Goal: Task Accomplishment & Management: Manage account settings

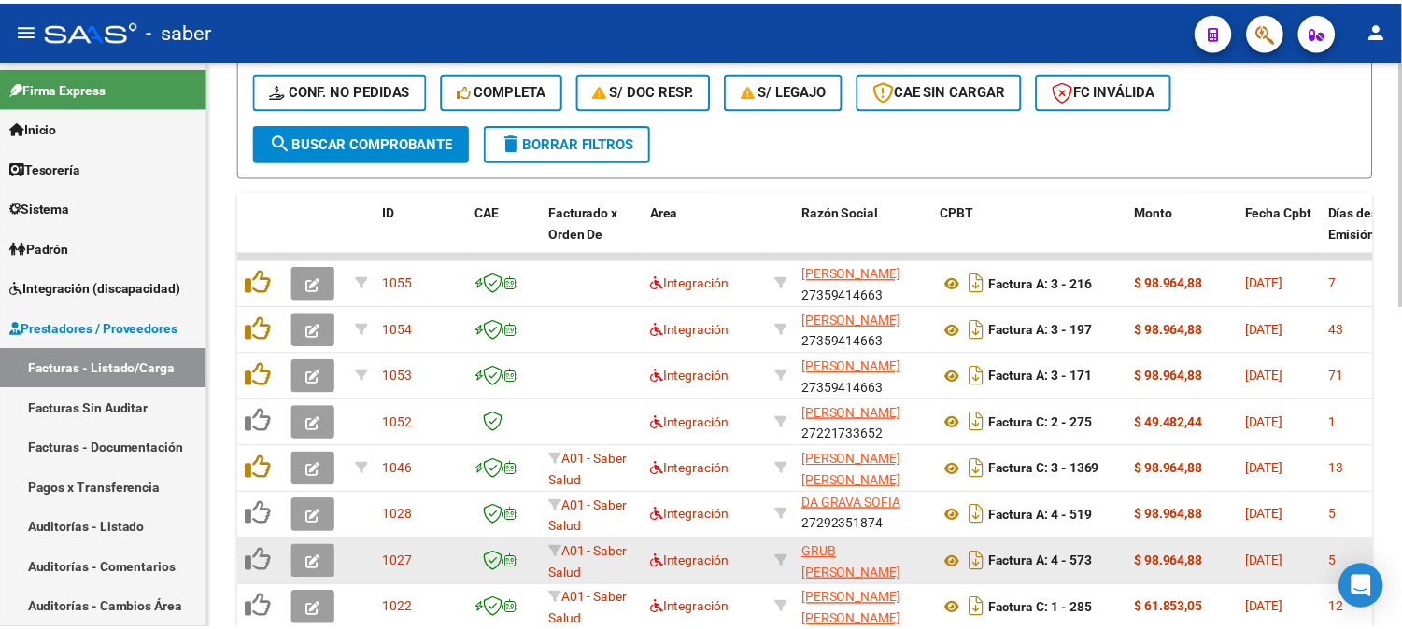
scroll to position [1, 0]
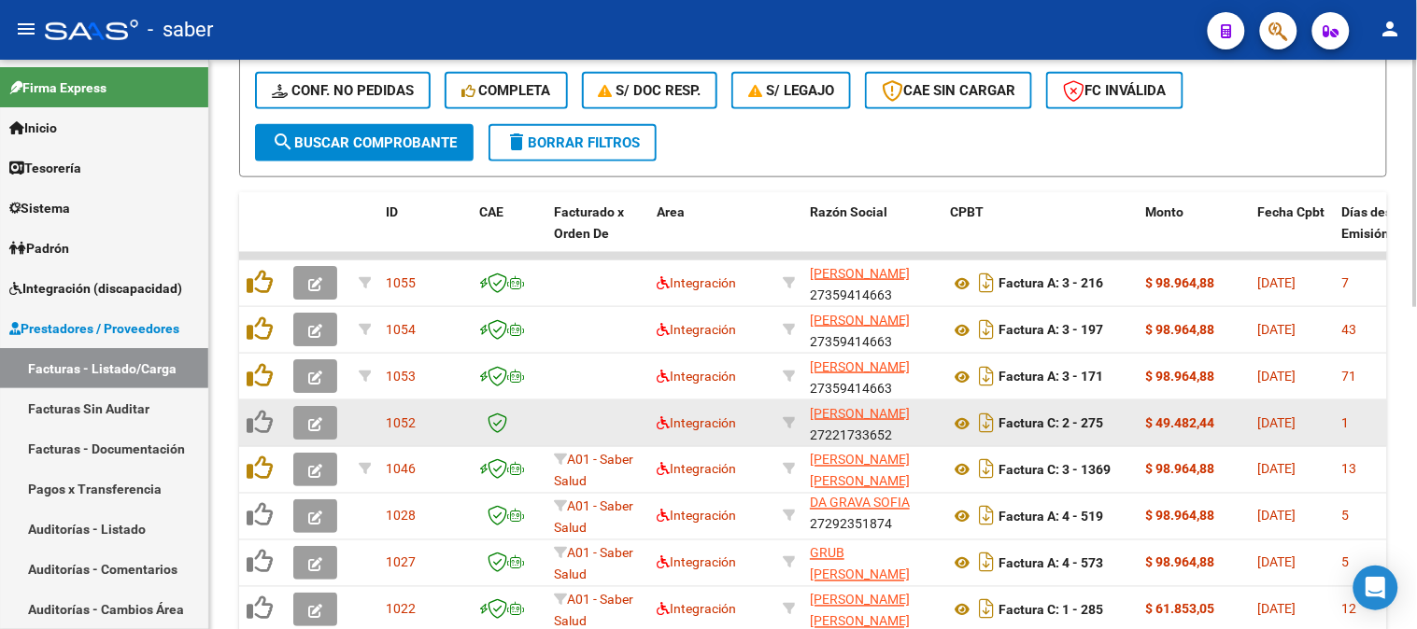
click at [316, 417] on icon "button" at bounding box center [315, 424] width 14 height 14
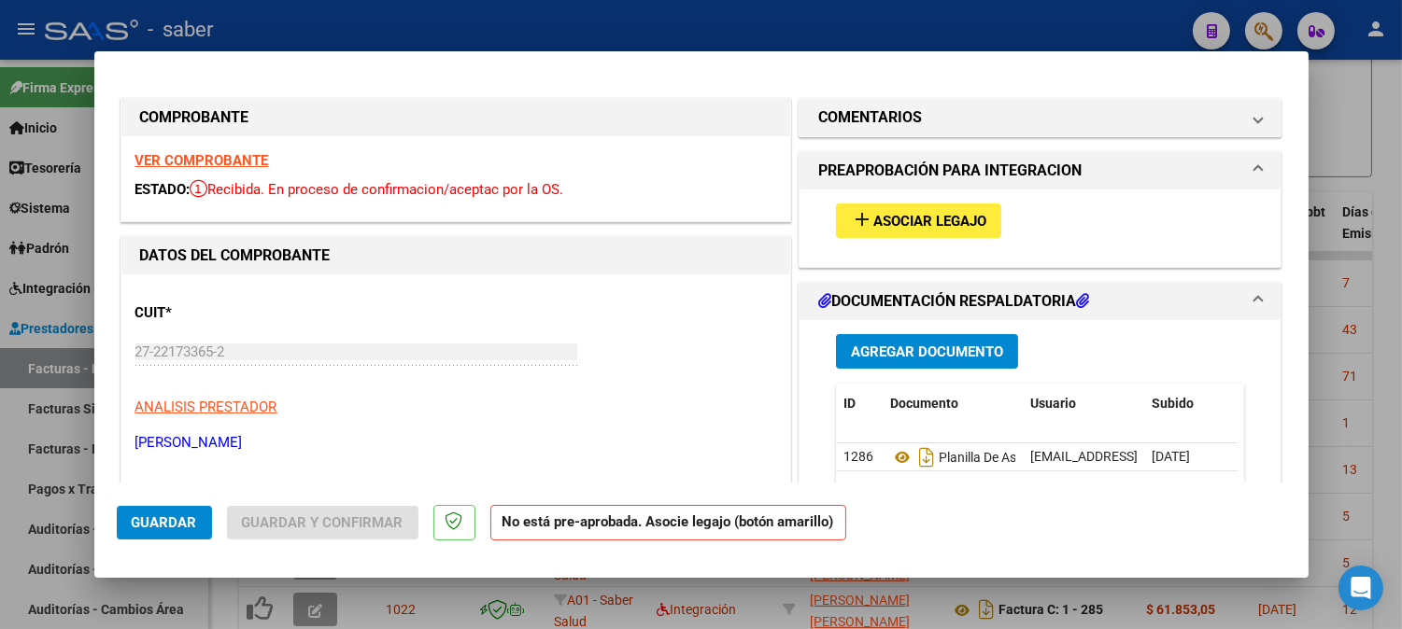
click at [245, 159] on strong "VER COMPROBANTE" at bounding box center [202, 160] width 134 height 17
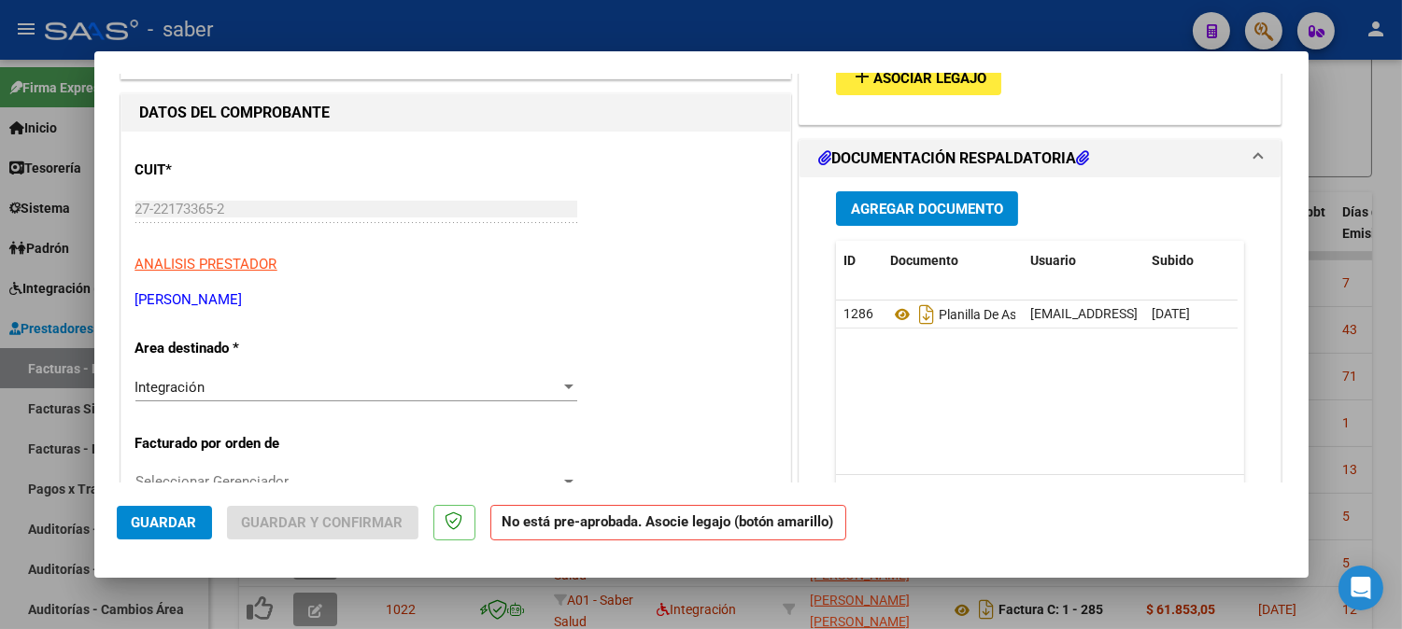
scroll to position [0, 0]
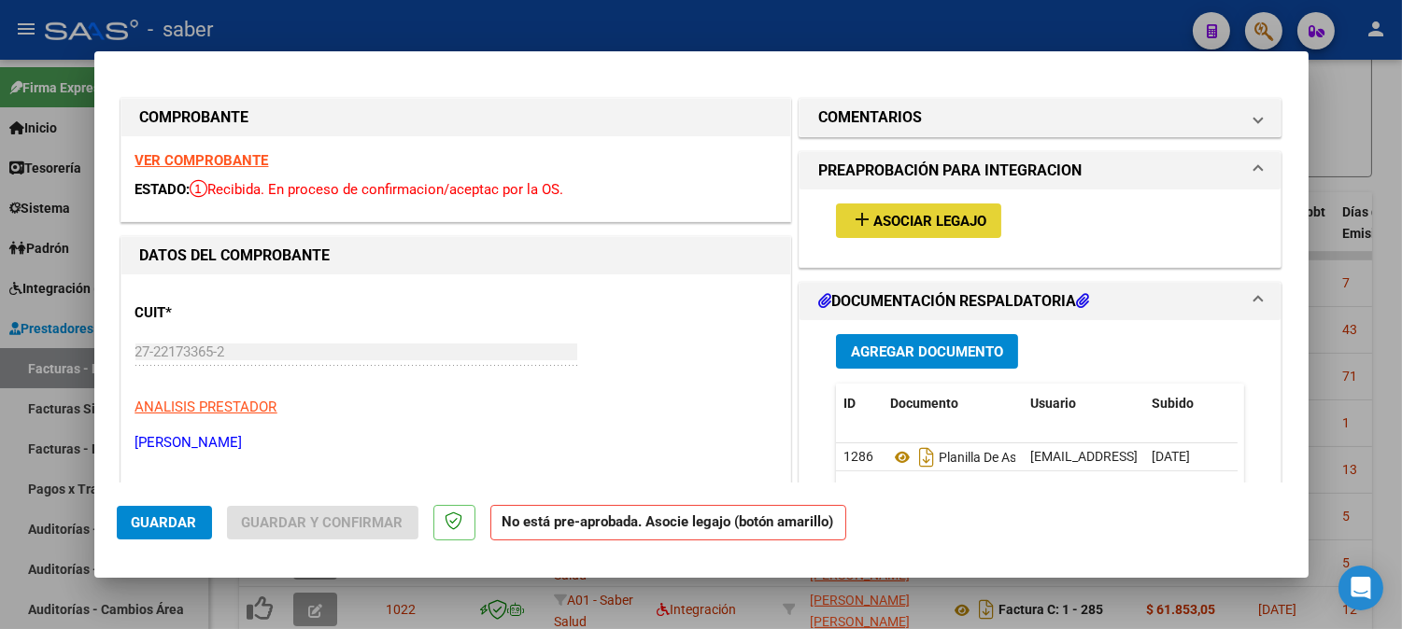
click at [904, 234] on button "add Asociar Legajo" at bounding box center [918, 221] width 165 height 35
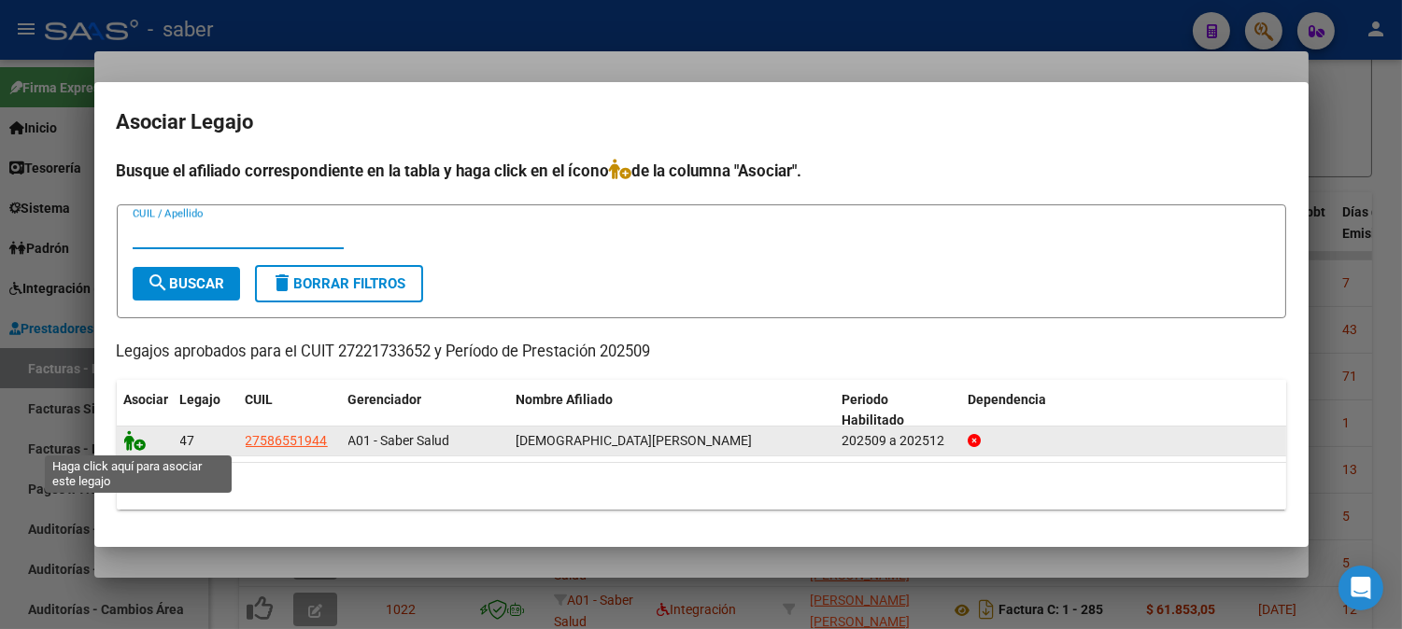
click at [142, 445] on icon at bounding box center [135, 441] width 22 height 21
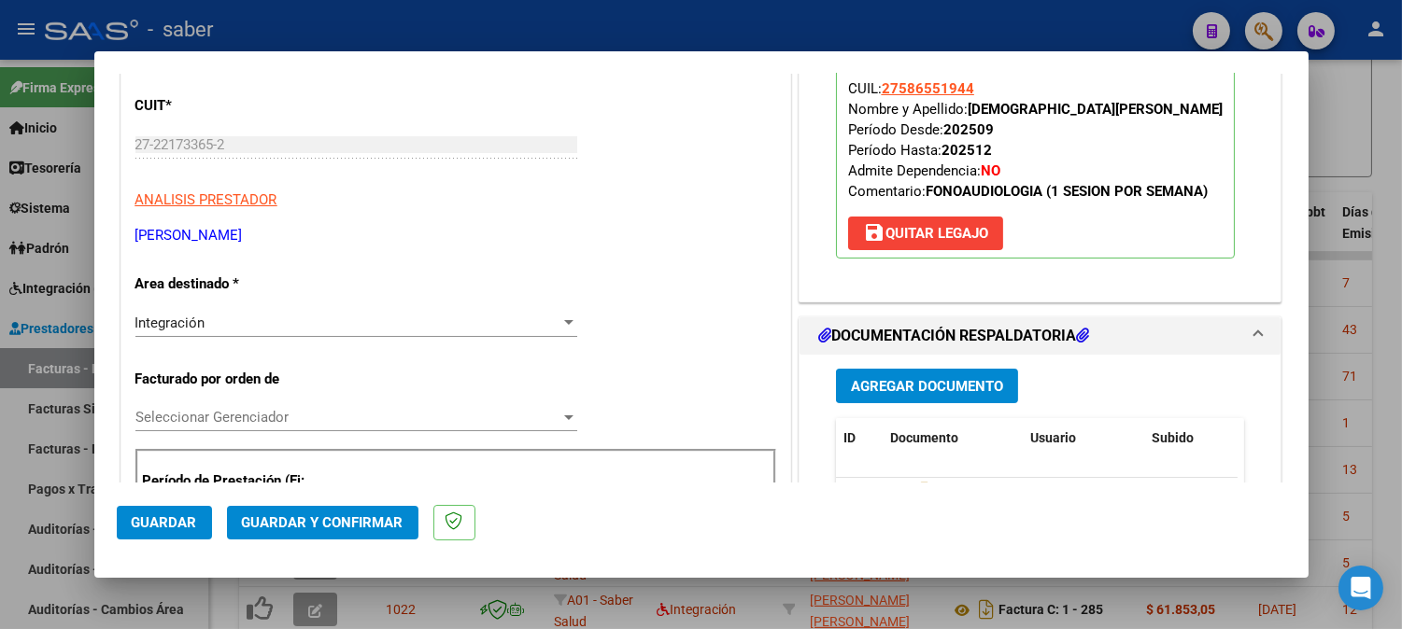
scroll to position [311, 0]
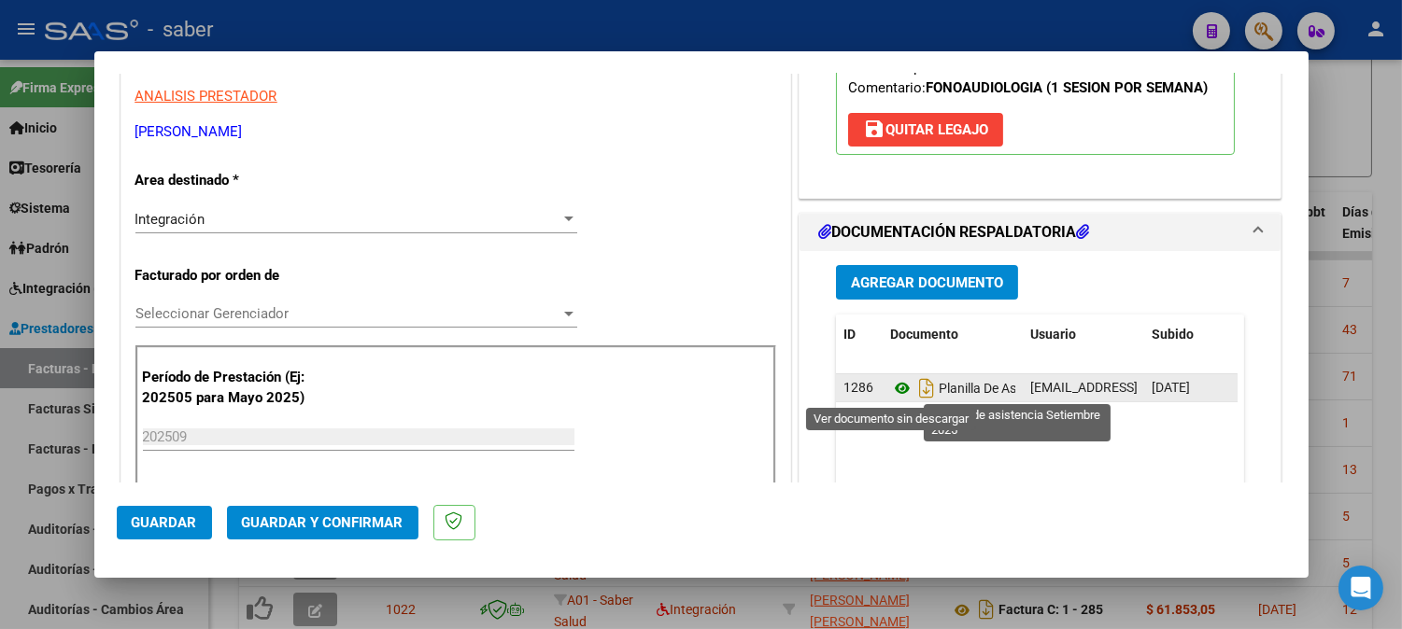
click at [890, 383] on icon at bounding box center [902, 388] width 24 height 22
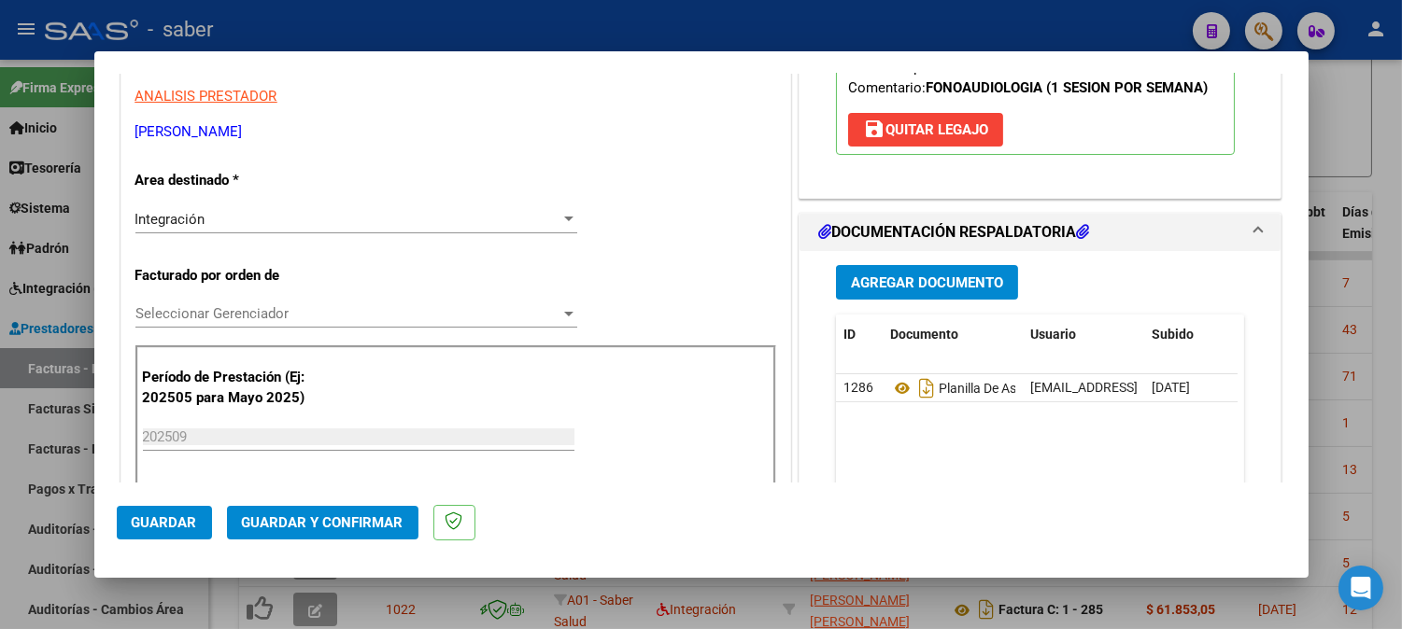
click at [247, 315] on span "Seleccionar Gerenciador" at bounding box center [347, 313] width 425 height 17
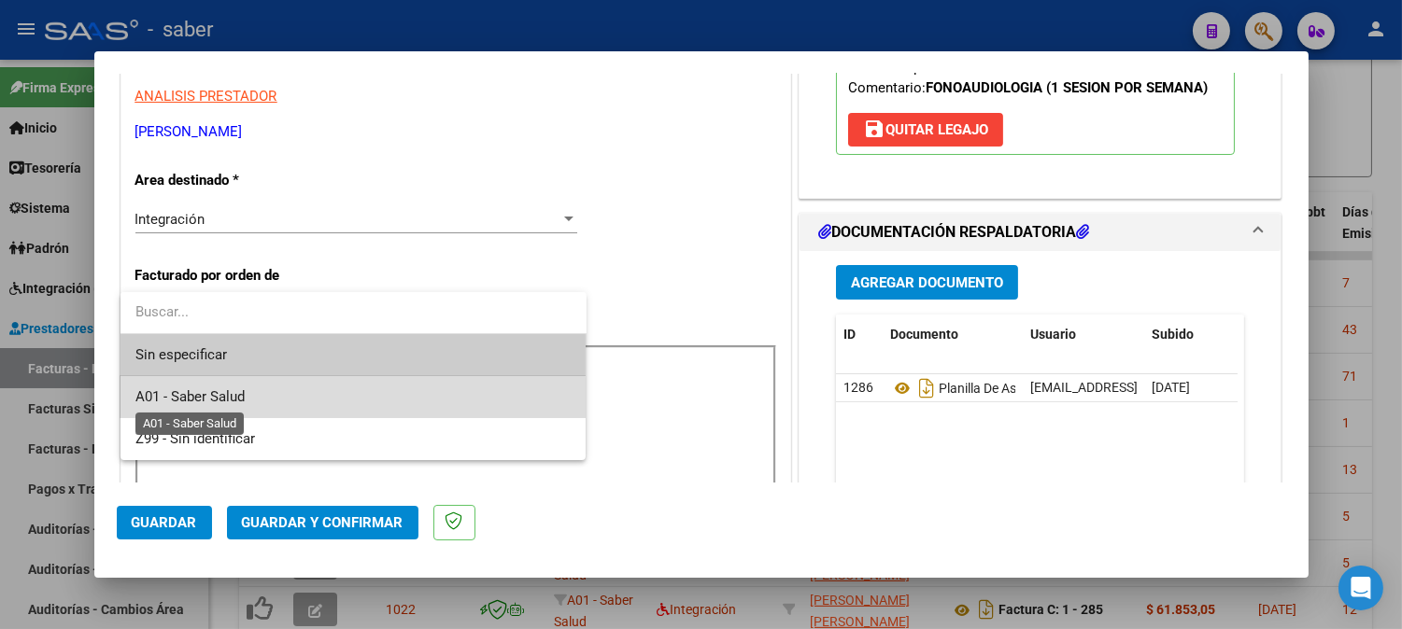
click at [228, 402] on span "A01 - Saber Salud" at bounding box center [189, 396] width 109 height 17
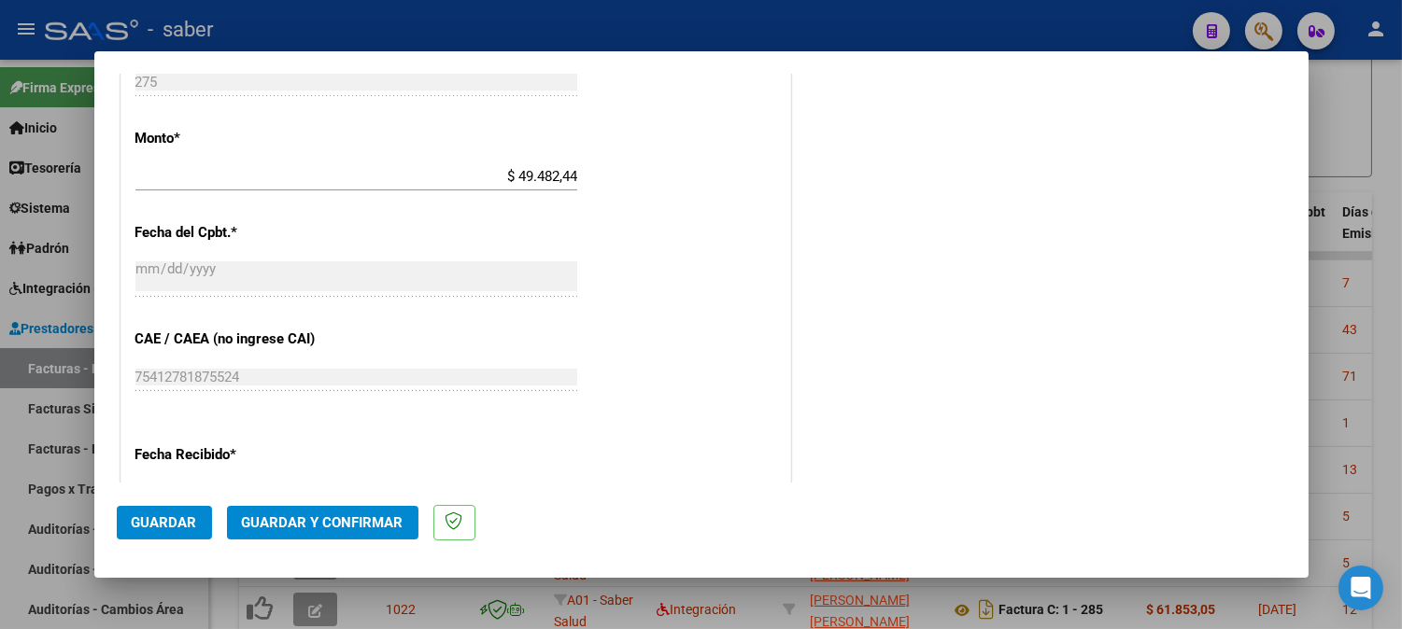
scroll to position [1141, 0]
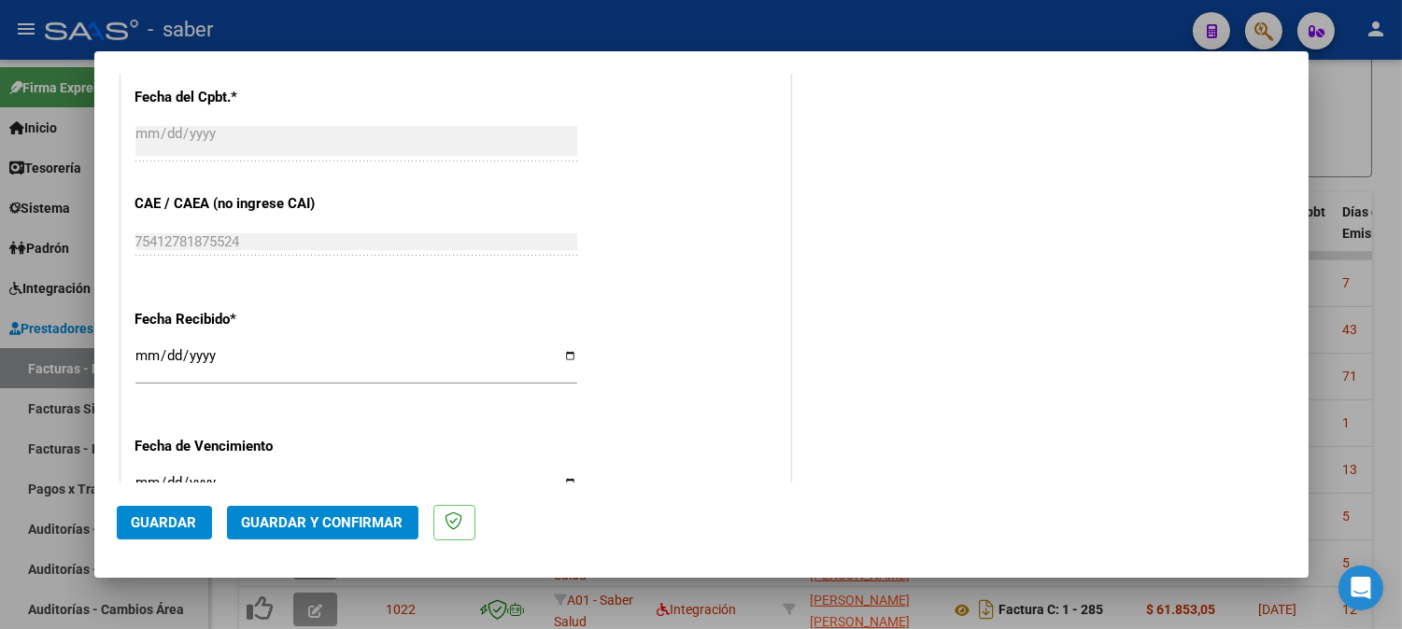
click at [170, 520] on span "Guardar" at bounding box center [164, 523] width 65 height 17
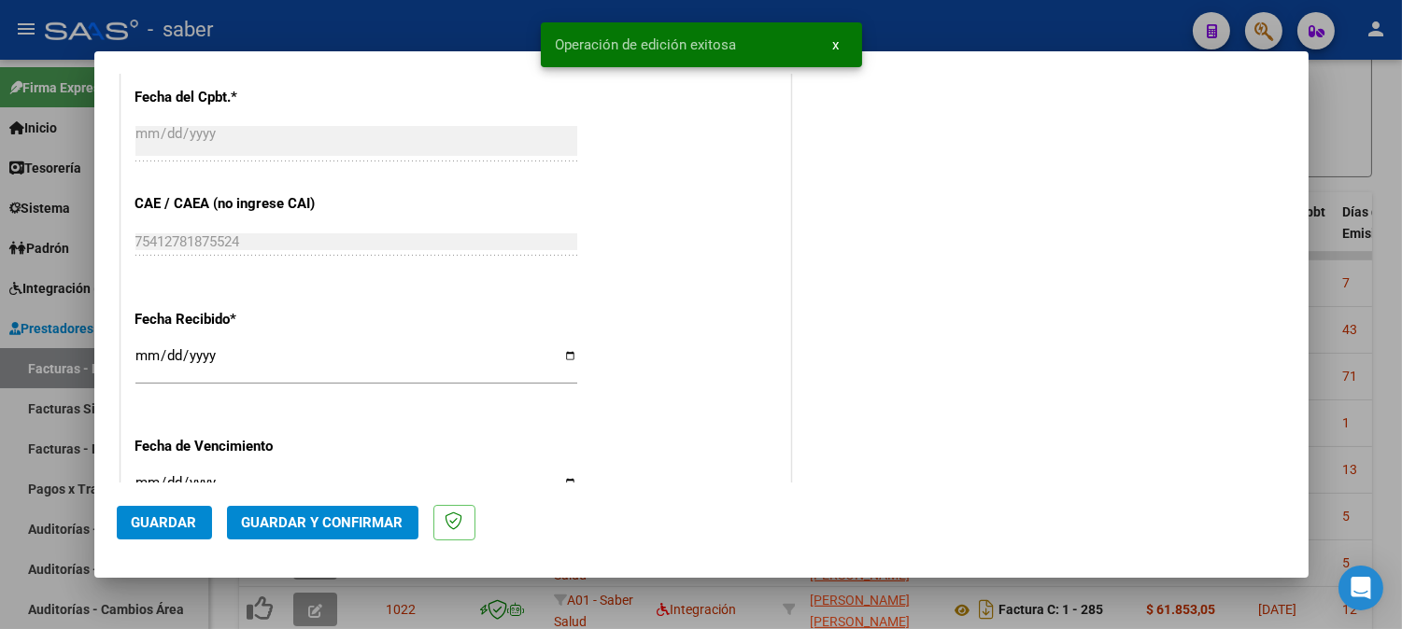
click at [1348, 273] on div at bounding box center [701, 314] width 1402 height 629
type input "$ 0,00"
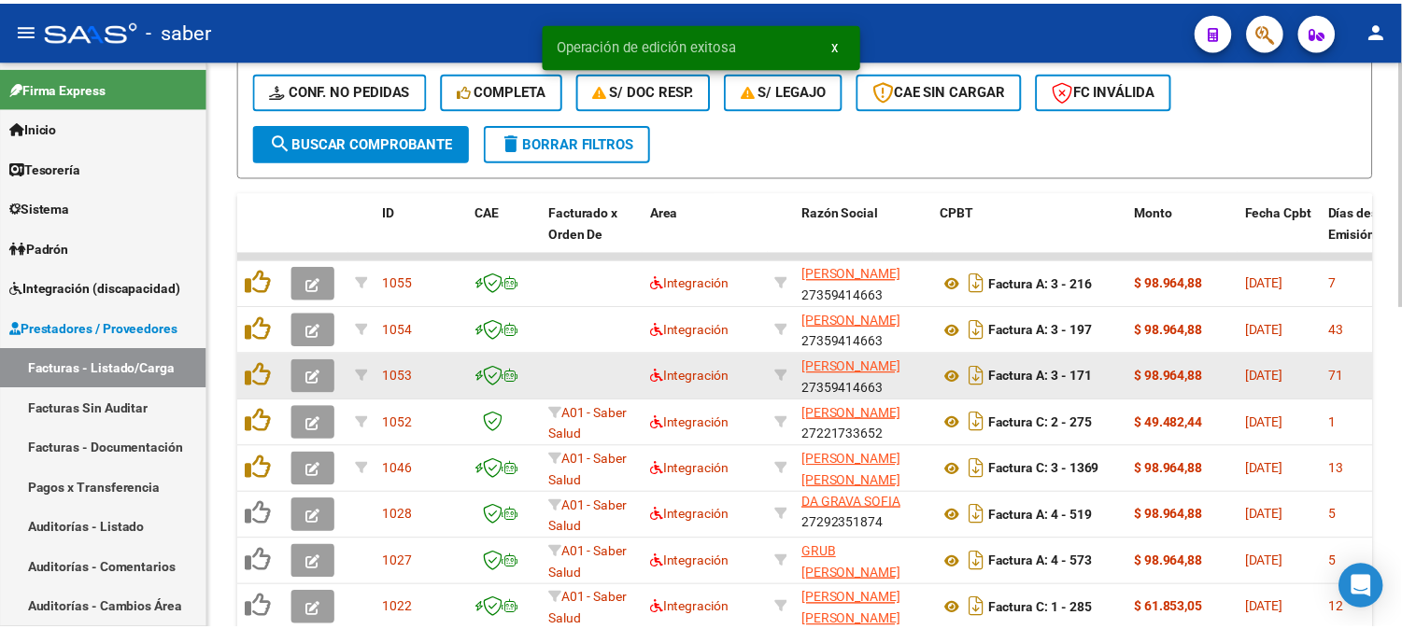
scroll to position [622, 0]
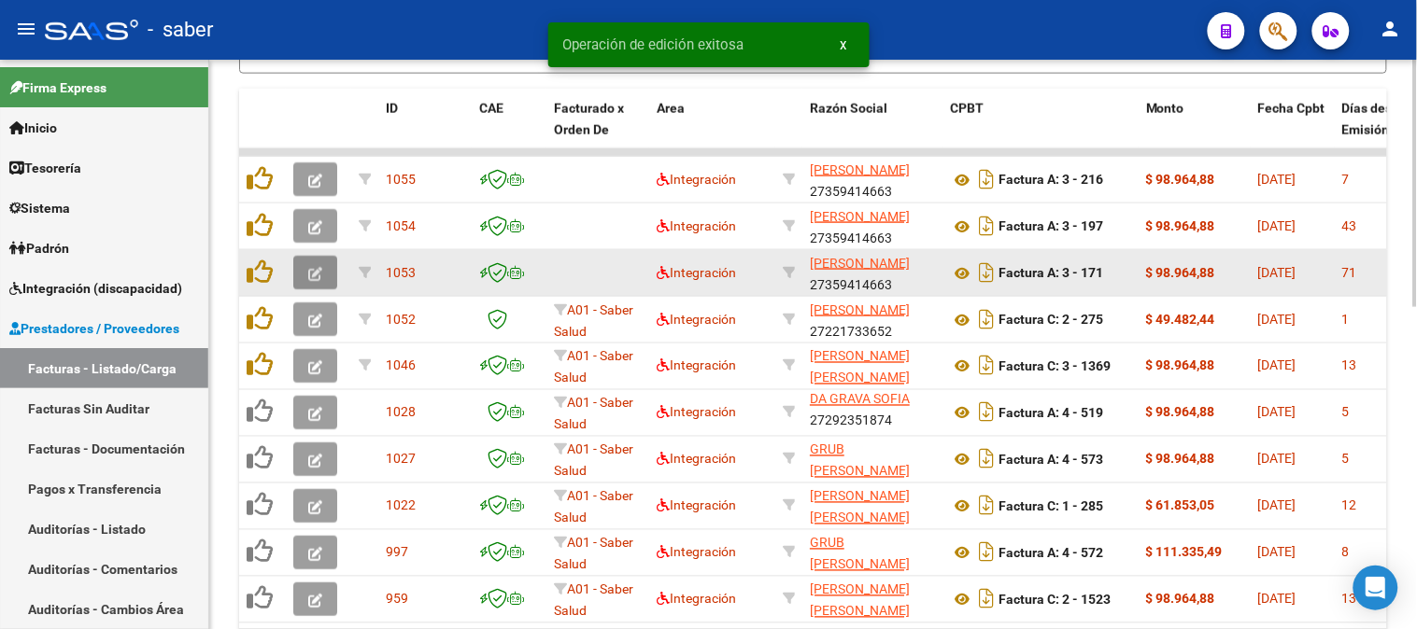
click at [311, 264] on span "button" at bounding box center [315, 272] width 14 height 17
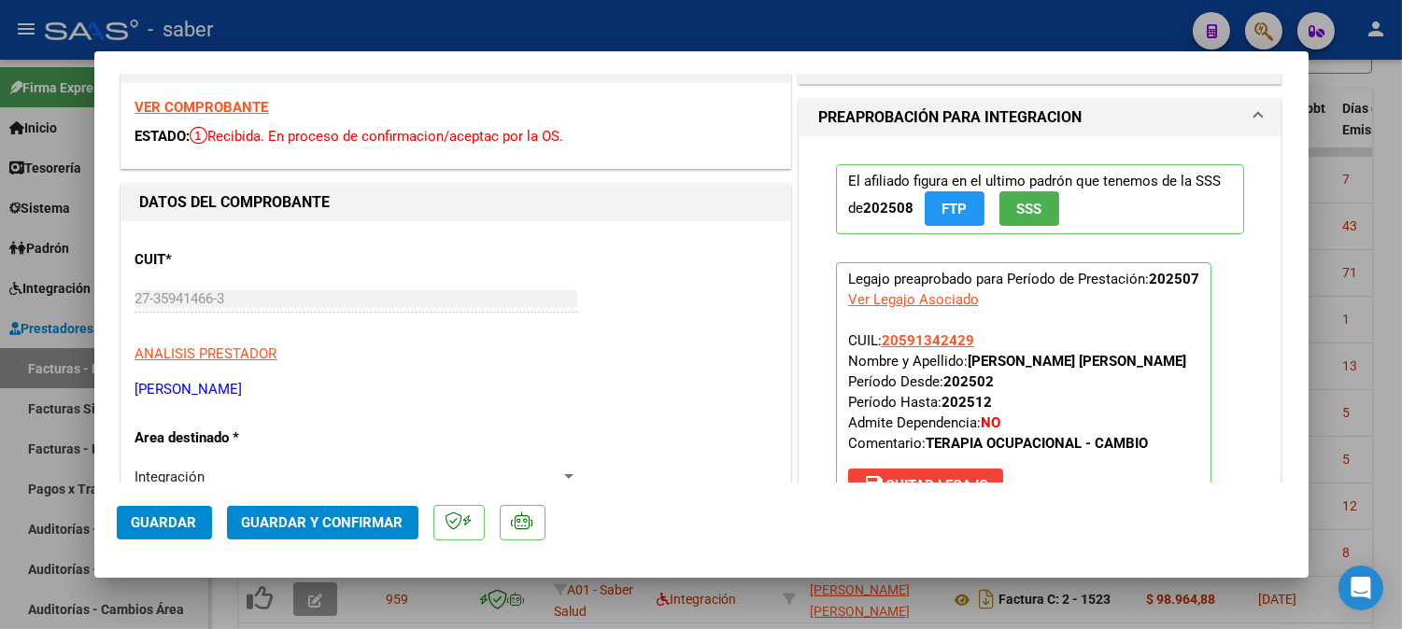
scroll to position [0, 0]
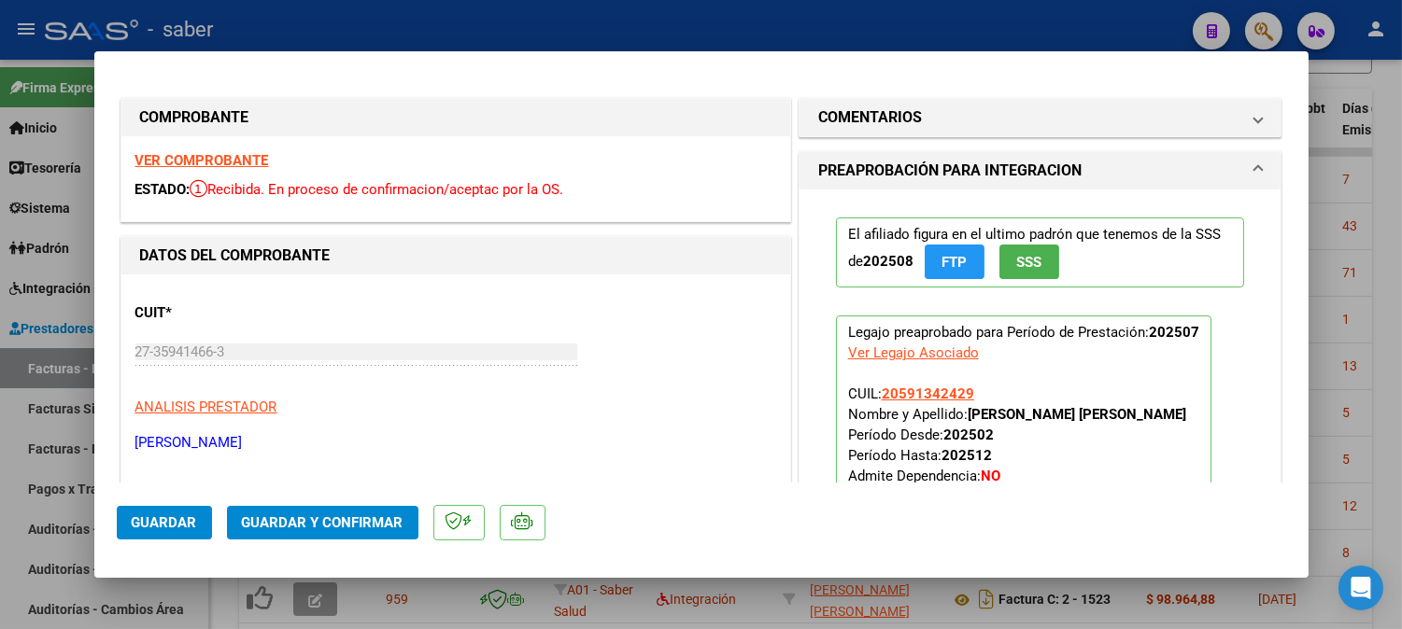
click at [219, 166] on strong "VER COMPROBANTE" at bounding box center [202, 160] width 134 height 17
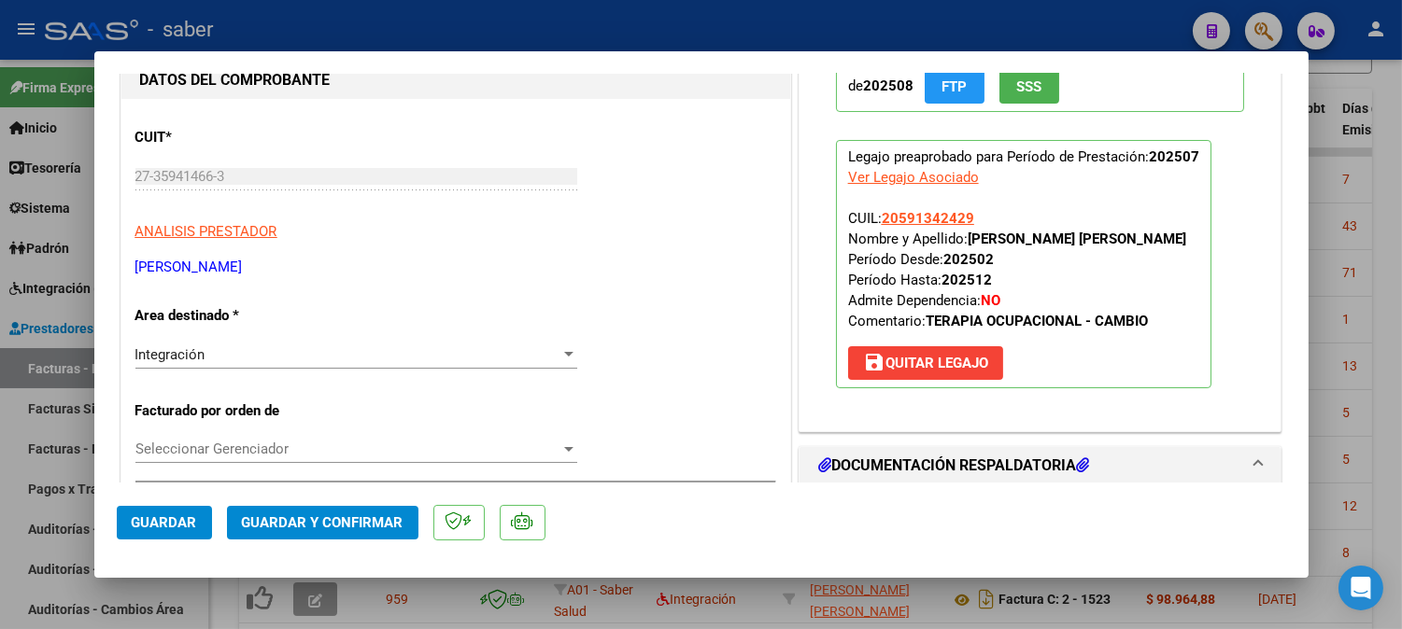
scroll to position [207, 0]
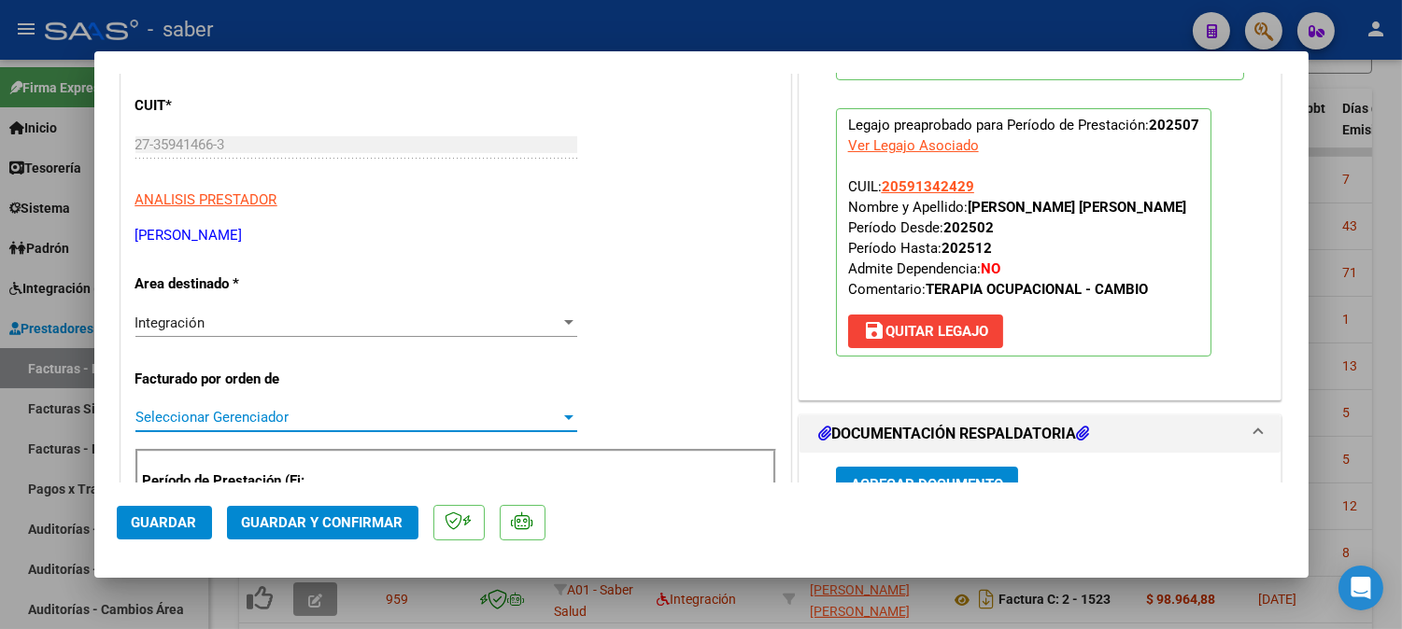
click at [259, 420] on span "Seleccionar Gerenciador" at bounding box center [347, 417] width 425 height 17
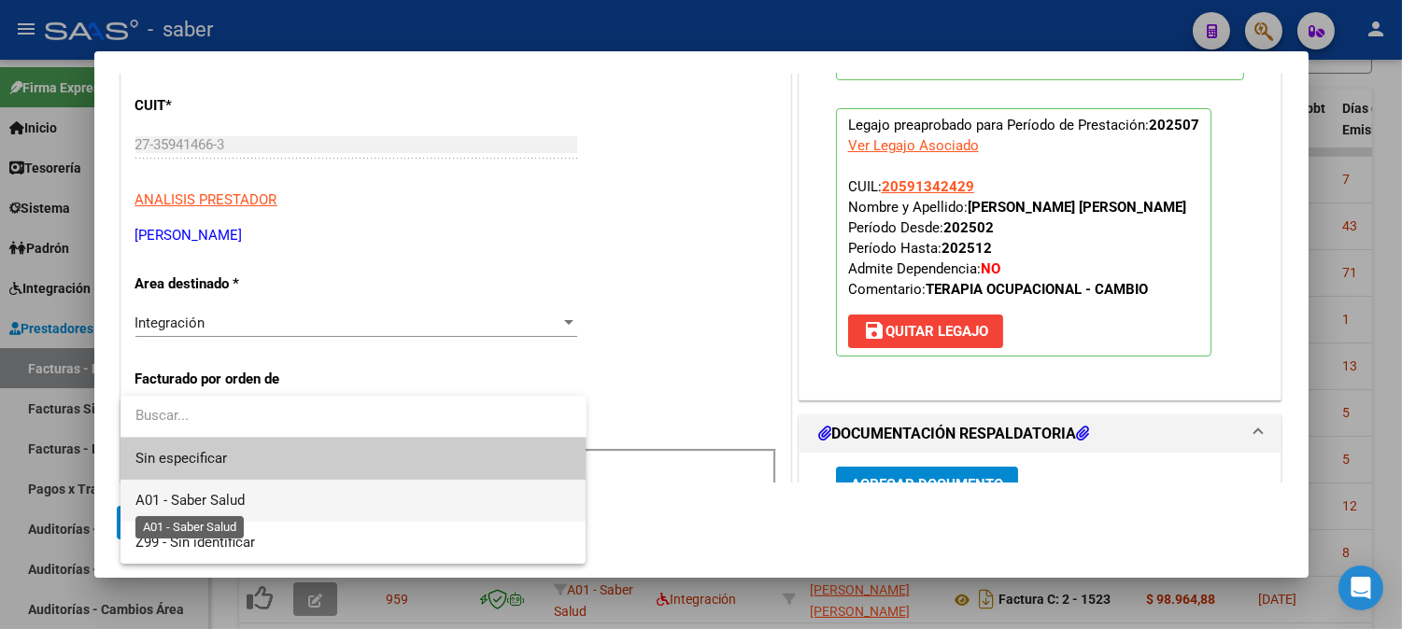
click at [219, 502] on span "A01 - Saber Salud" at bounding box center [189, 500] width 109 height 17
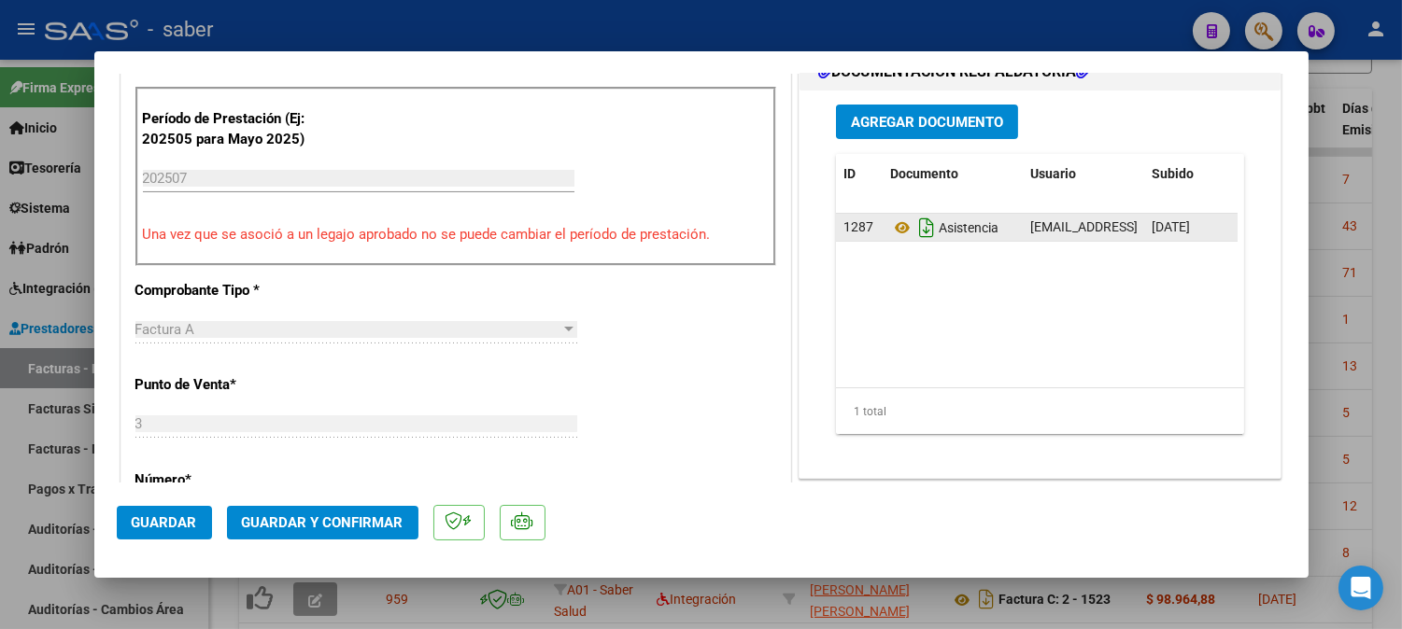
scroll to position [518, 0]
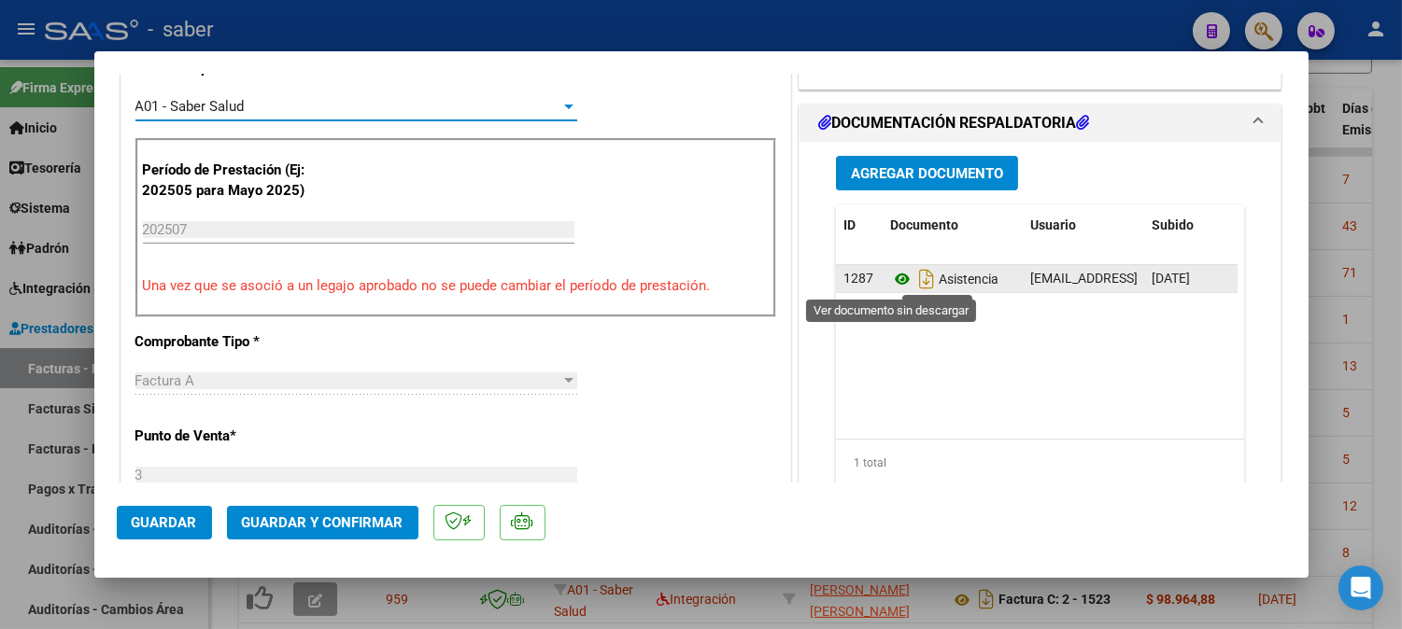
click at [894, 282] on icon at bounding box center [902, 279] width 24 height 22
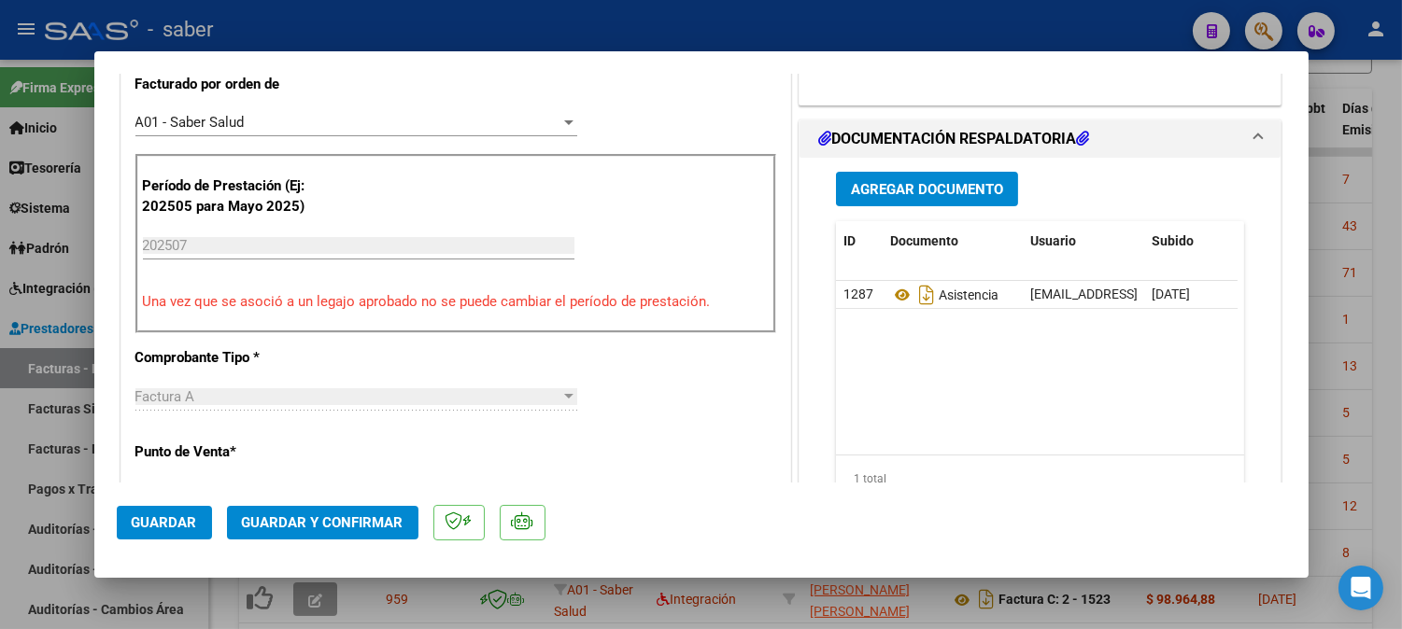
scroll to position [726, 0]
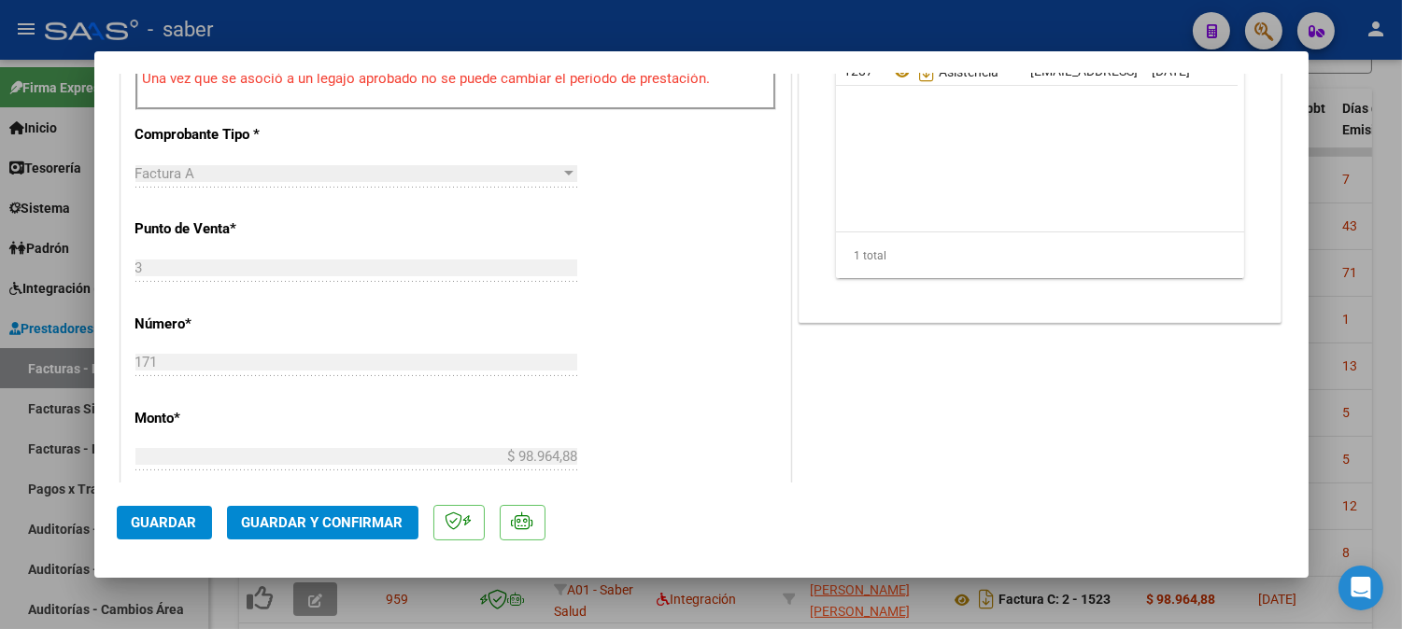
click at [192, 527] on span "Guardar" at bounding box center [164, 523] width 65 height 17
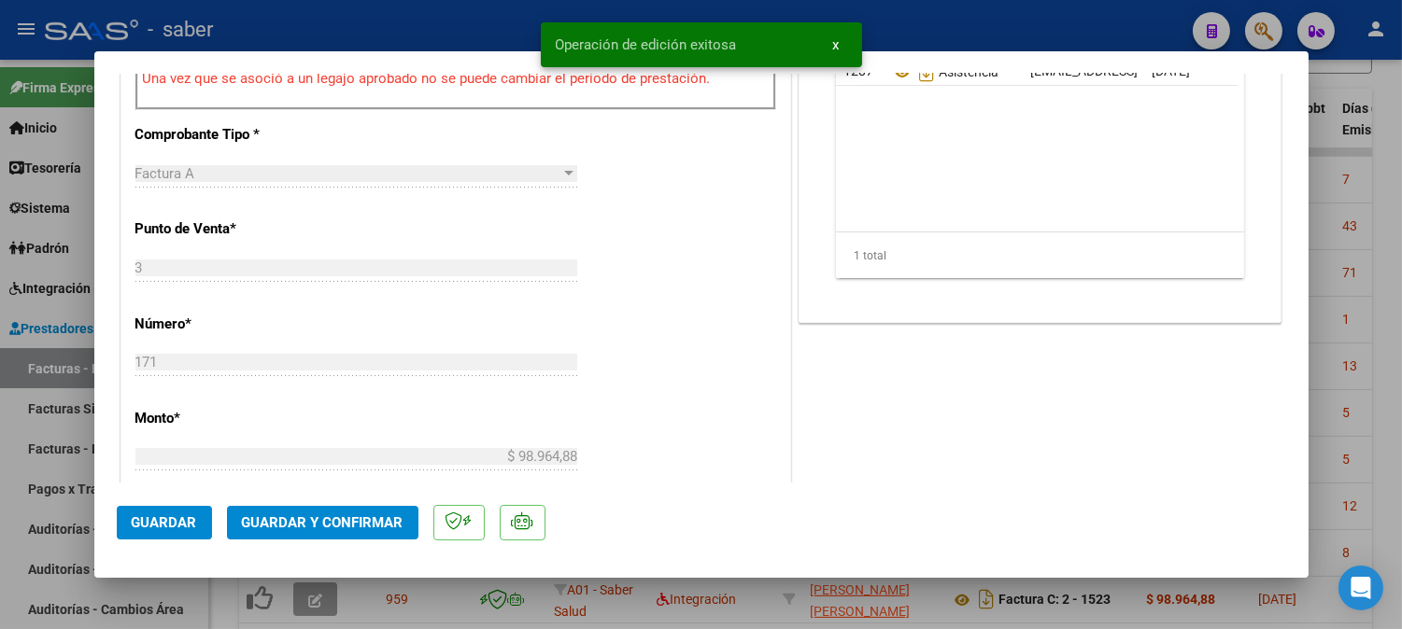
click at [1359, 231] on div at bounding box center [701, 314] width 1402 height 629
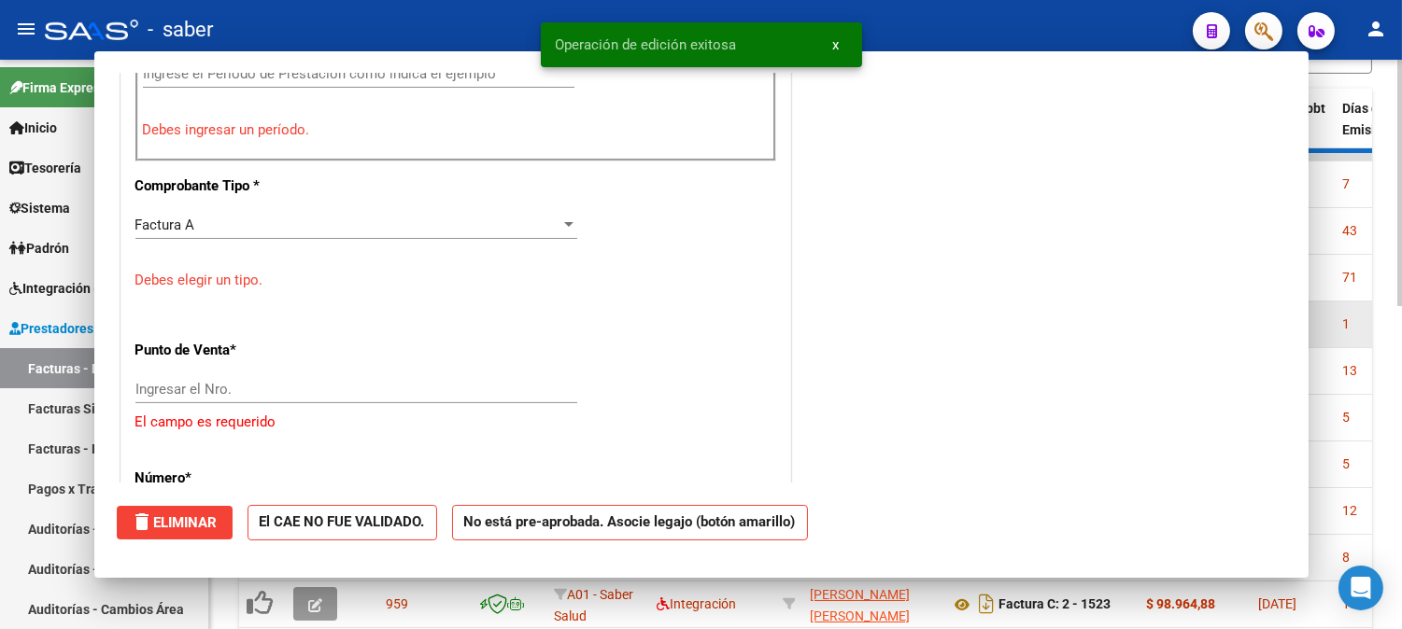
scroll to position [0, 0]
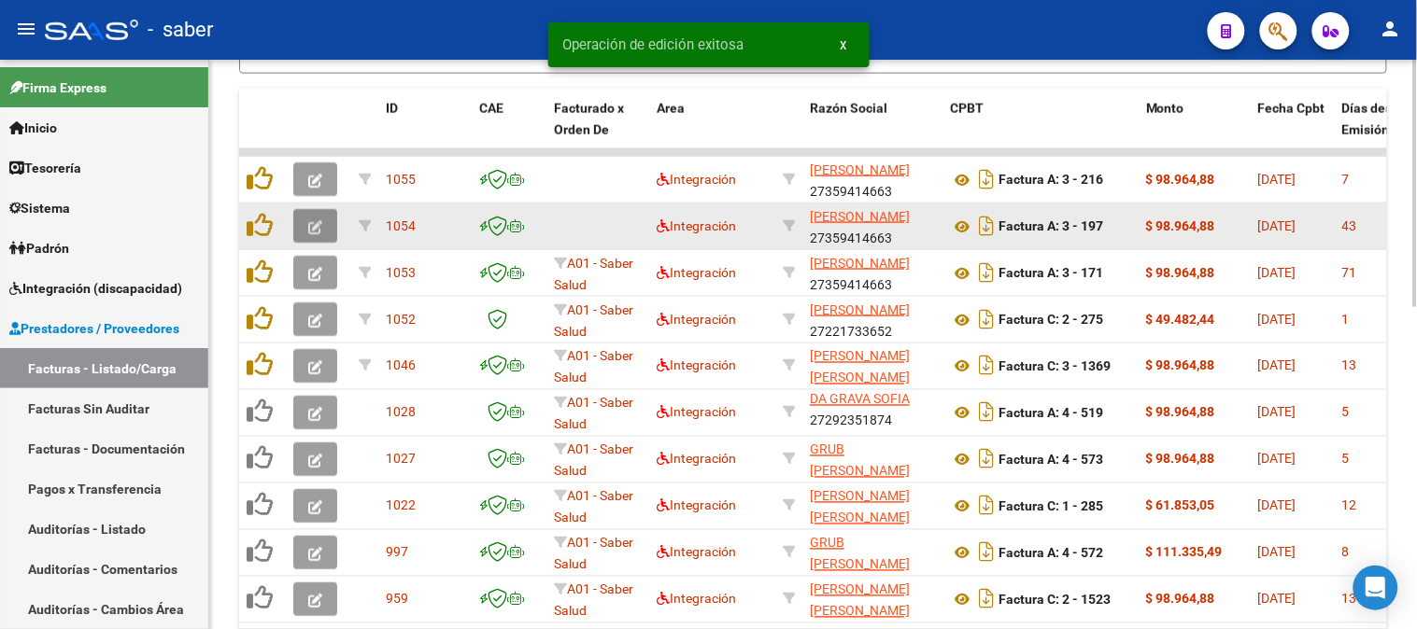
click at [304, 219] on button "button" at bounding box center [315, 226] width 44 height 34
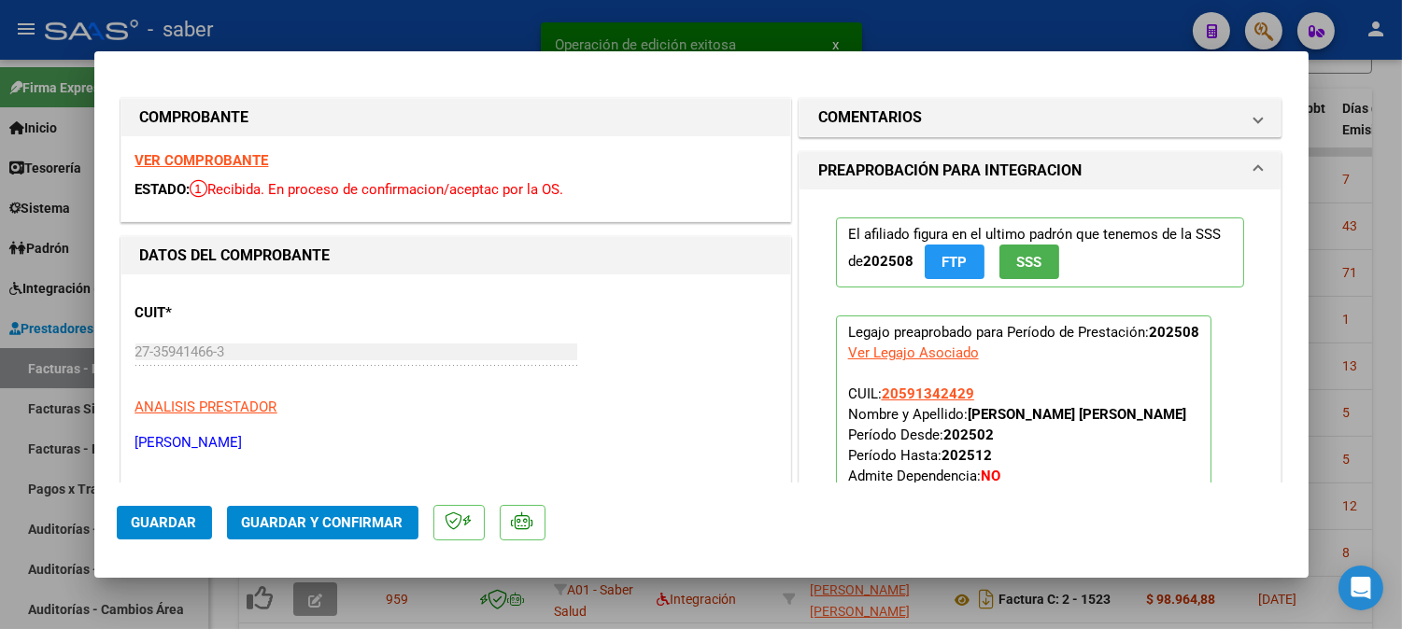
click at [257, 155] on strong "VER COMPROBANTE" at bounding box center [202, 160] width 134 height 17
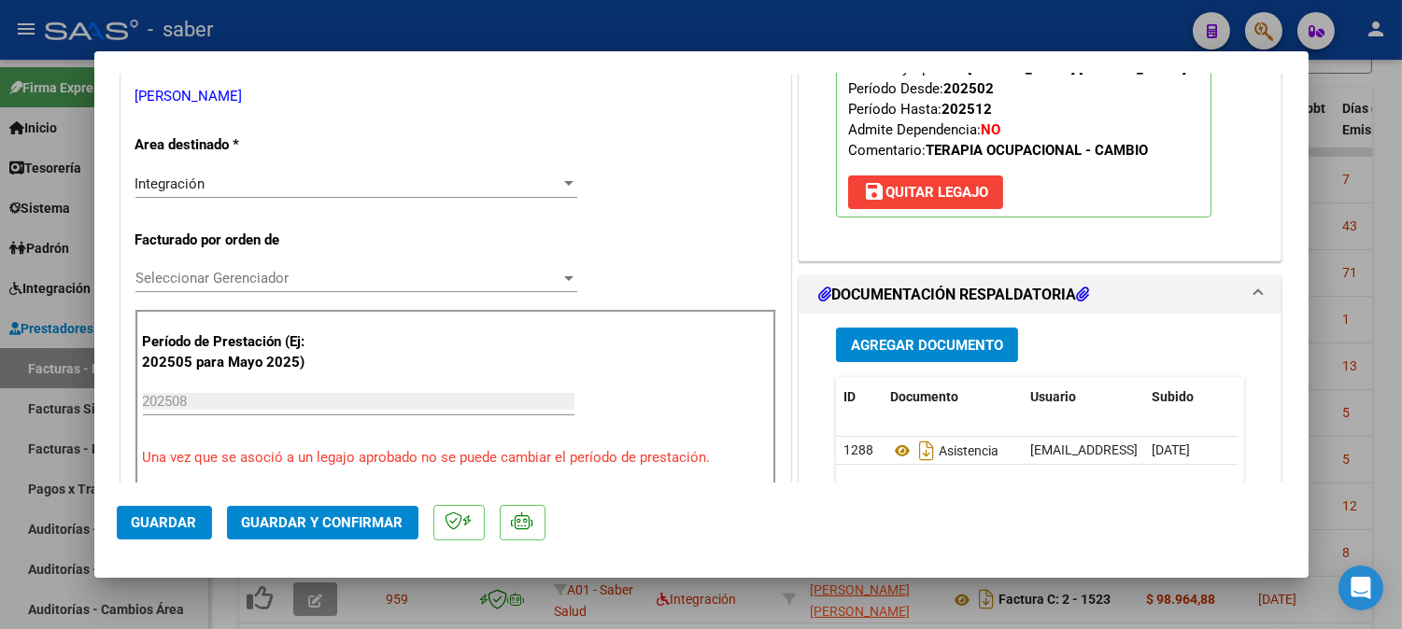
scroll to position [311, 0]
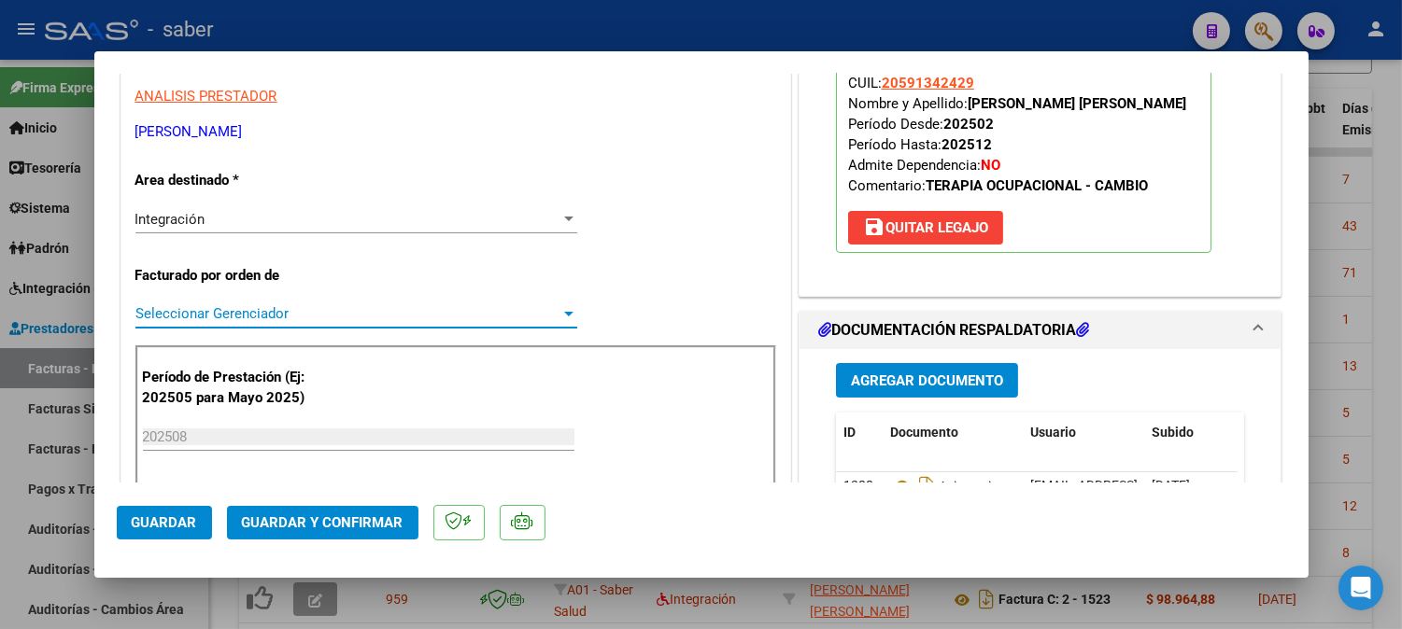
click at [355, 315] on span "Seleccionar Gerenciador" at bounding box center [347, 313] width 425 height 17
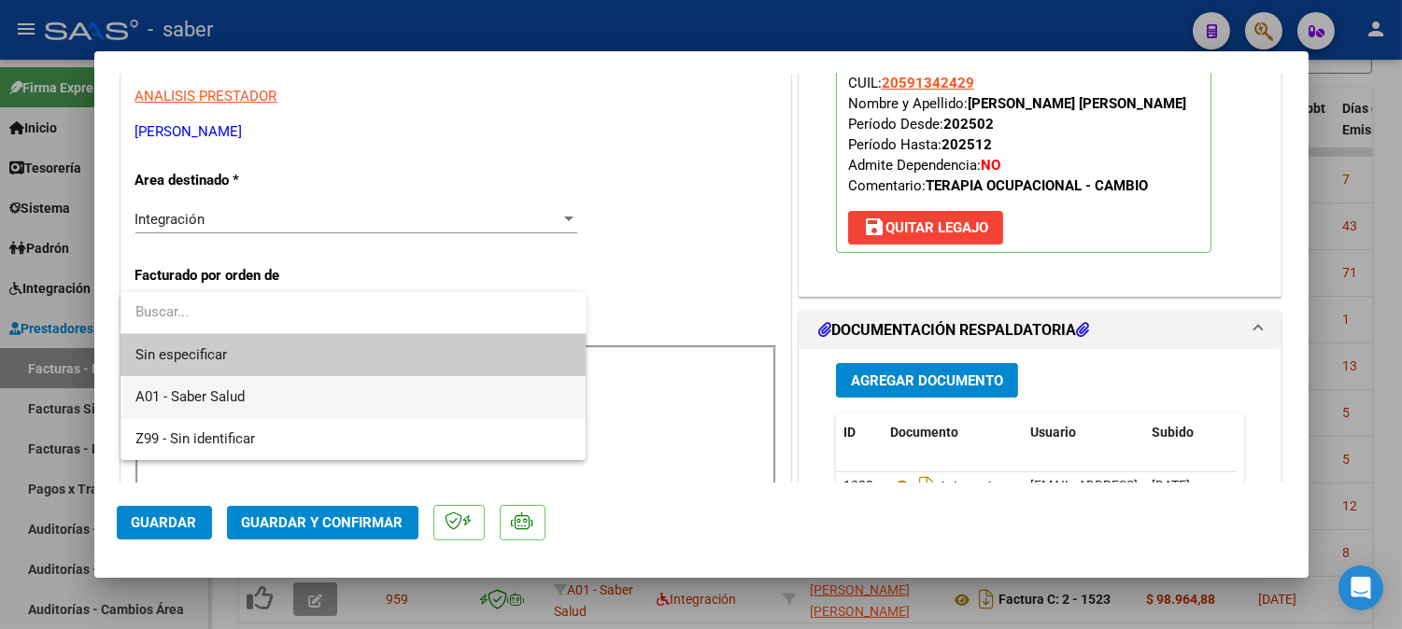
click at [262, 402] on span "A01 - Saber Salud" at bounding box center [353, 397] width 436 height 42
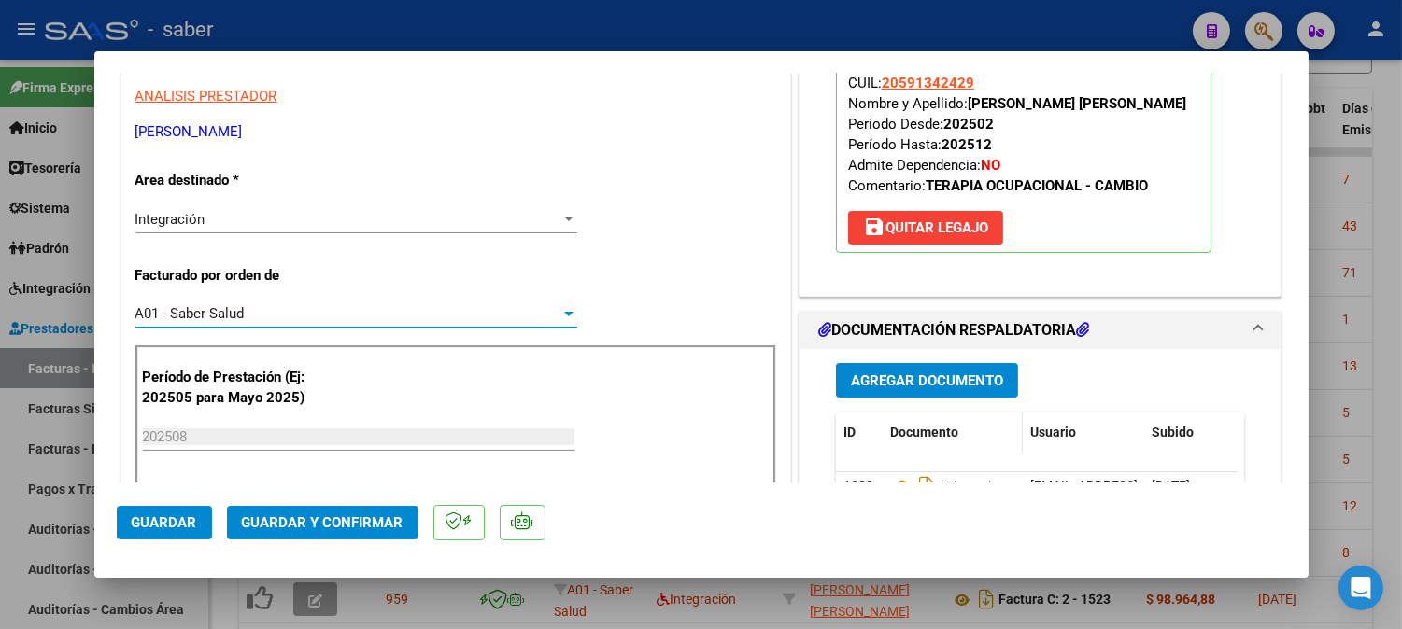
scroll to position [415, 0]
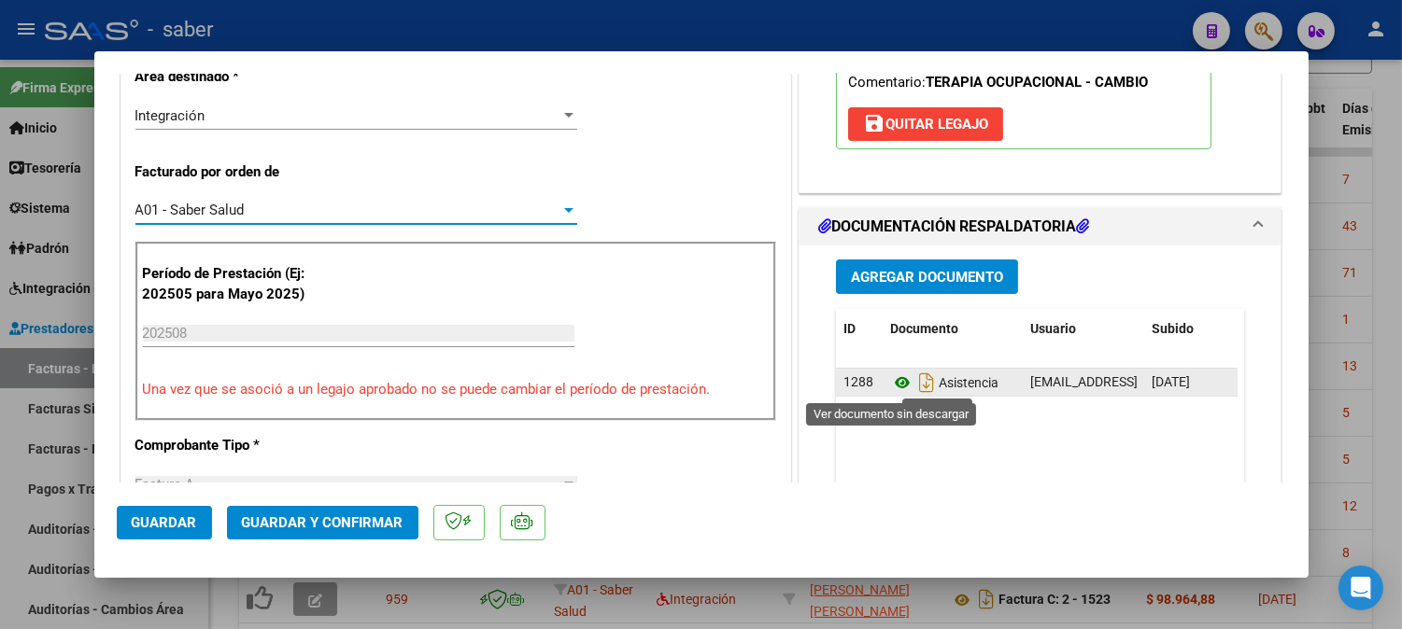
click at [890, 380] on icon at bounding box center [902, 383] width 24 height 22
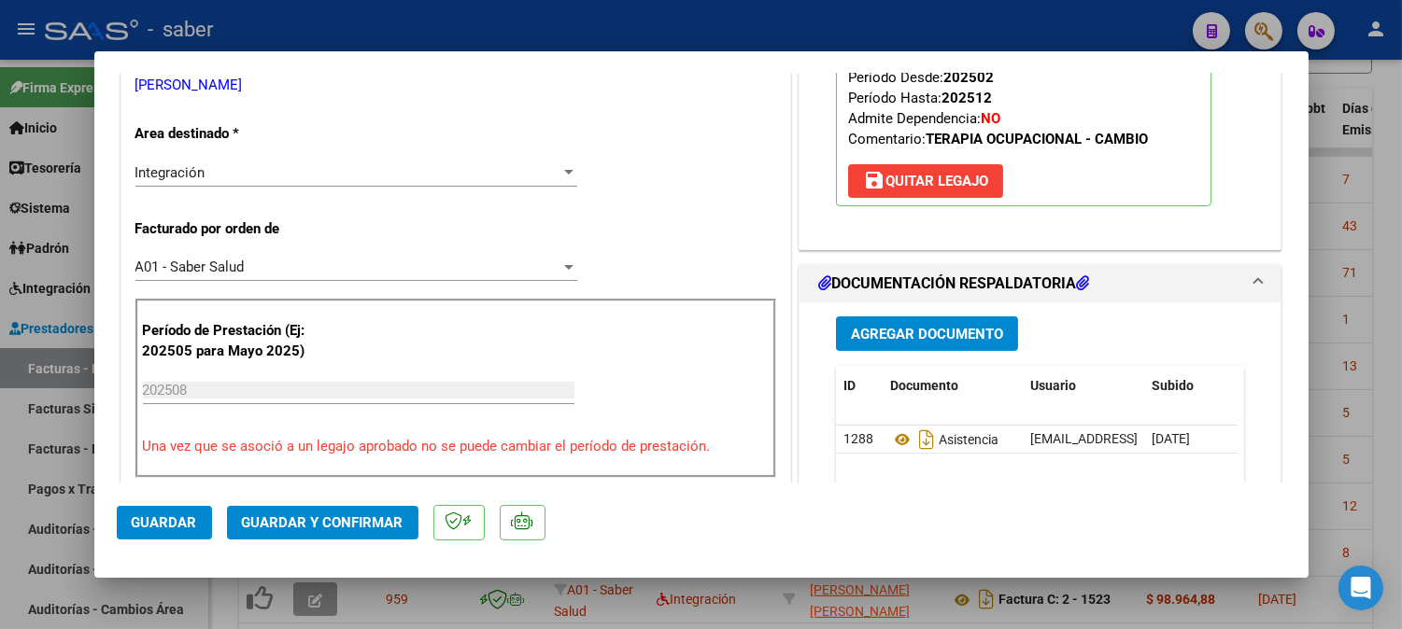
scroll to position [311, 0]
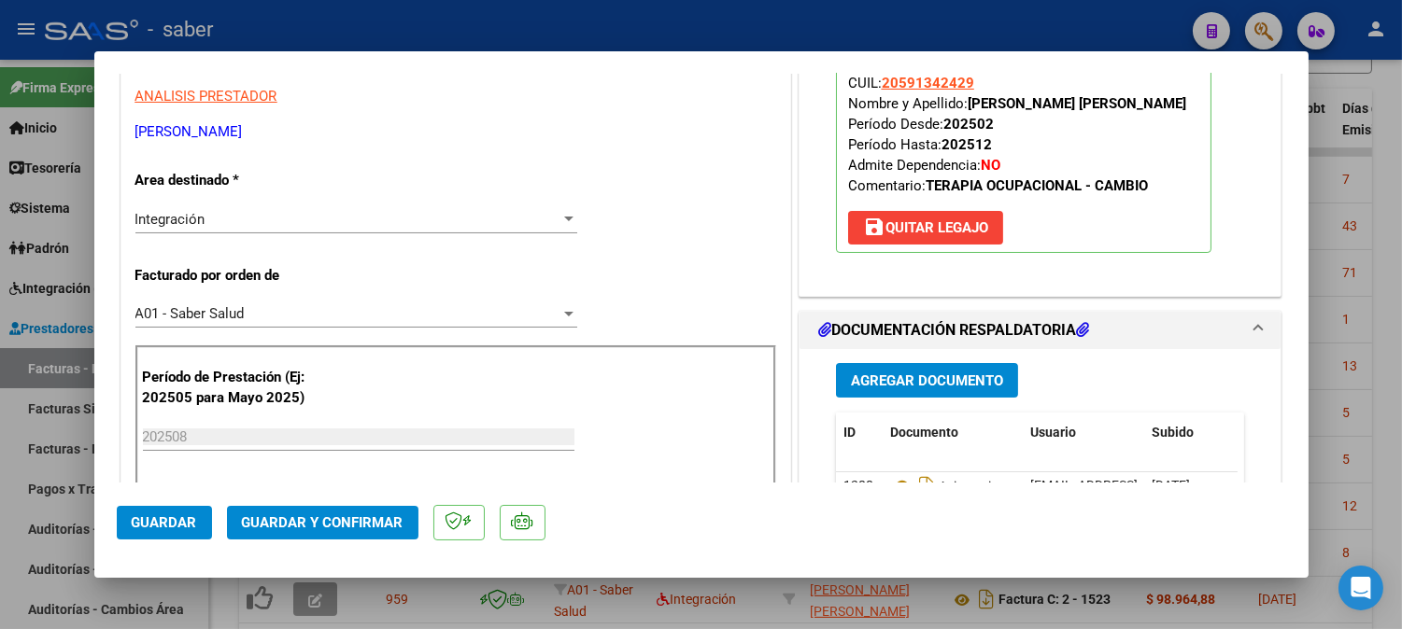
click at [192, 515] on span "Guardar" at bounding box center [164, 523] width 65 height 17
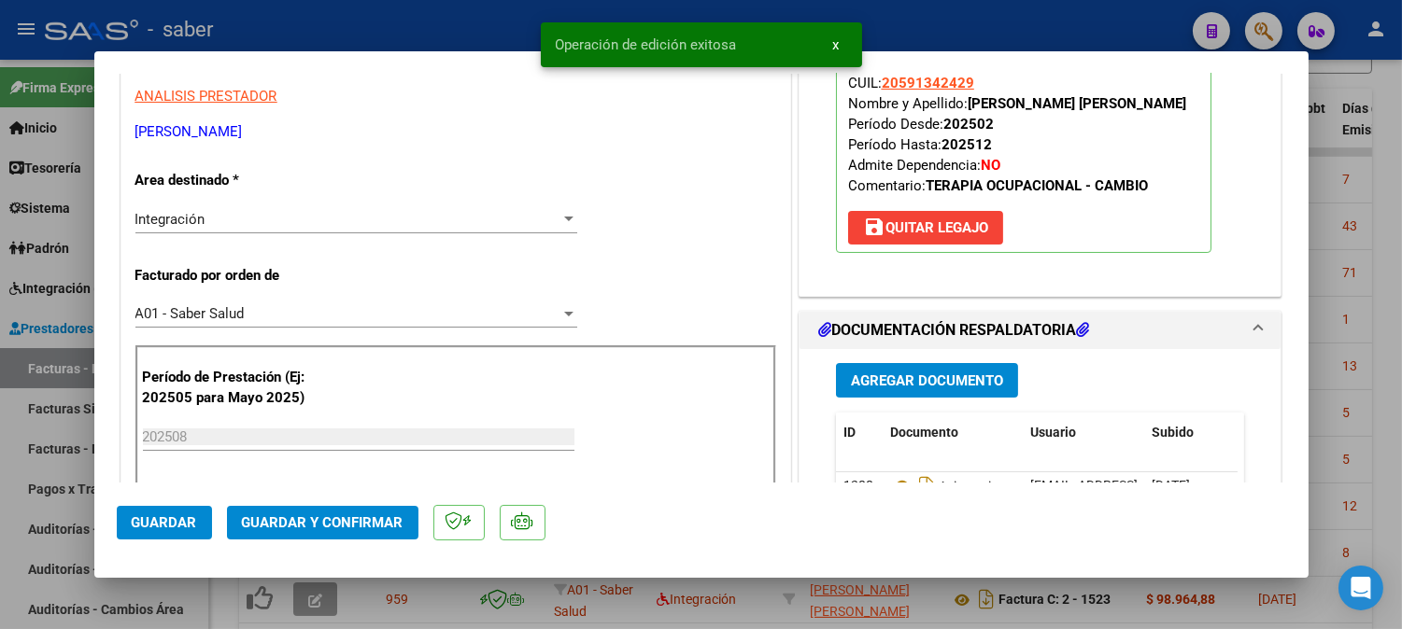
click at [1341, 231] on div at bounding box center [701, 314] width 1402 height 629
type input "$ 0,00"
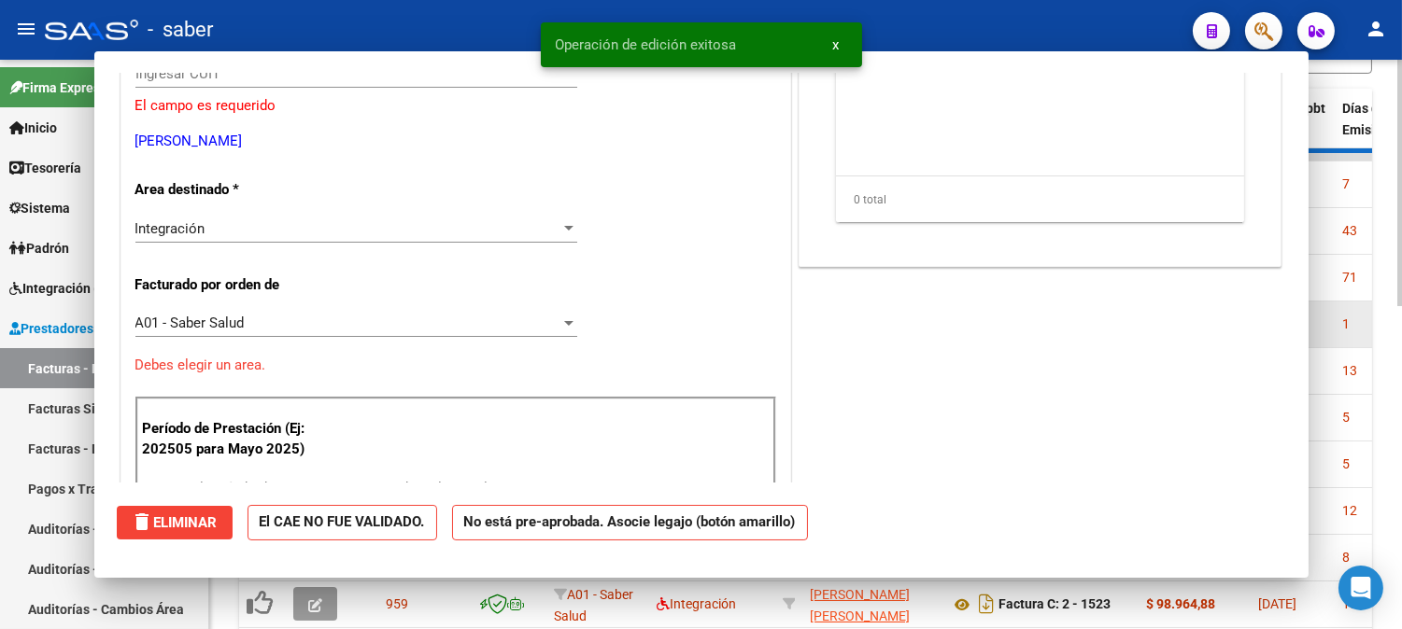
scroll to position [320, 0]
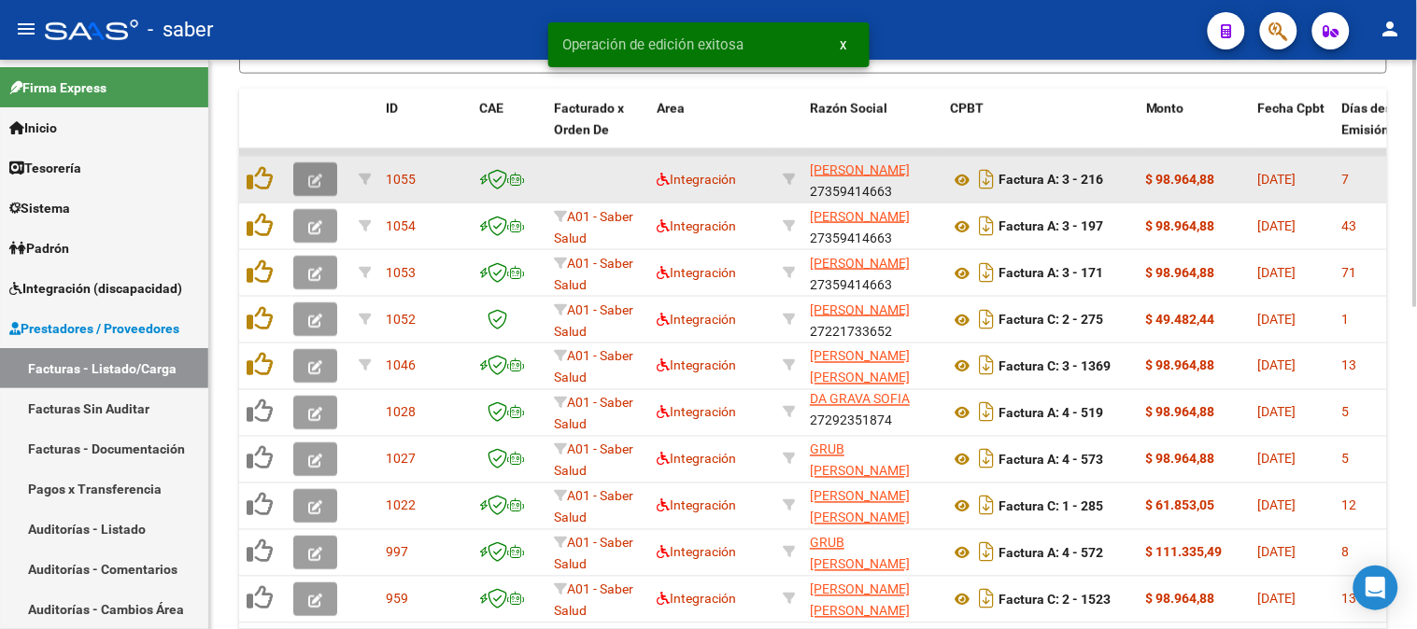
click at [315, 174] on icon "button" at bounding box center [315, 181] width 14 height 14
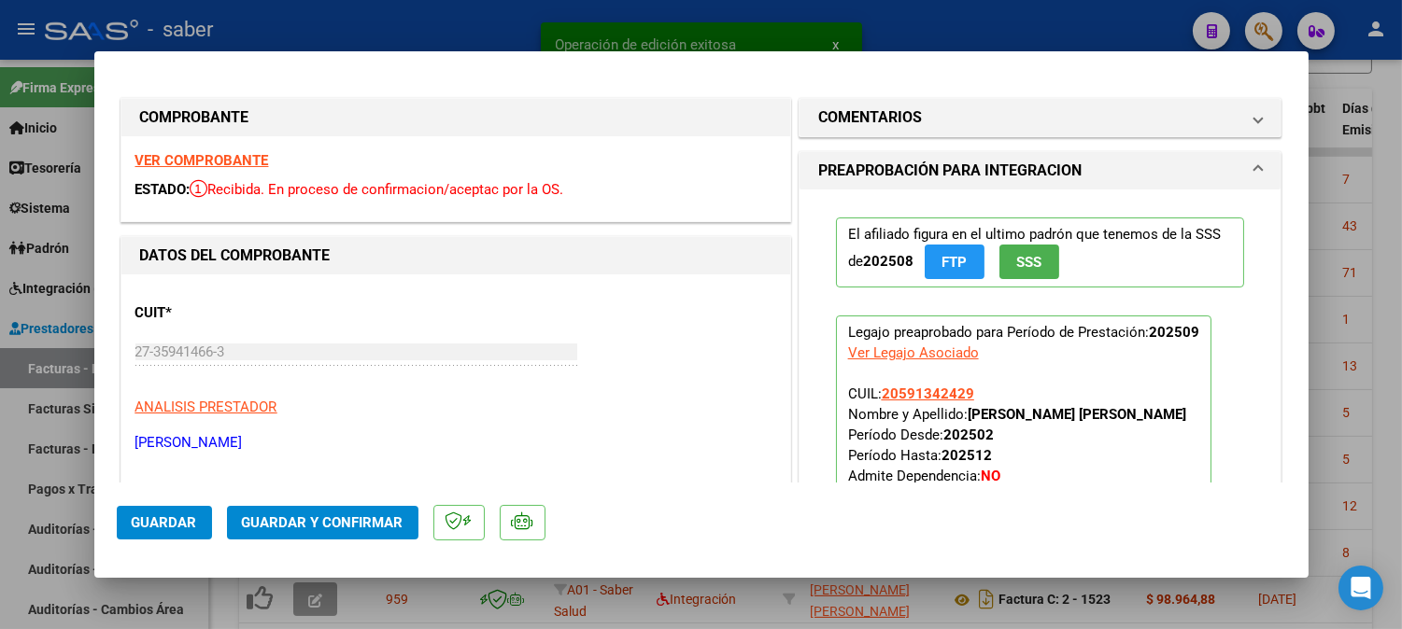
click at [221, 151] on div "VER COMPROBANTE ESTADO: Recibida. En proceso de confirmacion/aceptac por la OS." at bounding box center [455, 178] width 669 height 85
click at [221, 159] on strong "VER COMPROBANTE" at bounding box center [202, 160] width 134 height 17
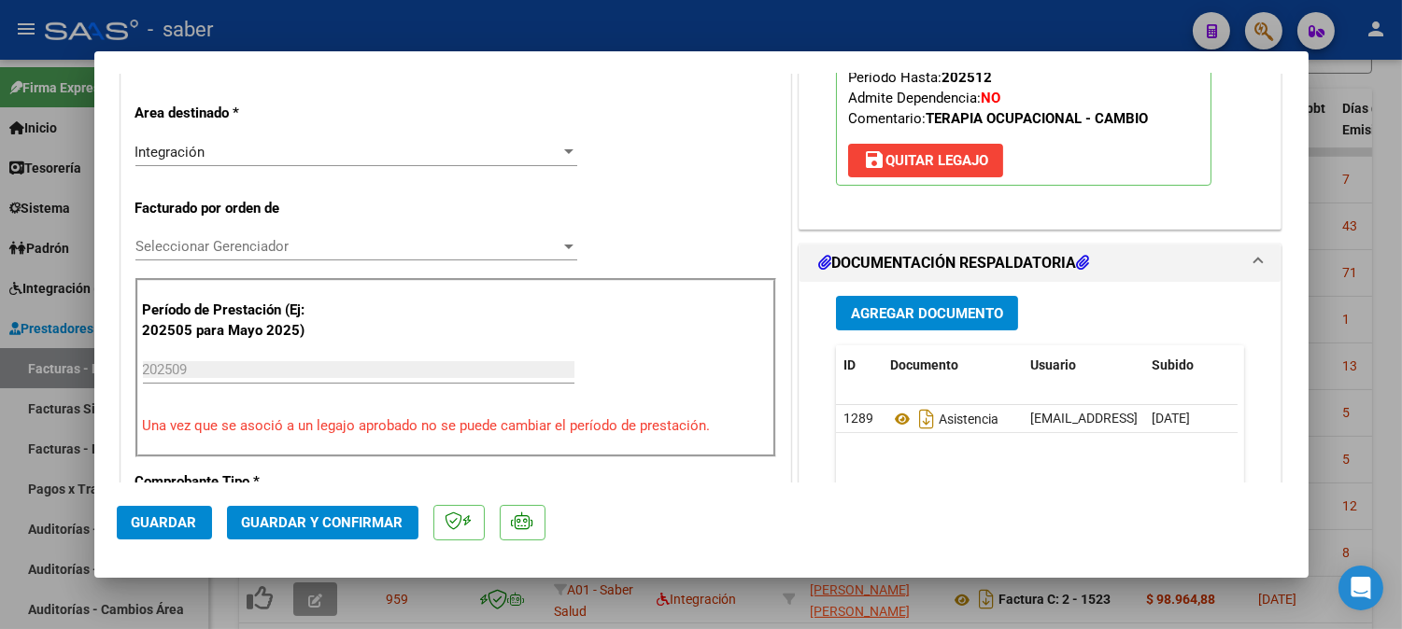
scroll to position [415, 0]
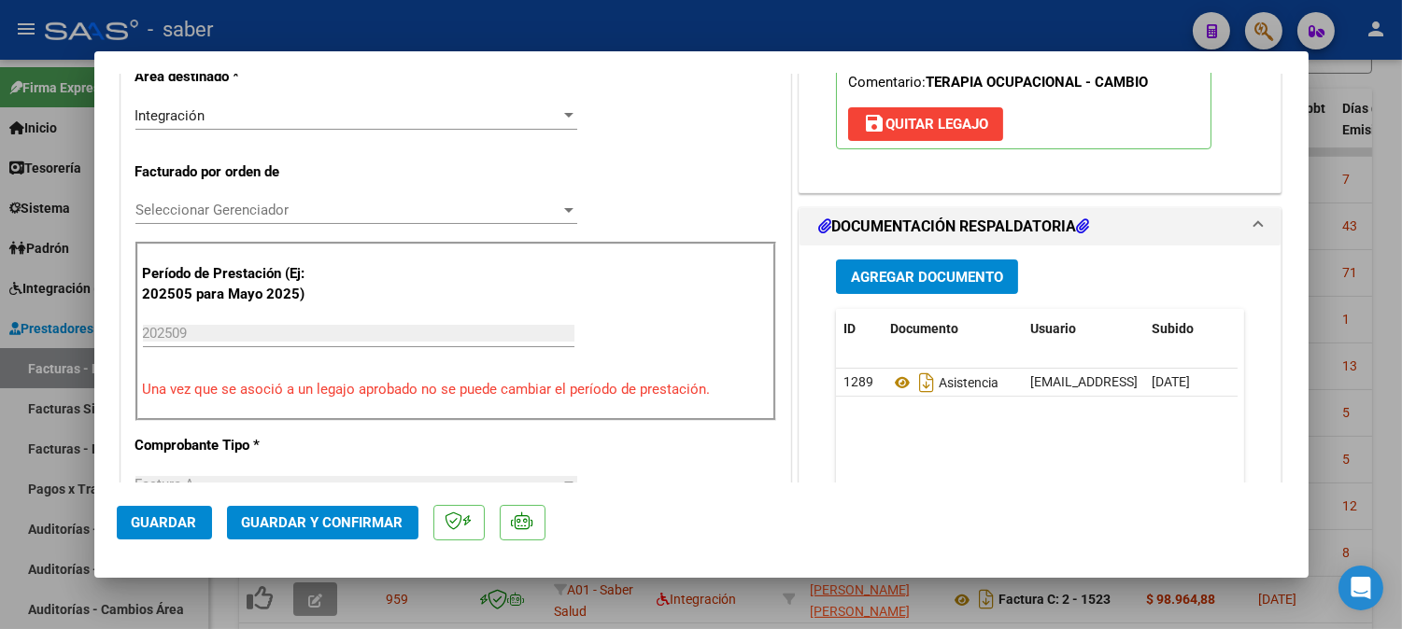
click at [249, 205] on span "Seleccionar Gerenciador" at bounding box center [347, 210] width 425 height 17
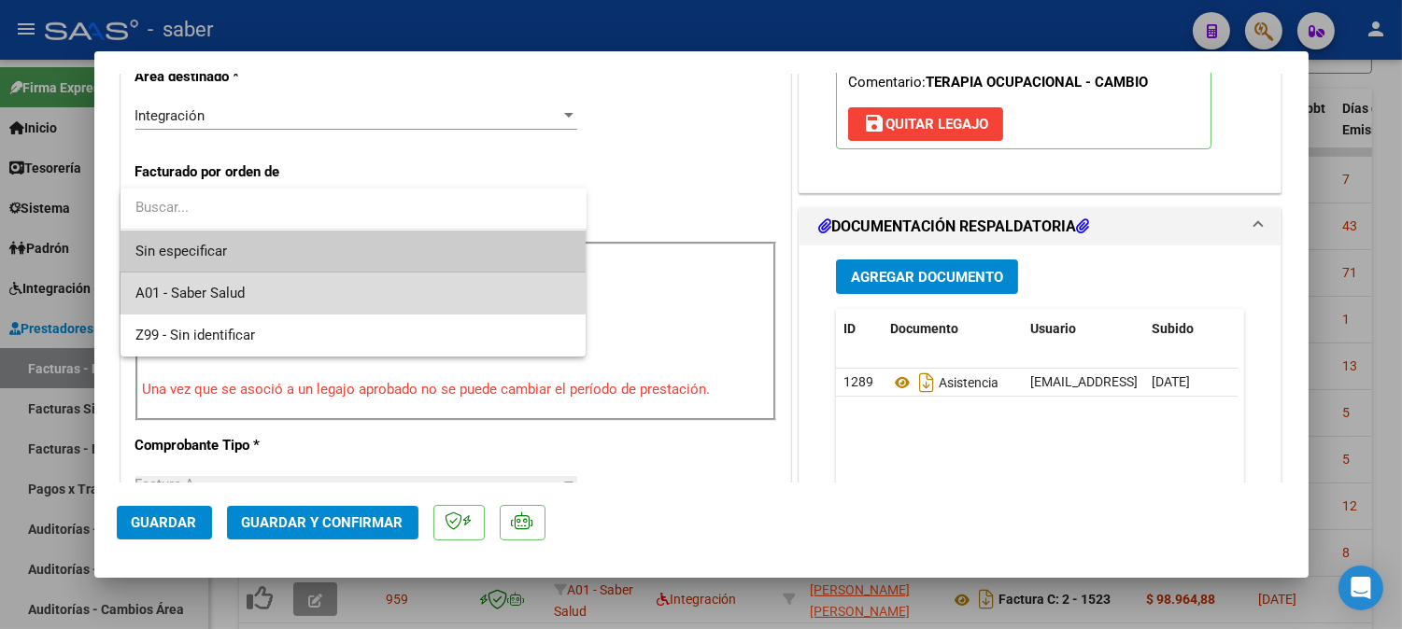
click at [247, 295] on span "A01 - Saber Salud" at bounding box center [353, 294] width 436 height 42
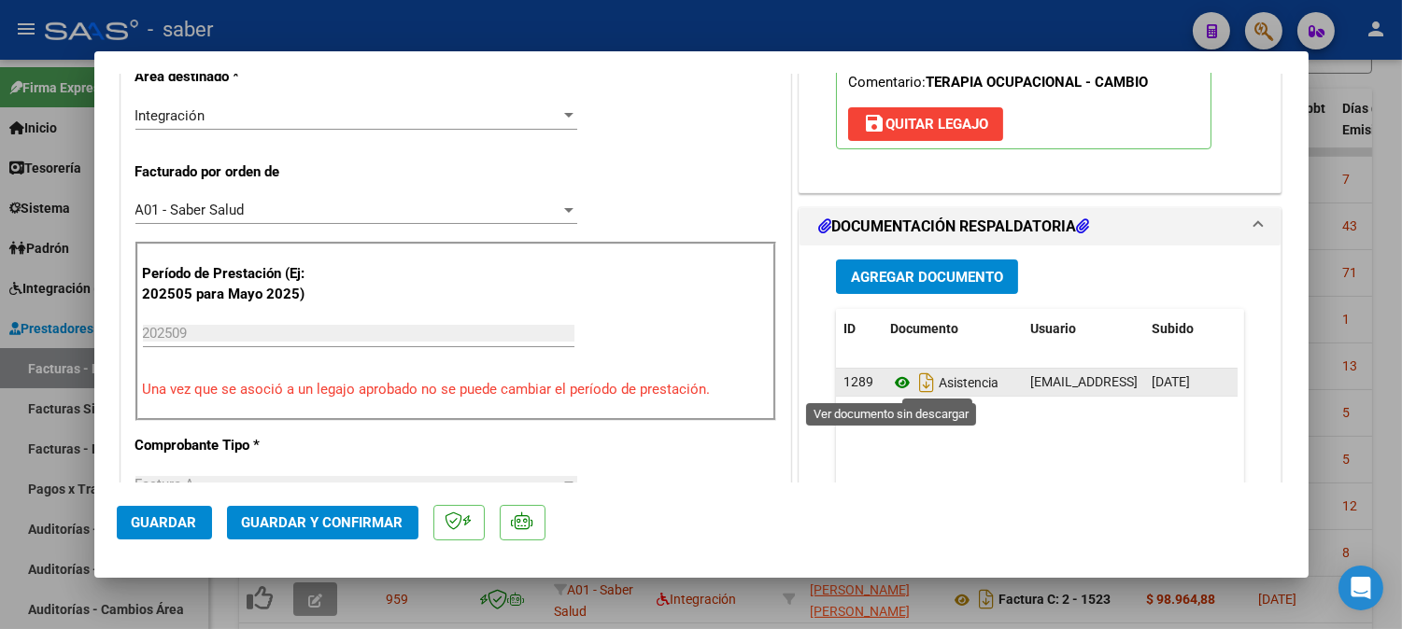
click at [890, 379] on icon at bounding box center [902, 383] width 24 height 22
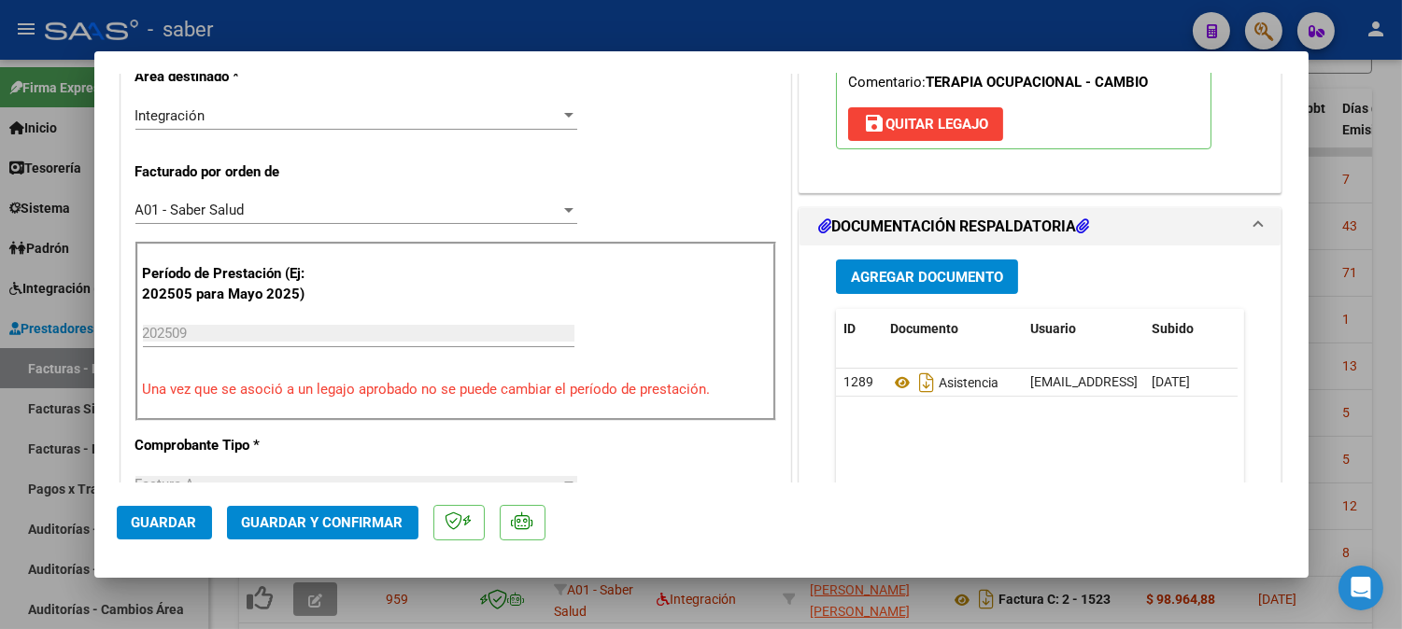
scroll to position [207, 0]
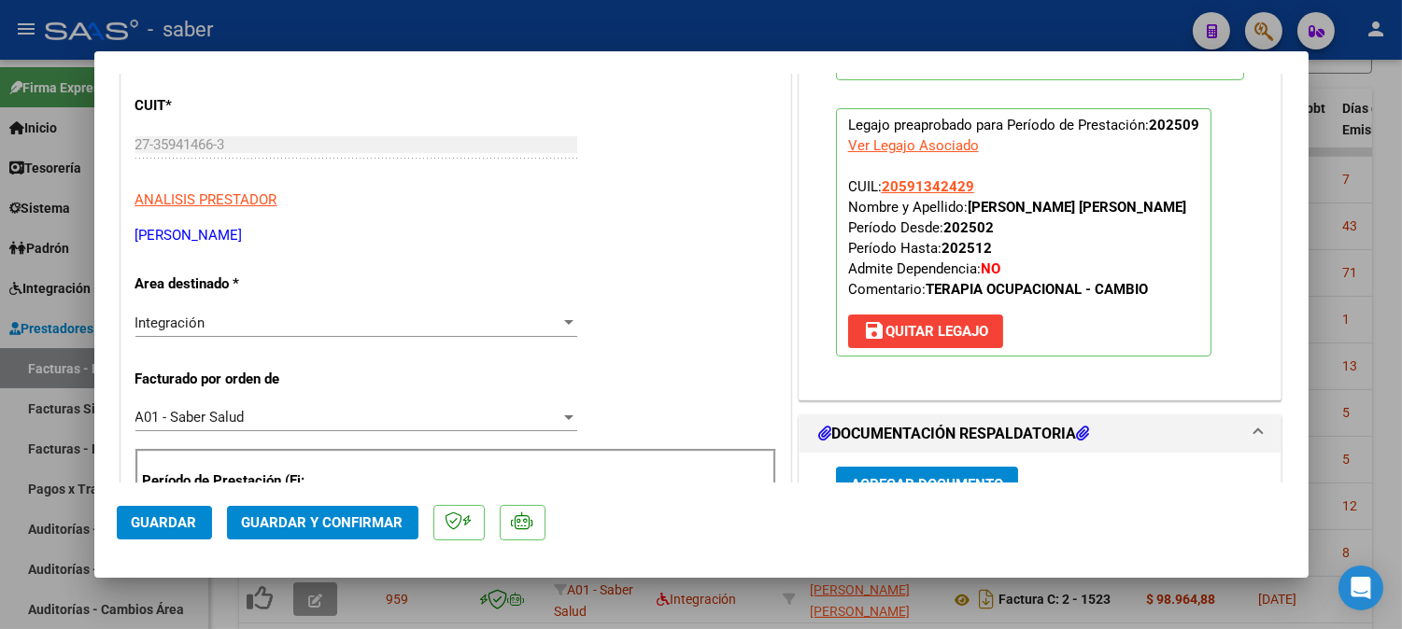
click at [191, 514] on button "Guardar" at bounding box center [164, 523] width 95 height 34
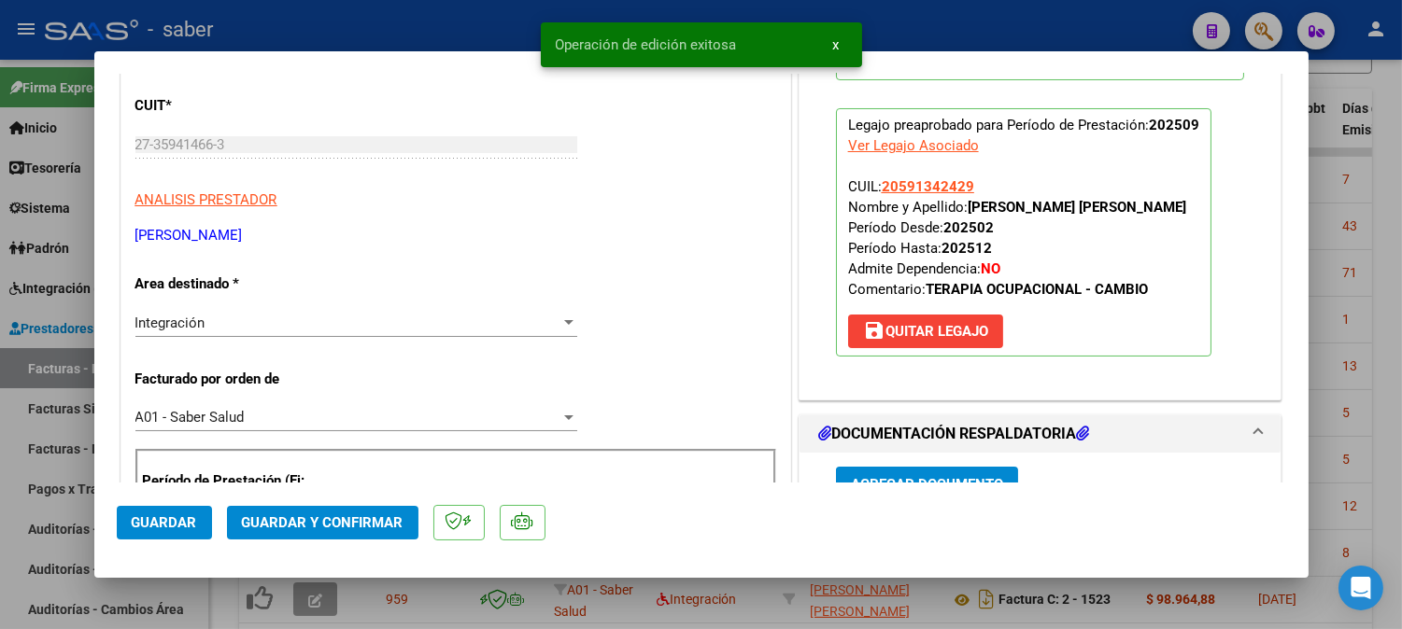
click at [1342, 247] on div at bounding box center [701, 314] width 1402 height 629
type input "$ 0,00"
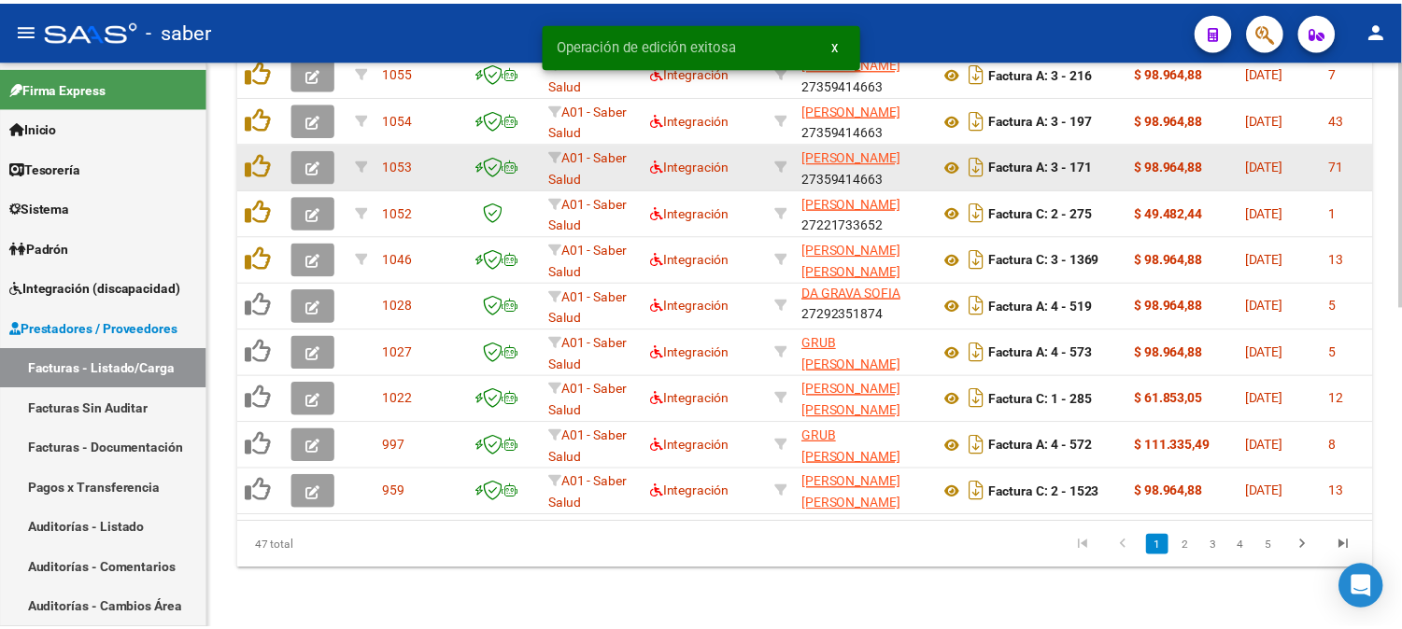
scroll to position [741, 0]
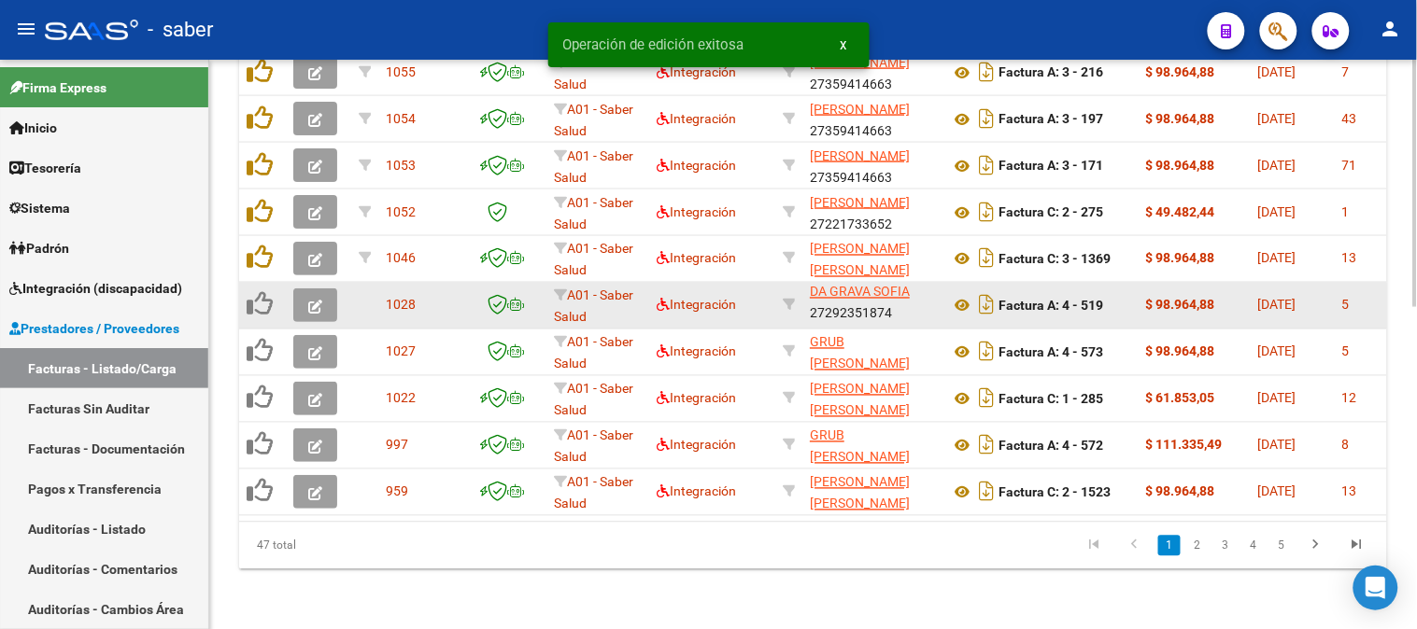
click at [320, 300] on icon "button" at bounding box center [315, 307] width 14 height 14
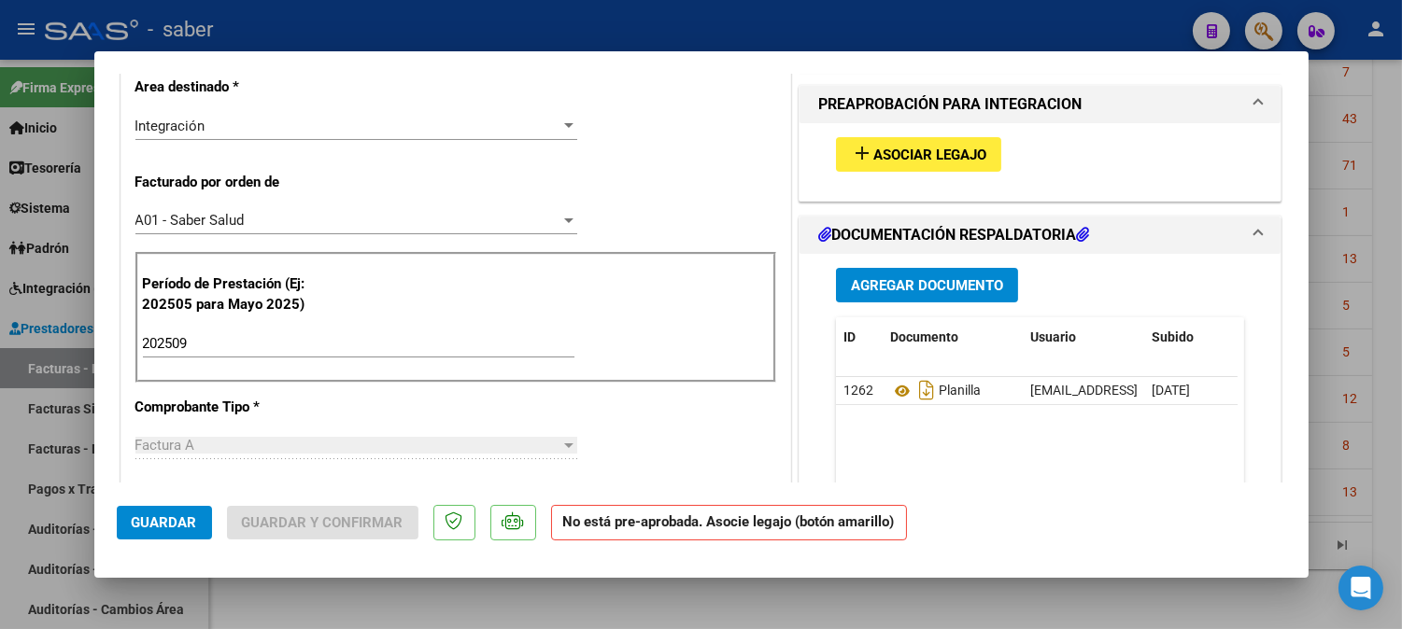
scroll to position [415, 0]
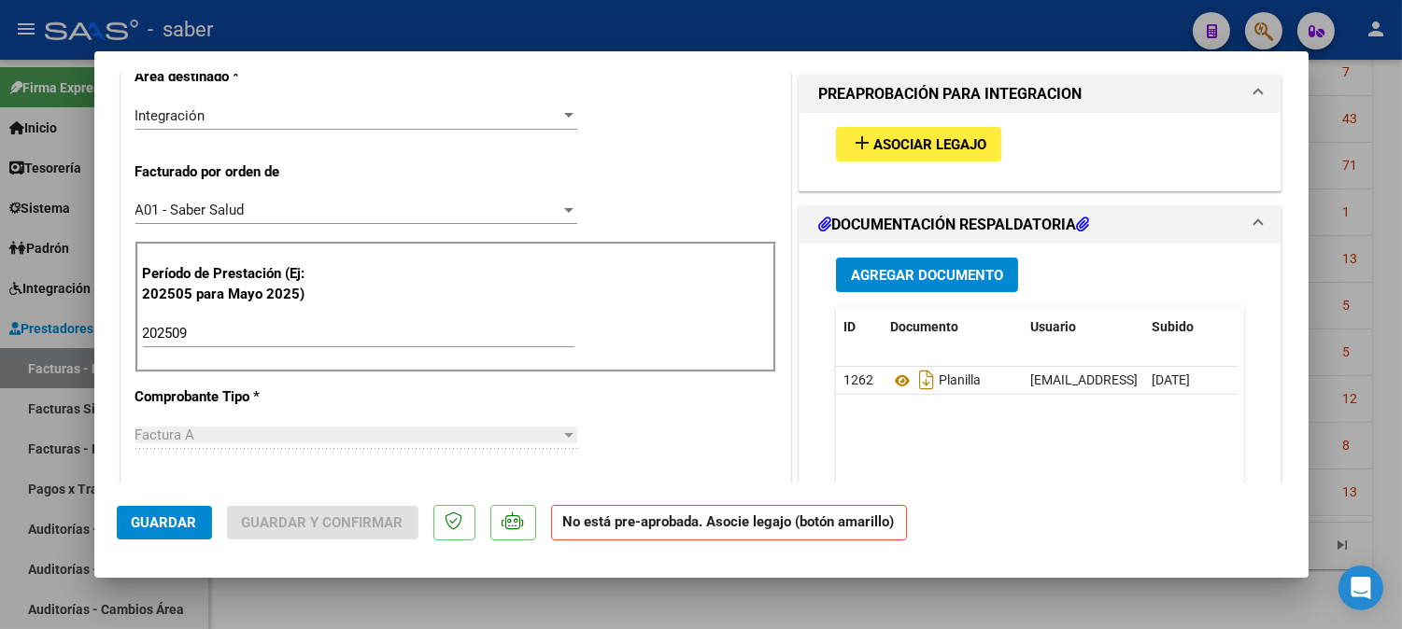
click at [1327, 389] on div at bounding box center [701, 314] width 1402 height 629
type input "$ 0,00"
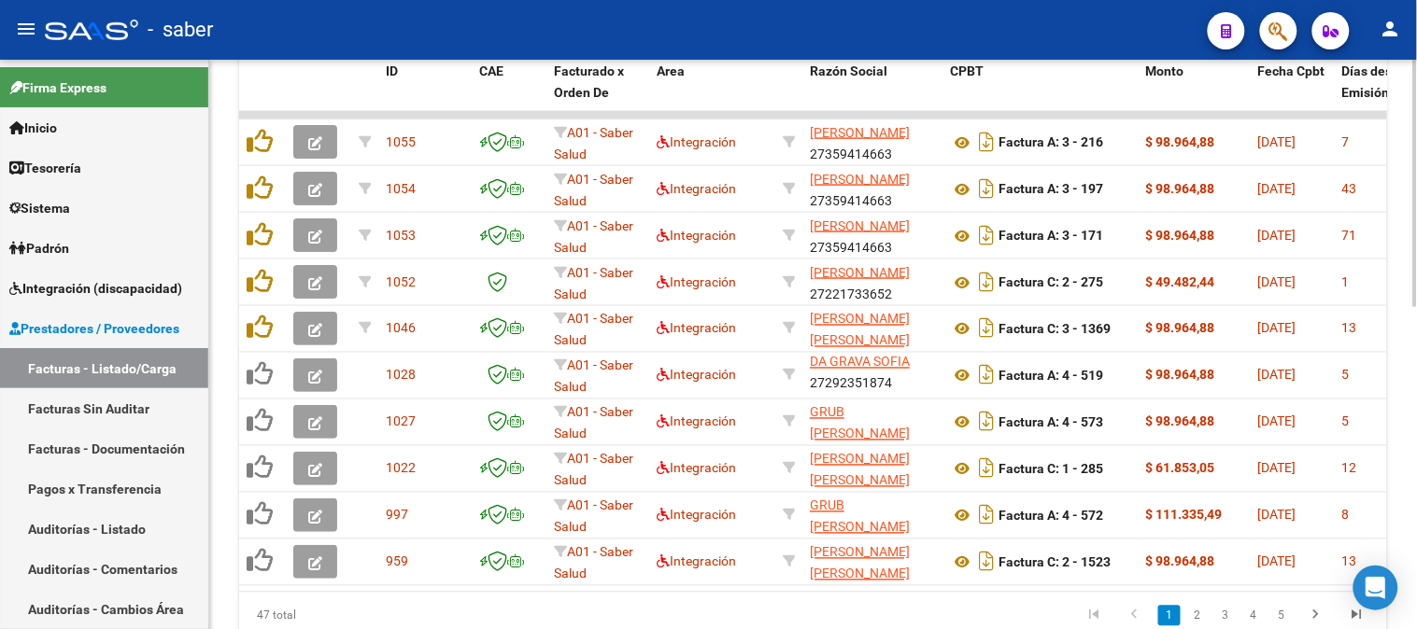
scroll to position [431, 0]
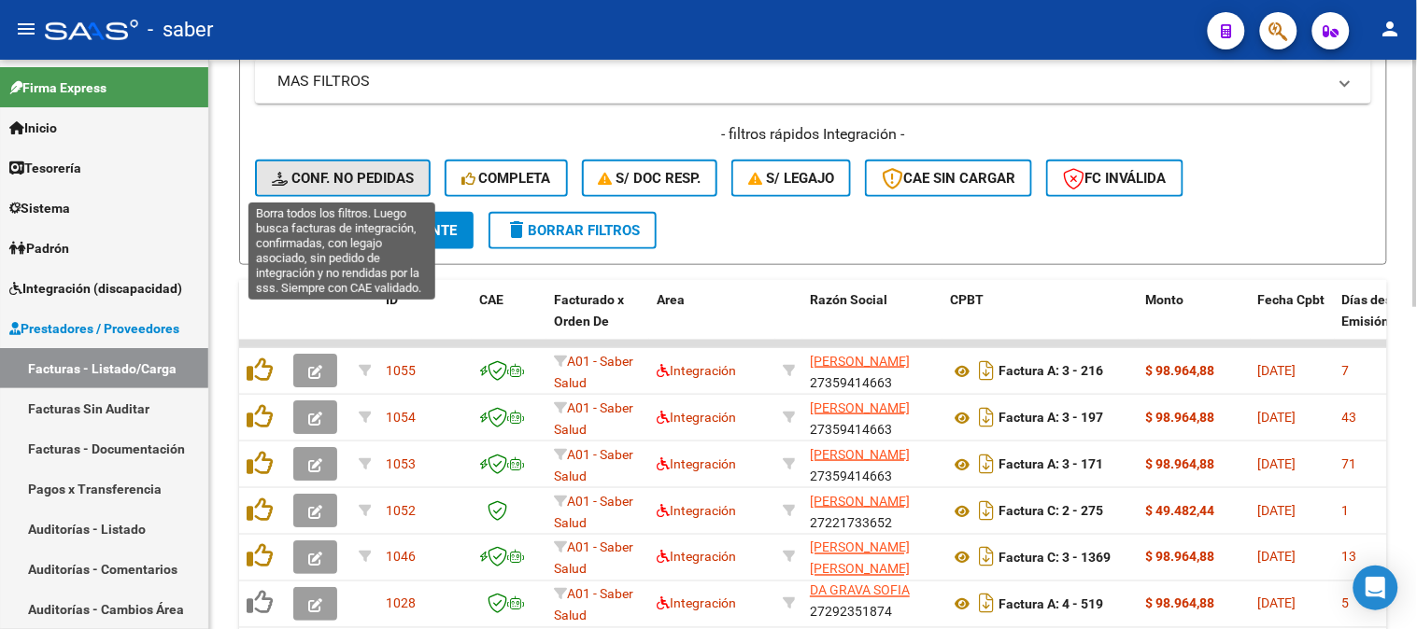
click at [384, 182] on span "Conf. no pedidas" at bounding box center [343, 178] width 142 height 17
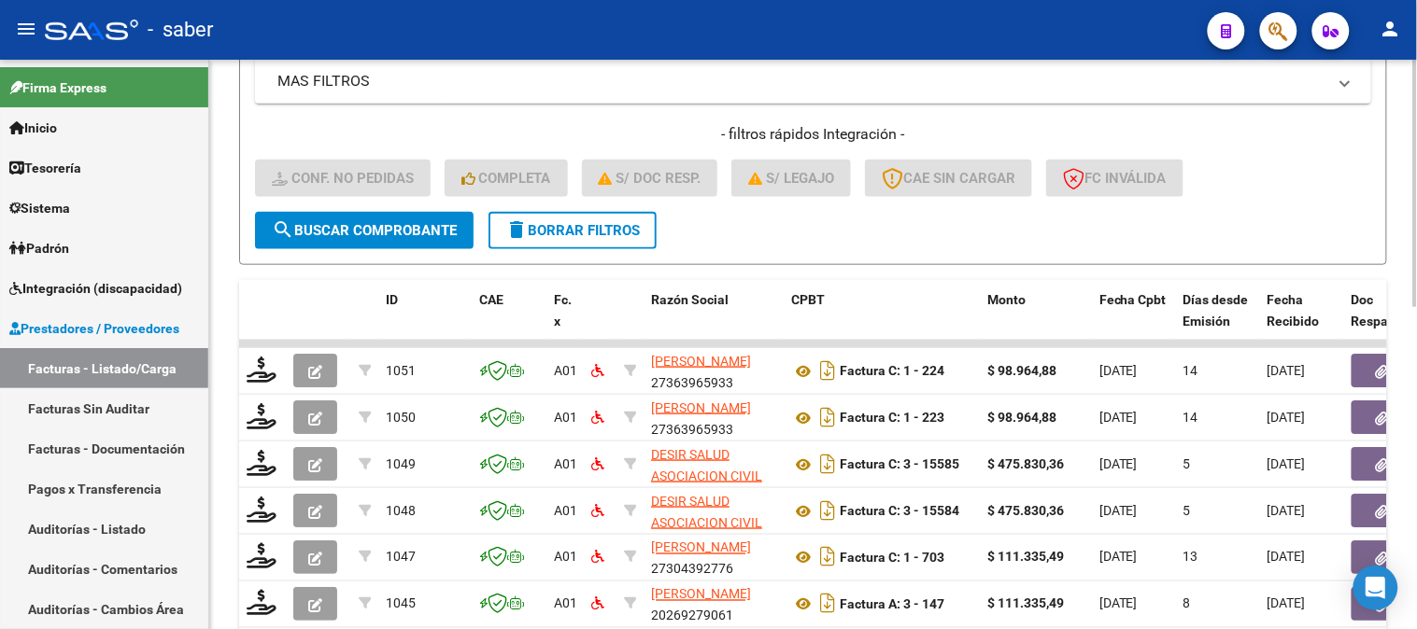
click at [647, 219] on button "delete Borrar Filtros" at bounding box center [572, 230] width 168 height 37
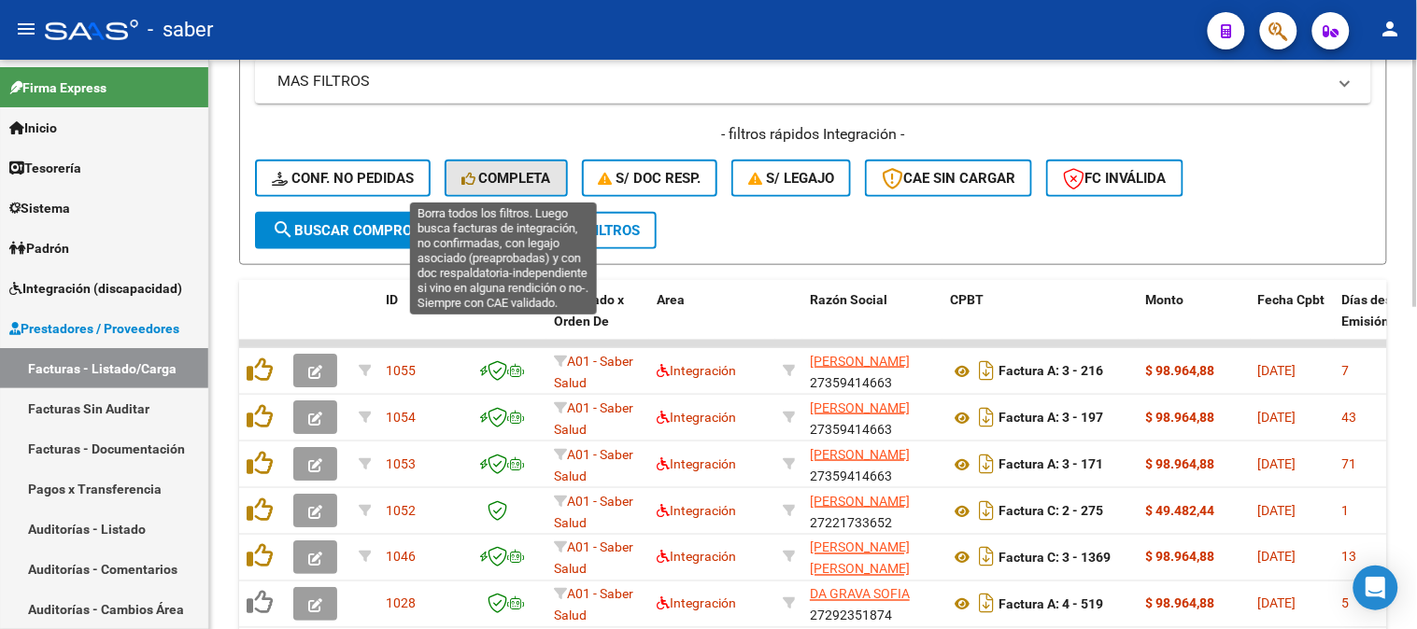
click at [481, 162] on button "Completa" at bounding box center [506, 178] width 123 height 37
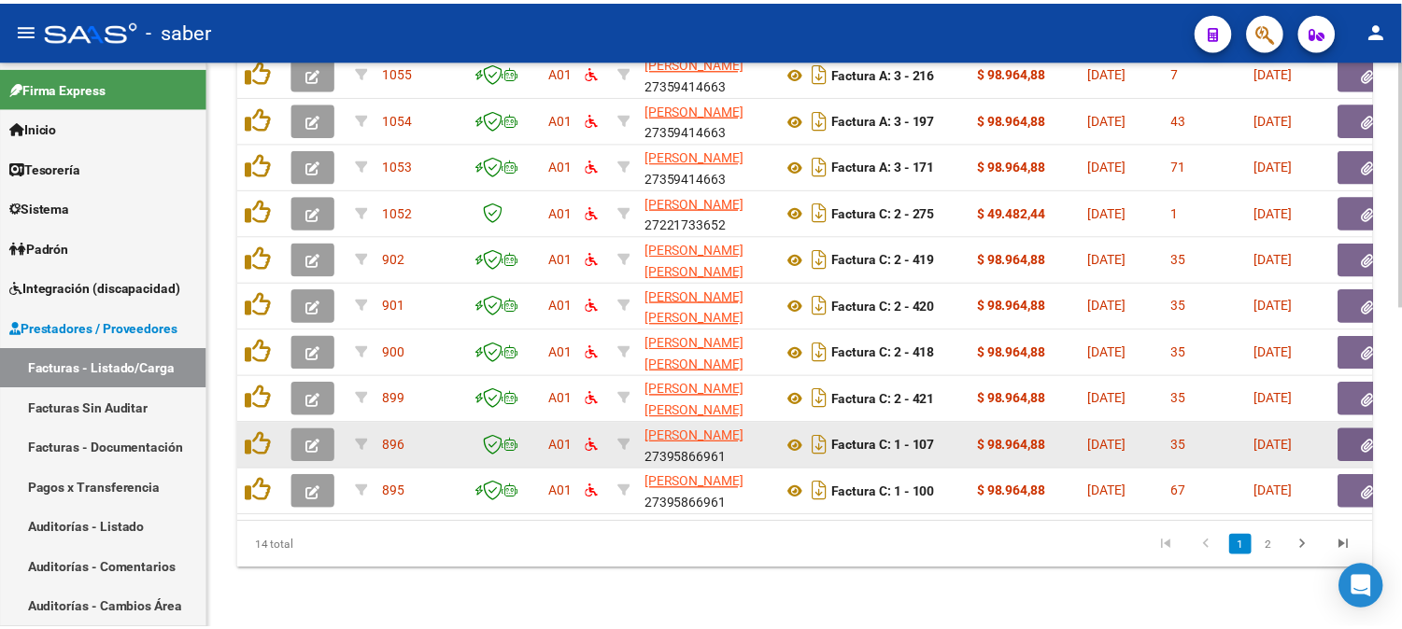
scroll to position [638, 0]
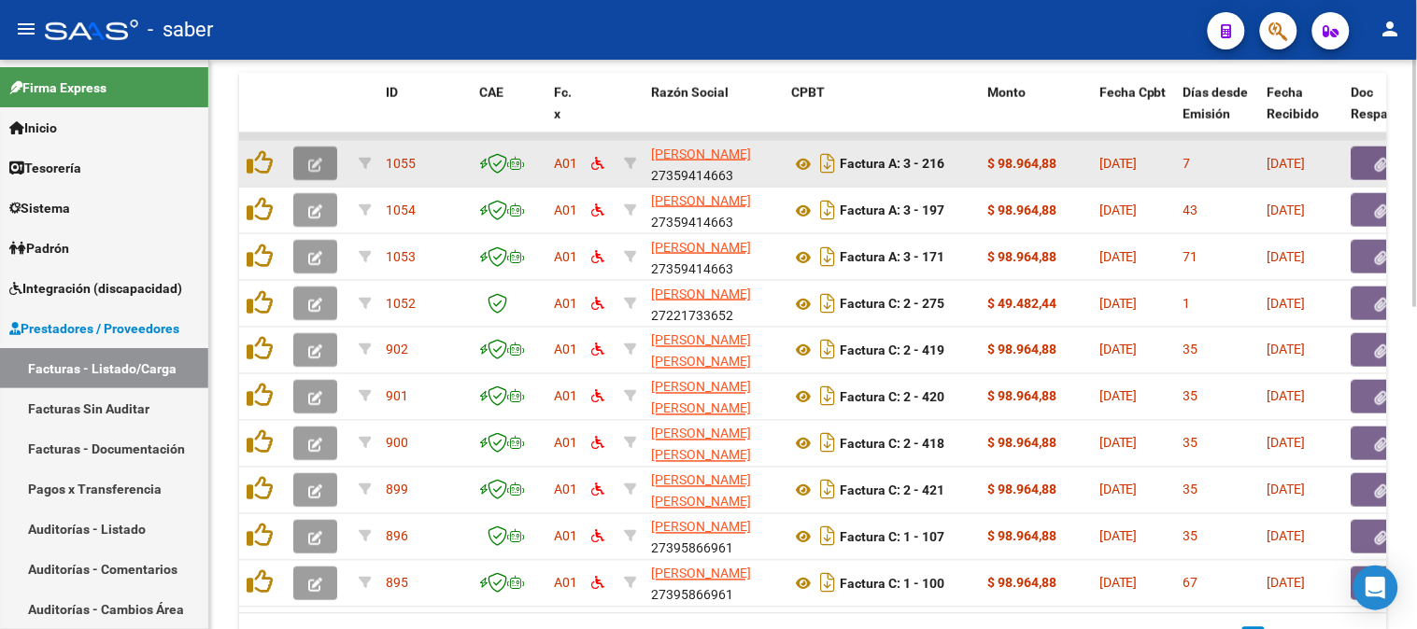
click at [322, 157] on button "button" at bounding box center [315, 164] width 44 height 34
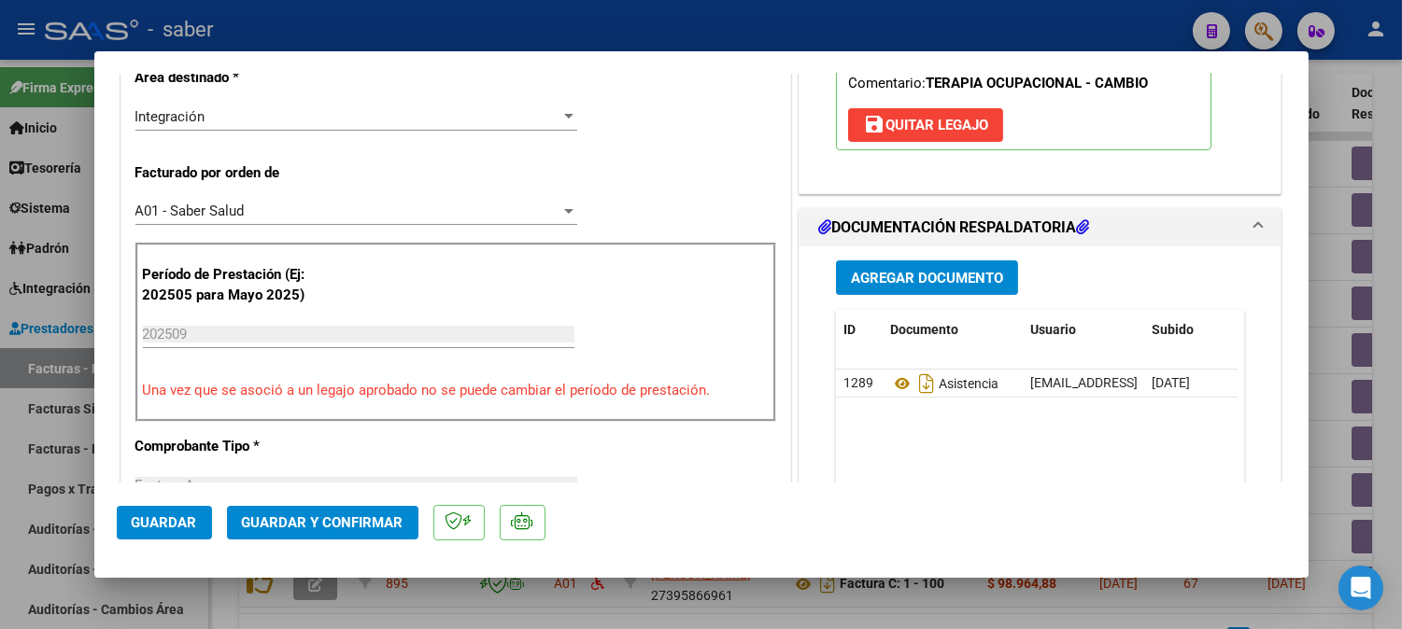
scroll to position [415, 0]
click at [304, 514] on button "Guardar y Confirmar" at bounding box center [322, 523] width 191 height 34
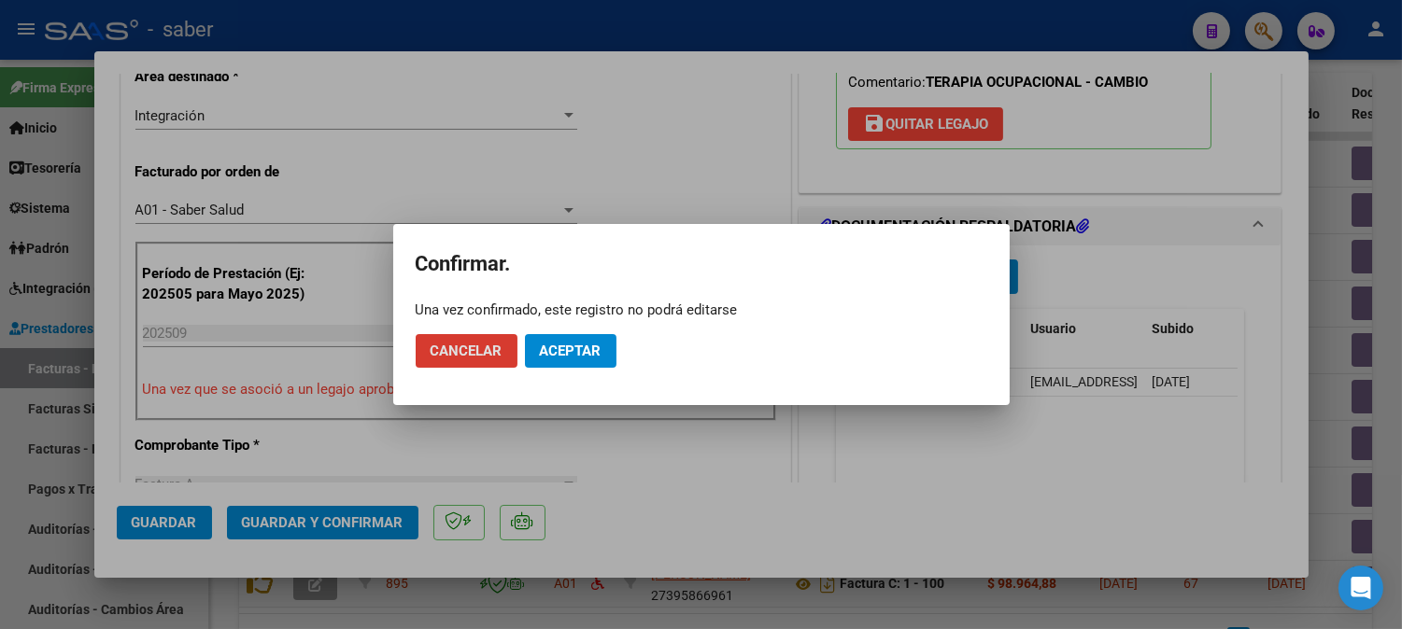
drag, startPoint x: 551, startPoint y: 359, endPoint x: 595, endPoint y: 356, distance: 44.0
click at [552, 359] on span "Aceptar" at bounding box center [571, 351] width 62 height 17
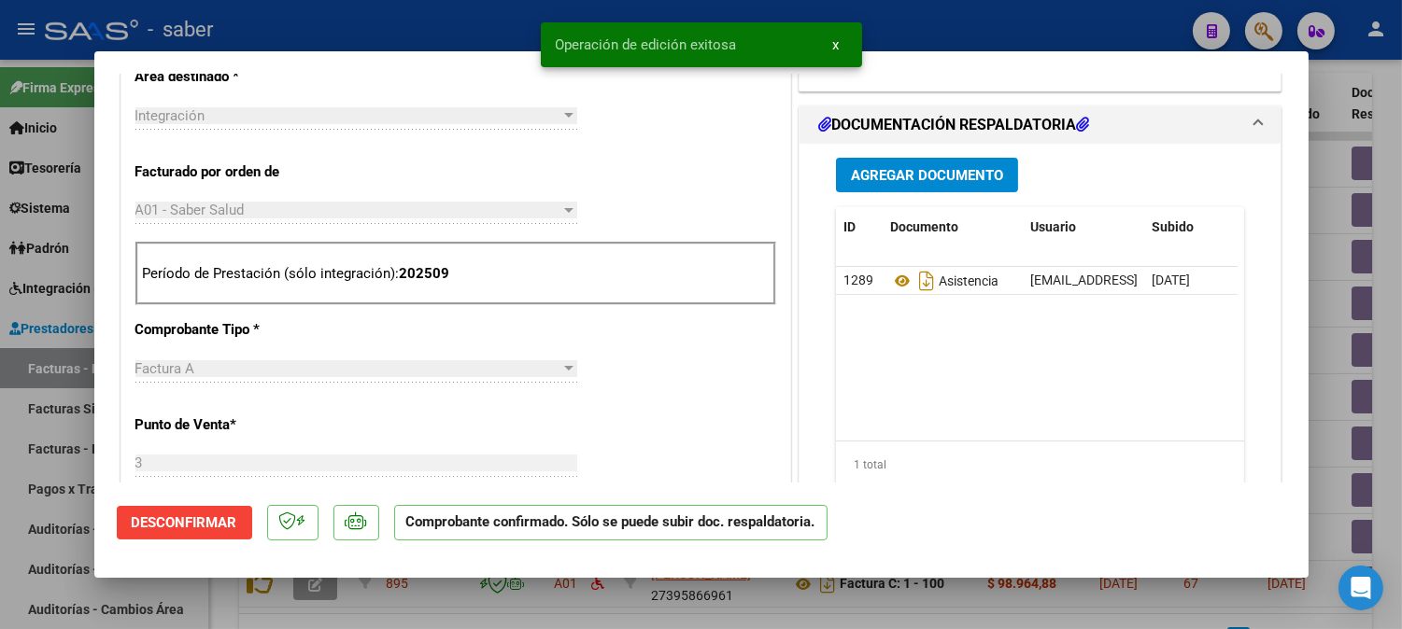
click at [1340, 282] on div at bounding box center [701, 314] width 1402 height 629
type input "$ 0,00"
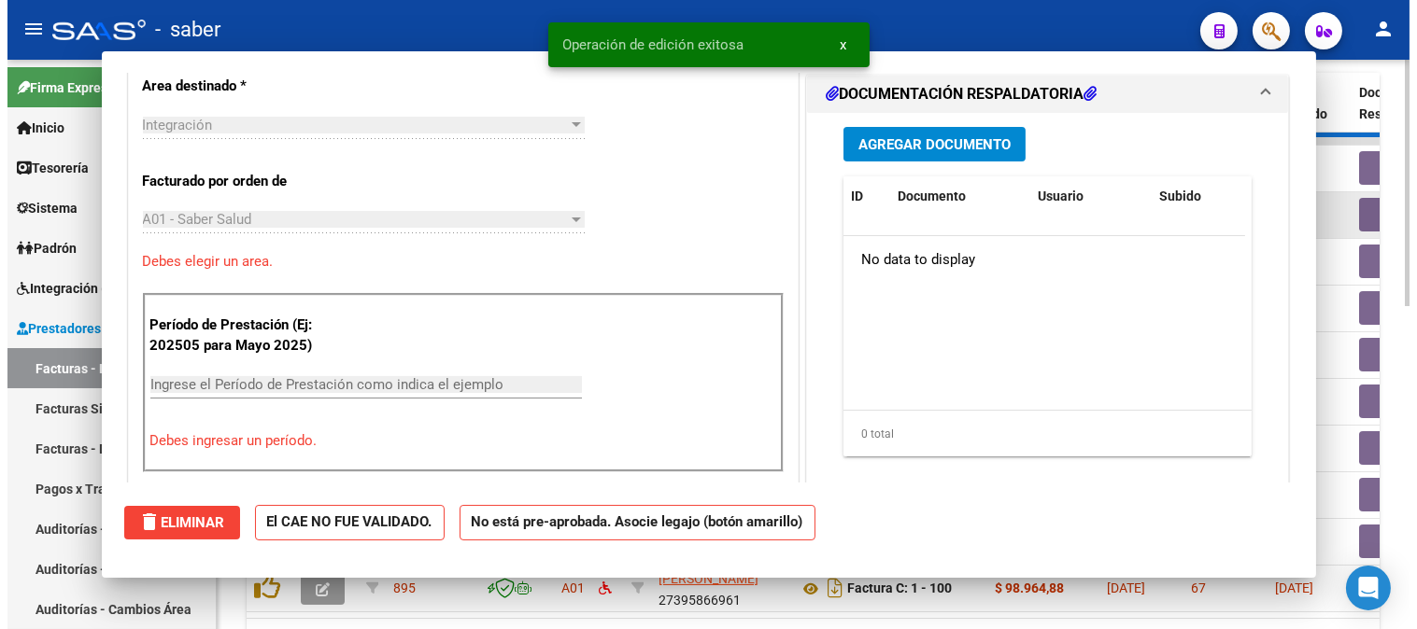
scroll to position [448, 0]
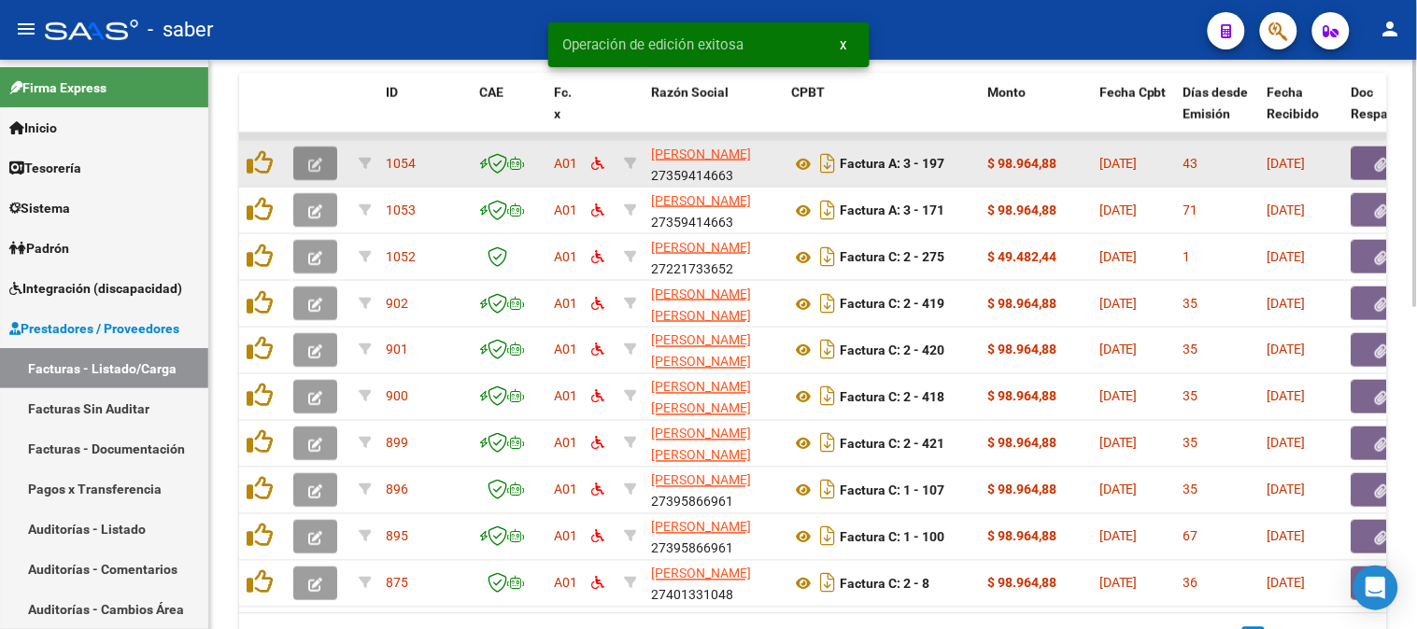
click at [321, 160] on icon "button" at bounding box center [315, 165] width 14 height 14
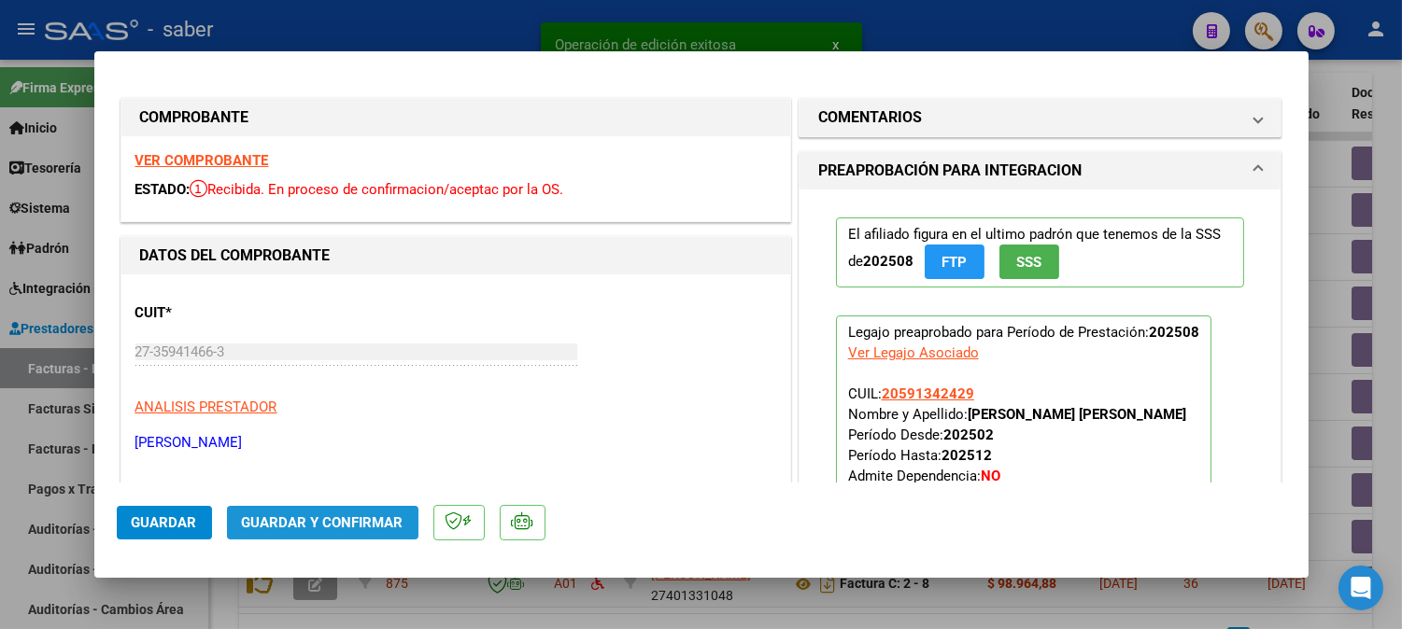
click at [344, 518] on span "Guardar y Confirmar" at bounding box center [323, 523] width 162 height 17
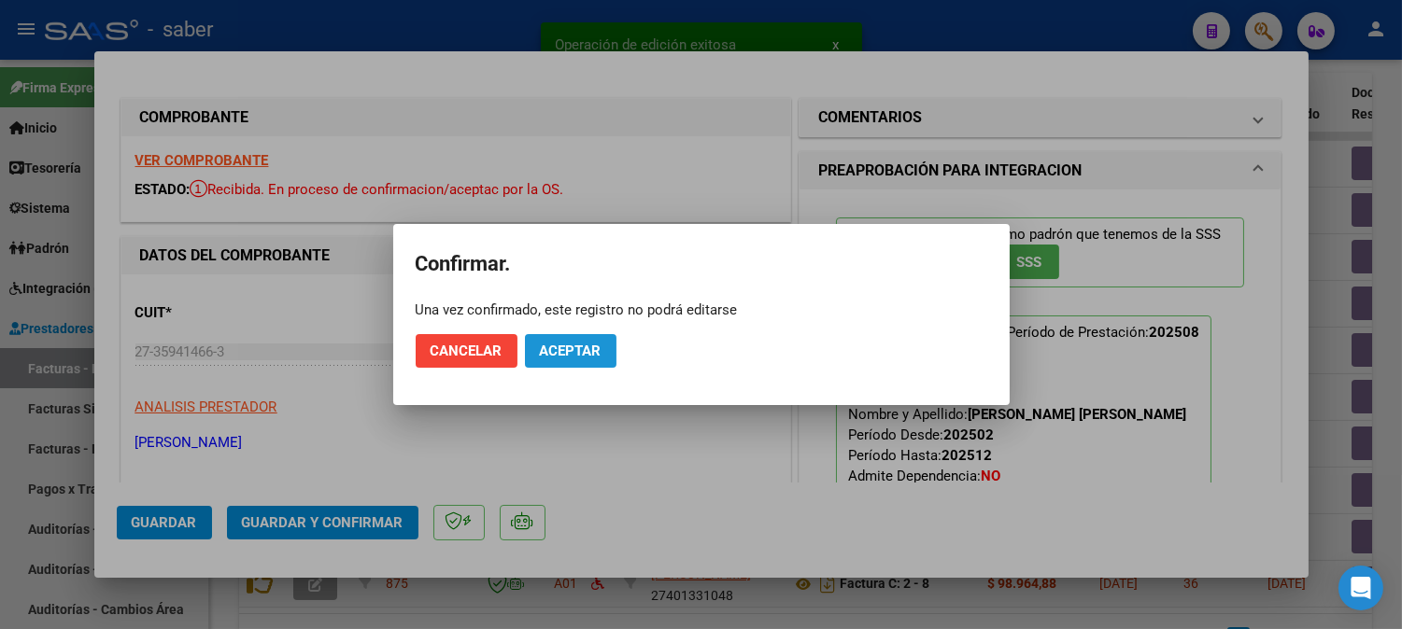
click at [589, 349] on span "Aceptar" at bounding box center [571, 351] width 62 height 17
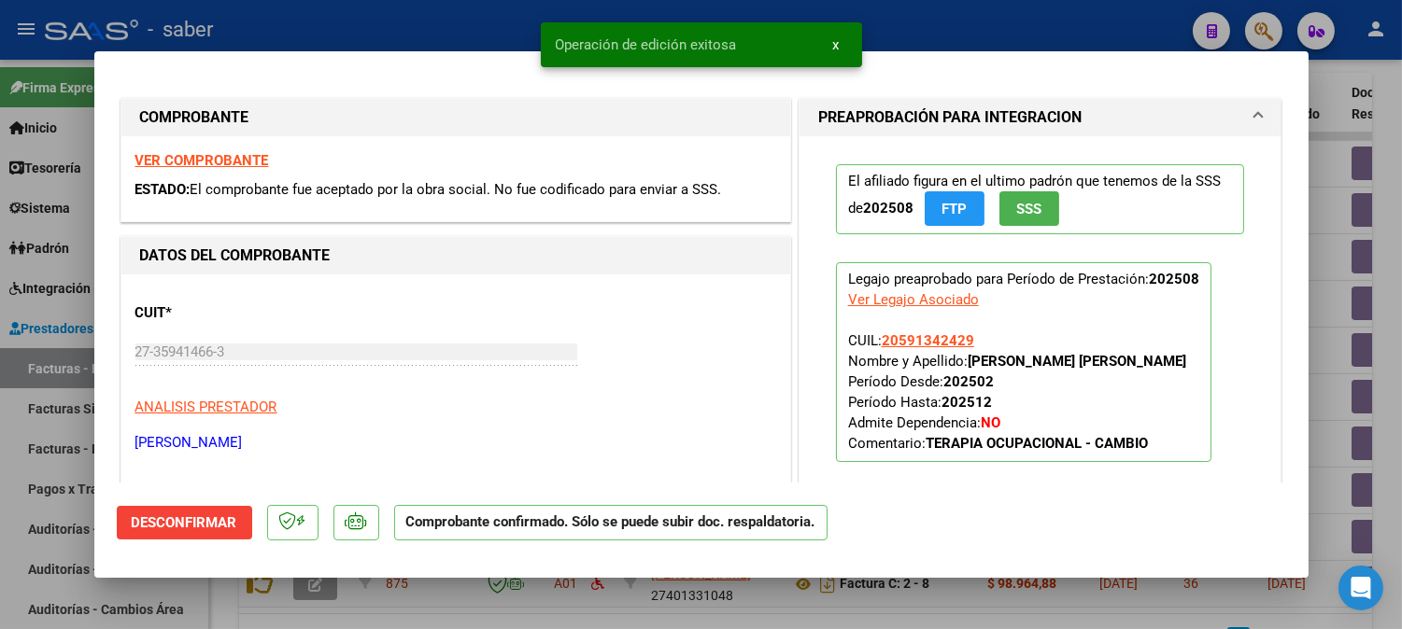
click at [1342, 311] on div at bounding box center [701, 314] width 1402 height 629
type input "$ 0,00"
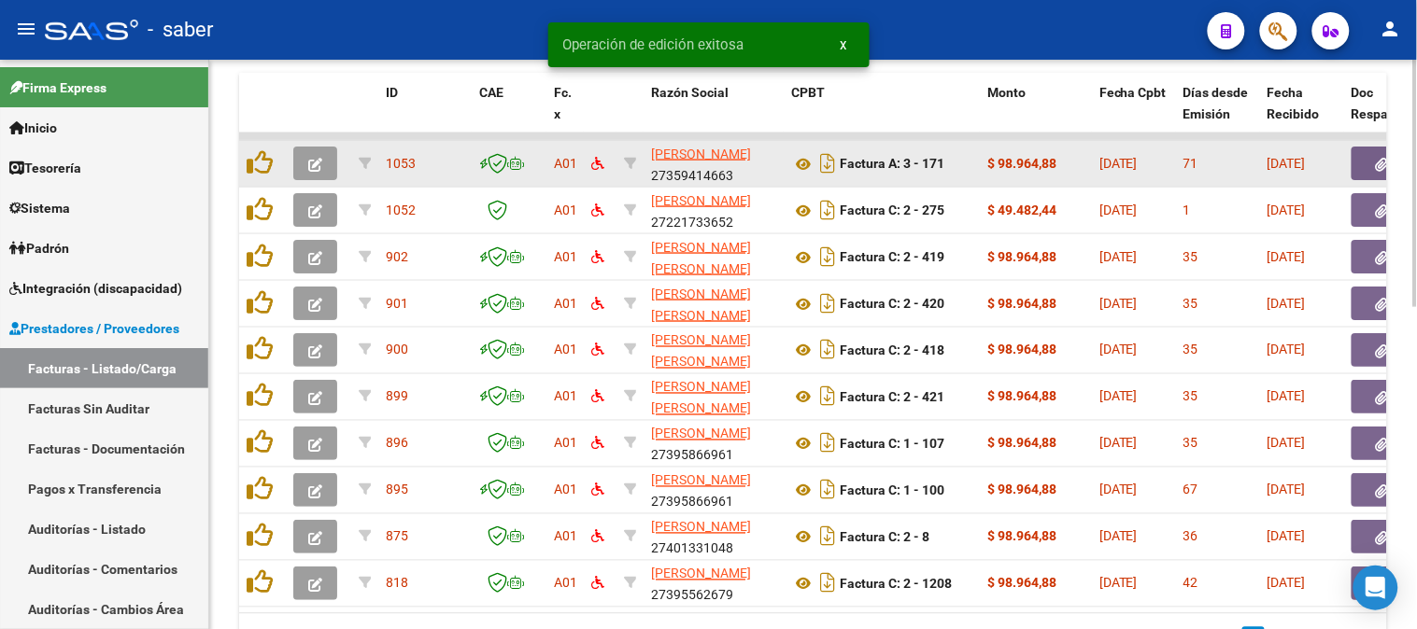
click at [297, 157] on button "button" at bounding box center [315, 164] width 44 height 34
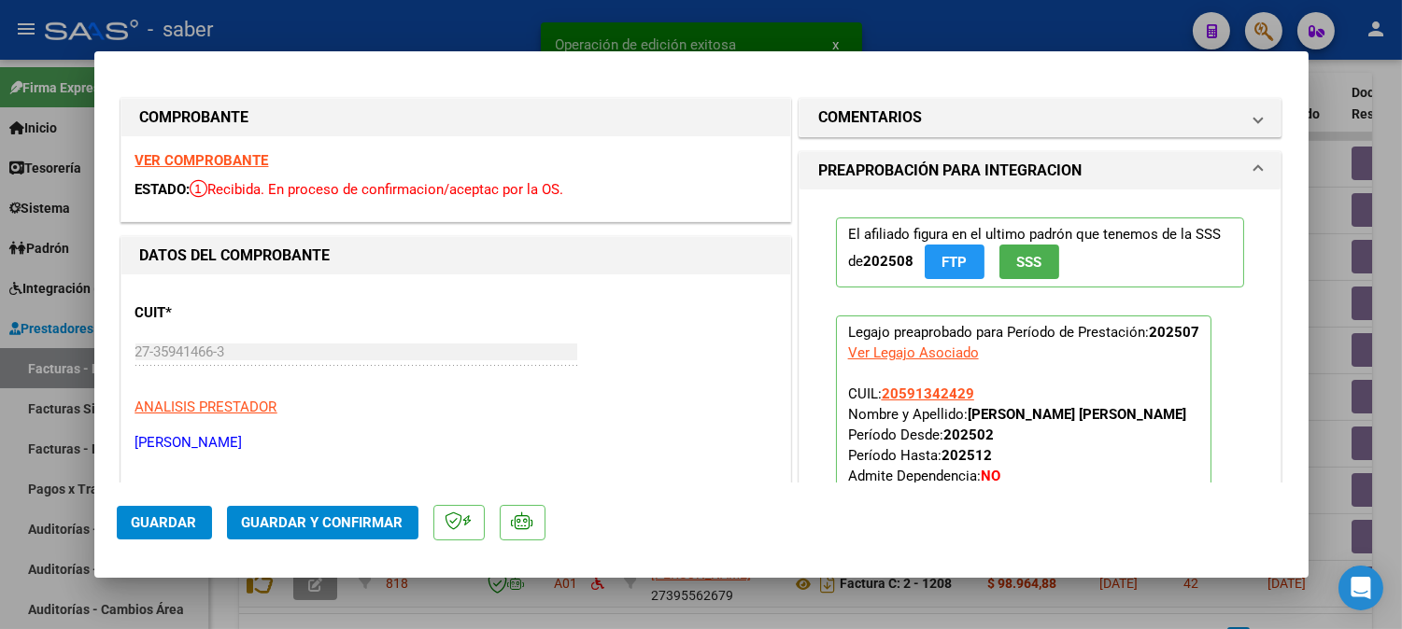
click at [337, 511] on button "Guardar y Confirmar" at bounding box center [322, 523] width 191 height 34
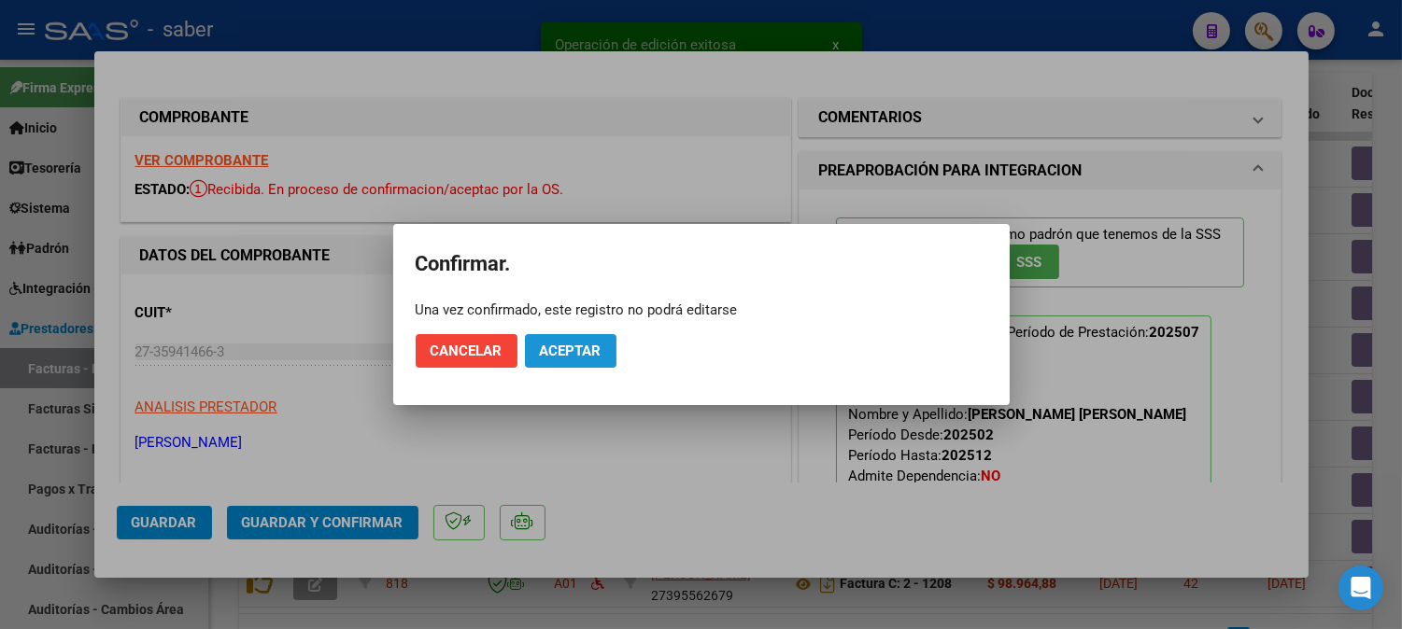
click at [574, 359] on span "Aceptar" at bounding box center [571, 351] width 62 height 17
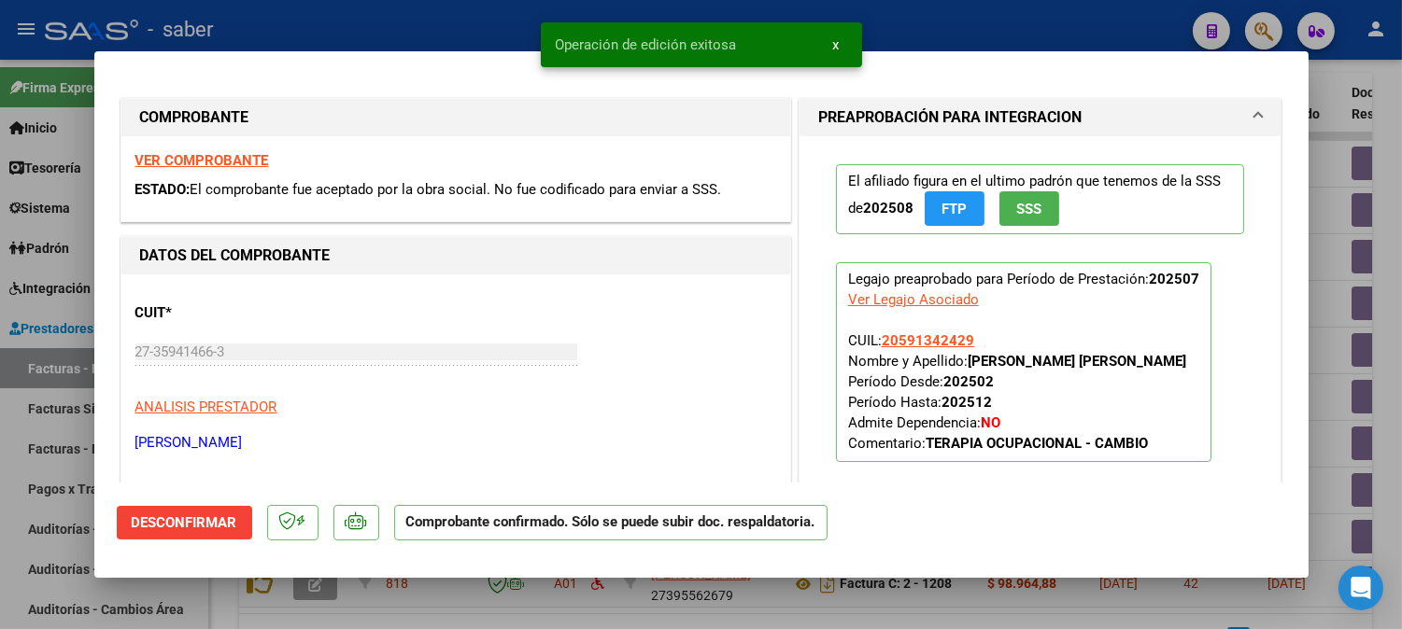
click at [1326, 329] on div at bounding box center [701, 314] width 1402 height 629
type input "$ 0,00"
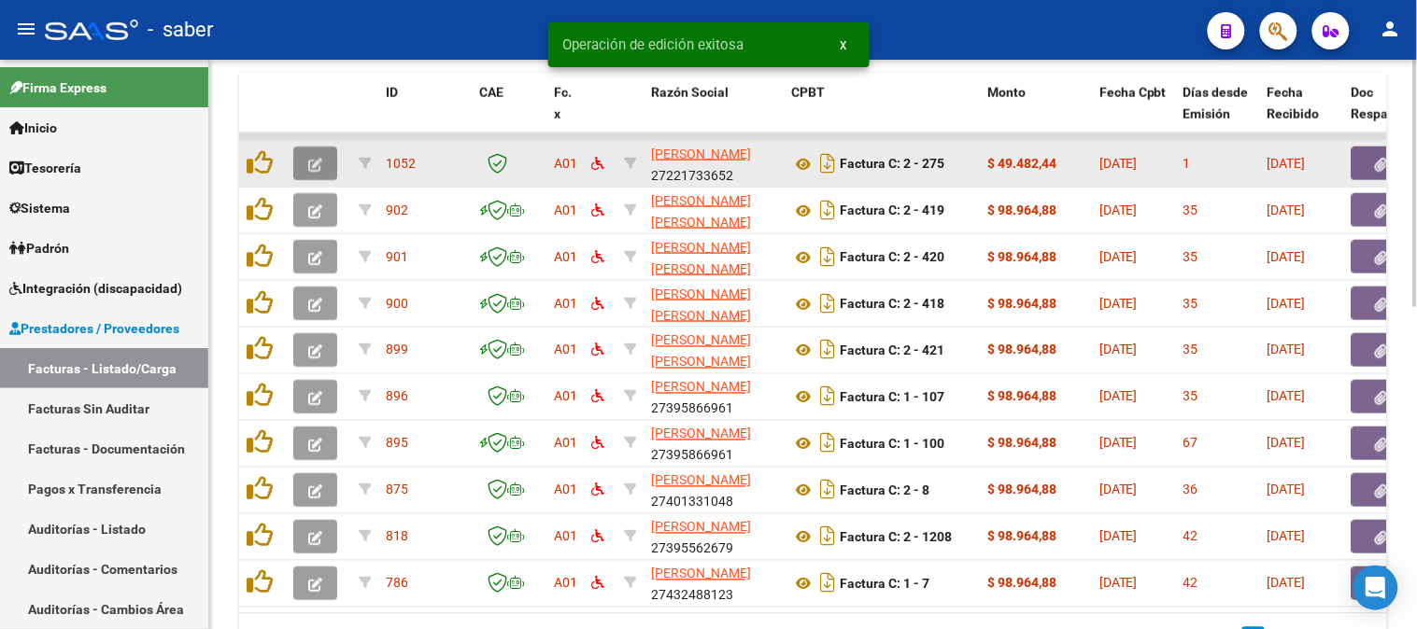
click at [305, 160] on button "button" at bounding box center [315, 164] width 44 height 34
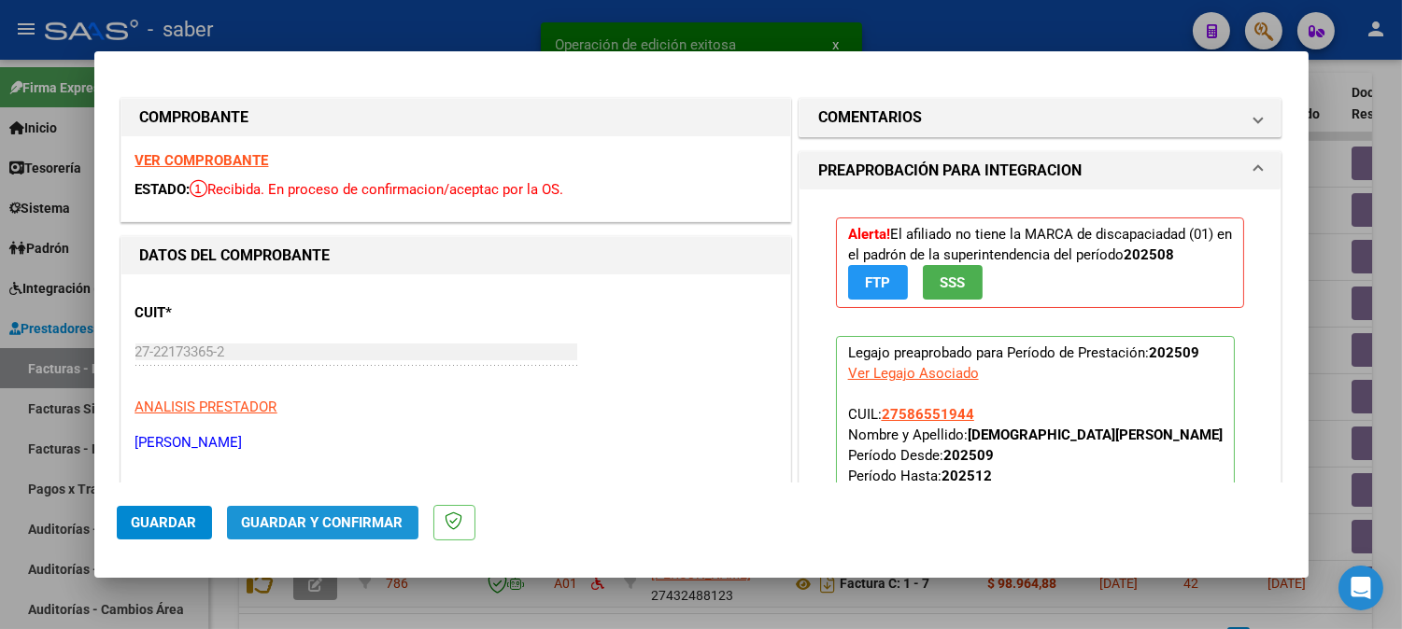
click at [333, 510] on button "Guardar y Confirmar" at bounding box center [322, 523] width 191 height 34
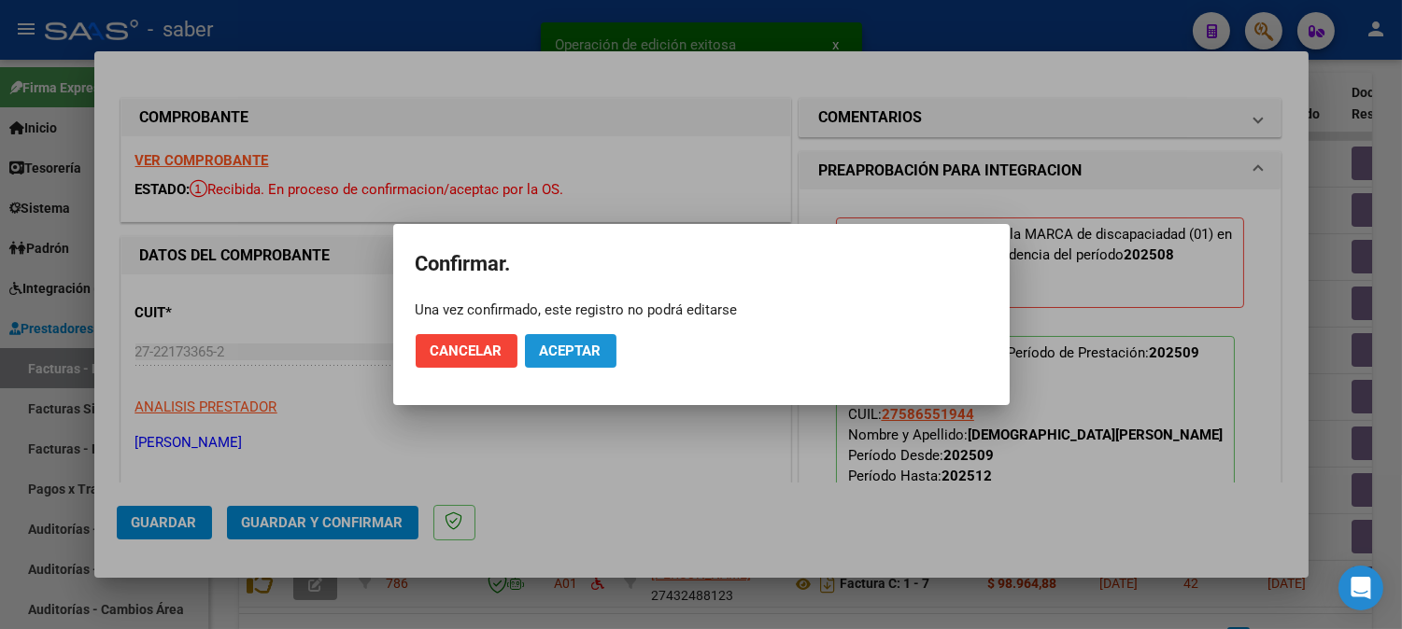
drag, startPoint x: 590, startPoint y: 351, endPoint x: 816, endPoint y: 357, distance: 226.1
click at [590, 352] on span "Aceptar" at bounding box center [571, 351] width 62 height 17
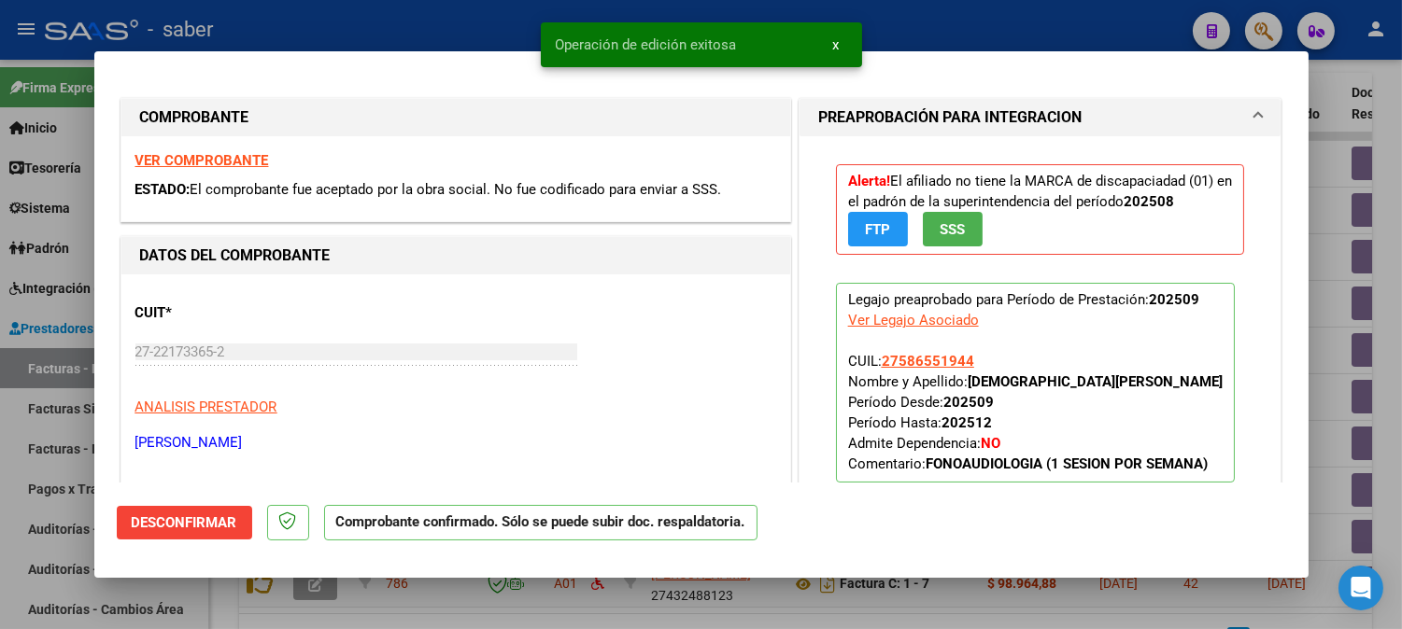
click at [1347, 295] on div at bounding box center [701, 314] width 1402 height 629
type input "$ 0,00"
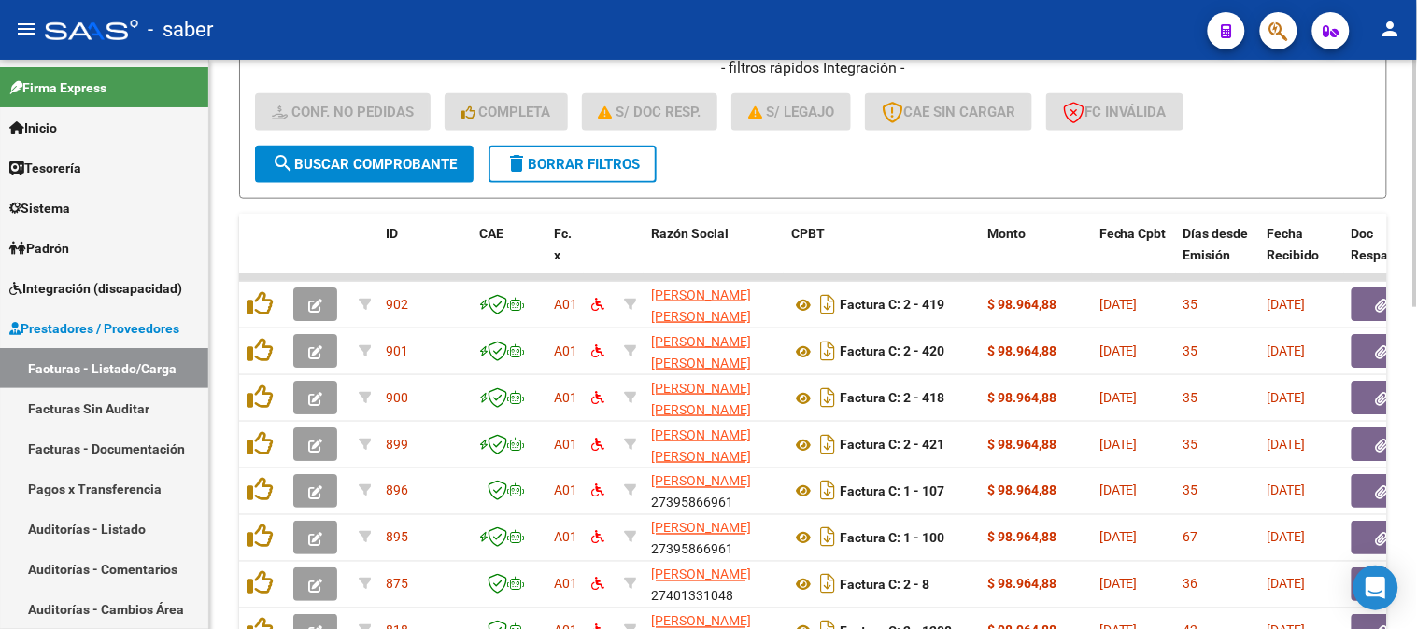
scroll to position [327, 0]
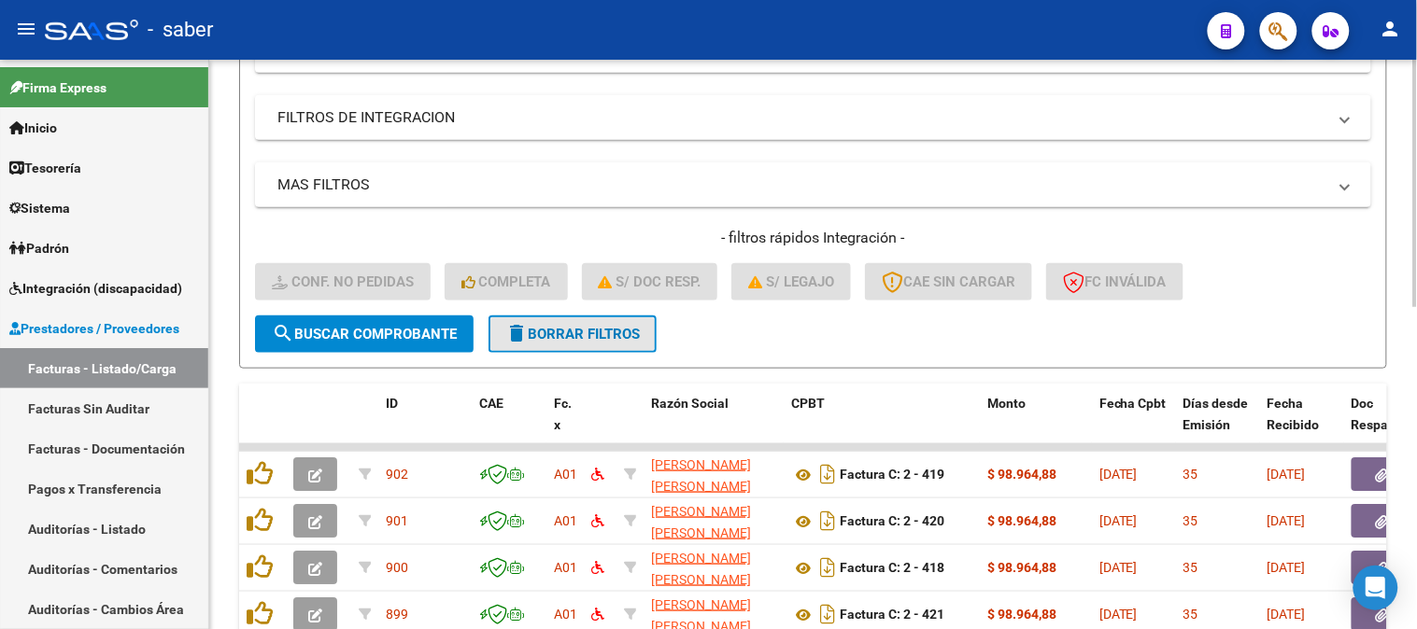
click at [563, 342] on button "delete Borrar Filtros" at bounding box center [572, 334] width 168 height 37
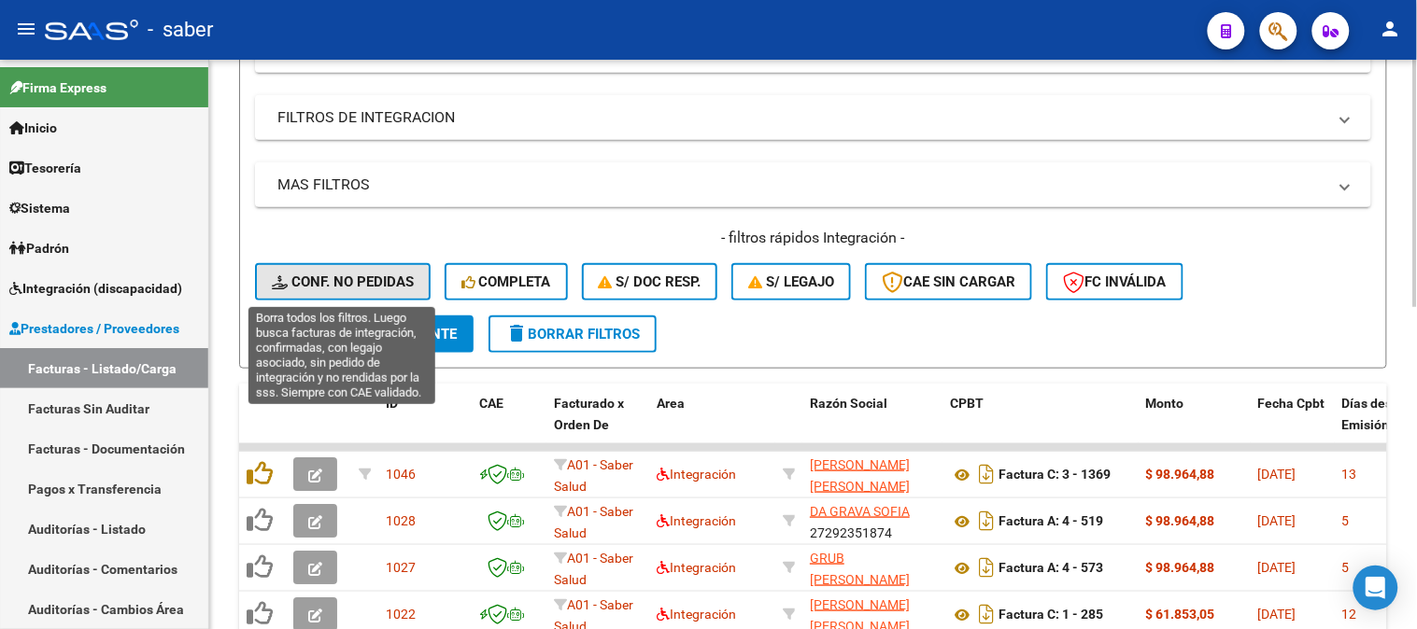
click at [349, 274] on span "Conf. no pedidas" at bounding box center [343, 282] width 142 height 17
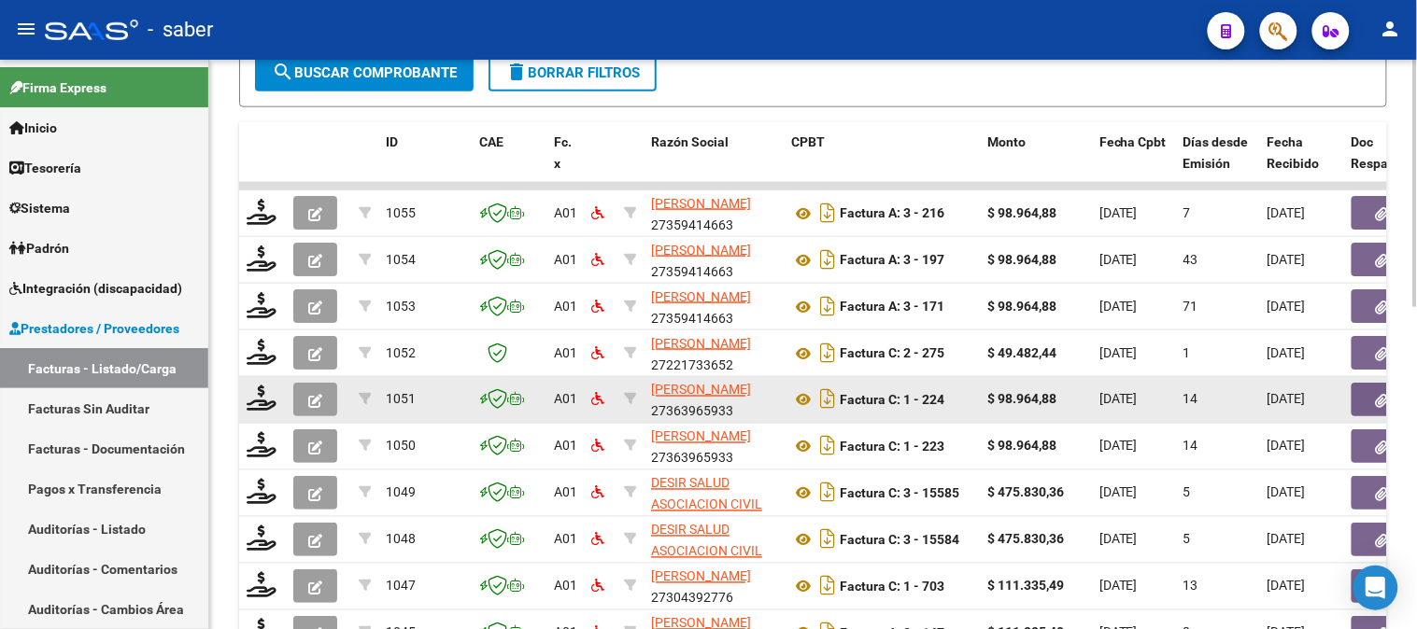
scroll to position [638, 0]
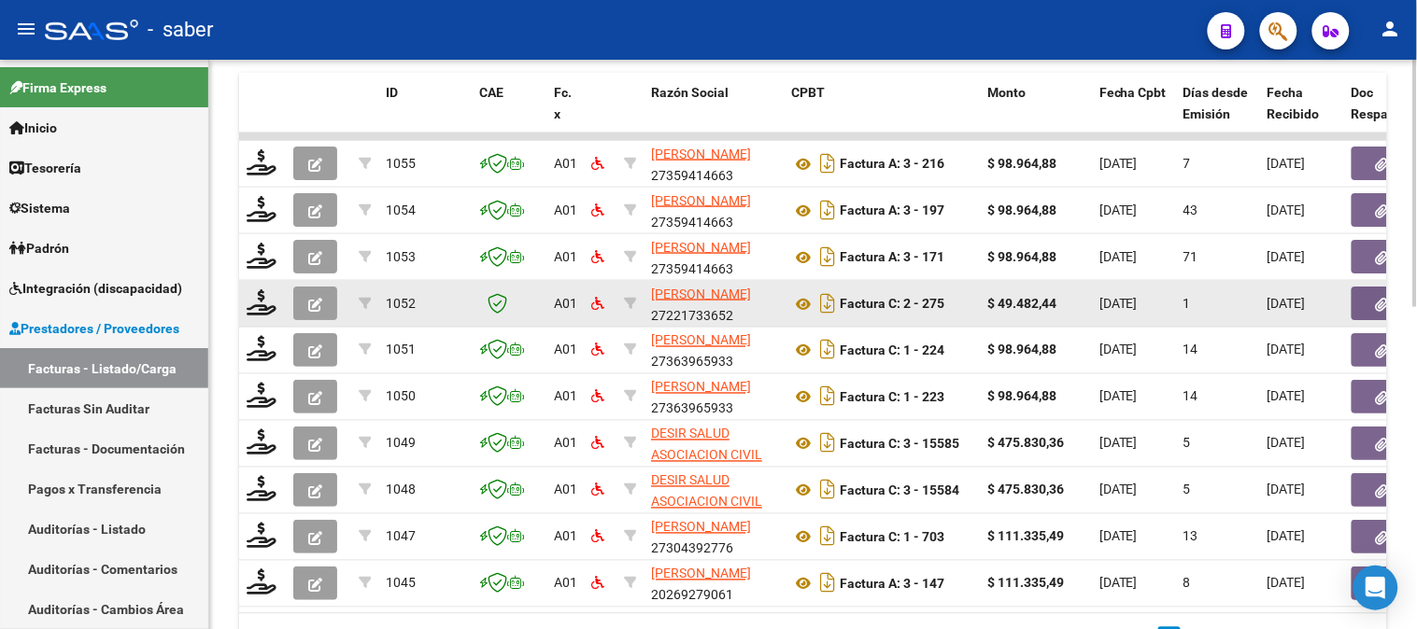
click at [319, 311] on button "button" at bounding box center [315, 304] width 44 height 34
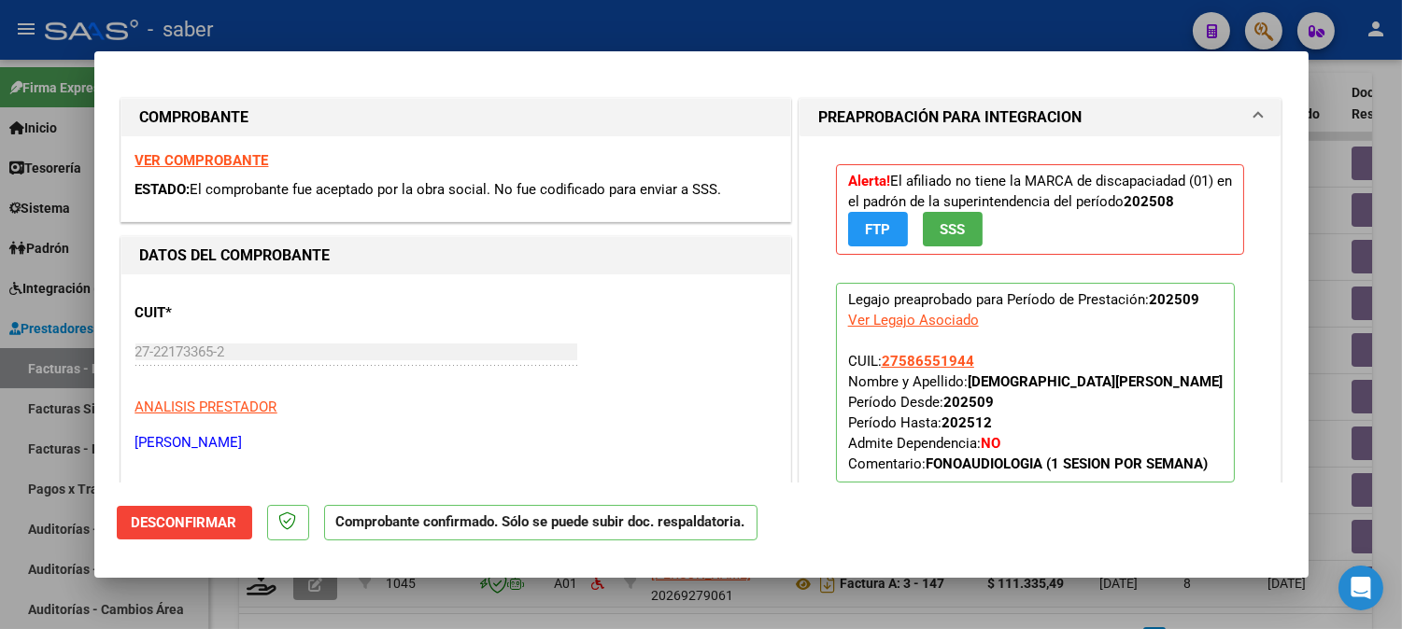
click at [174, 514] on button "Desconfirmar" at bounding box center [184, 523] width 135 height 34
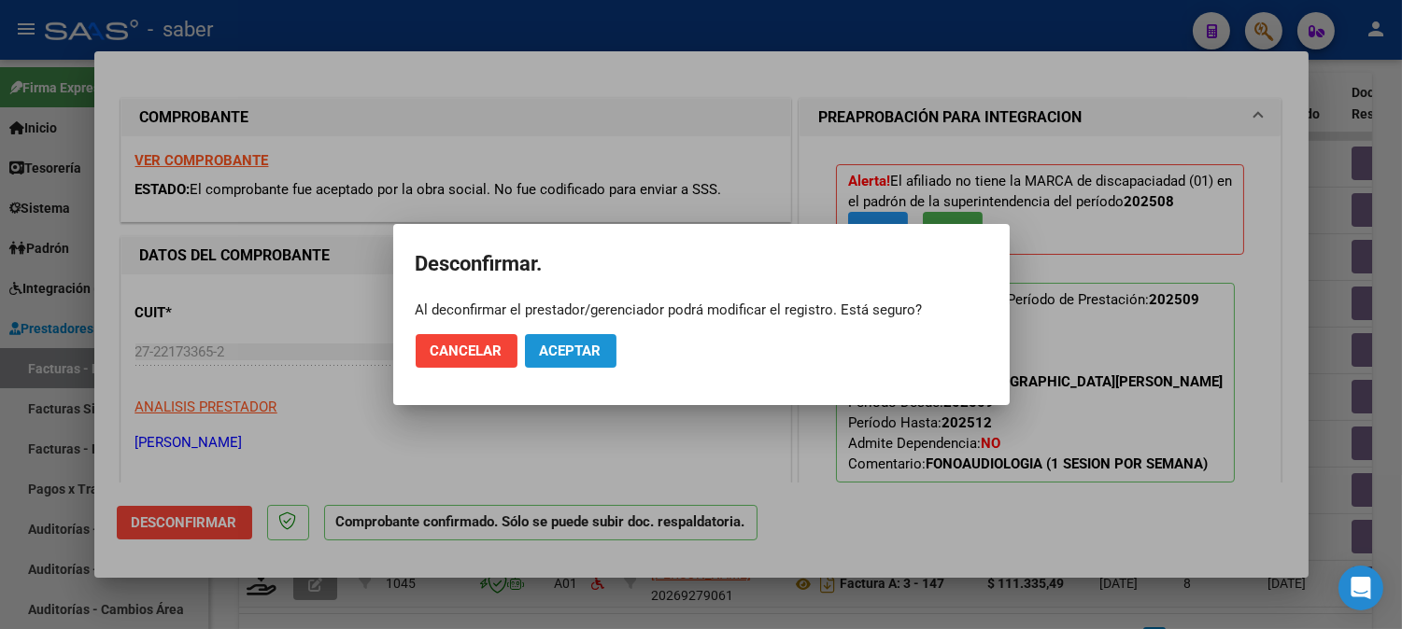
click at [573, 357] on span "Aceptar" at bounding box center [571, 351] width 62 height 17
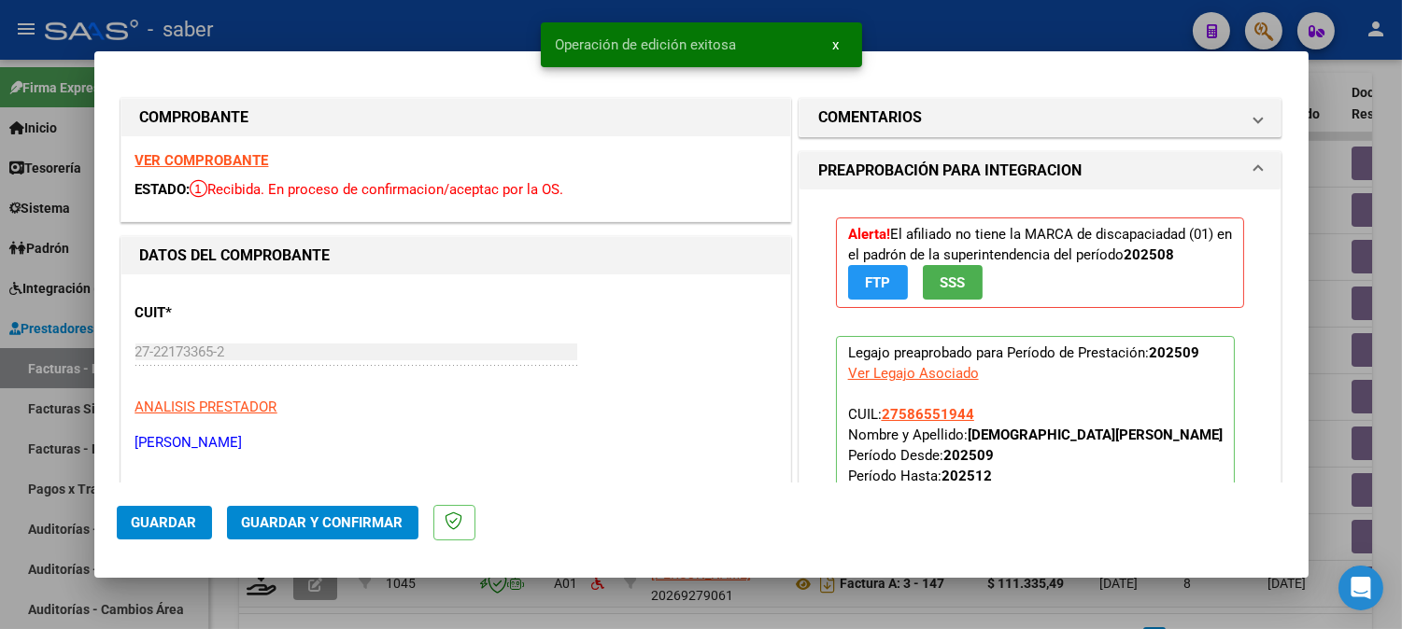
click at [1339, 318] on div at bounding box center [701, 314] width 1402 height 629
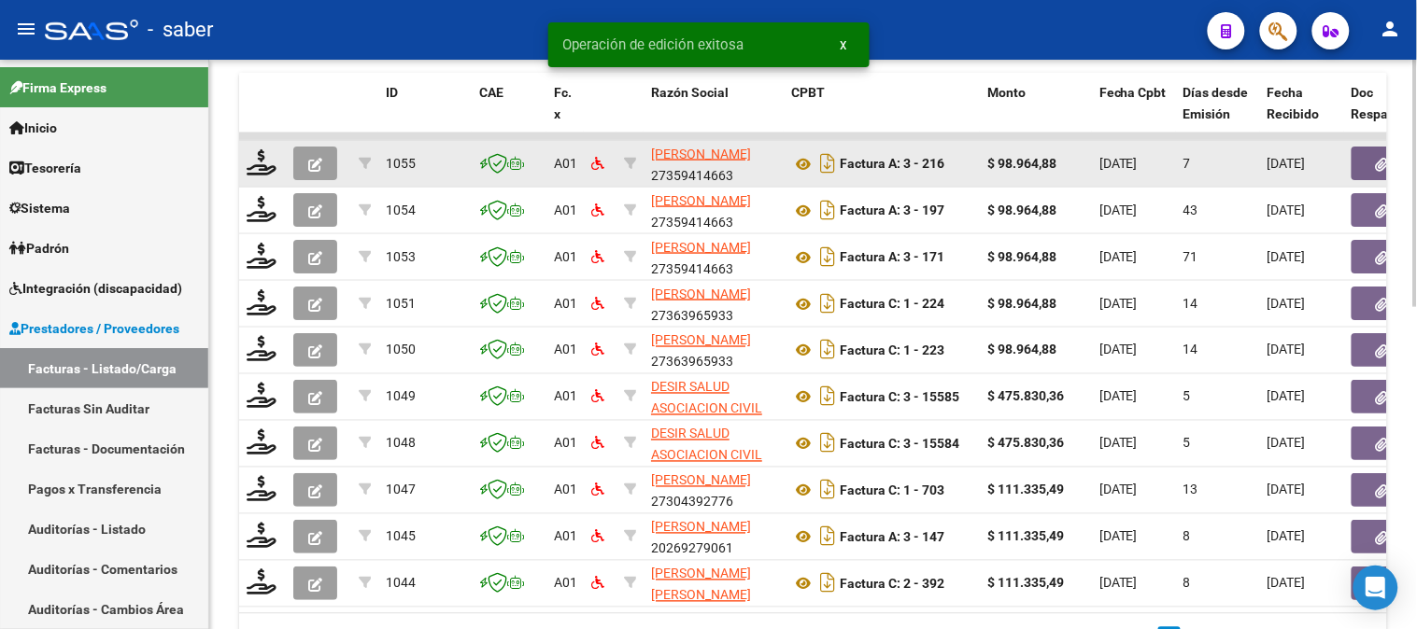
click at [318, 162] on icon "button" at bounding box center [315, 165] width 14 height 14
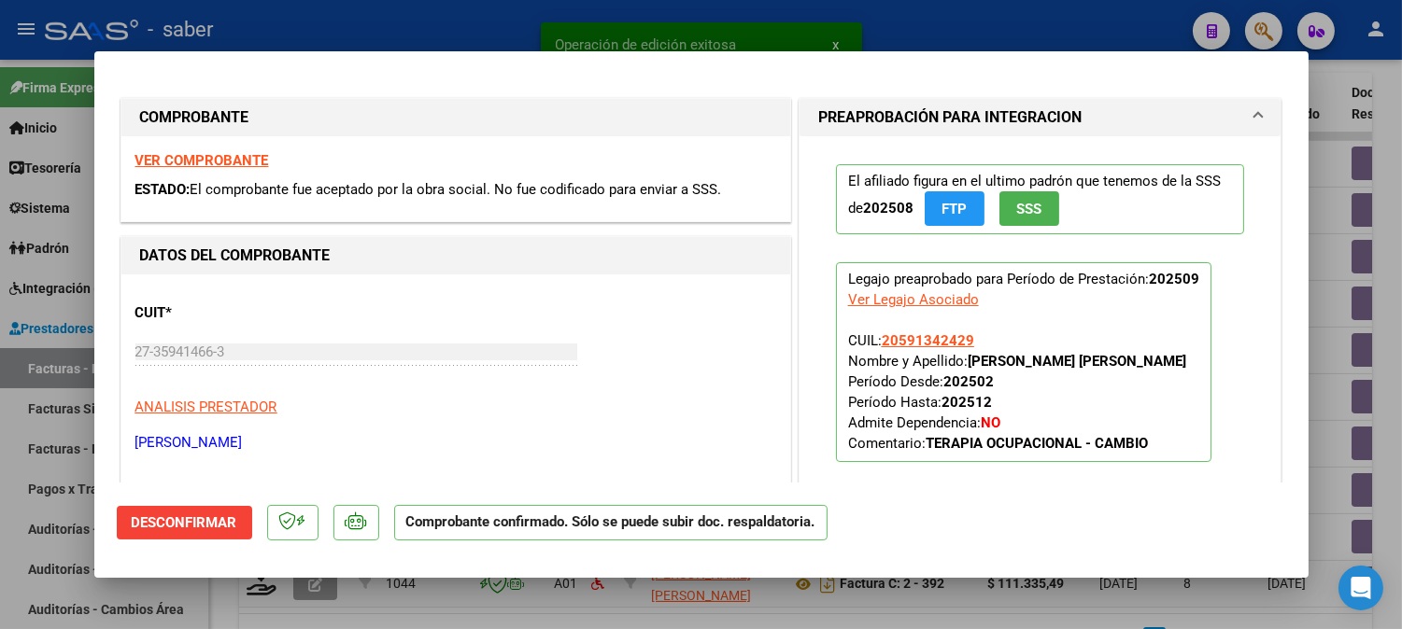
click at [1320, 259] on div at bounding box center [701, 314] width 1402 height 629
type input "$ 0,00"
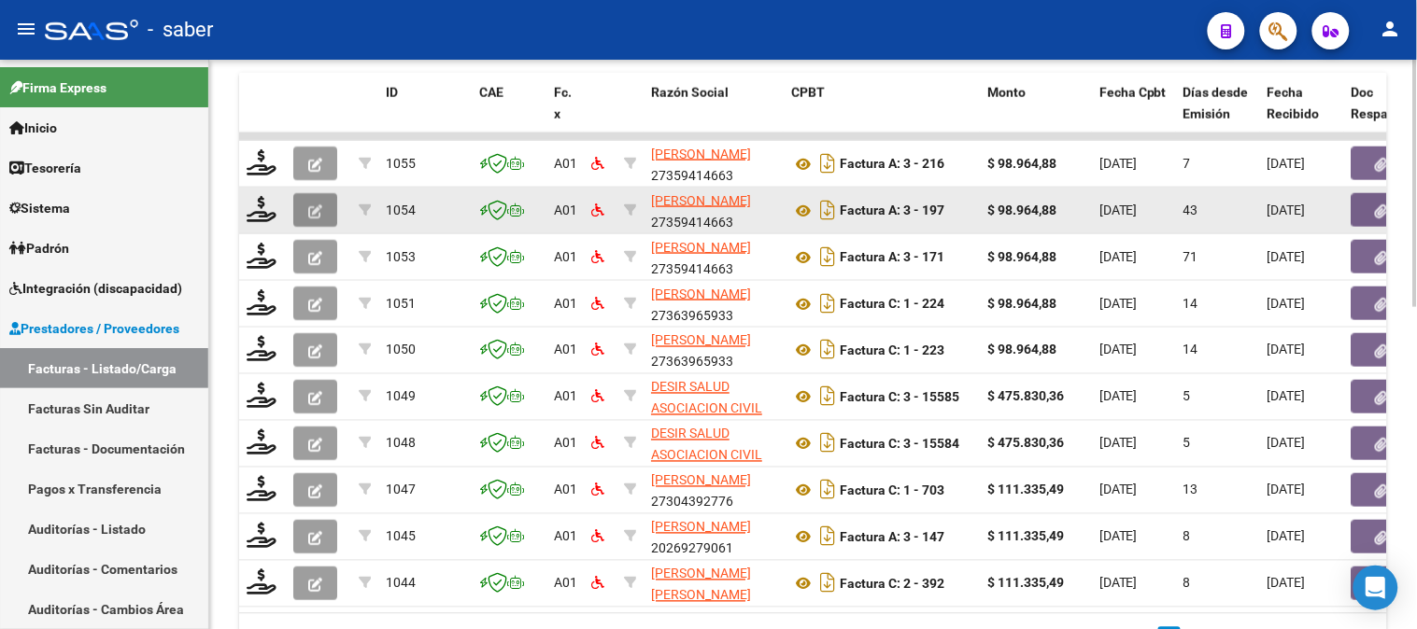
click at [318, 206] on icon "button" at bounding box center [315, 212] width 14 height 14
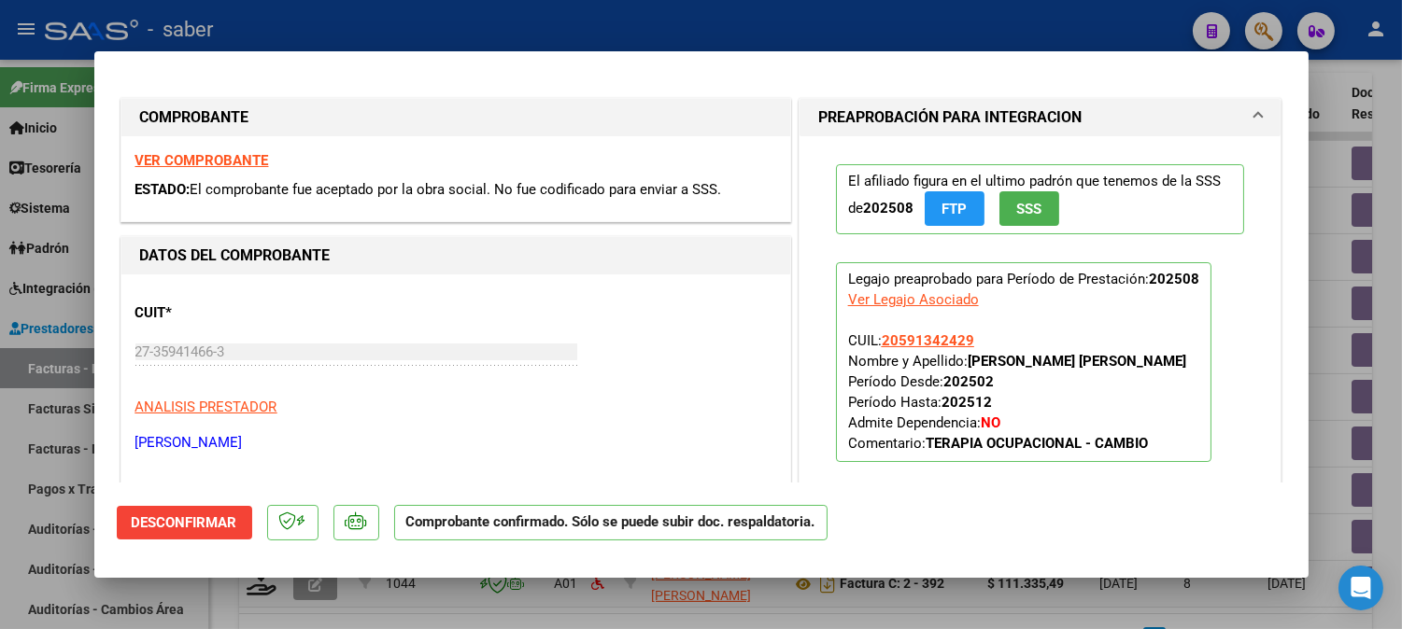
click at [1326, 259] on div at bounding box center [701, 314] width 1402 height 629
type input "$ 0,00"
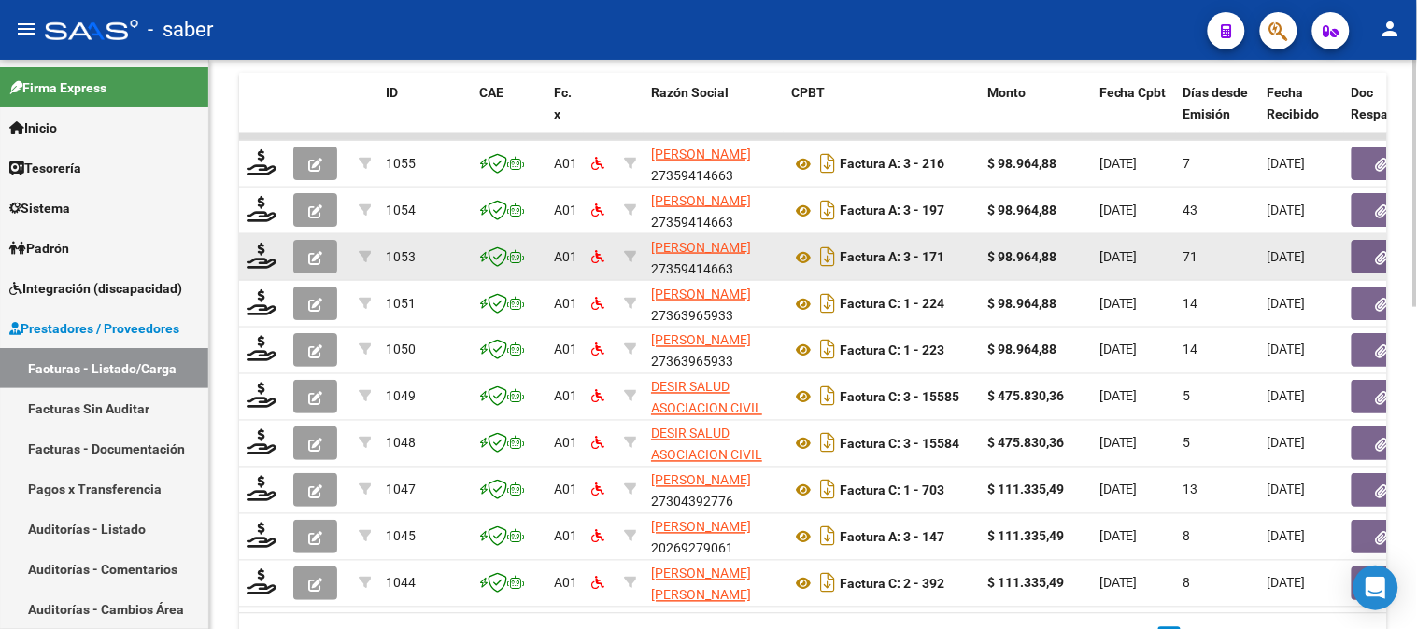
click at [304, 250] on button "button" at bounding box center [315, 257] width 44 height 34
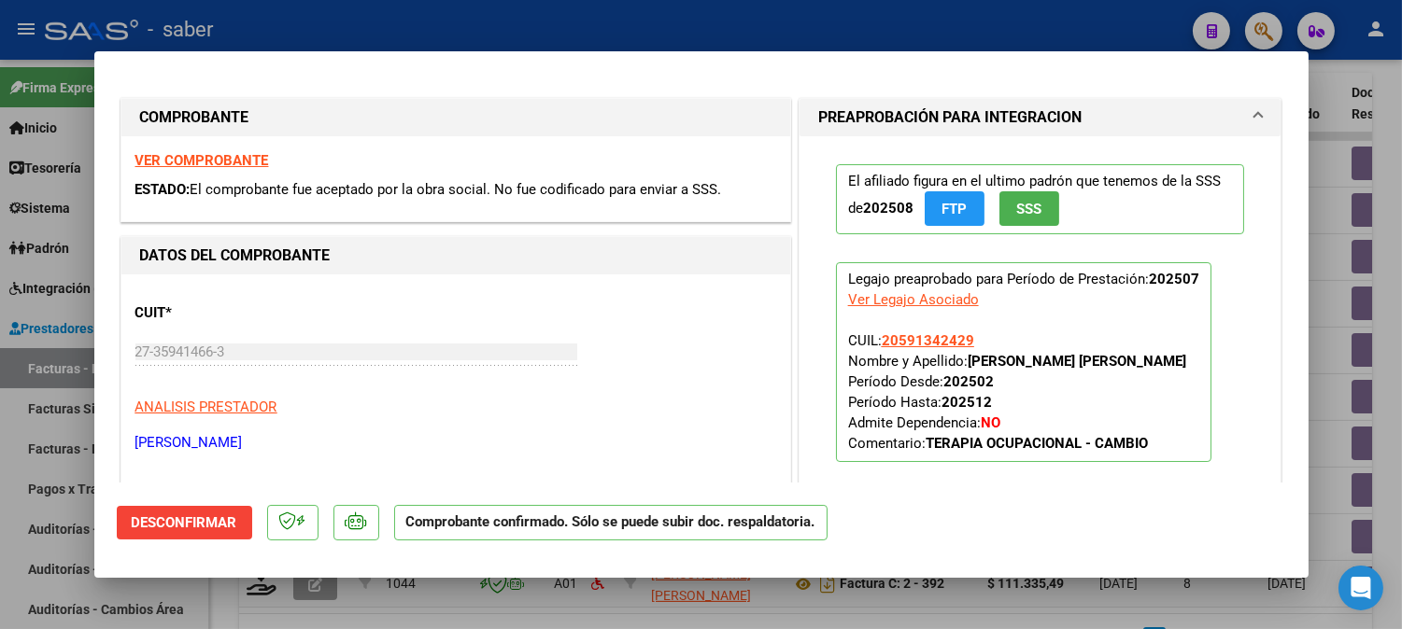
click at [1320, 273] on div at bounding box center [701, 314] width 1402 height 629
type input "$ 0,00"
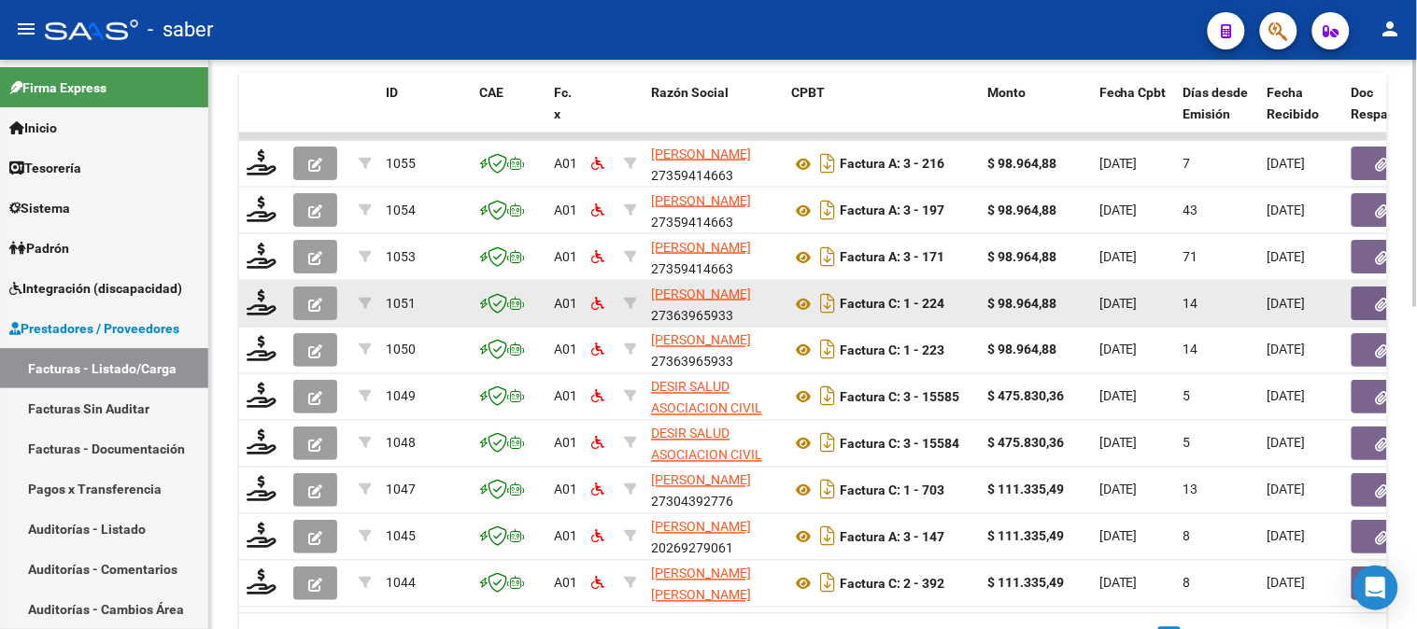
click at [325, 303] on button "button" at bounding box center [315, 304] width 44 height 34
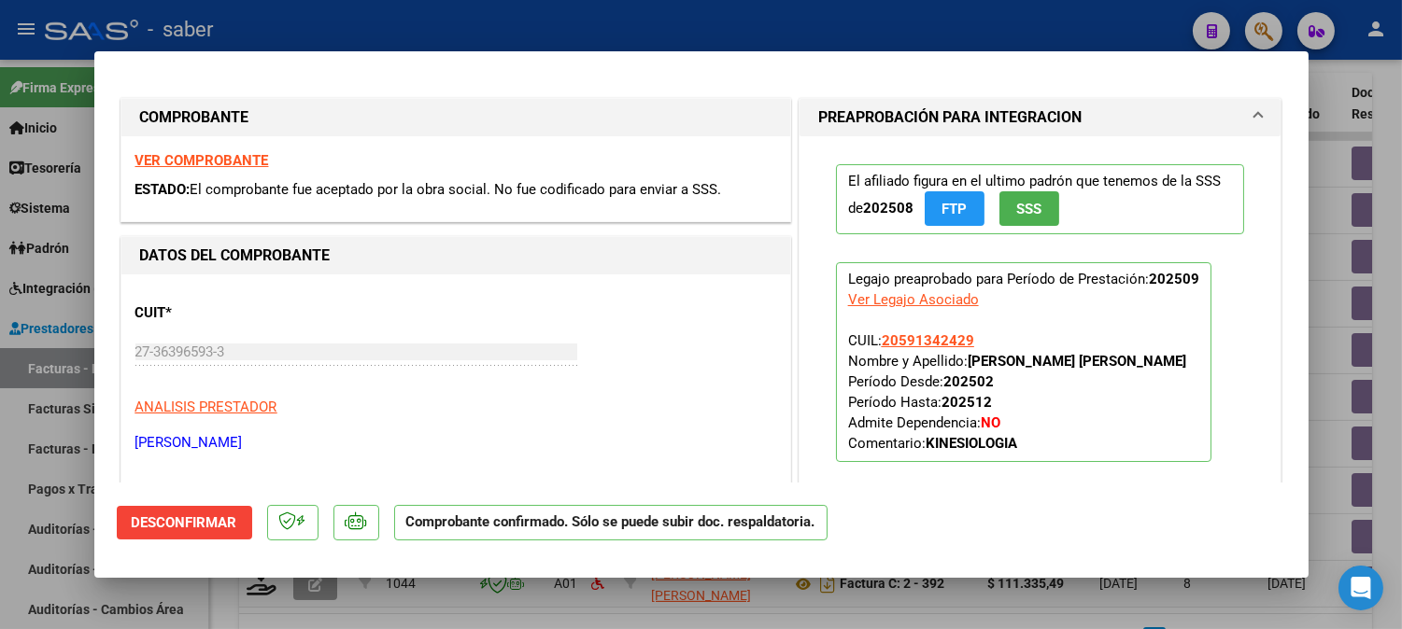
click at [1320, 305] on div at bounding box center [701, 314] width 1402 height 629
type input "$ 0,00"
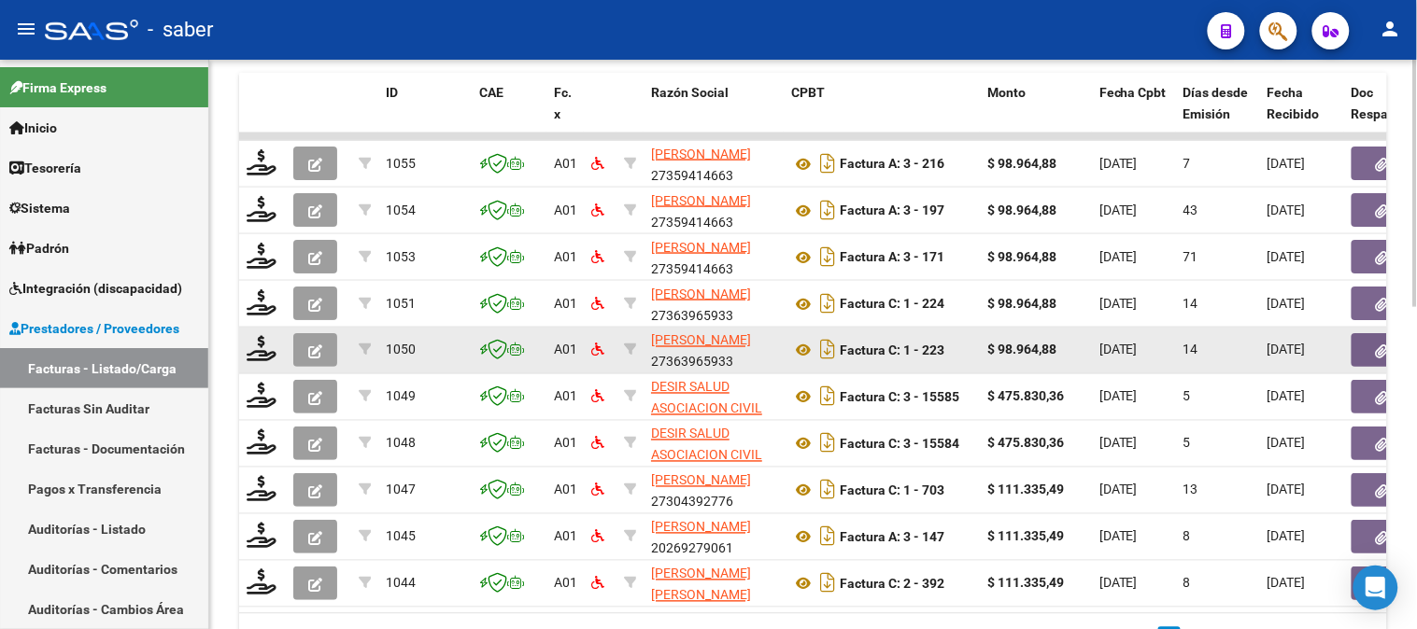
click at [318, 346] on icon "button" at bounding box center [315, 352] width 14 height 14
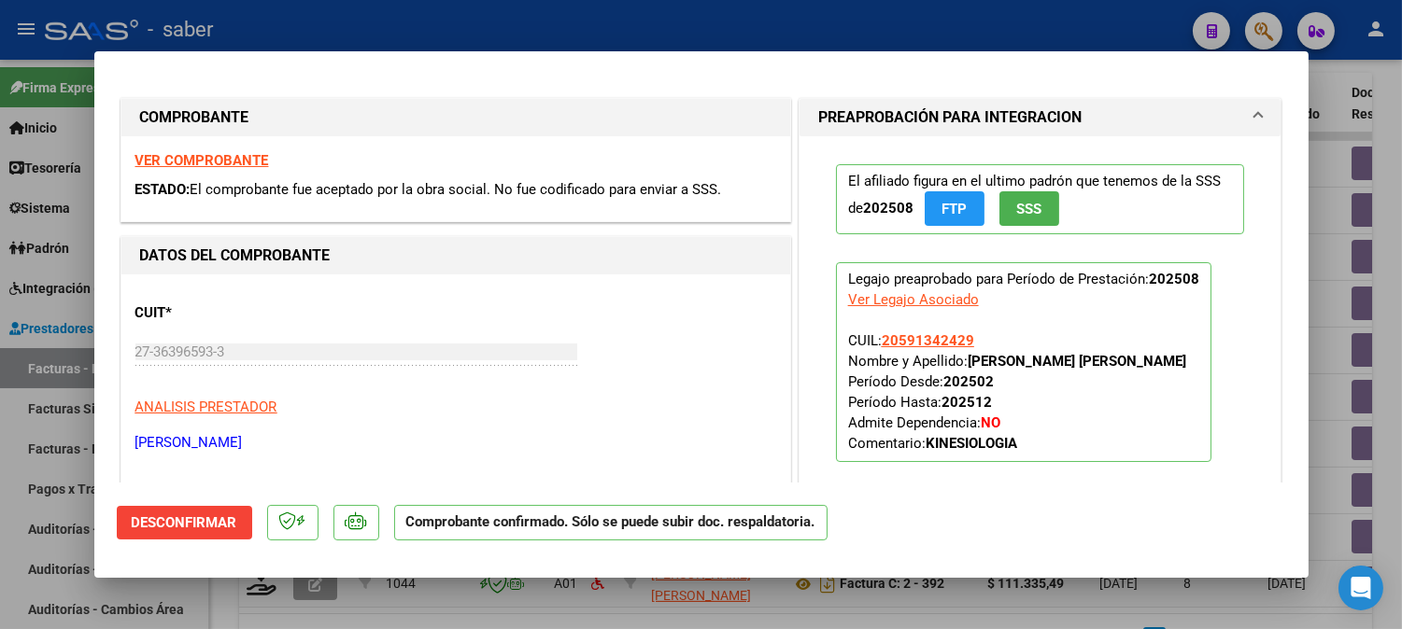
click at [1313, 310] on div at bounding box center [701, 314] width 1402 height 629
type input "$ 0,00"
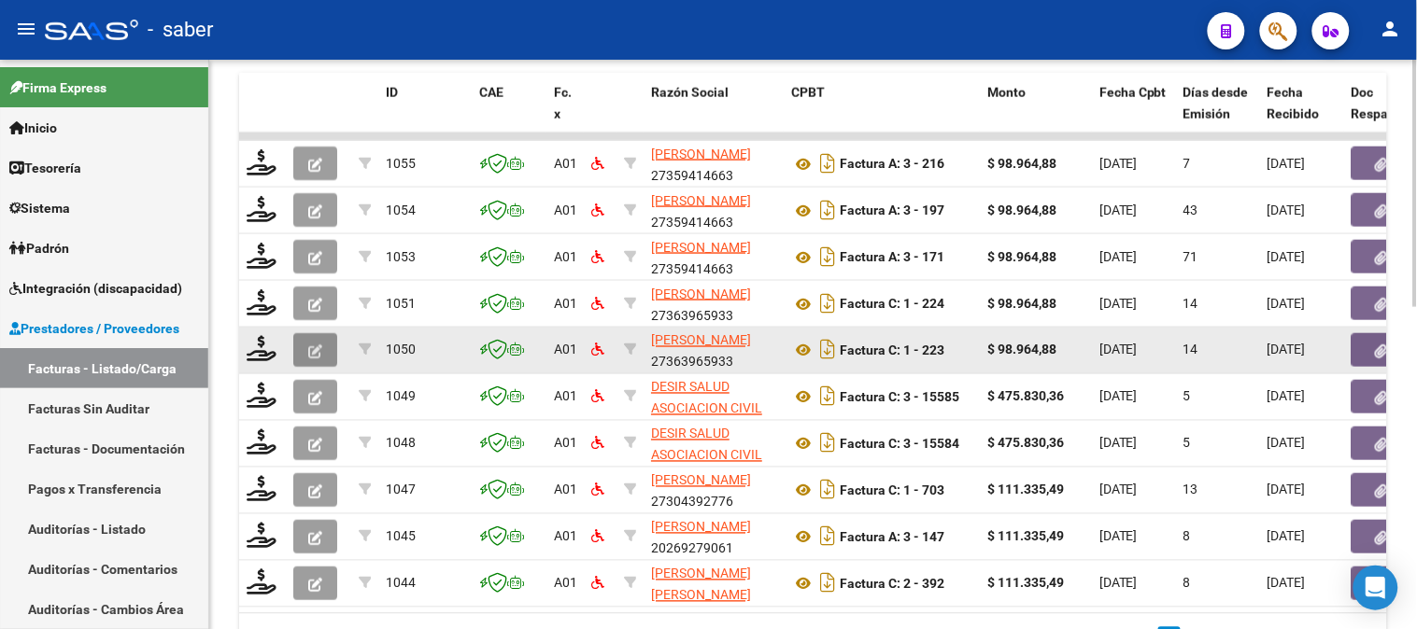
click at [324, 346] on button "button" at bounding box center [315, 350] width 44 height 34
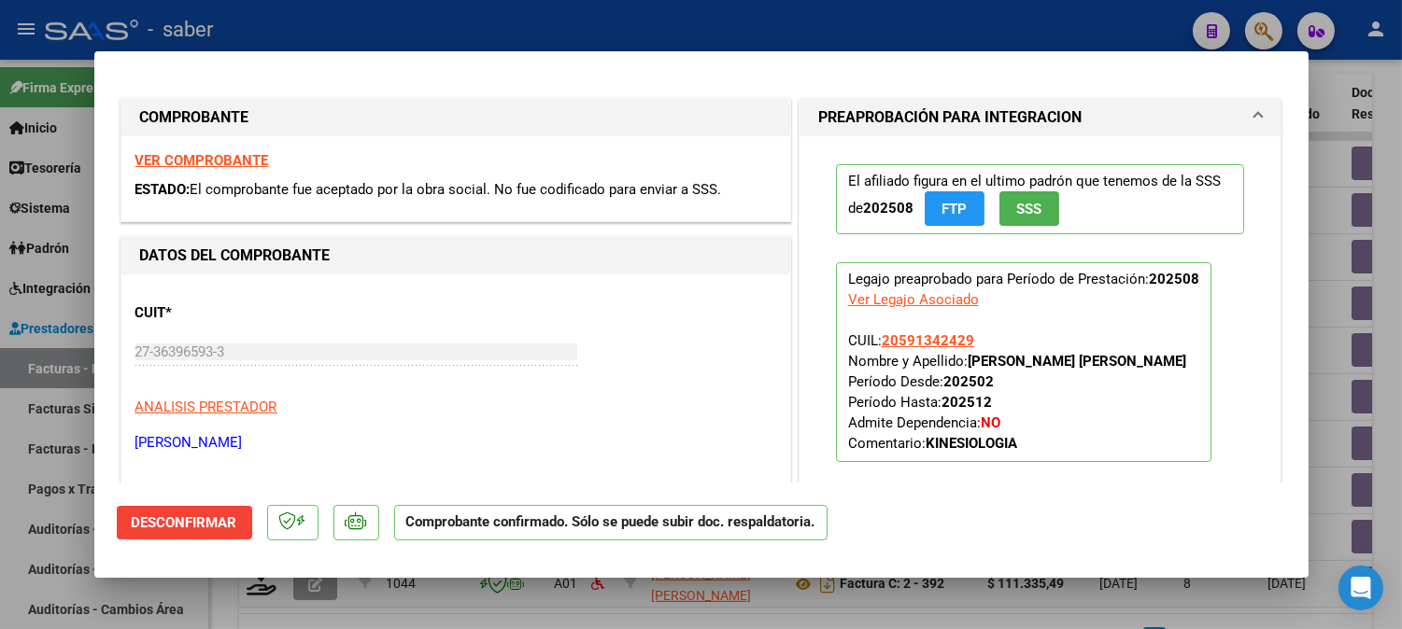
click at [1335, 360] on div at bounding box center [701, 314] width 1402 height 629
type input "$ 0,00"
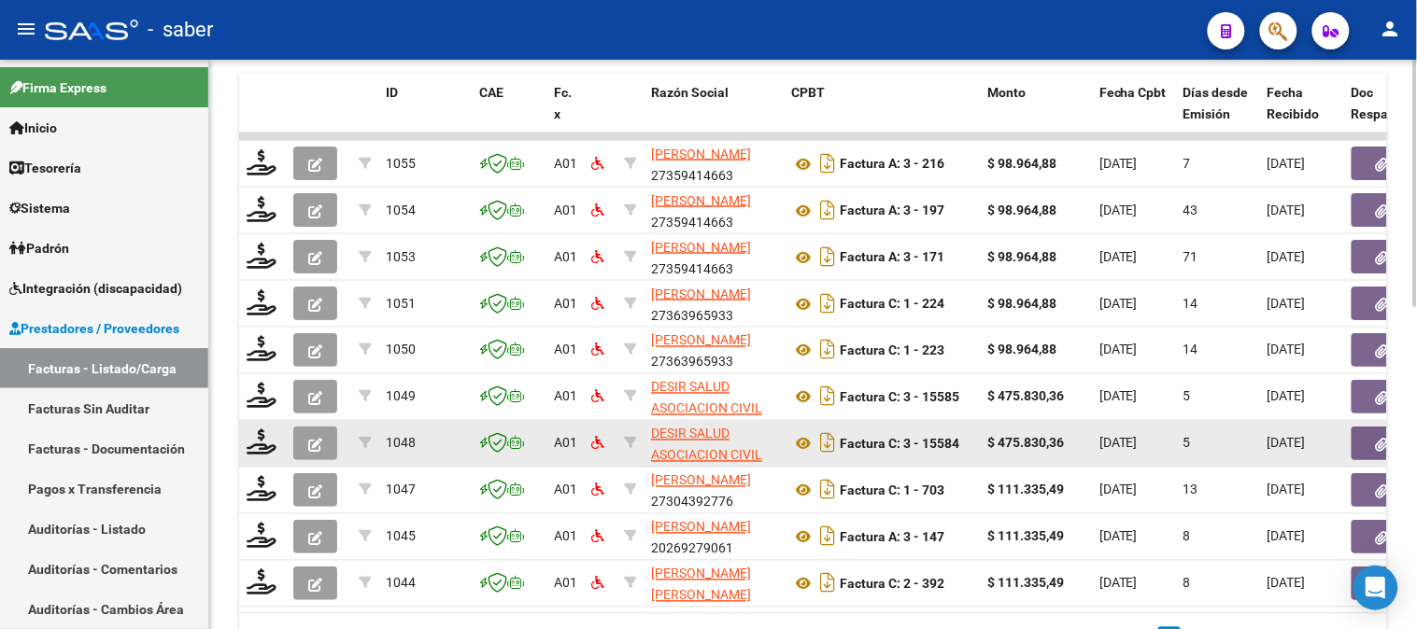
click at [323, 446] on button "button" at bounding box center [315, 444] width 44 height 34
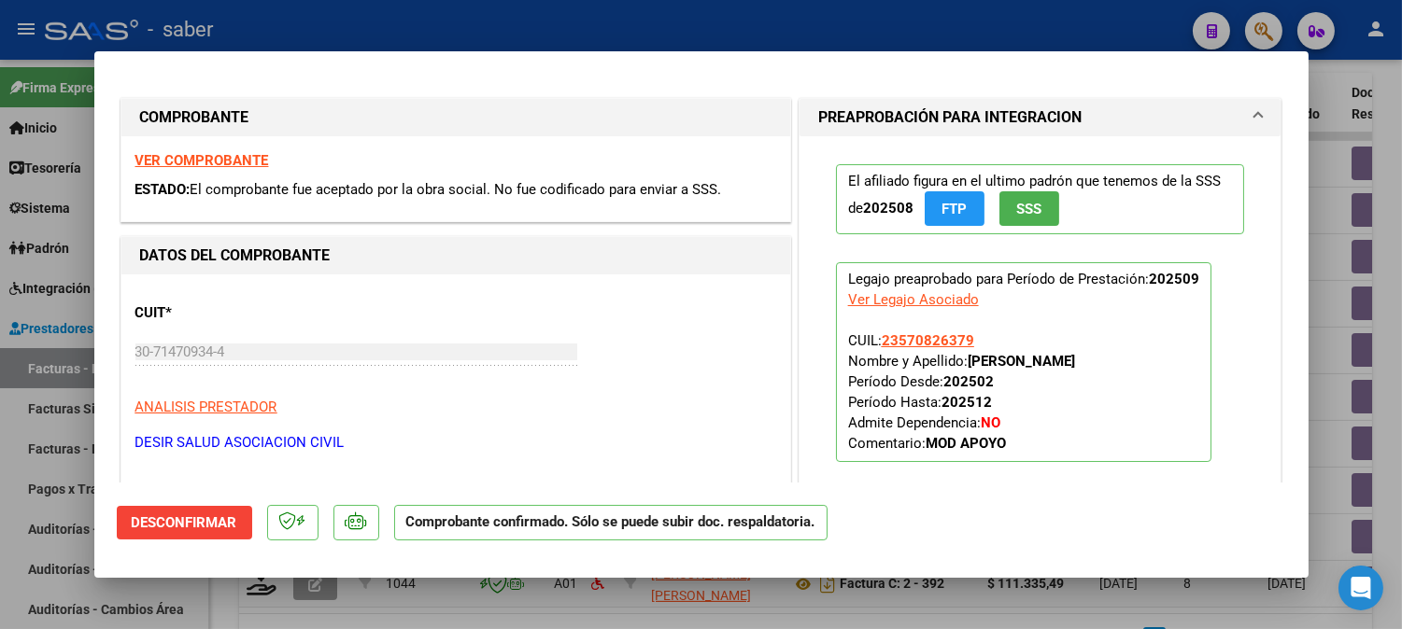
click at [1312, 380] on div at bounding box center [701, 314] width 1402 height 629
type input "$ 0,00"
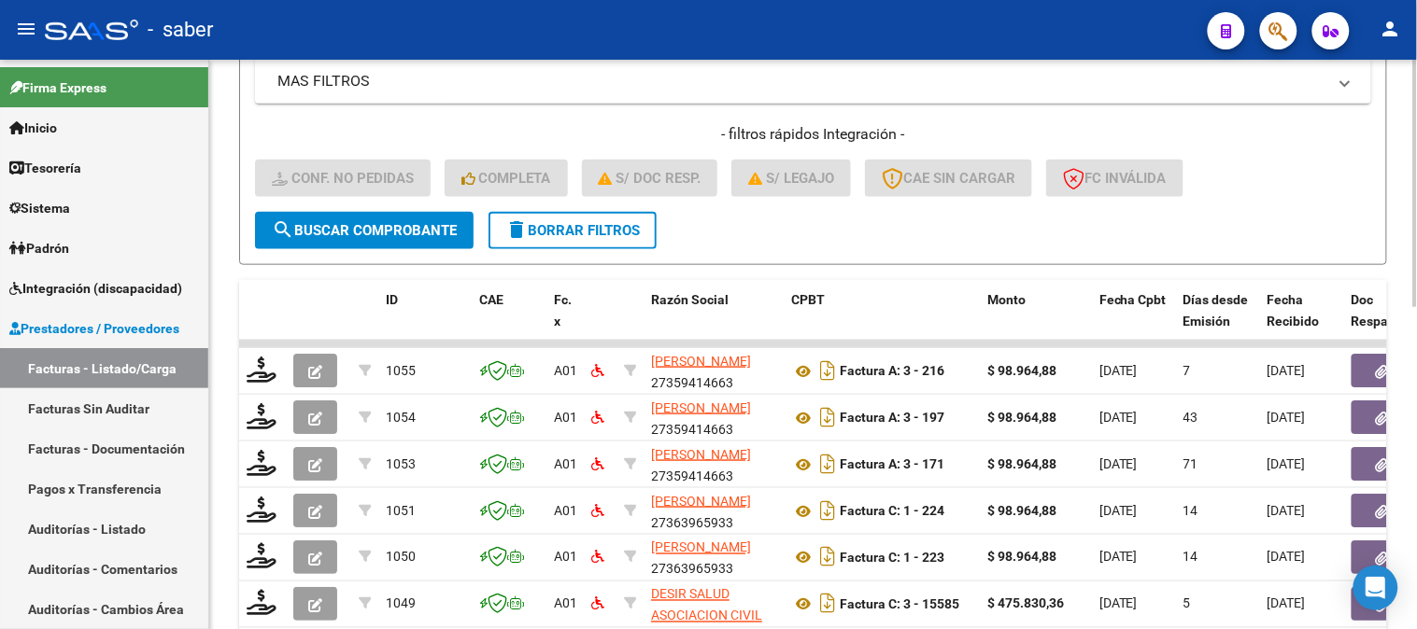
scroll to position [222, 0]
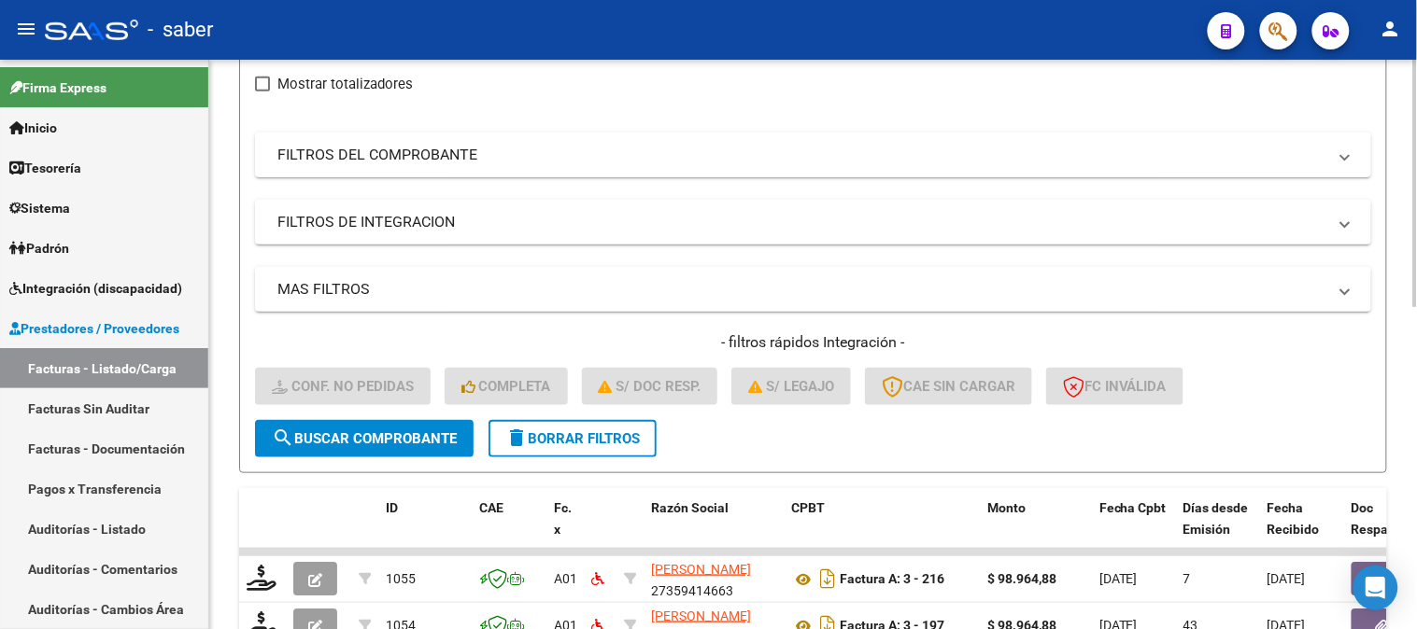
click at [630, 152] on mat-panel-title "FILTROS DEL COMPROBANTE" at bounding box center [801, 155] width 1049 height 21
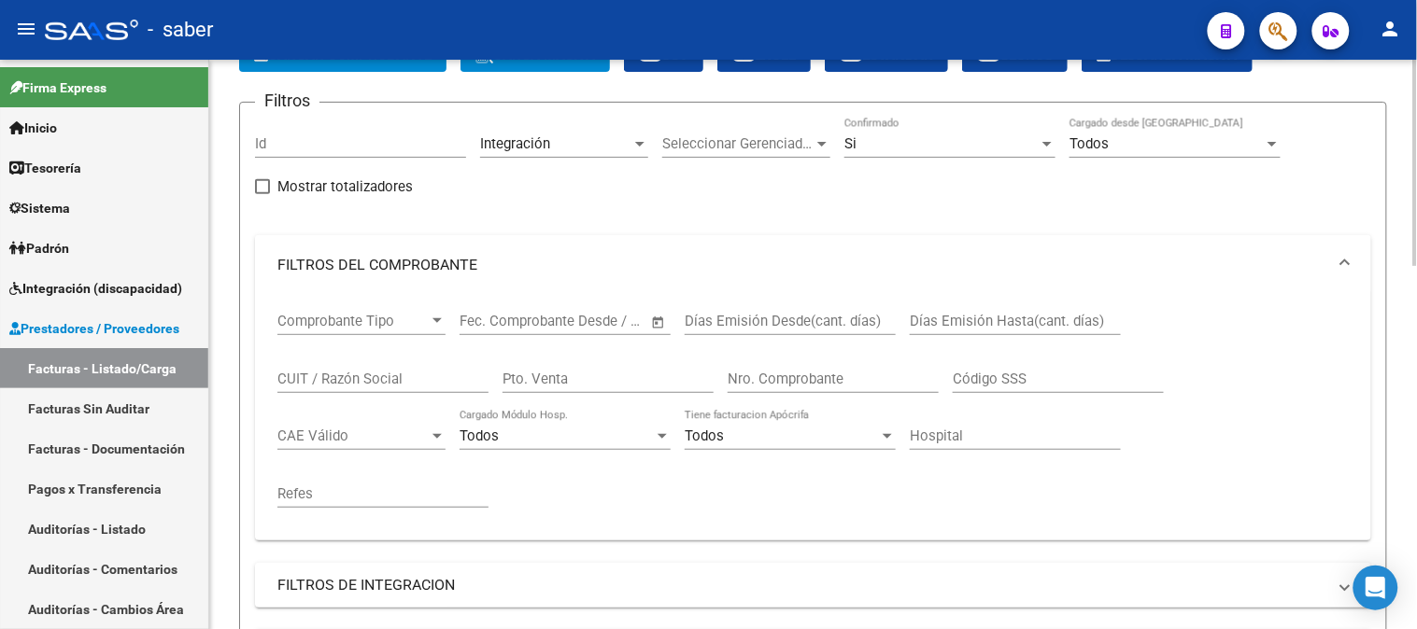
scroll to position [119, 0]
click at [565, 253] on mat-expansion-panel-header "FILTROS DEL COMPROBANTE" at bounding box center [813, 266] width 1116 height 60
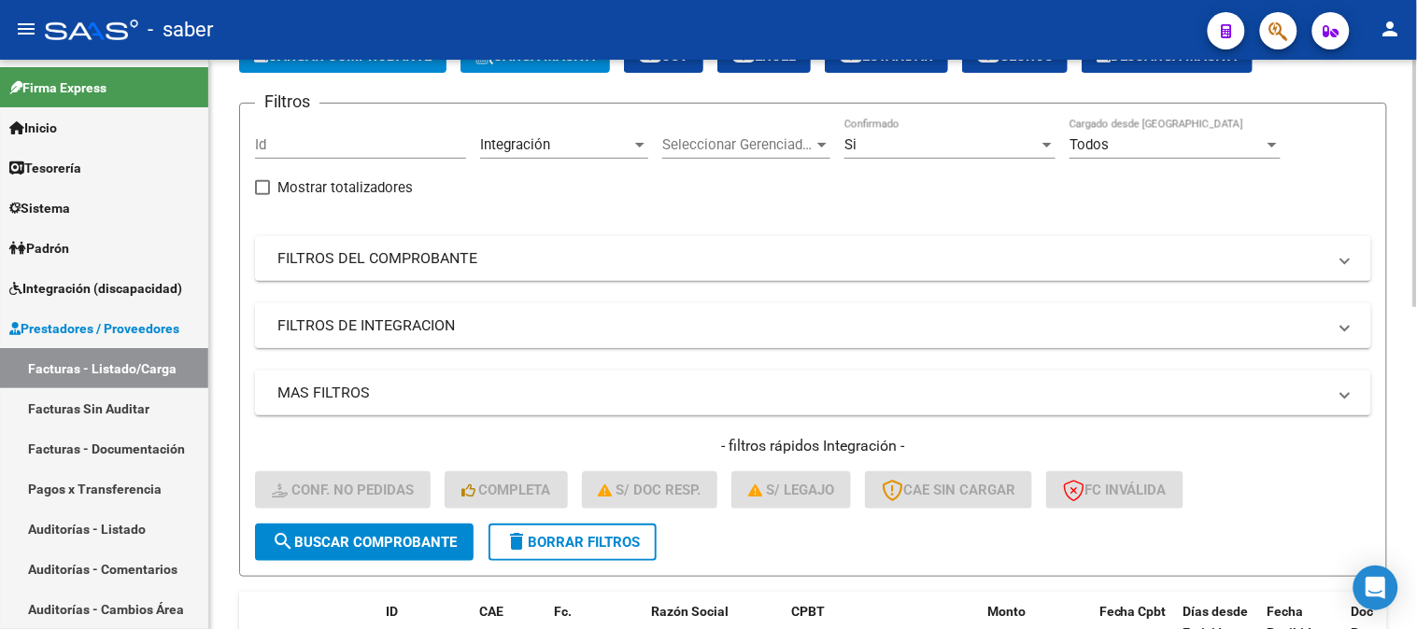
drag, startPoint x: 647, startPoint y: 318, endPoint x: 661, endPoint y: 315, distance: 14.3
click at [647, 316] on mat-panel-title "FILTROS DE INTEGRACION" at bounding box center [801, 326] width 1049 height 21
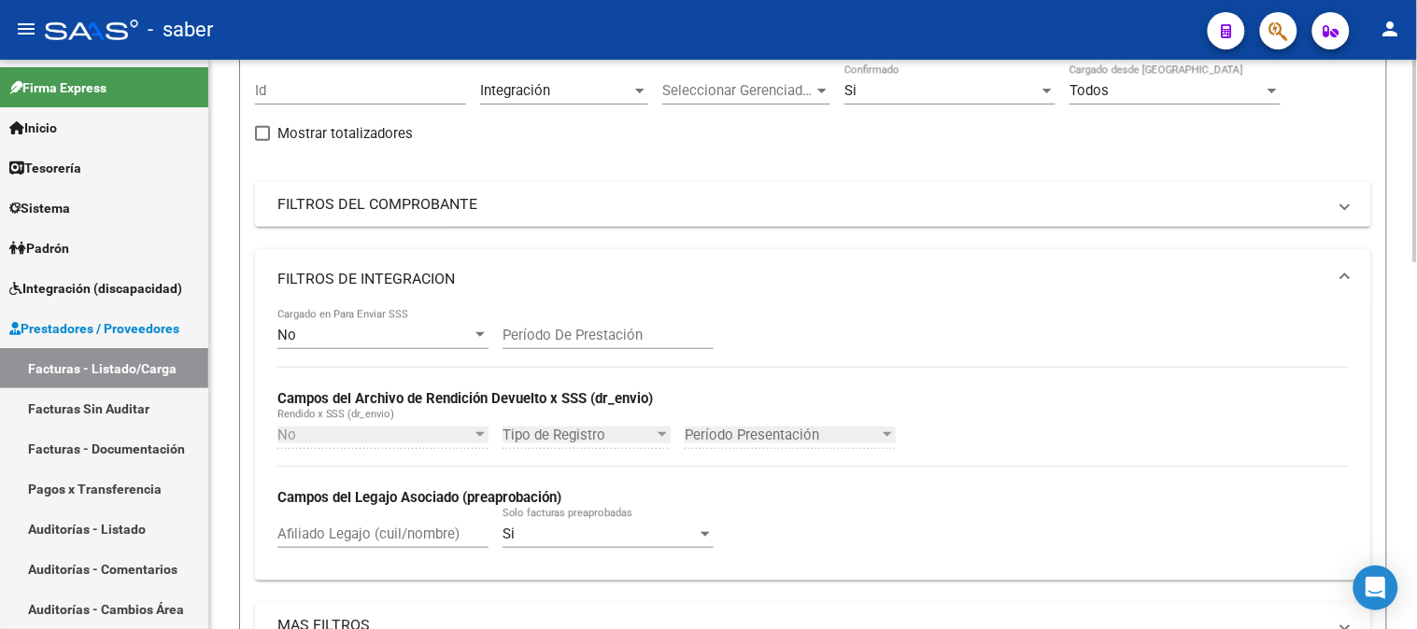
scroll to position [222, 0]
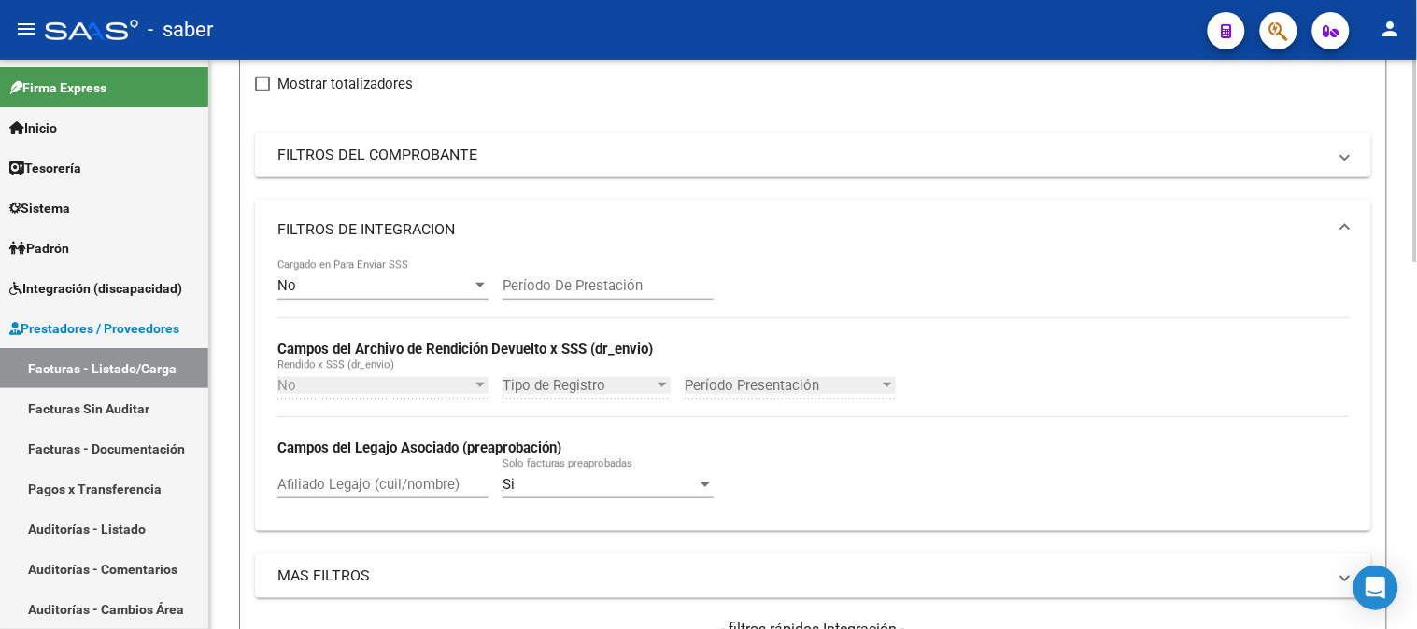
click at [351, 479] on input "Afiliado Legajo (cuil/nombre)" at bounding box center [382, 484] width 211 height 17
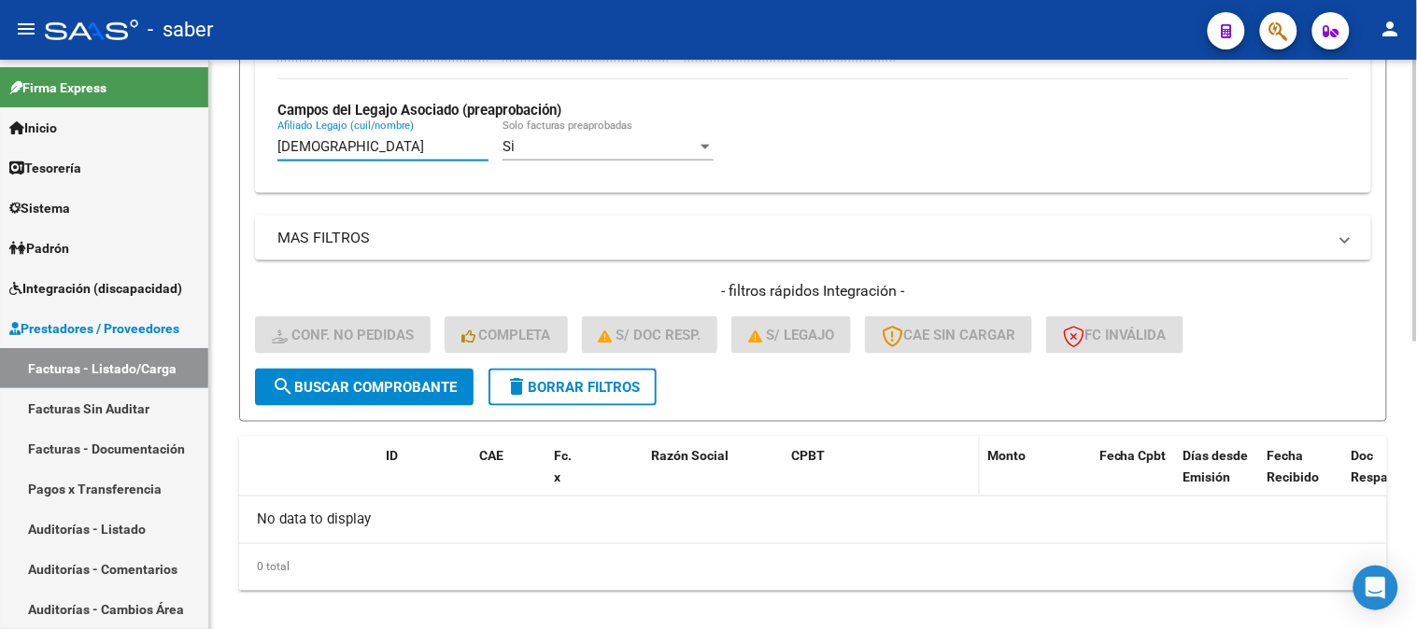
scroll to position [580, 0]
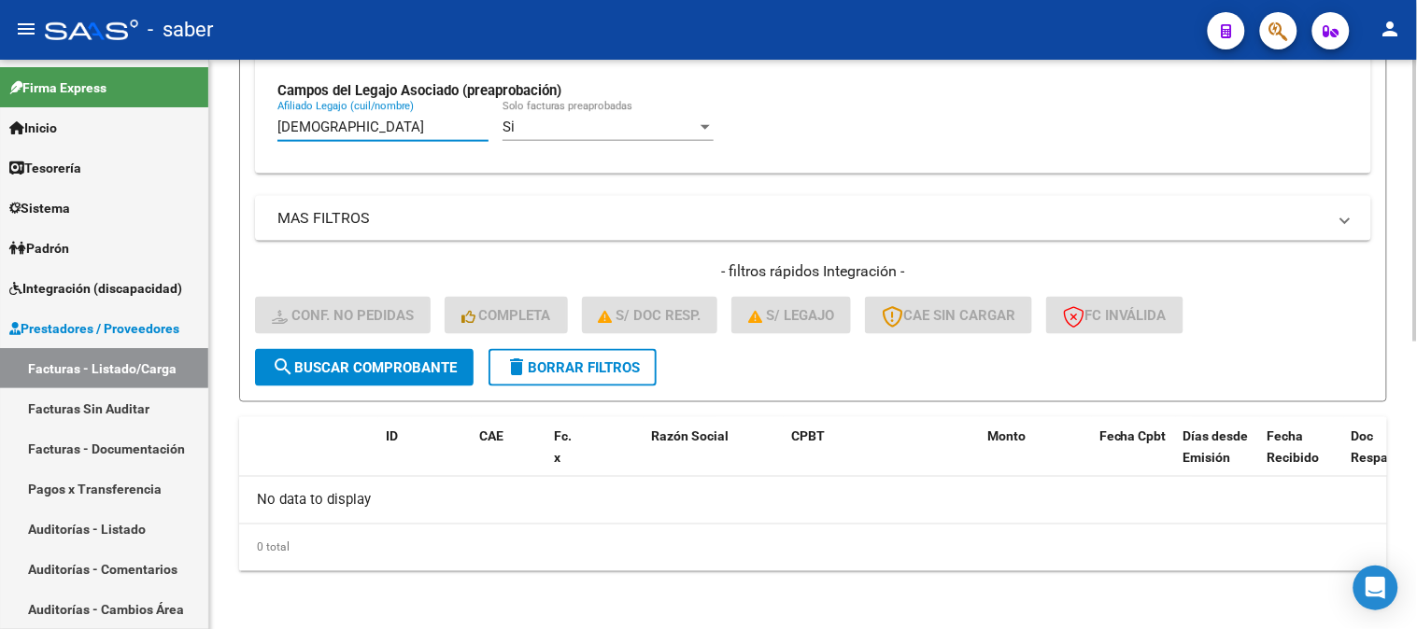
type input "britez"
click at [542, 379] on button "delete Borrar Filtros" at bounding box center [572, 367] width 168 height 37
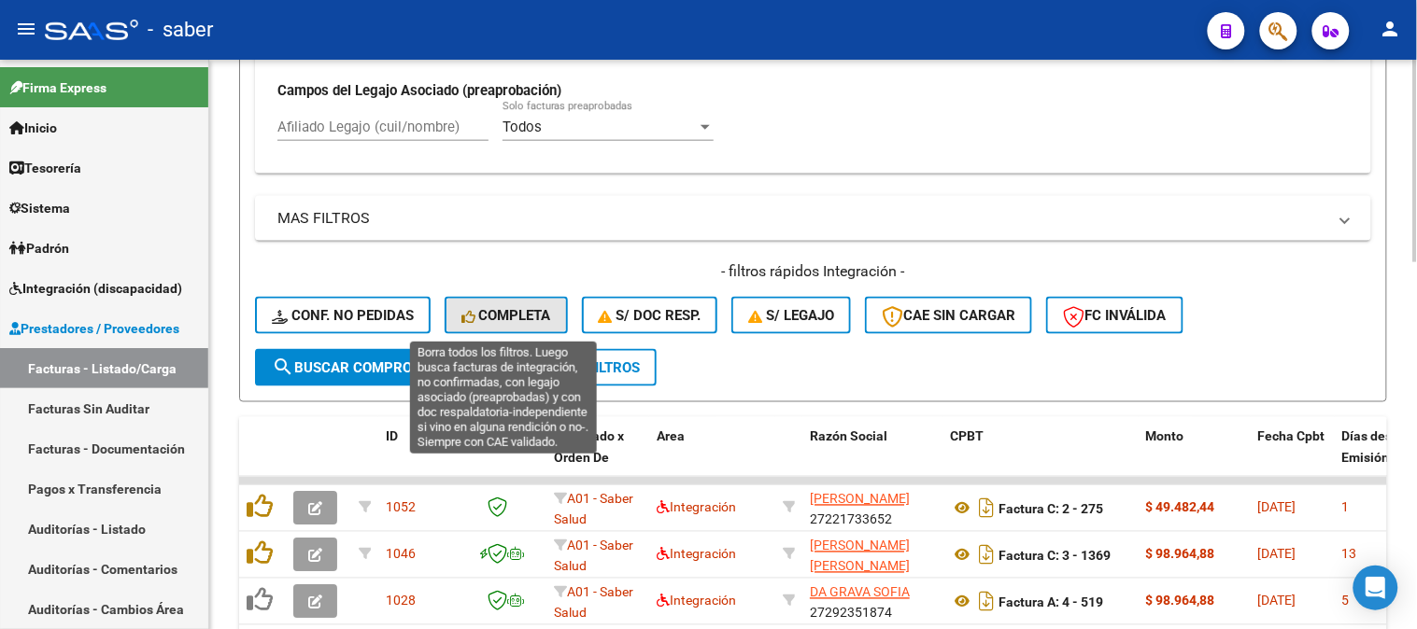
click at [523, 316] on span "Completa" at bounding box center [506, 315] width 90 height 17
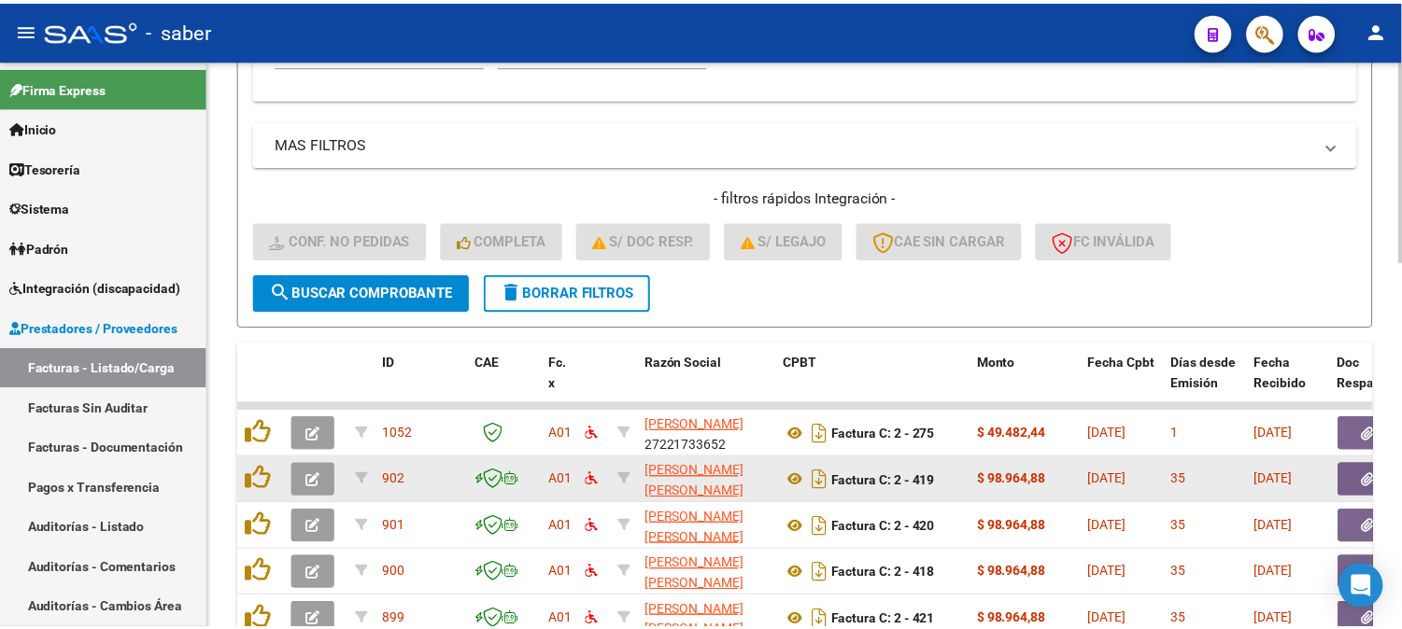
scroll to position [684, 0]
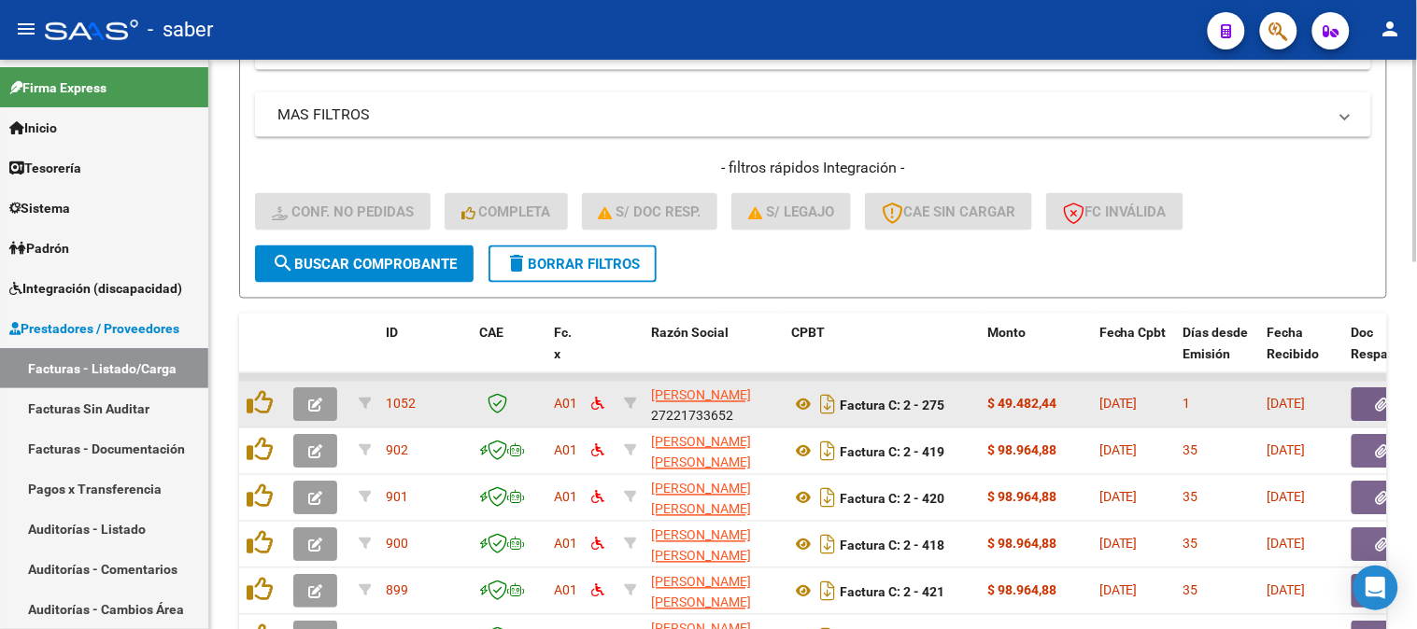
click at [309, 405] on icon "button" at bounding box center [315, 406] width 14 height 14
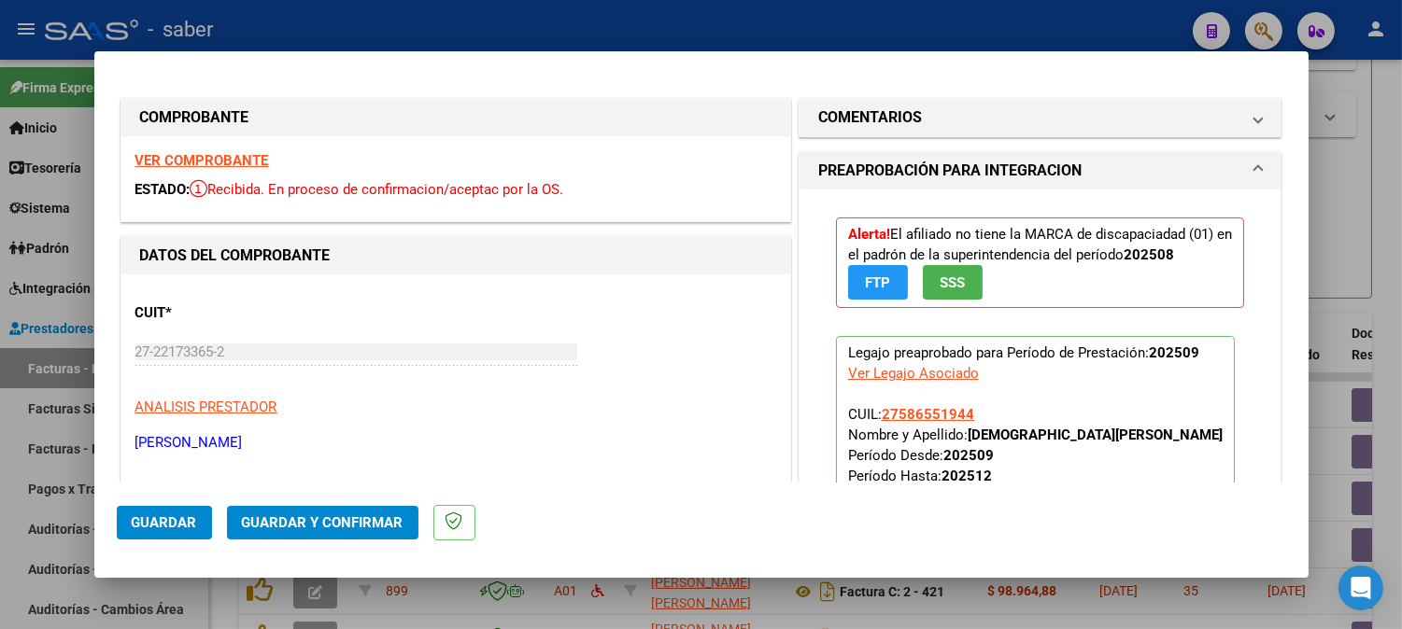
click at [1006, 174] on h1 "PREAPROBACIÓN PARA INTEGRACION" at bounding box center [949, 171] width 263 height 22
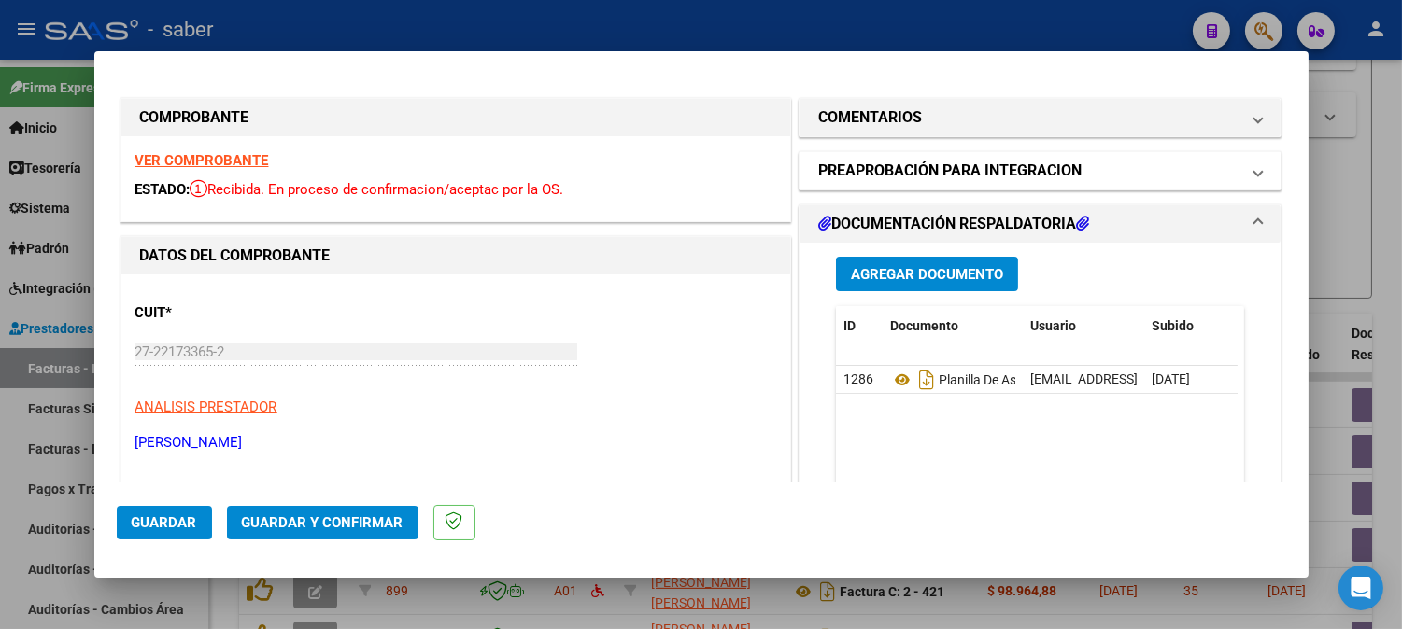
click at [925, 174] on h1 "PREAPROBACIÓN PARA INTEGRACION" at bounding box center [949, 171] width 263 height 22
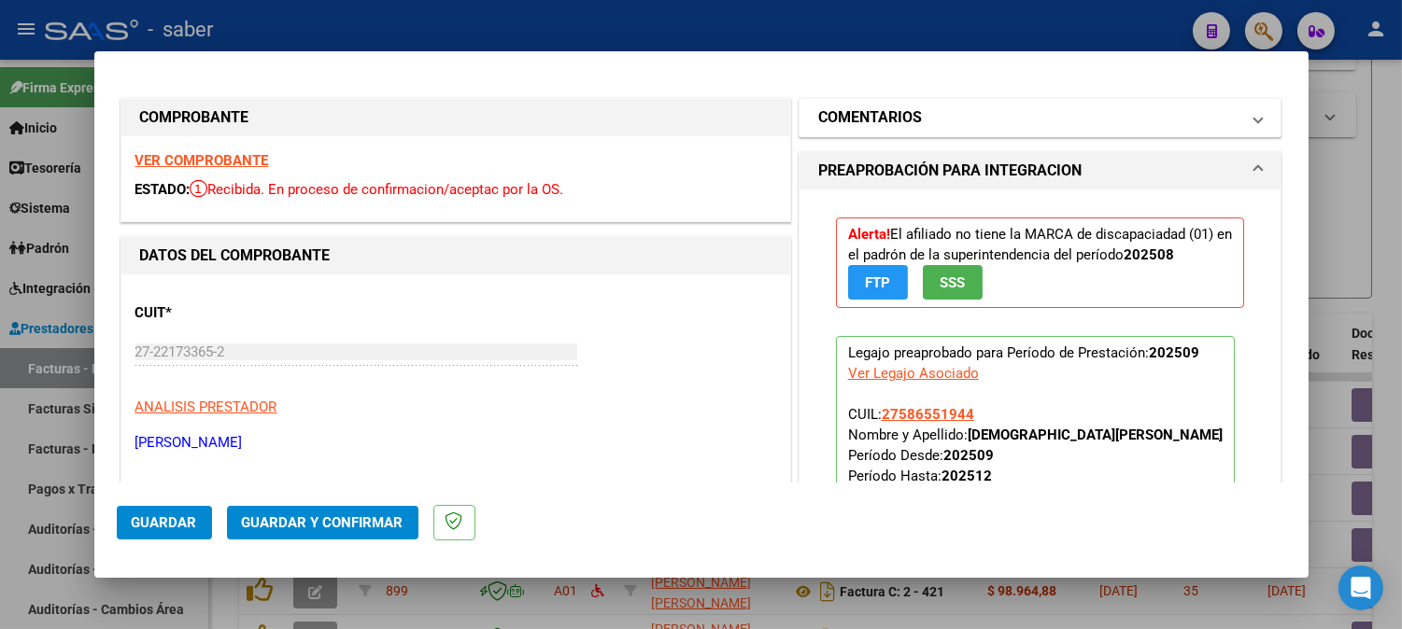
click at [992, 129] on mat-expansion-panel-header "COMENTARIOS" at bounding box center [1040, 117] width 482 height 37
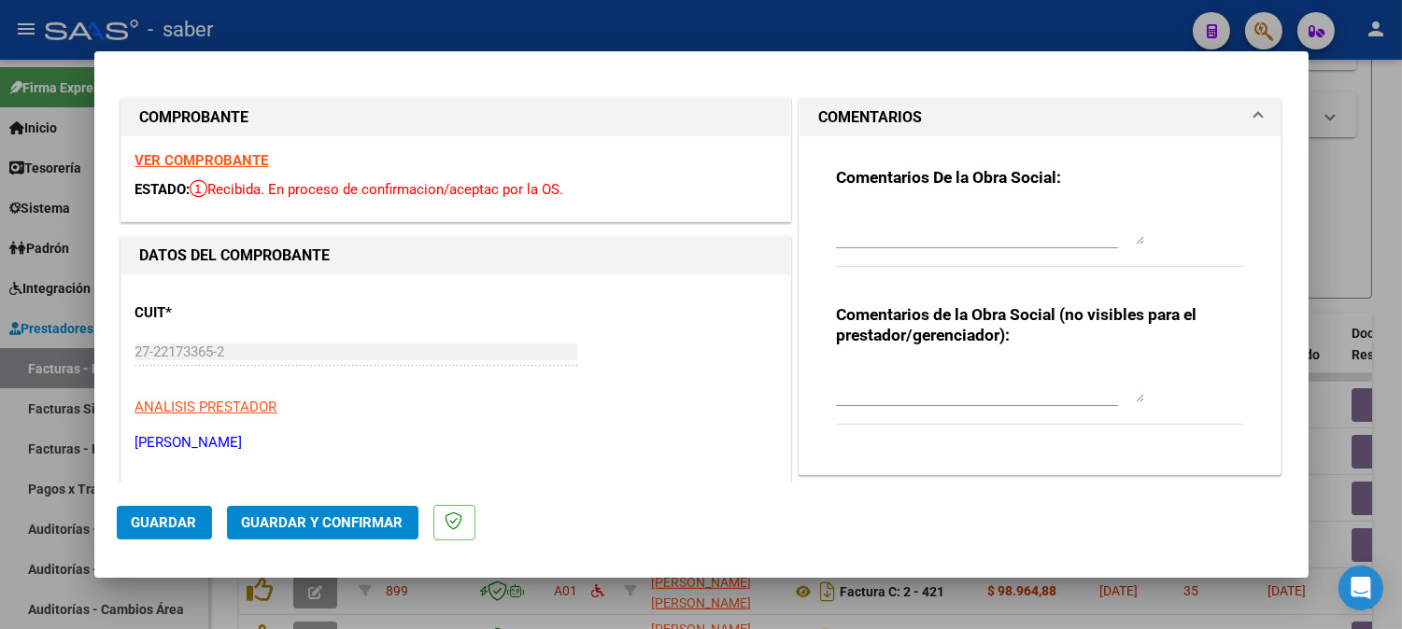
click at [890, 395] on textarea at bounding box center [990, 383] width 308 height 37
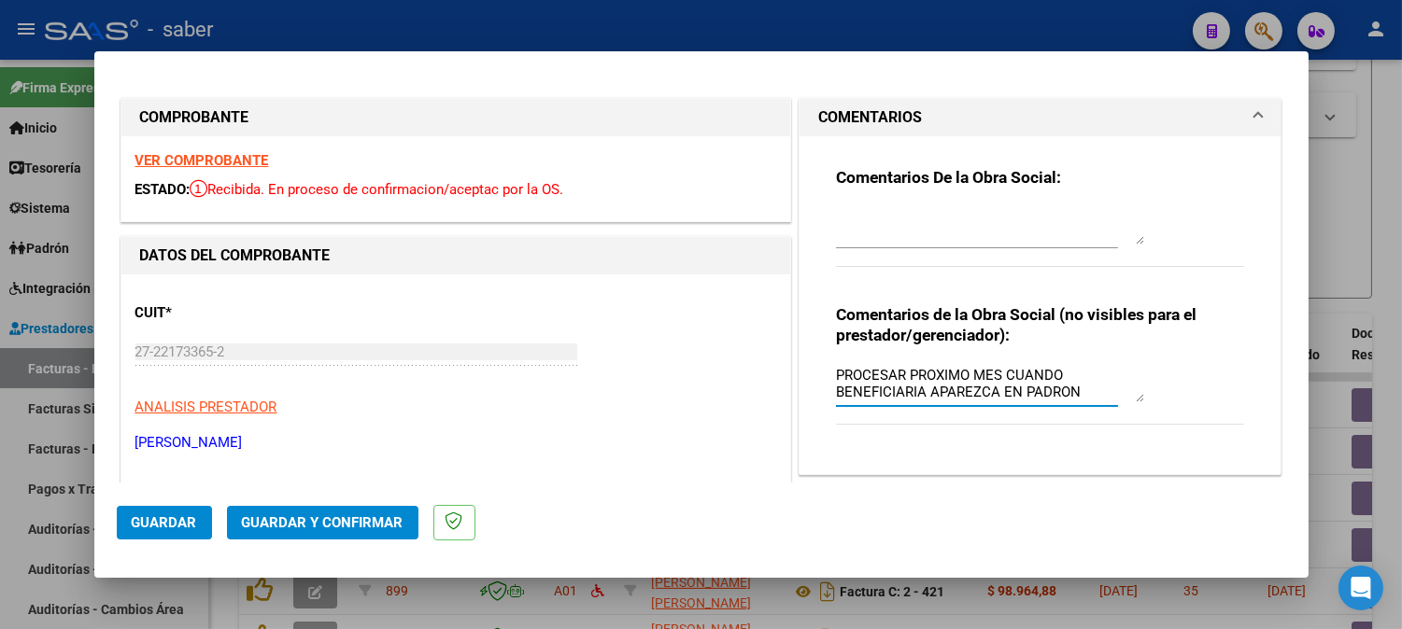
type textarea "PROCESAR PROXIMO MES CUANDO BENEFICIARIA APAREZCA EN PADRON"
click at [152, 525] on span "Guardar" at bounding box center [164, 523] width 65 height 17
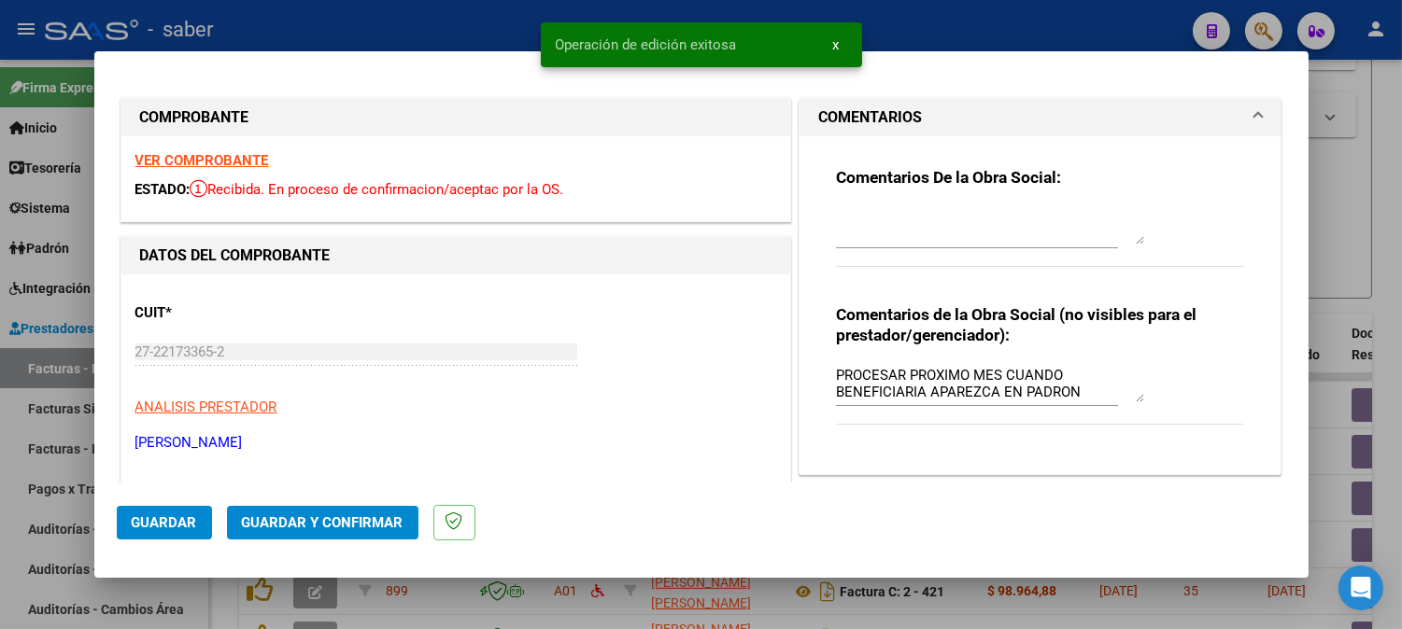
click at [1374, 310] on div at bounding box center [701, 314] width 1402 height 629
type input "$ 0,00"
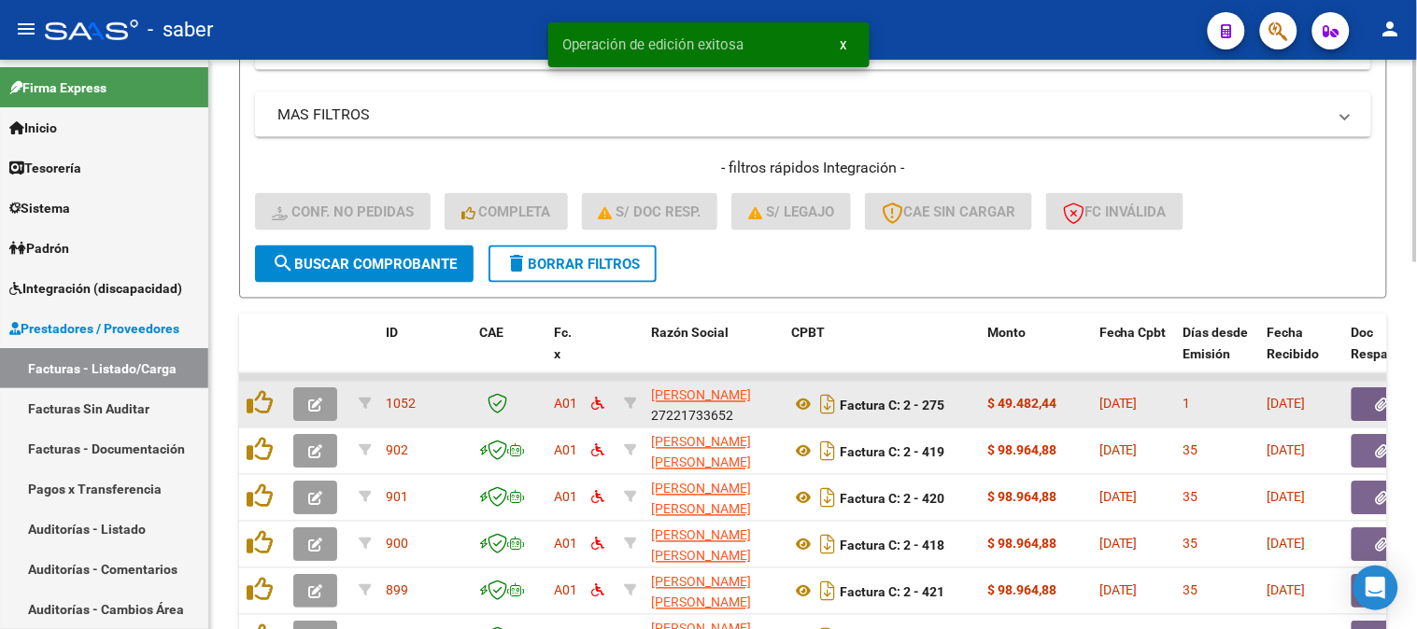
click at [332, 407] on button "button" at bounding box center [315, 405] width 44 height 34
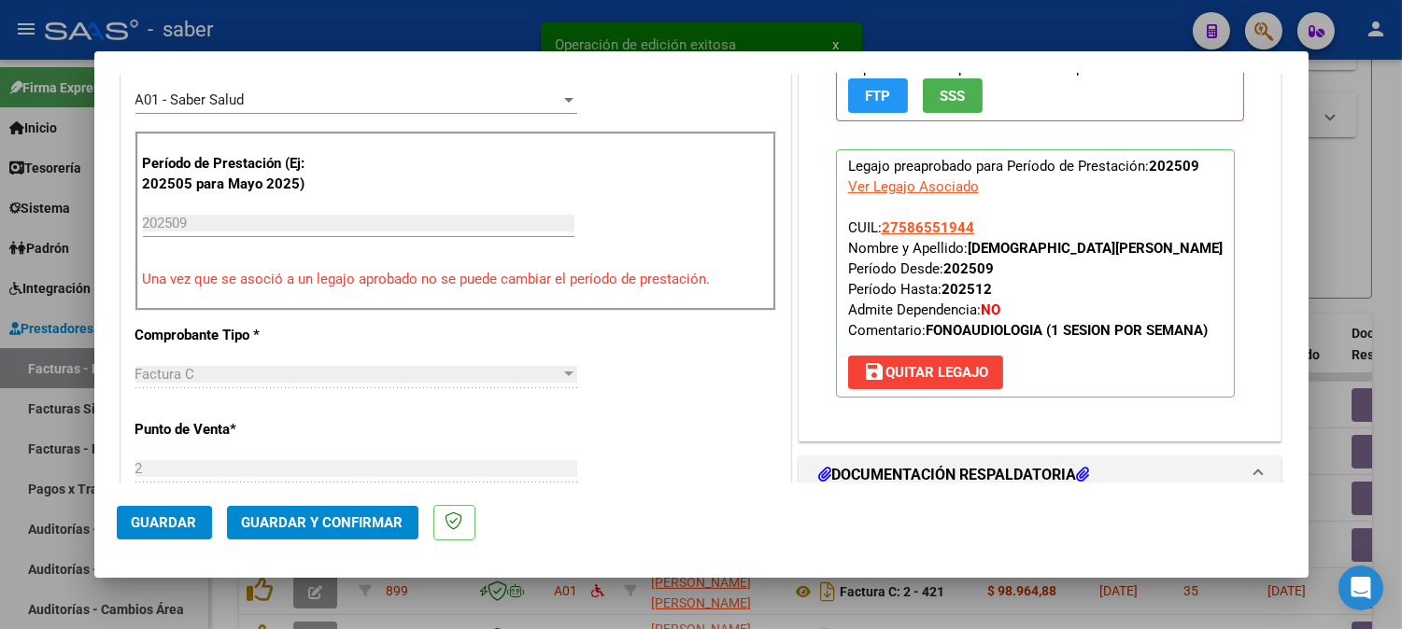
scroll to position [726, 0]
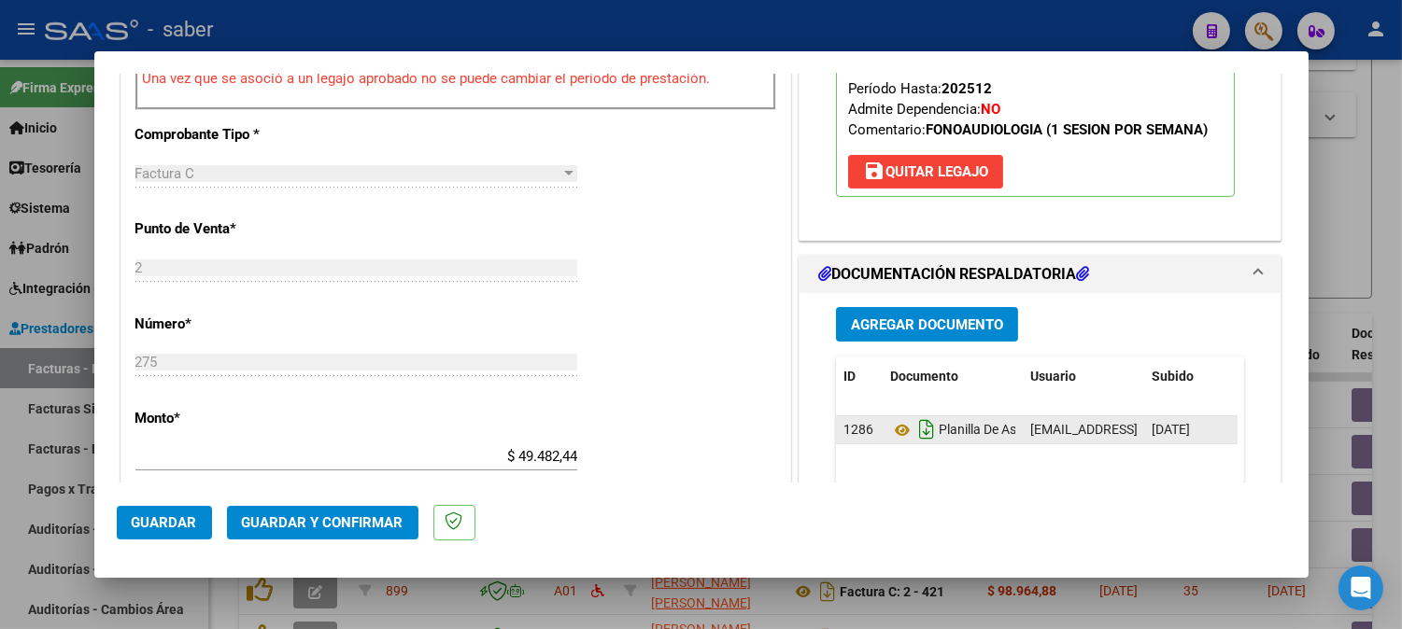
click at [903, 187] on button "save Quitar Legajo" at bounding box center [925, 172] width 155 height 34
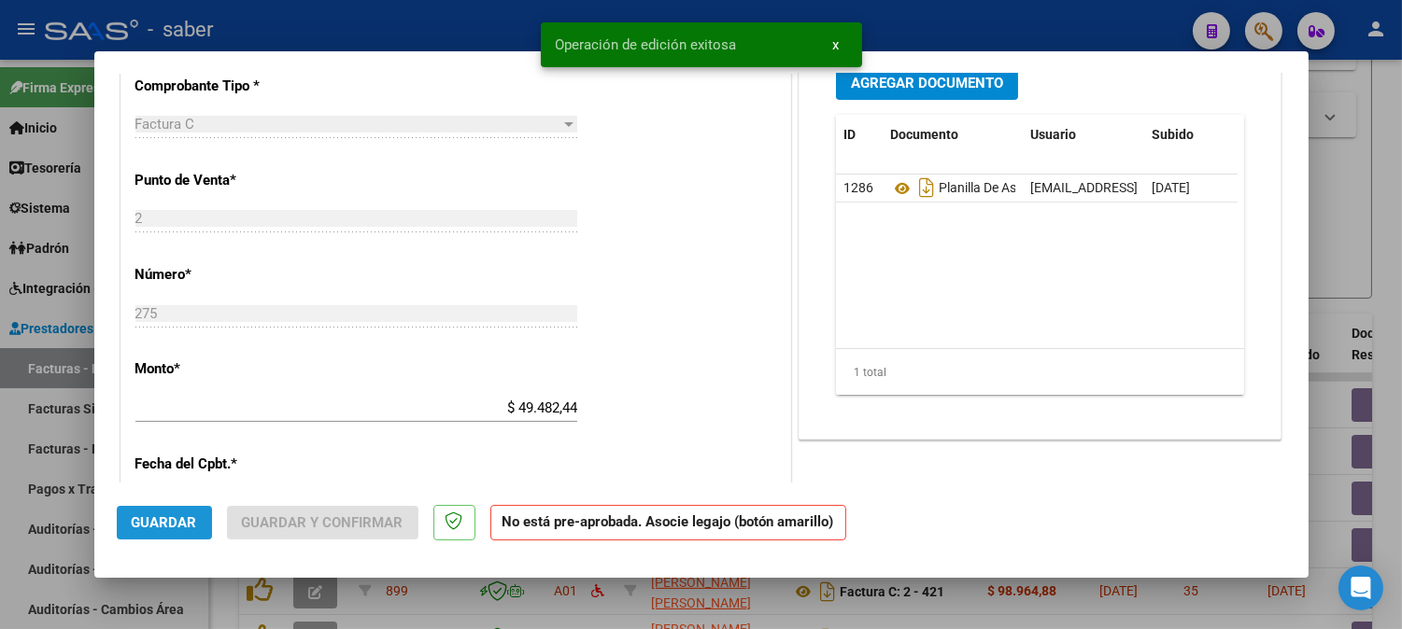
click at [184, 511] on button "Guardar" at bounding box center [164, 523] width 95 height 34
click at [1323, 176] on div at bounding box center [701, 314] width 1402 height 629
type input "$ 0,00"
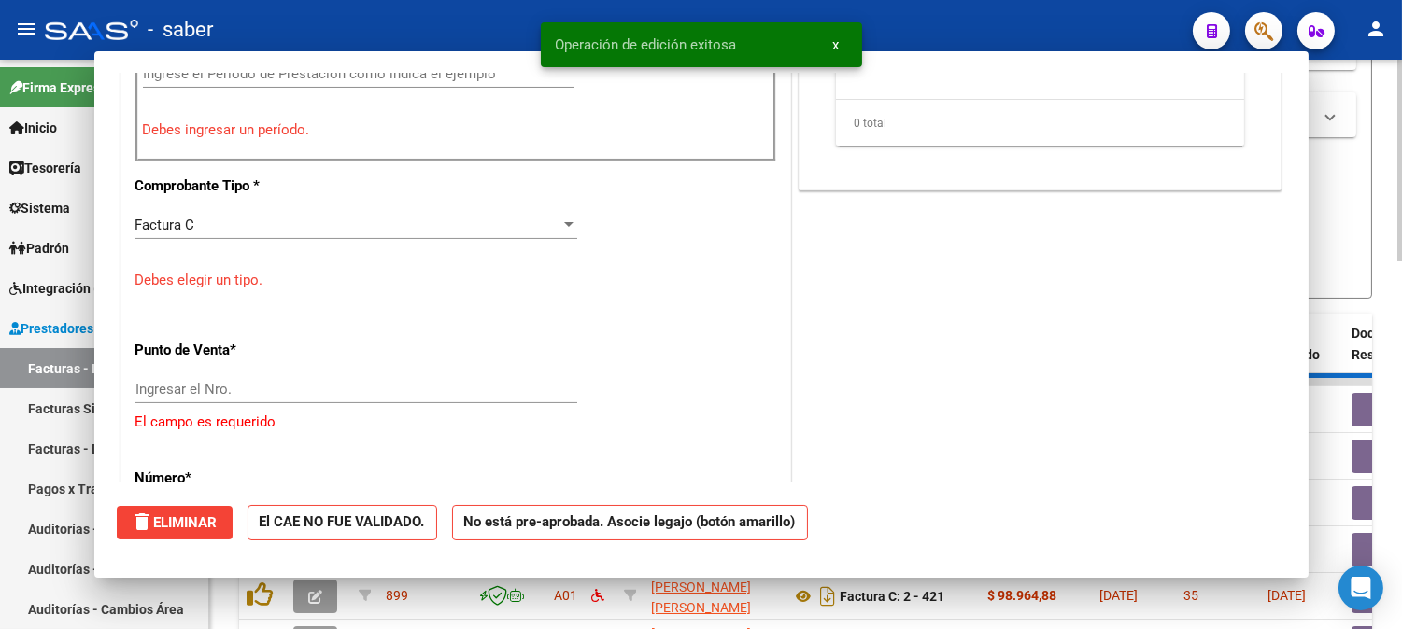
scroll to position [777, 0]
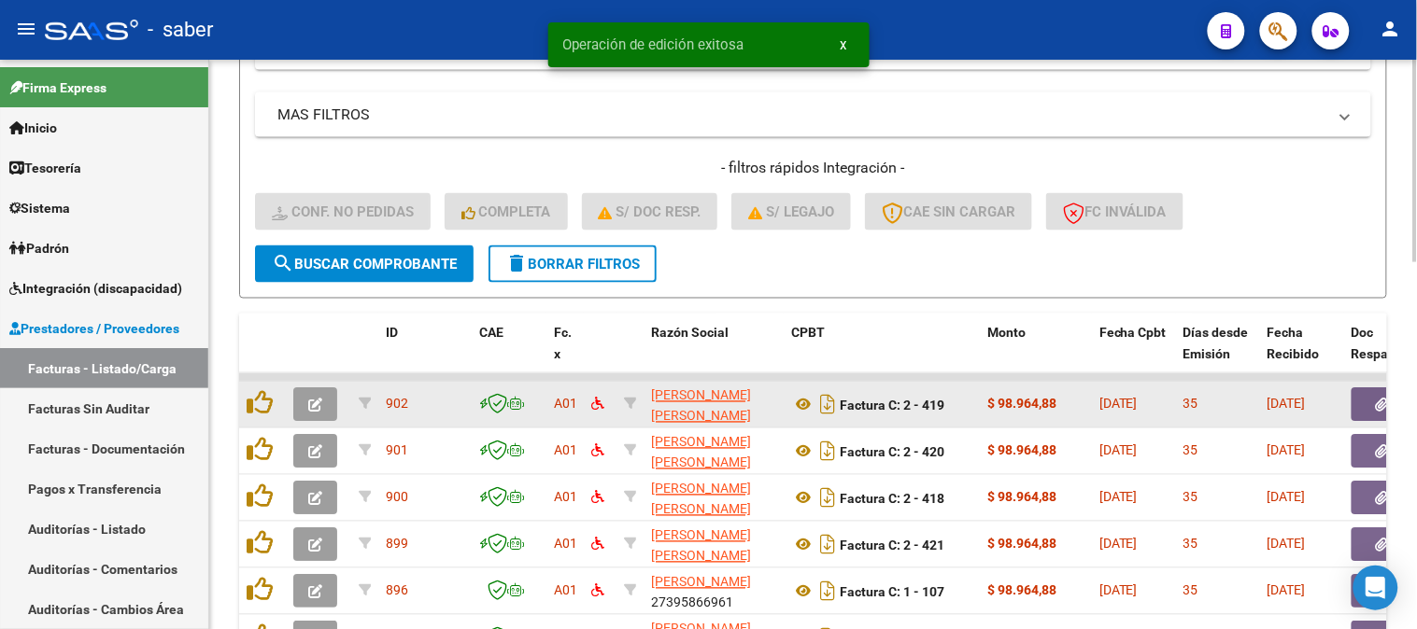
click at [304, 396] on button "button" at bounding box center [315, 405] width 44 height 34
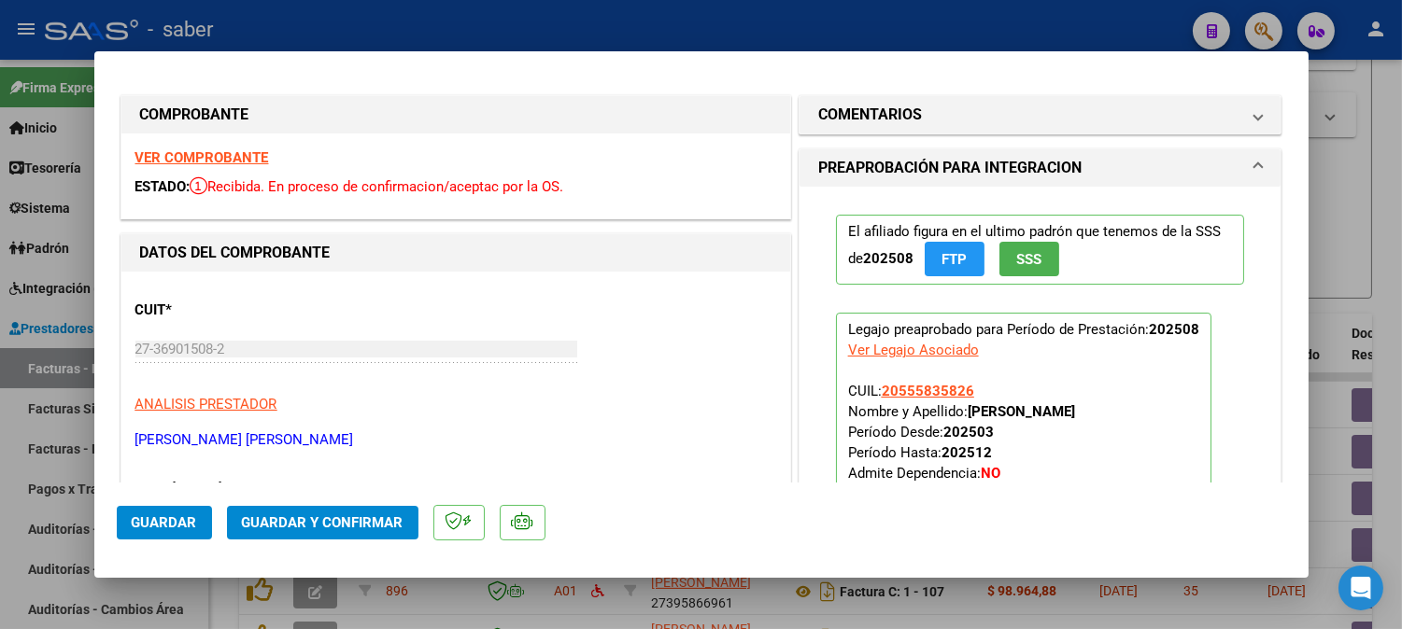
scroll to position [0, 0]
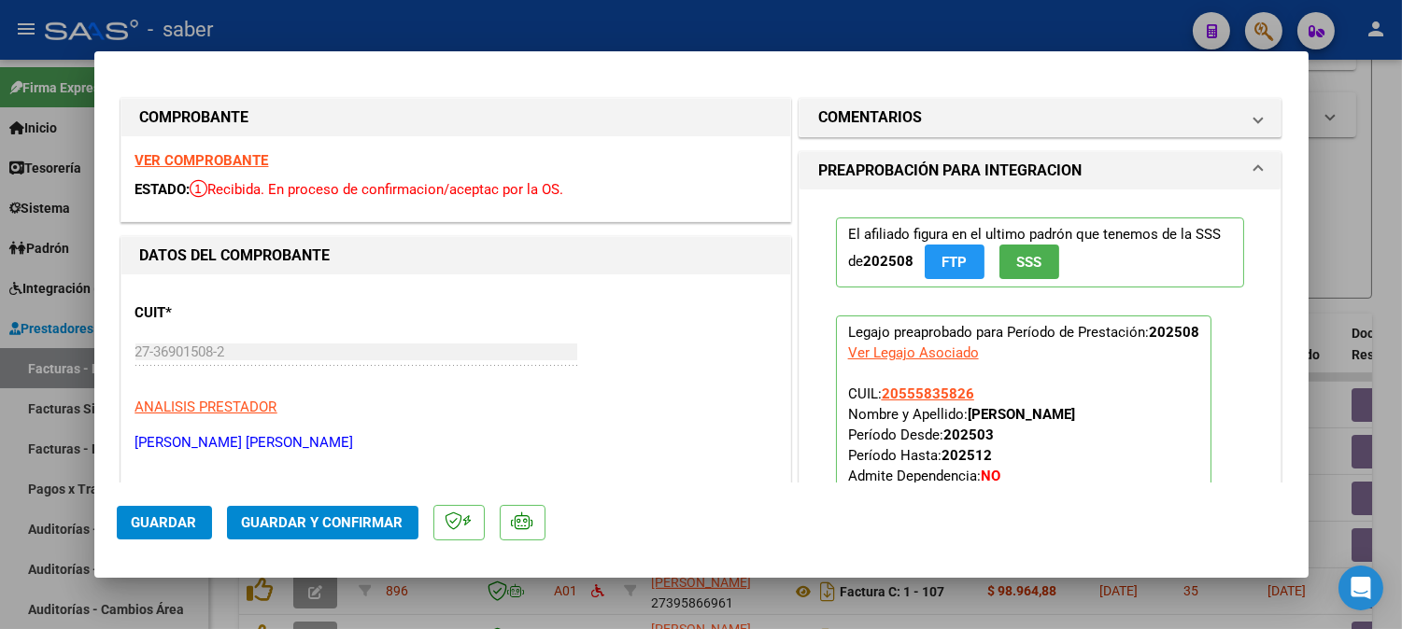
click at [232, 162] on strong "VER COMPROBANTE" at bounding box center [202, 160] width 134 height 17
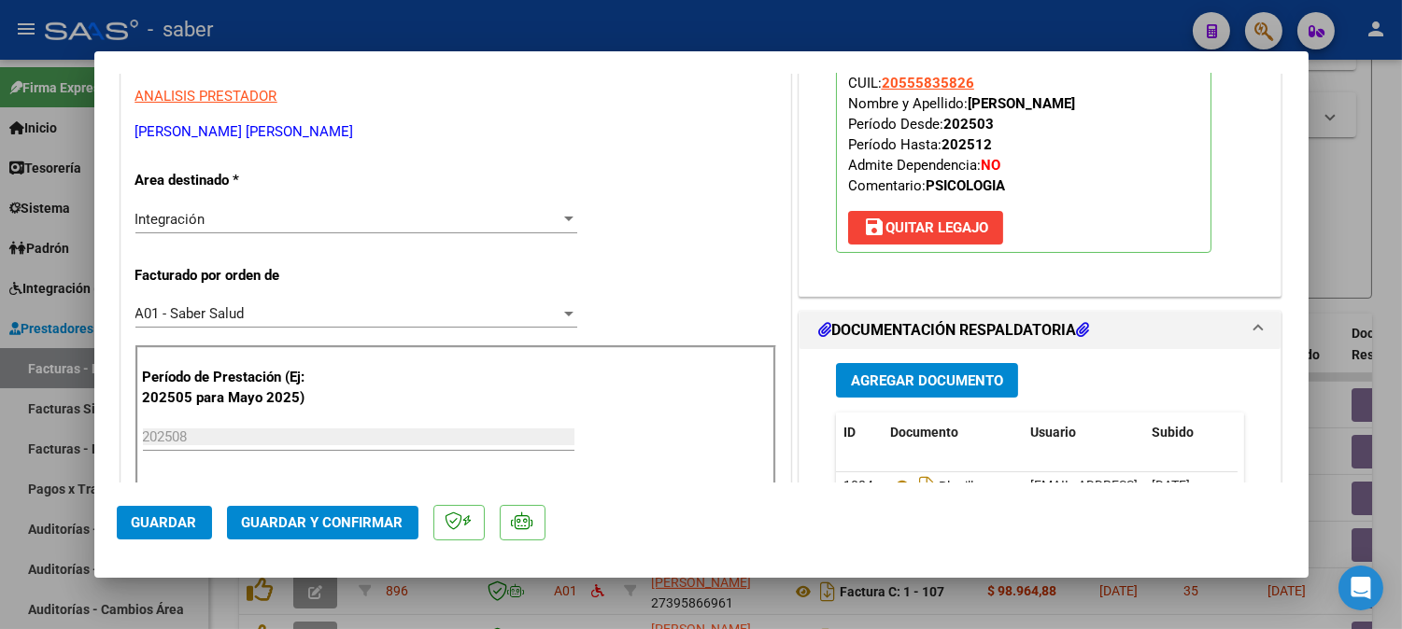
scroll to position [415, 0]
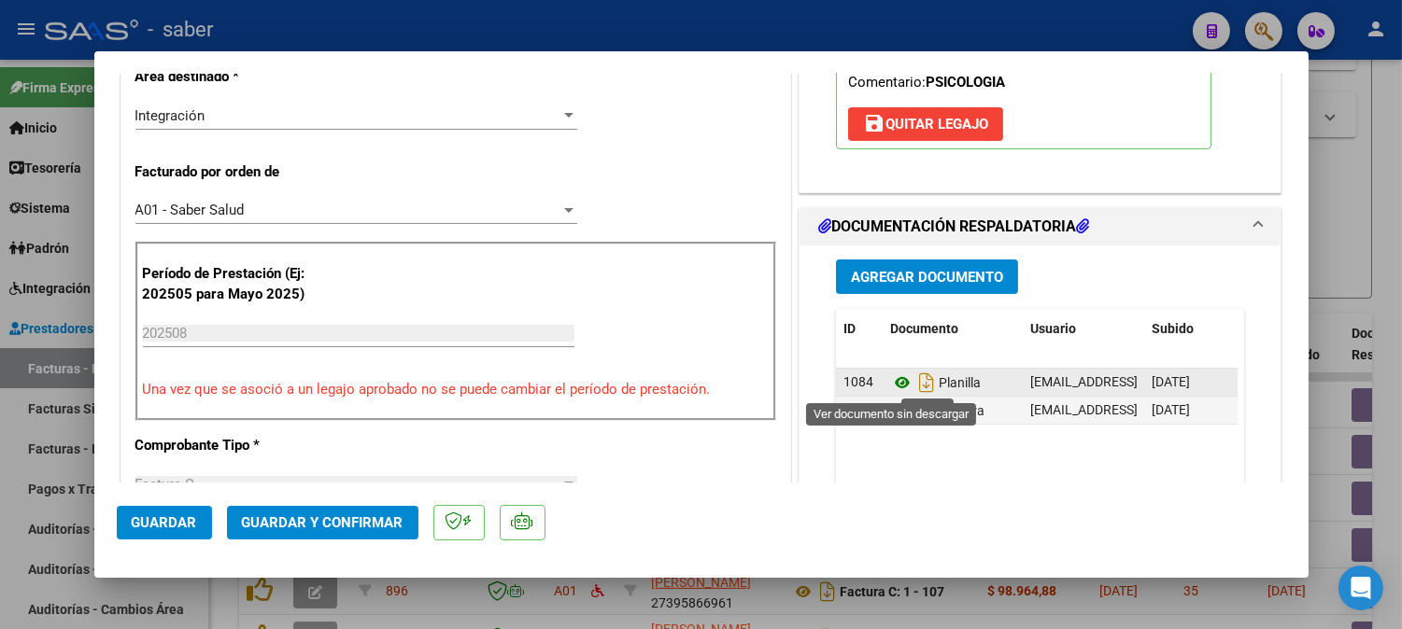
click at [898, 381] on icon at bounding box center [902, 383] width 24 height 22
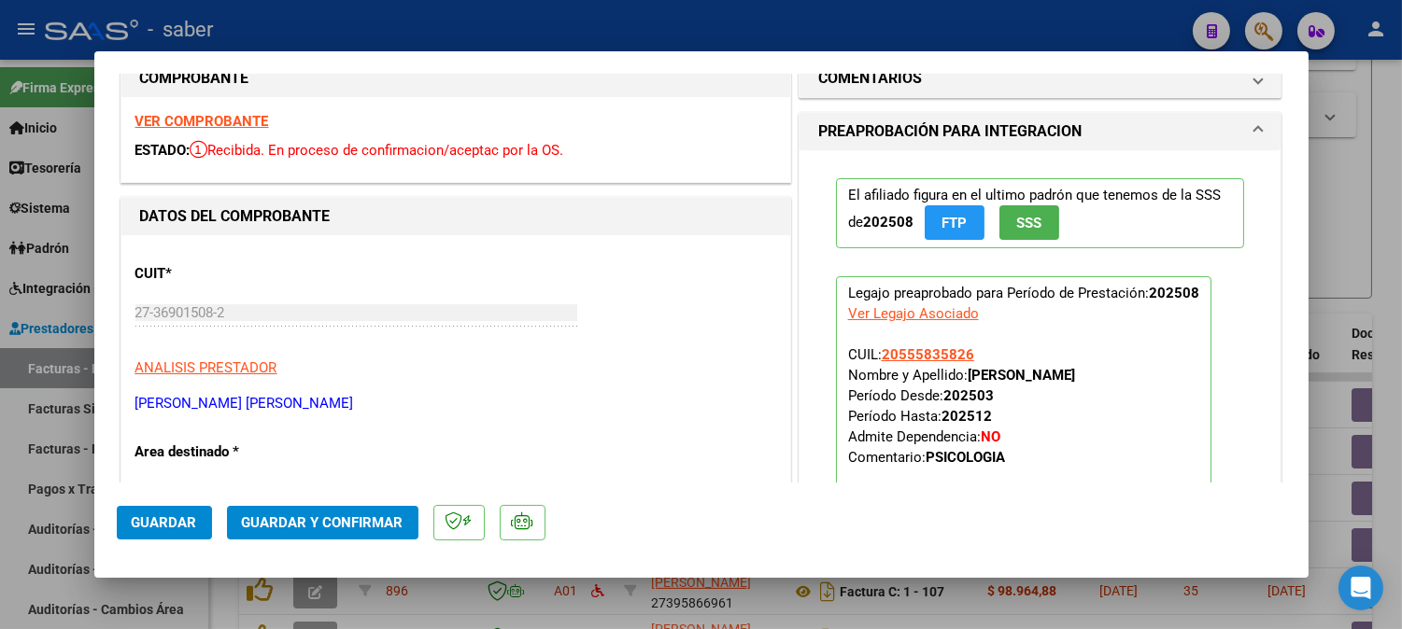
scroll to position [0, 0]
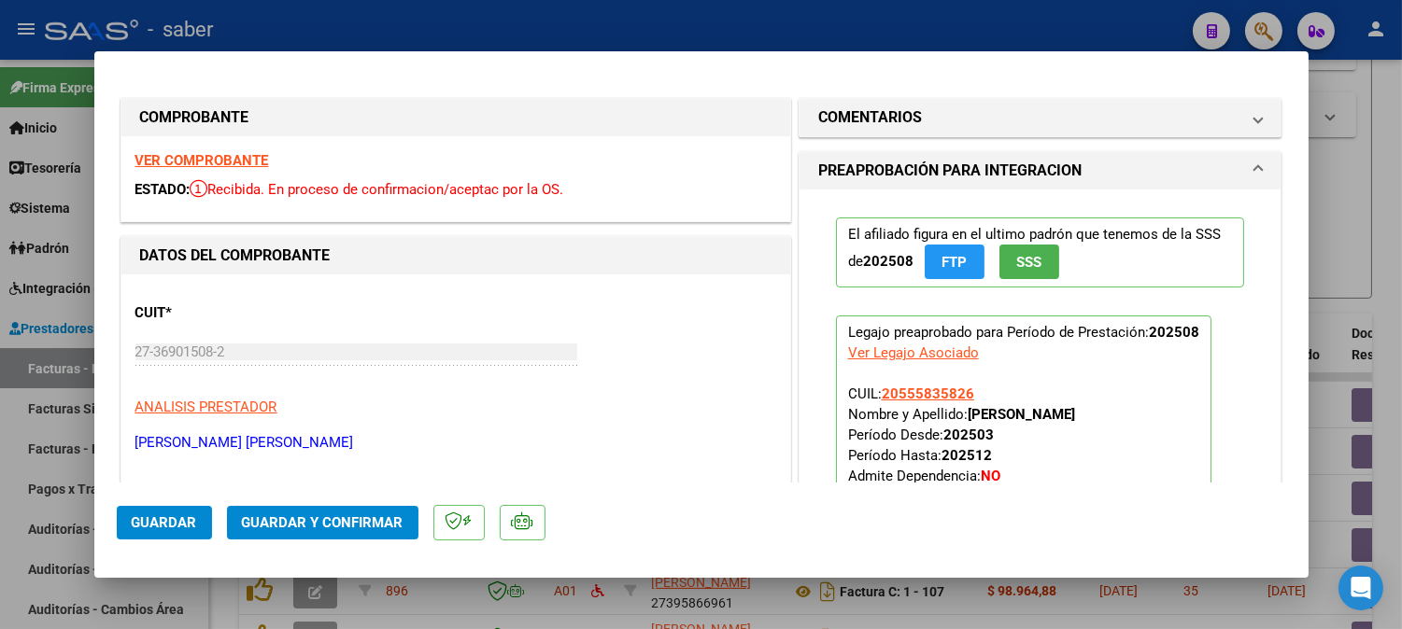
click at [211, 159] on strong "VER COMPROBANTE" at bounding box center [202, 160] width 134 height 17
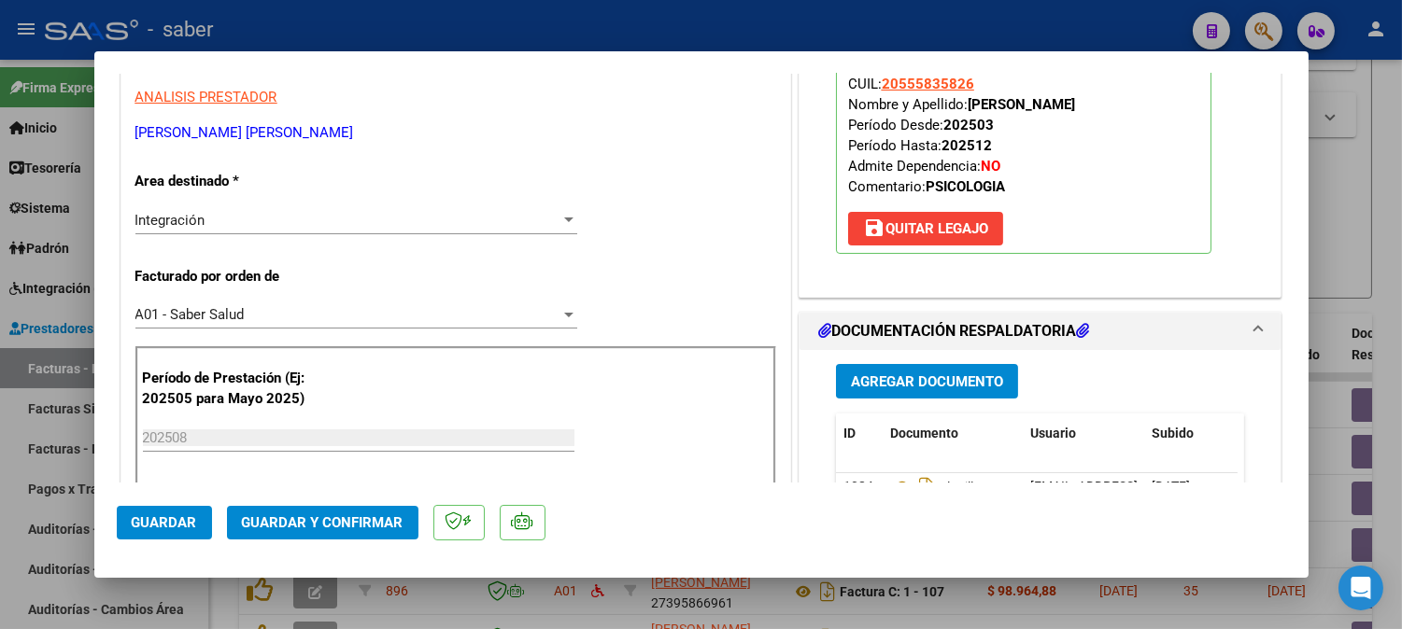
scroll to position [311, 0]
click at [349, 517] on span "Guardar y Confirmar" at bounding box center [323, 523] width 162 height 17
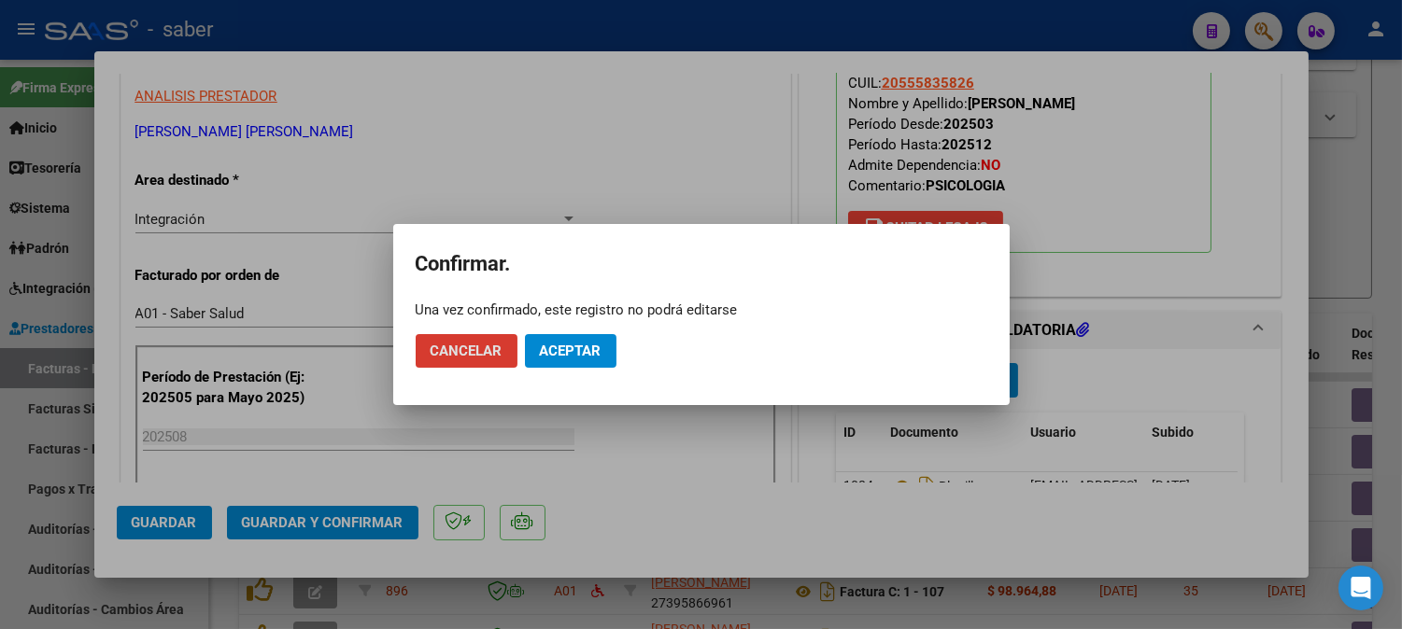
click at [572, 356] on span "Aceptar" at bounding box center [571, 351] width 62 height 17
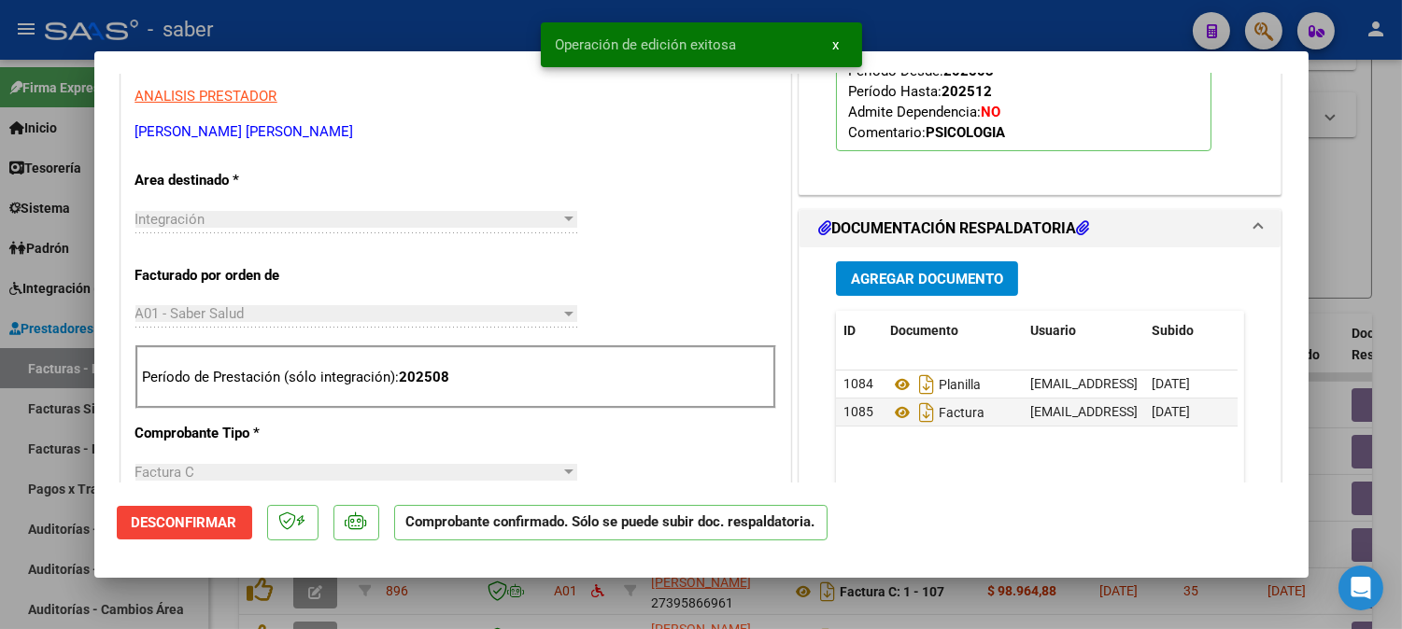
click at [1338, 226] on div at bounding box center [701, 314] width 1402 height 629
type input "$ 0,00"
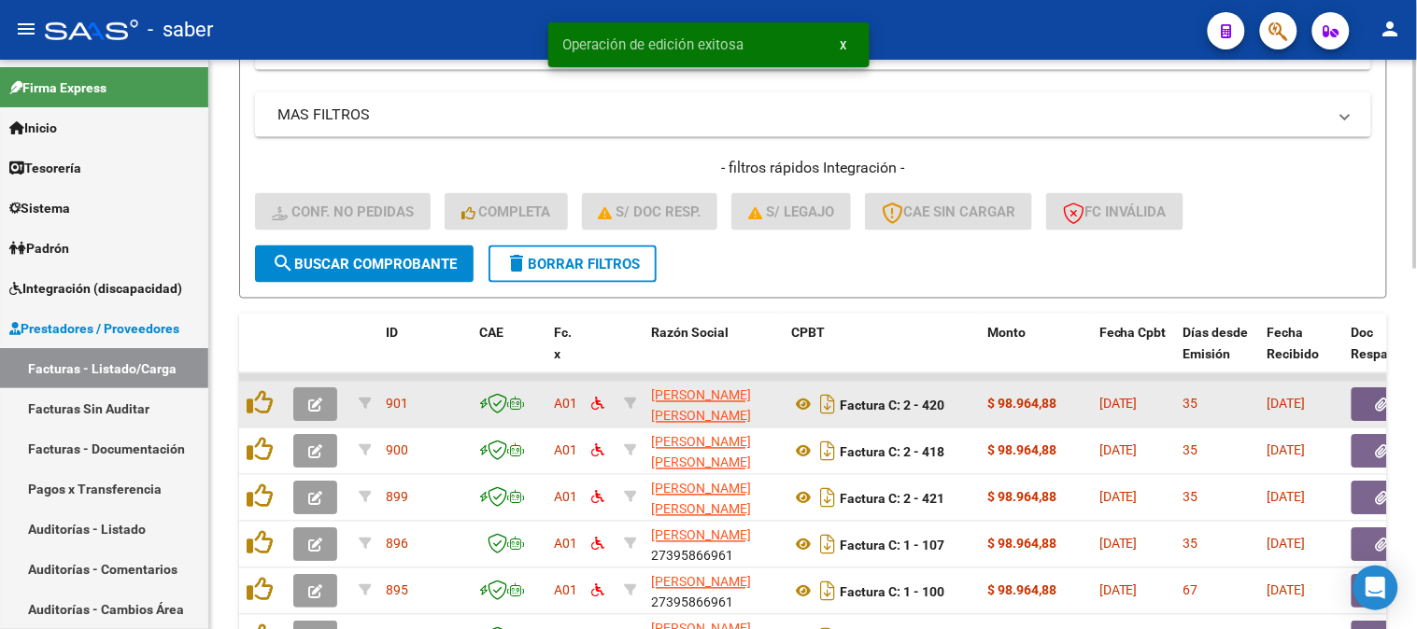
click at [329, 411] on button "button" at bounding box center [315, 405] width 44 height 34
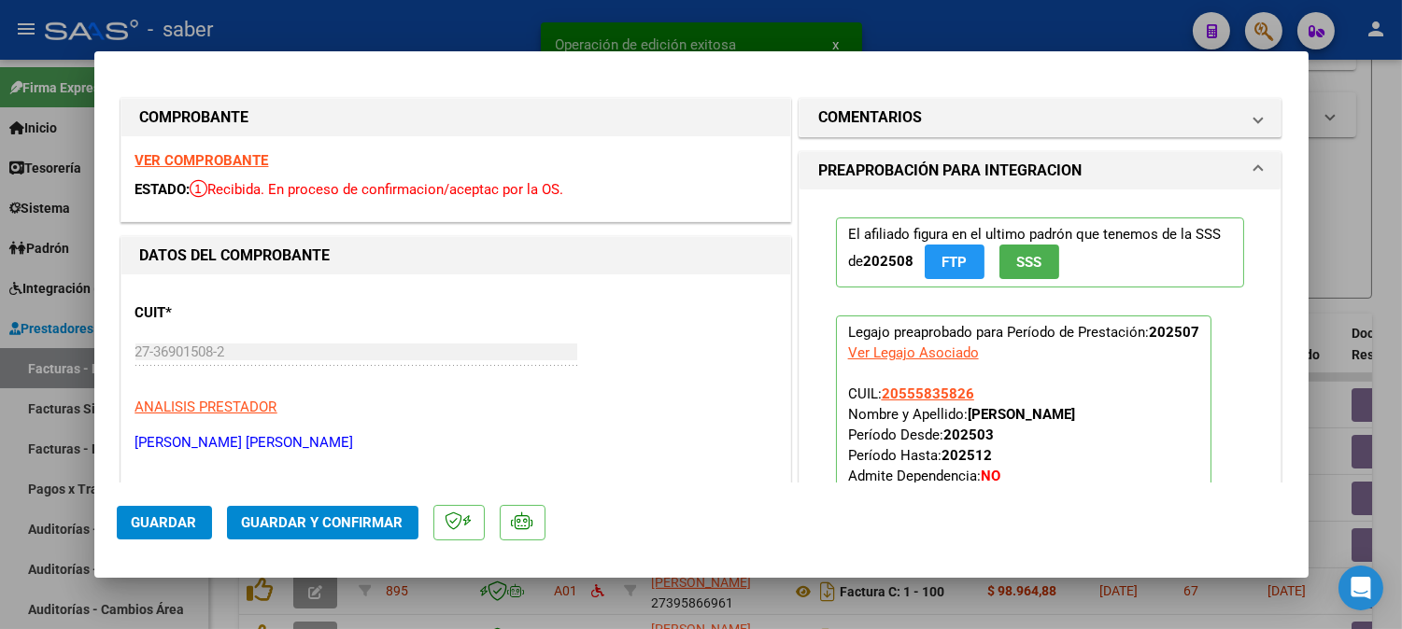
click at [203, 156] on strong "VER COMPROBANTE" at bounding box center [202, 160] width 134 height 17
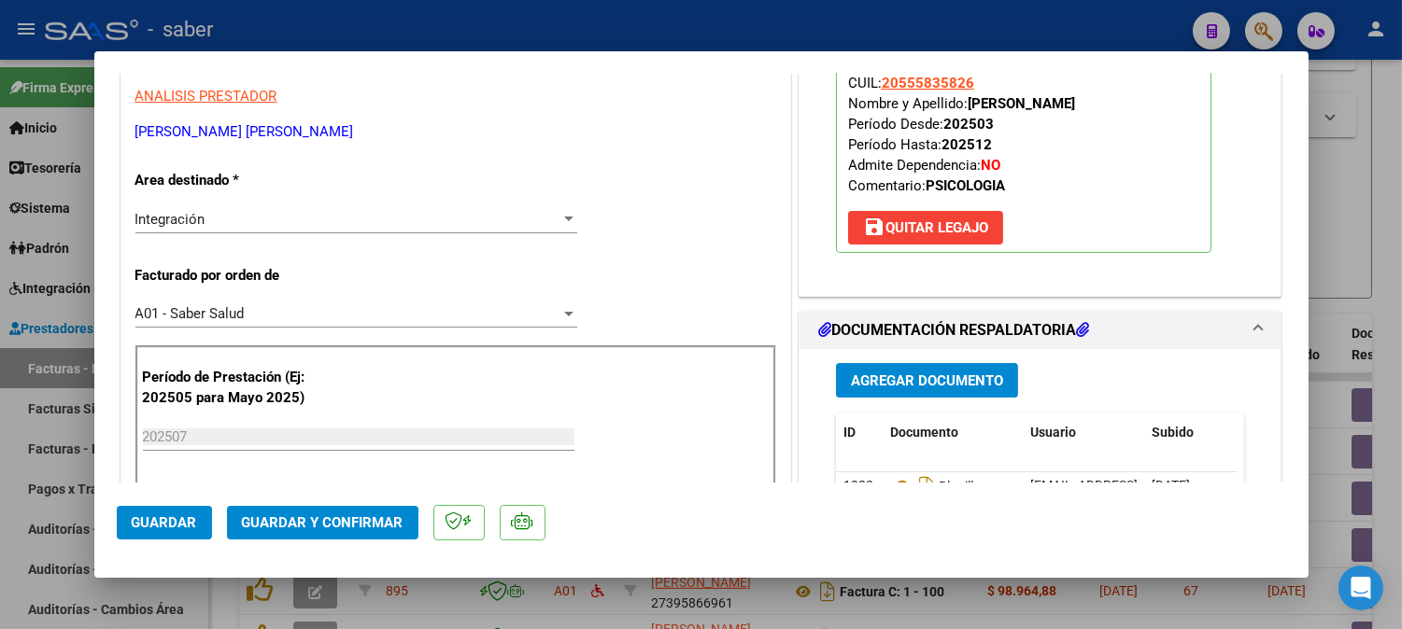
scroll to position [415, 0]
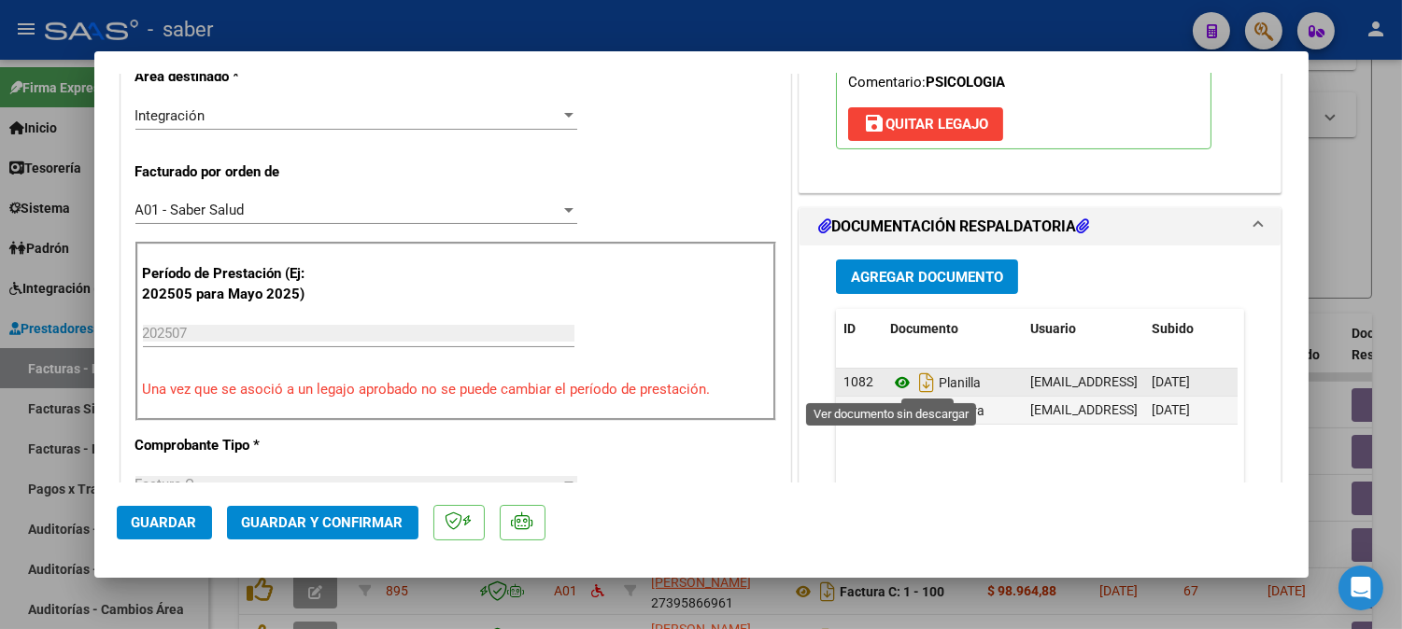
click at [890, 379] on icon at bounding box center [902, 383] width 24 height 22
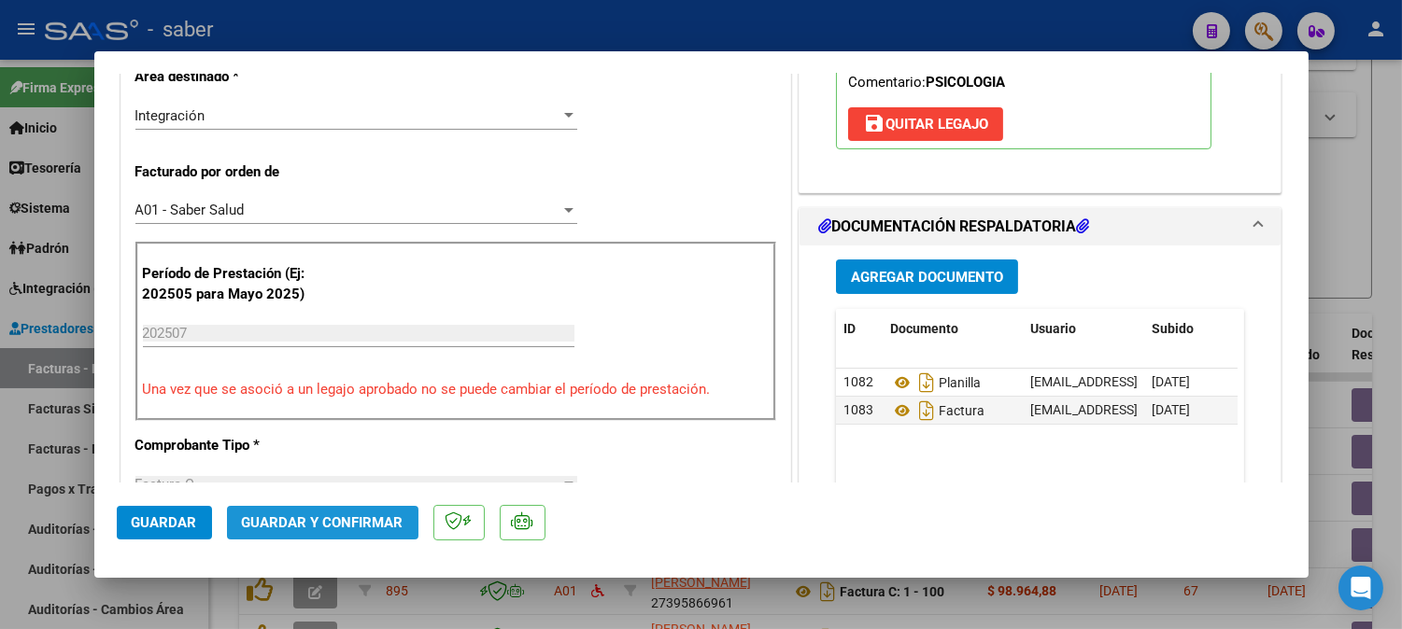
click at [356, 518] on span "Guardar y Confirmar" at bounding box center [323, 523] width 162 height 17
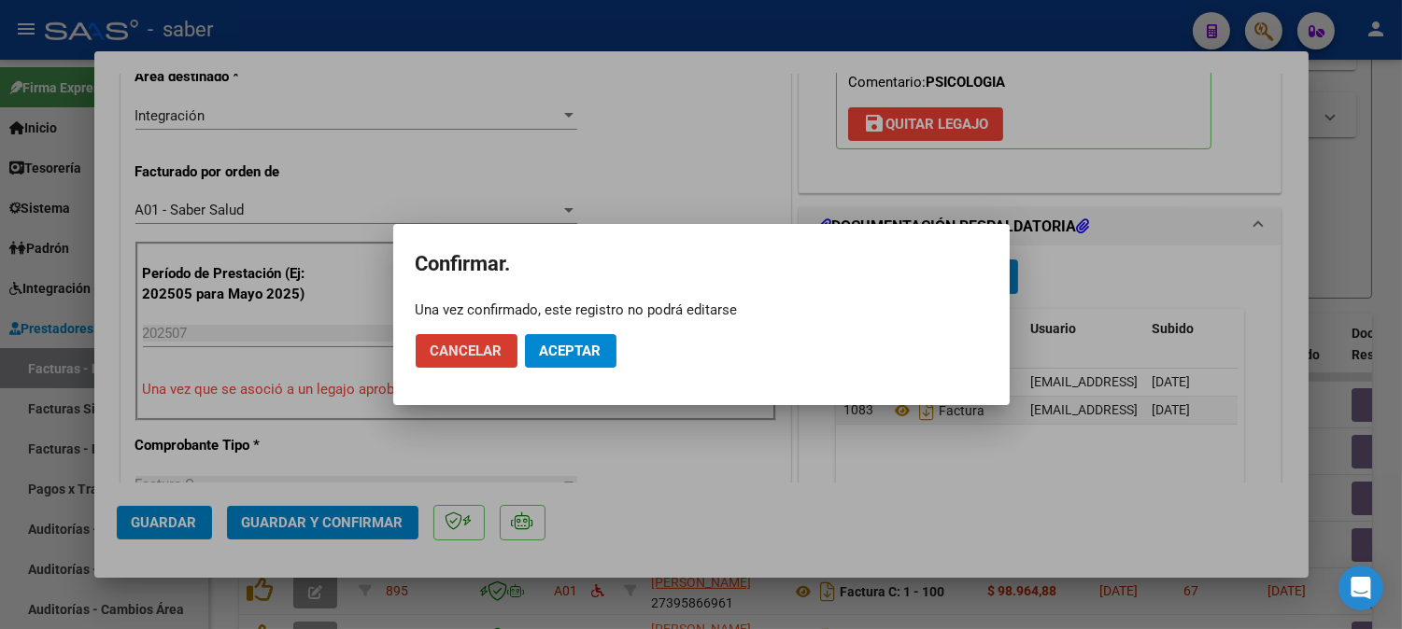
click at [560, 336] on button "Aceptar" at bounding box center [571, 351] width 92 height 34
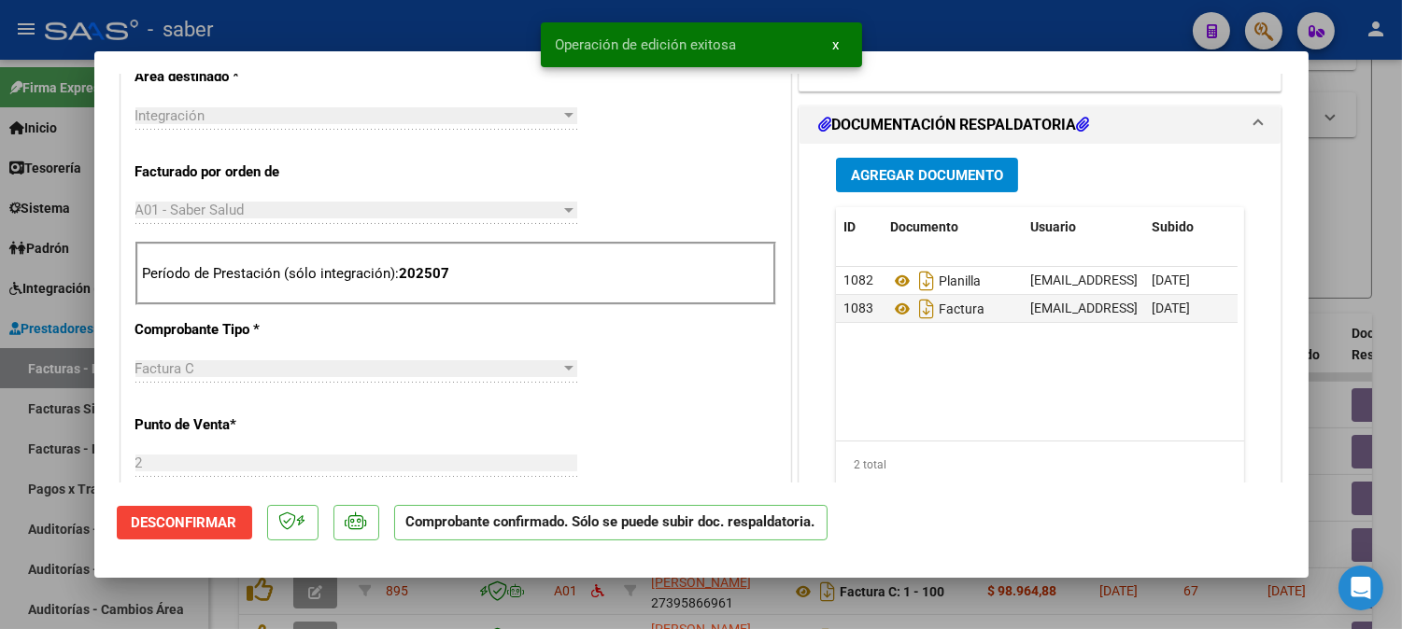
click at [1350, 267] on div at bounding box center [701, 314] width 1402 height 629
type input "$ 0,00"
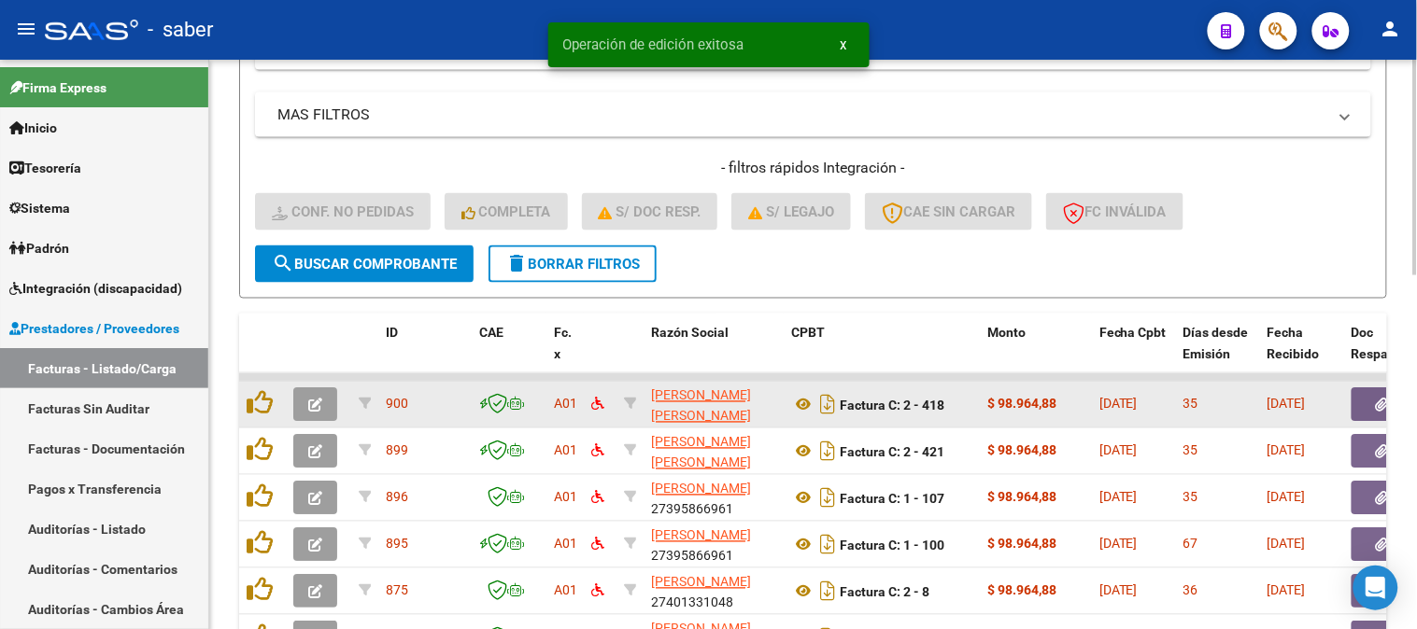
click at [304, 398] on button "button" at bounding box center [315, 405] width 44 height 34
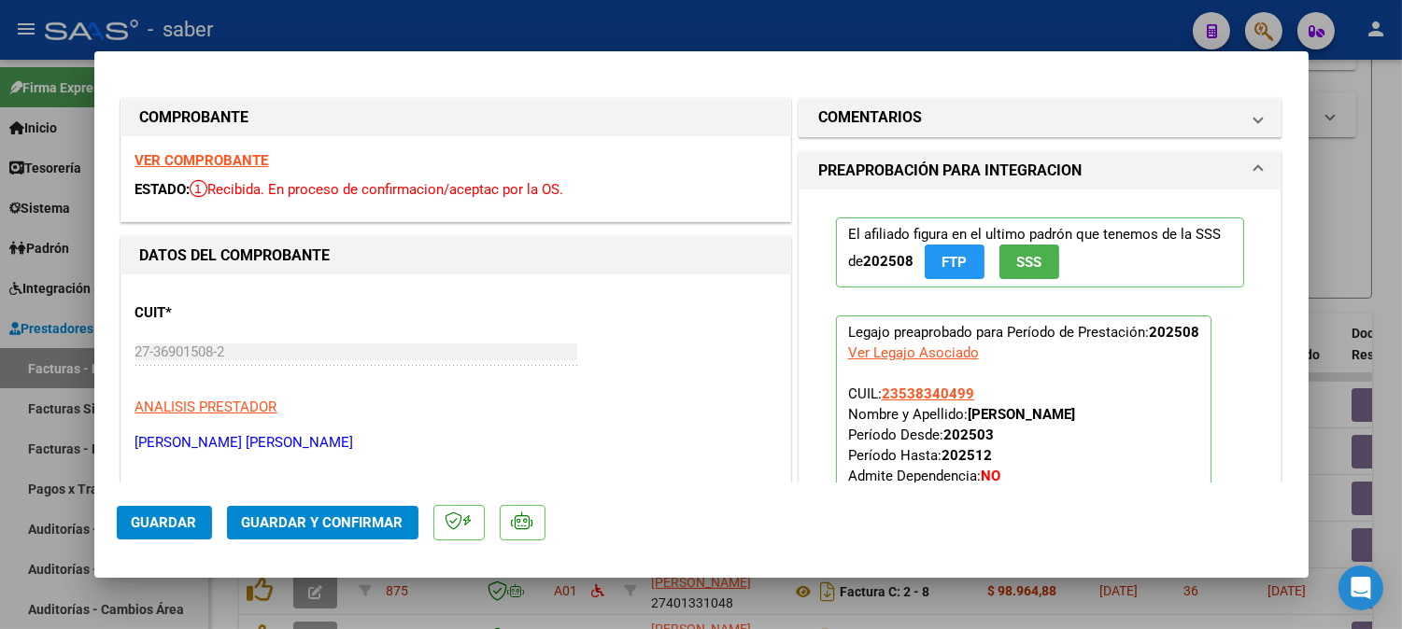
click at [240, 161] on strong "VER COMPROBANTE" at bounding box center [202, 160] width 134 height 17
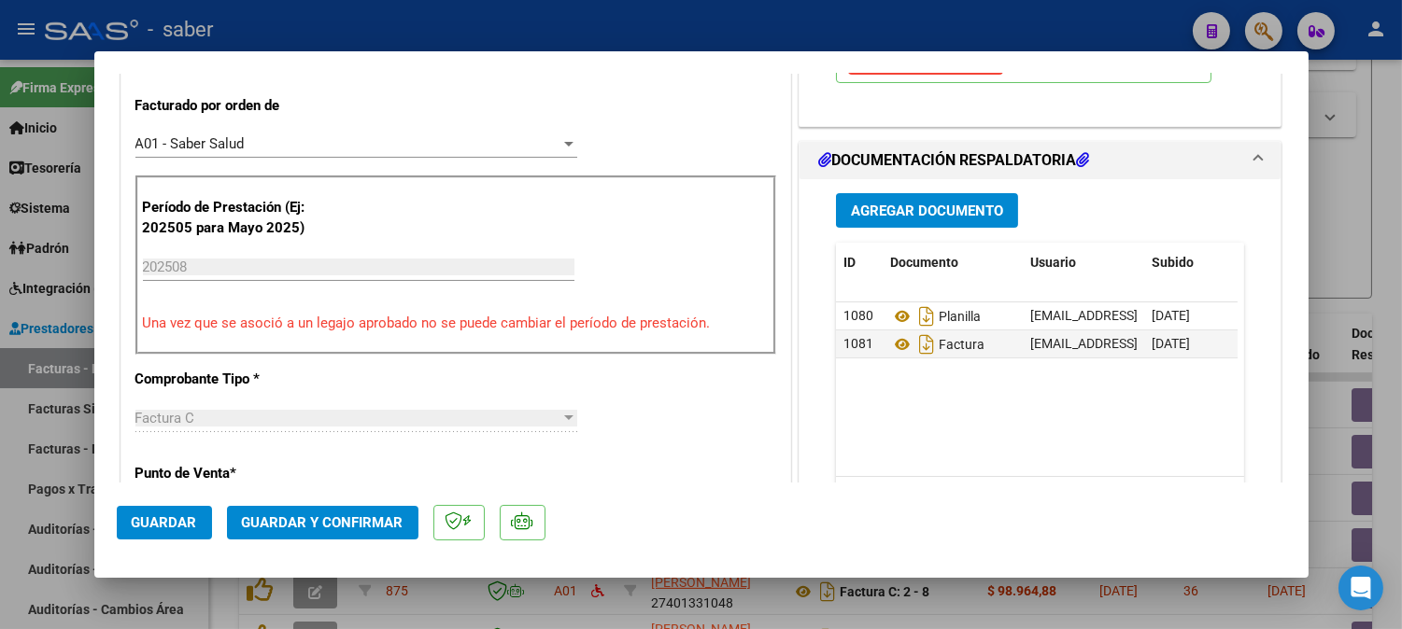
scroll to position [518, 0]
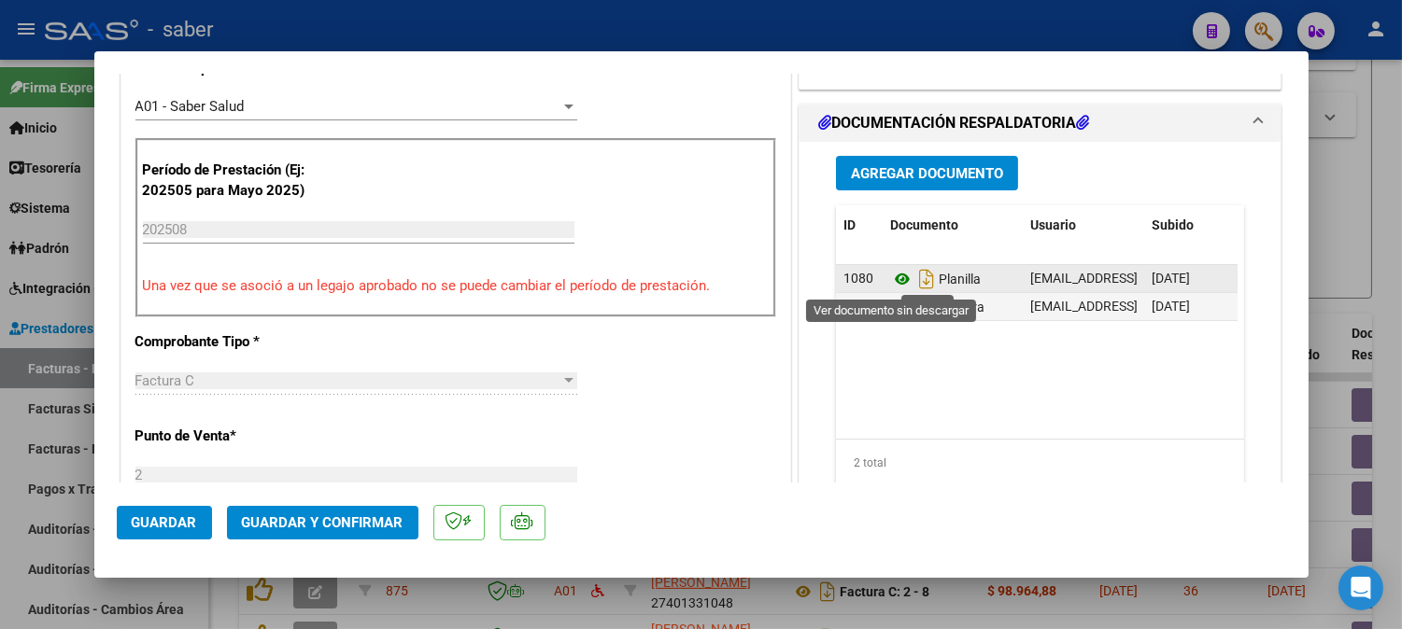
click at [897, 282] on icon at bounding box center [902, 279] width 24 height 22
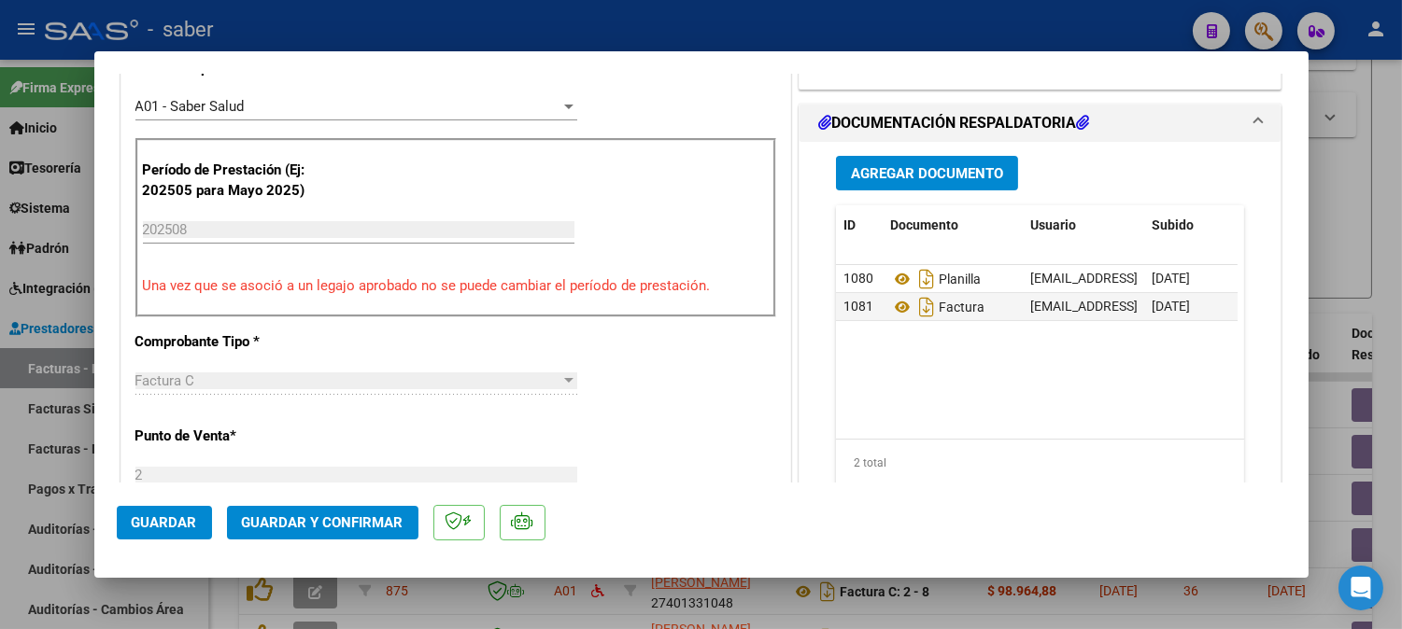
click at [296, 519] on span "Guardar y Confirmar" at bounding box center [323, 523] width 162 height 17
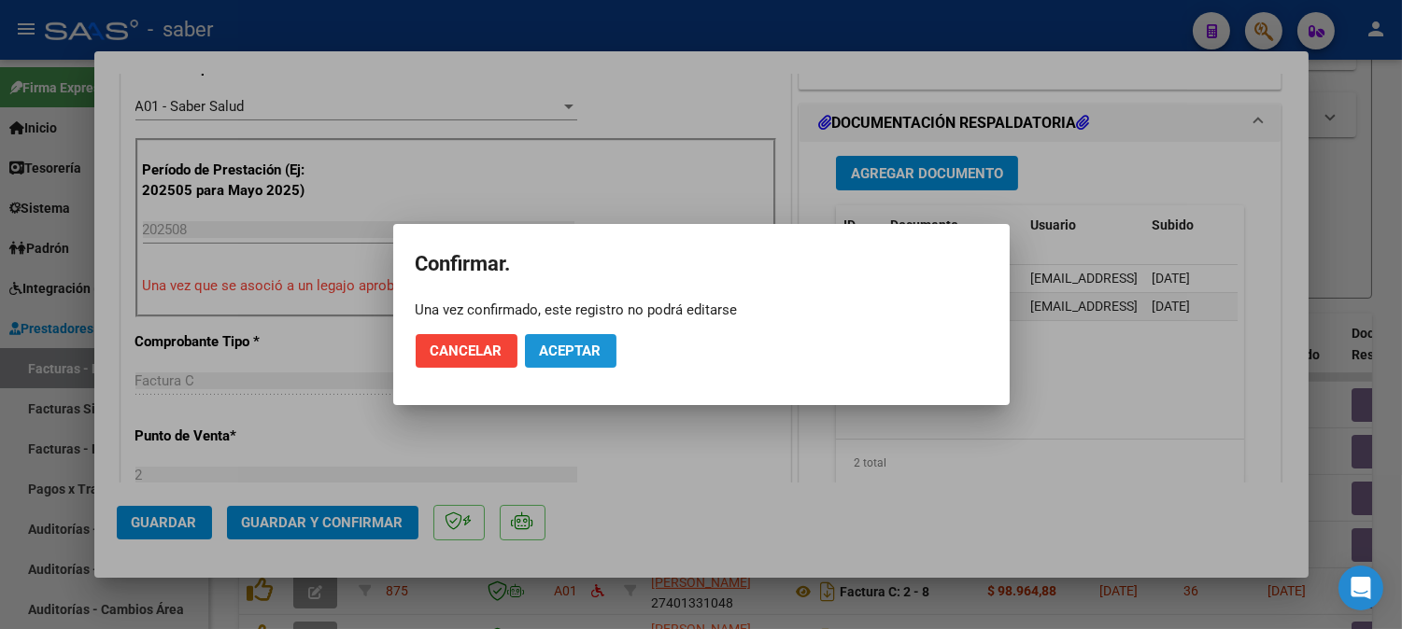
click at [581, 344] on span "Aceptar" at bounding box center [571, 351] width 62 height 17
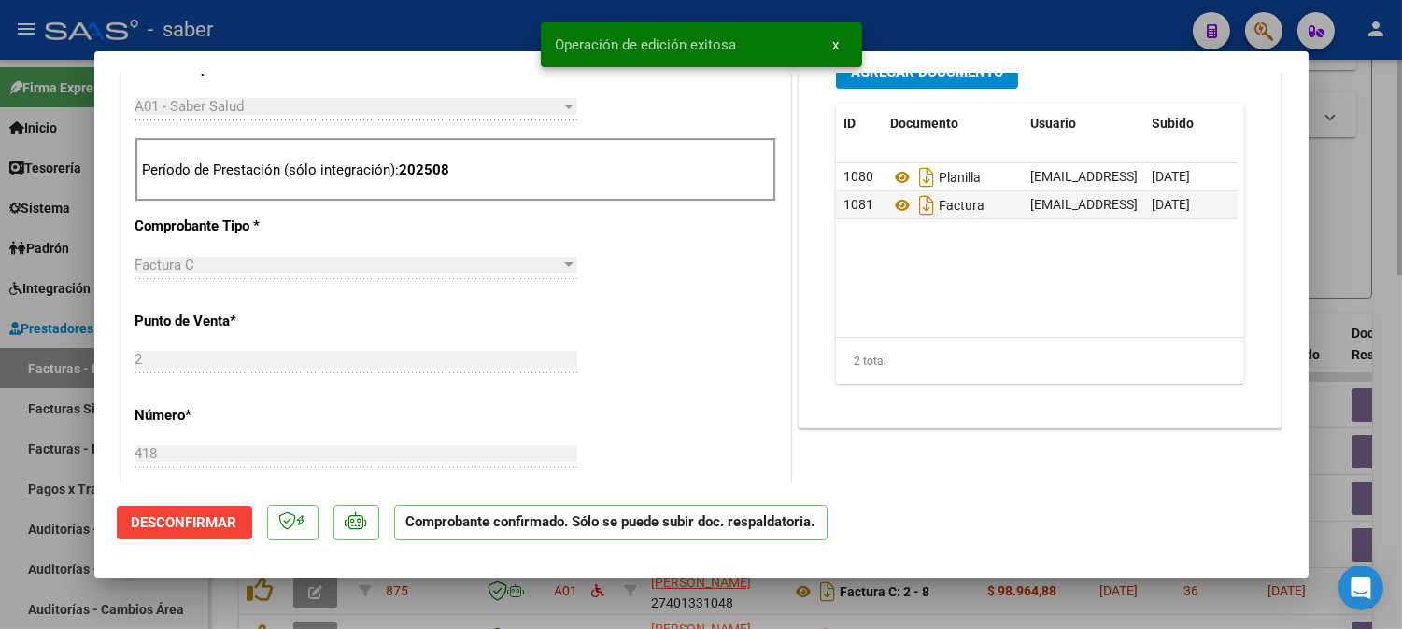
click at [1332, 219] on div at bounding box center [701, 314] width 1402 height 629
type input "$ 0,00"
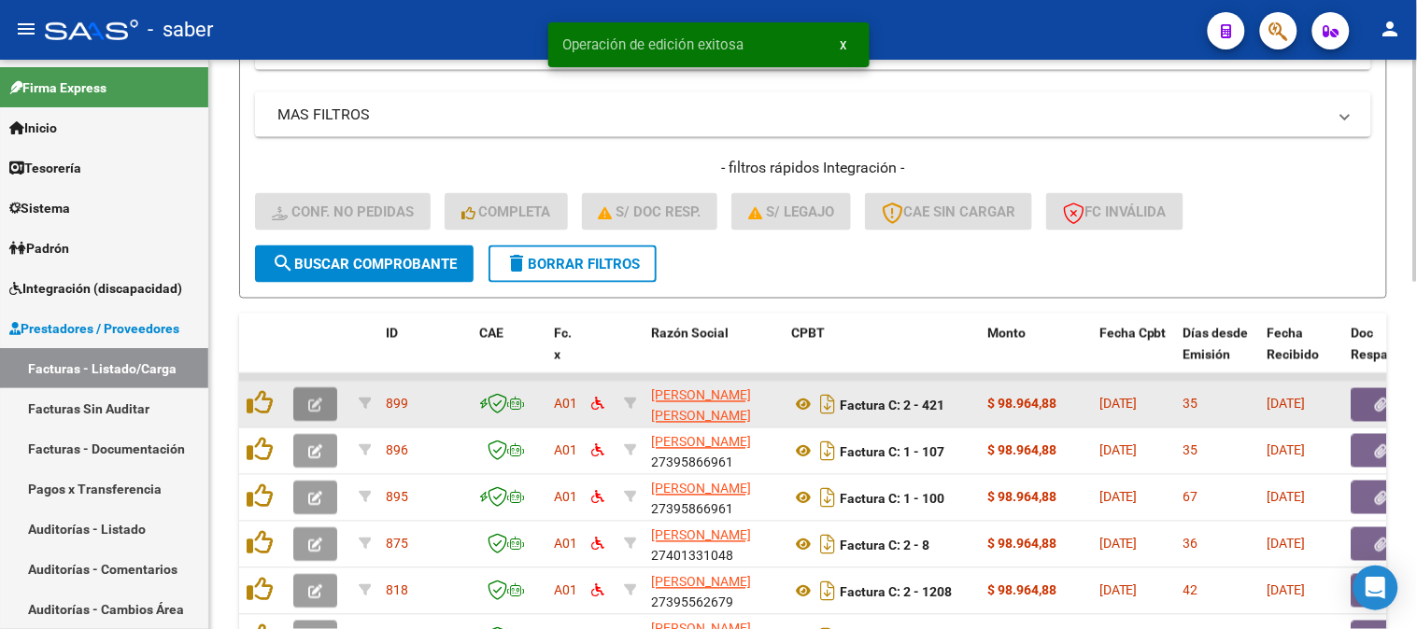
click at [319, 397] on span "button" at bounding box center [315, 405] width 14 height 17
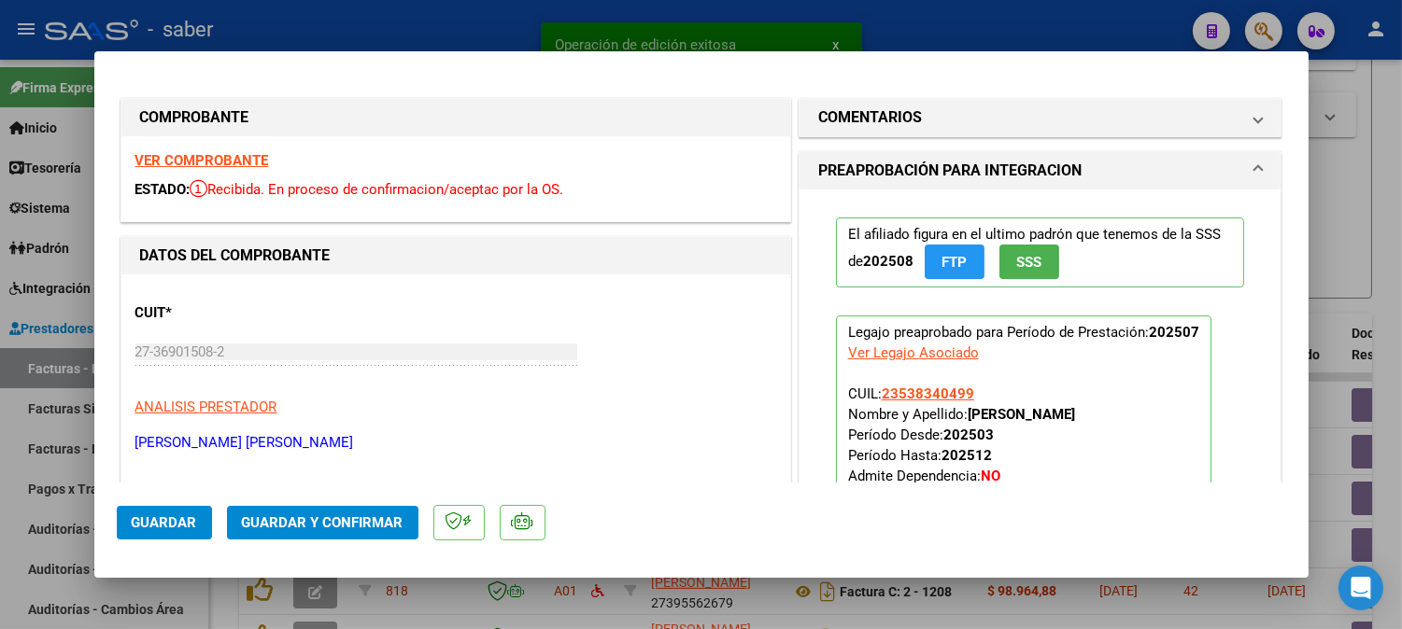
click at [230, 157] on strong "VER COMPROBANTE" at bounding box center [202, 160] width 134 height 17
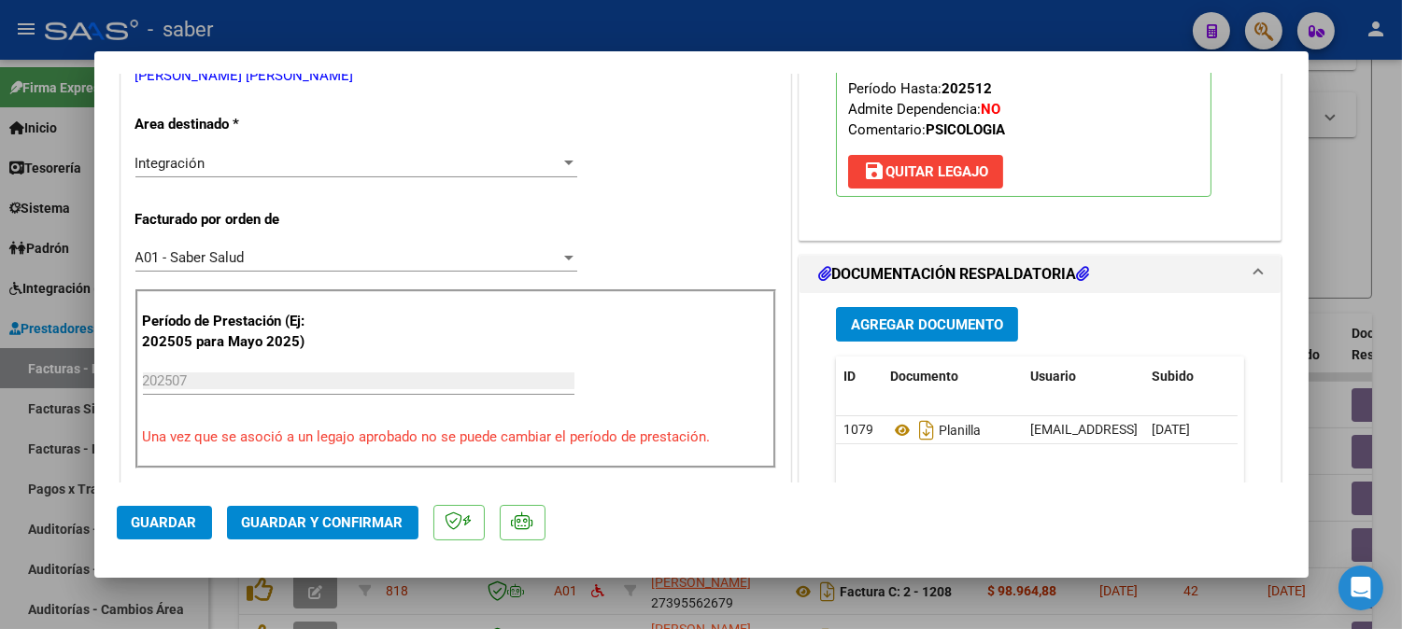
scroll to position [415, 0]
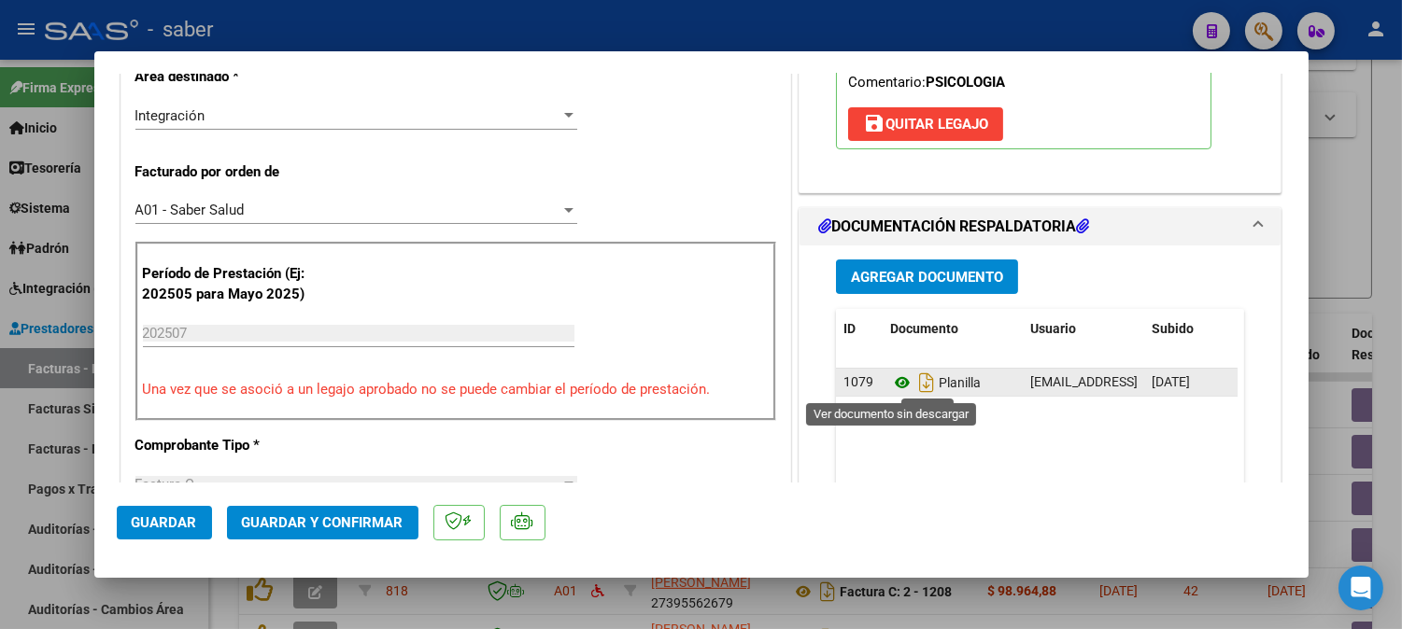
click at [890, 383] on icon at bounding box center [902, 383] width 24 height 22
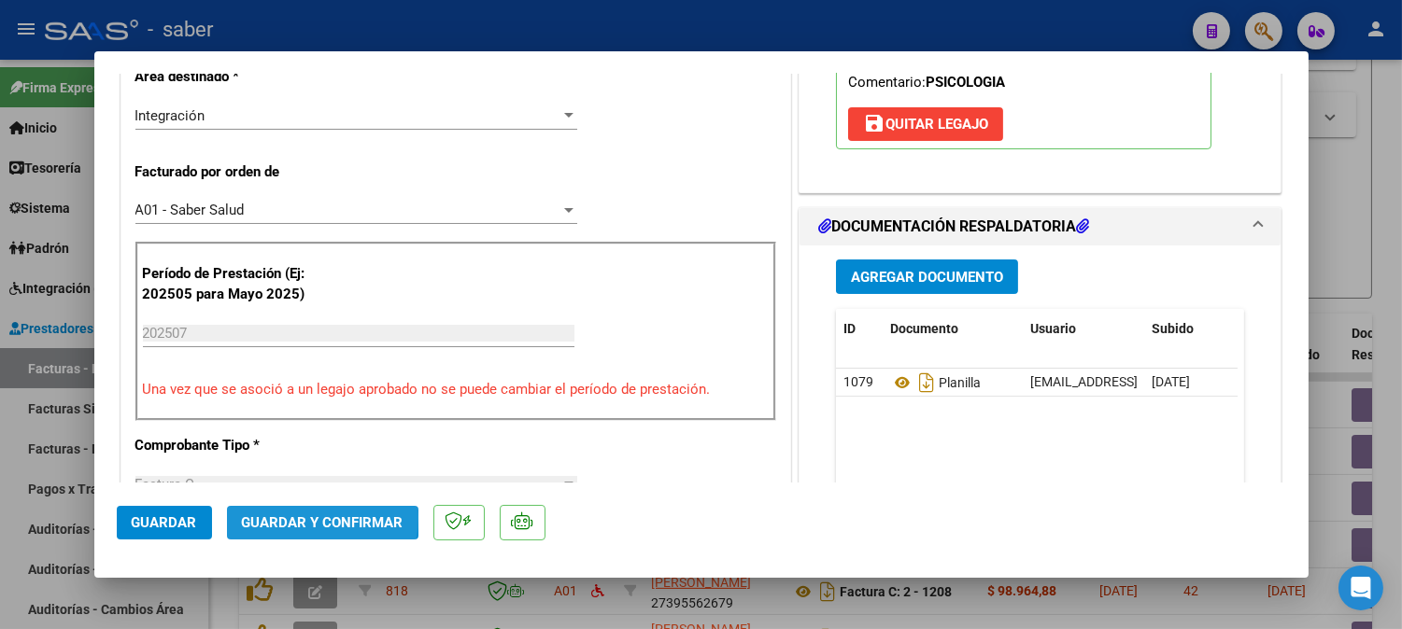
click at [310, 518] on span "Guardar y Confirmar" at bounding box center [323, 523] width 162 height 17
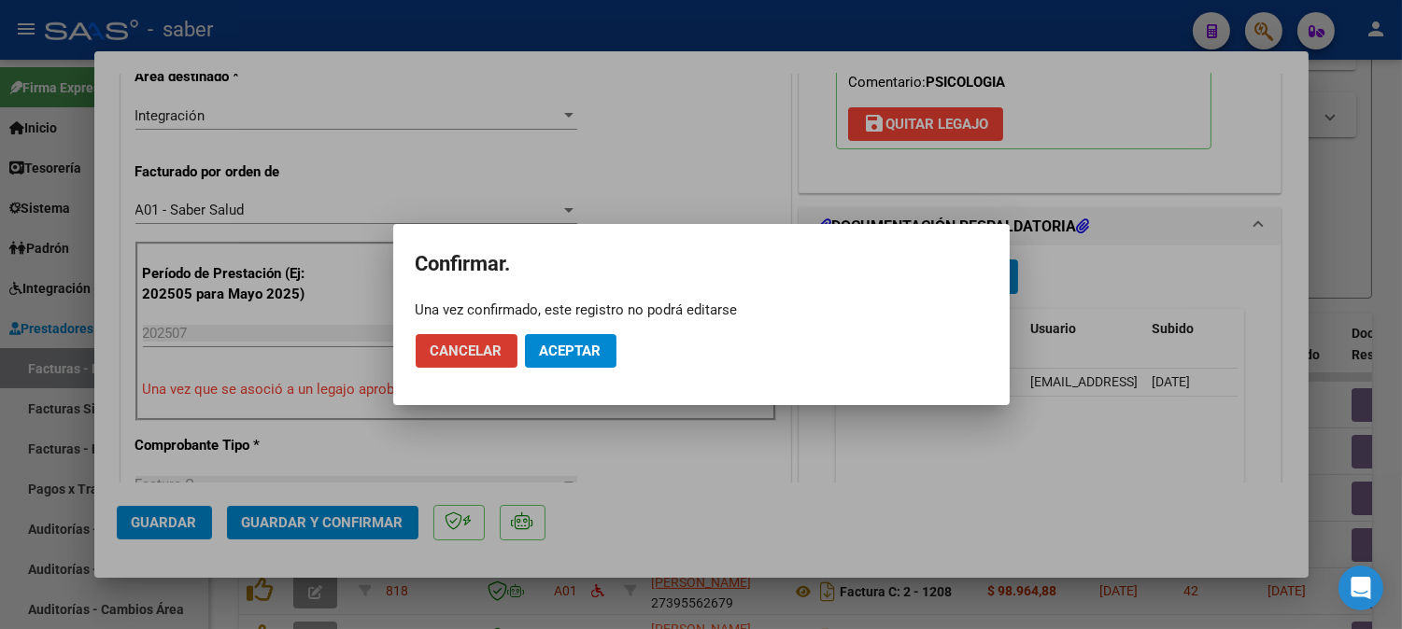
click at [603, 332] on mat-dialog-actions "Cancelar Aceptar" at bounding box center [702, 351] width 572 height 64
click at [600, 346] on span "Aceptar" at bounding box center [571, 351] width 62 height 17
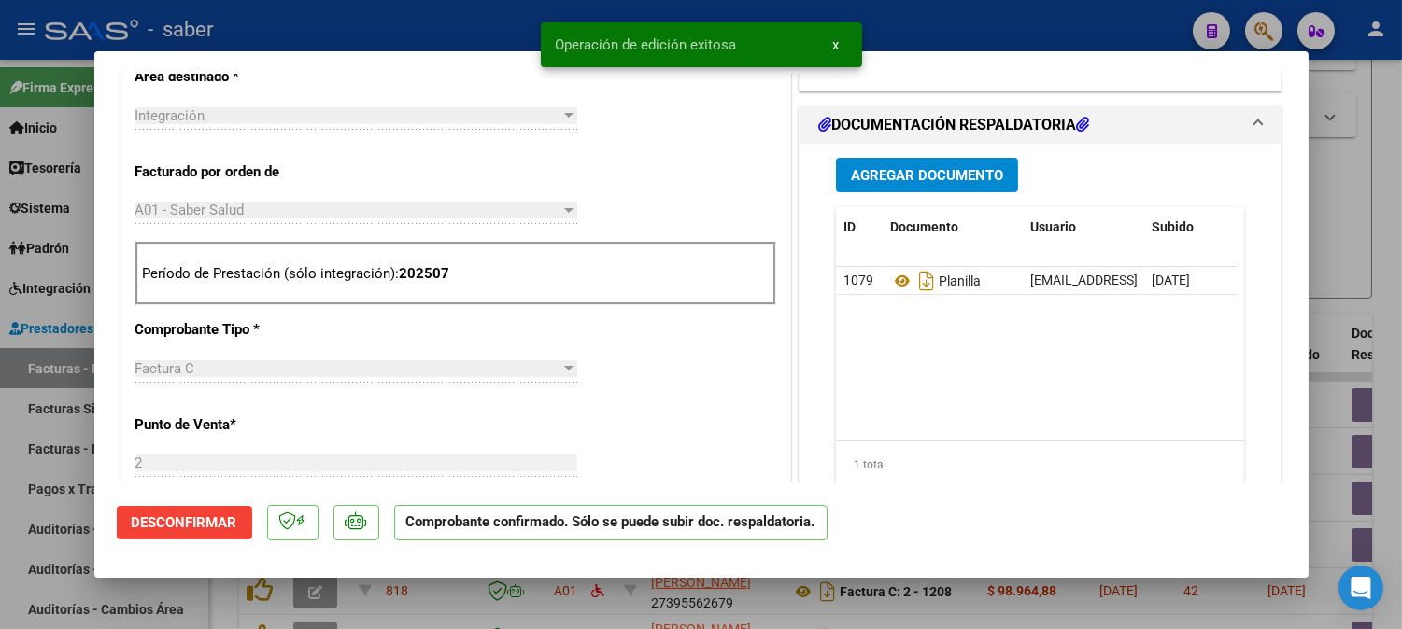
click at [1364, 235] on div at bounding box center [701, 314] width 1402 height 629
type input "$ 0,00"
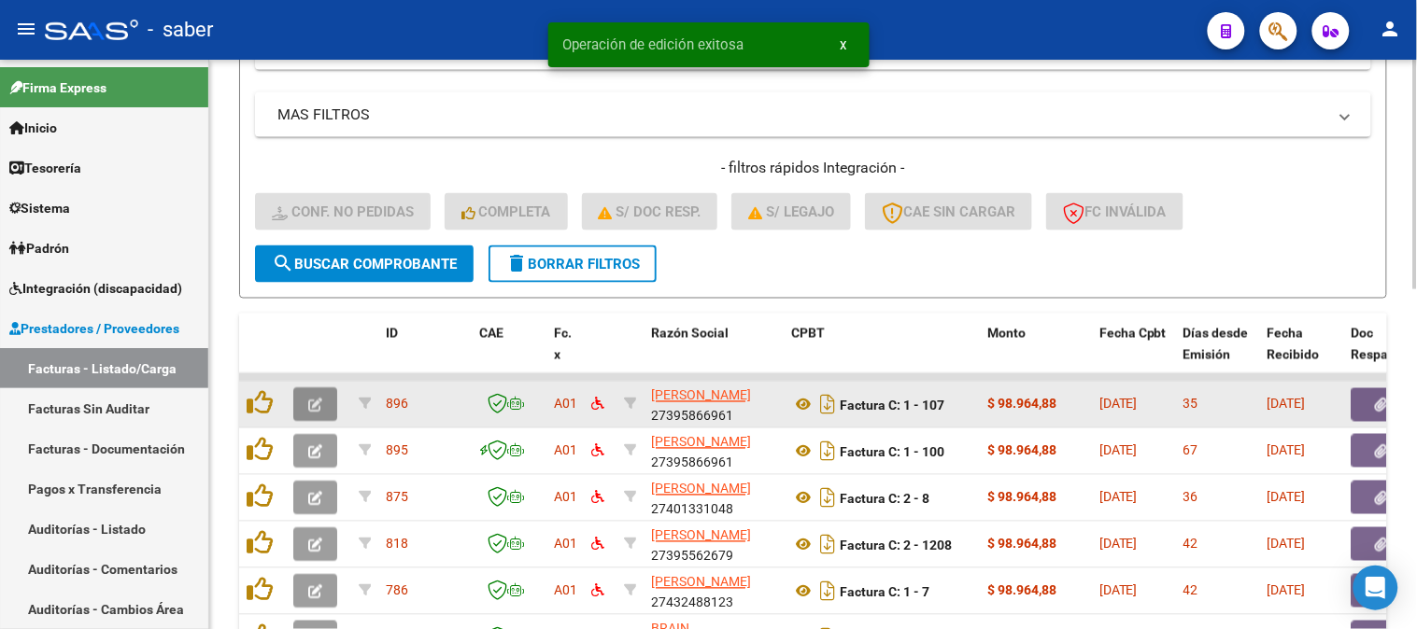
click at [312, 405] on icon "button" at bounding box center [315, 406] width 14 height 14
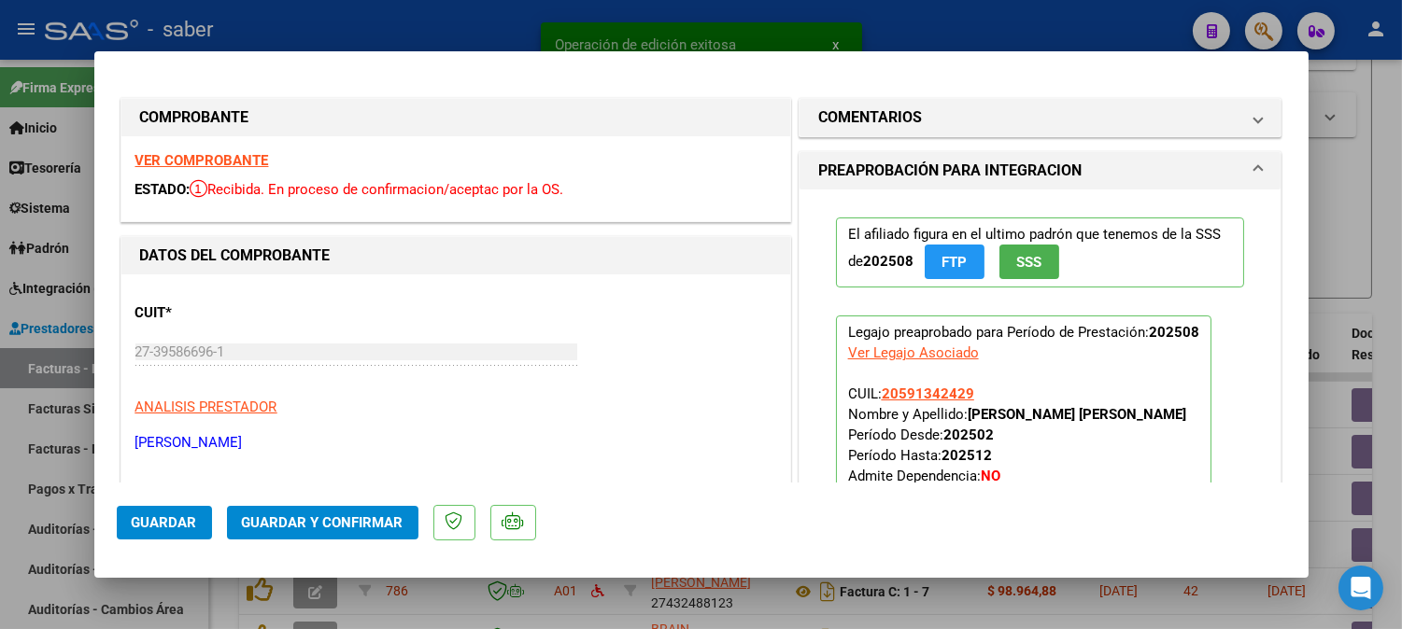
click at [217, 161] on strong "VER COMPROBANTE" at bounding box center [202, 160] width 134 height 17
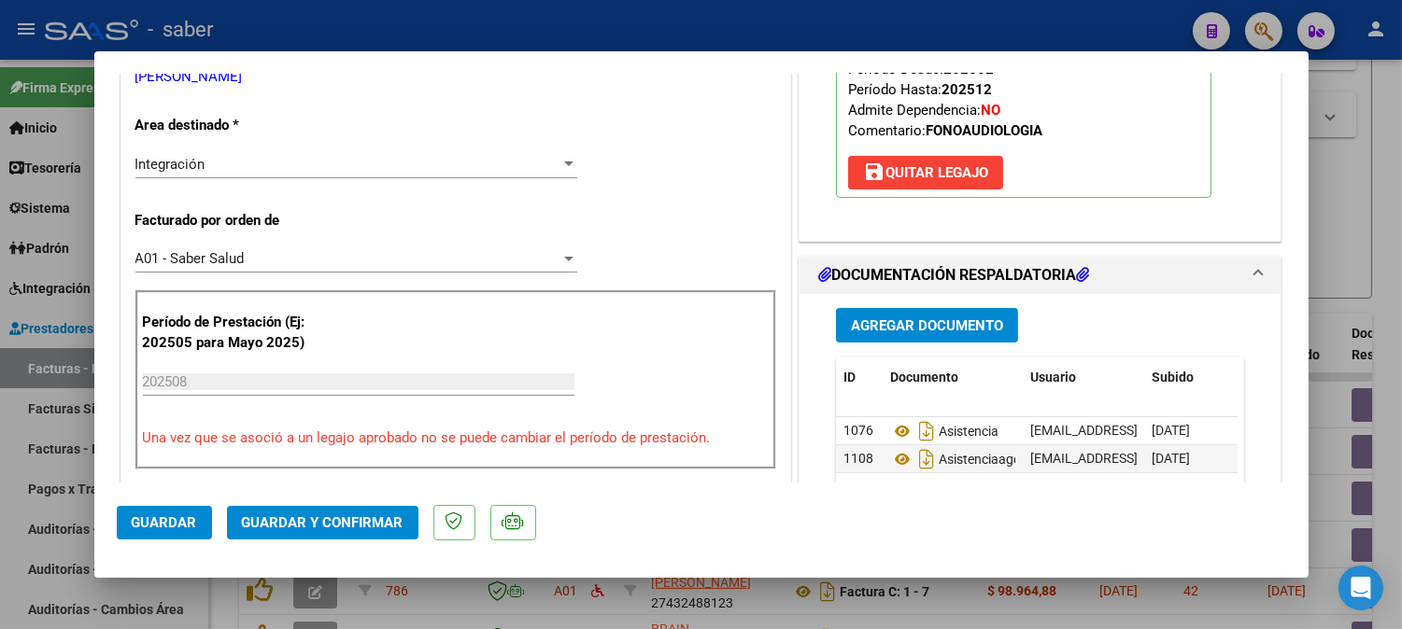
scroll to position [415, 0]
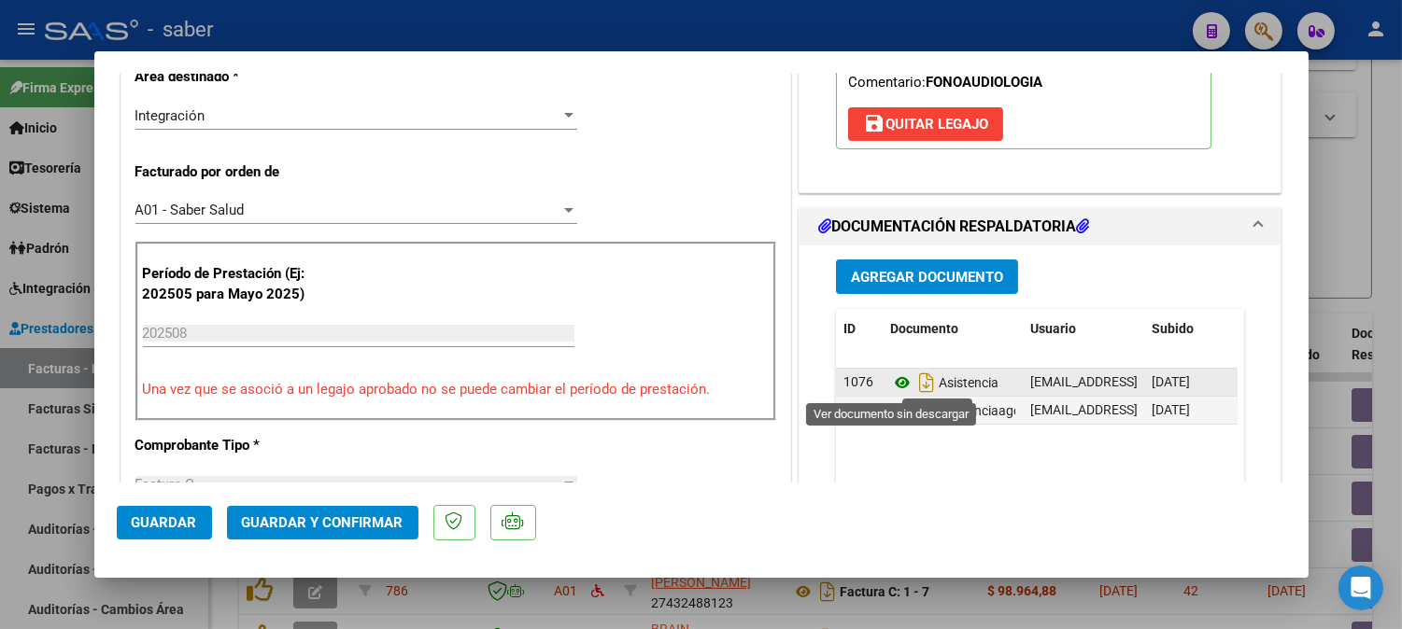
click at [890, 377] on icon at bounding box center [902, 383] width 24 height 22
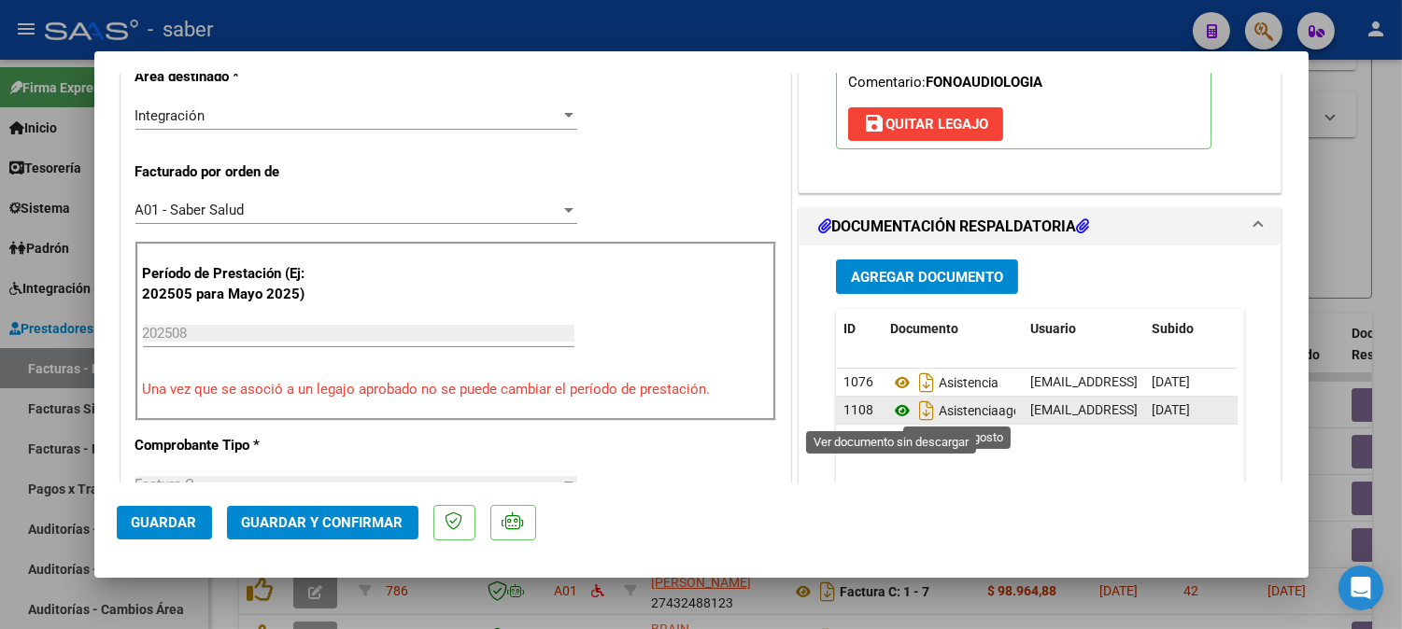
click at [898, 409] on icon at bounding box center [902, 411] width 24 height 22
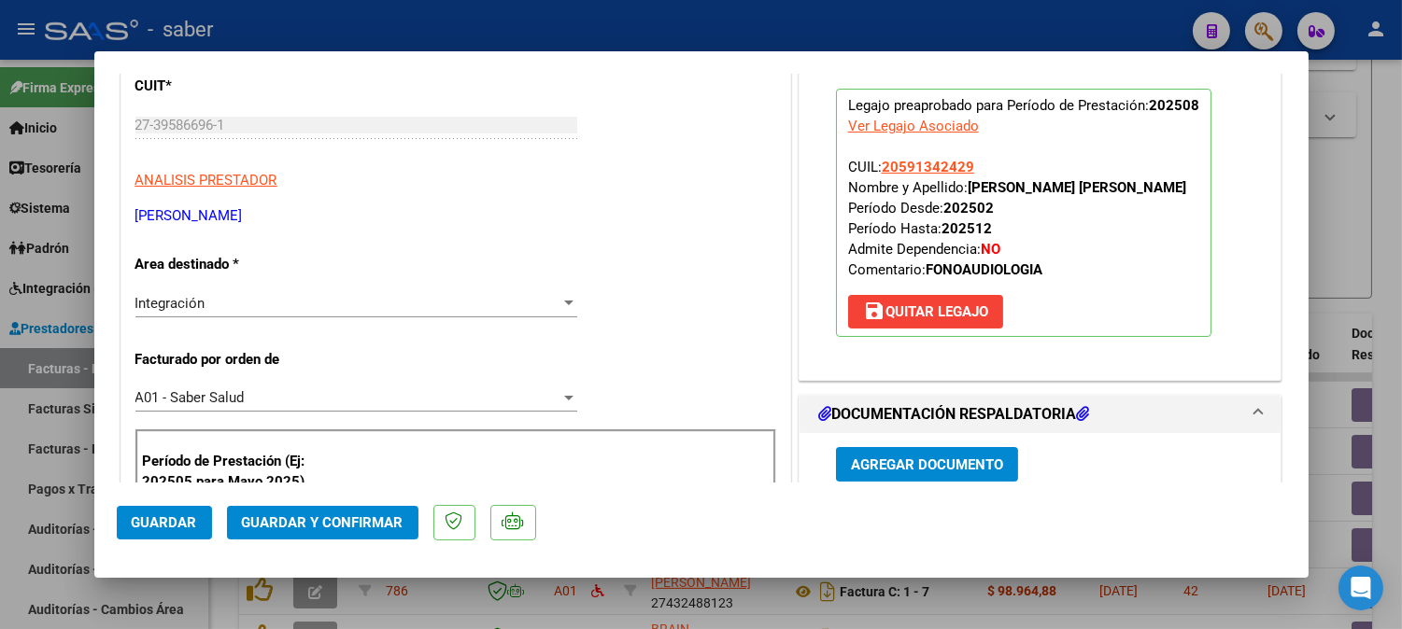
scroll to position [518, 0]
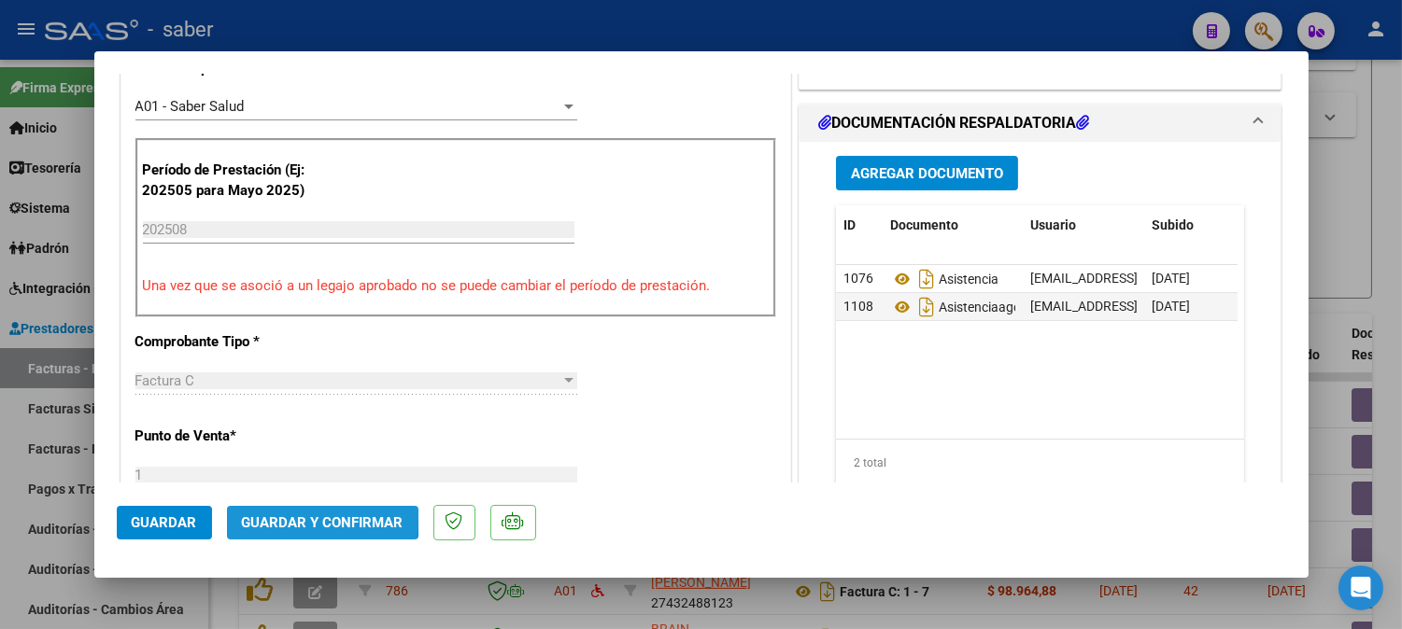
click at [273, 517] on span "Guardar y Confirmar" at bounding box center [323, 523] width 162 height 17
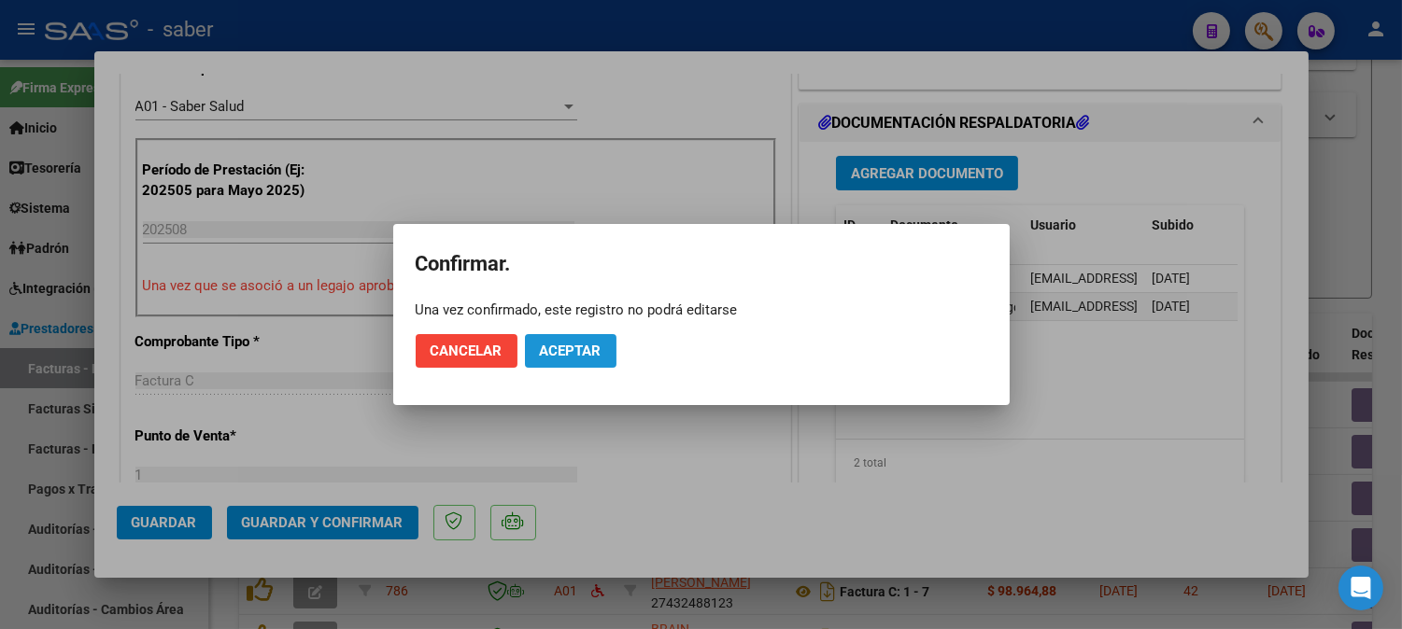
click at [555, 362] on button "Aceptar" at bounding box center [571, 351] width 92 height 34
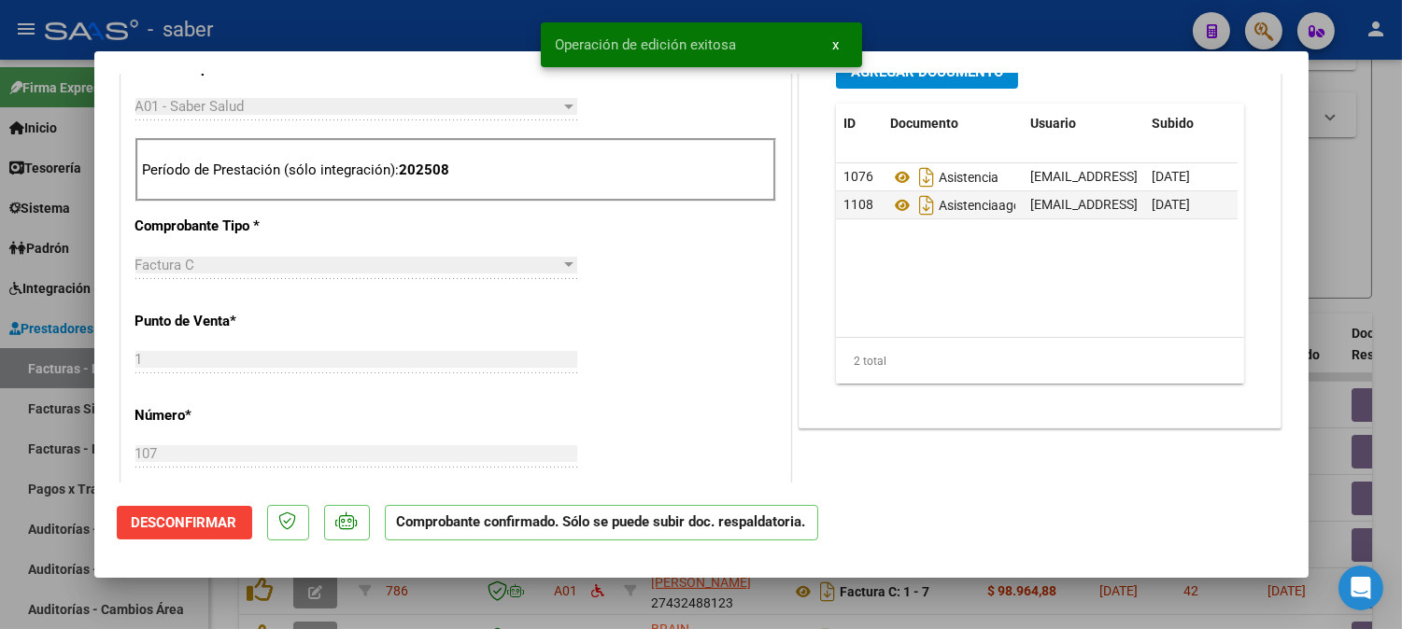
click at [1336, 246] on div at bounding box center [701, 314] width 1402 height 629
type input "$ 0,00"
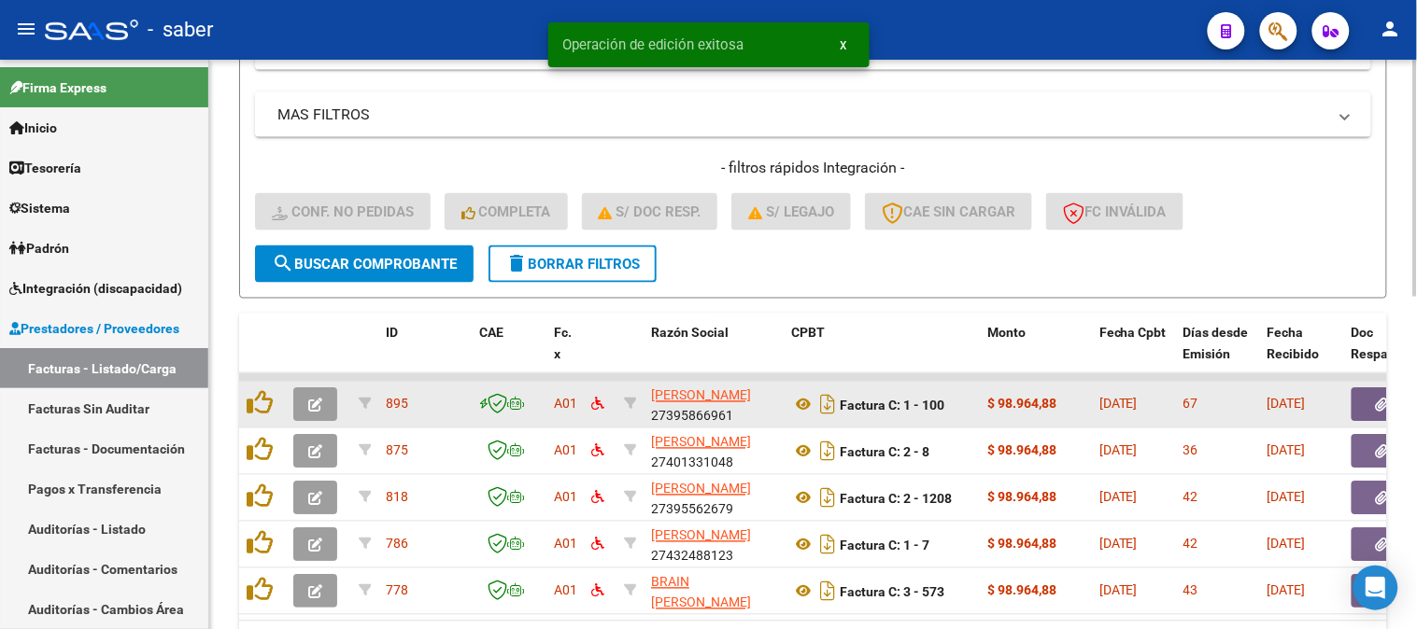
click at [315, 399] on icon "button" at bounding box center [315, 406] width 14 height 14
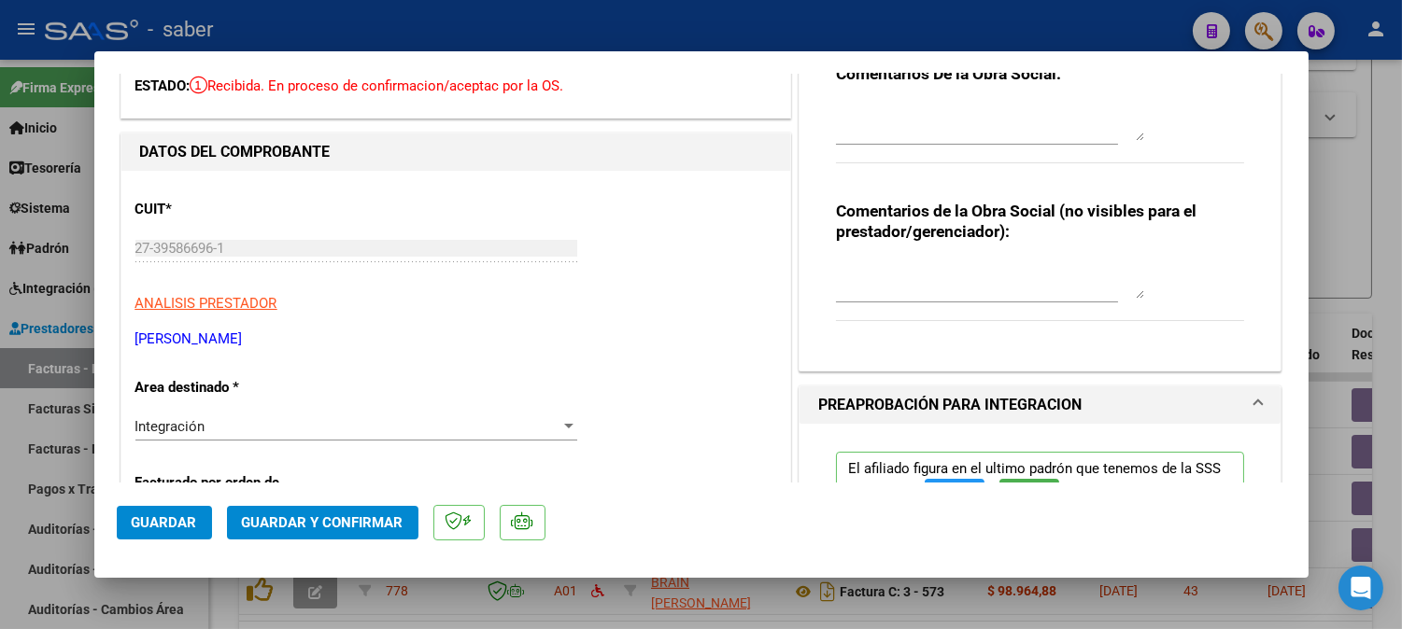
scroll to position [0, 0]
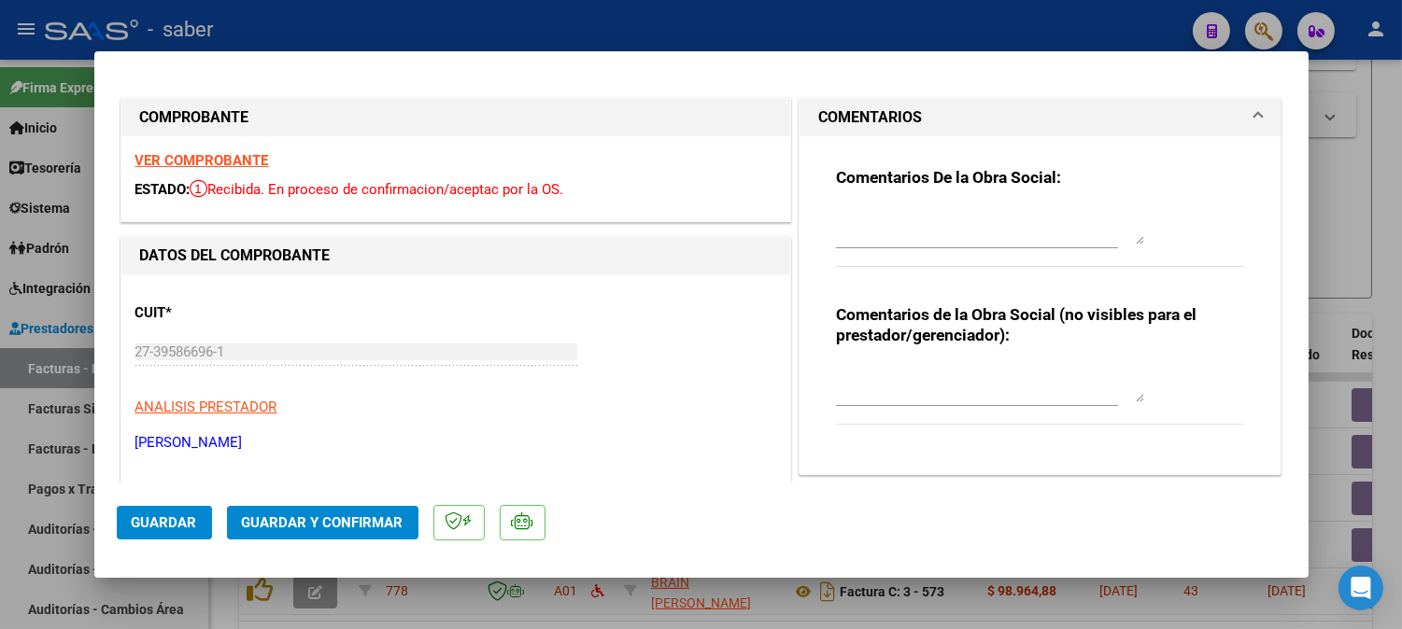
click at [237, 166] on strong "VER COMPROBANTE" at bounding box center [202, 160] width 134 height 17
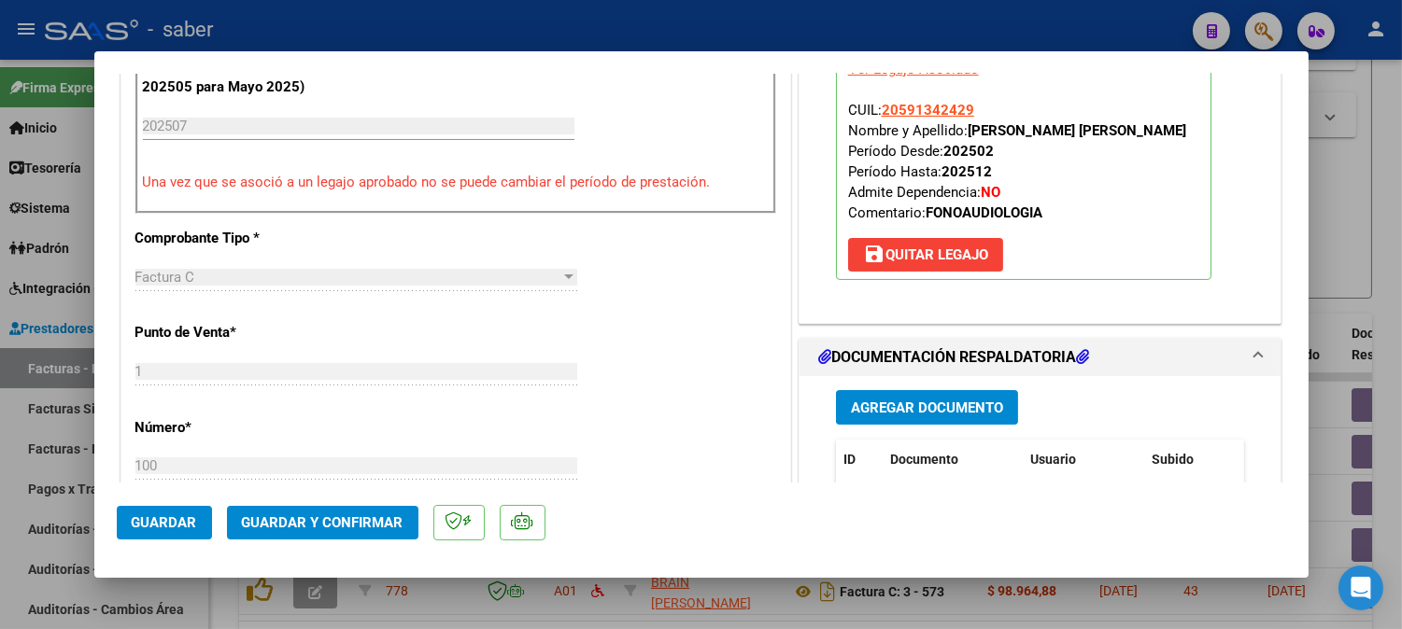
scroll to position [726, 0]
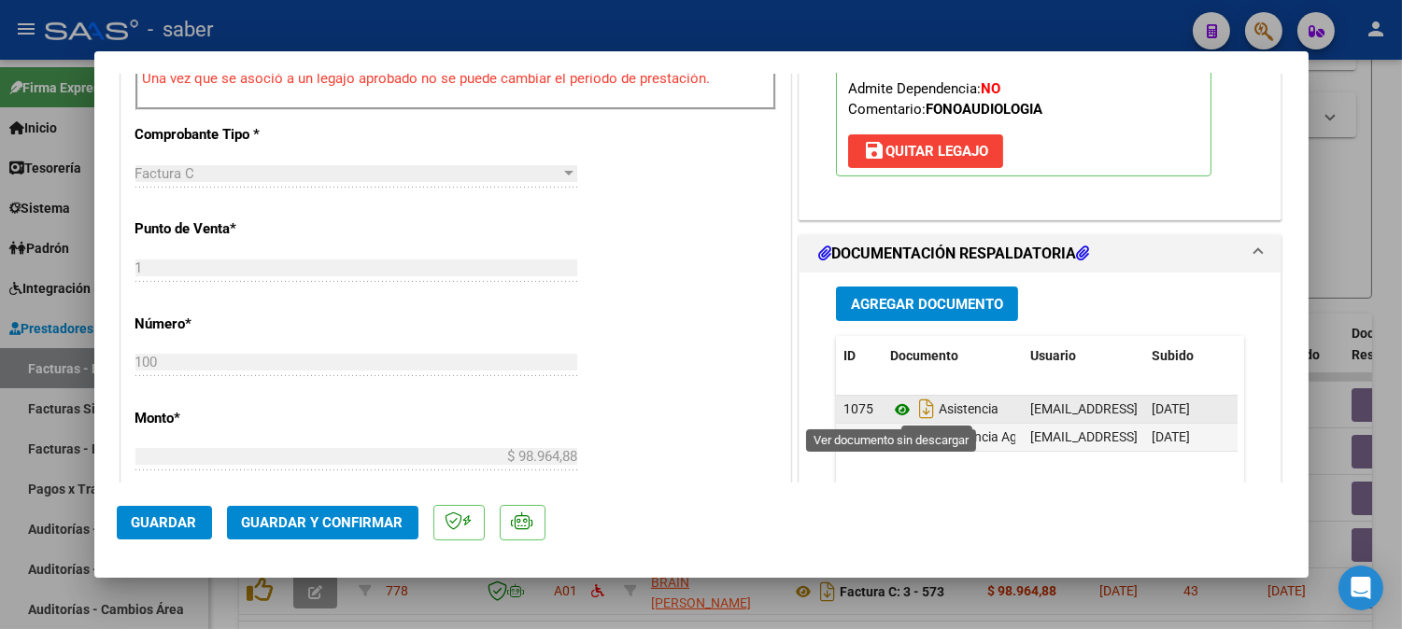
click at [892, 408] on icon at bounding box center [902, 410] width 24 height 22
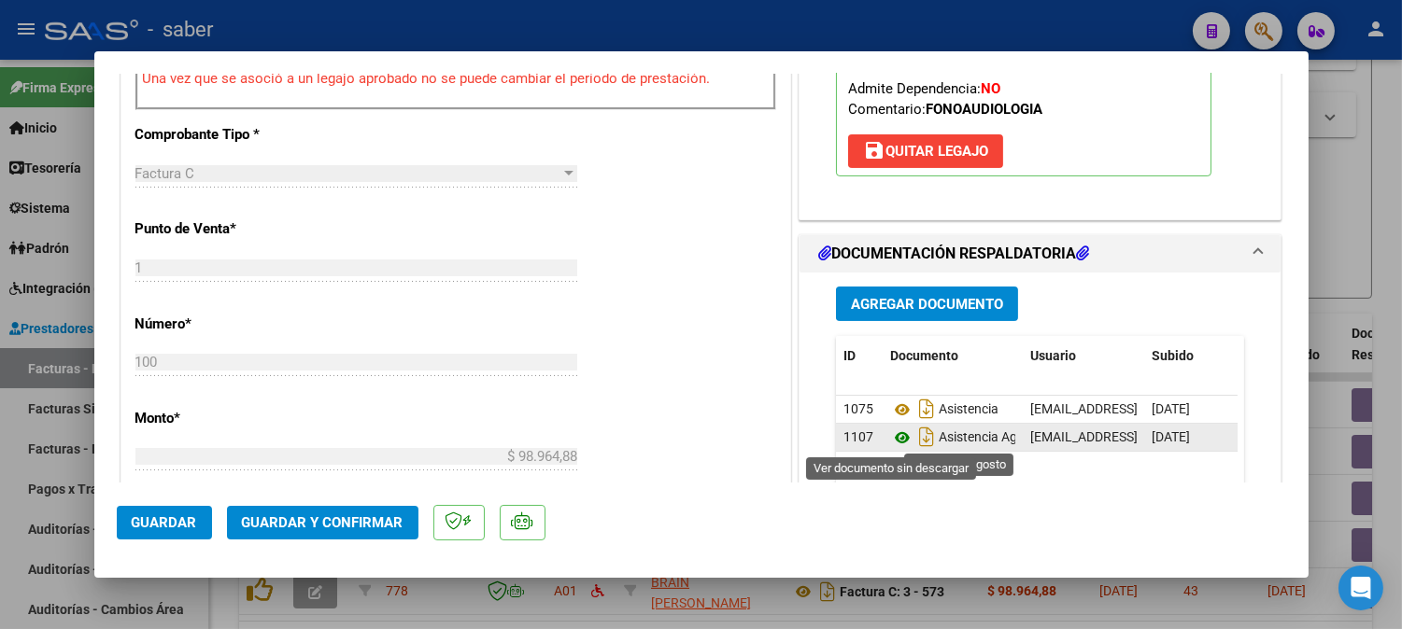
click at [891, 434] on icon at bounding box center [902, 438] width 24 height 22
click at [330, 521] on span "Guardar y Confirmar" at bounding box center [323, 523] width 162 height 17
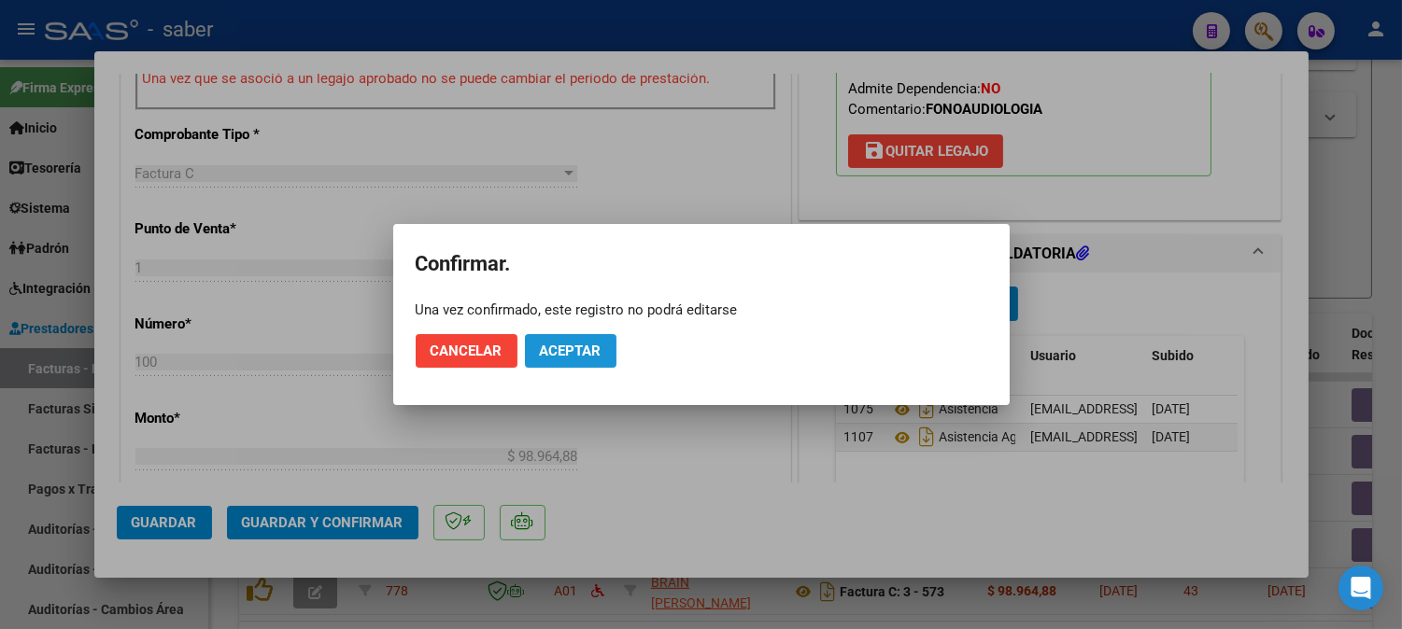
click at [596, 338] on button "Aceptar" at bounding box center [571, 351] width 92 height 34
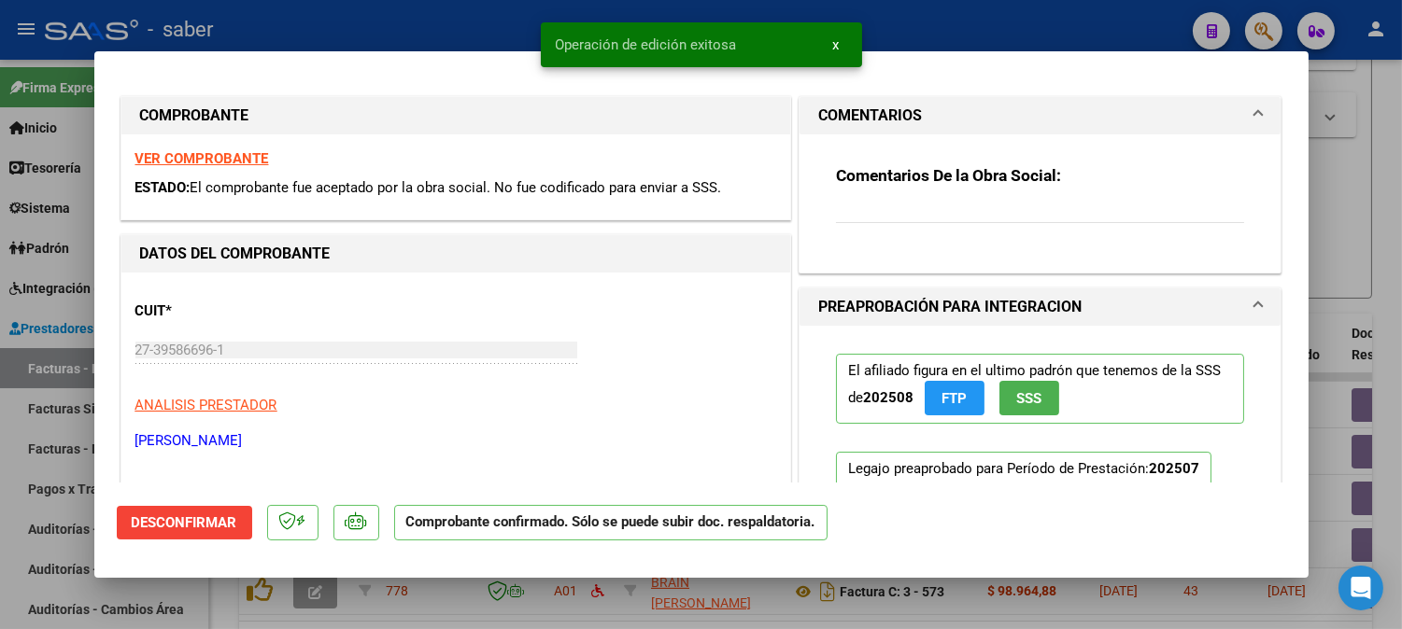
scroll to position [0, 0]
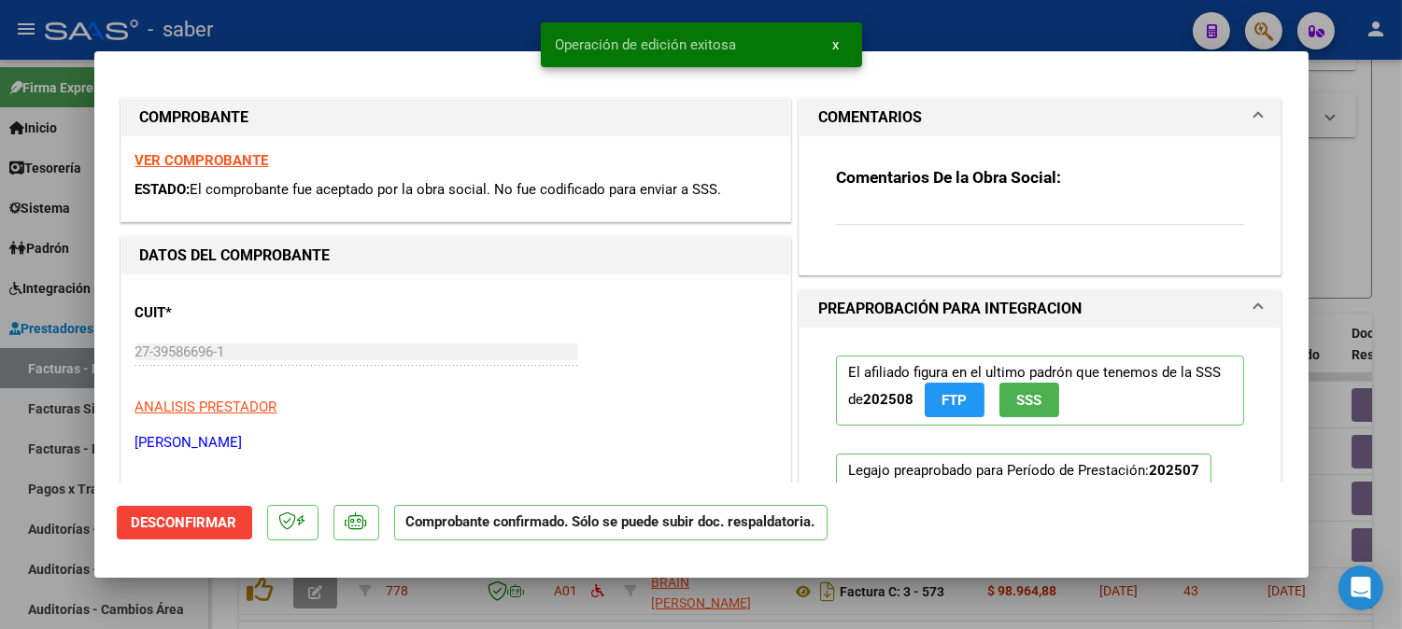
click at [1376, 263] on div at bounding box center [701, 314] width 1402 height 629
type input "$ 0,00"
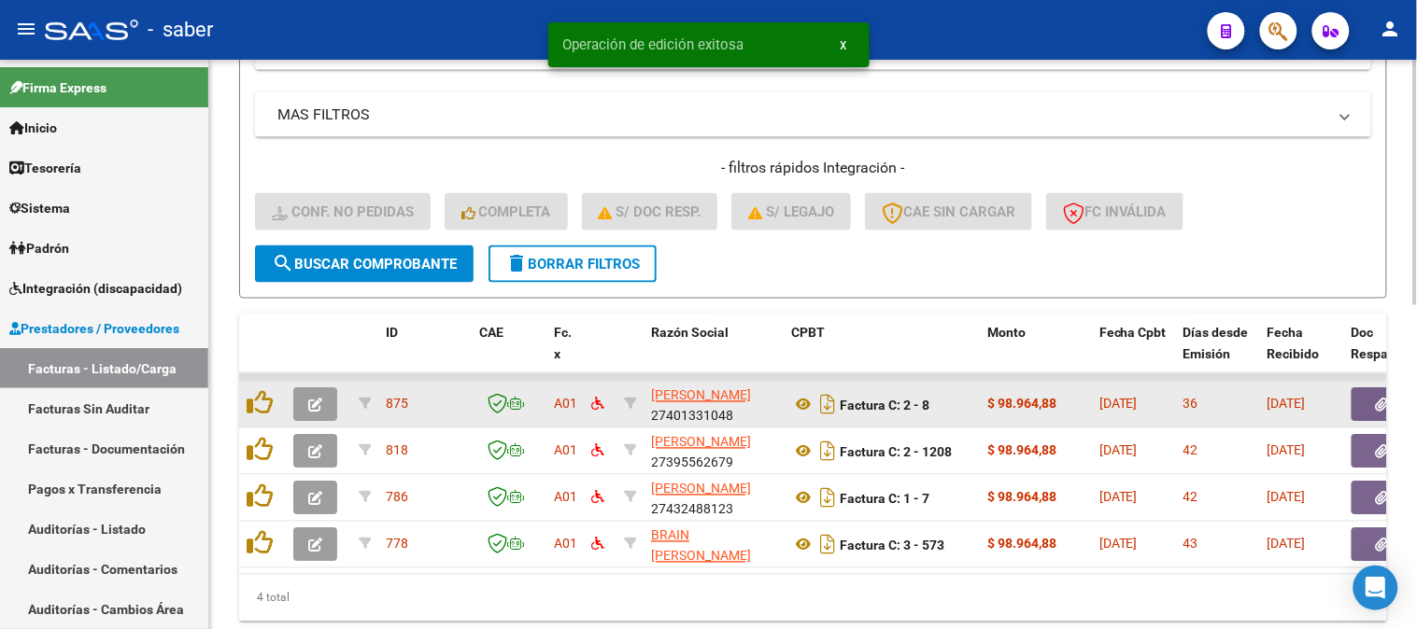
click at [325, 399] on button "button" at bounding box center [315, 405] width 44 height 34
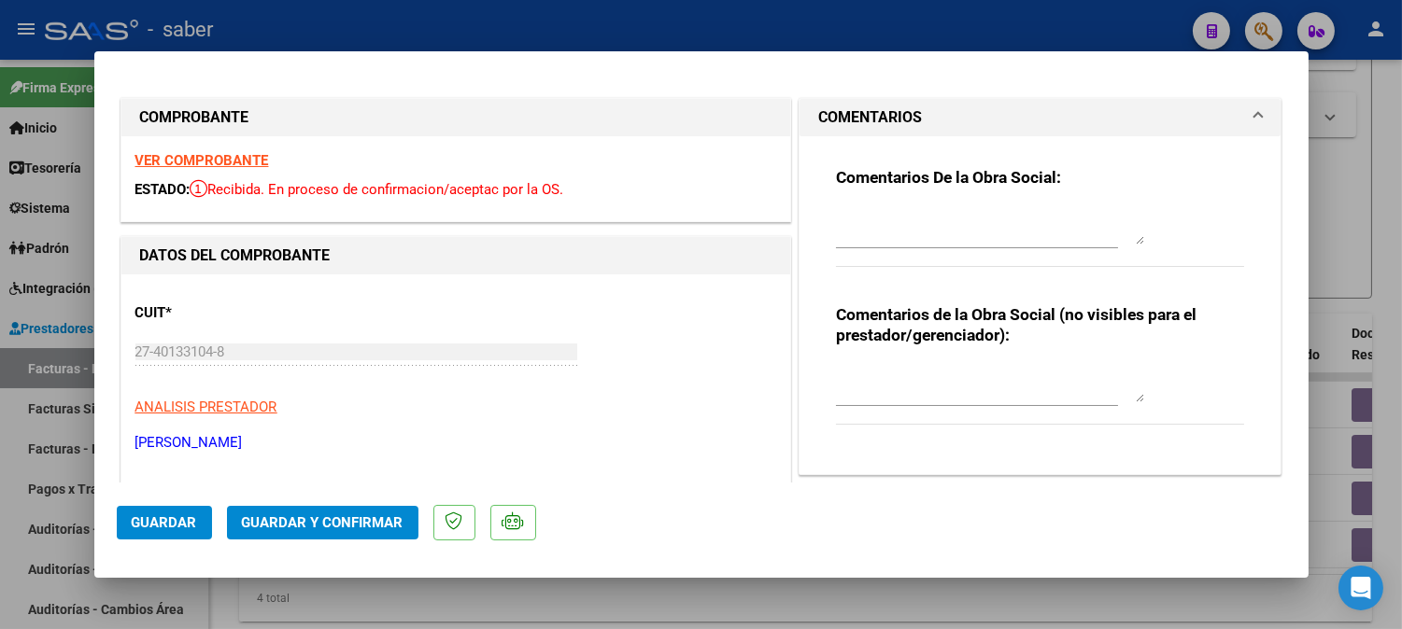
click at [224, 162] on strong "VER COMPROBANTE" at bounding box center [202, 160] width 134 height 17
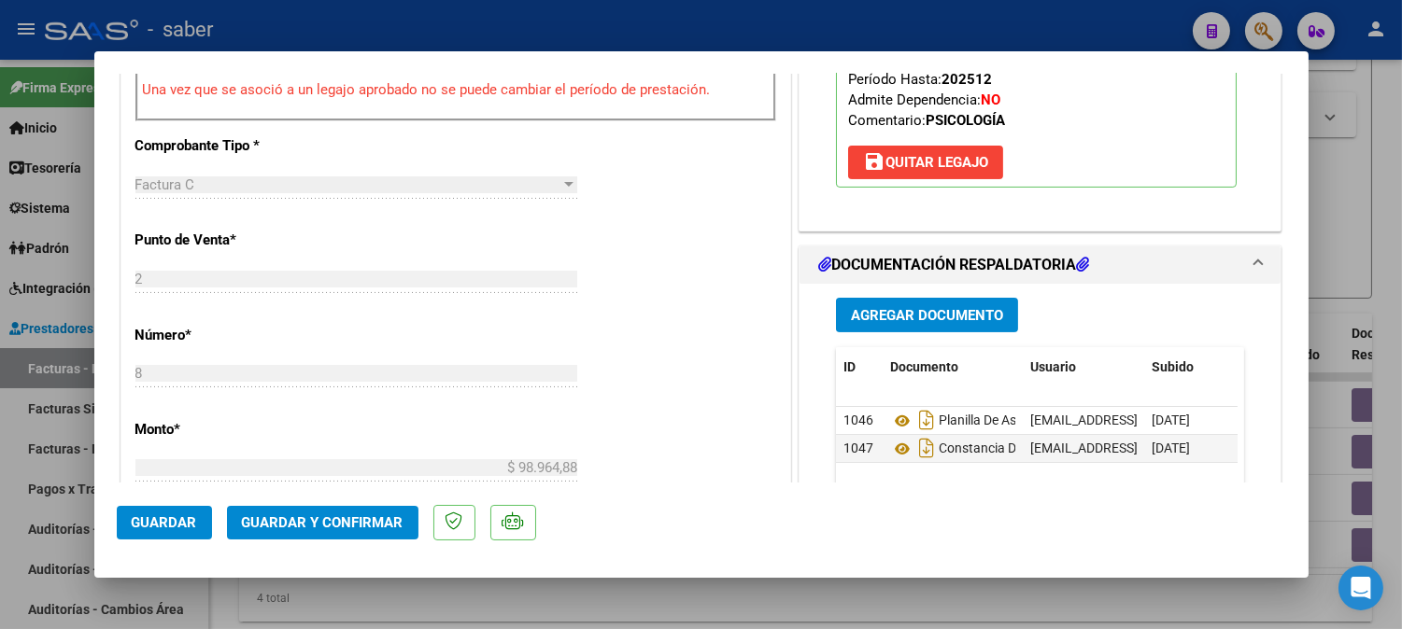
scroll to position [934, 0]
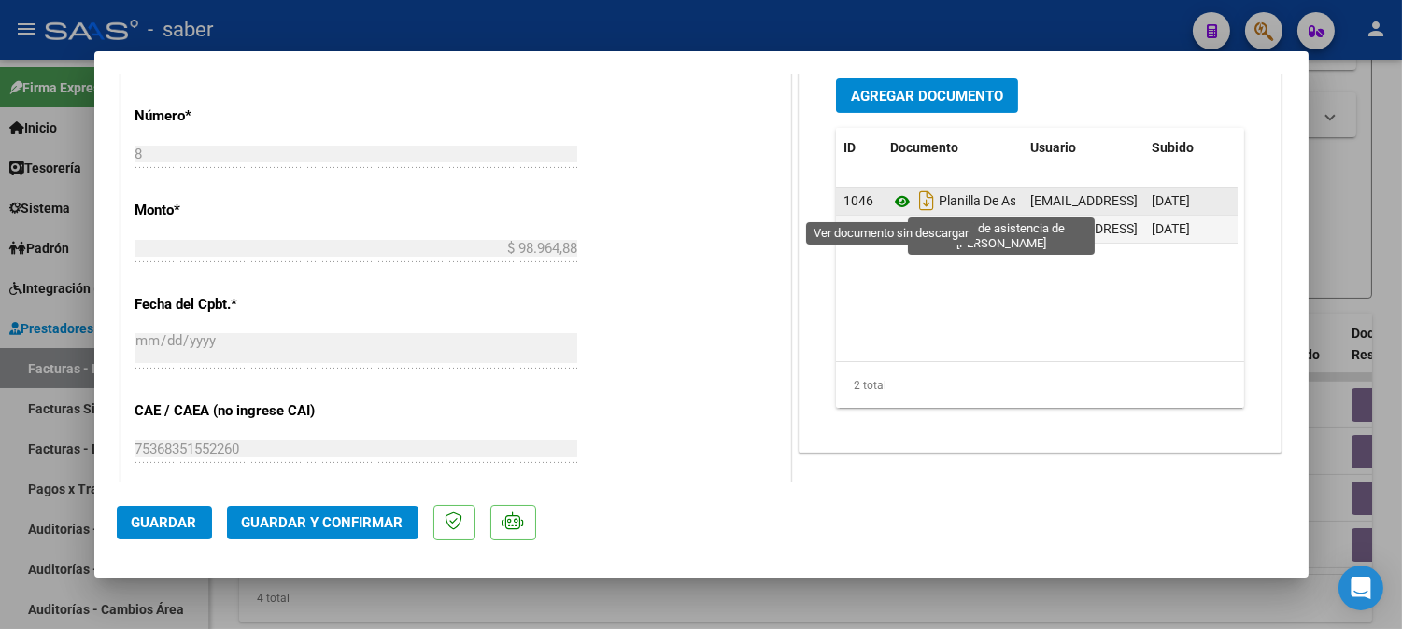
click at [891, 206] on icon at bounding box center [902, 202] width 24 height 22
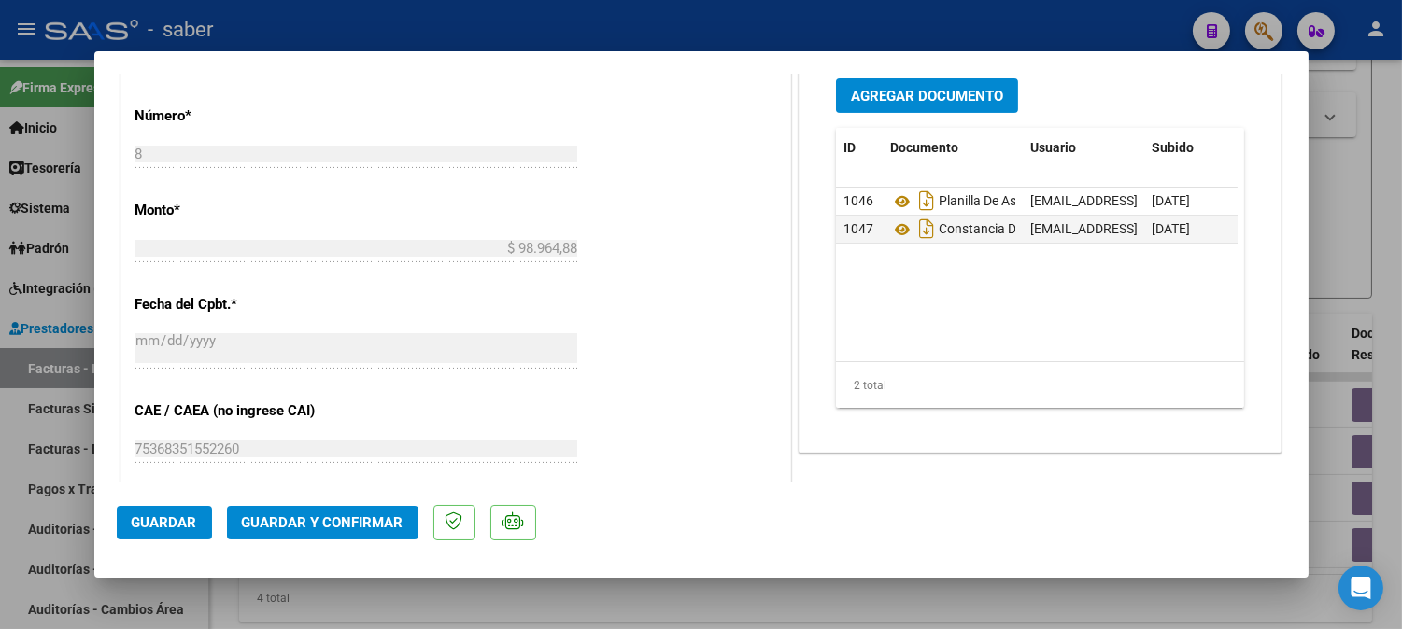
click at [374, 527] on span "Guardar y Confirmar" at bounding box center [323, 523] width 162 height 17
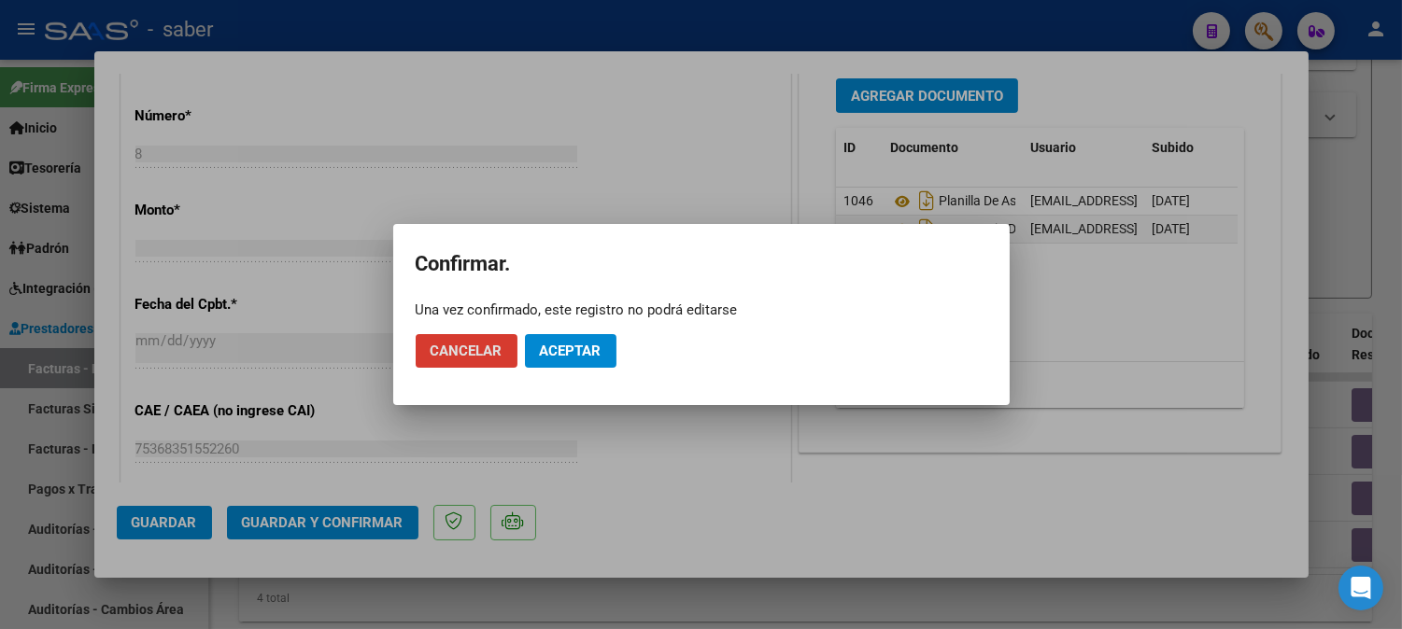
click at [572, 346] on span "Aceptar" at bounding box center [571, 351] width 62 height 17
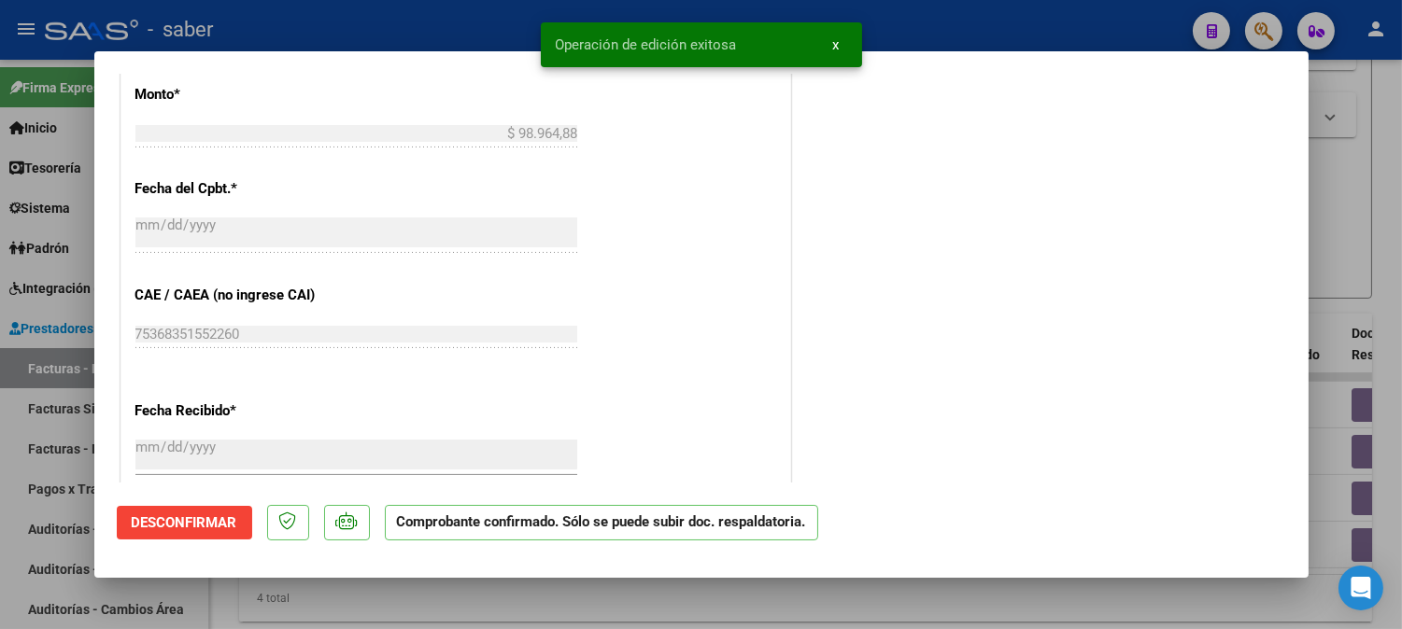
click at [1354, 237] on div at bounding box center [701, 314] width 1402 height 629
type input "$ 0,00"
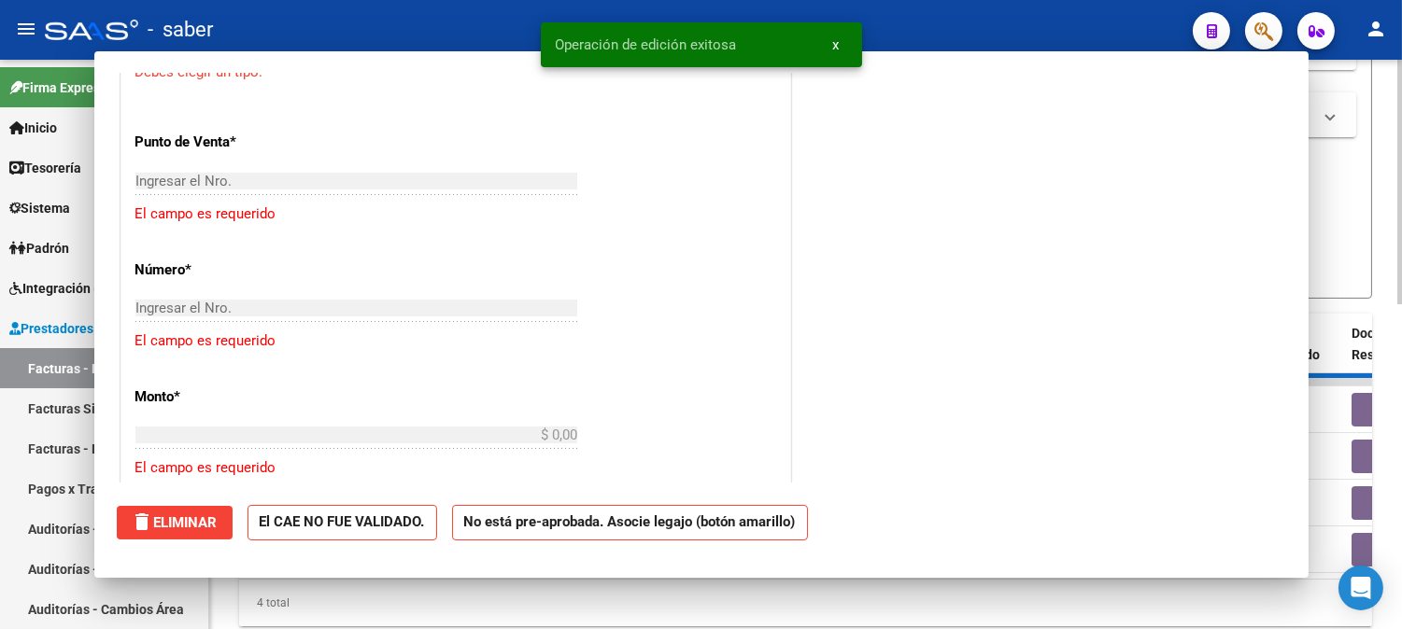
scroll to position [967, 0]
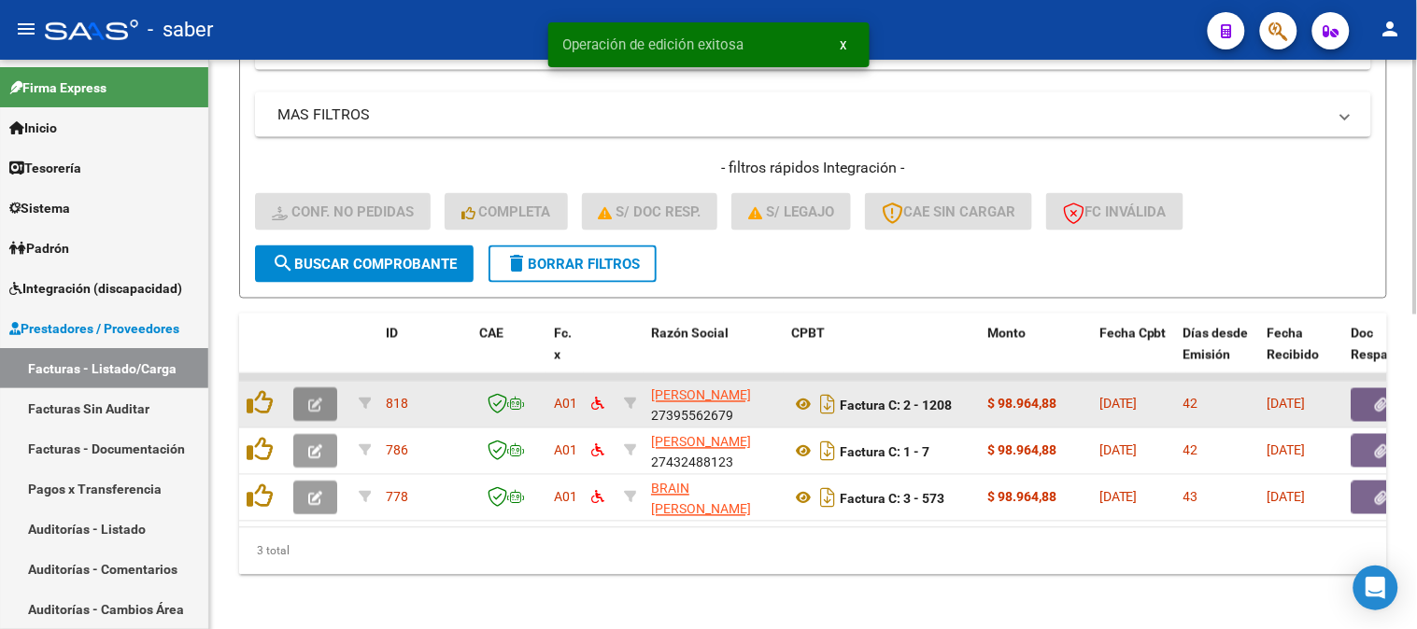
click at [313, 399] on icon "button" at bounding box center [315, 406] width 14 height 14
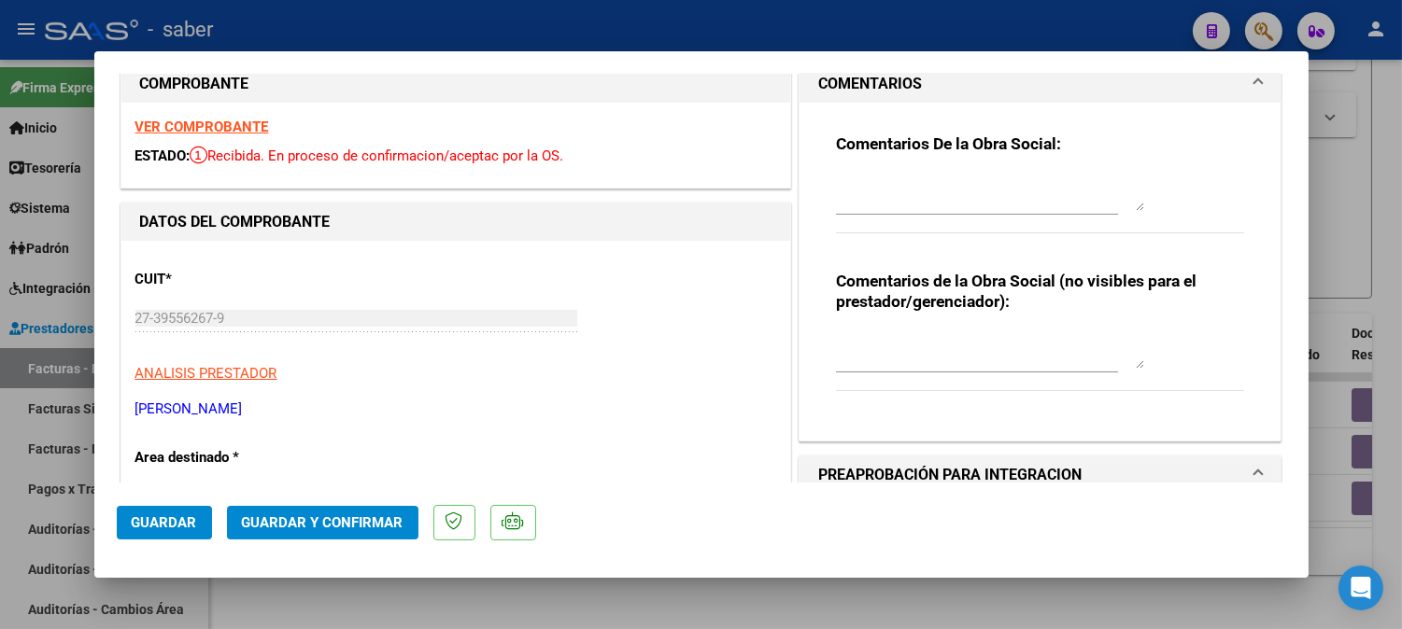
scroll to position [0, 0]
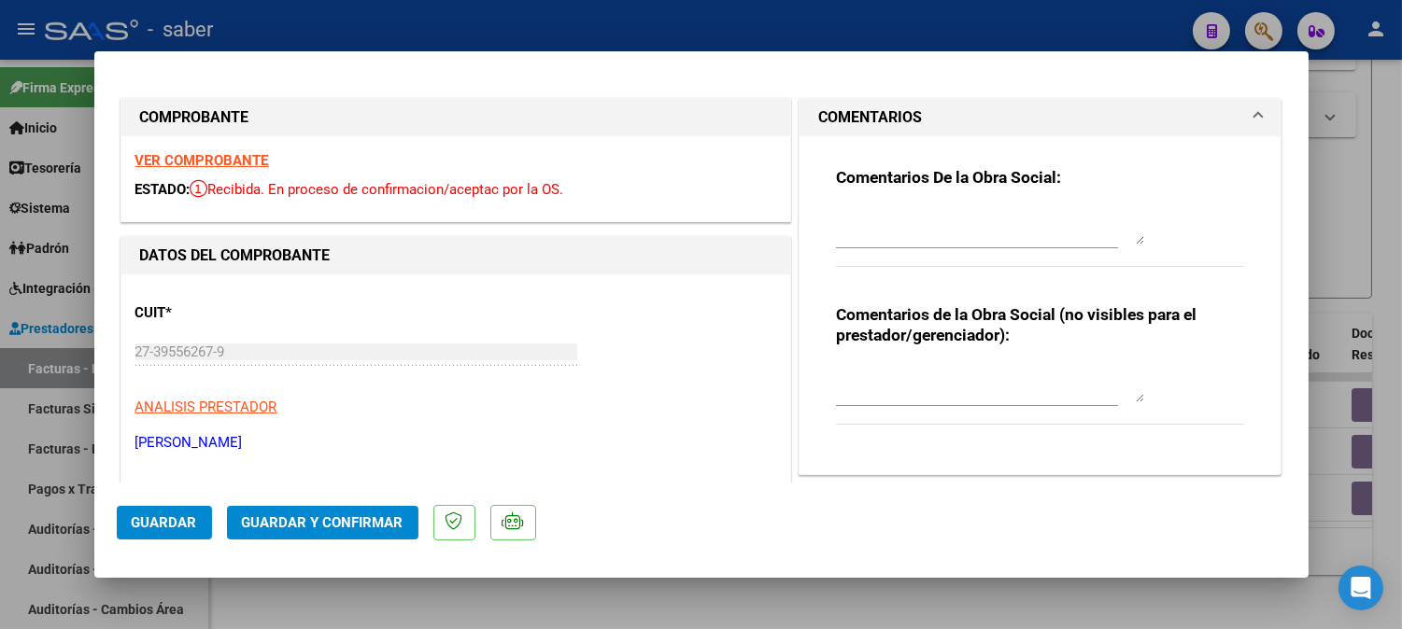
click at [229, 153] on strong "VER COMPROBANTE" at bounding box center [202, 160] width 134 height 17
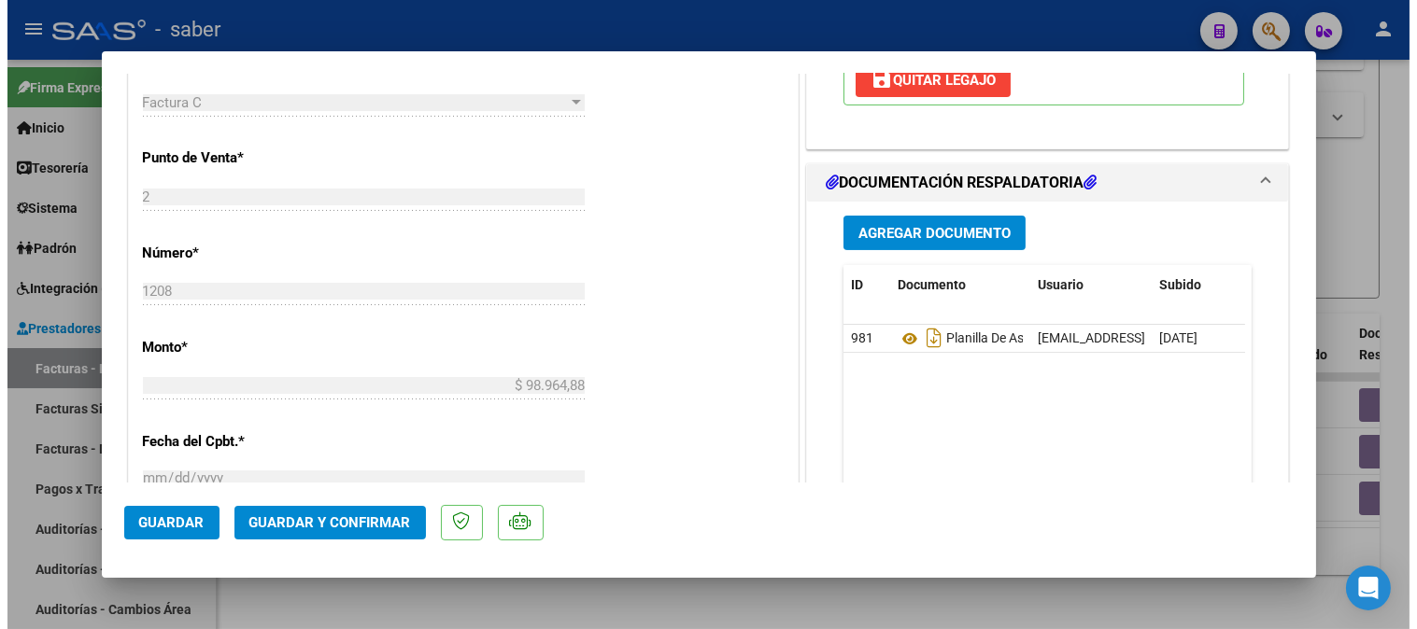
scroll to position [829, 0]
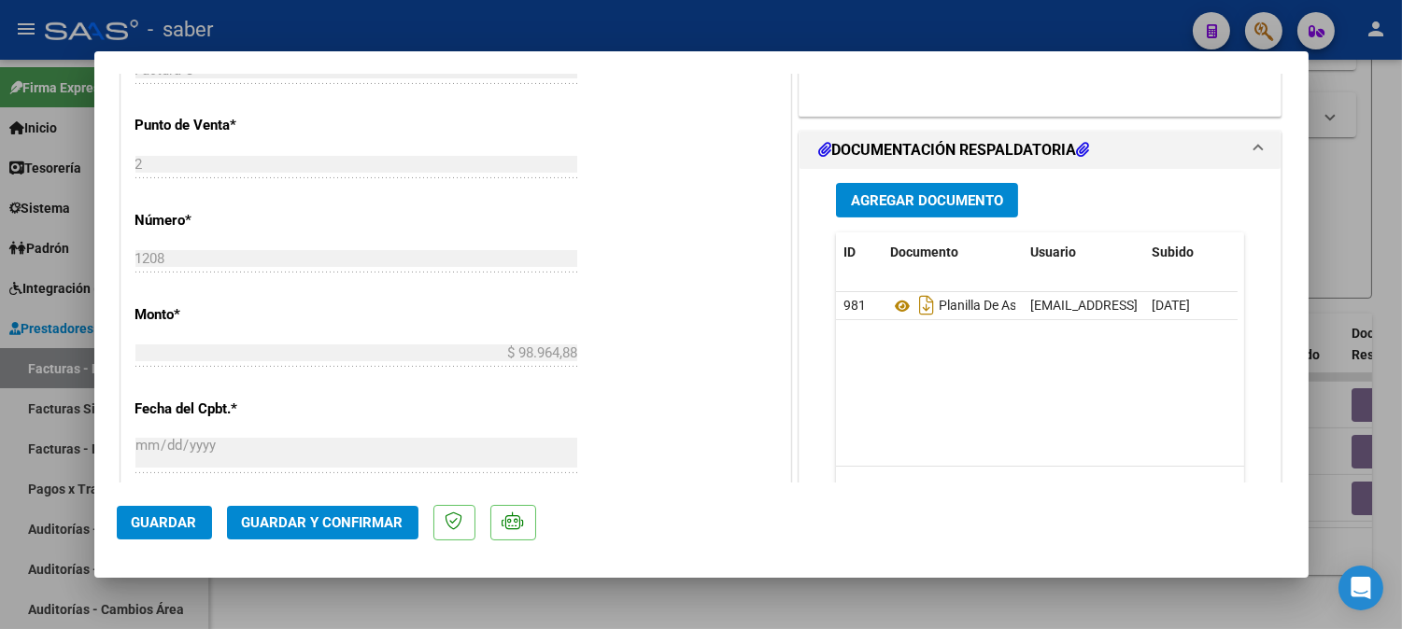
click at [348, 524] on span "Guardar y Confirmar" at bounding box center [323, 523] width 162 height 17
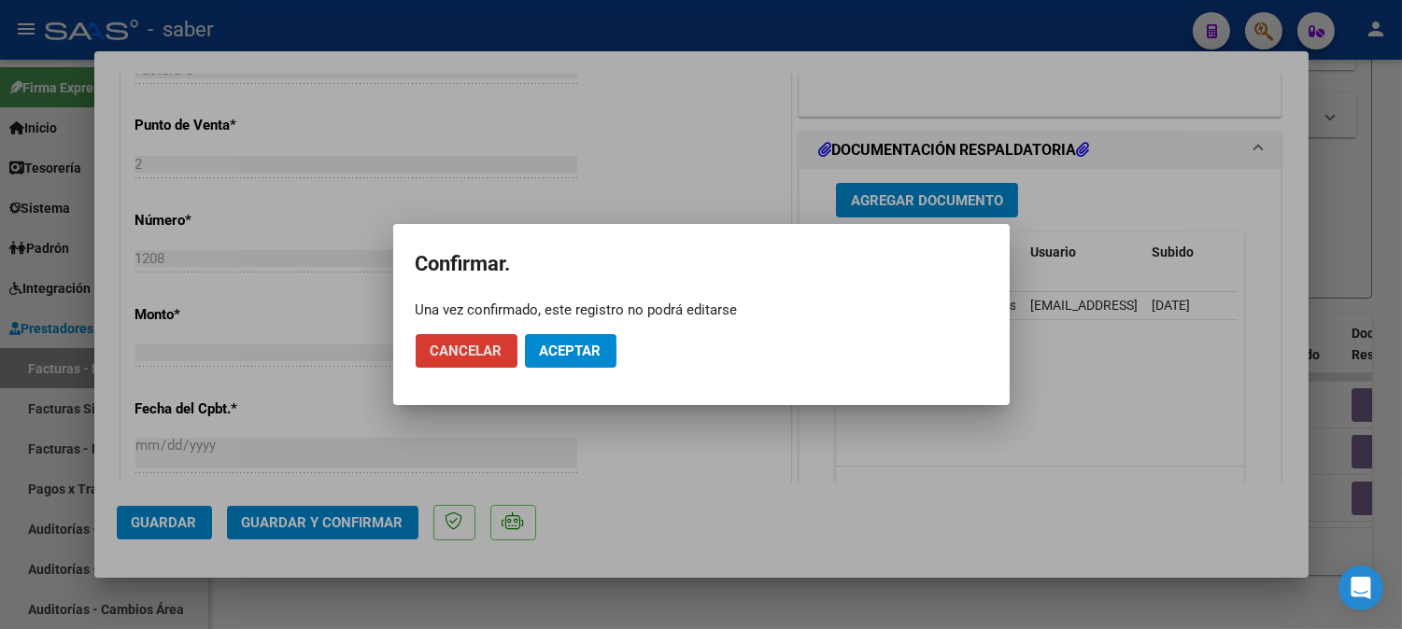
click at [577, 352] on span "Aceptar" at bounding box center [571, 351] width 62 height 17
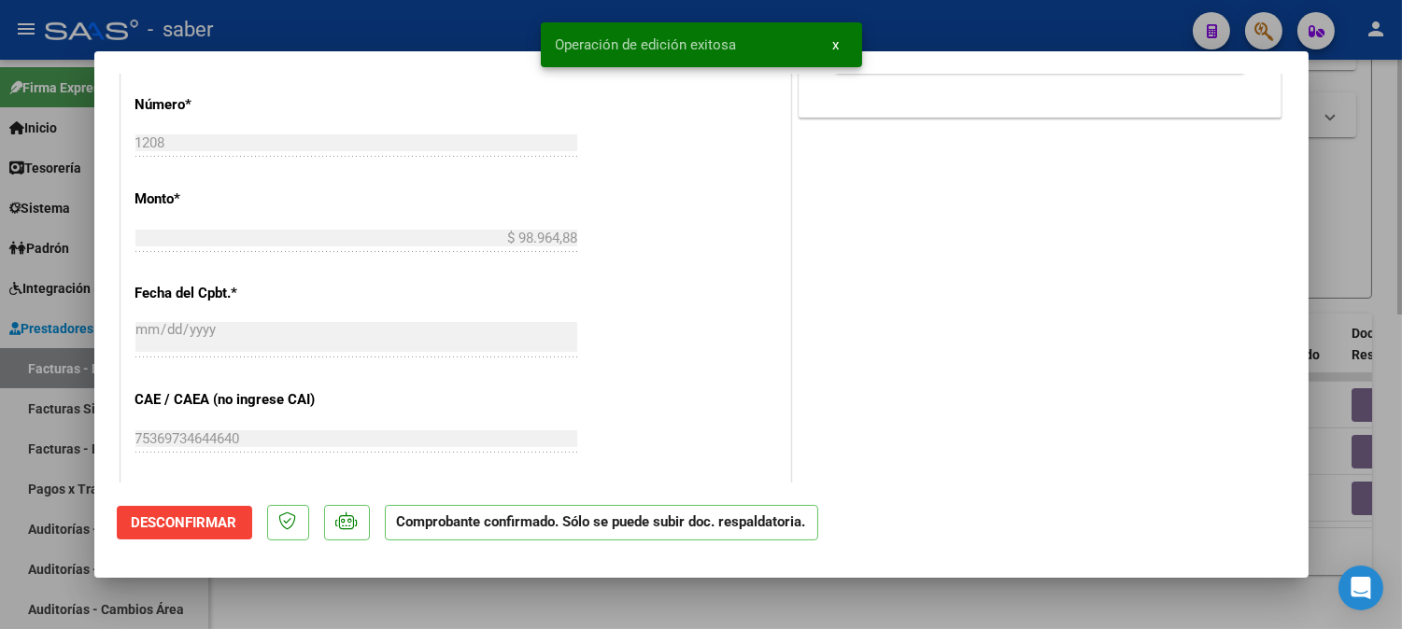
click at [1352, 286] on div at bounding box center [701, 314] width 1402 height 629
type input "$ 0,00"
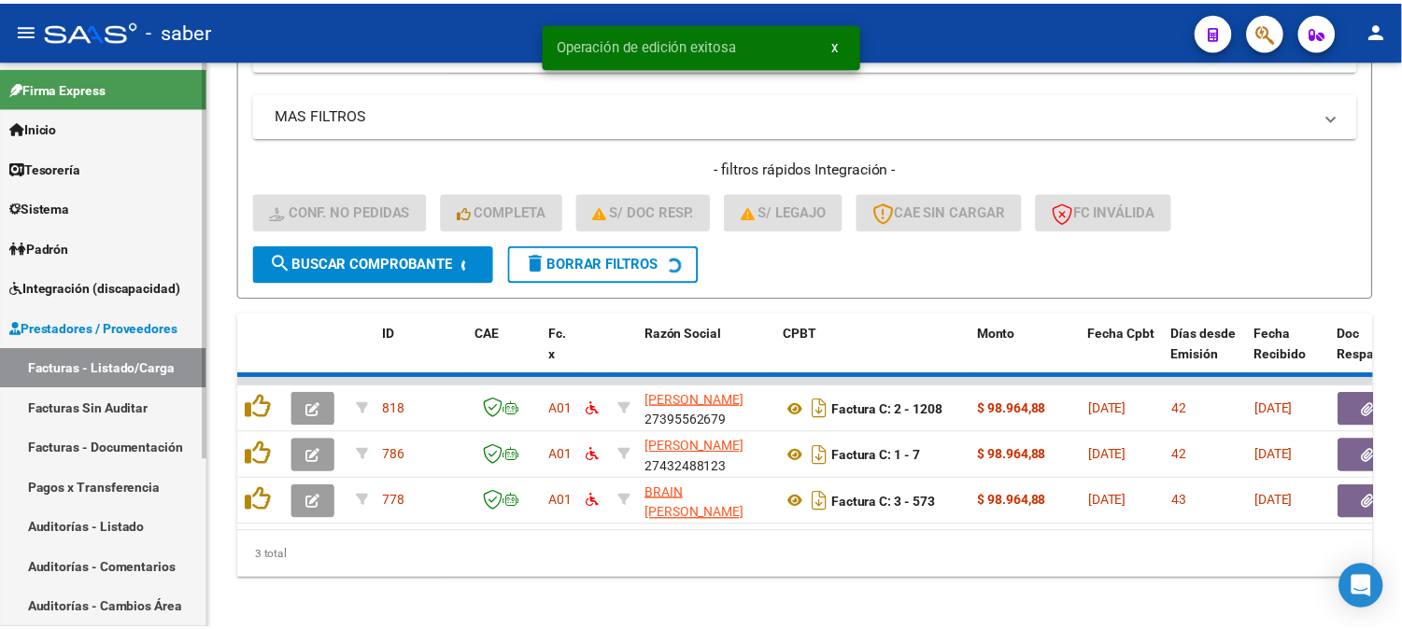
scroll to position [657, 0]
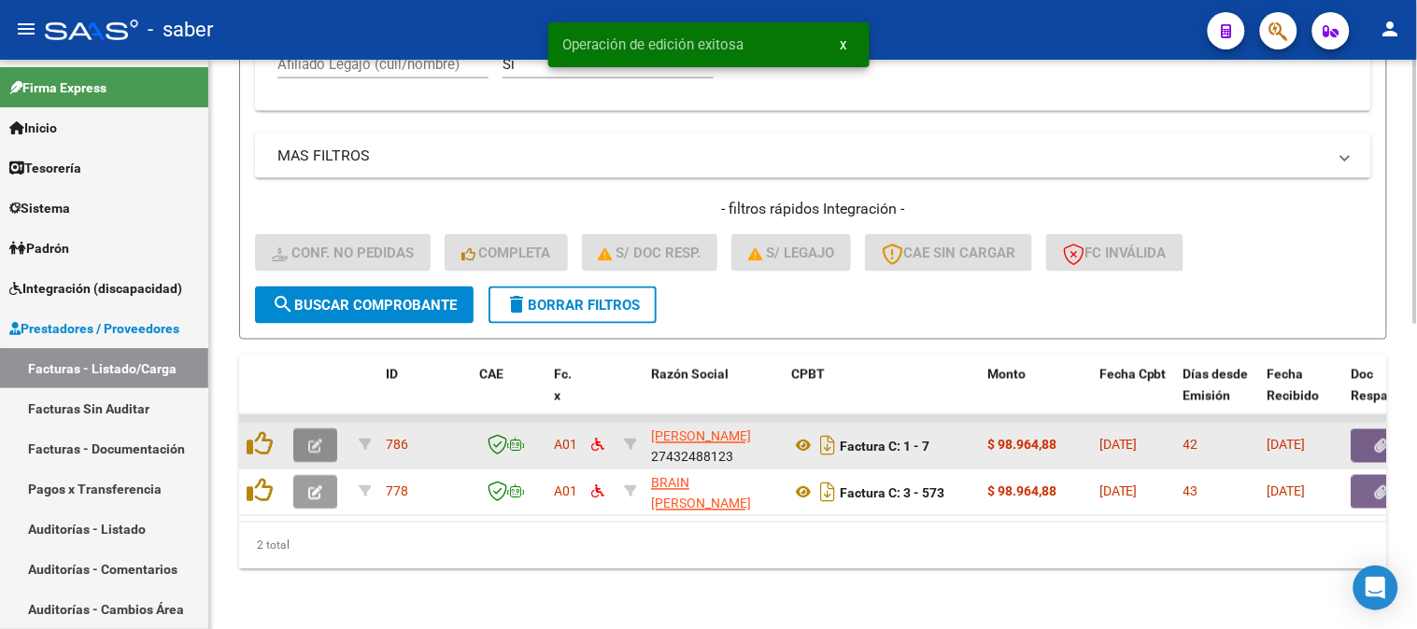
click at [318, 440] on icon "button" at bounding box center [315, 447] width 14 height 14
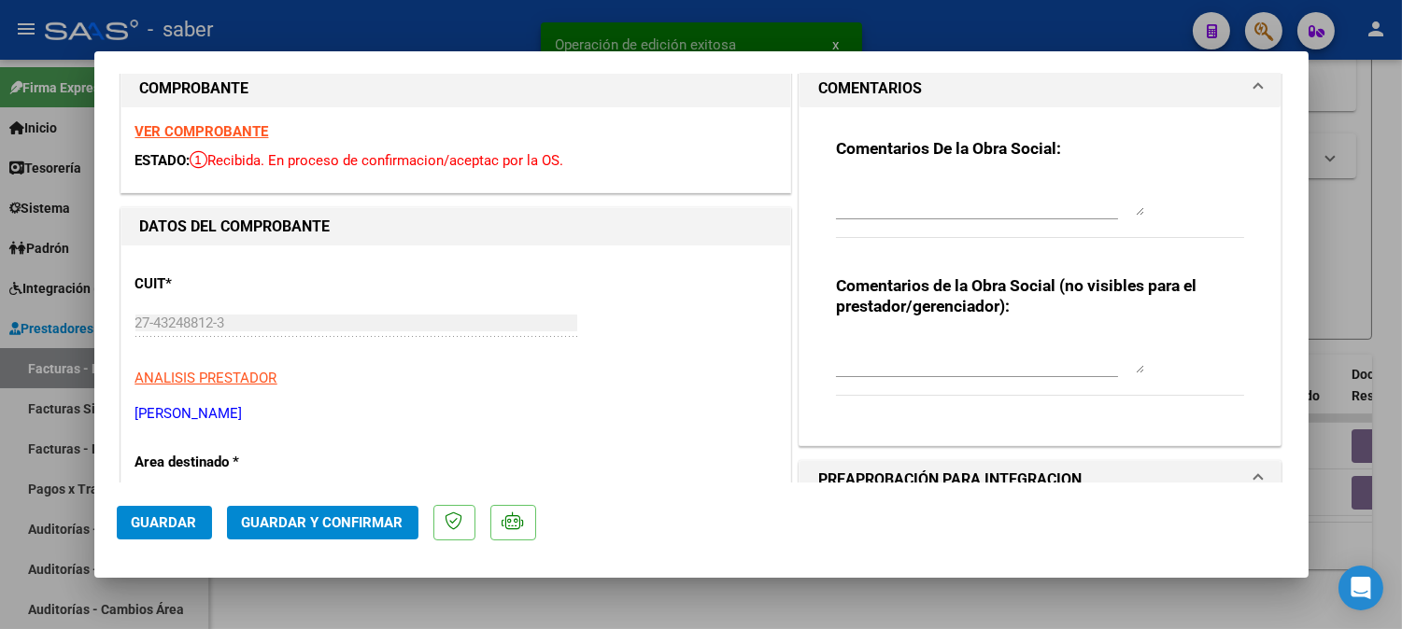
scroll to position [0, 0]
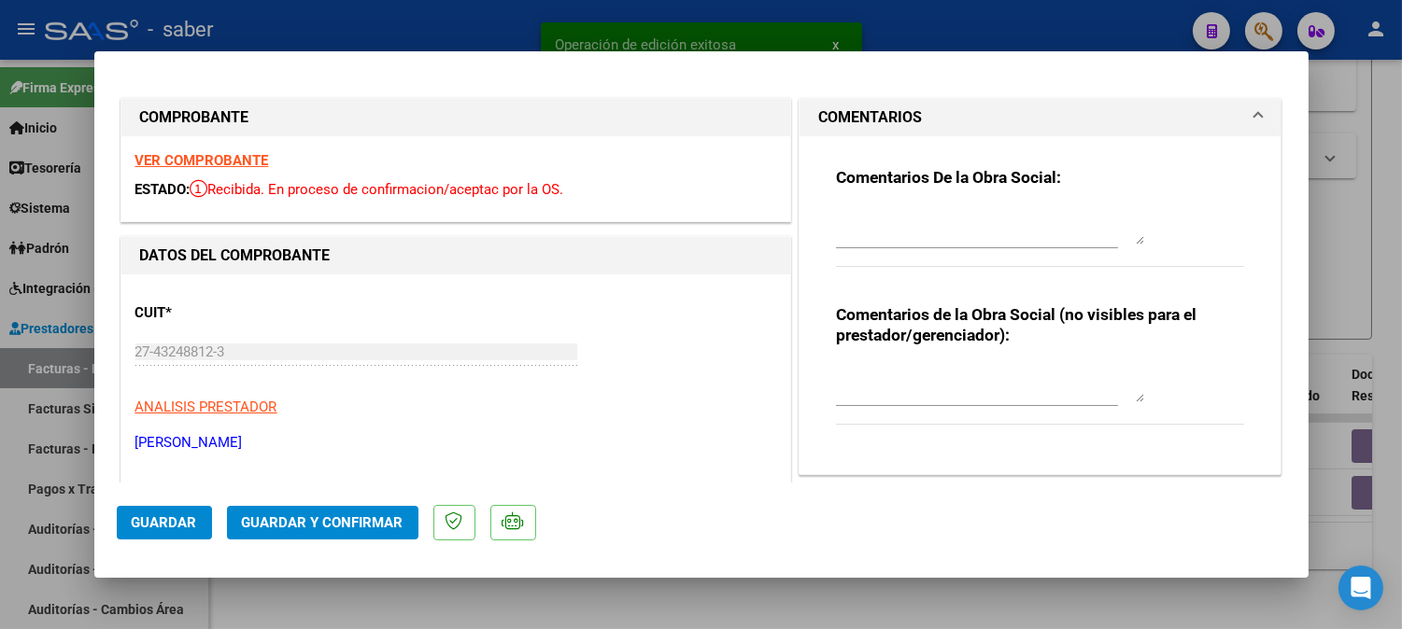
click at [227, 153] on strong "VER COMPROBANTE" at bounding box center [202, 160] width 134 height 17
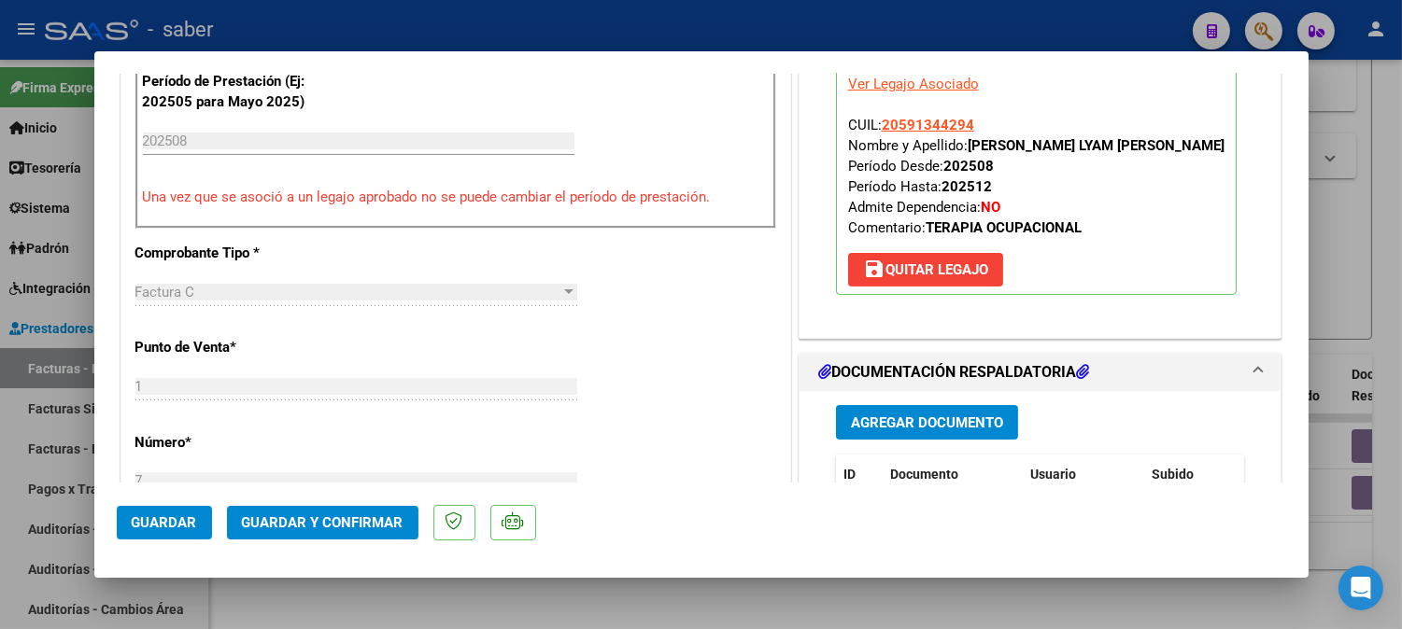
scroll to position [726, 0]
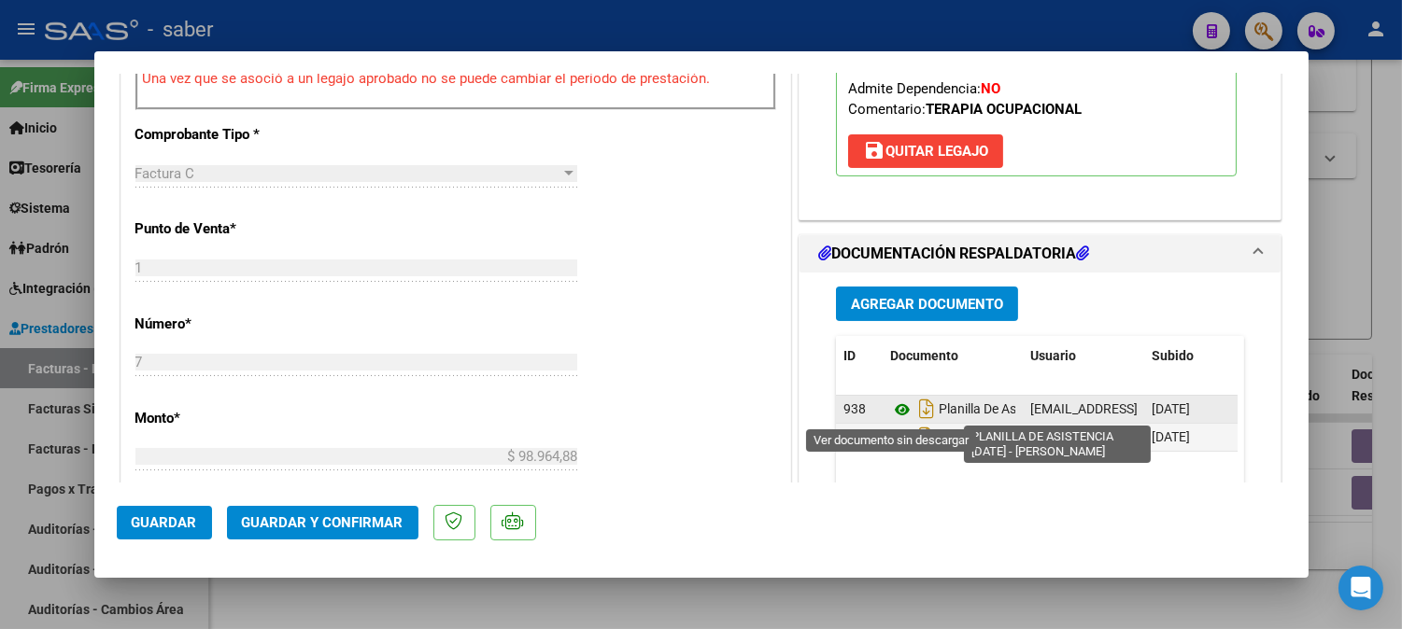
click at [890, 407] on icon at bounding box center [902, 410] width 24 height 22
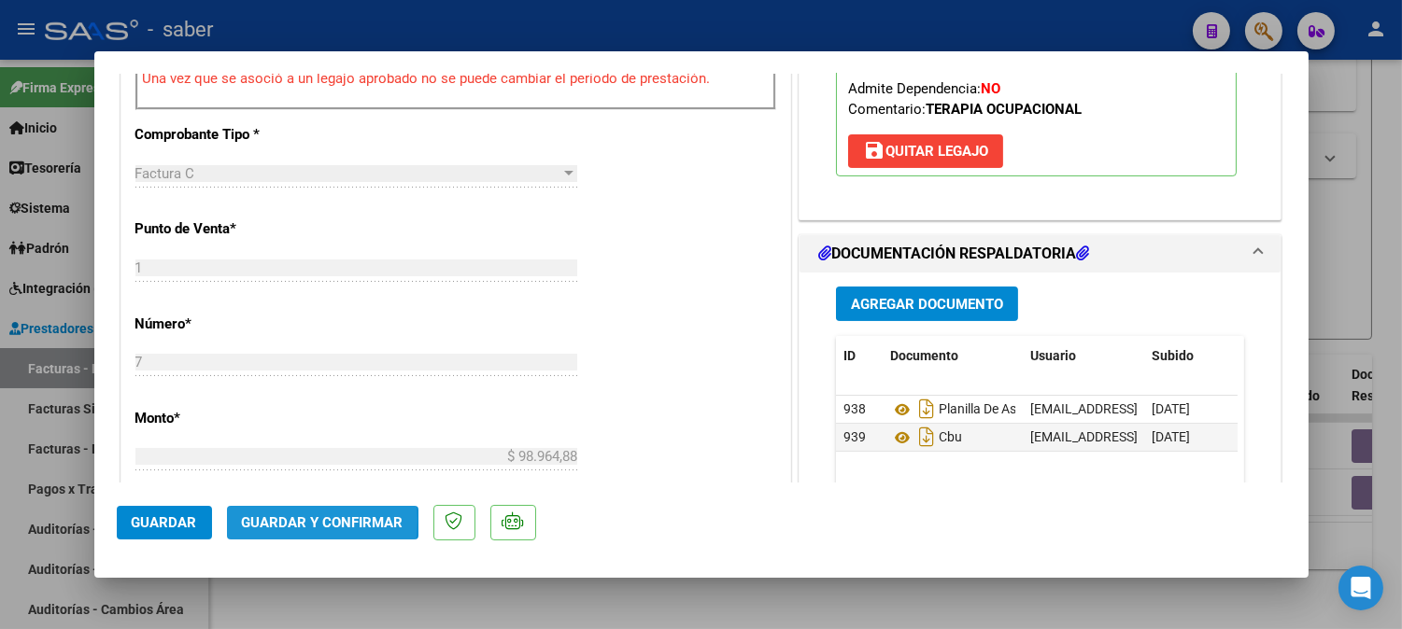
click at [275, 523] on span "Guardar y Confirmar" at bounding box center [323, 523] width 162 height 17
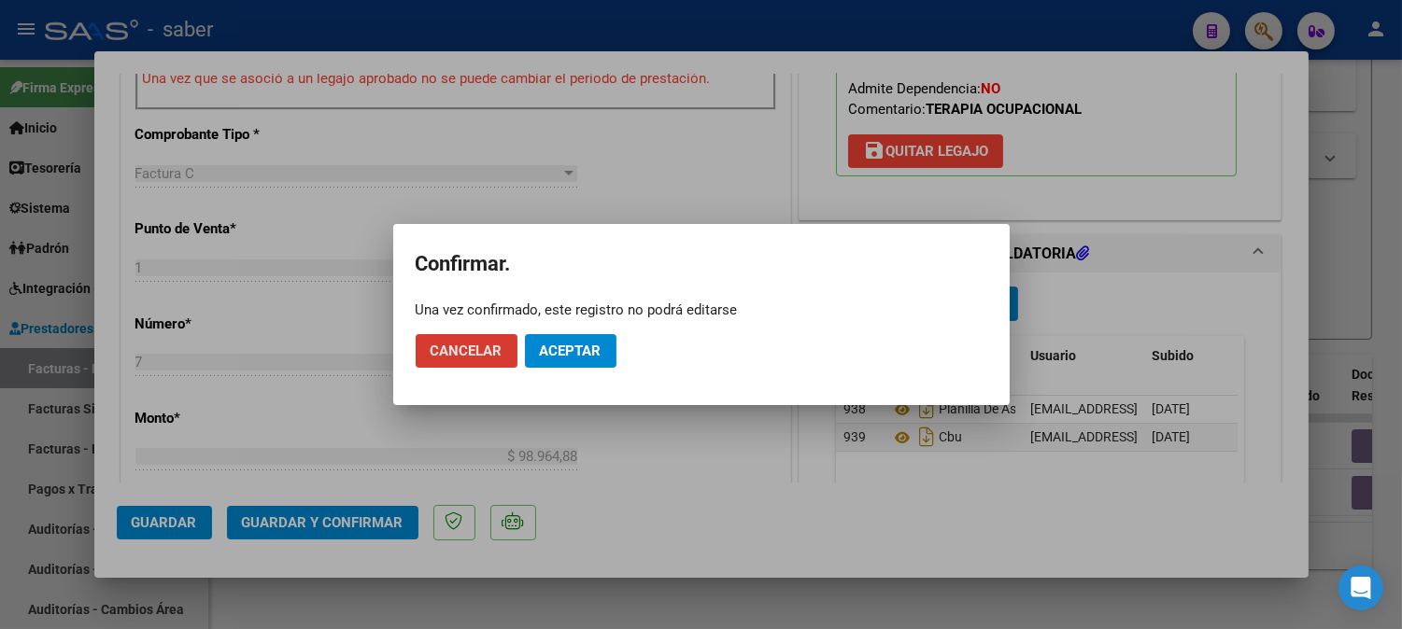
click at [555, 348] on span "Aceptar" at bounding box center [571, 351] width 62 height 17
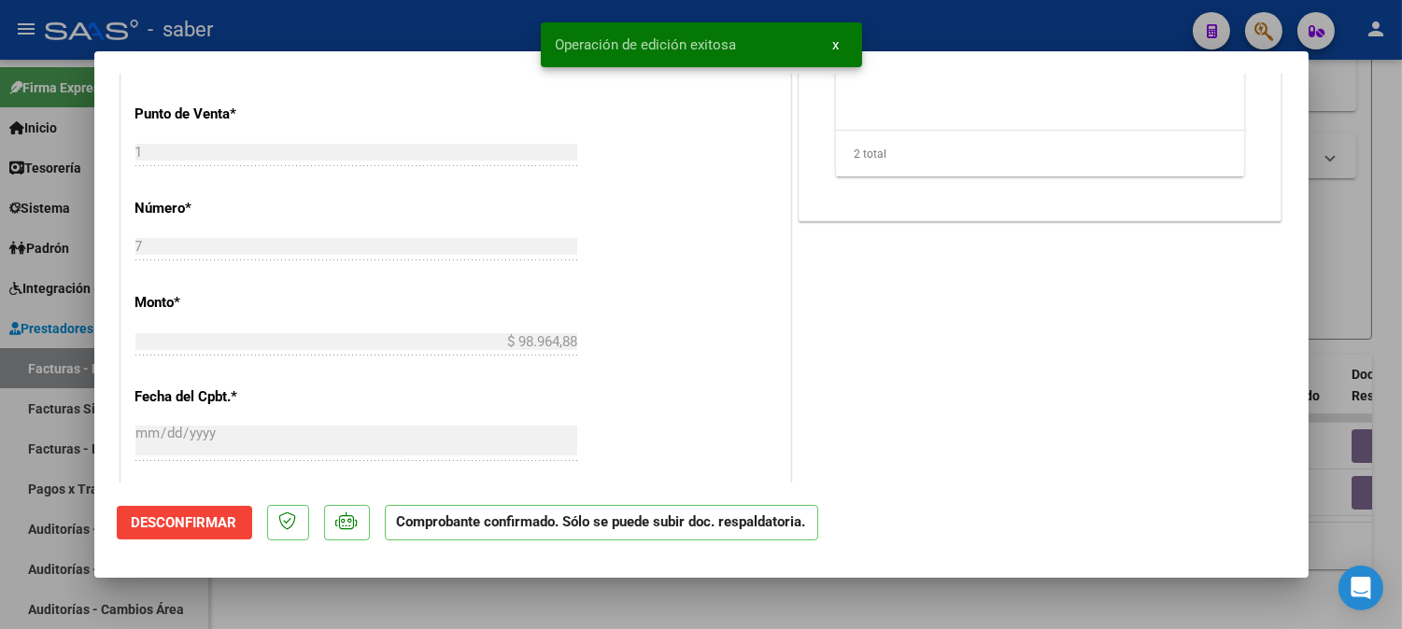
click at [1378, 239] on div at bounding box center [701, 314] width 1402 height 629
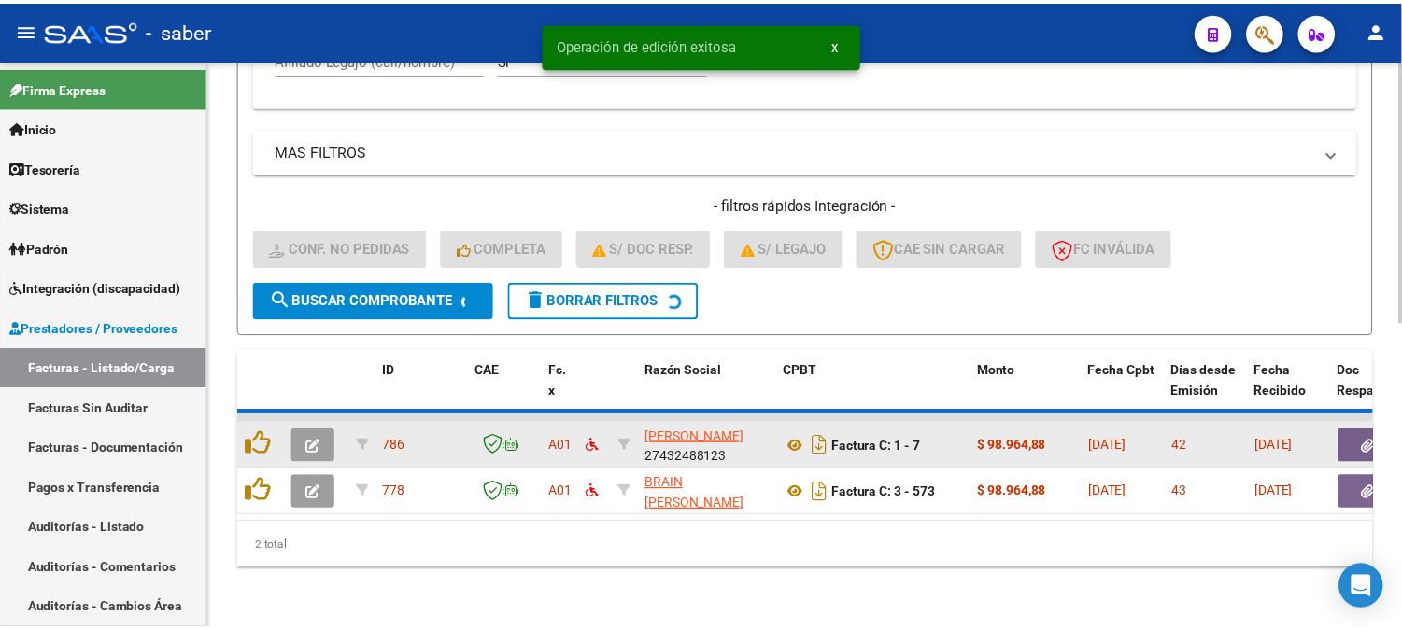
scroll to position [610, 0]
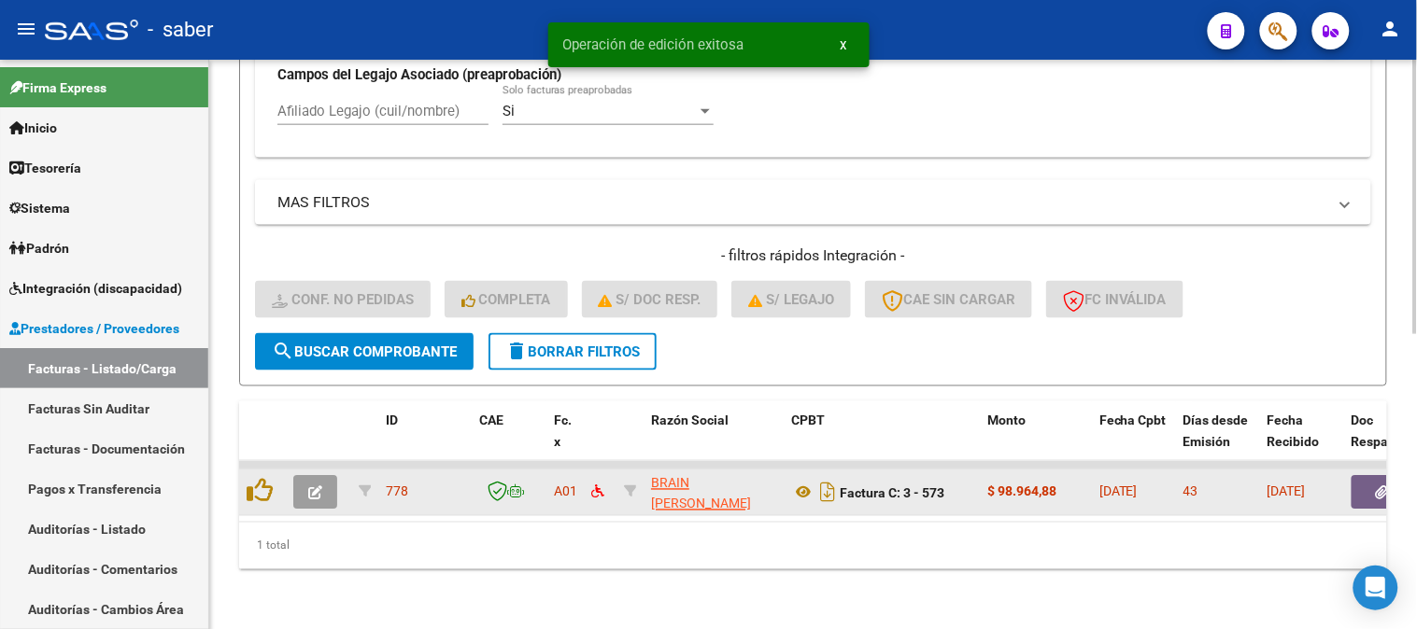
click at [328, 476] on button "button" at bounding box center [315, 493] width 44 height 34
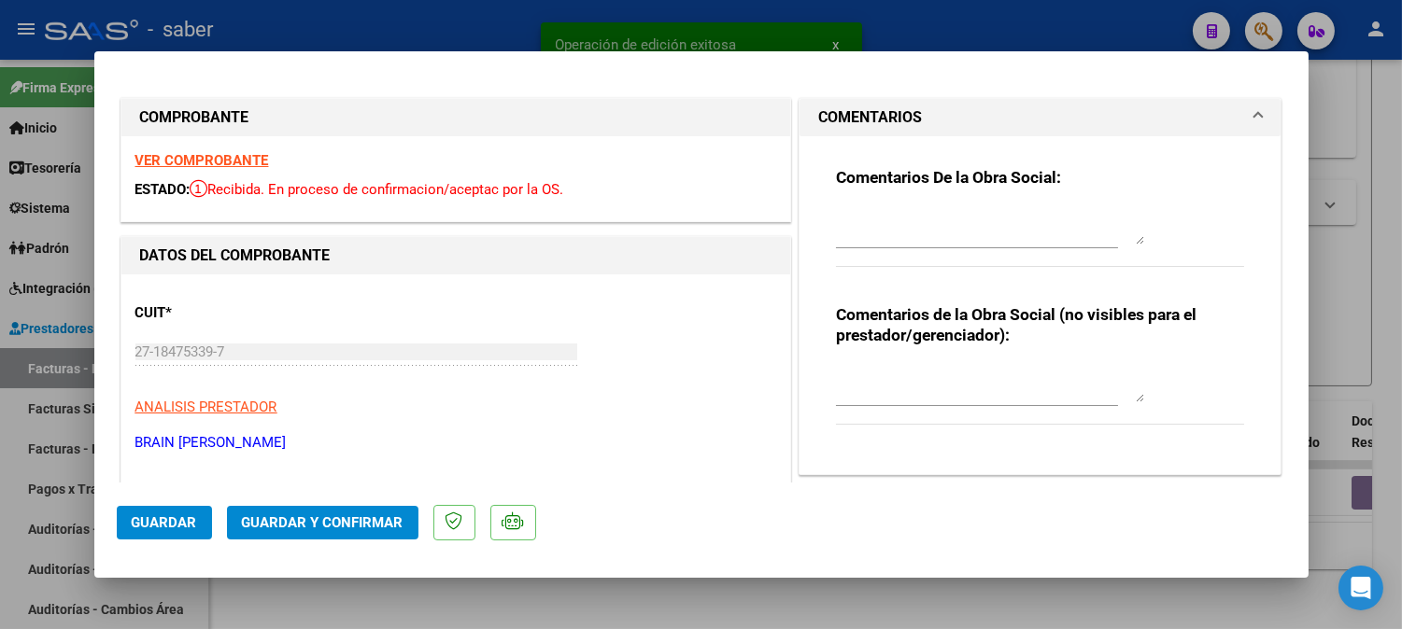
click at [226, 157] on strong "VER COMPROBANTE" at bounding box center [202, 160] width 134 height 17
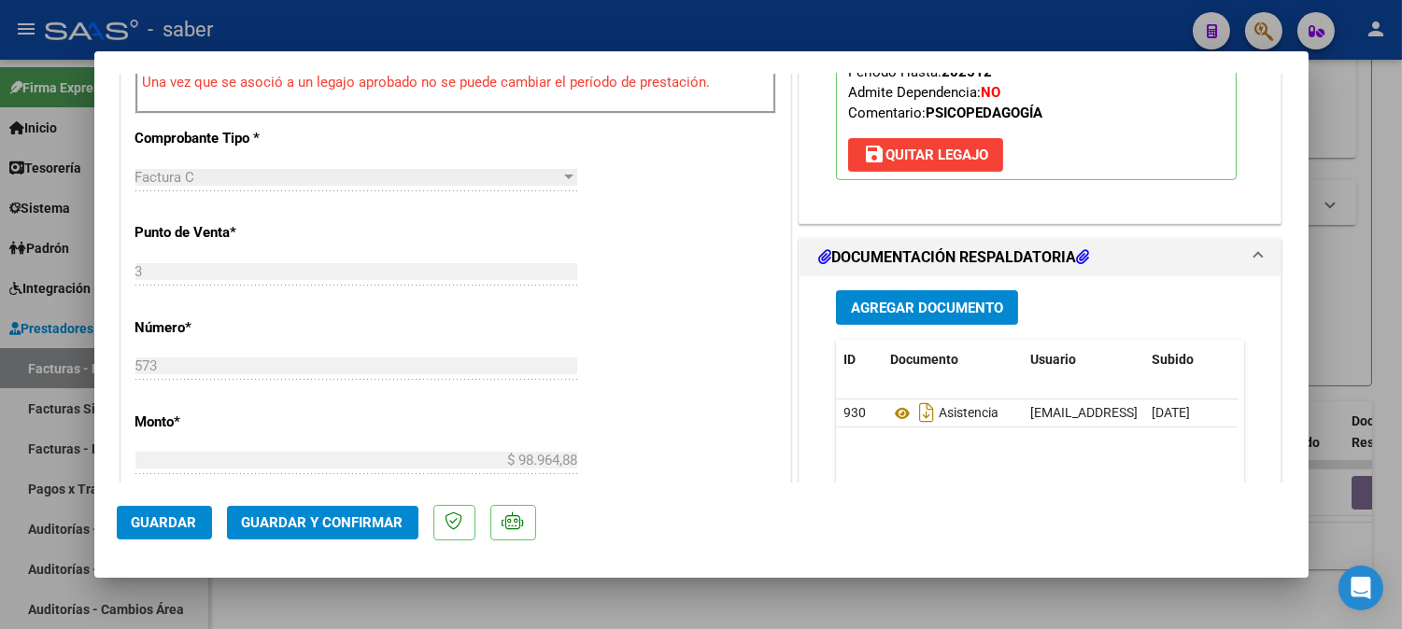
scroll to position [726, 0]
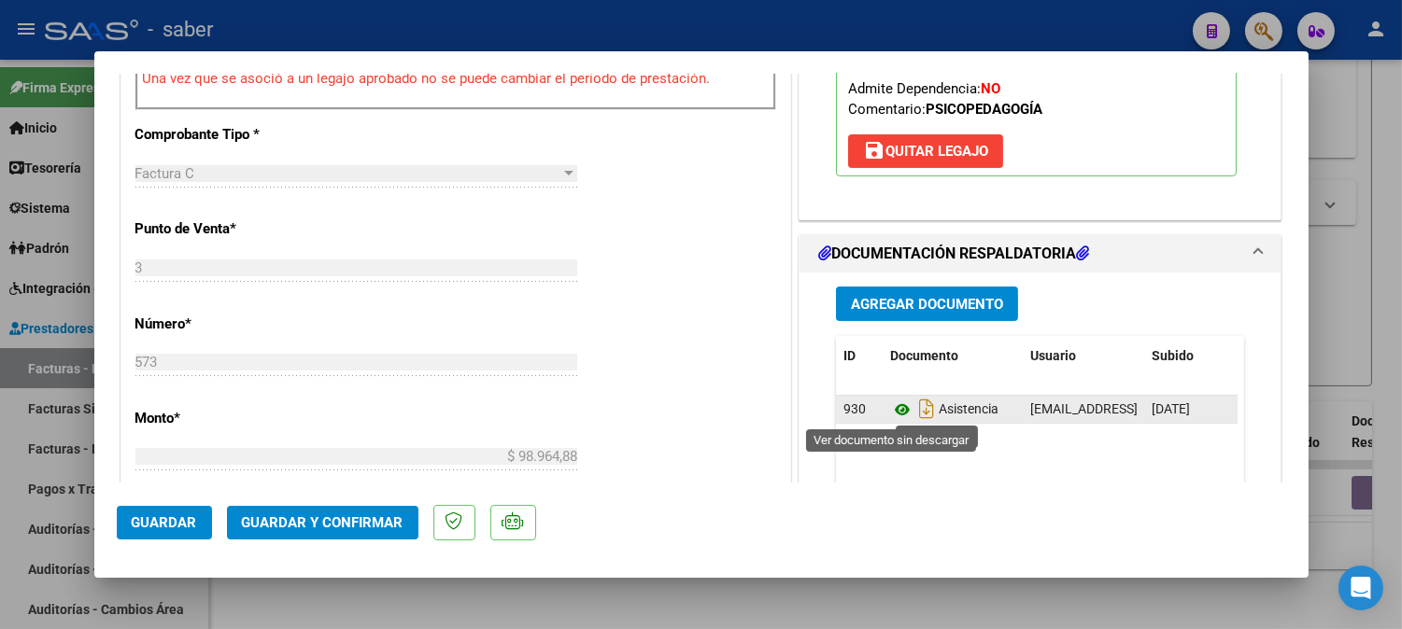
click at [892, 409] on icon at bounding box center [902, 410] width 24 height 22
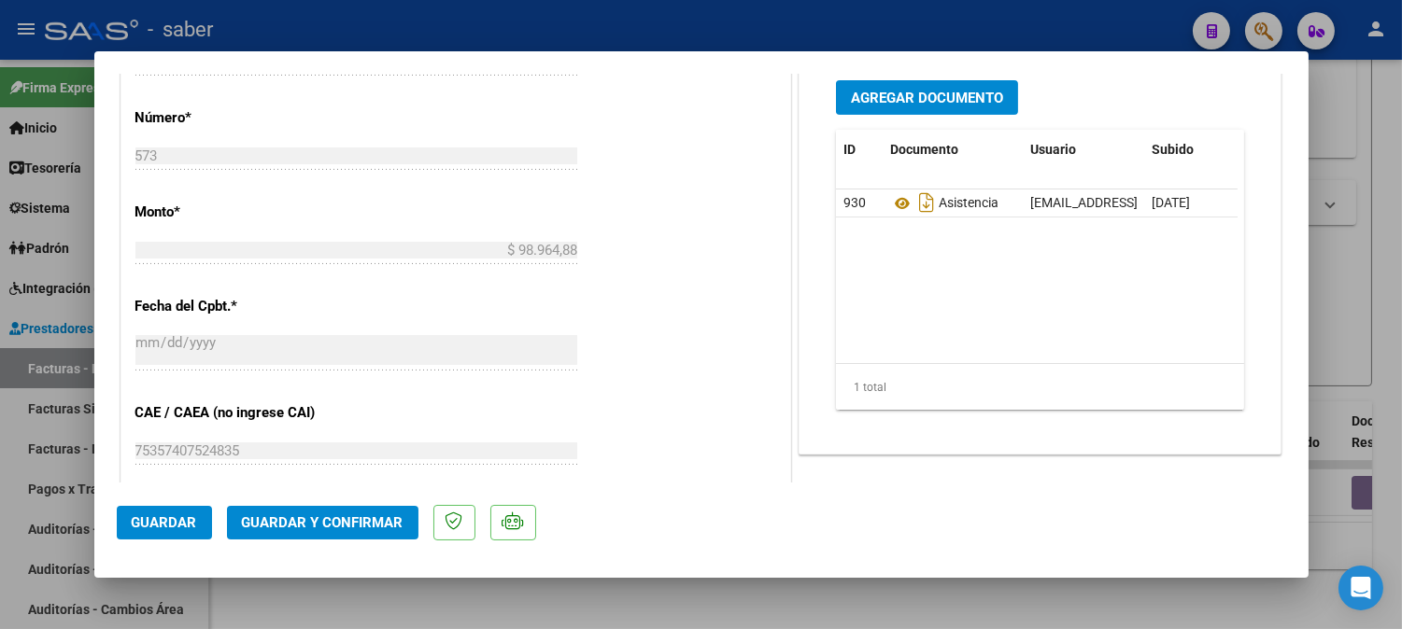
scroll to position [934, 0]
click at [318, 521] on span "Guardar y Confirmar" at bounding box center [323, 523] width 162 height 17
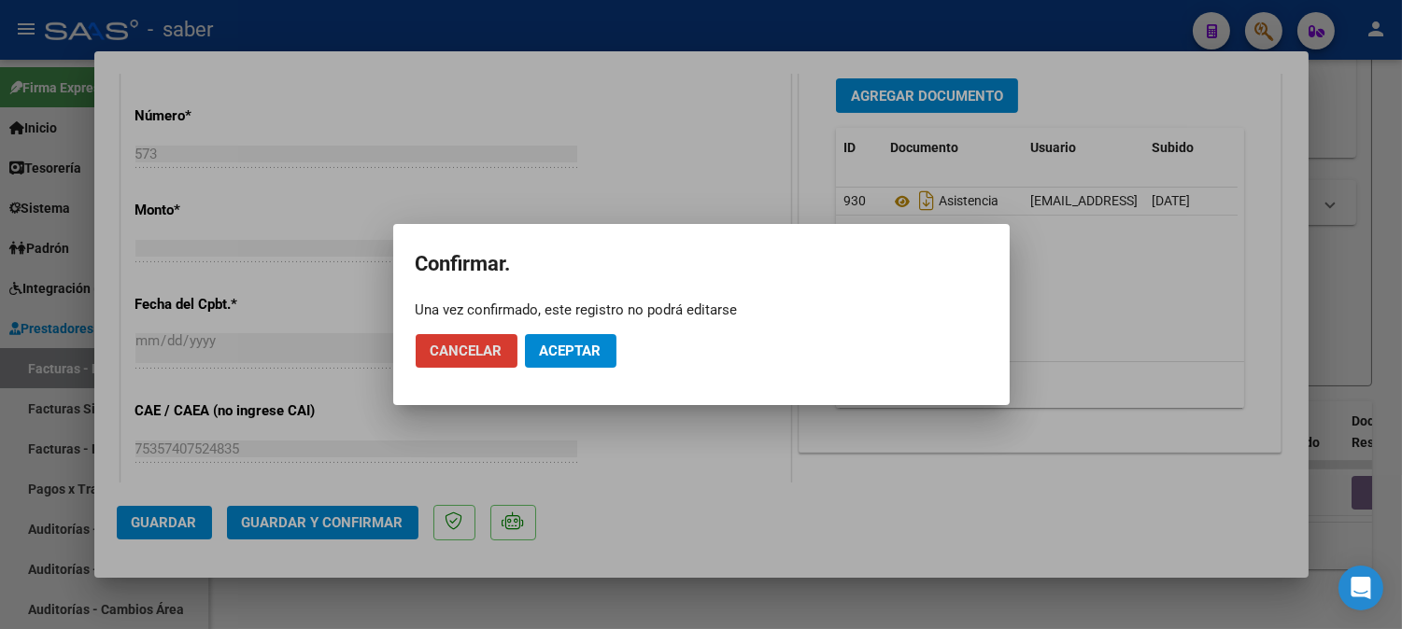
click at [581, 336] on button "Aceptar" at bounding box center [571, 351] width 92 height 34
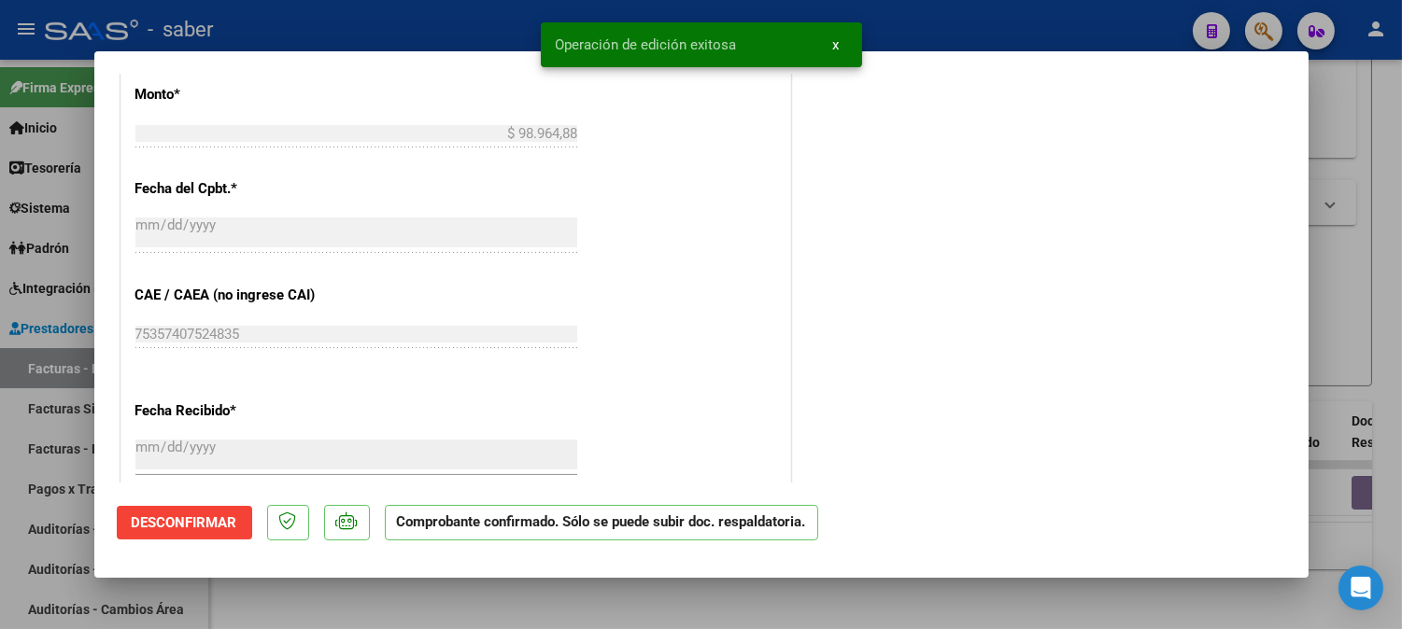
click at [1349, 260] on div at bounding box center [701, 314] width 1402 height 629
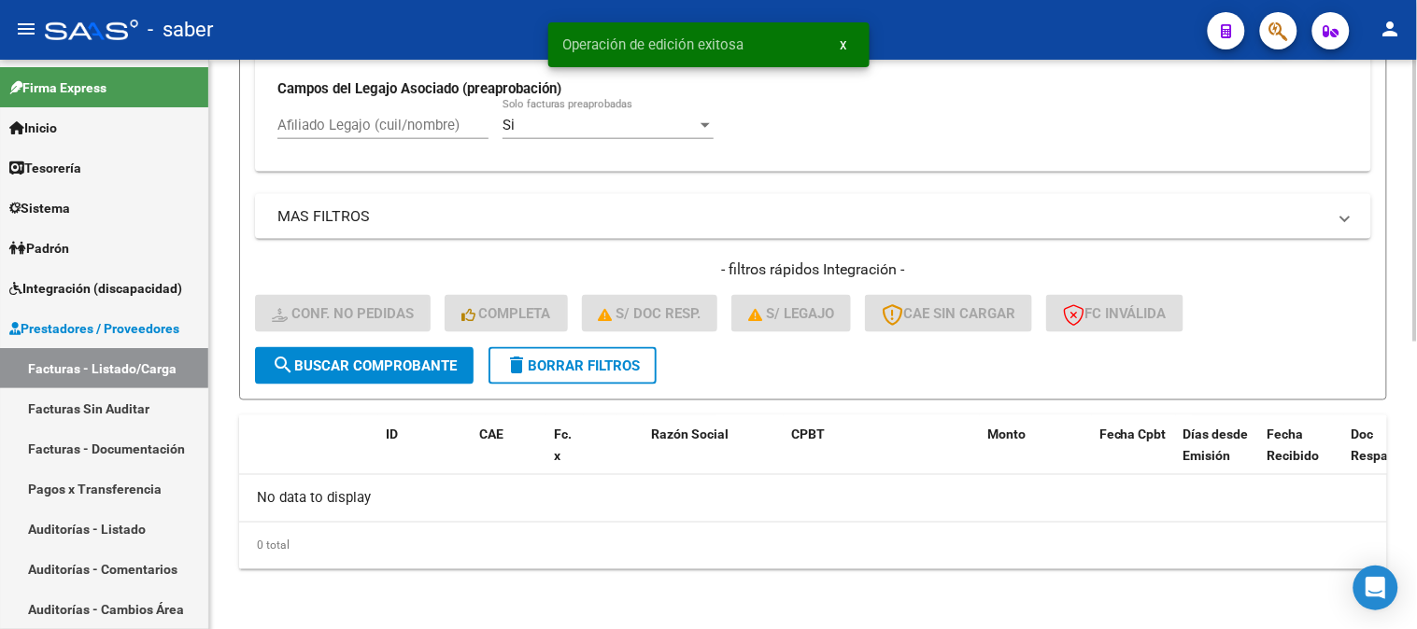
scroll to position [580, 0]
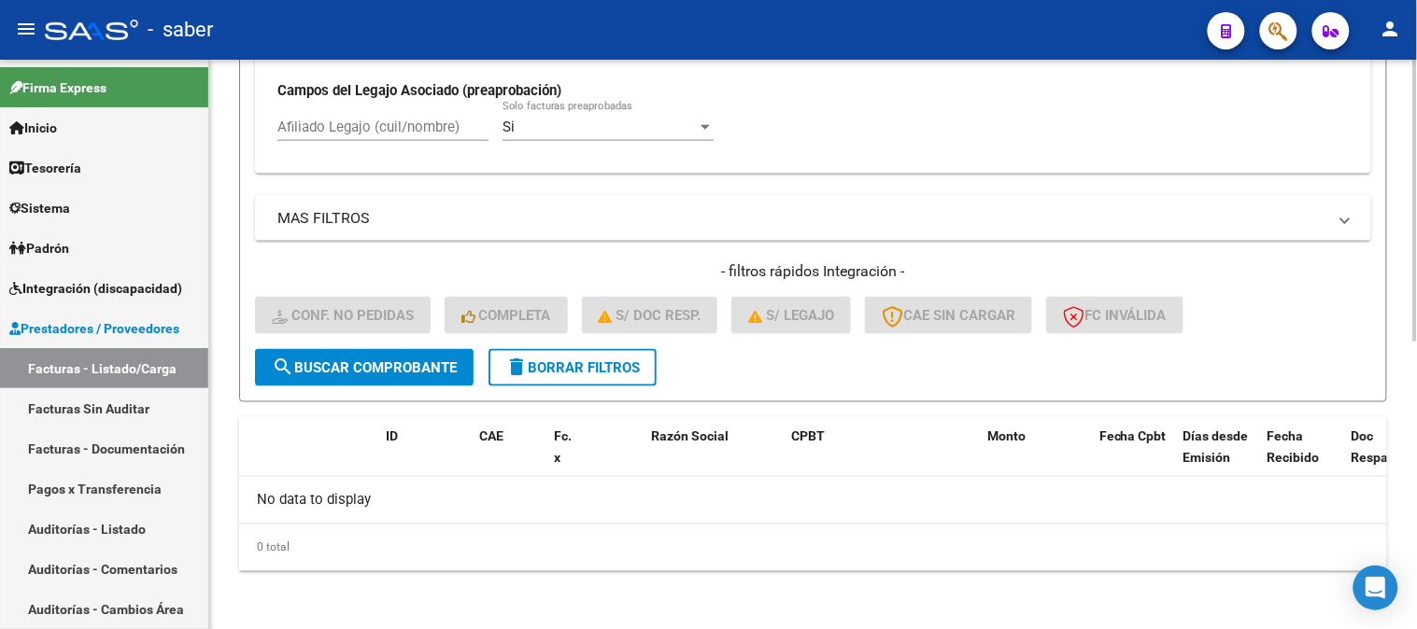
click at [542, 357] on button "delete Borrar Filtros" at bounding box center [572, 367] width 168 height 37
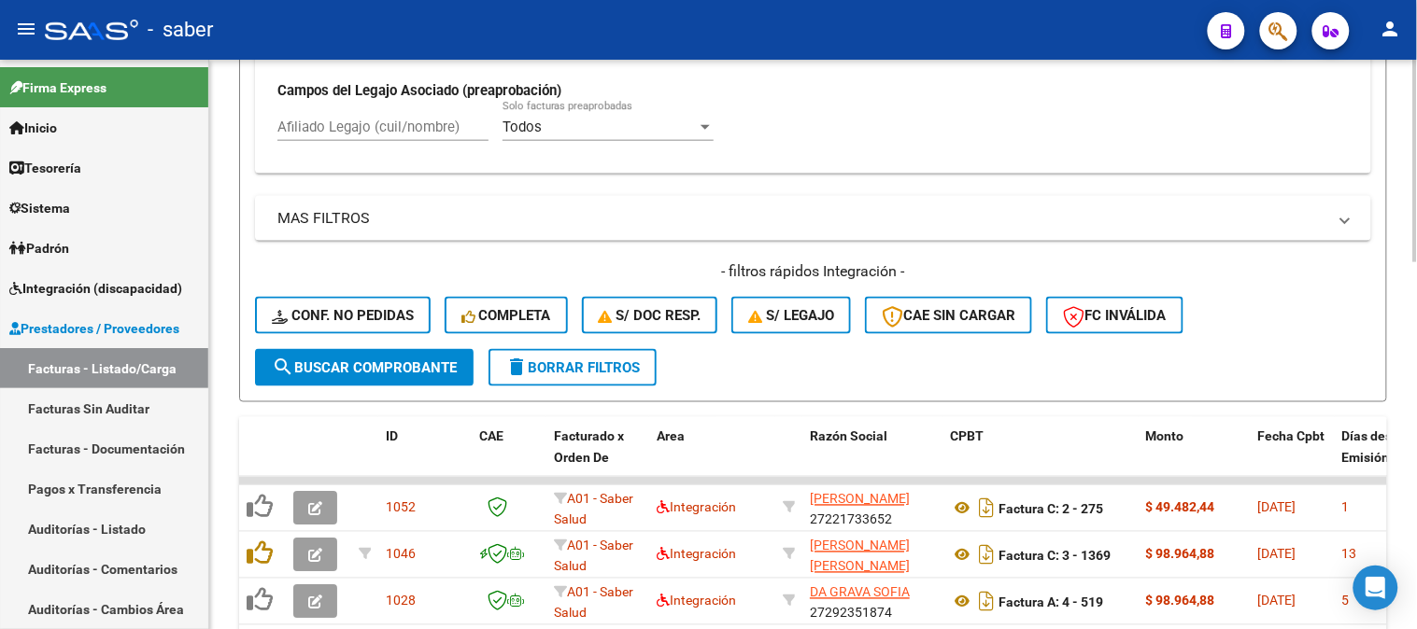
click at [407, 357] on button "search Buscar Comprobante" at bounding box center [364, 367] width 219 height 37
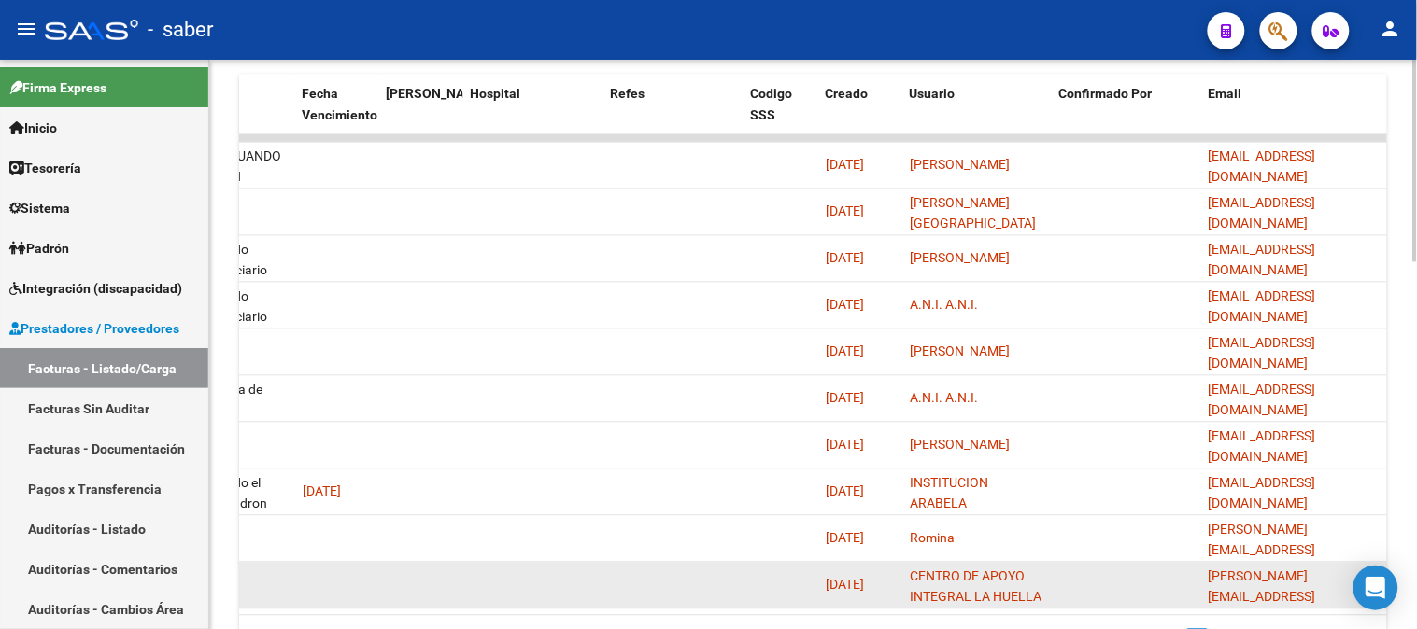
scroll to position [891, 0]
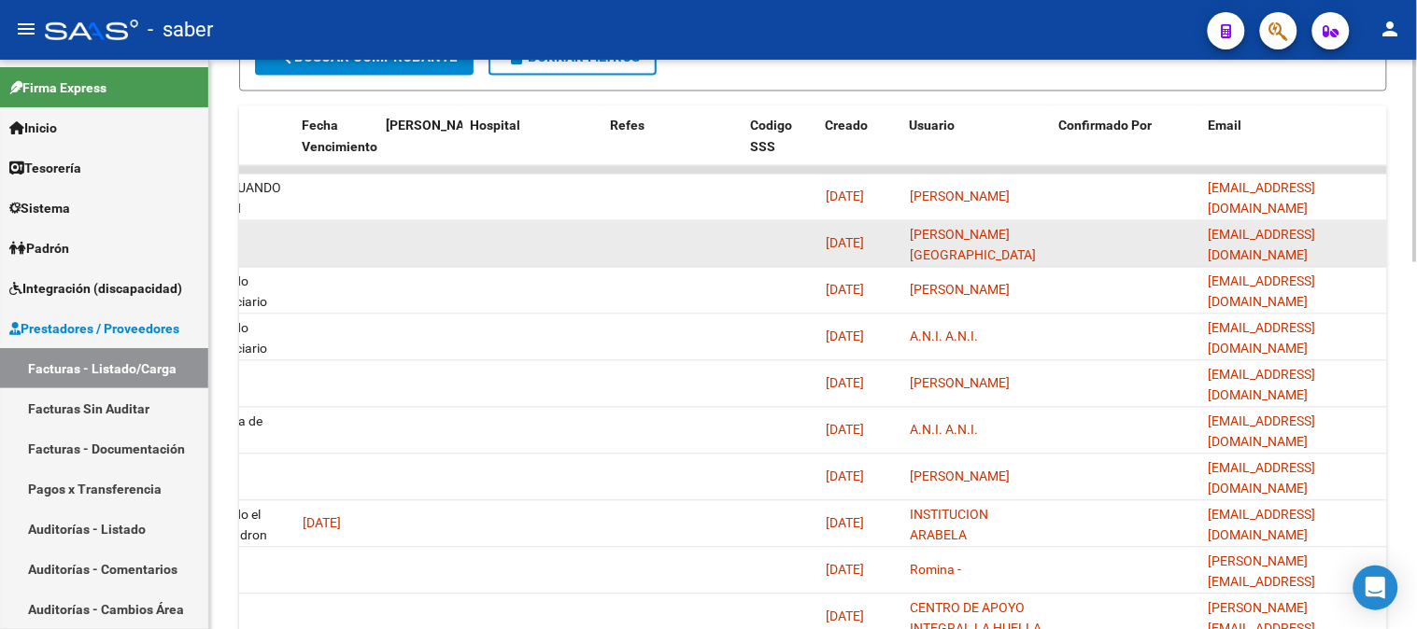
click at [1042, 257] on div "[PERSON_NAME] Del [PERSON_NAME]" at bounding box center [977, 244] width 134 height 39
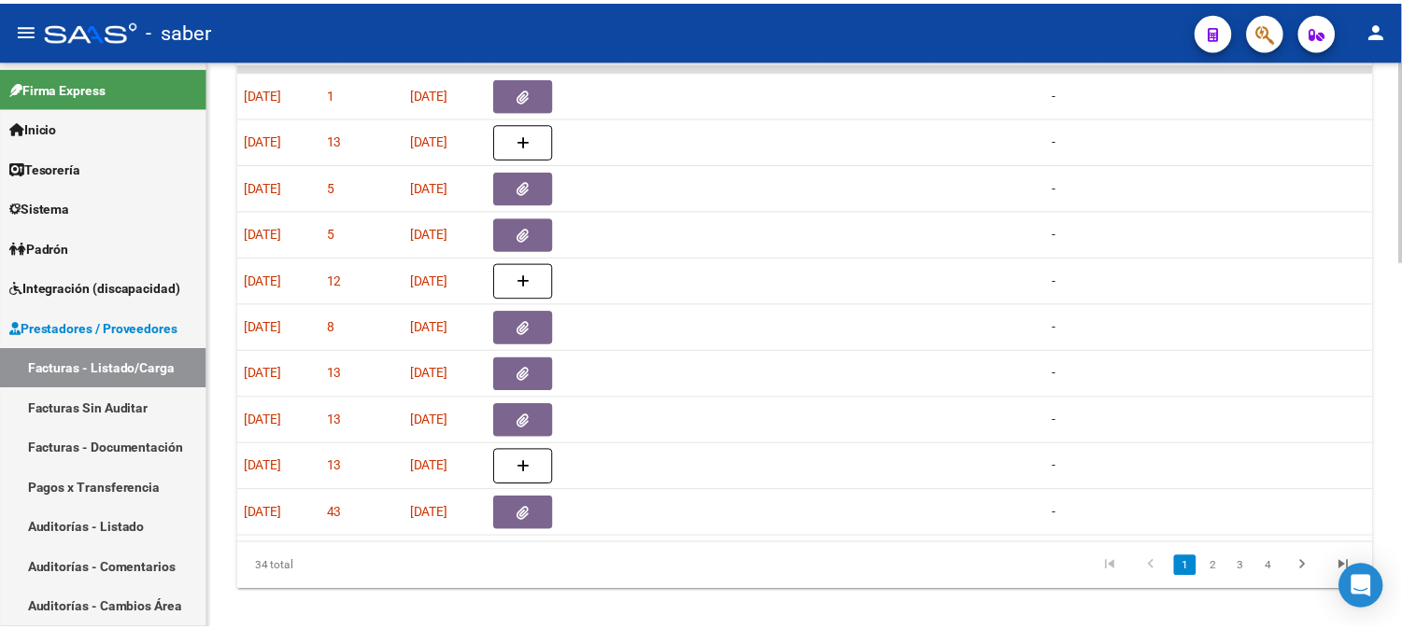
scroll to position [0, 0]
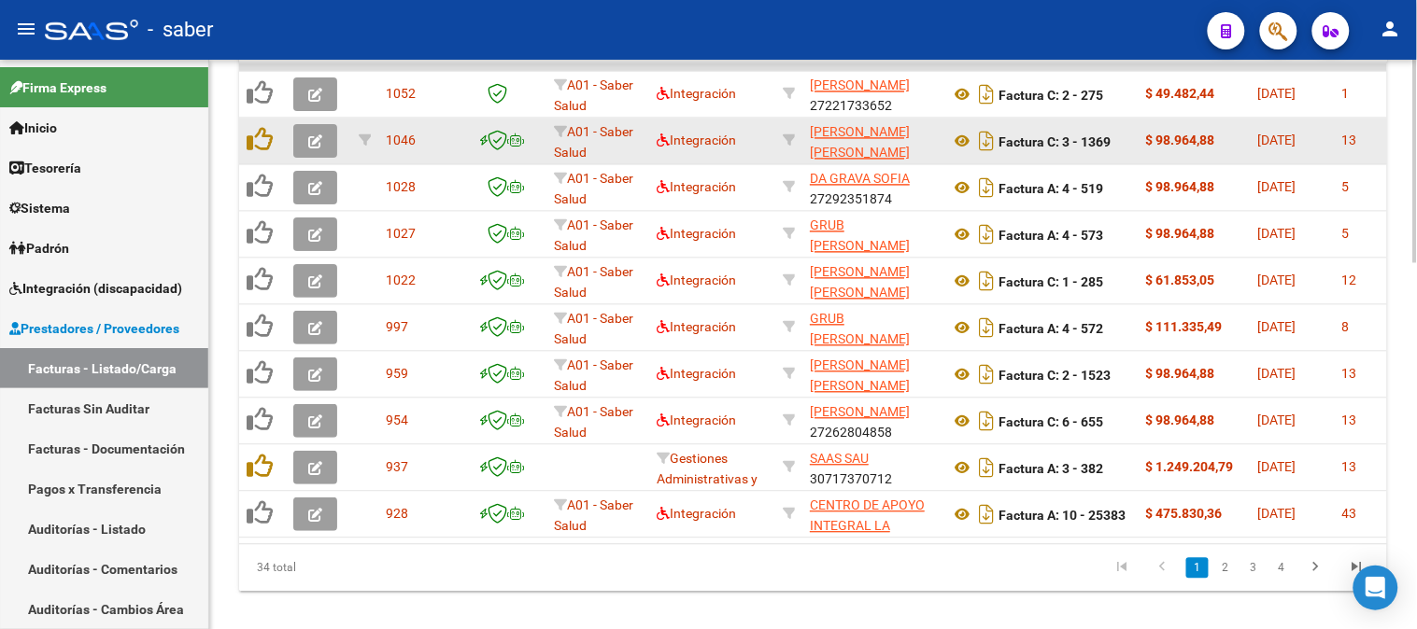
click at [304, 136] on button "button" at bounding box center [315, 141] width 44 height 34
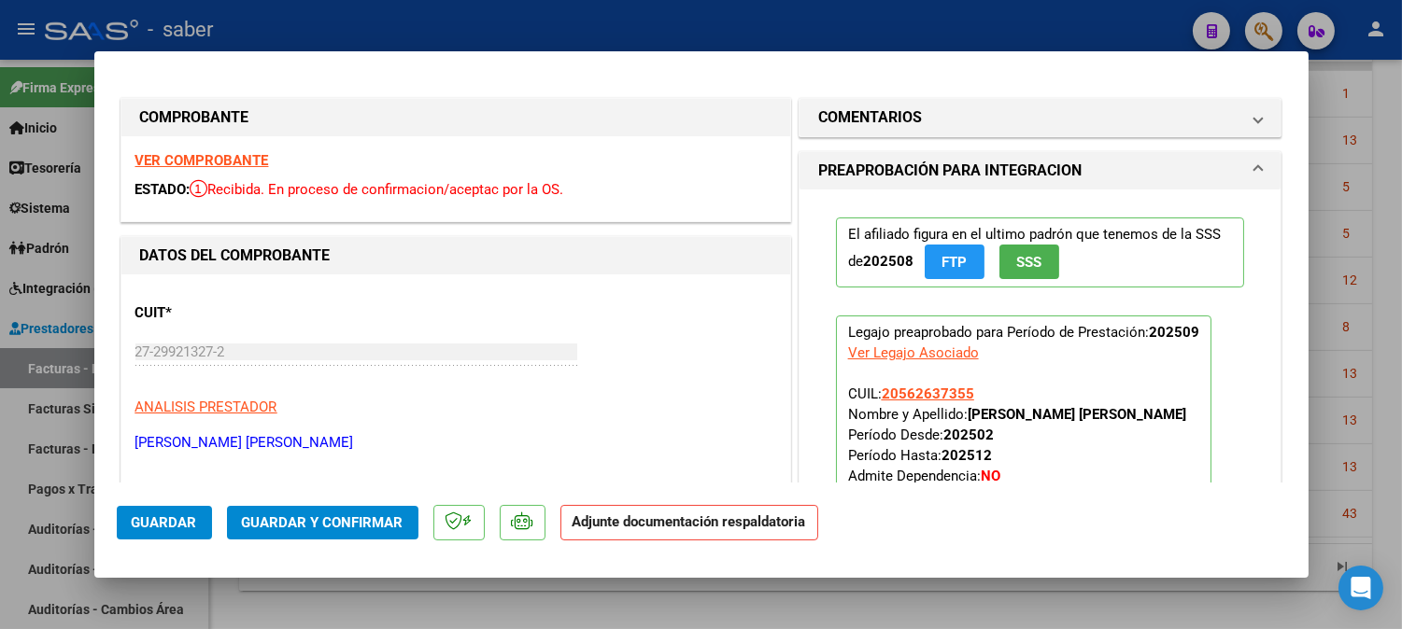
click at [227, 152] on strong "VER COMPROBANTE" at bounding box center [202, 160] width 134 height 17
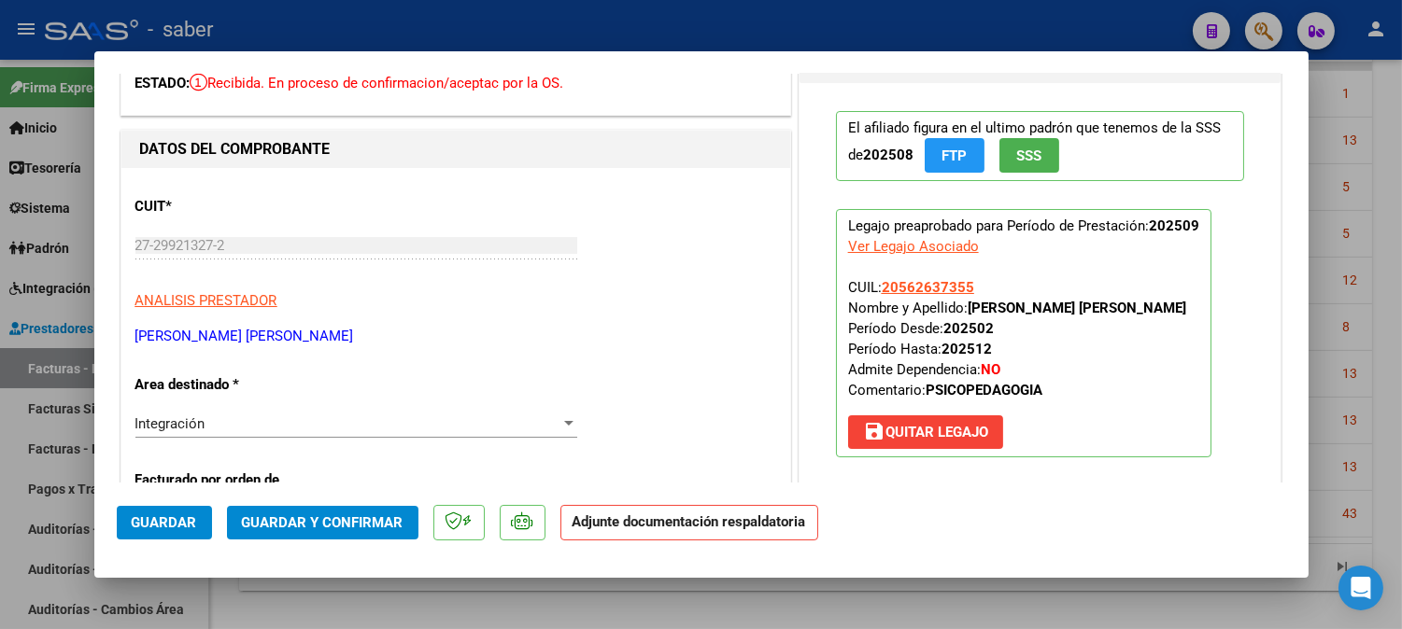
scroll to position [104, 0]
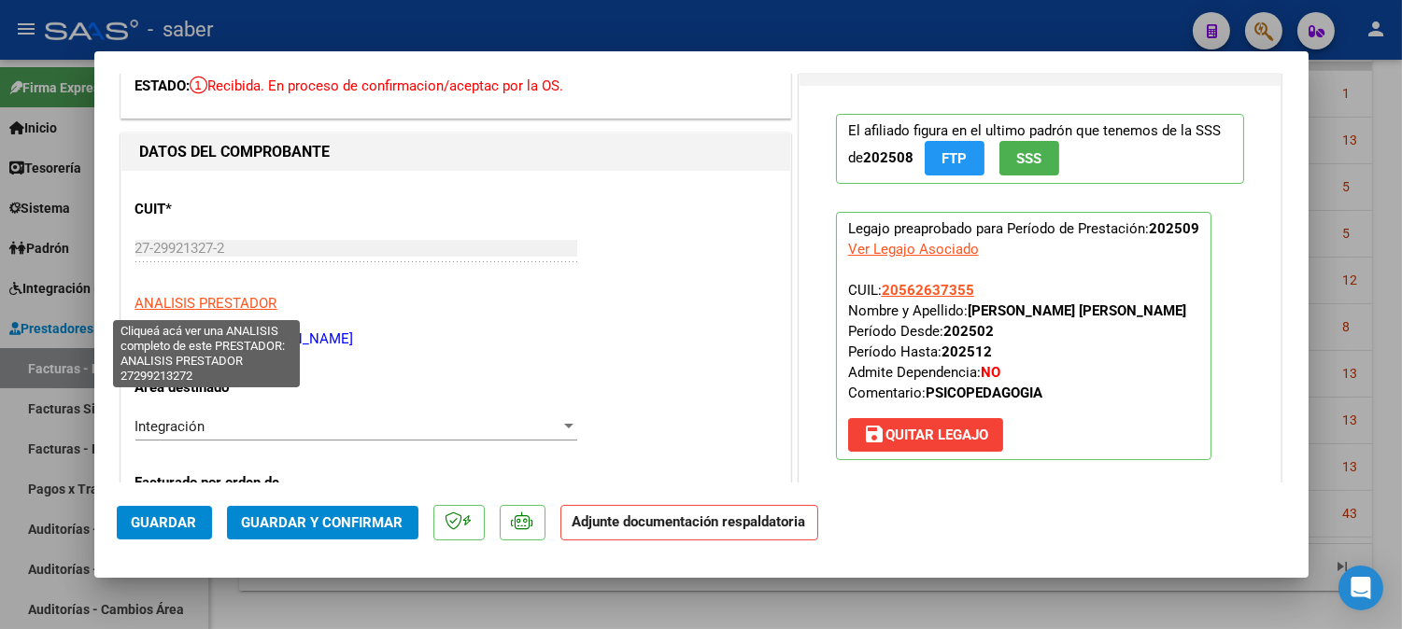
click at [215, 291] on div "CUIT * 27-29921327-2 Ingresar CUIT ANALISIS PRESTADOR MANSILLA LORENA DEL VALLE…" at bounding box center [455, 267] width 641 height 164
click at [213, 299] on span "ANALISIS PRESTADOR" at bounding box center [206, 303] width 142 height 17
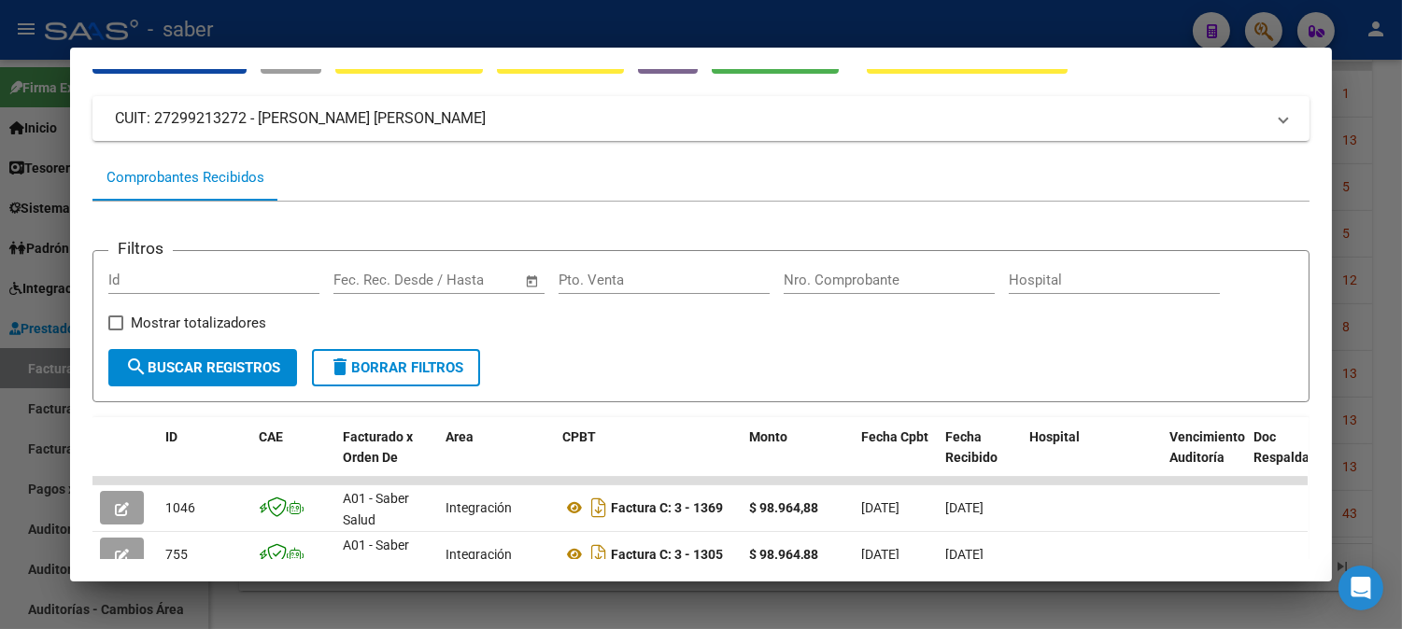
scroll to position [0, 0]
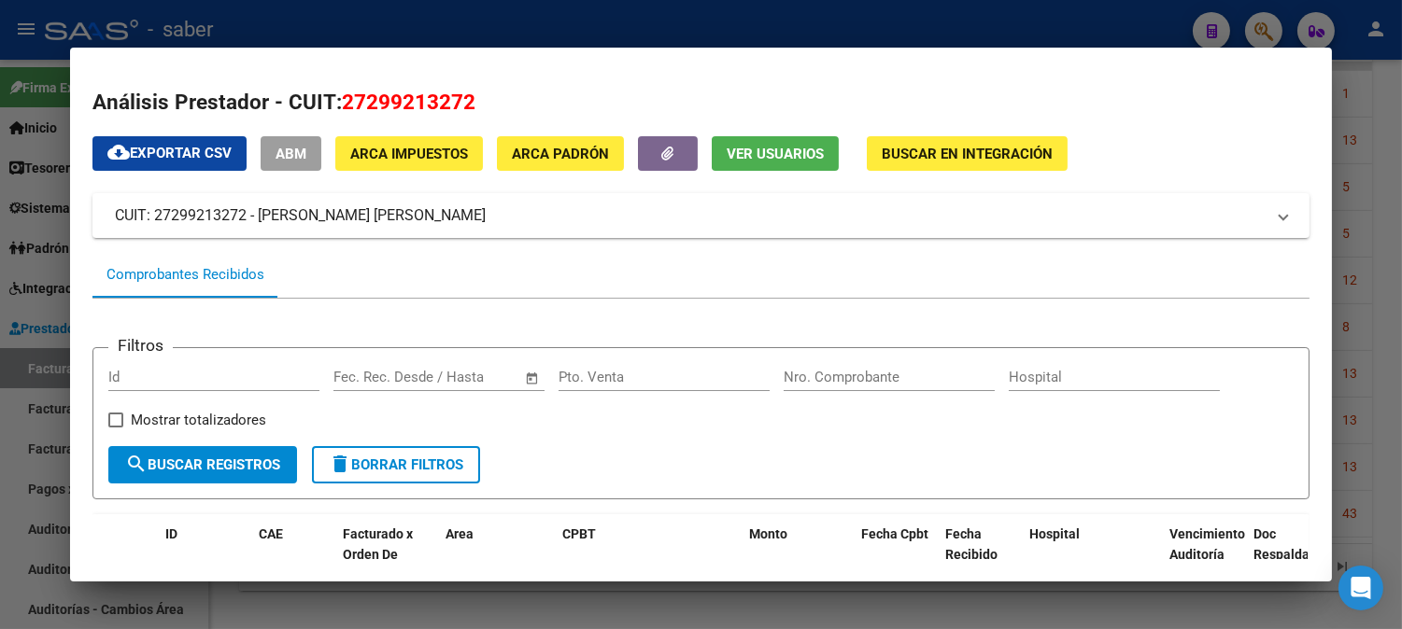
click at [760, 151] on span "Ver Usuarios" at bounding box center [775, 154] width 97 height 17
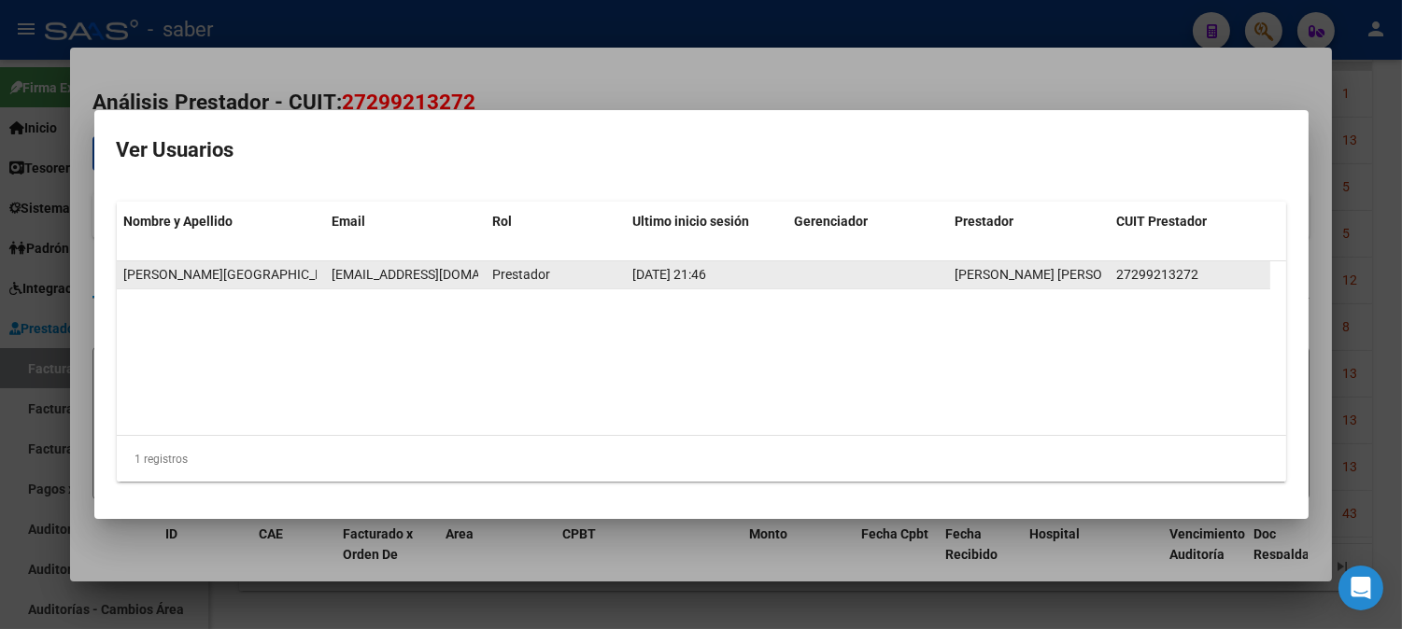
scroll to position [0, 41]
drag, startPoint x: 331, startPoint y: 275, endPoint x: 479, endPoint y: 273, distance: 148.5
click at [479, 273] on datatable-body-cell "[EMAIL_ADDRESS][DOMAIN_NAME]" at bounding box center [405, 274] width 162 height 27
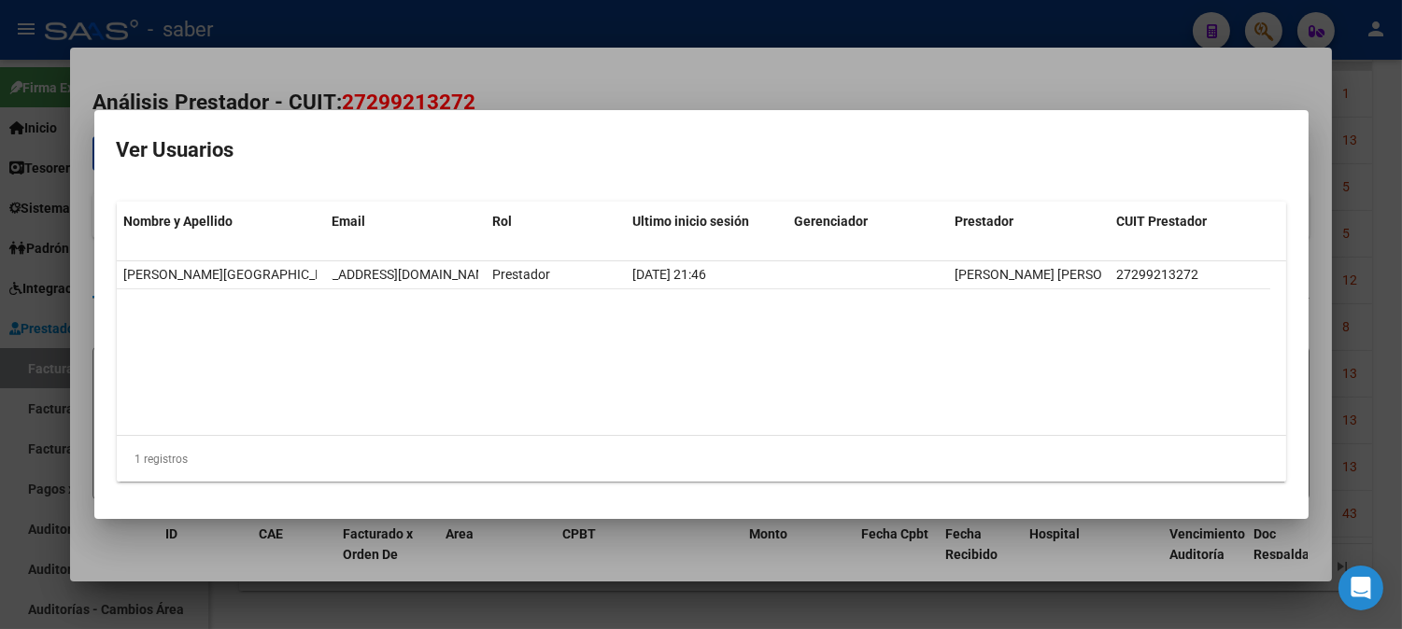
copy span "[EMAIL_ADDRESS][DOMAIN_NAME]"
click at [637, 352] on datatable-body "Lorena Del Valle Mansilla mansillalorena1982@gmail.com Prestador 12/10/2025 21:…" at bounding box center [701, 348] width 1169 height 174
click at [1317, 253] on div at bounding box center [701, 314] width 1402 height 629
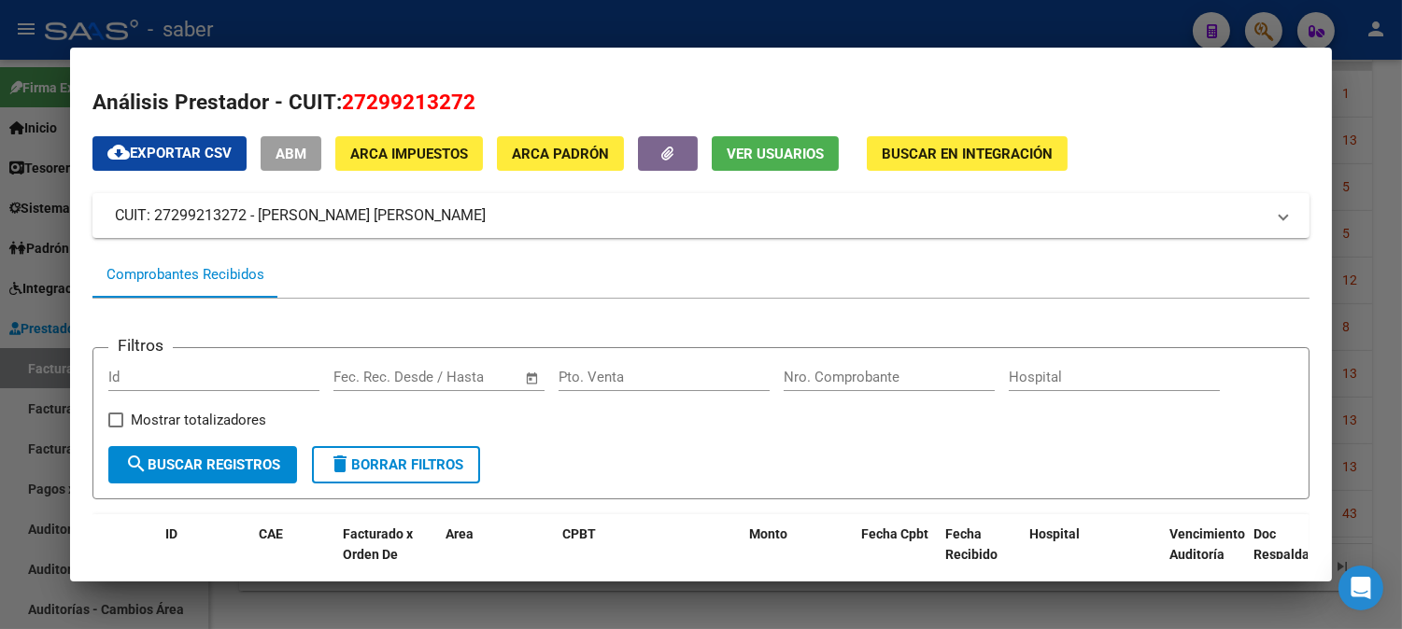
click at [1318, 253] on mat-dialog-content "Análisis Prestador - CUIT: 27299213272 cloud_download Exportar CSV ABM ARCA Imp…" at bounding box center [701, 315] width 1262 height 490
click at [1357, 253] on div at bounding box center [701, 314] width 1402 height 629
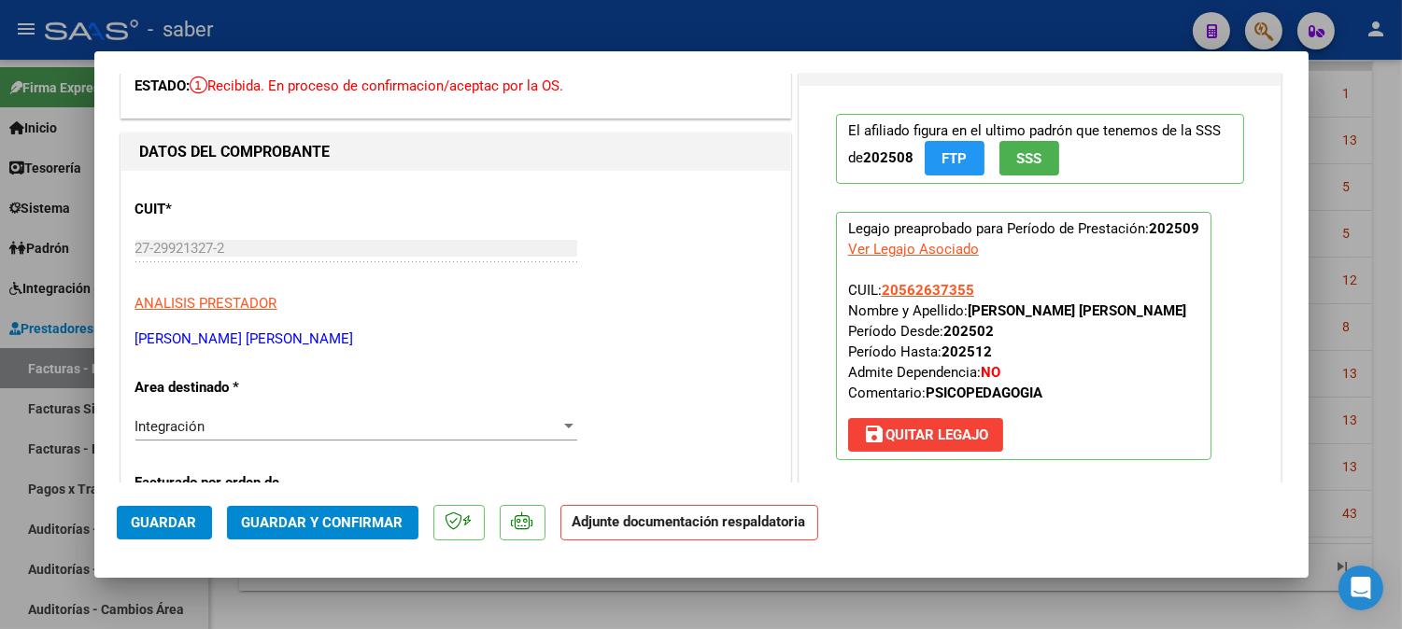
scroll to position [0, 0]
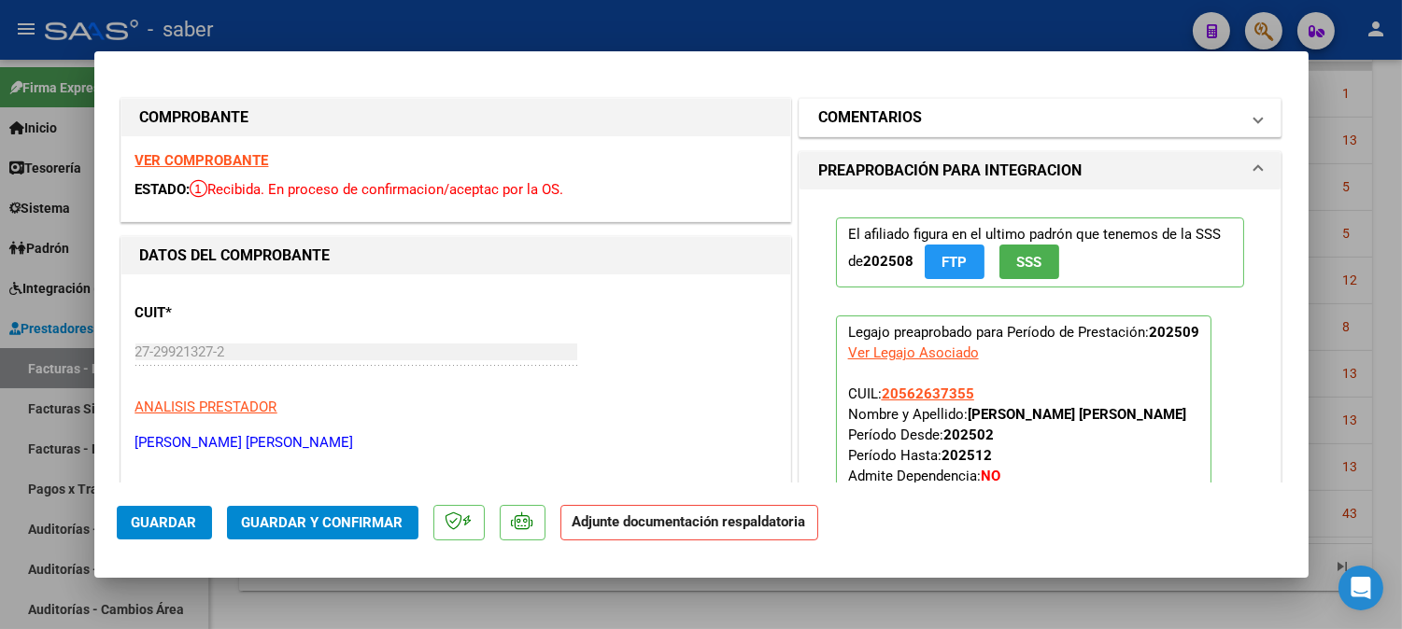
click at [907, 115] on h1 "COMENTARIOS" at bounding box center [870, 117] width 104 height 22
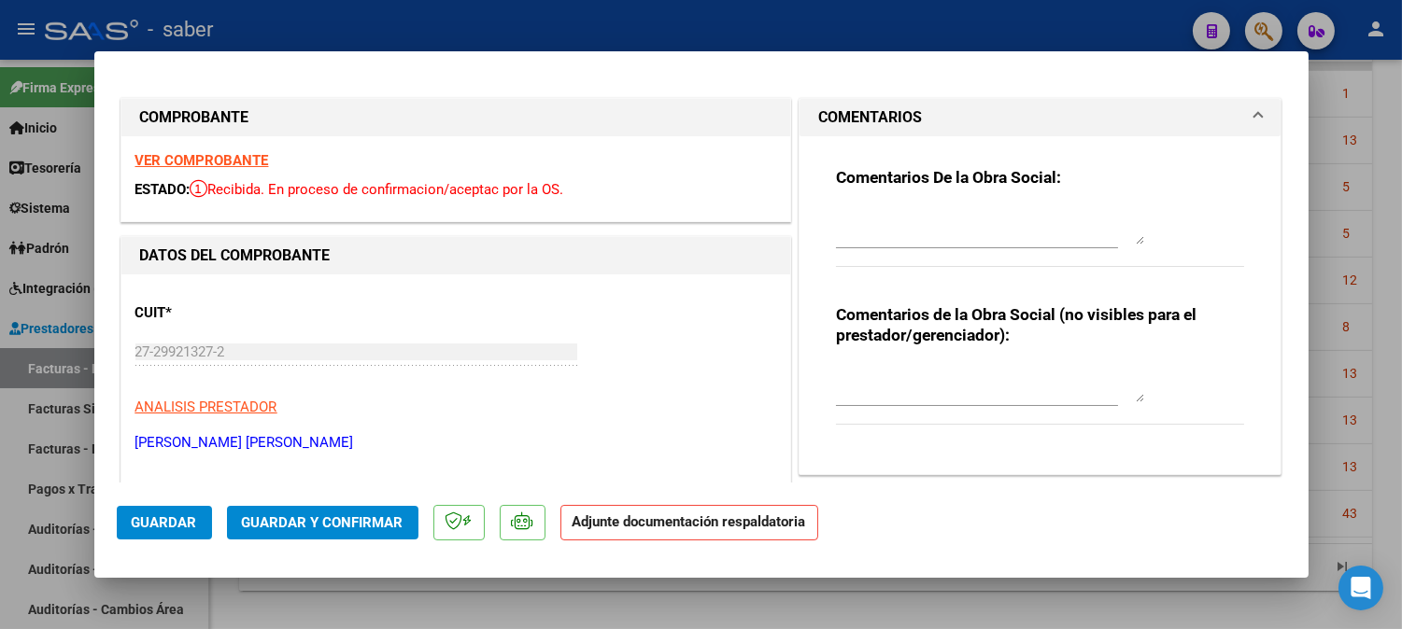
click at [874, 218] on textarea at bounding box center [990, 225] width 308 height 37
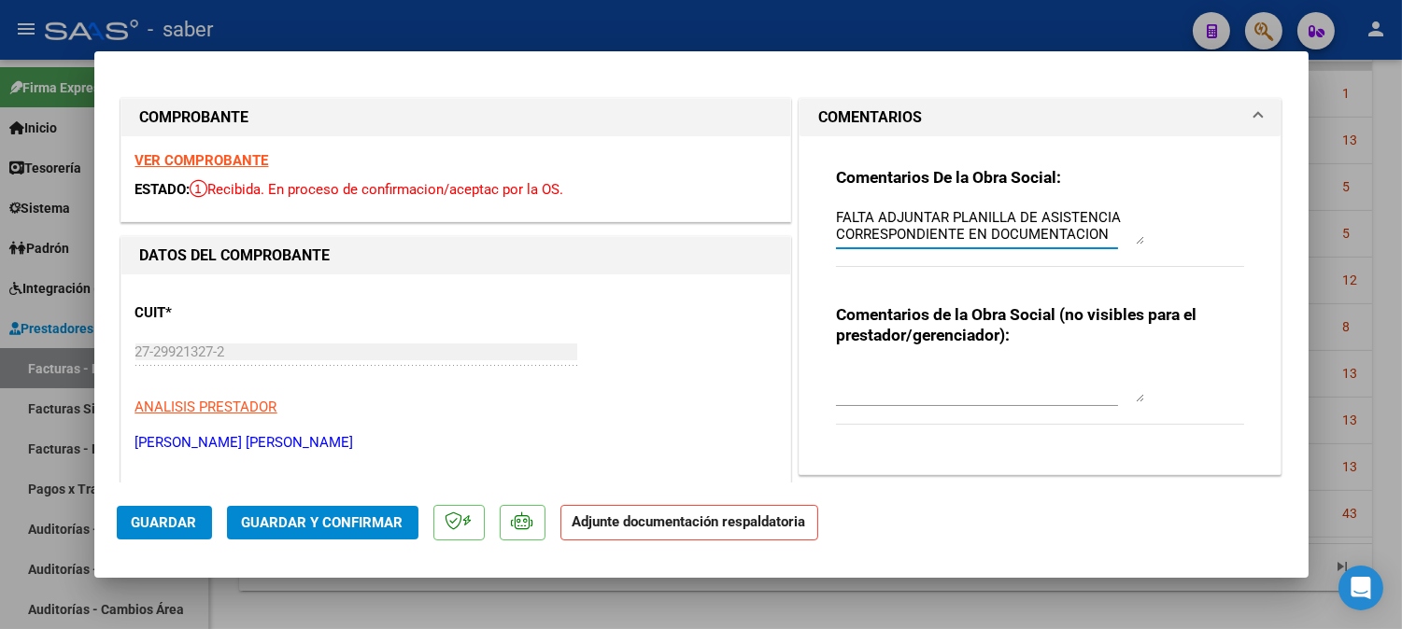
scroll to position [15, 0]
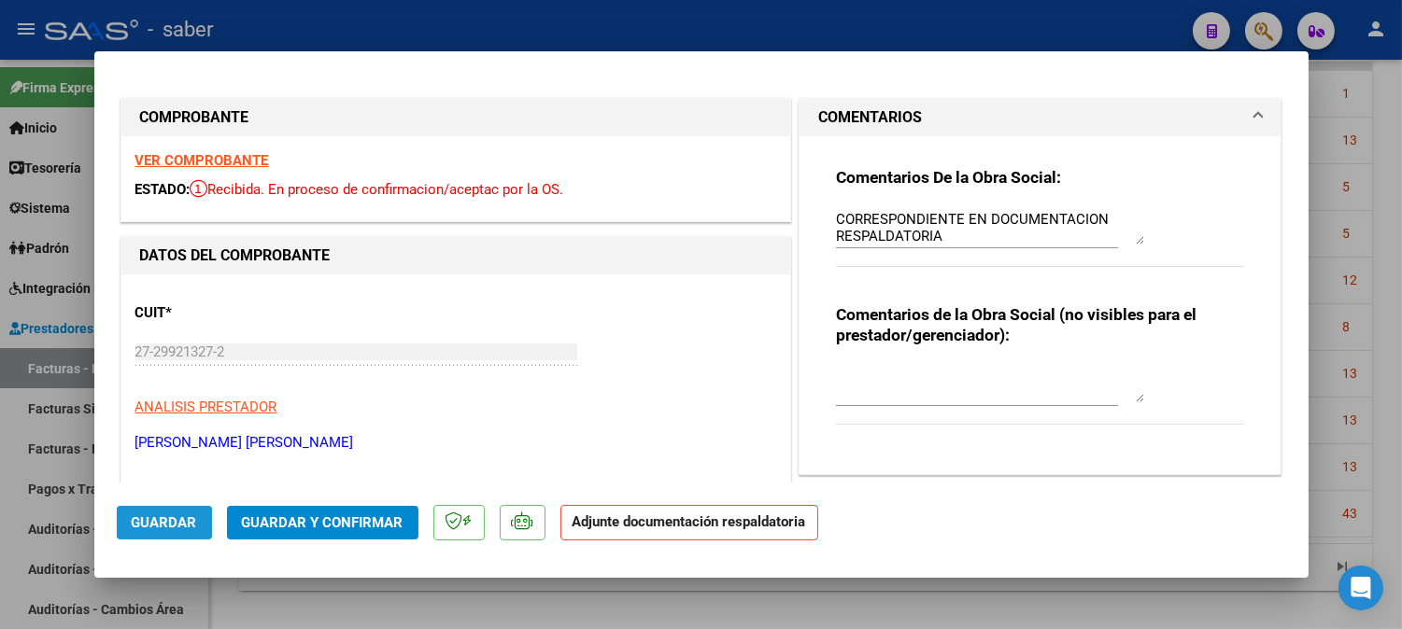
click at [145, 533] on button "Guardar" at bounding box center [164, 523] width 95 height 34
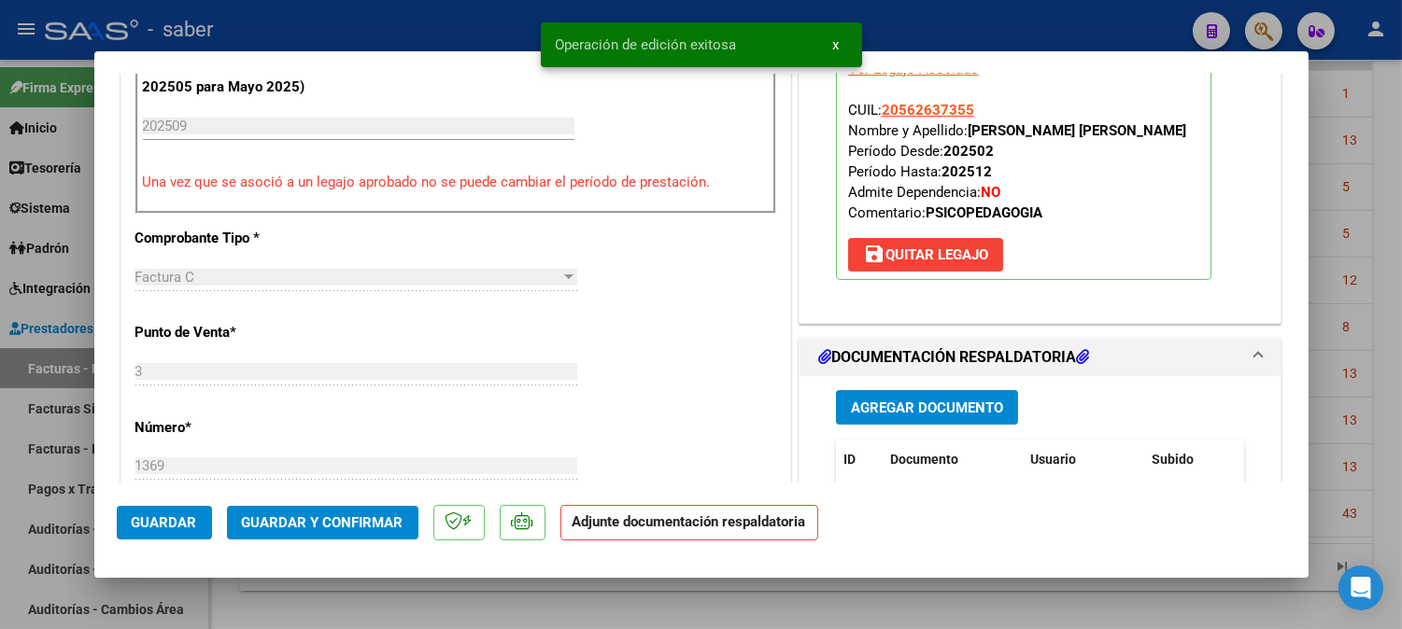
click at [902, 253] on span "save Quitar Legajo" at bounding box center [925, 255] width 125 height 17
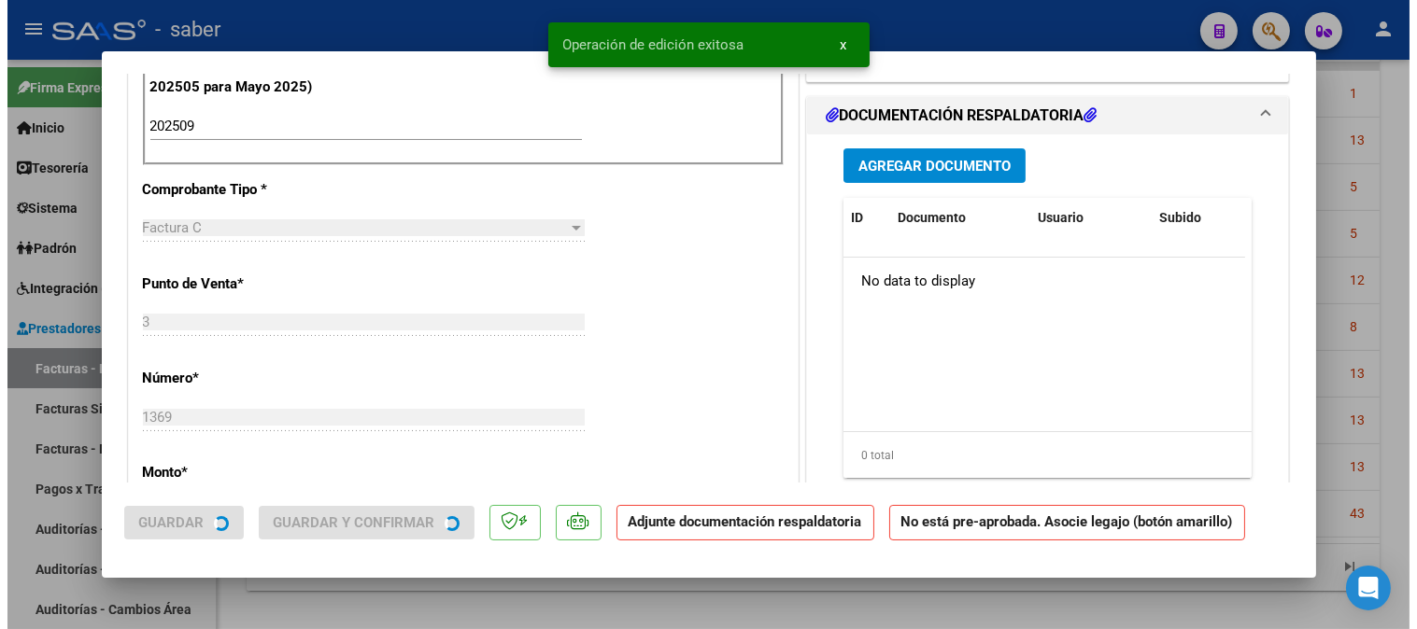
scroll to position [630, 0]
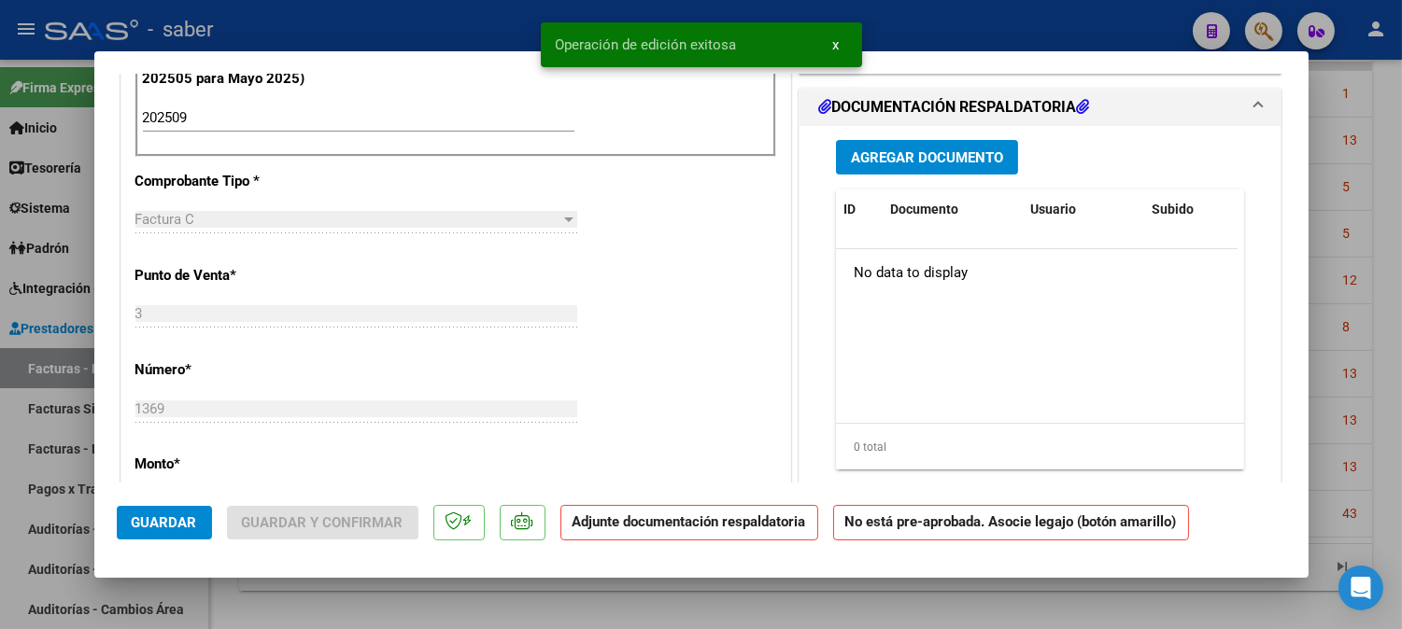
click at [1360, 253] on div at bounding box center [701, 314] width 1402 height 629
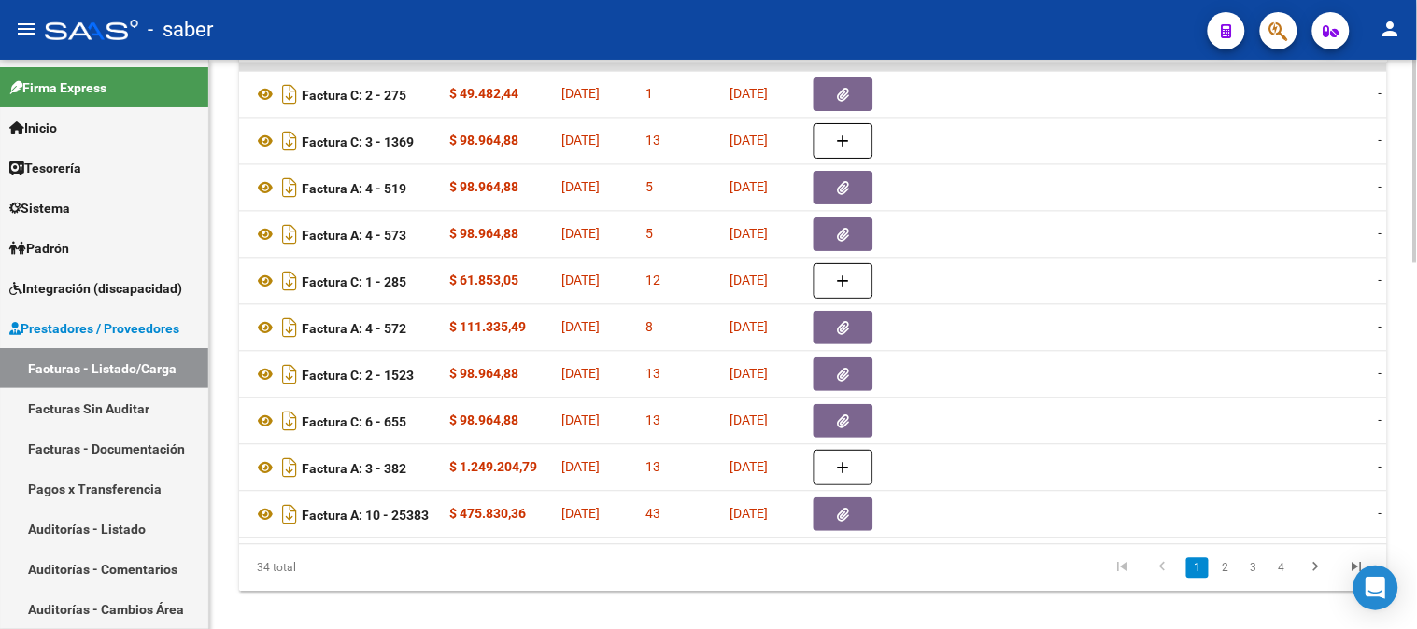
scroll to position [0, 0]
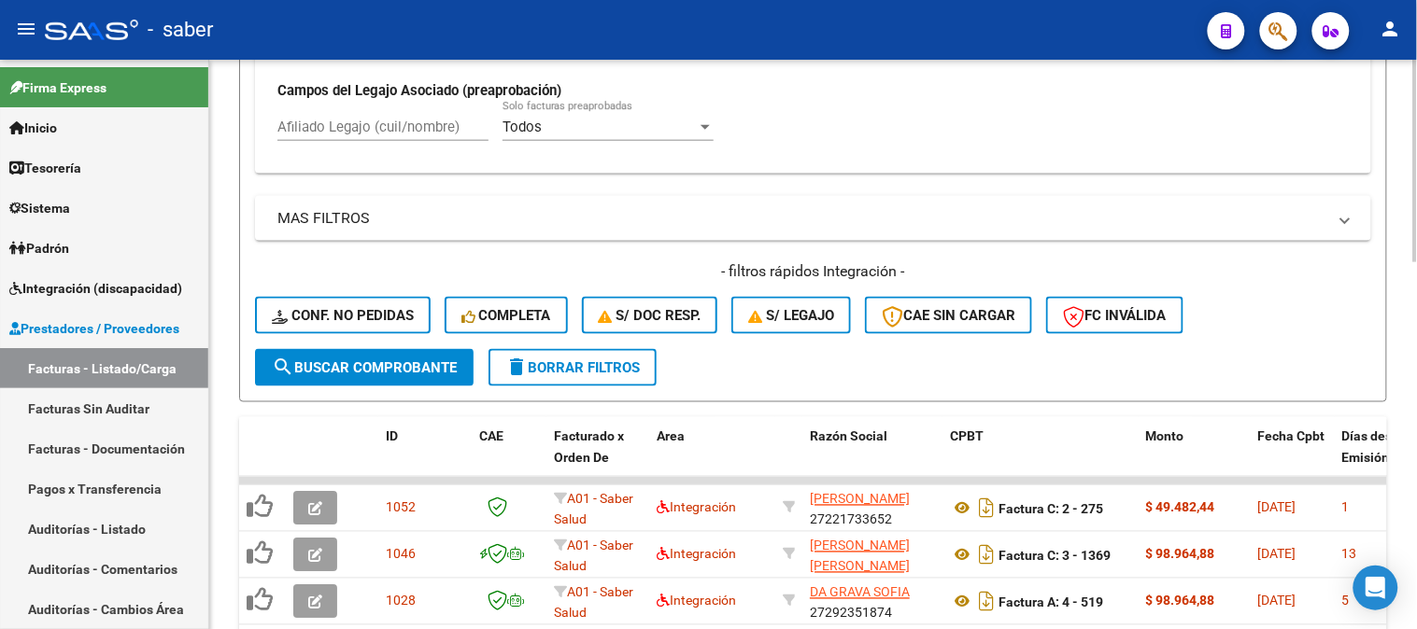
click at [562, 367] on span "delete Borrar Filtros" at bounding box center [572, 368] width 134 height 17
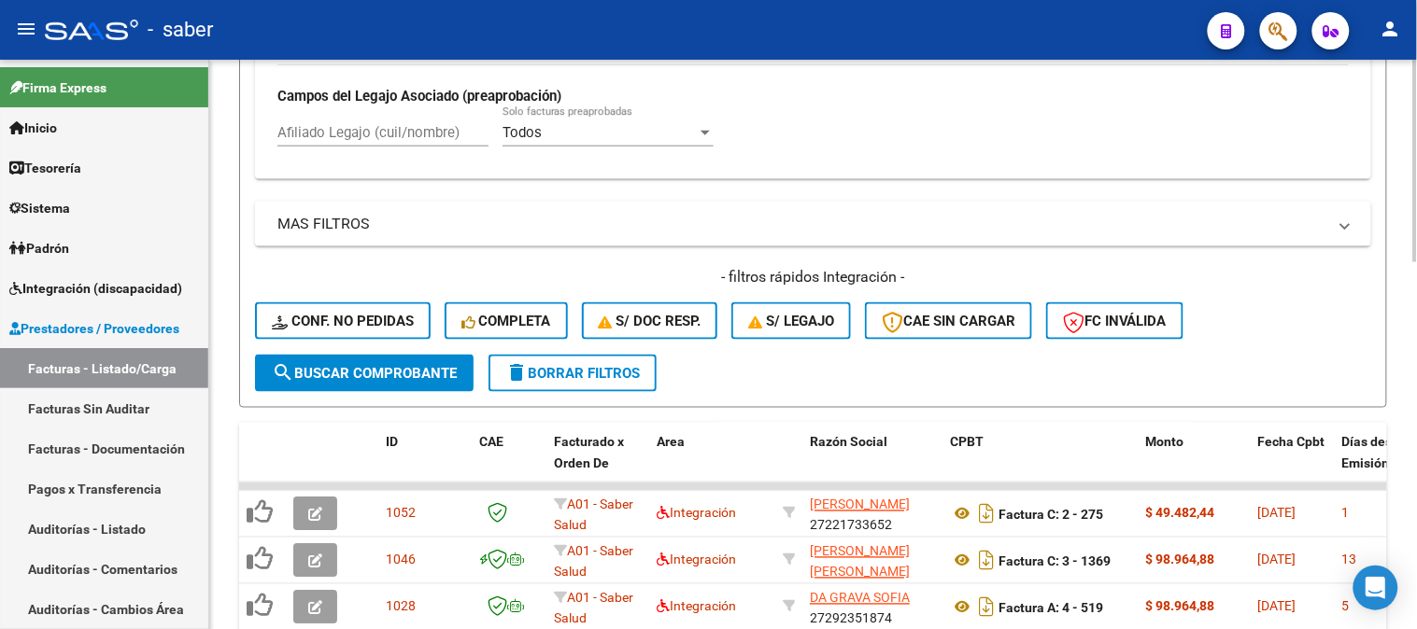
scroll to position [580, 0]
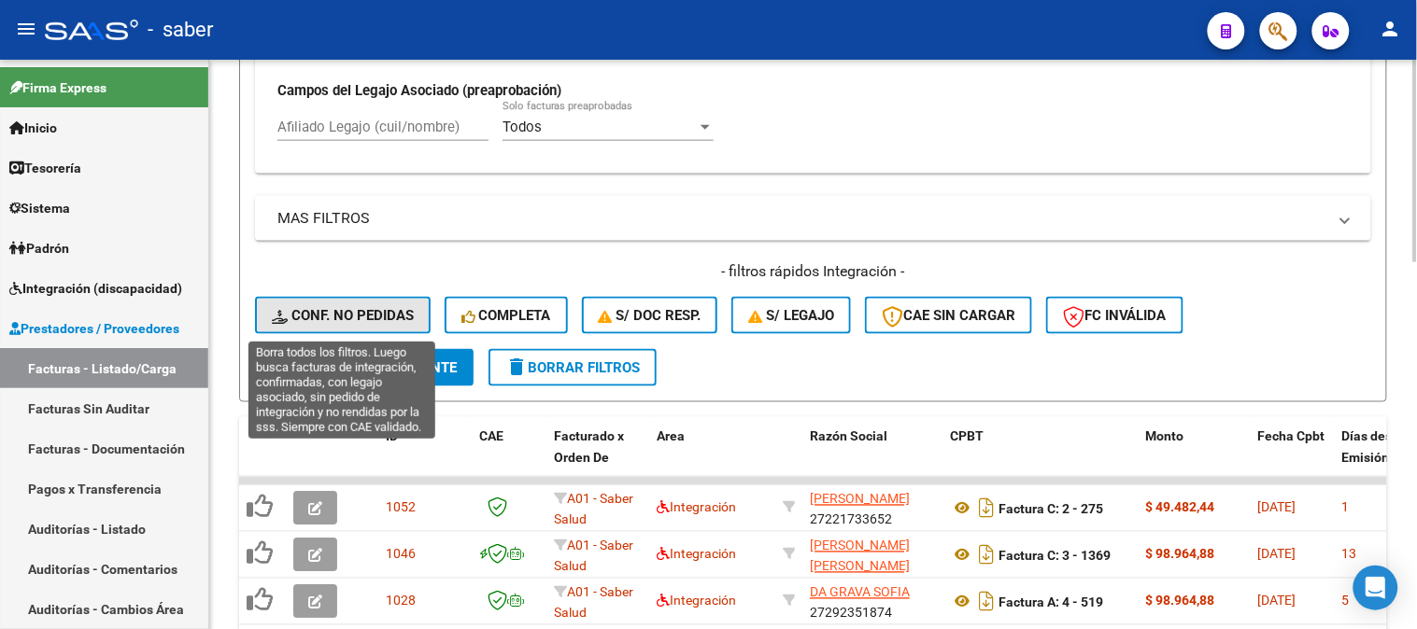
click at [342, 328] on button "Conf. no pedidas" at bounding box center [343, 315] width 176 height 37
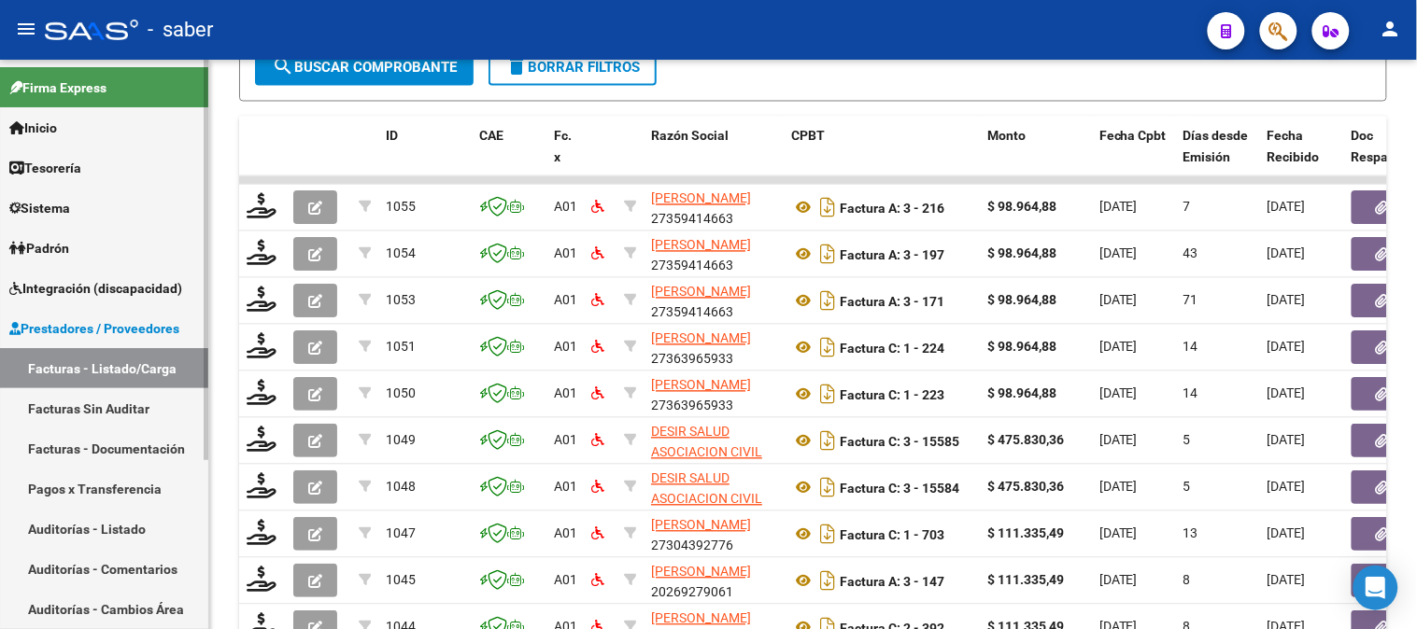
scroll to position [823, 0]
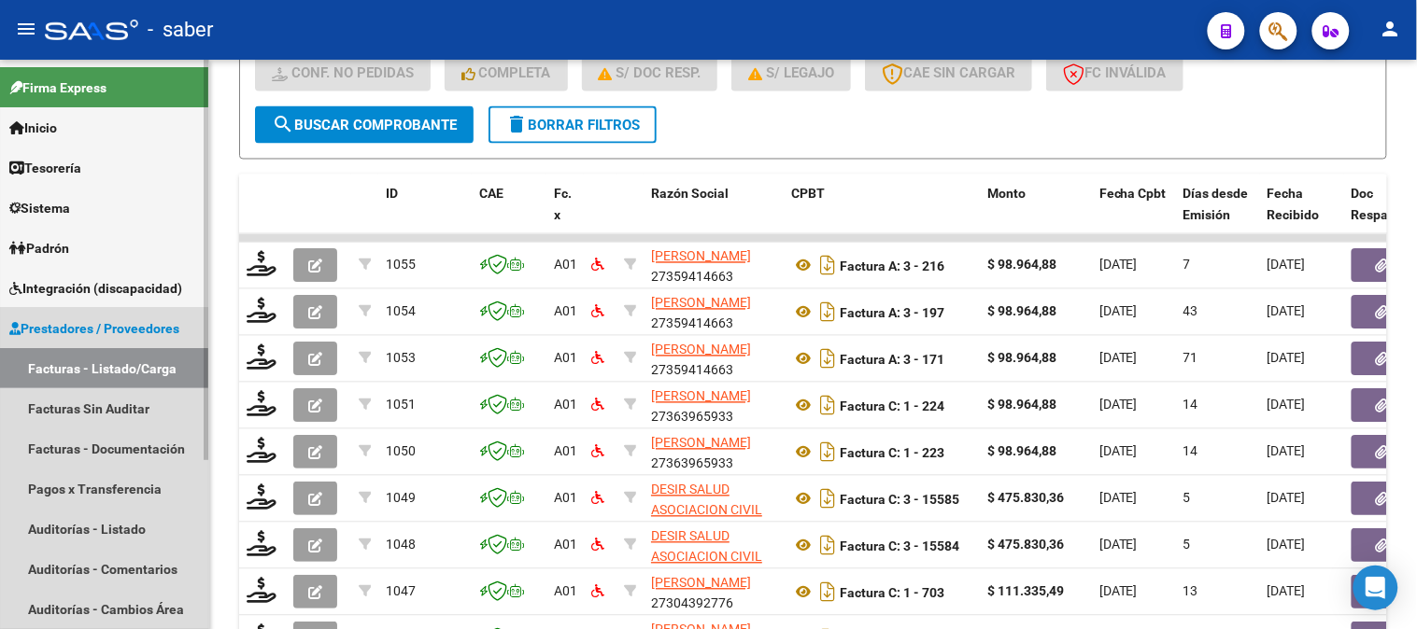
click at [79, 327] on span "Prestadores / Proveedores" at bounding box center [94, 328] width 170 height 21
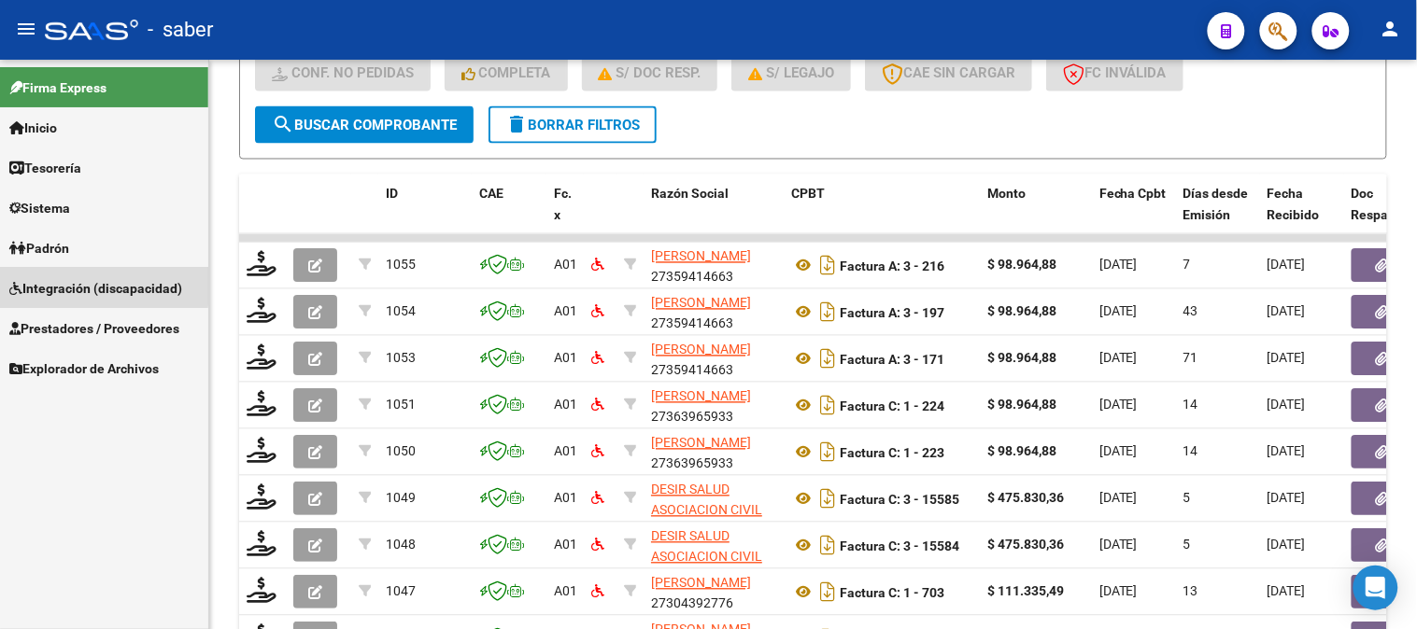
click at [63, 278] on span "Integración (discapacidad)" at bounding box center [95, 288] width 173 height 21
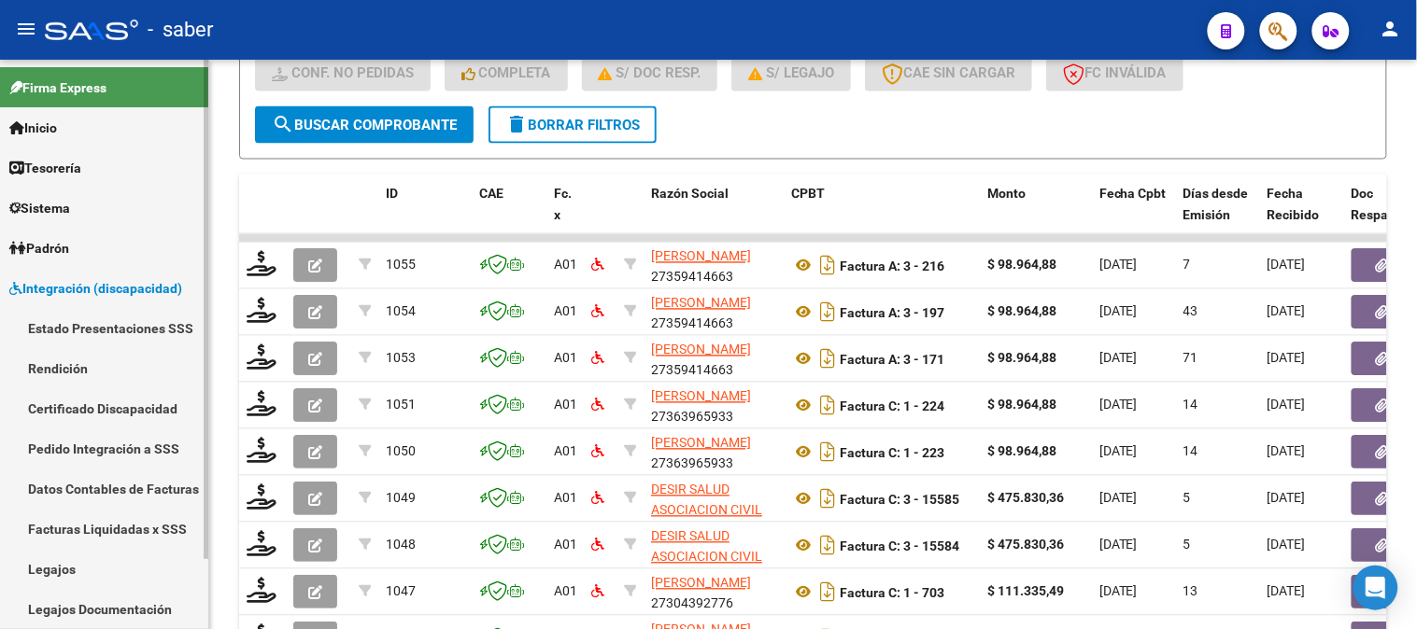
click at [92, 526] on link "Facturas Liquidadas x SSS" at bounding box center [104, 529] width 208 height 40
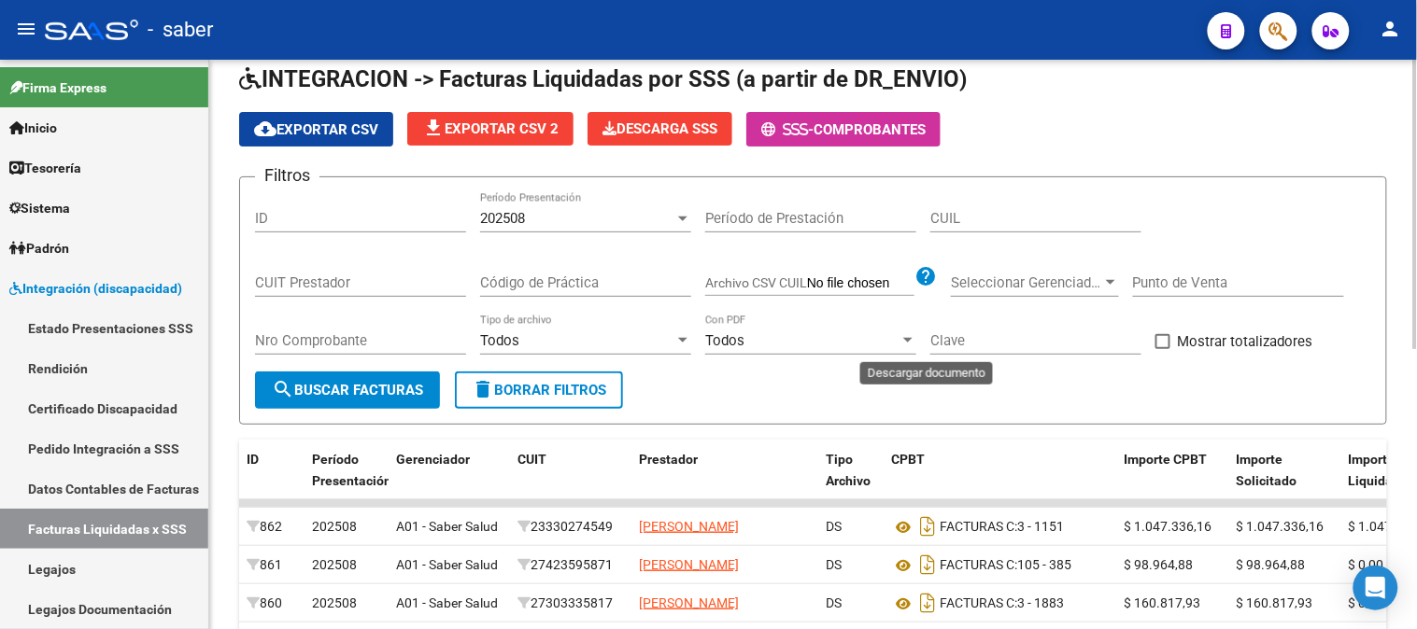
scroll to position [34, 0]
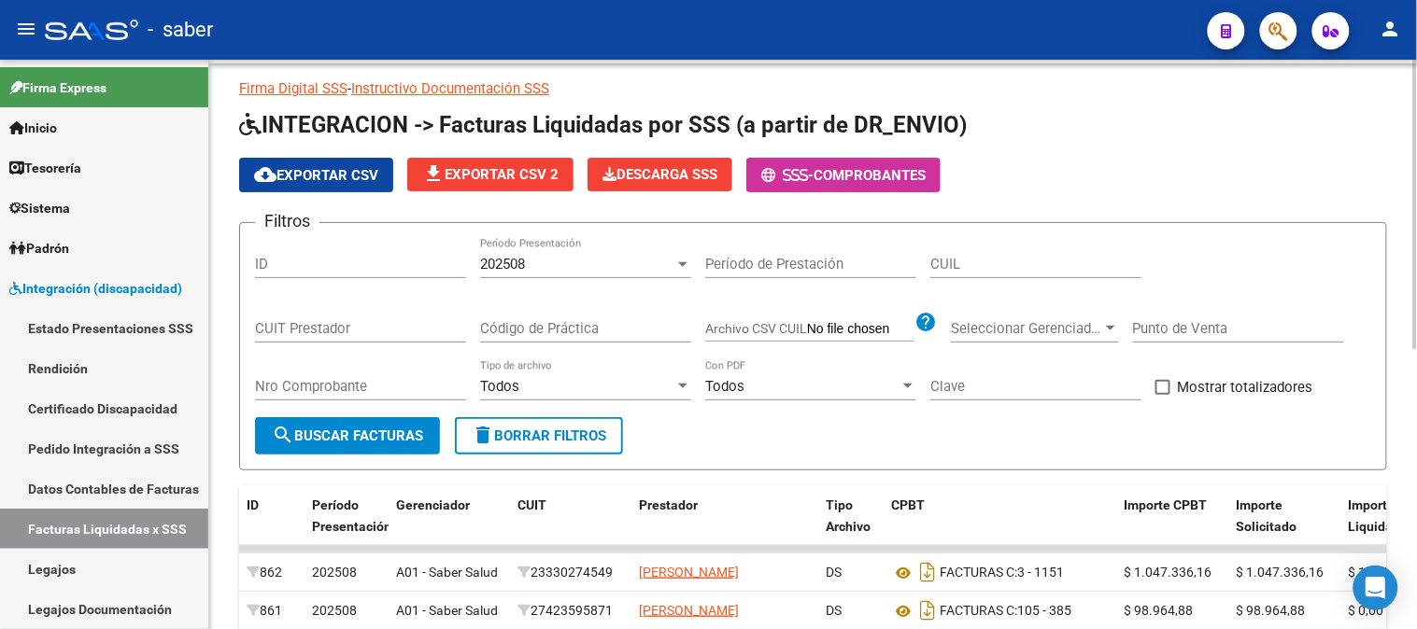
click at [976, 275] on div "CUIL" at bounding box center [1035, 258] width 211 height 40
paste input "20-56263735-5"
click at [352, 439] on span "search Buscar Facturas" at bounding box center [347, 436] width 151 height 17
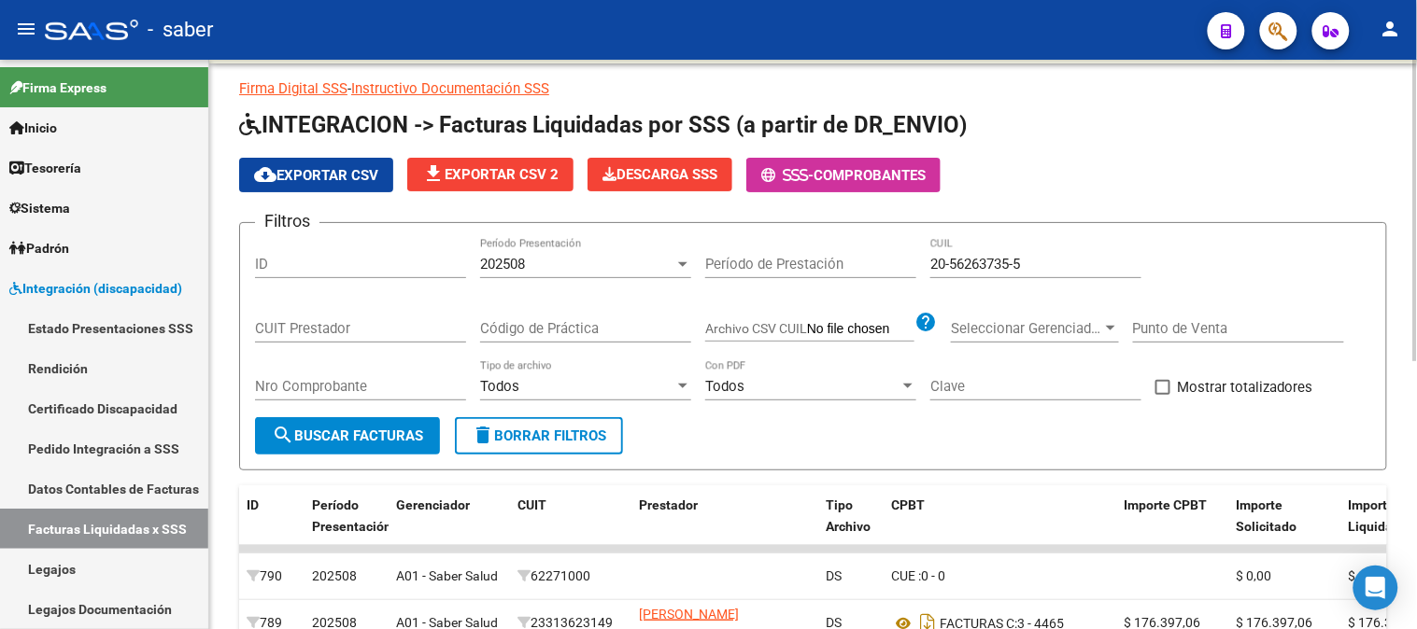
click at [525, 264] on span "202508" at bounding box center [502, 264] width 45 height 17
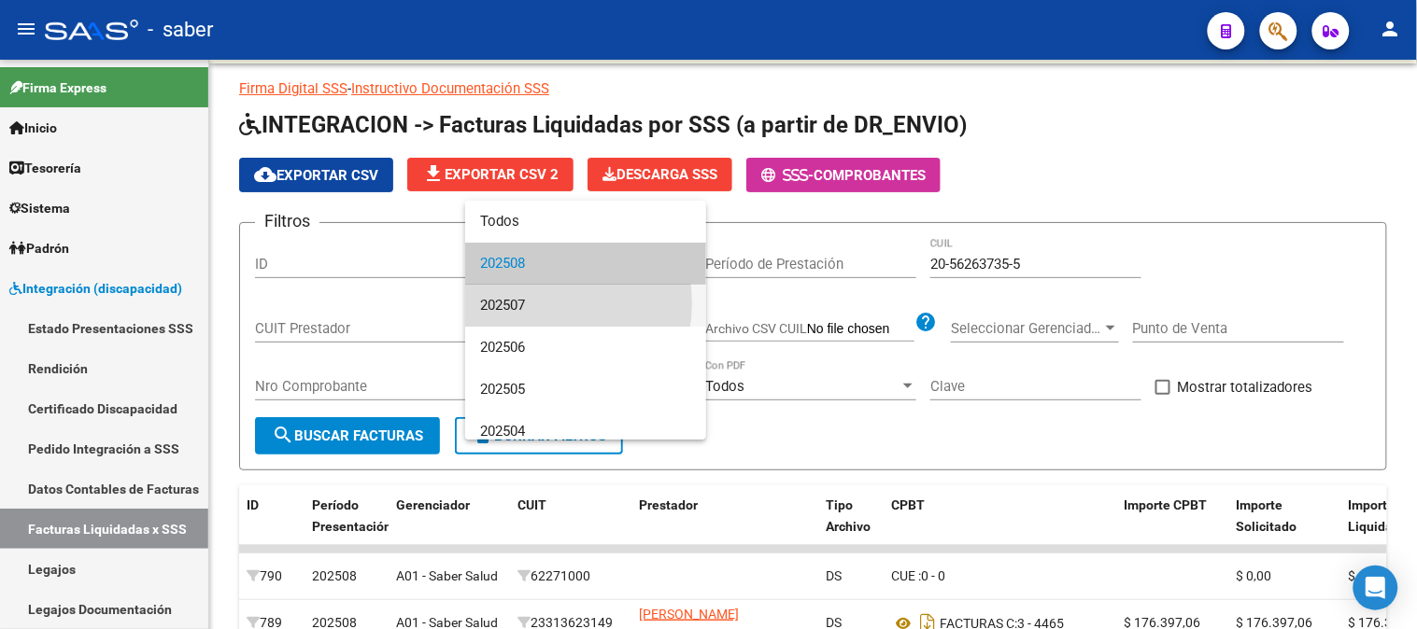
click at [537, 304] on span "202507" at bounding box center [585, 306] width 211 height 42
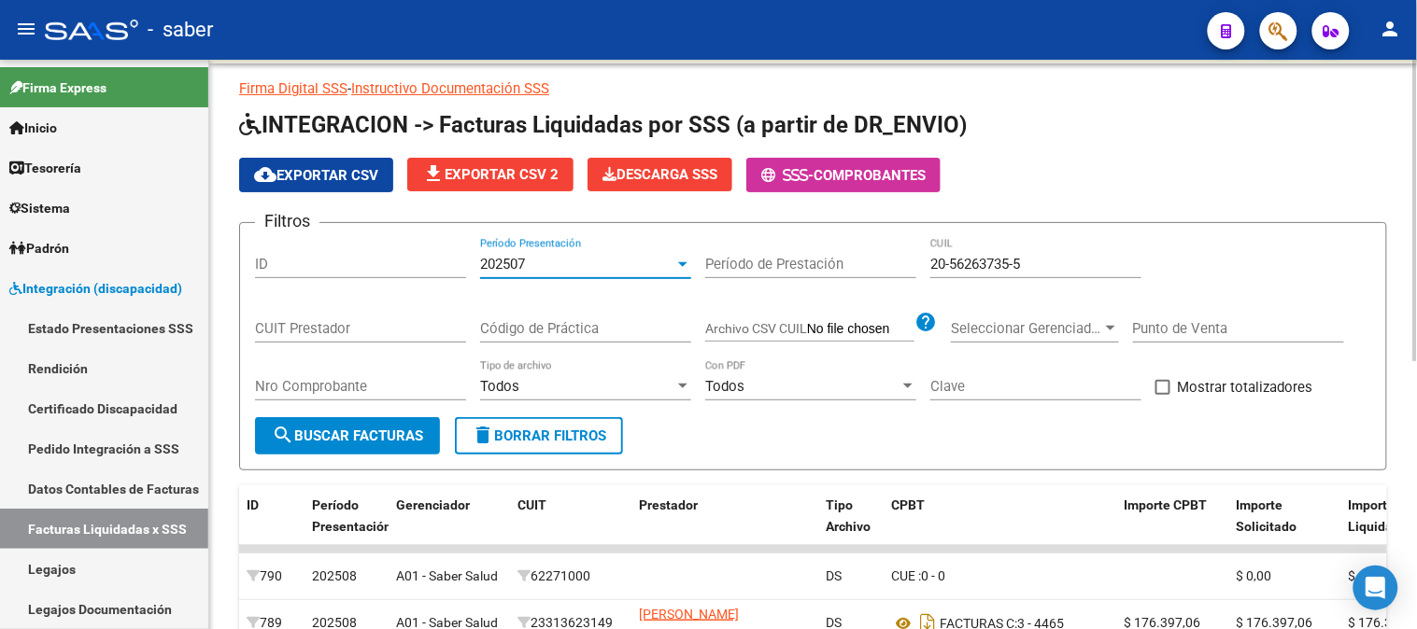
click at [566, 275] on div "202507 Período Presentación" at bounding box center [585, 258] width 211 height 40
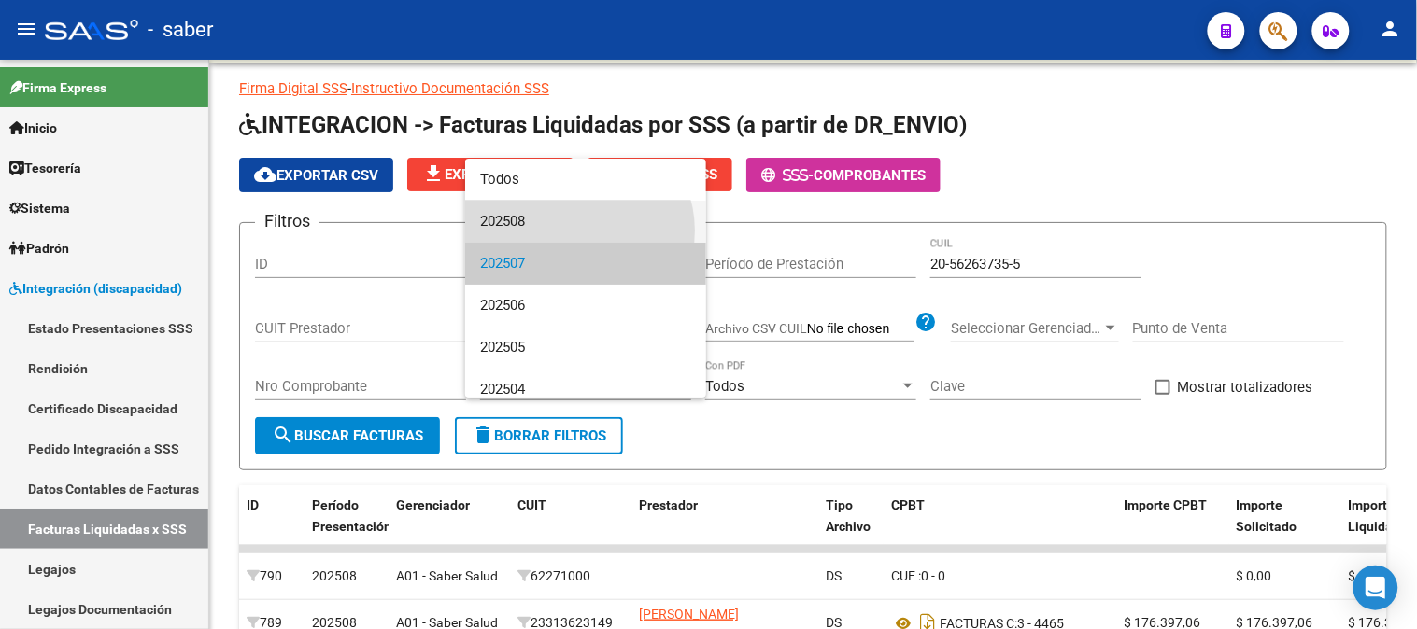
click at [576, 231] on span "202508" at bounding box center [585, 222] width 211 height 42
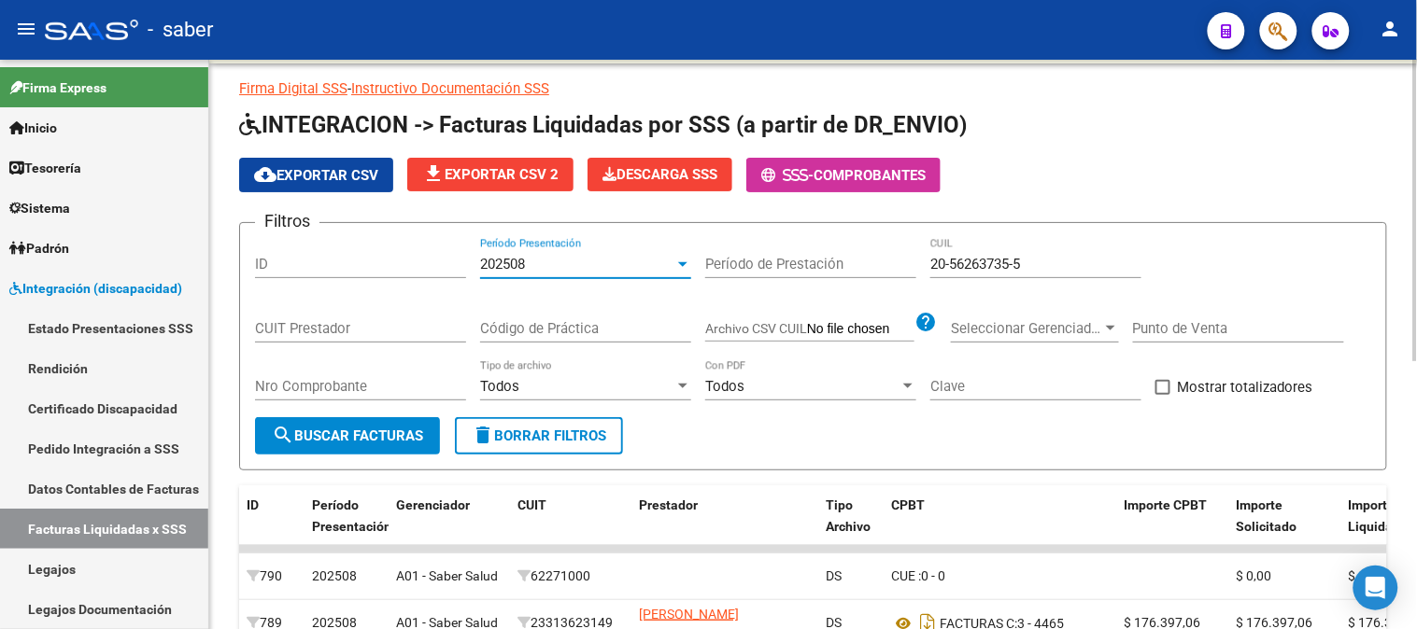
click at [405, 433] on span "search Buscar Facturas" at bounding box center [347, 436] width 151 height 17
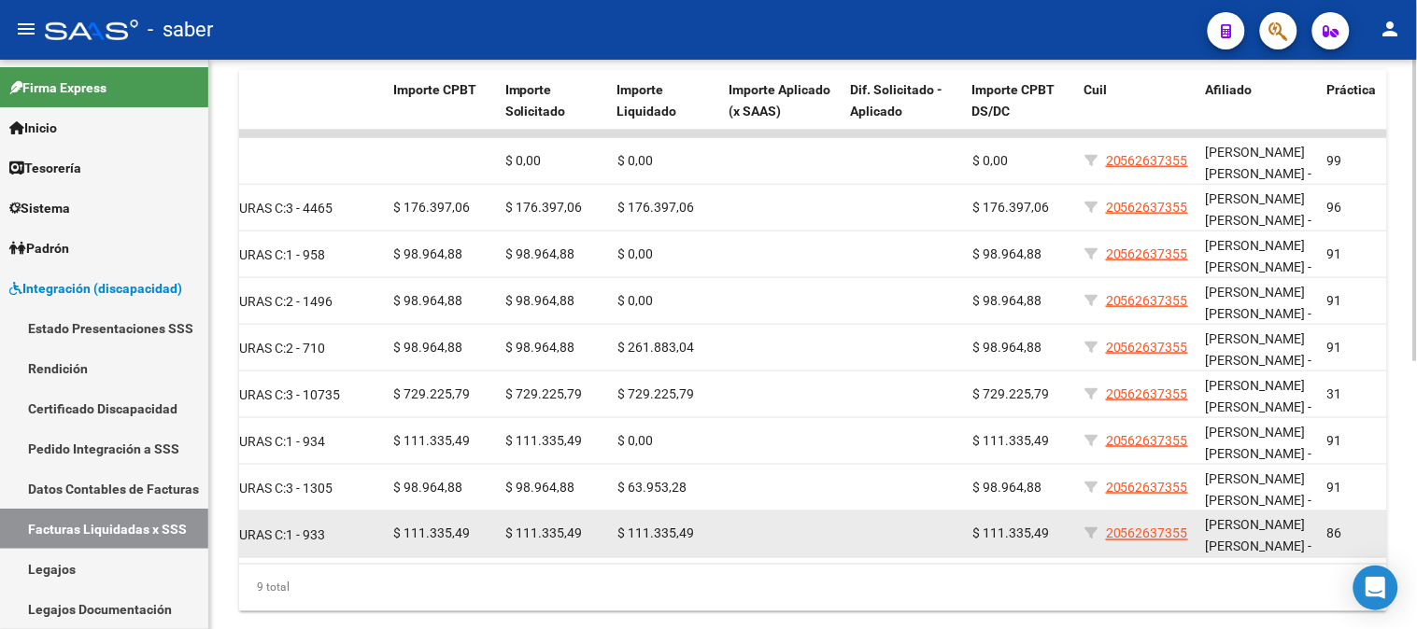
scroll to position [0, 713]
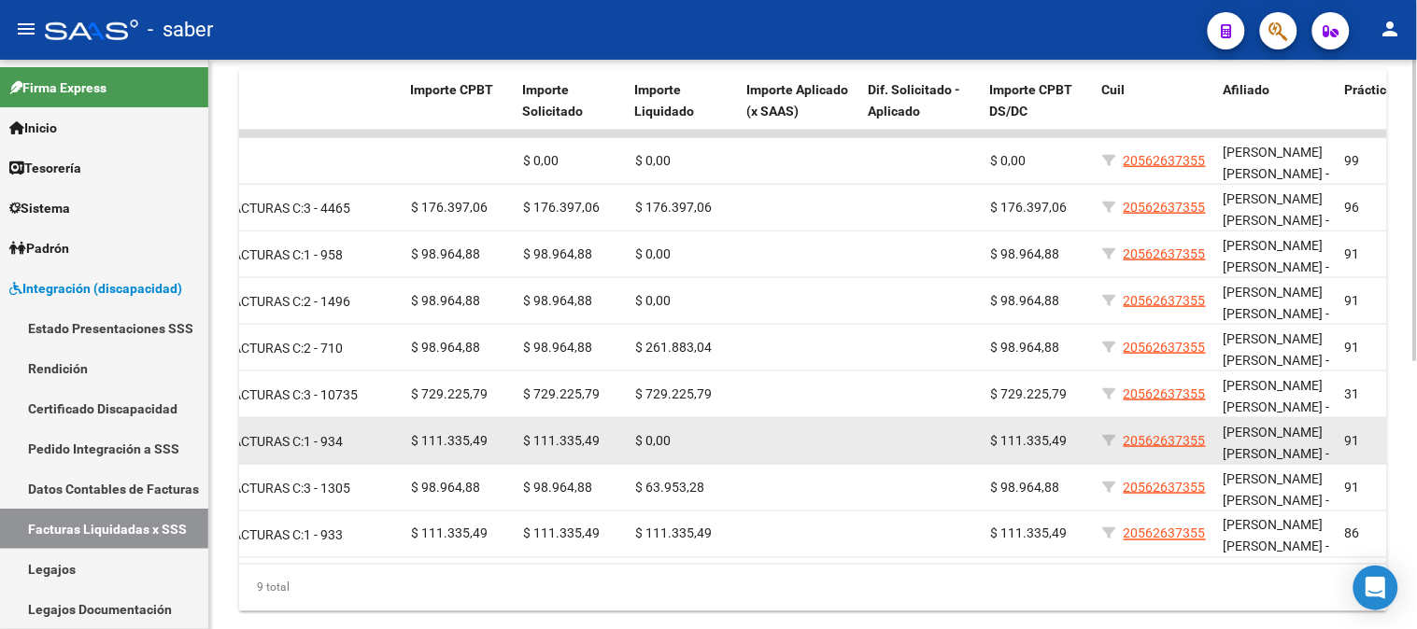
click at [738, 444] on datatable-body-cell "$ 0,00" at bounding box center [684, 441] width 112 height 46
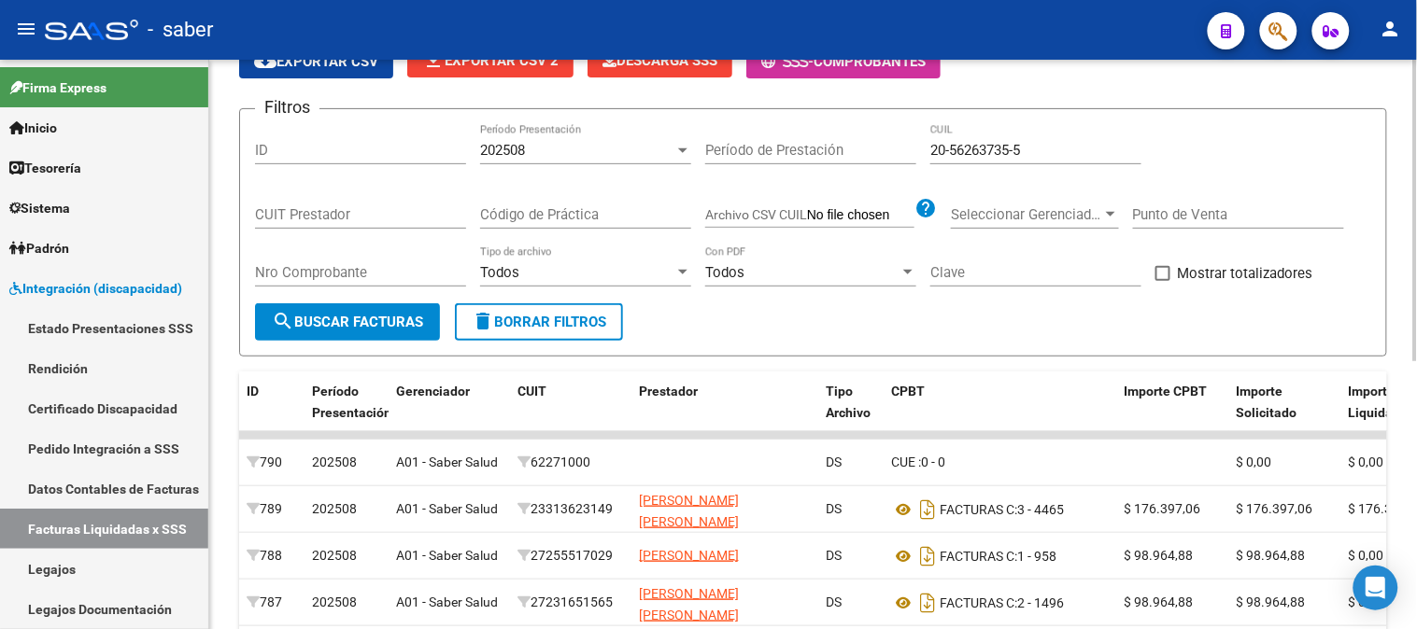
scroll to position [104, 0]
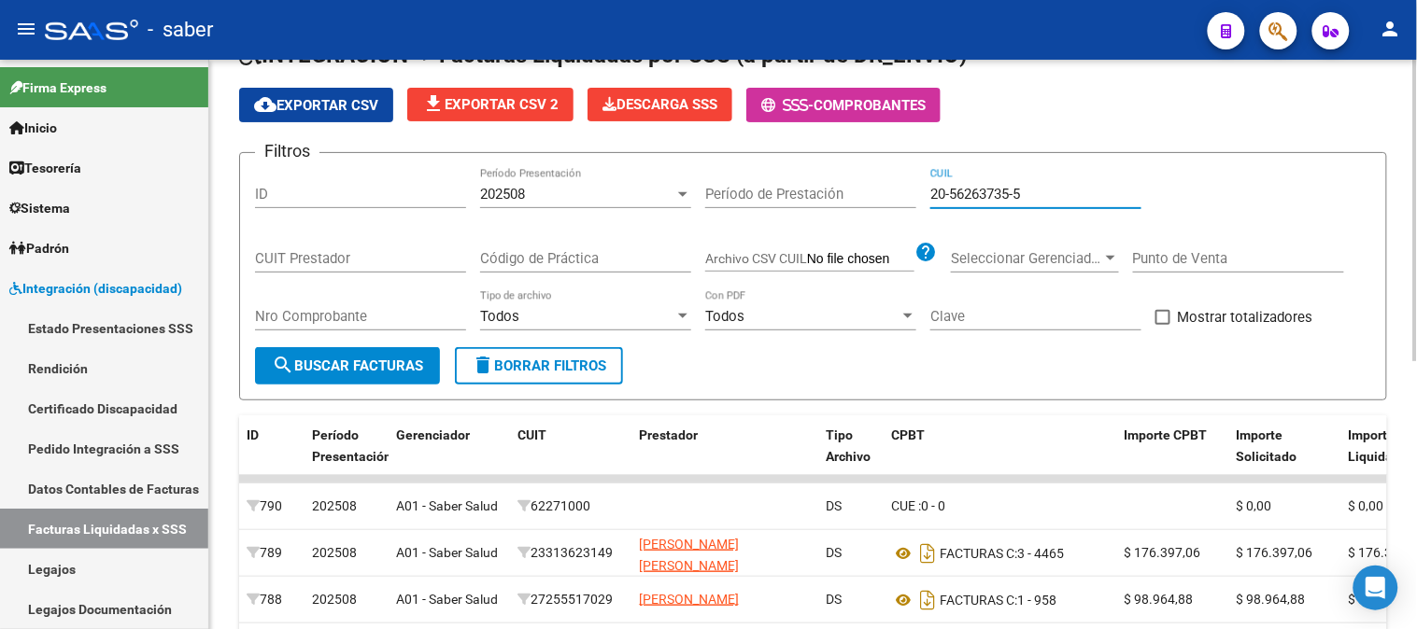
drag, startPoint x: 913, startPoint y: 192, endPoint x: 798, endPoint y: 192, distance: 115.8
click at [798, 192] on div "Filtros ID 202508 Período Presentación Período de Prestación 20-56263735-5 CUIL…" at bounding box center [813, 257] width 1116 height 179
paste input "4882878-4"
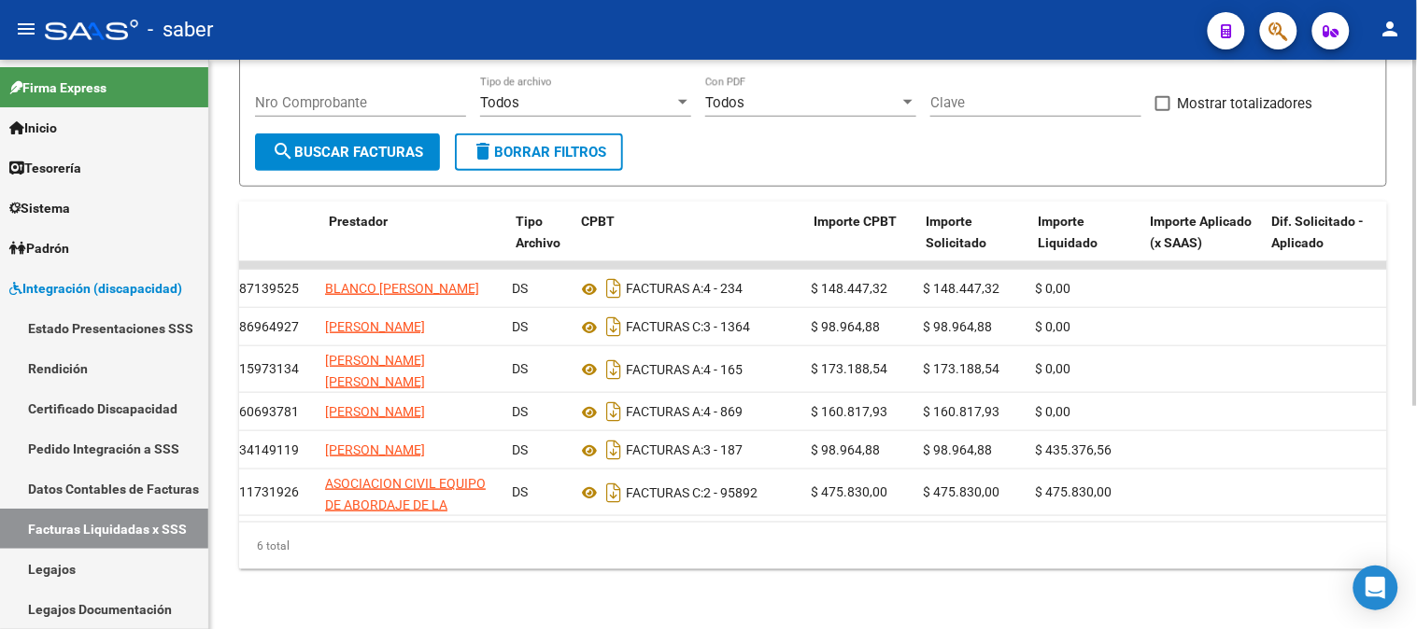
scroll to position [0, 310]
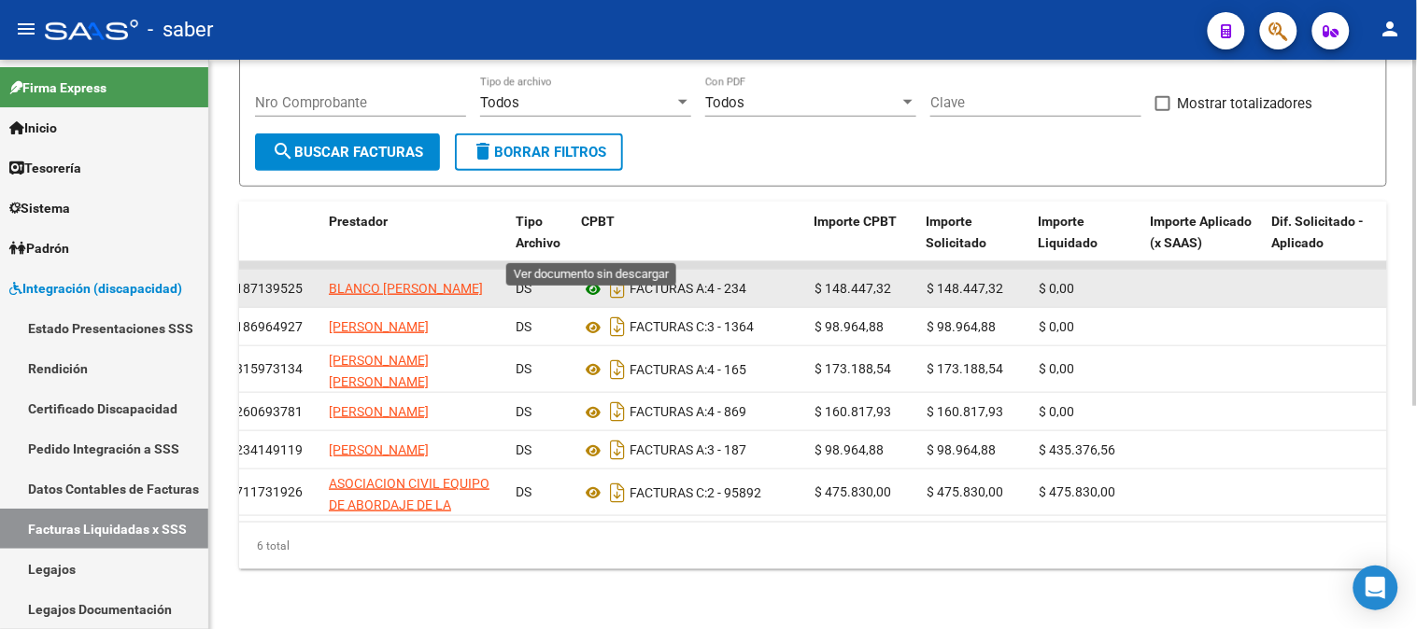
click at [600, 278] on icon at bounding box center [593, 289] width 24 height 22
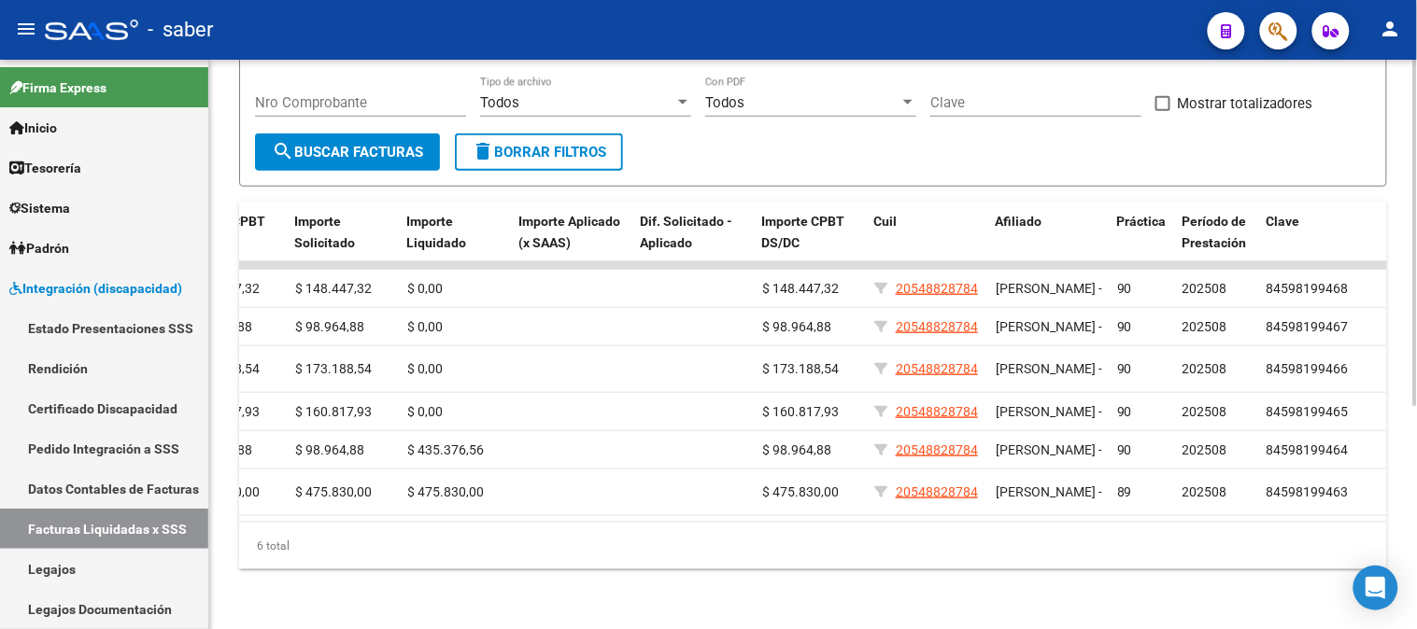
scroll to position [0, 953]
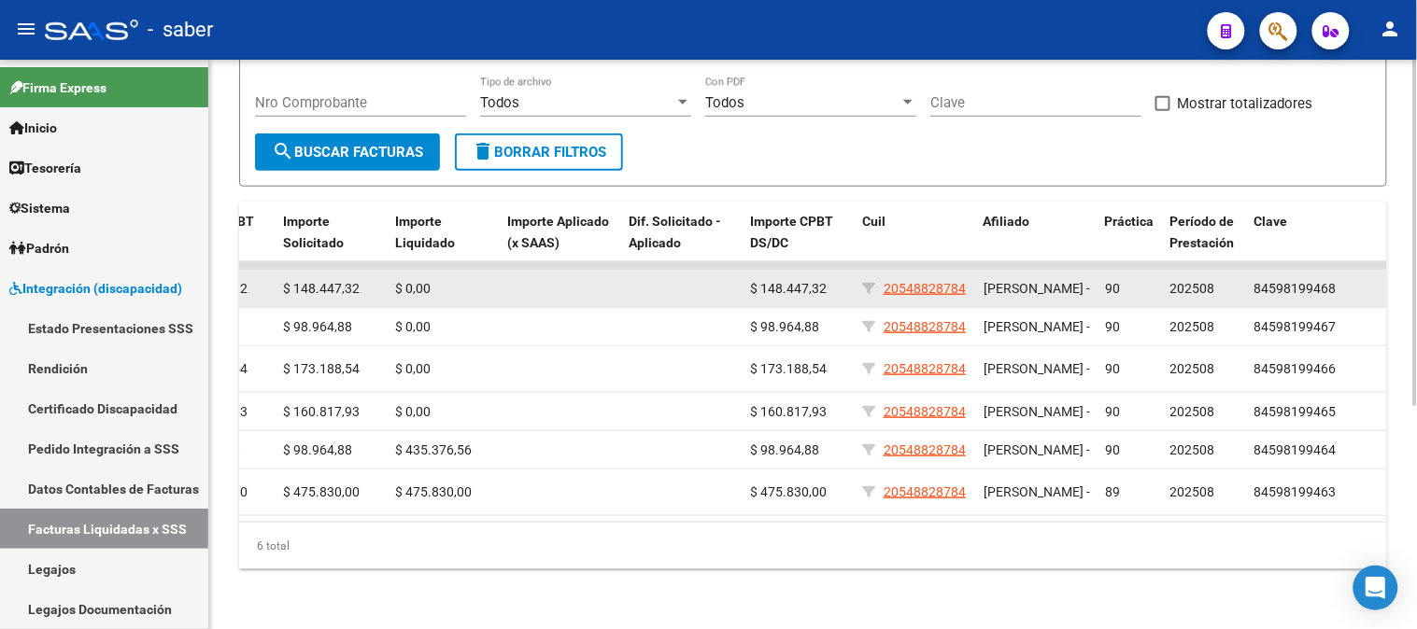
click at [1283, 281] on span "84598199468" at bounding box center [1295, 288] width 82 height 15
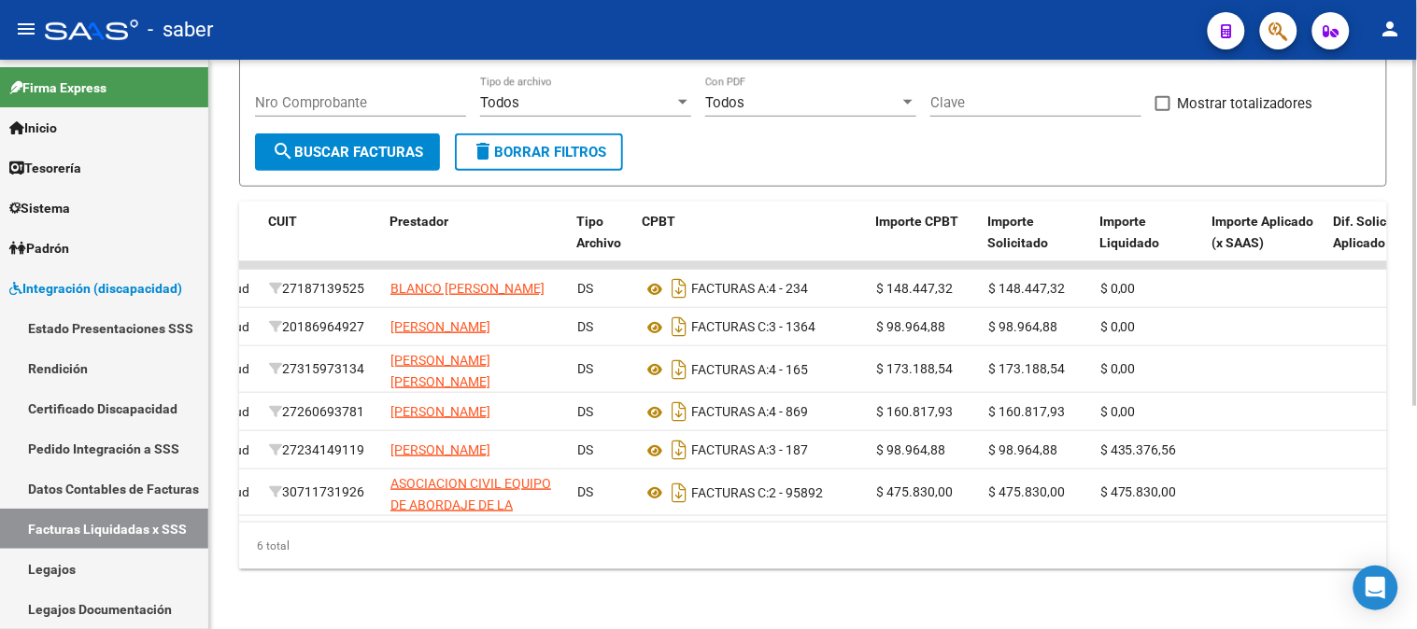
scroll to position [0, 275]
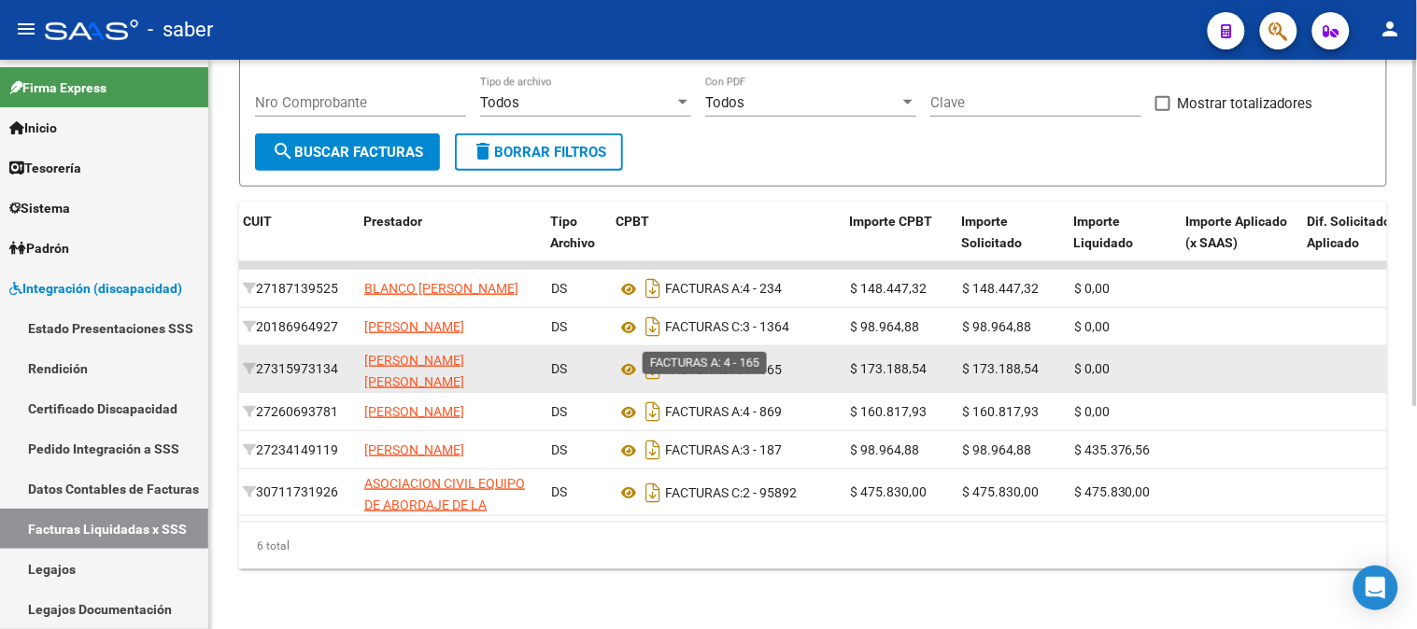
click at [706, 362] on span "FACTURAS A:" at bounding box center [704, 369] width 78 height 15
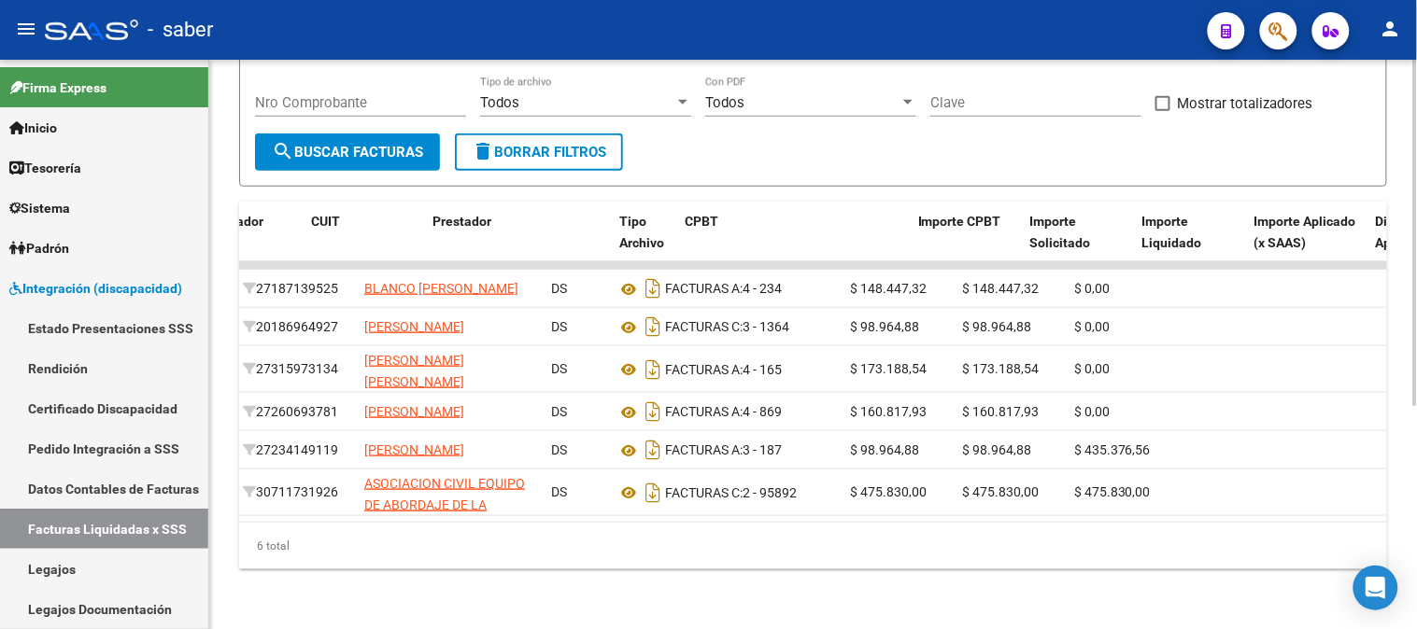
scroll to position [0, 0]
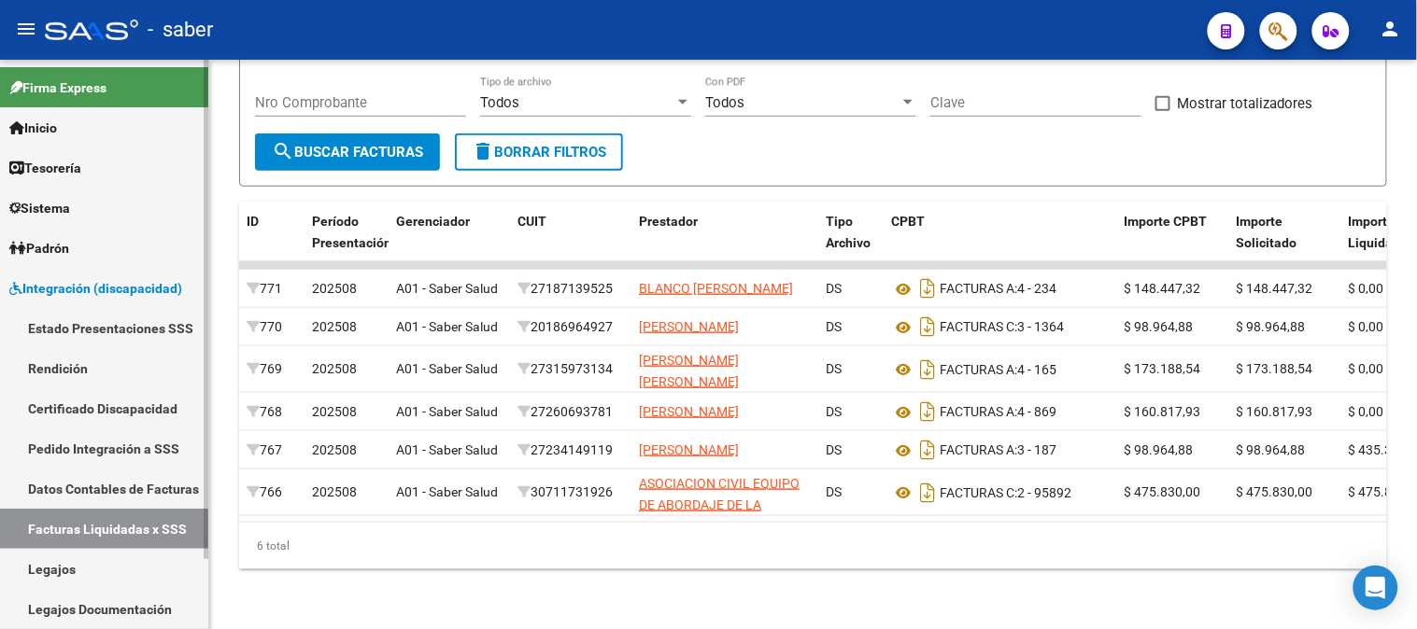
click at [94, 278] on span "Integración (discapacidad)" at bounding box center [95, 288] width 173 height 21
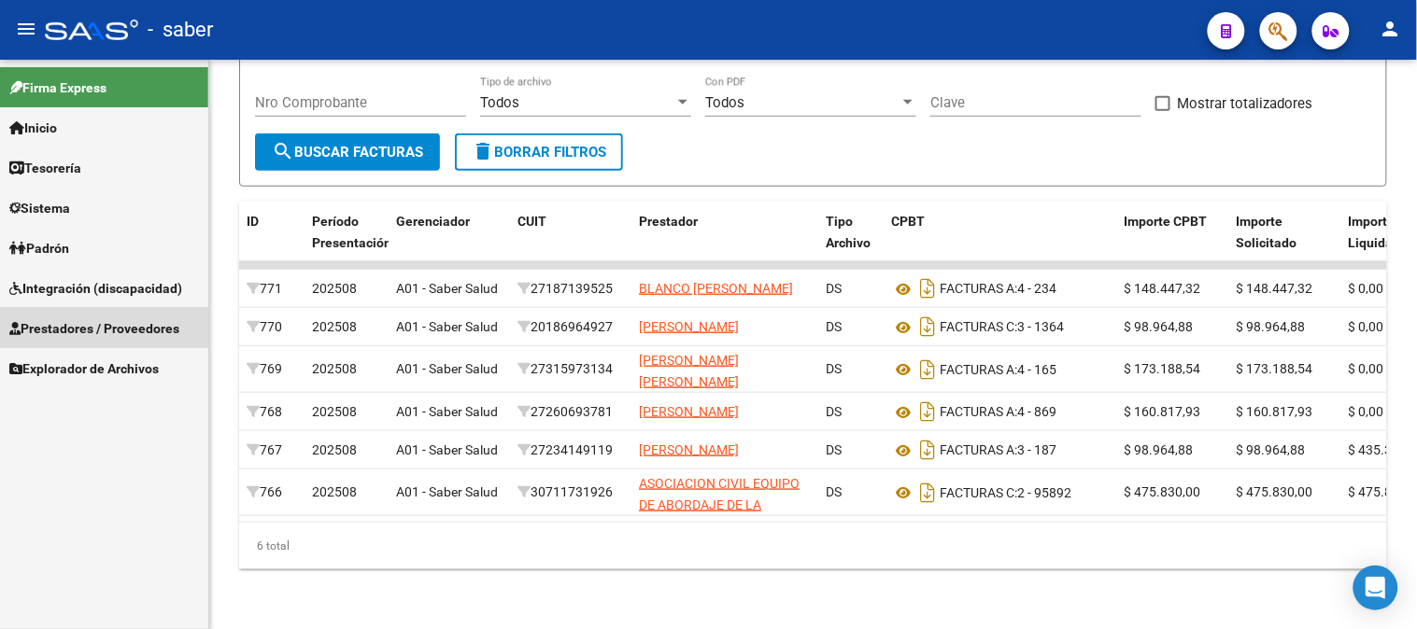
click at [81, 324] on span "Prestadores / Proveedores" at bounding box center [94, 328] width 170 height 21
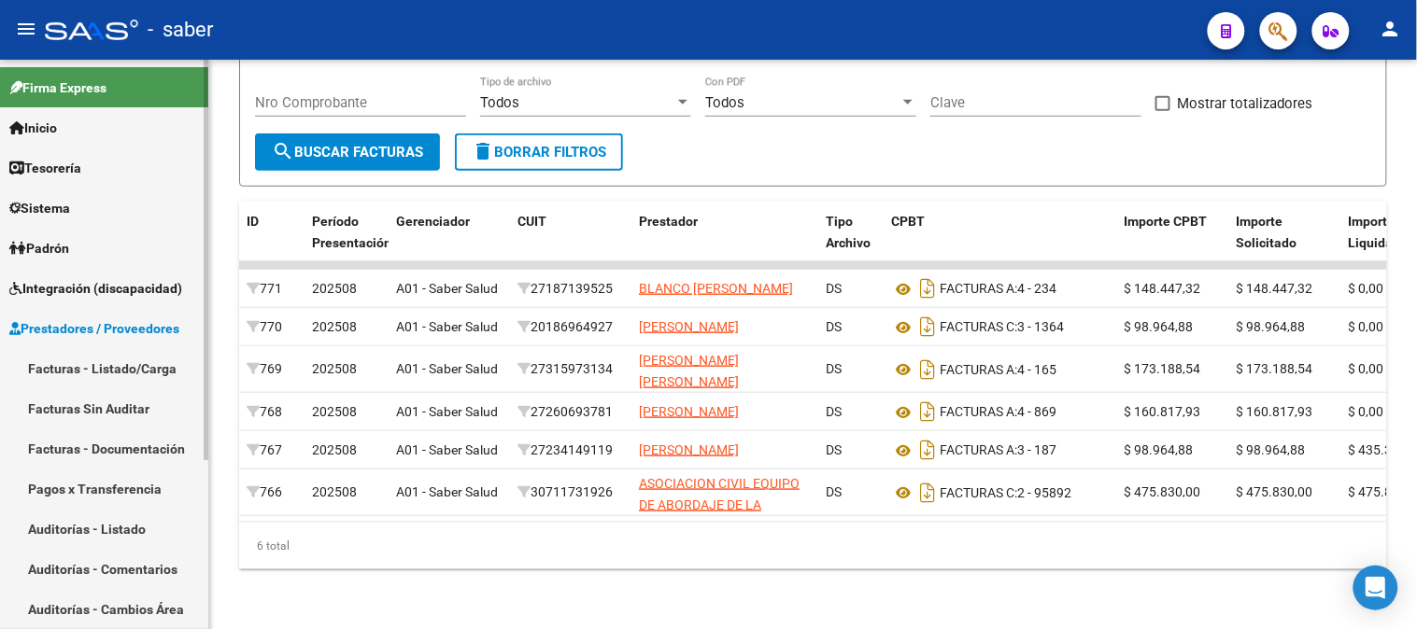
click at [112, 359] on link "Facturas - Listado/Carga" at bounding box center [104, 368] width 208 height 40
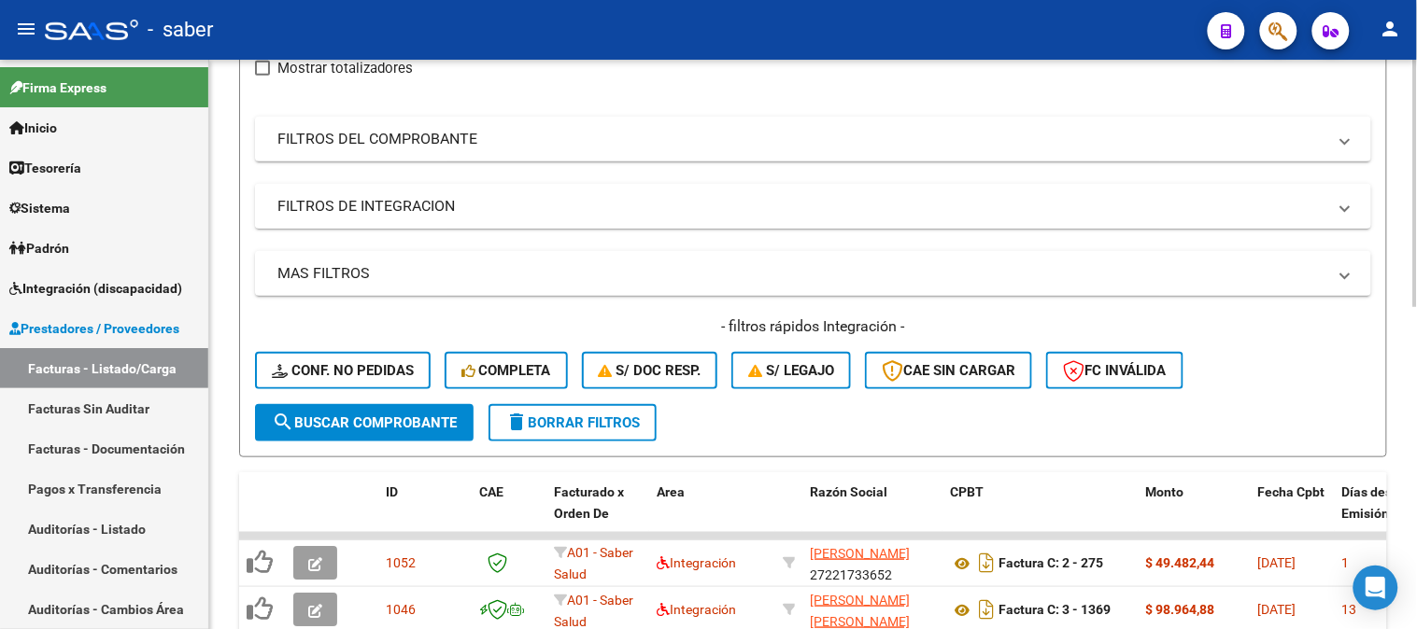
scroll to position [104, 0]
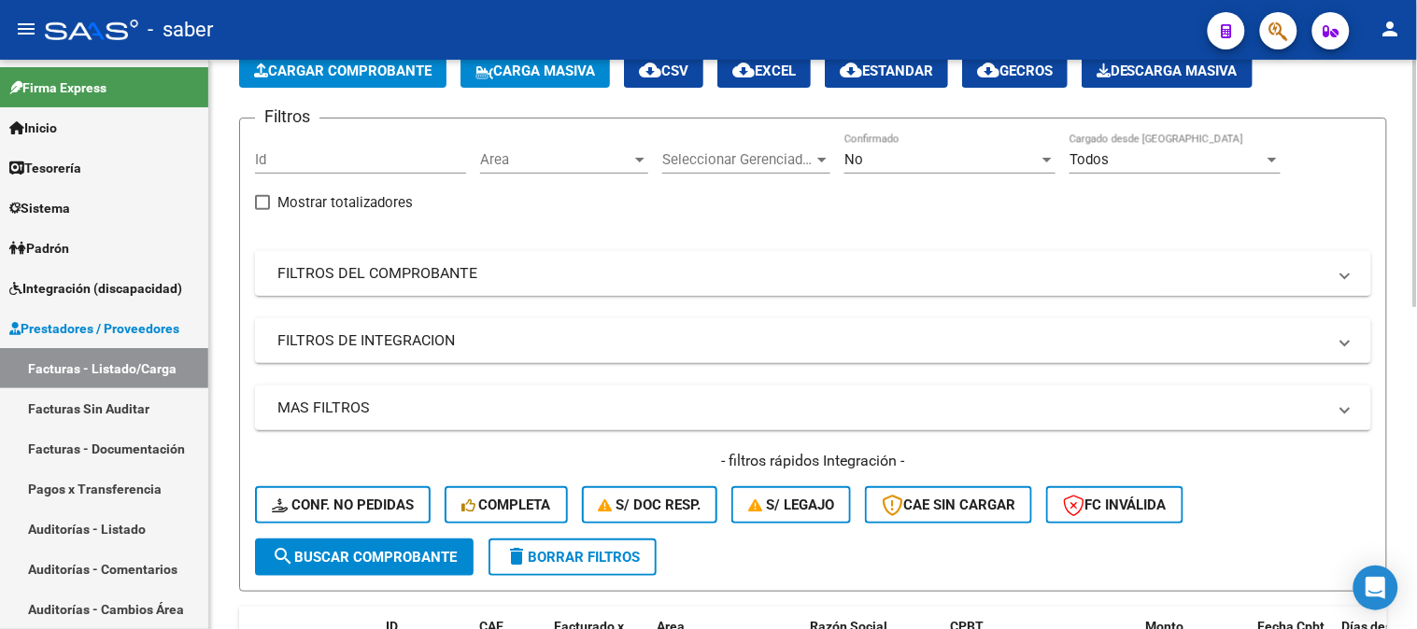
click at [562, 287] on mat-expansion-panel-header "FILTROS DEL COMPROBANTE" at bounding box center [813, 273] width 1116 height 45
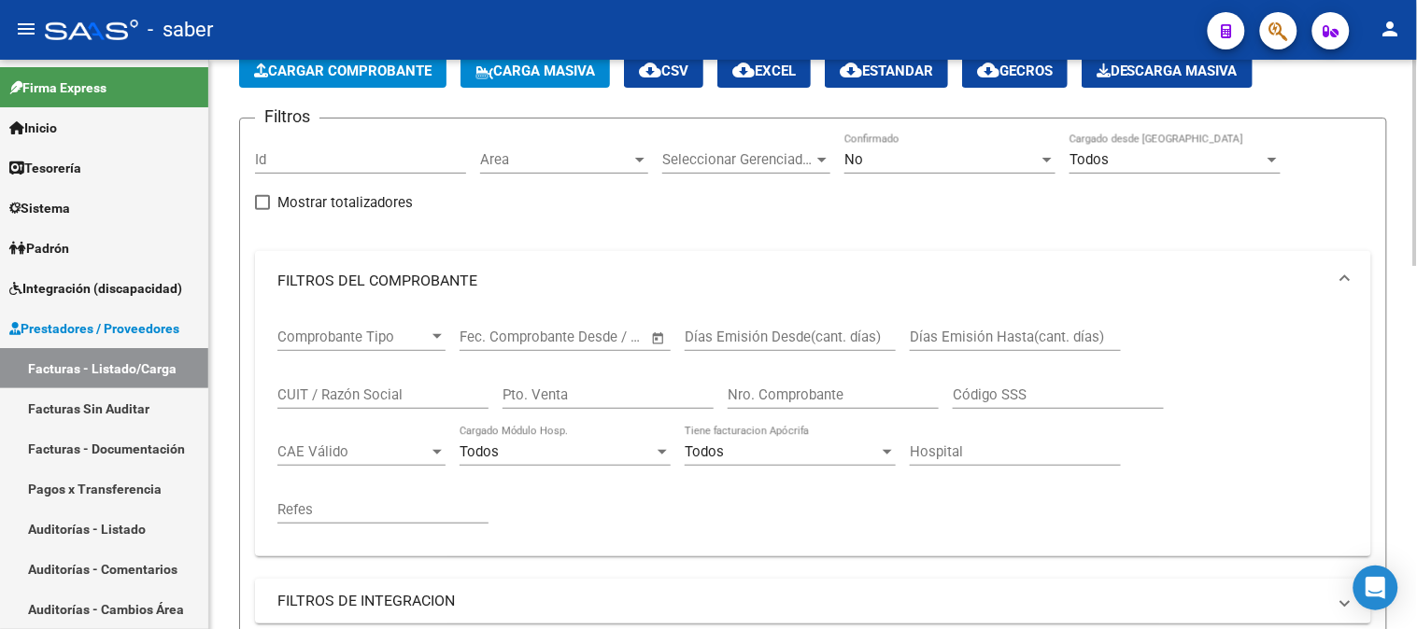
click at [399, 395] on input "CUIT / Razón Social" at bounding box center [382, 395] width 211 height 17
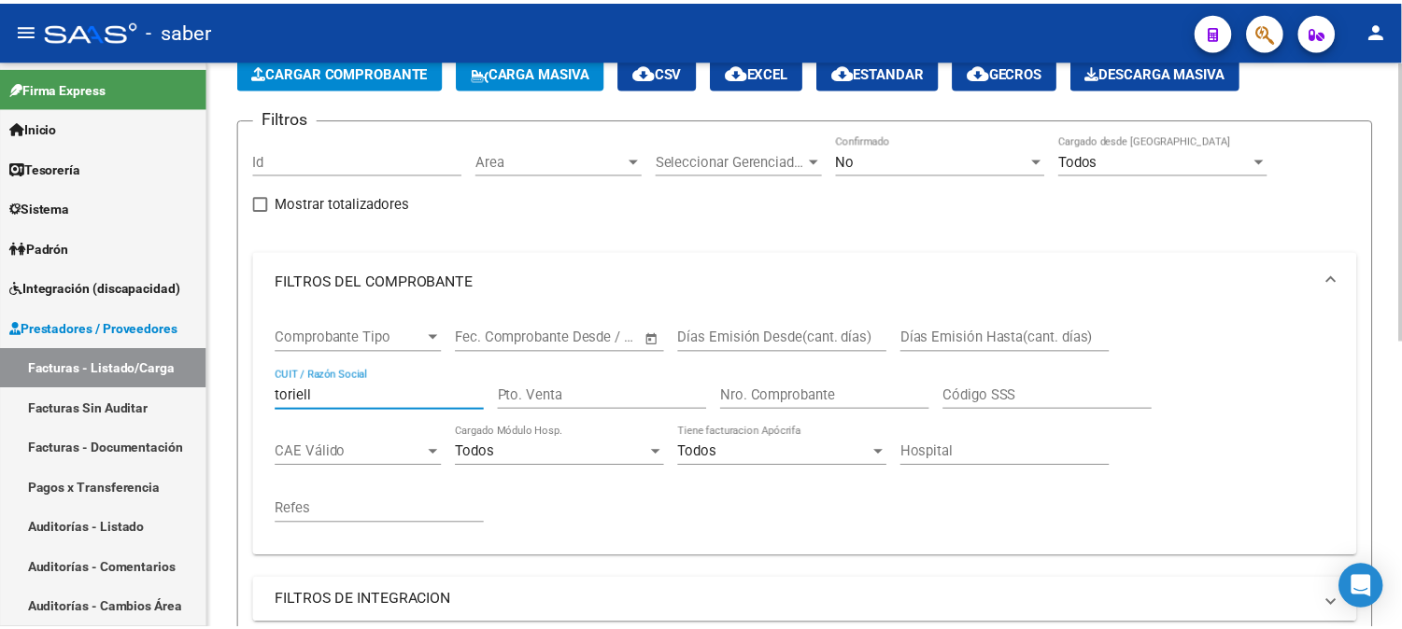
scroll to position [518, 0]
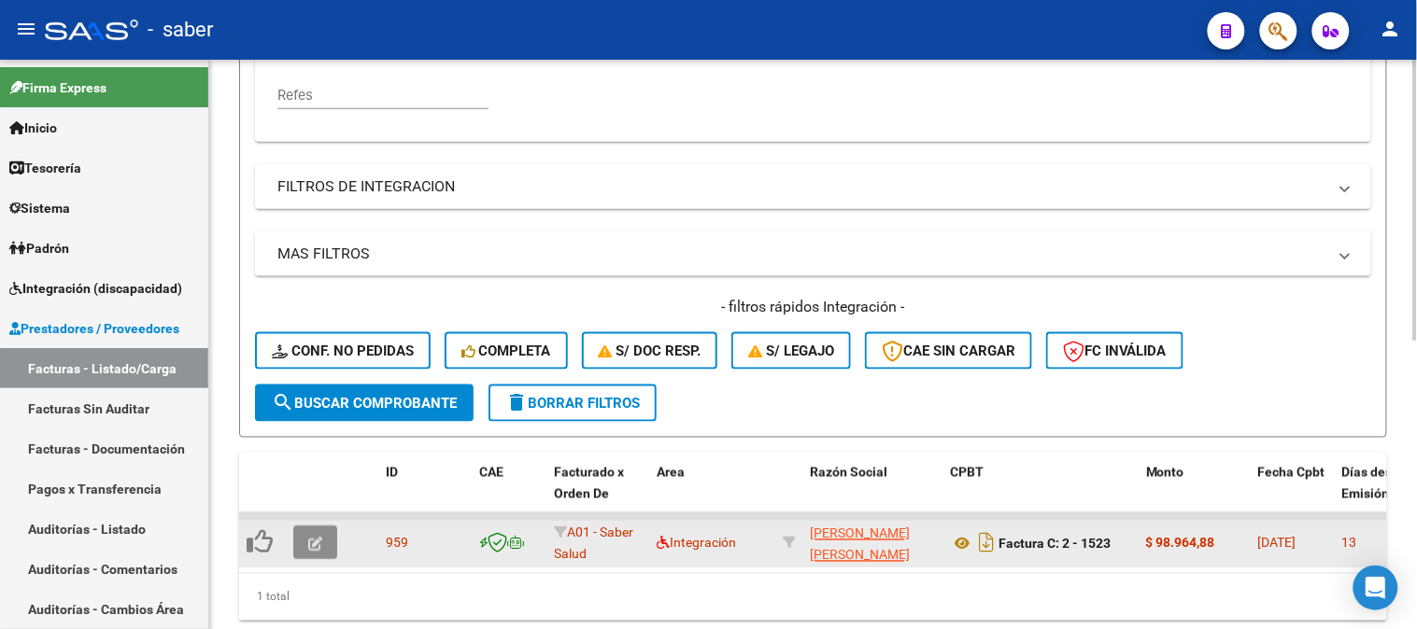
click at [309, 540] on icon "button" at bounding box center [315, 545] width 14 height 14
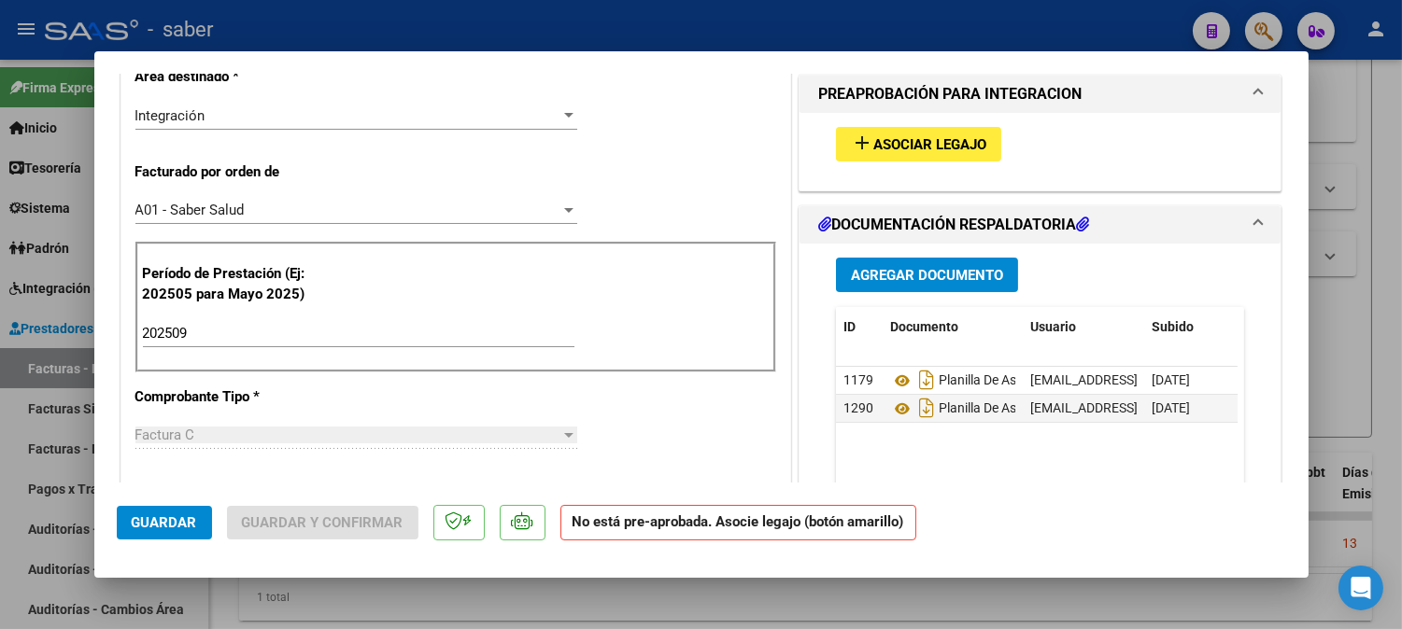
scroll to position [622, 0]
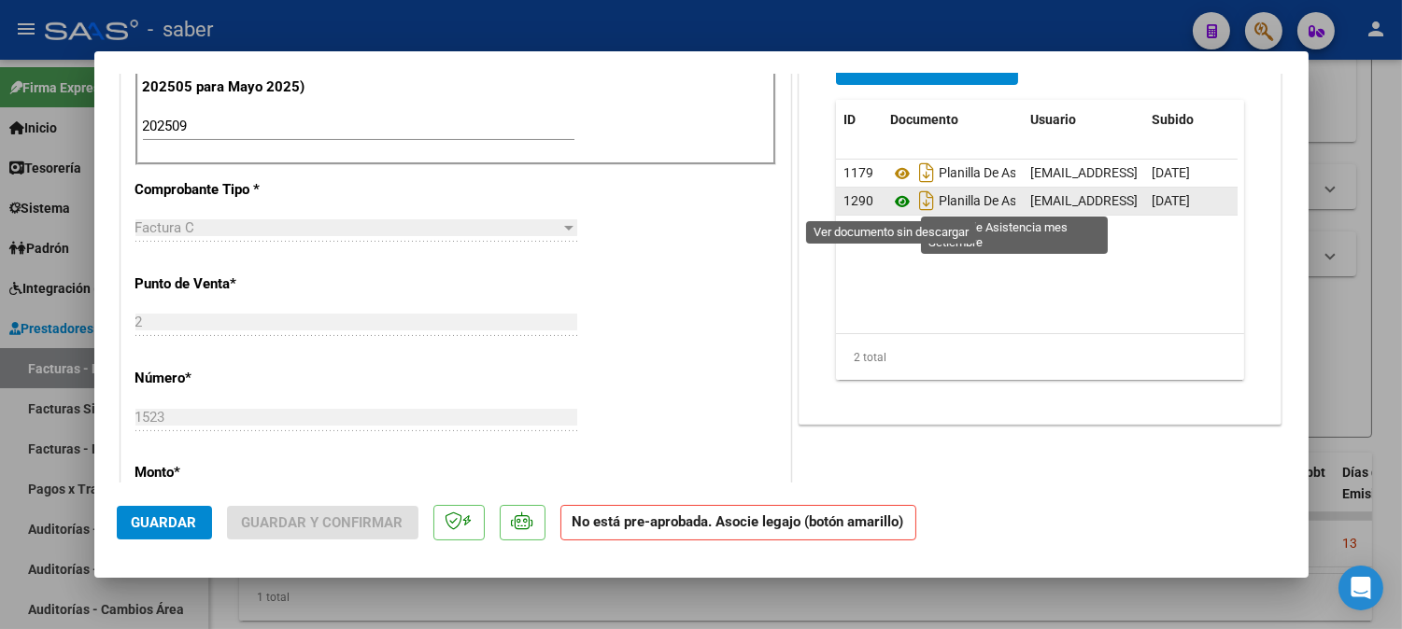
click at [892, 201] on icon at bounding box center [902, 202] width 24 height 22
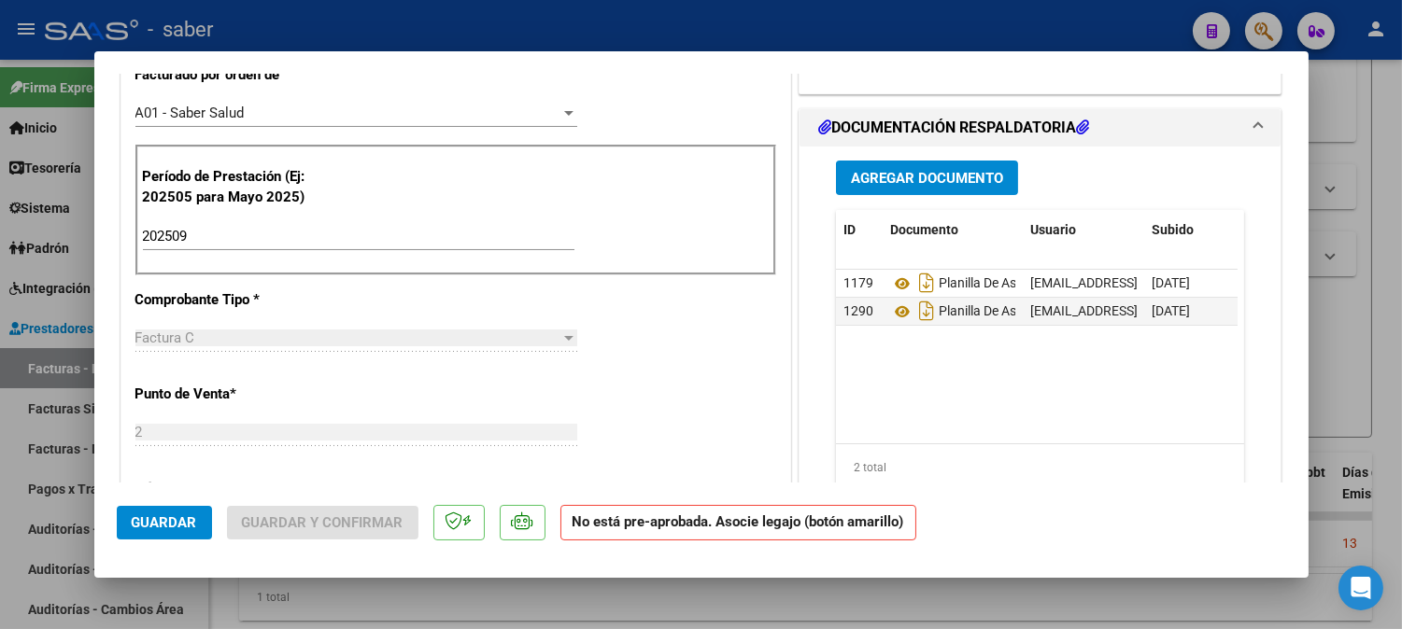
scroll to position [311, 0]
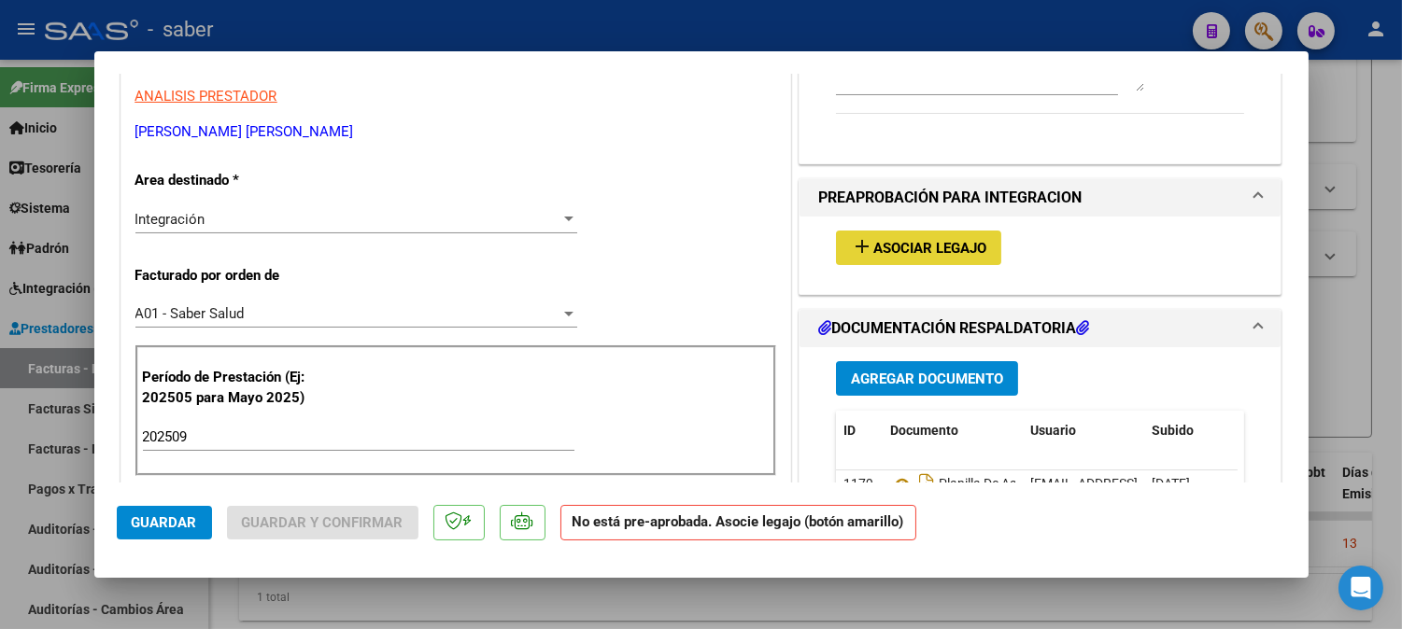
click at [925, 247] on span "Asociar Legajo" at bounding box center [929, 248] width 113 height 17
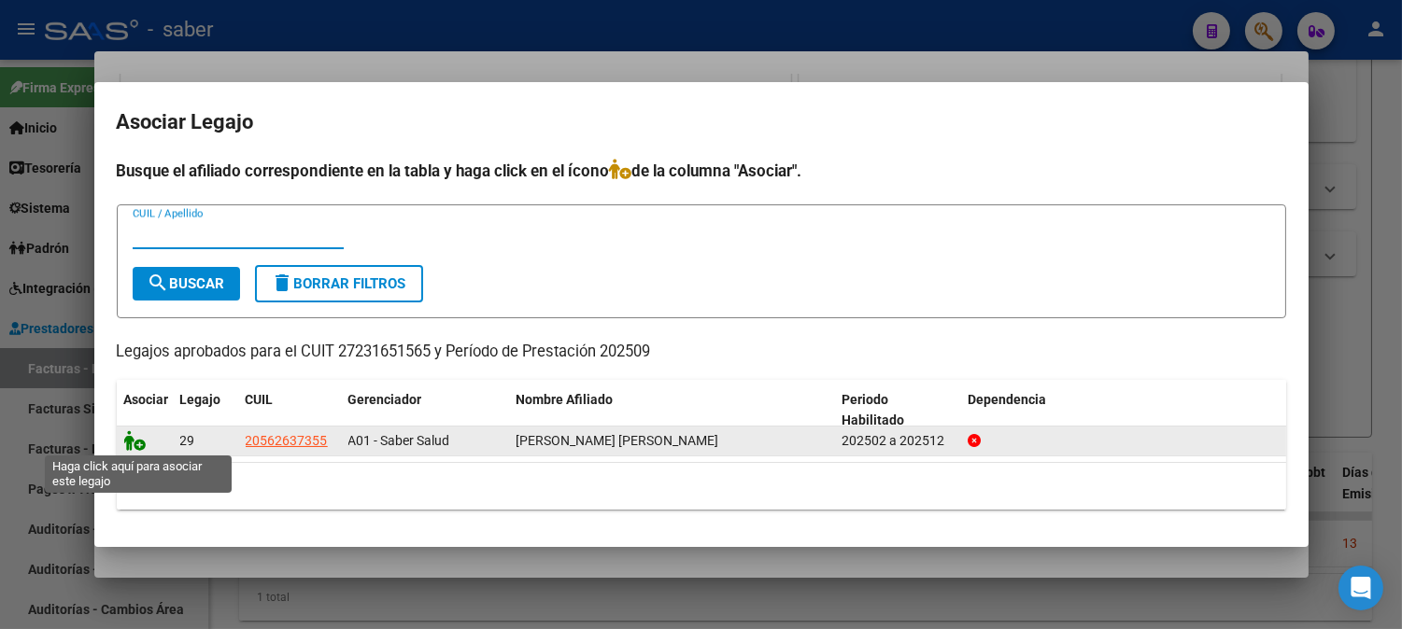
click at [138, 443] on icon at bounding box center [135, 441] width 22 height 21
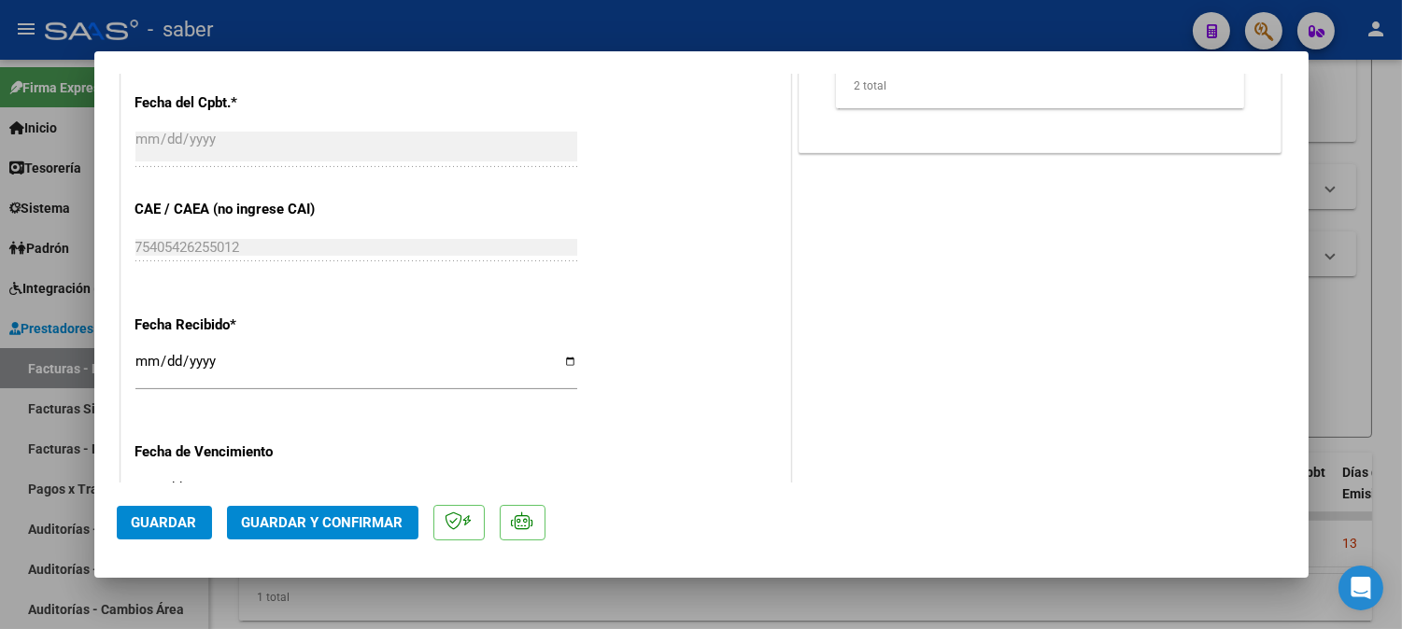
scroll to position [1141, 0]
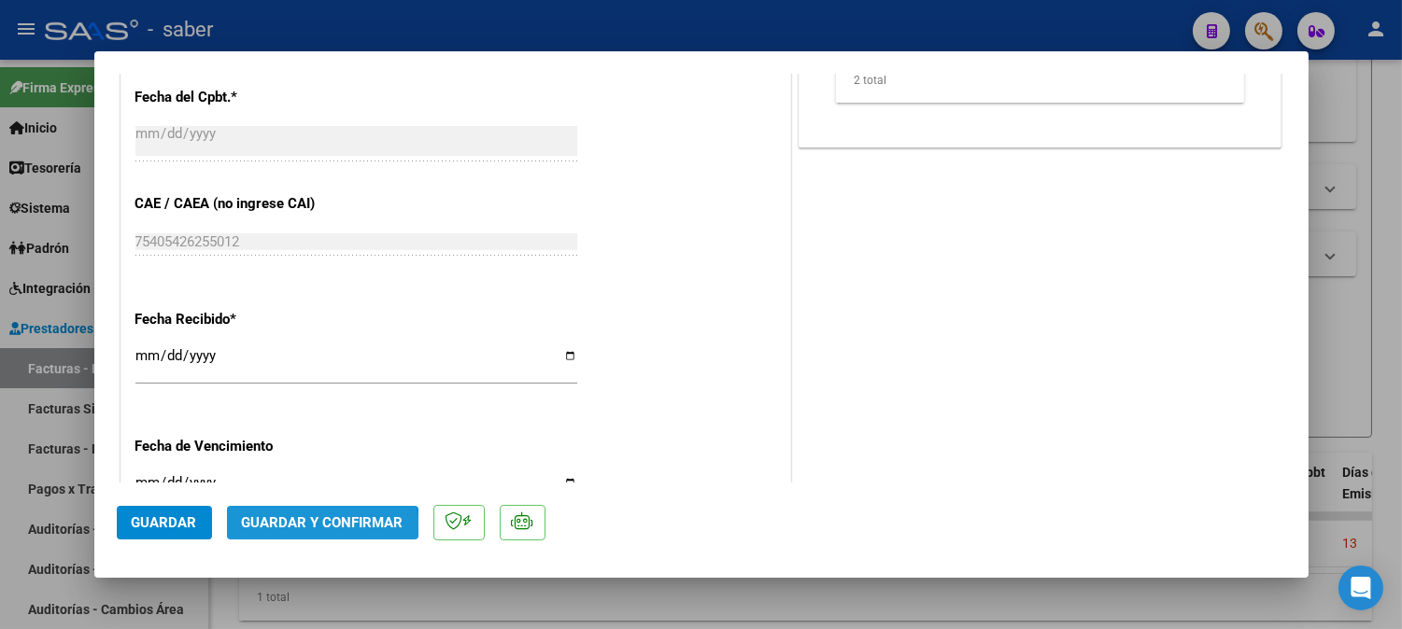
click at [319, 526] on span "Guardar y Confirmar" at bounding box center [323, 523] width 162 height 17
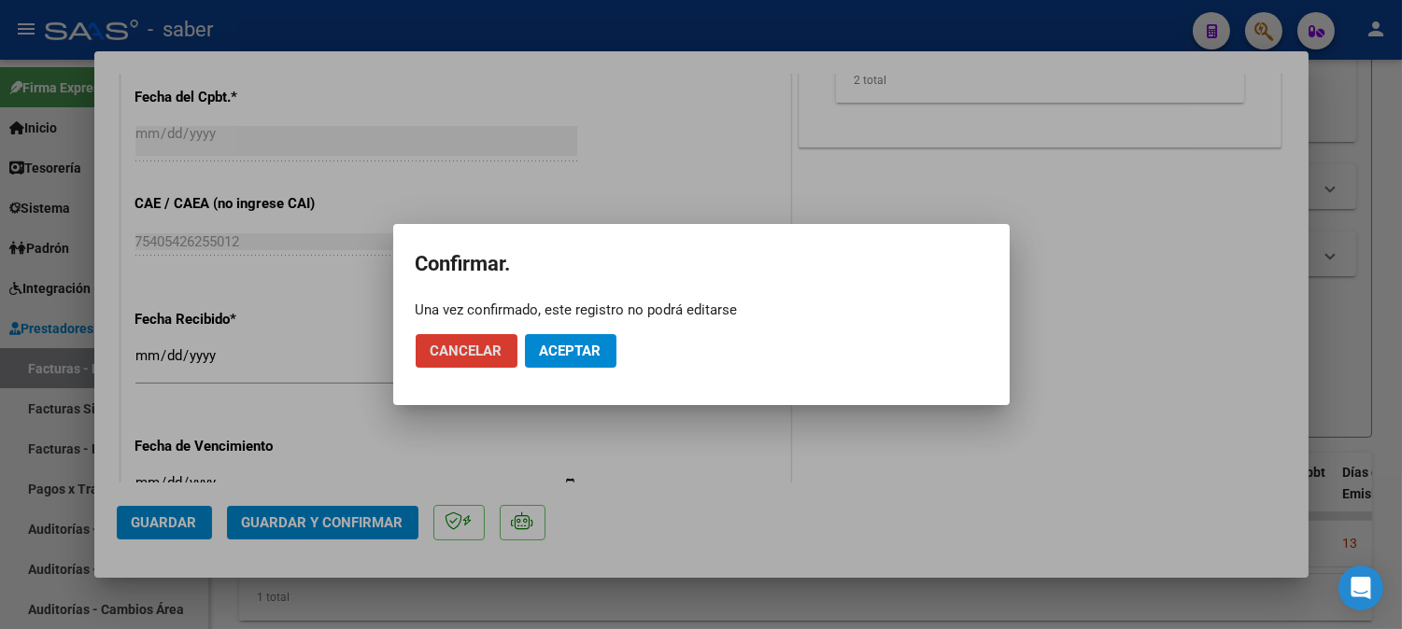
click at [584, 340] on button "Aceptar" at bounding box center [571, 351] width 92 height 34
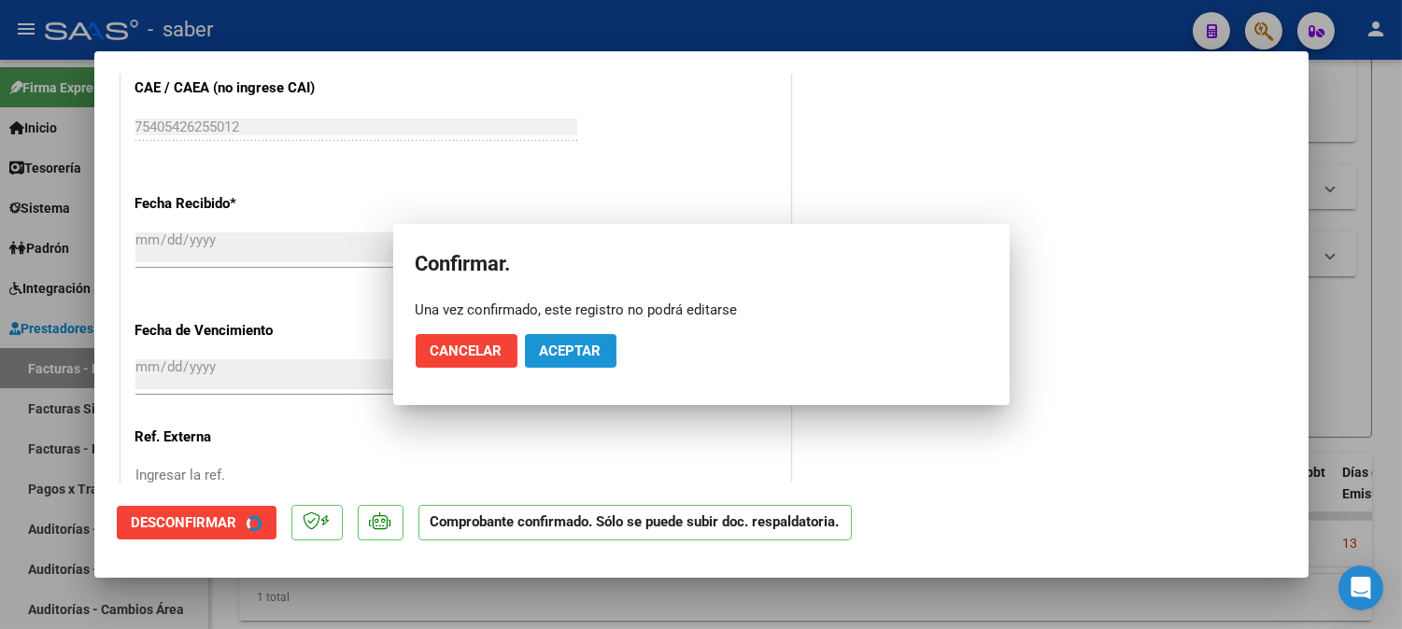
scroll to position [1024, 0]
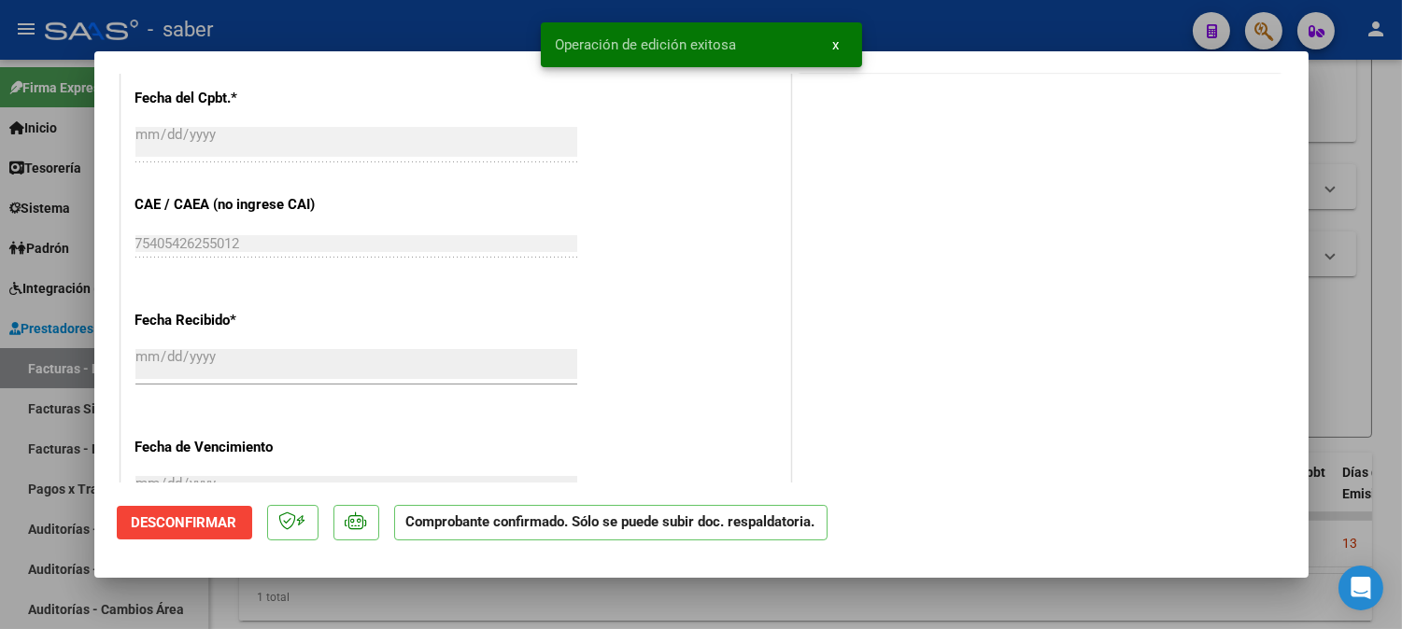
click at [1340, 234] on div at bounding box center [701, 314] width 1402 height 629
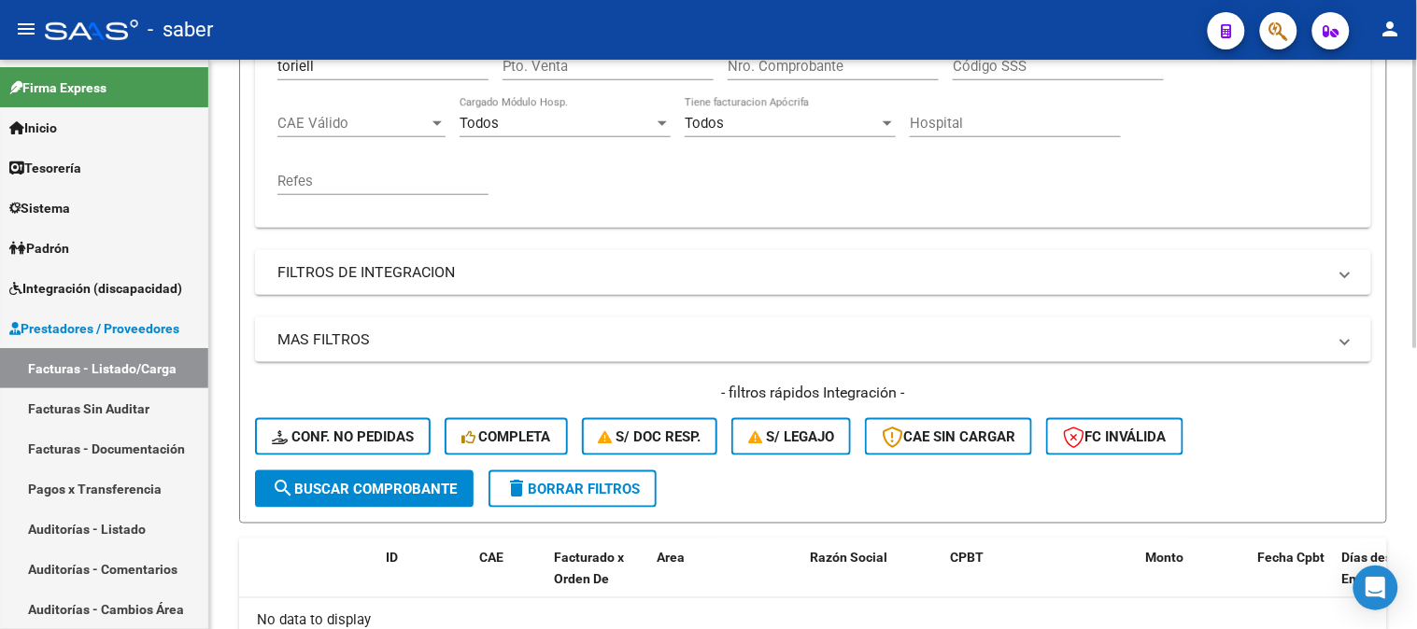
scroll to position [311, 0]
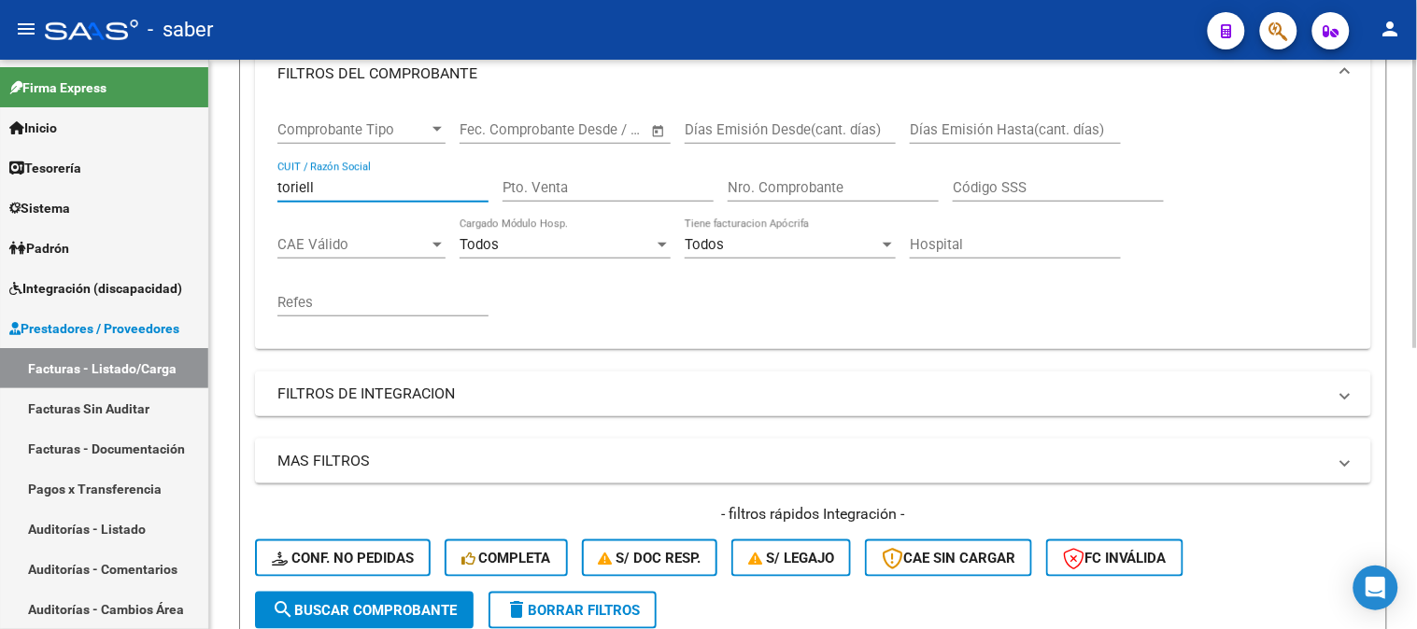
drag, startPoint x: 348, startPoint y: 183, endPoint x: 231, endPoint y: 213, distance: 121.4
click at [173, 183] on mat-sidenav-container "Firma Express Inicio Calendario SSS Instructivos Contacto OS Tesorería Extracto…" at bounding box center [708, 345] width 1417 height 570
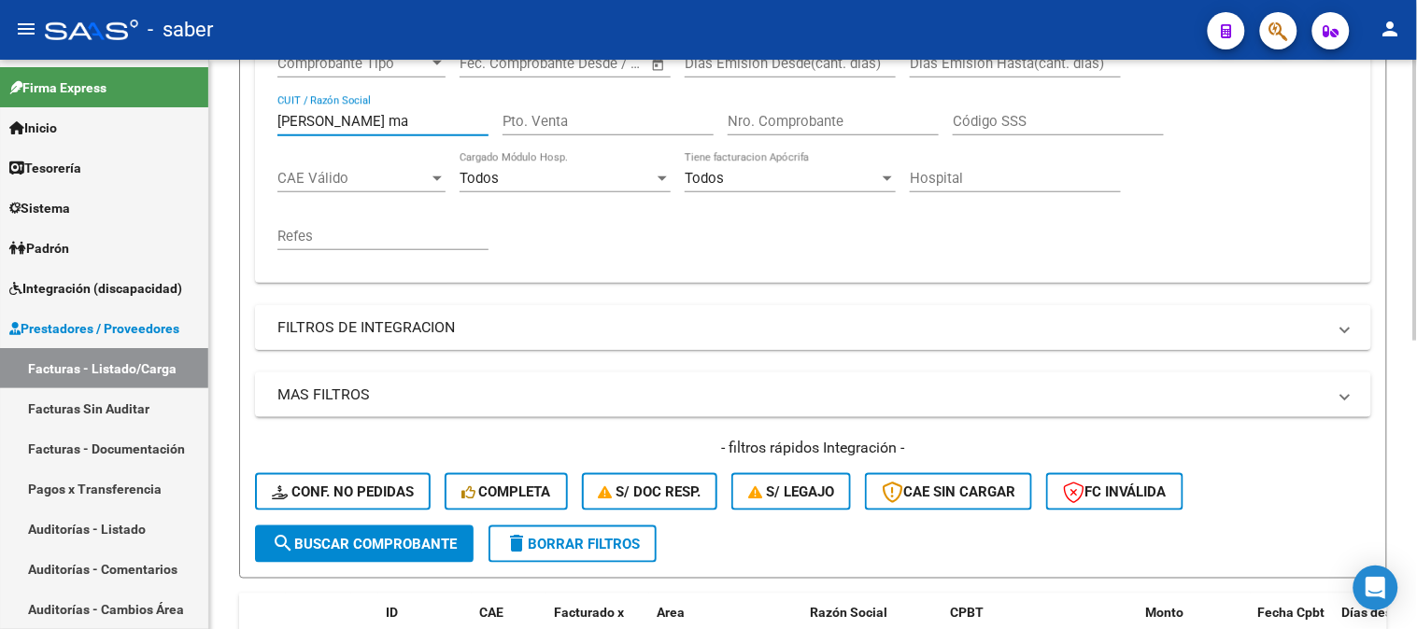
scroll to position [272, 0]
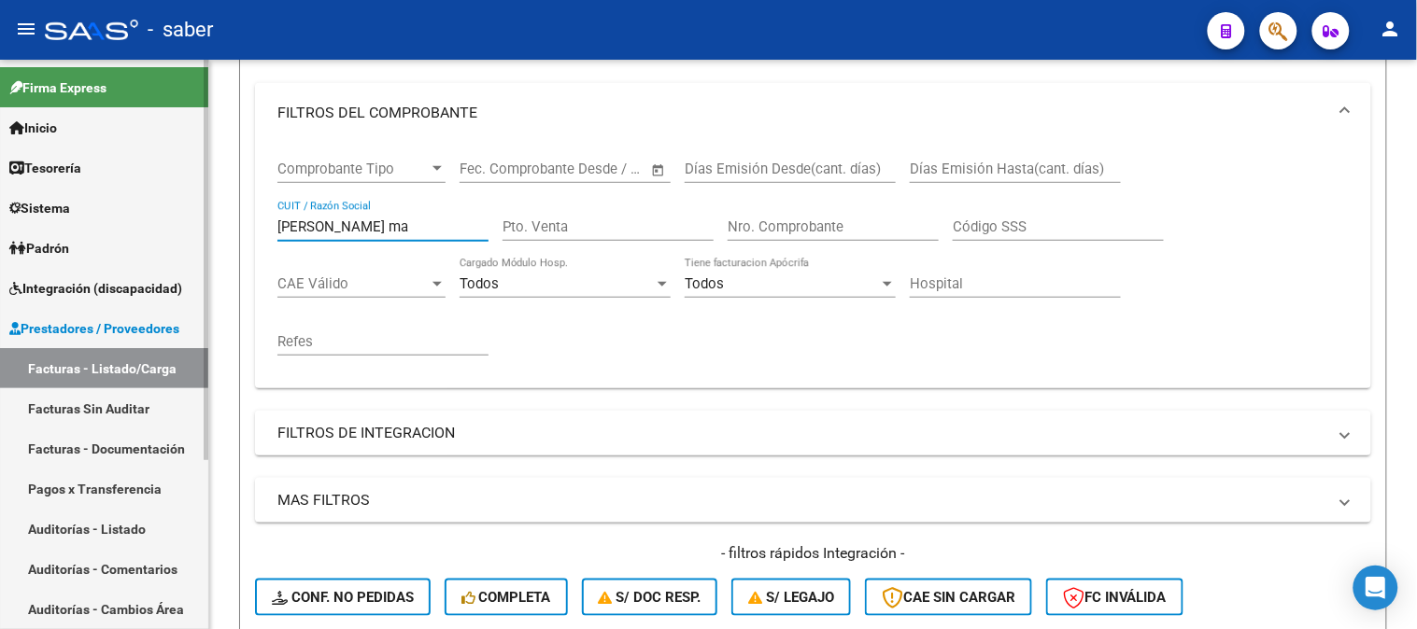
drag, startPoint x: 333, startPoint y: 222, endPoint x: 189, endPoint y: 219, distance: 144.8
click at [189, 219] on mat-sidenav-container "Firma Express Inicio Calendario SSS Instructivos Contacto OS Tesorería Extracto…" at bounding box center [708, 345] width 1417 height 570
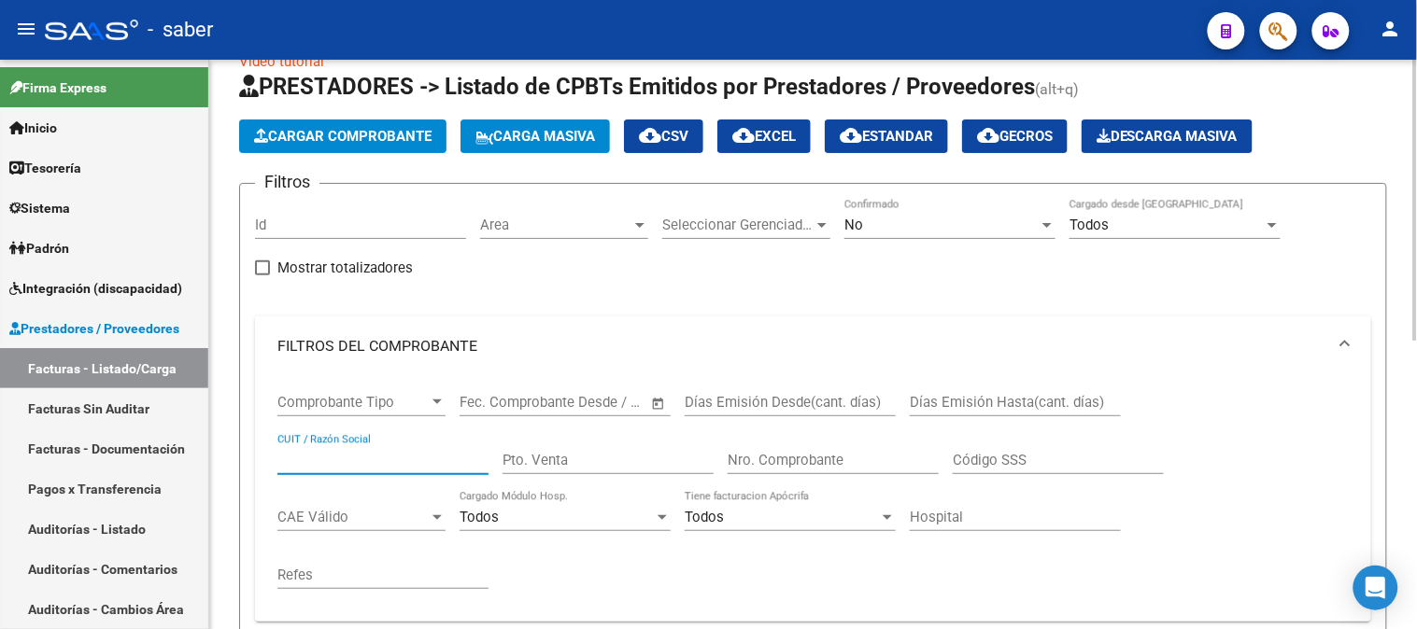
scroll to position [0, 0]
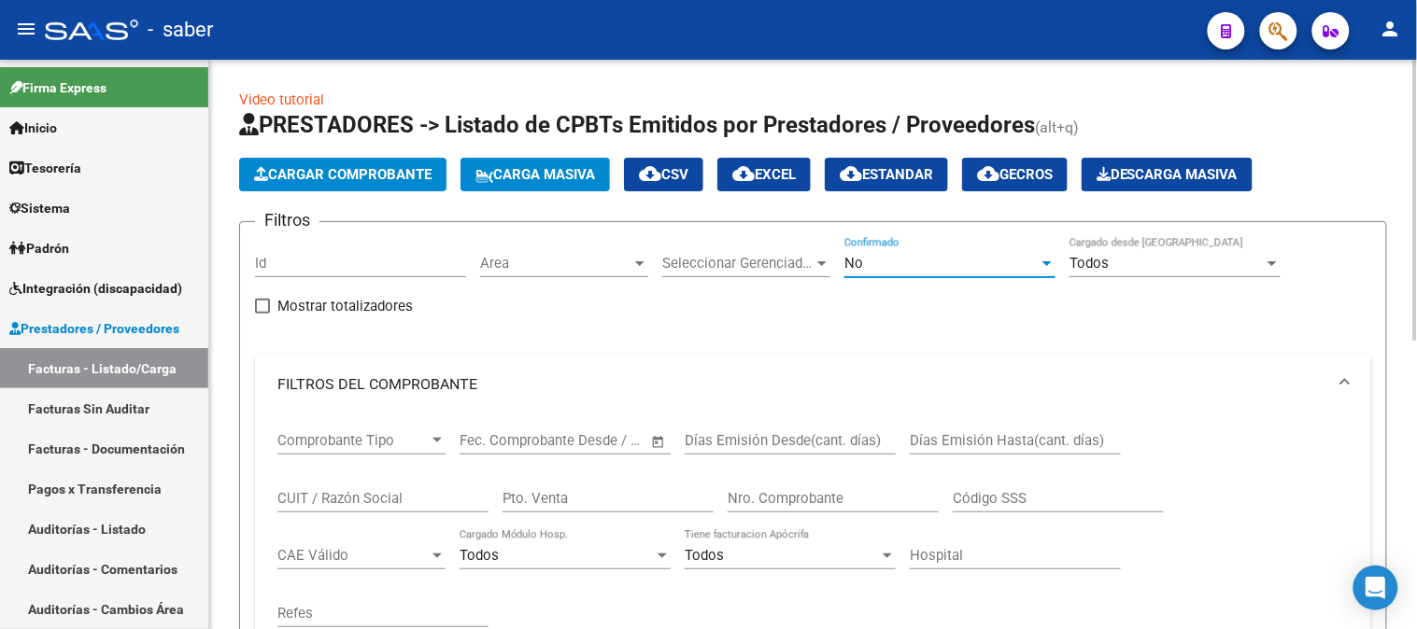
click at [882, 272] on div "No" at bounding box center [941, 263] width 194 height 17
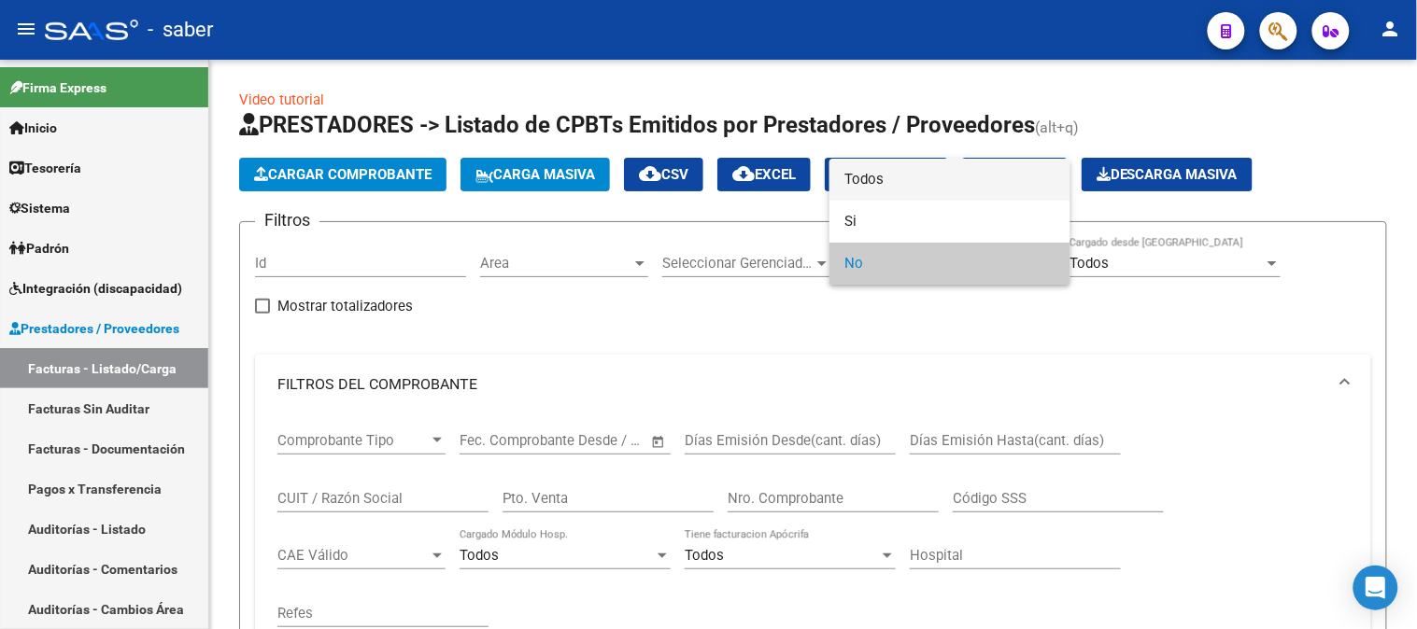
click at [874, 183] on span "Todos" at bounding box center [949, 180] width 211 height 42
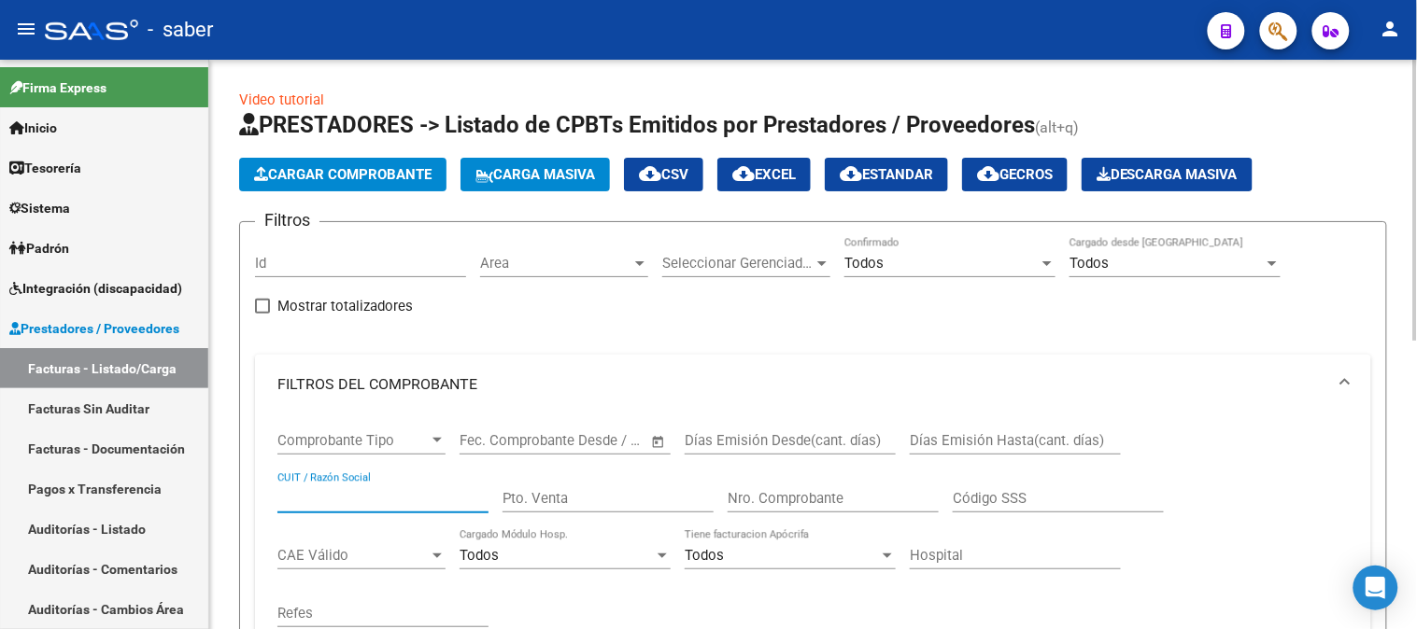
click at [358, 493] on input "CUIT / Razón Social" at bounding box center [382, 498] width 211 height 17
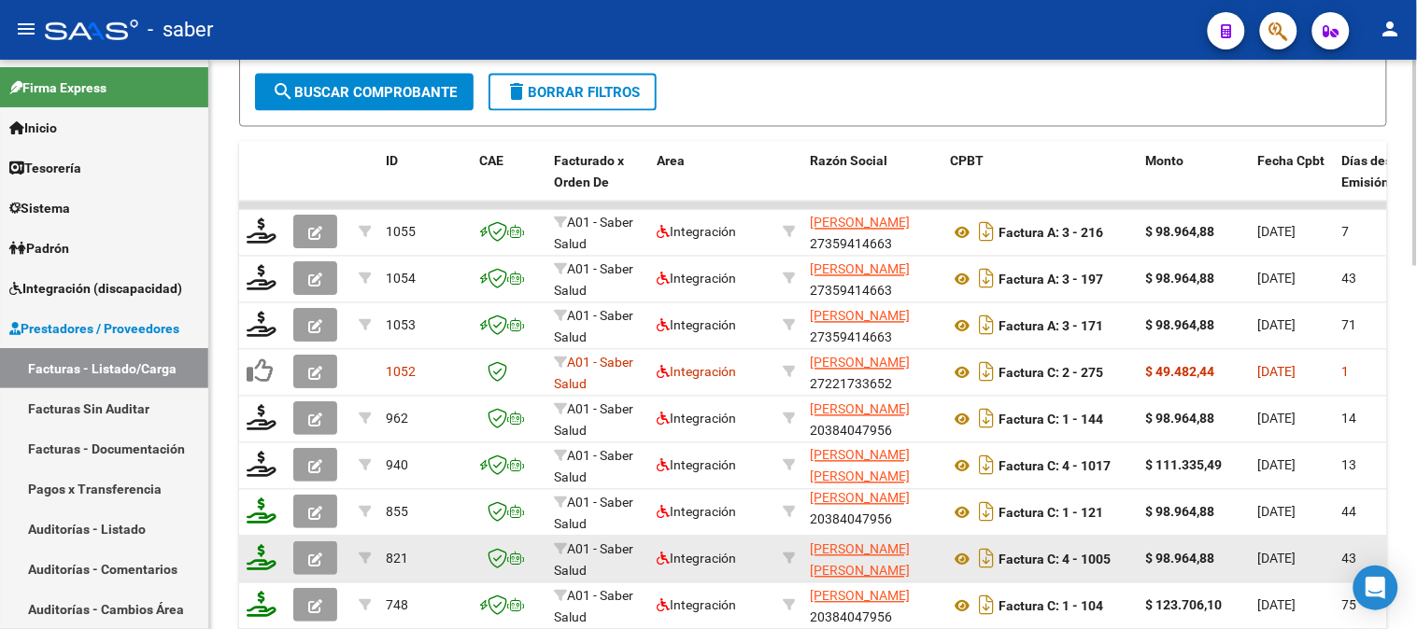
scroll to position [1003, 0]
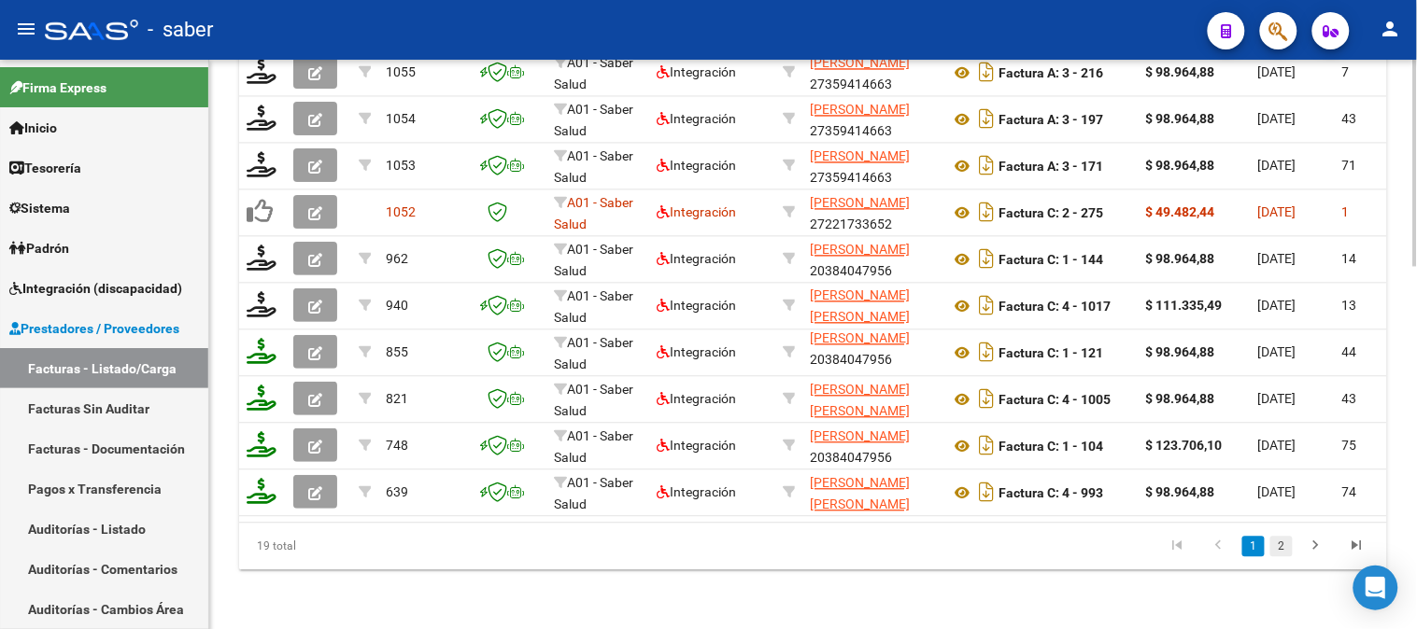
click at [1284, 551] on link "2" at bounding box center [1281, 546] width 22 height 21
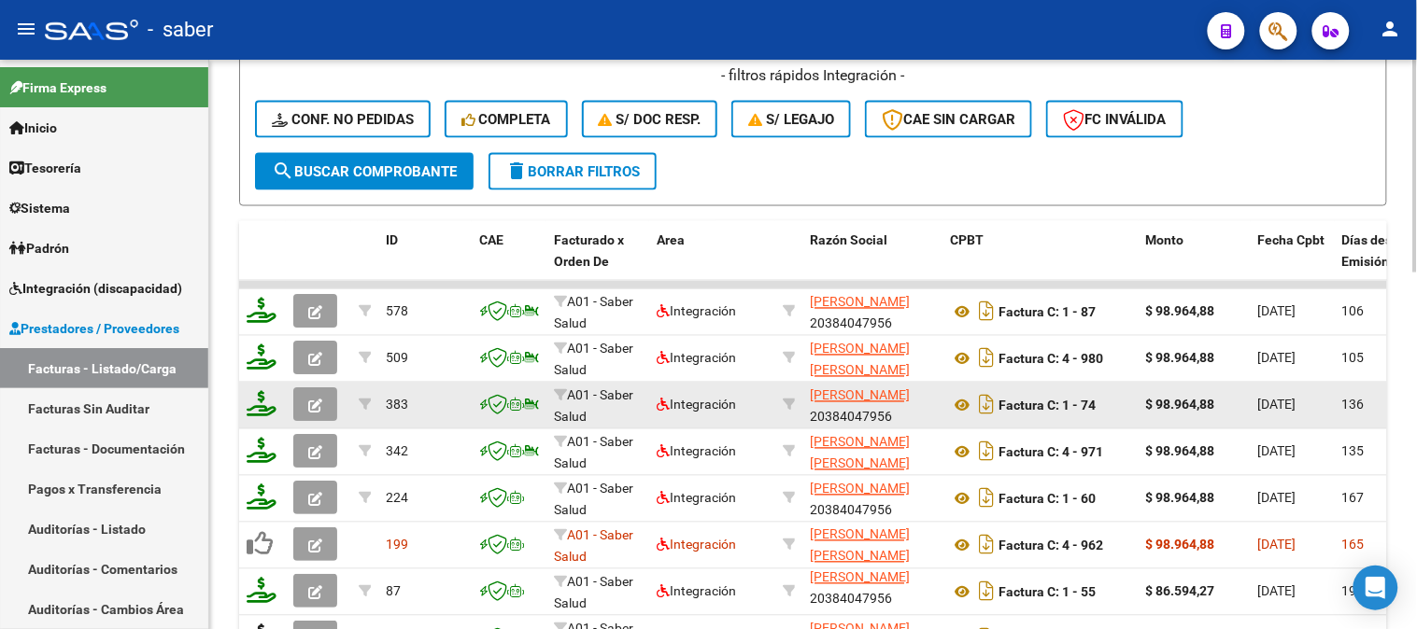
scroll to position [956, 0]
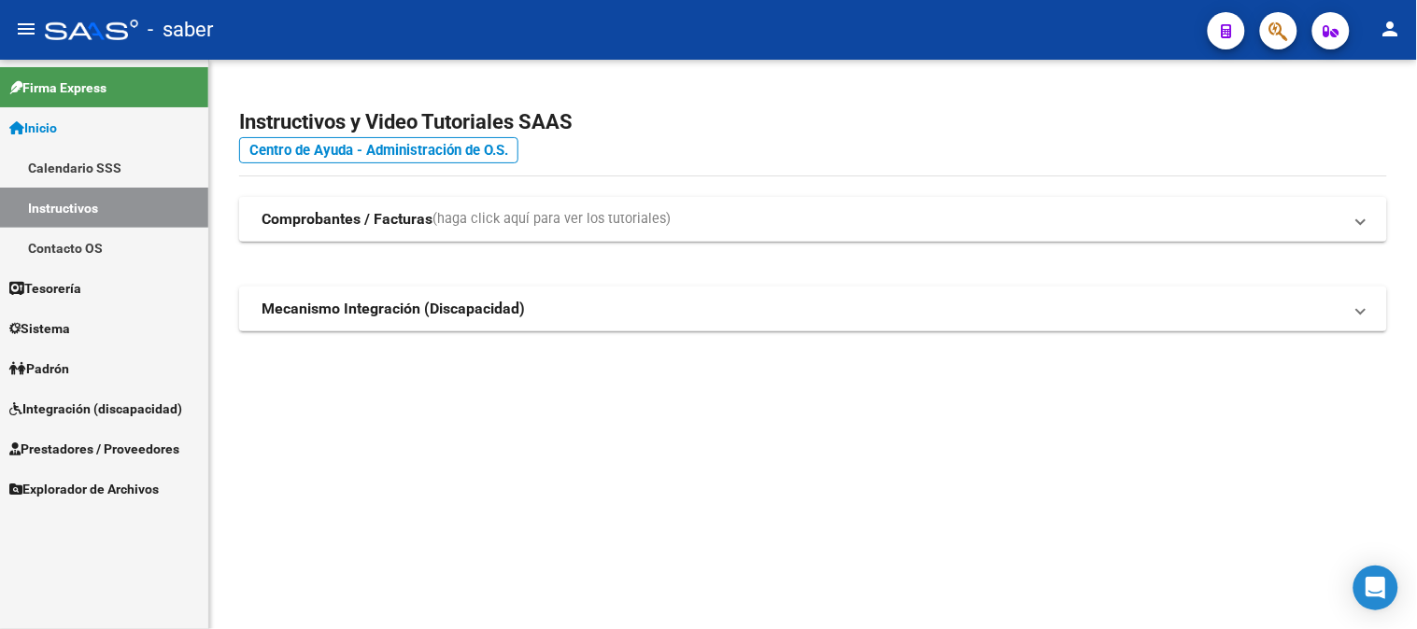
click at [109, 407] on span "Integración (discapacidad)" at bounding box center [95, 409] width 173 height 21
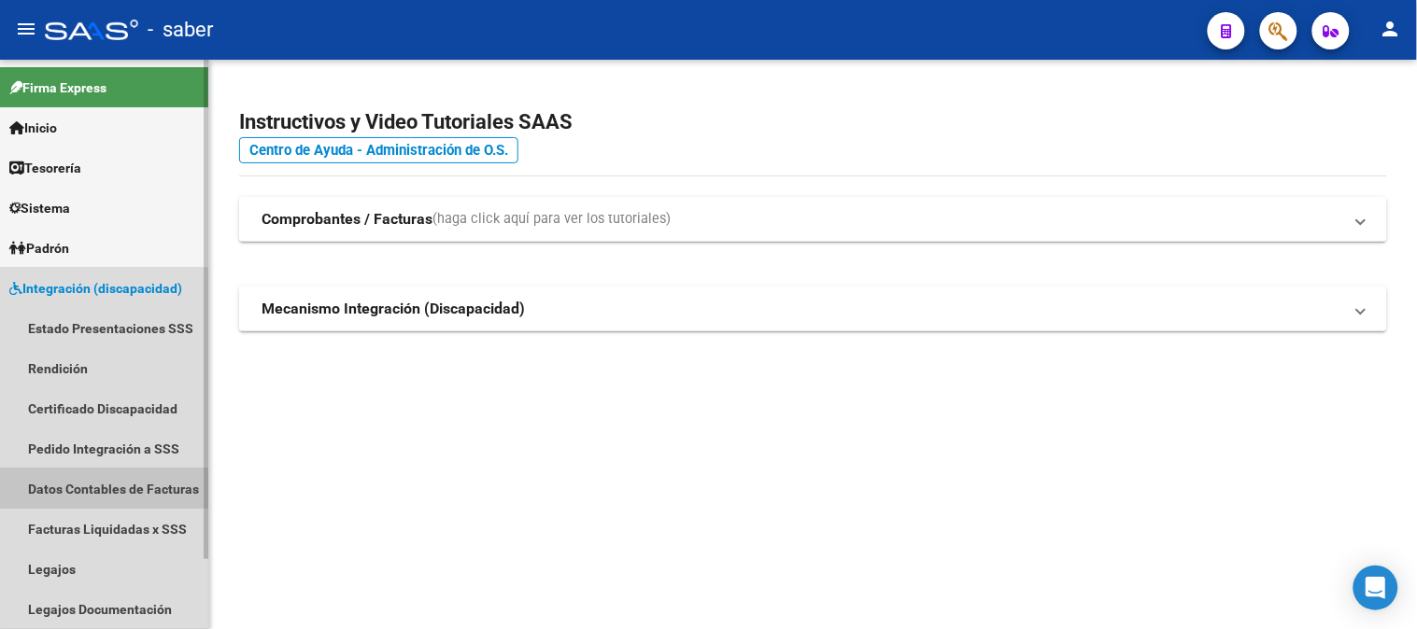
click at [80, 495] on link "Datos Contables de Facturas" at bounding box center [104, 489] width 208 height 40
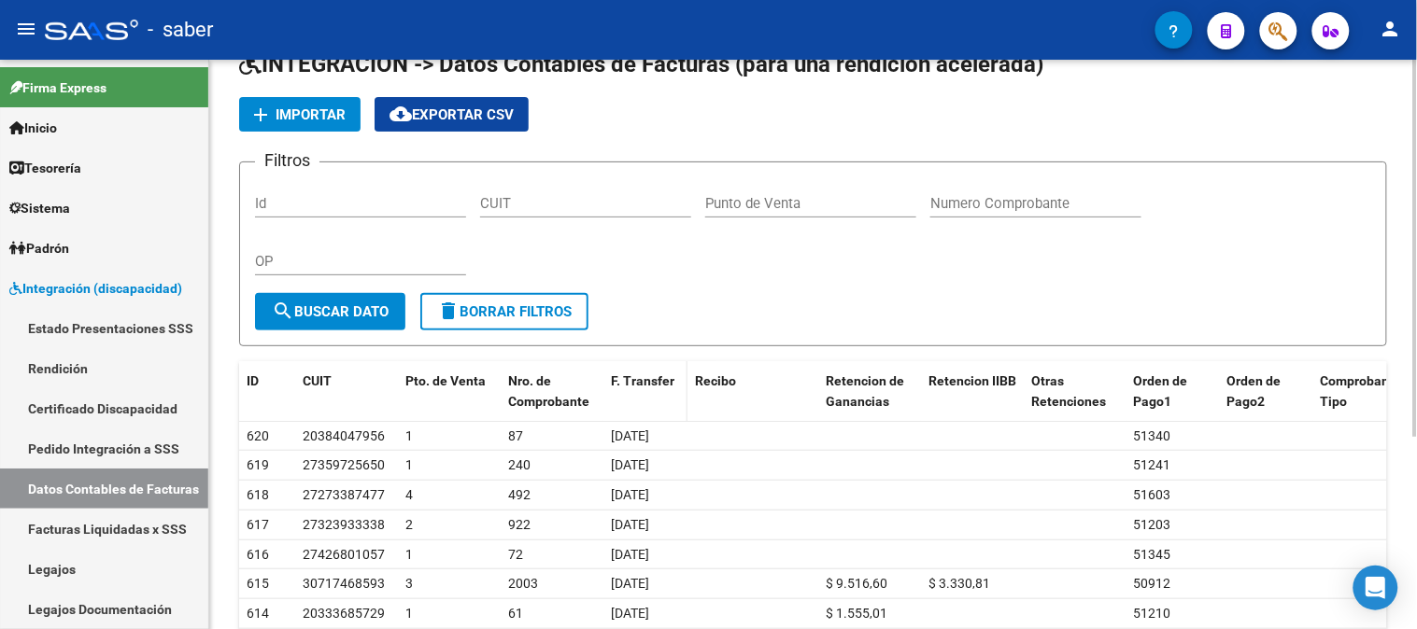
scroll to position [104, 0]
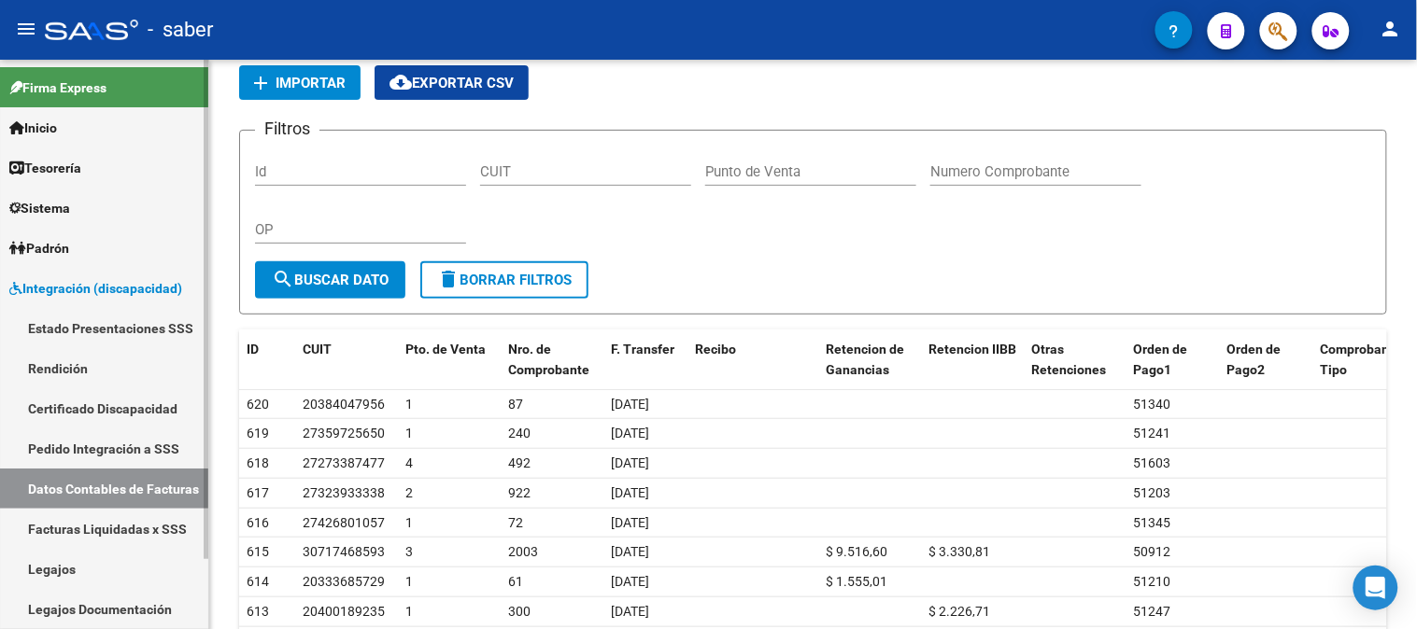
click at [88, 443] on link "Pedido Integración a SSS" at bounding box center [104, 449] width 208 height 40
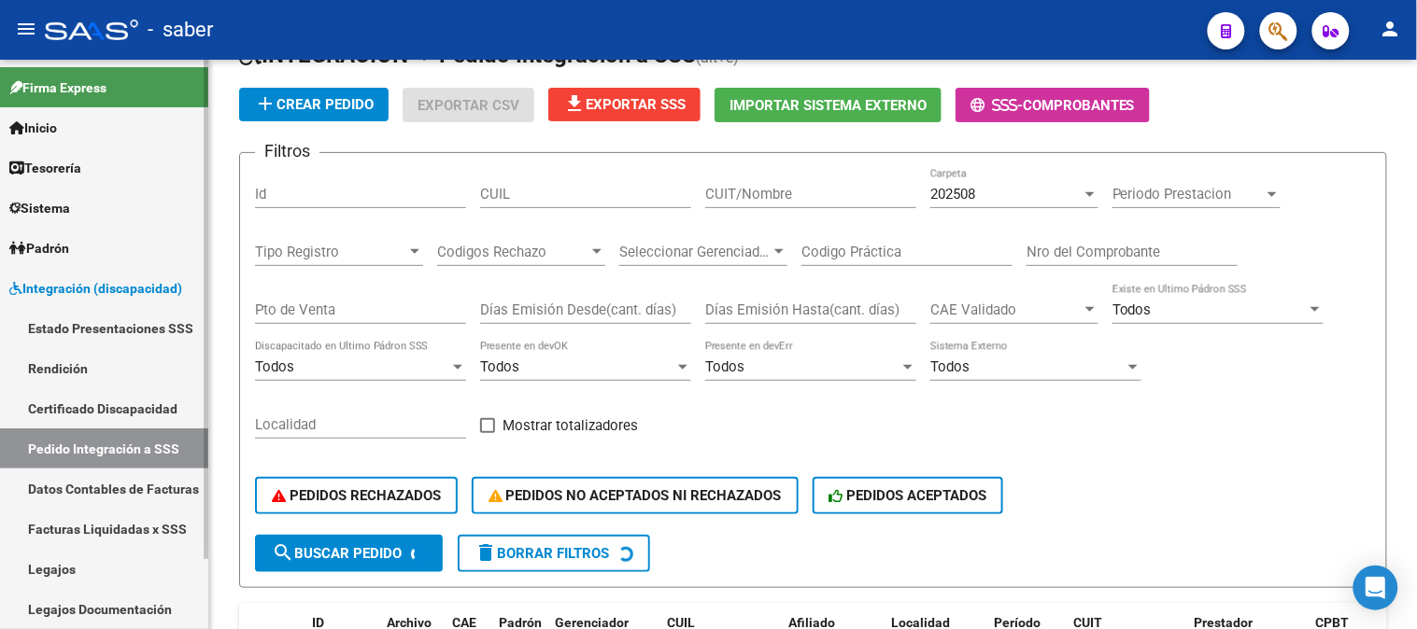
click at [99, 530] on link "Facturas Liquidadas x SSS" at bounding box center [104, 529] width 208 height 40
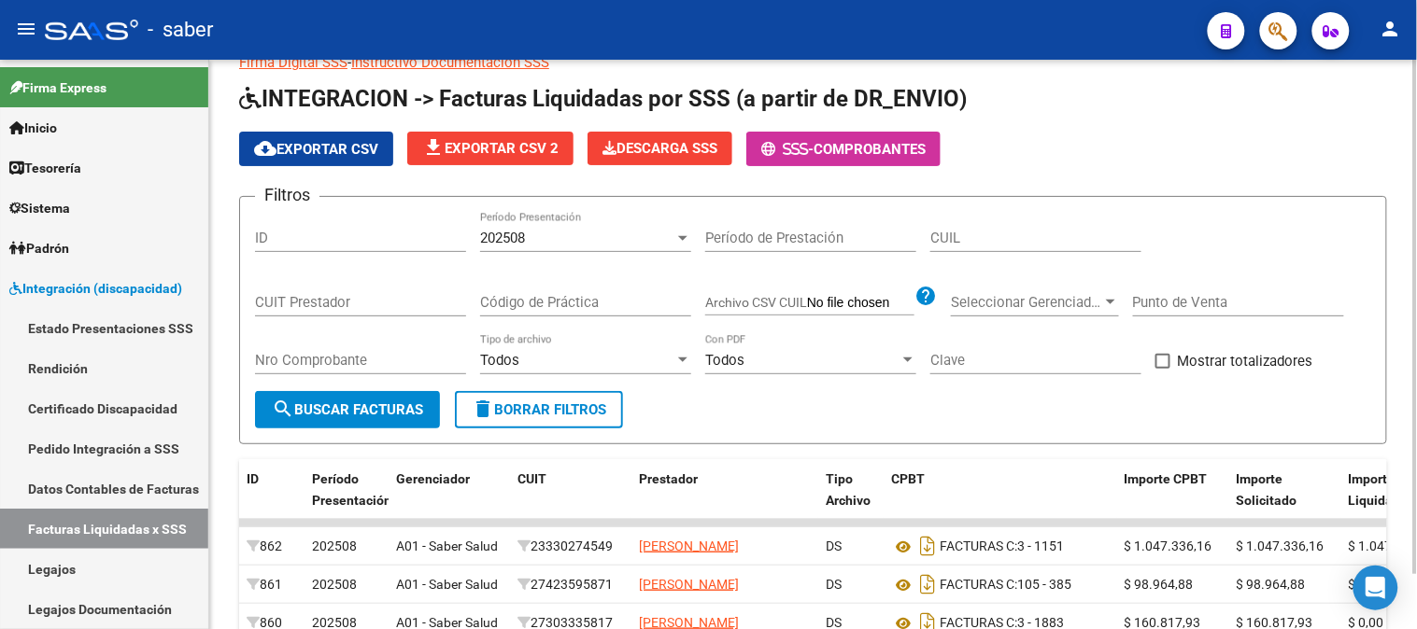
scroll to position [104, 0]
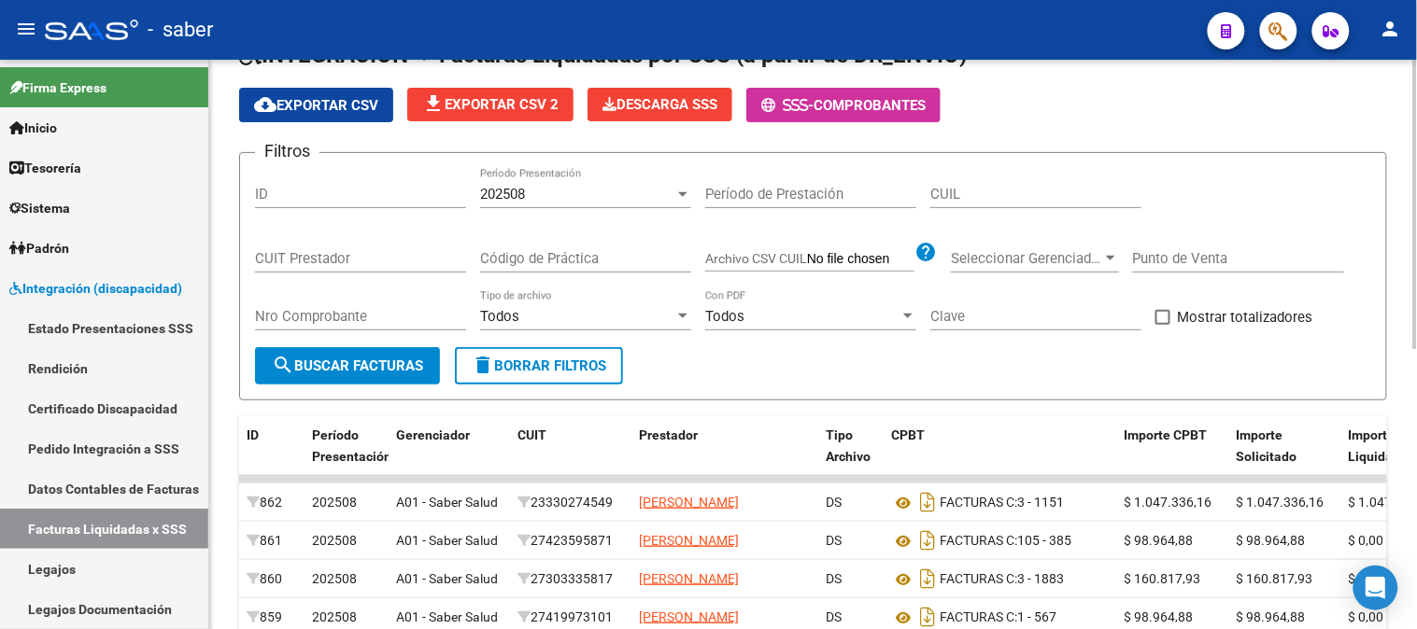
click at [548, 247] on div "Código de Práctica" at bounding box center [585, 253] width 211 height 40
click at [115, 451] on link "Pedido Integración a SSS" at bounding box center [104, 449] width 208 height 40
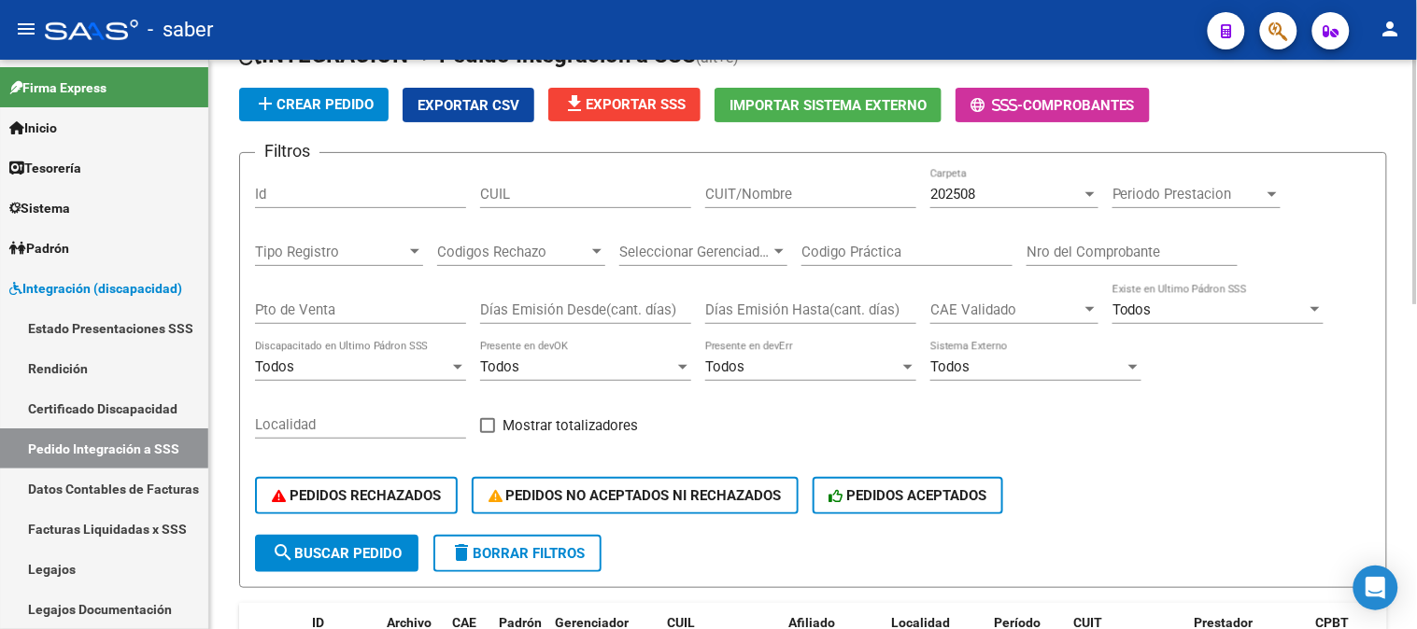
click at [965, 182] on div "202508 Carpeta" at bounding box center [1014, 188] width 168 height 40
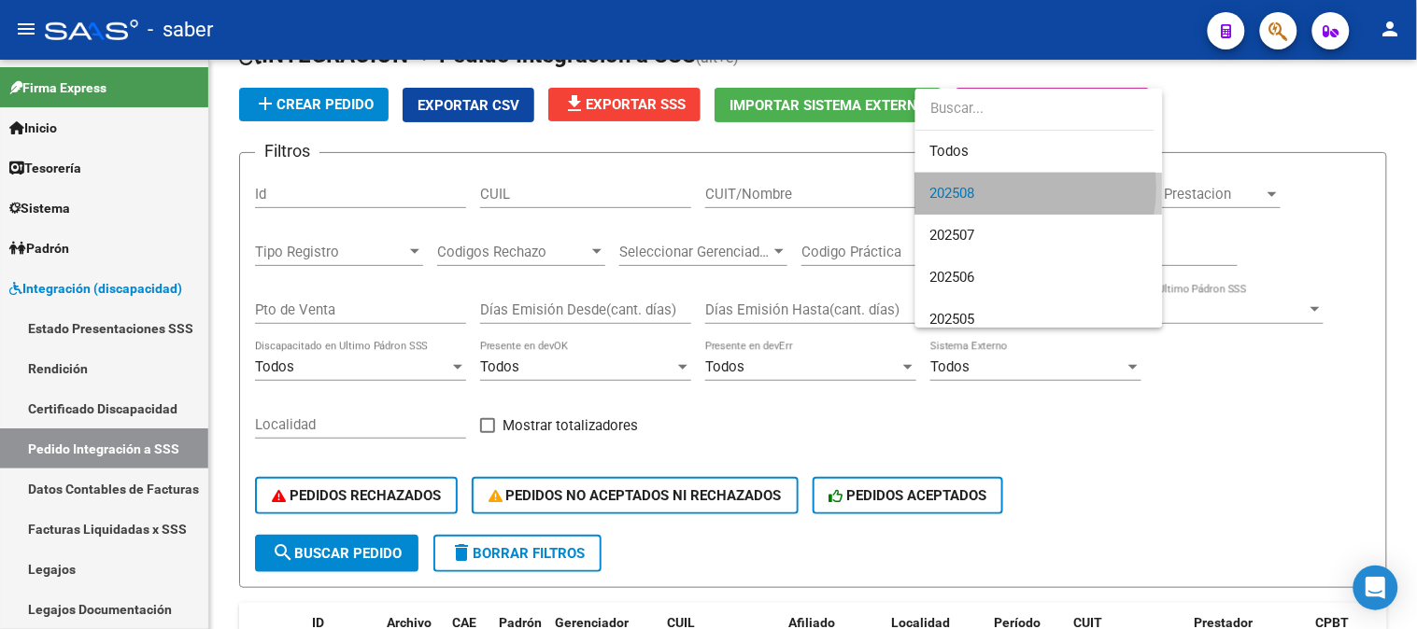
click at [994, 188] on span "202508" at bounding box center [1039, 194] width 218 height 42
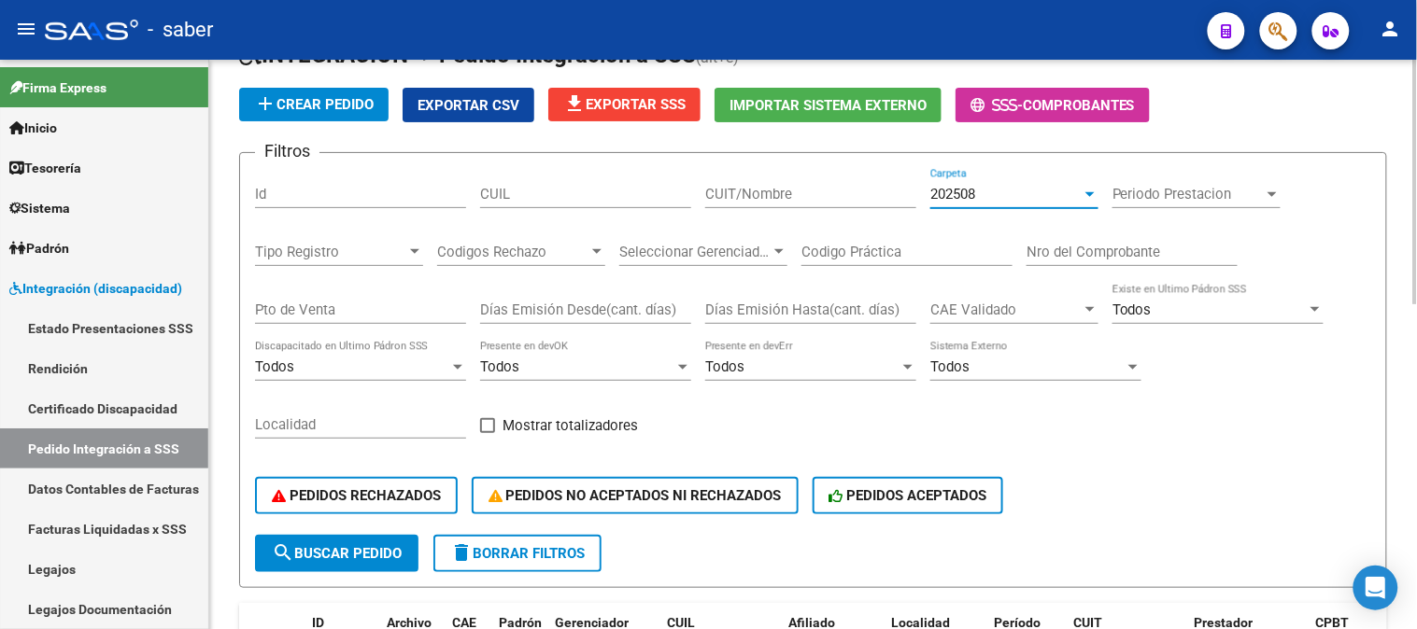
click at [1225, 193] on span "Periodo Prestacion" at bounding box center [1187, 194] width 151 height 17
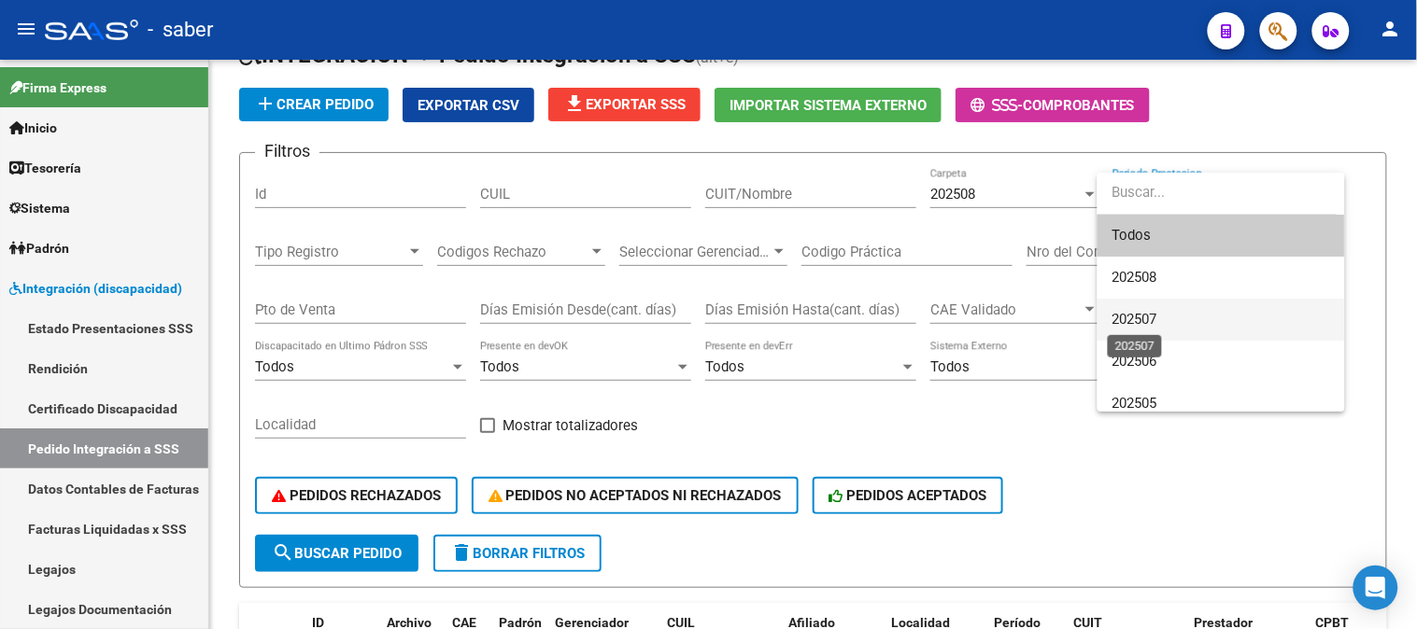
click at [1154, 319] on span "202507" at bounding box center [1134, 319] width 45 height 17
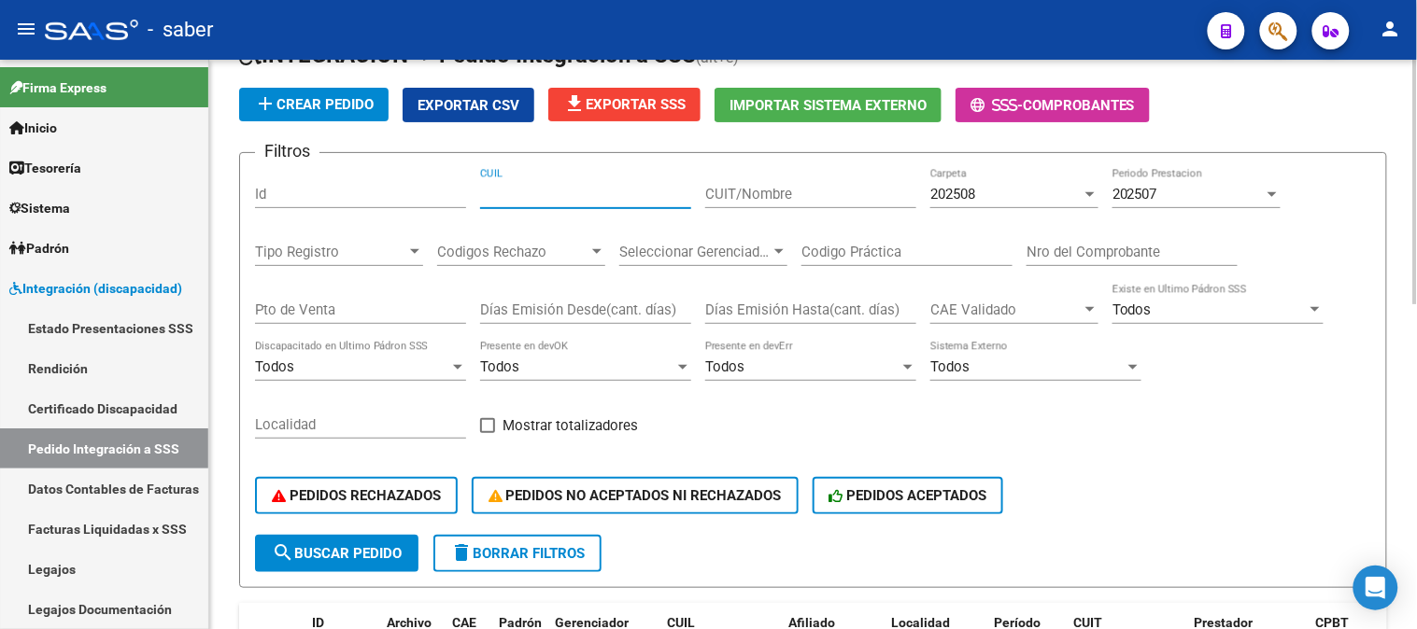
click at [563, 198] on input "CUIL" at bounding box center [585, 194] width 211 height 17
paste input "20562637355"
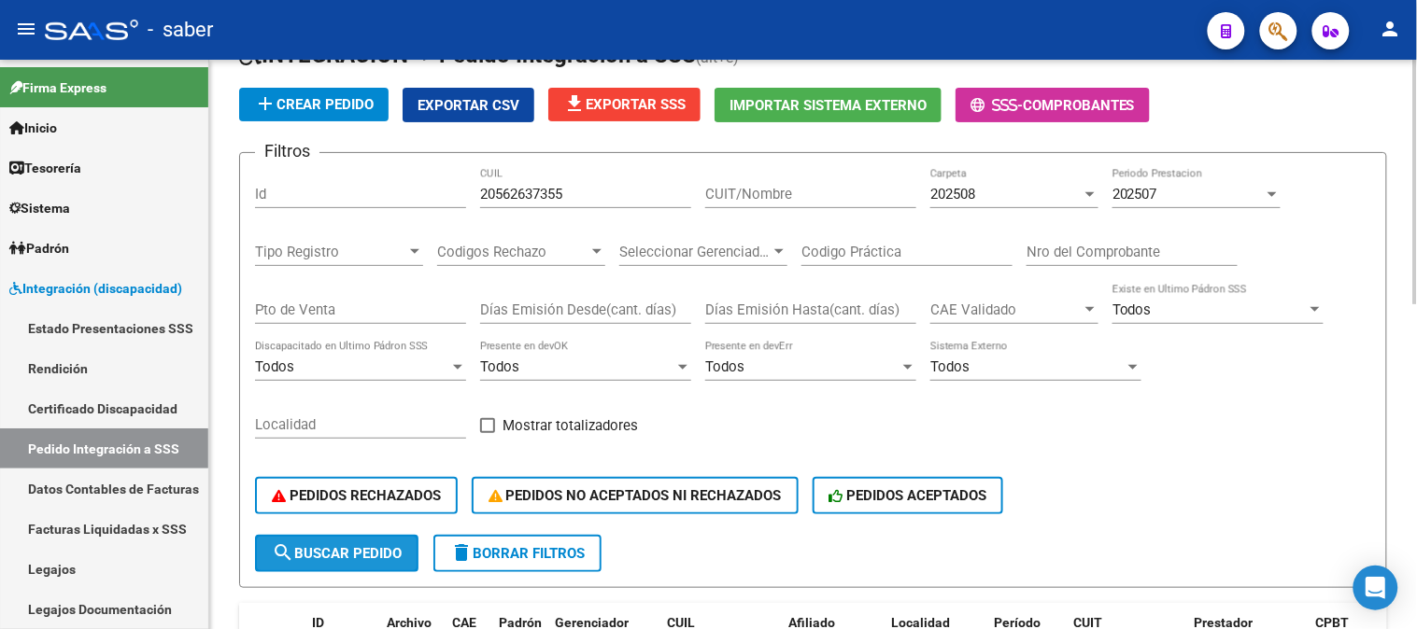
drag, startPoint x: 371, startPoint y: 554, endPoint x: 465, endPoint y: 536, distance: 96.0
click at [372, 554] on span "search Buscar Pedido" at bounding box center [337, 553] width 130 height 17
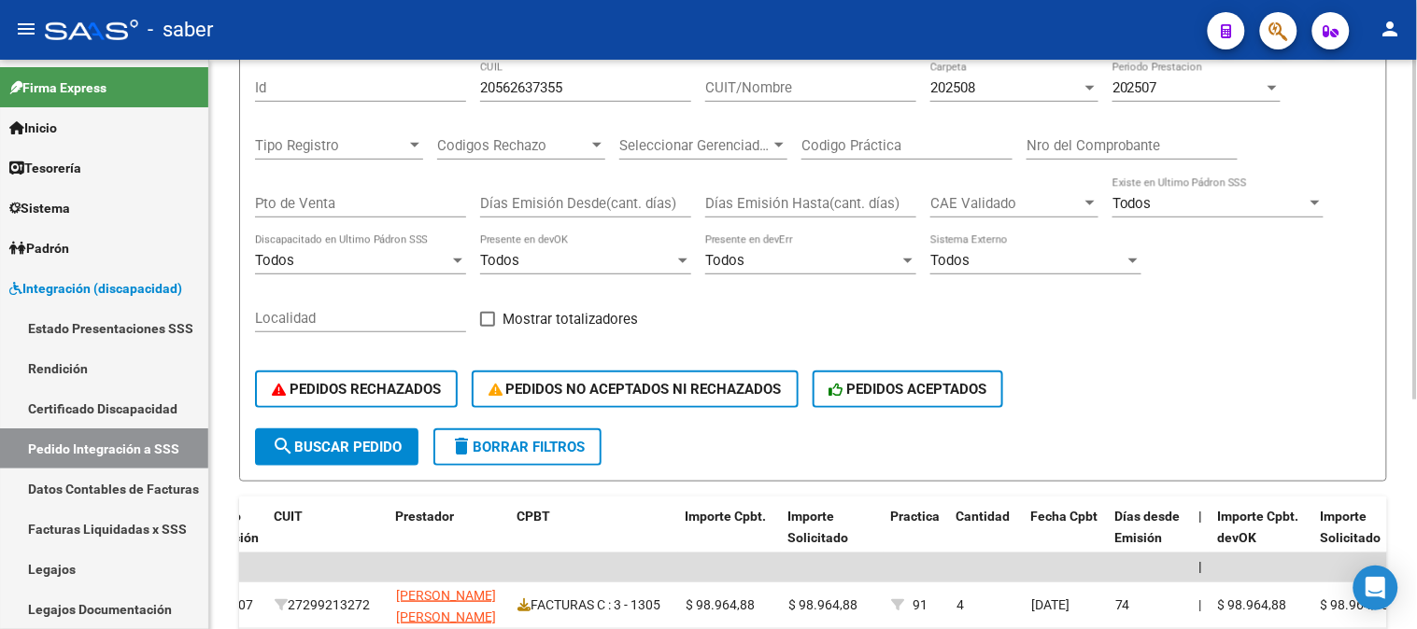
scroll to position [175, 0]
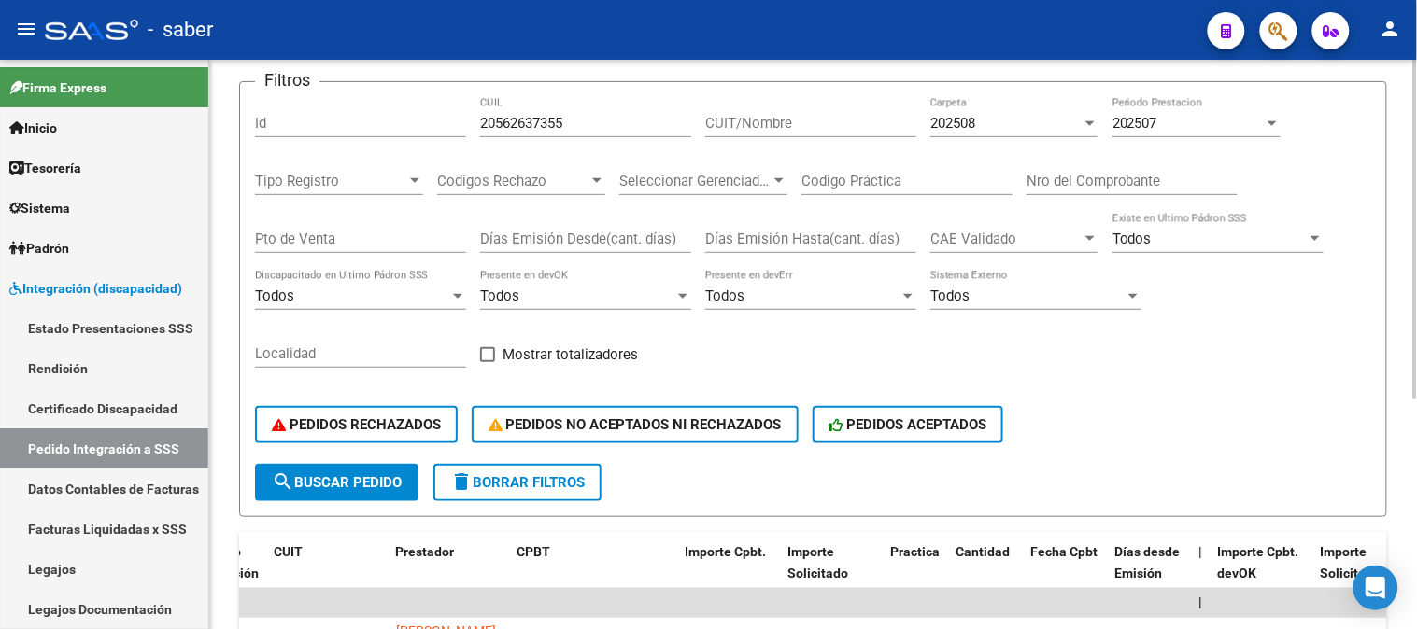
click at [1041, 121] on div "202508" at bounding box center [1005, 123] width 151 height 17
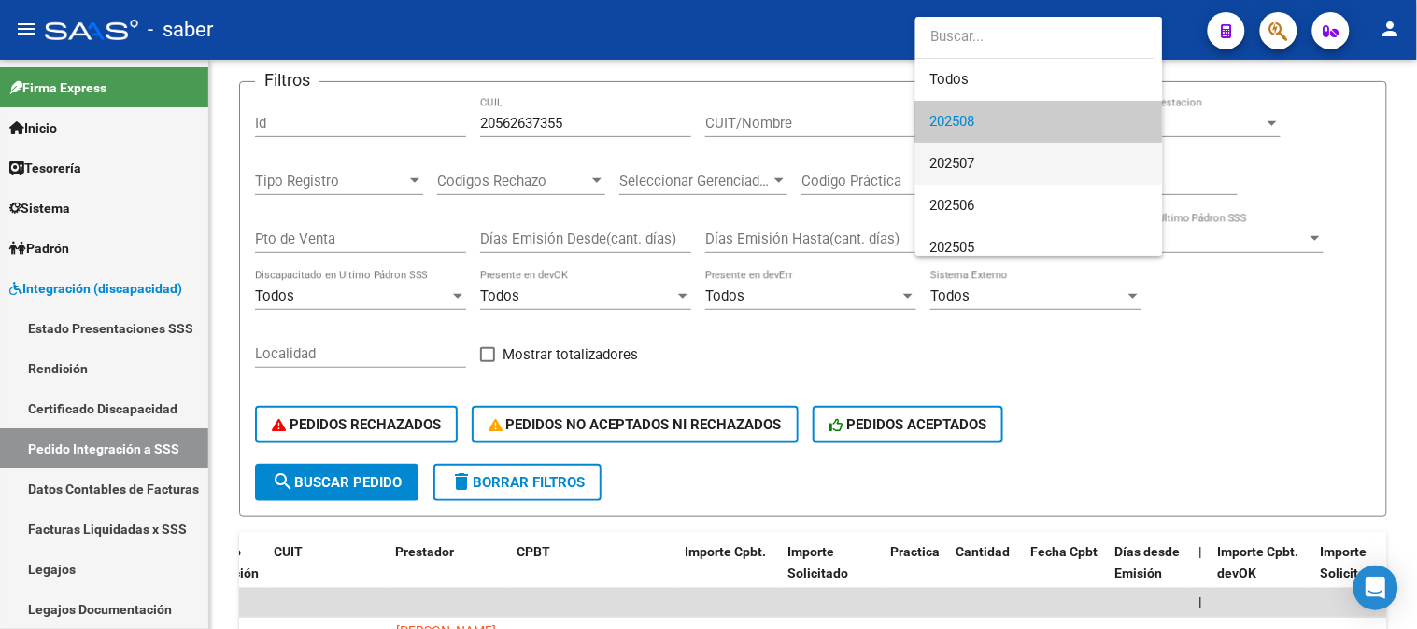
click at [988, 155] on span "202507" at bounding box center [1039, 164] width 218 height 42
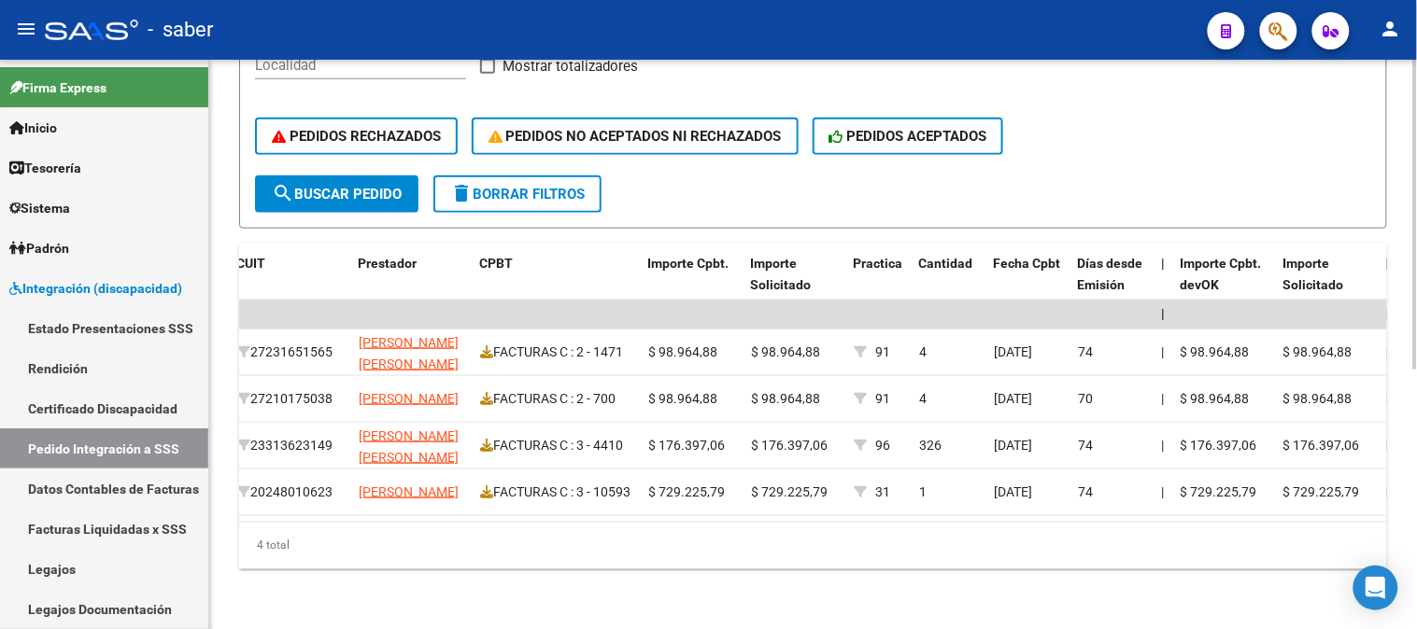
scroll to position [0, 844]
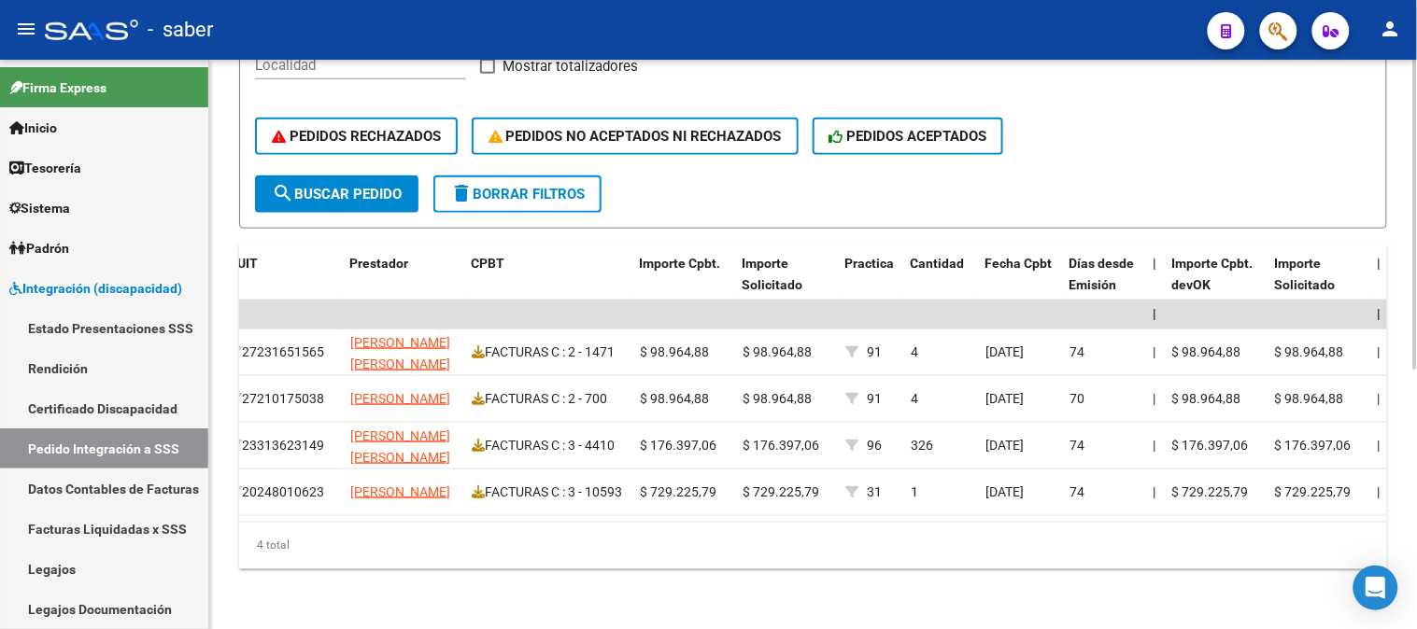
click at [801, 527] on div "4 total" at bounding box center [813, 546] width 1148 height 47
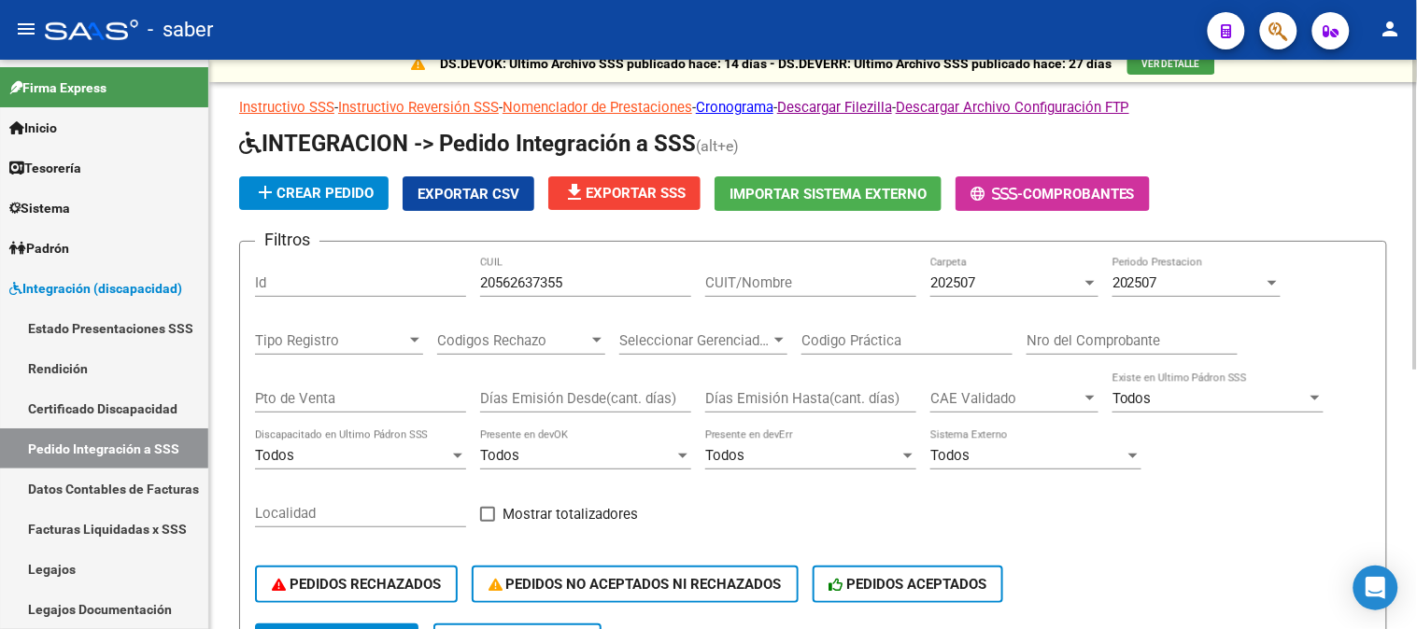
scroll to position [0, 0]
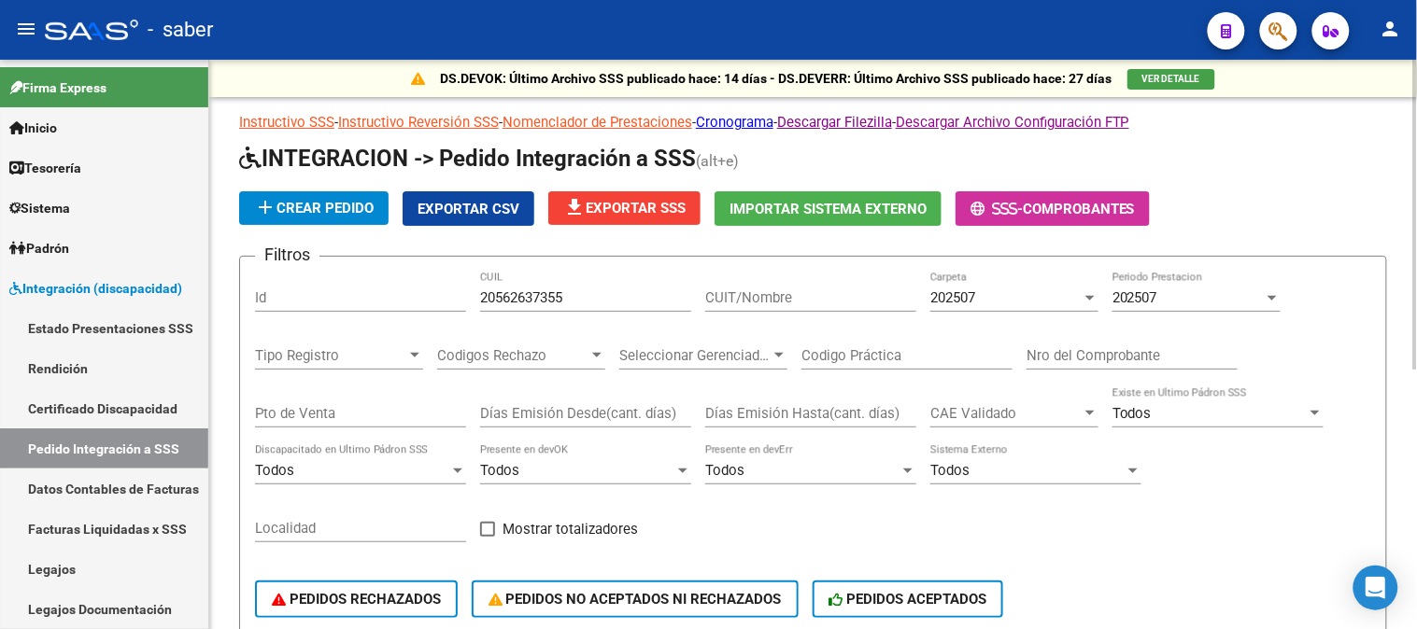
click at [986, 297] on div "202507" at bounding box center [1005, 297] width 151 height 17
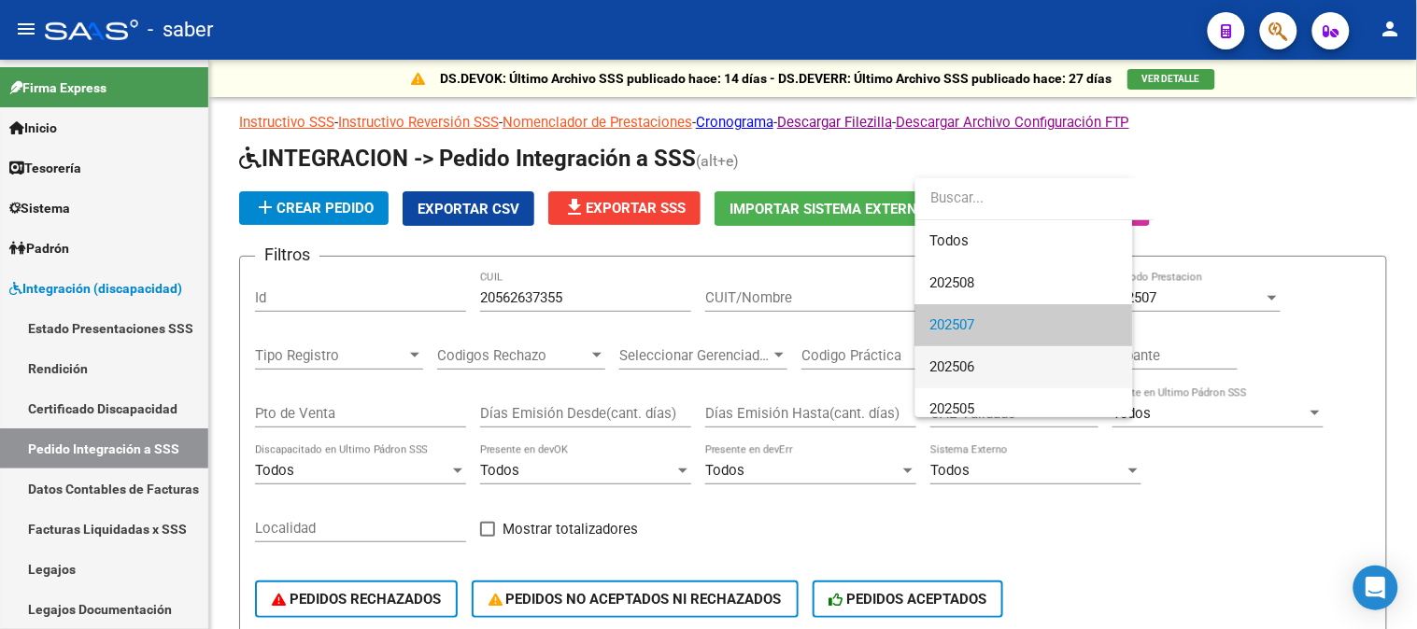
scroll to position [28, 0]
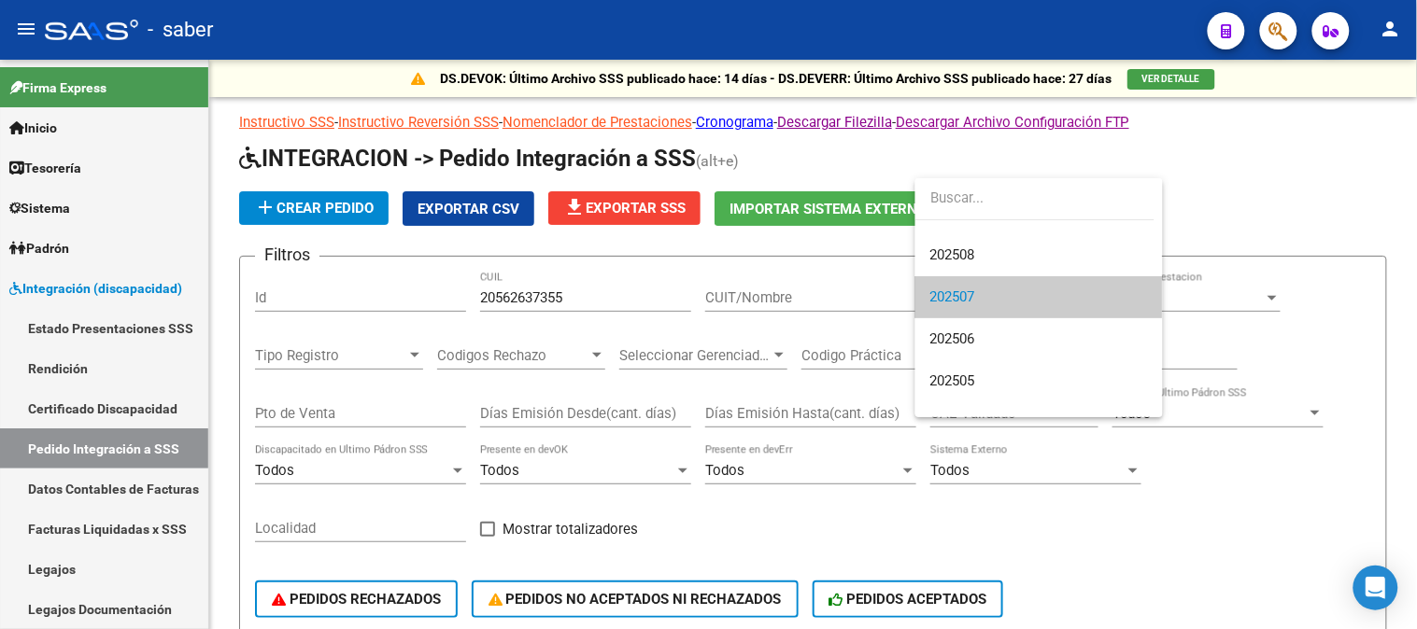
drag, startPoint x: 986, startPoint y: 296, endPoint x: 1000, endPoint y: 300, distance: 14.5
click at [987, 296] on span "202507" at bounding box center [1039, 297] width 218 height 42
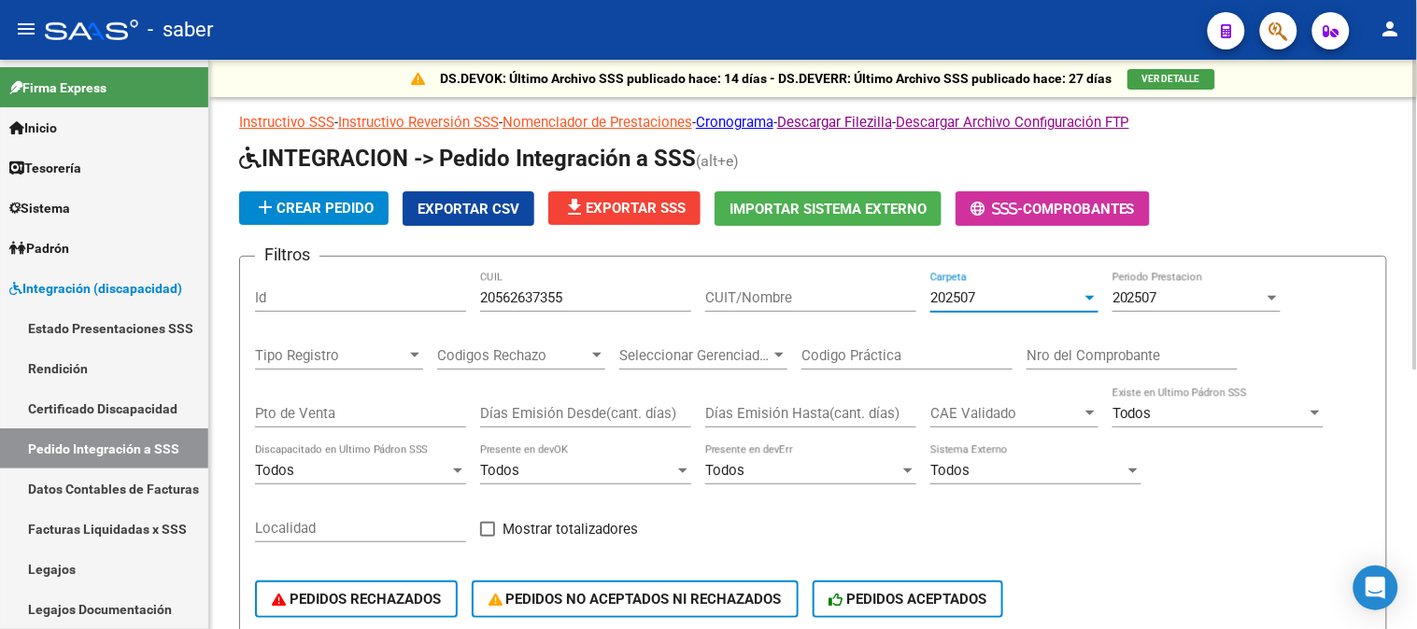
click at [1165, 299] on div "202507" at bounding box center [1187, 297] width 151 height 17
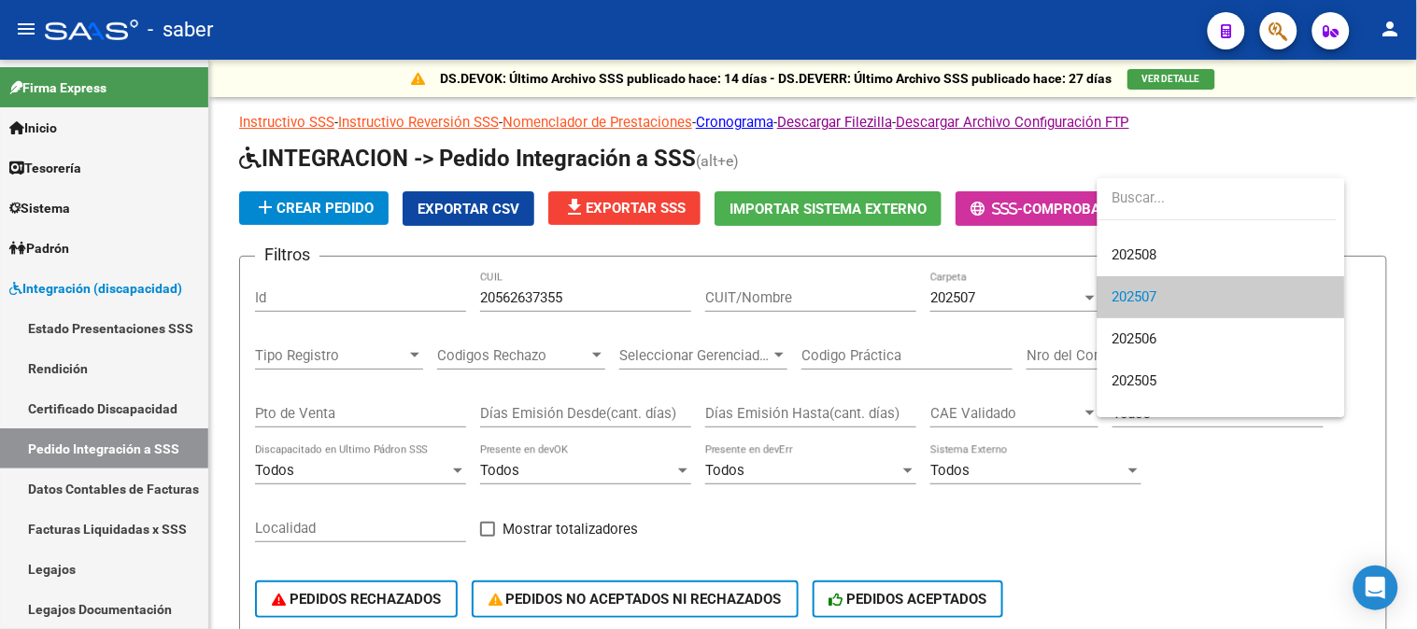
click at [1164, 292] on span "202507" at bounding box center [1221, 297] width 218 height 42
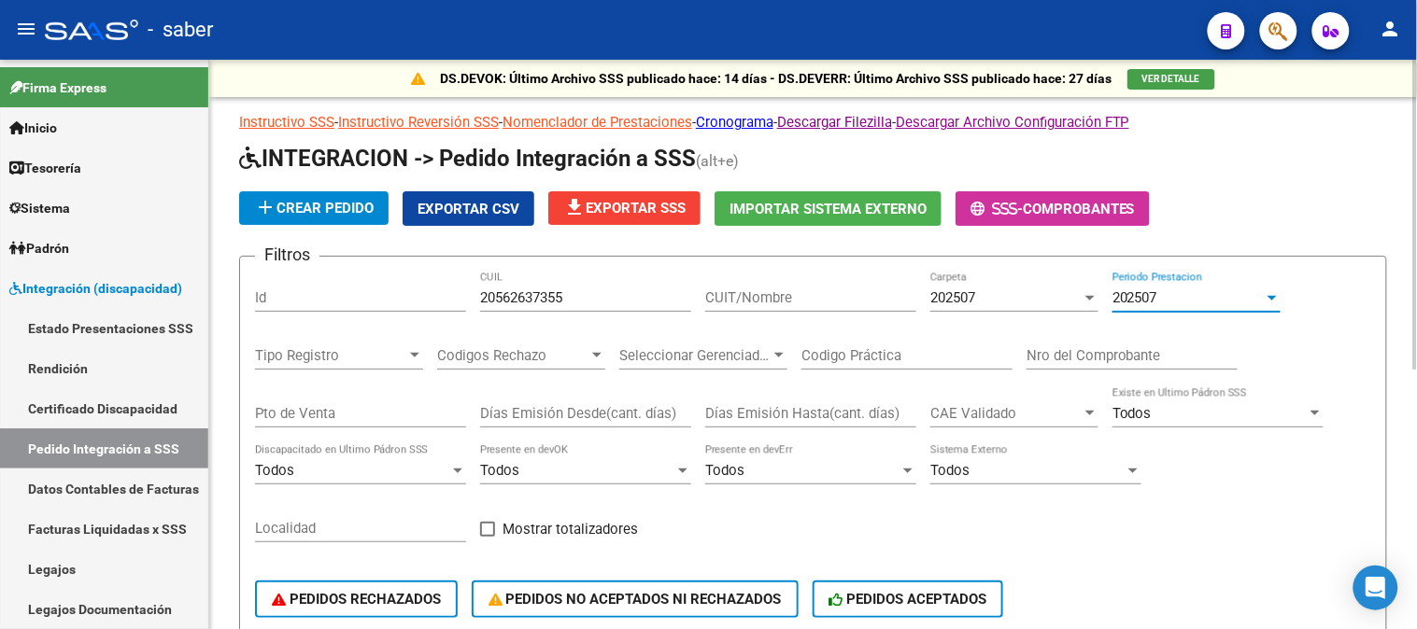
drag, startPoint x: 544, startPoint y: 302, endPoint x: 556, endPoint y: 302, distance: 12.1
click at [555, 302] on input "20562637355" at bounding box center [585, 297] width 211 height 17
drag, startPoint x: 576, startPoint y: 304, endPoint x: 304, endPoint y: 305, distance: 271.8
click at [311, 304] on div "Filtros Id 20562637355 CUIL CUIT/Nombre 202507 Carpeta 202507 Periodo Prestacio…" at bounding box center [813, 455] width 1116 height 367
paste input "48828784"
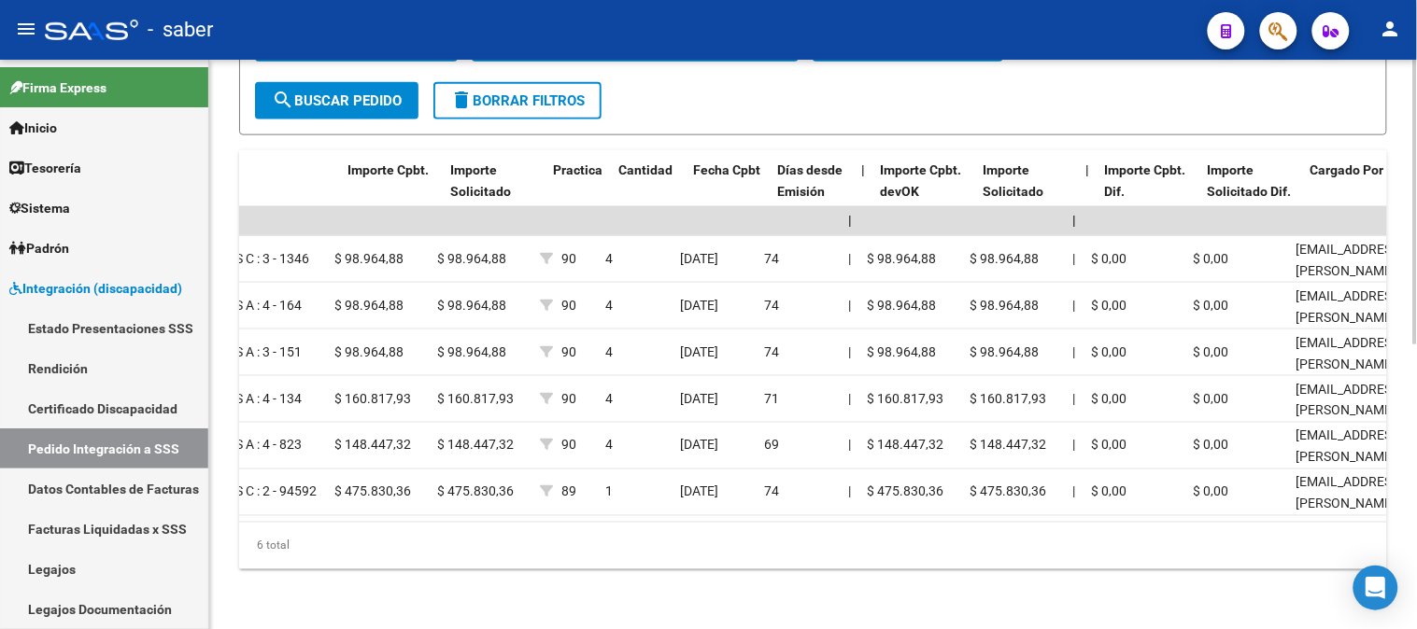
scroll to position [0, 1131]
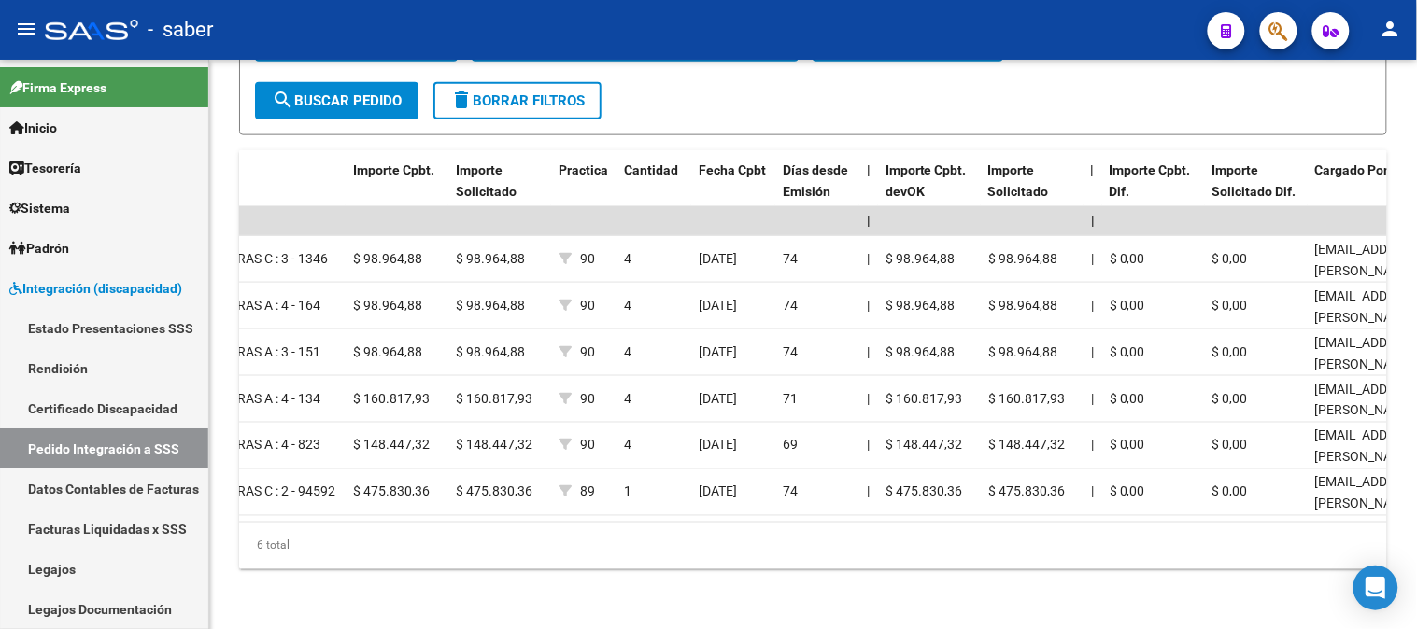
type input "20548828784"
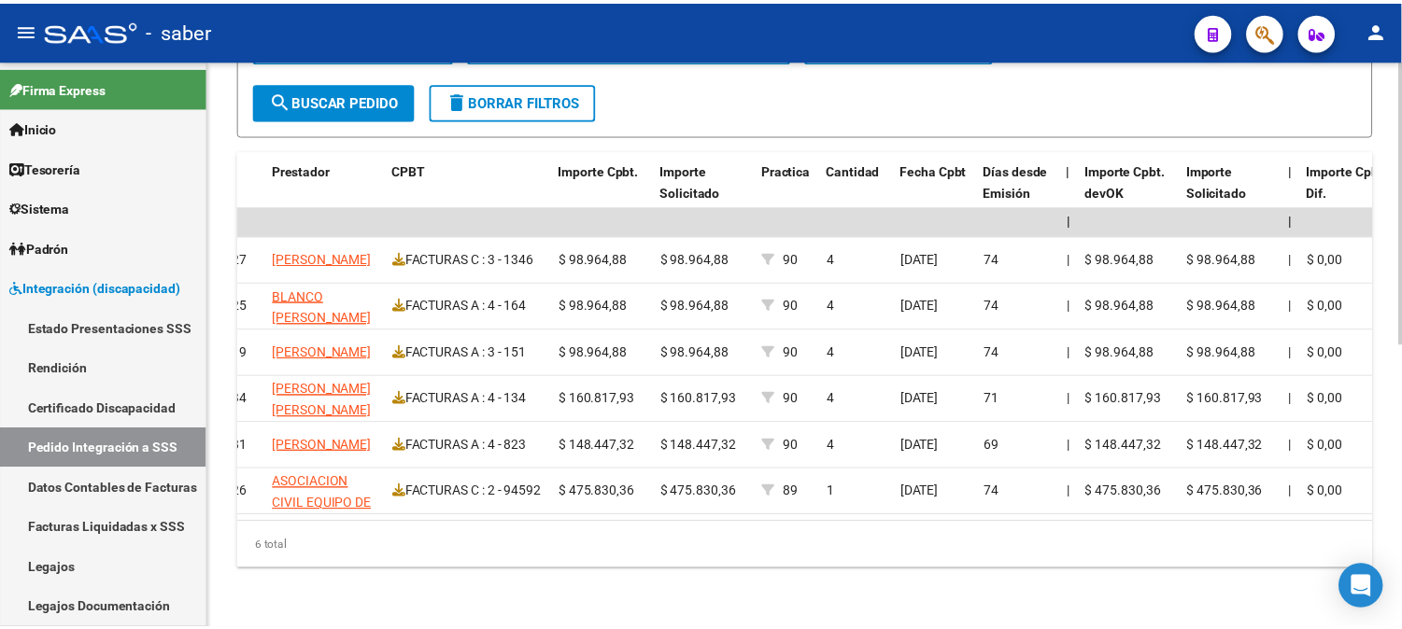
scroll to position [0, 911]
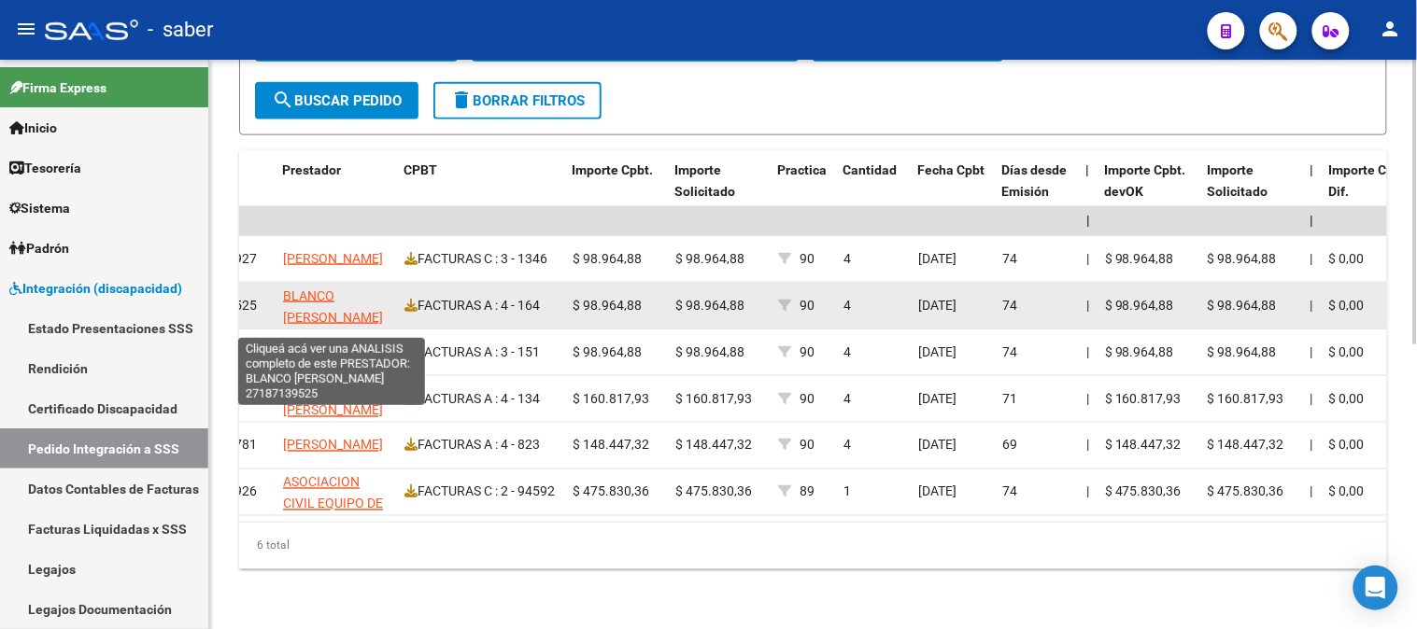
click at [336, 294] on span "BLANCO HERBALEJO MARIELA RENEE" at bounding box center [333, 307] width 100 height 36
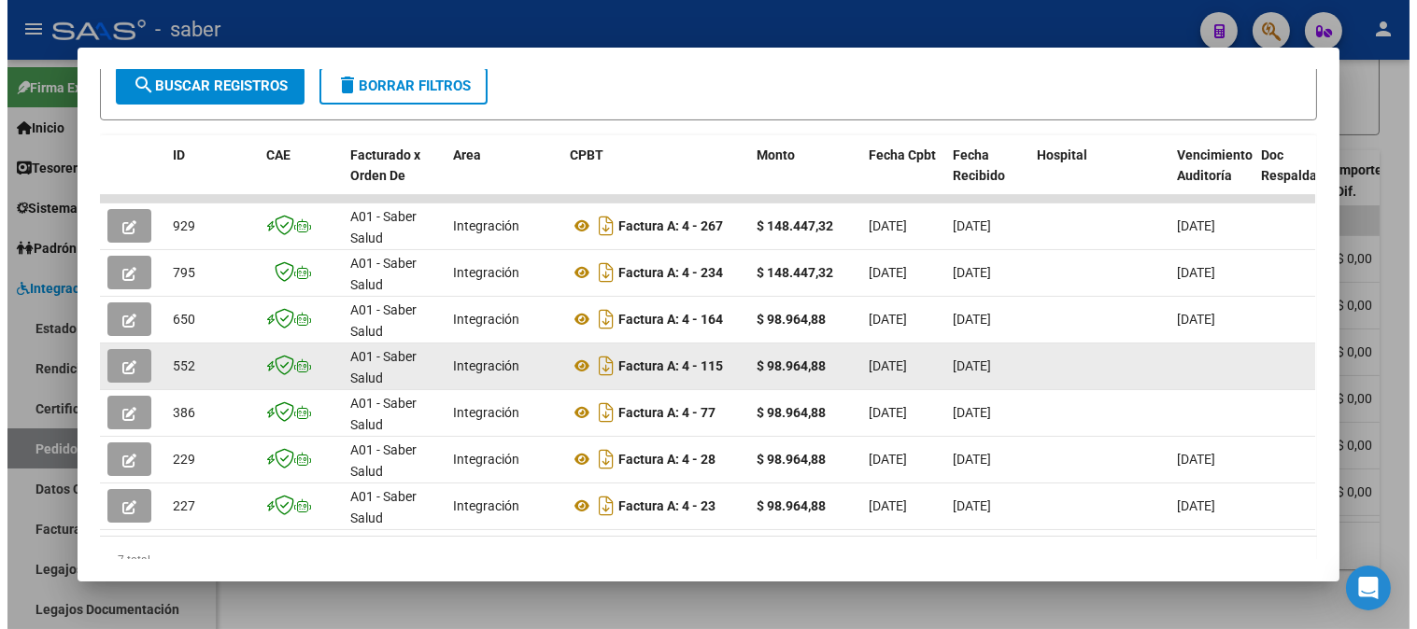
scroll to position [348, 0]
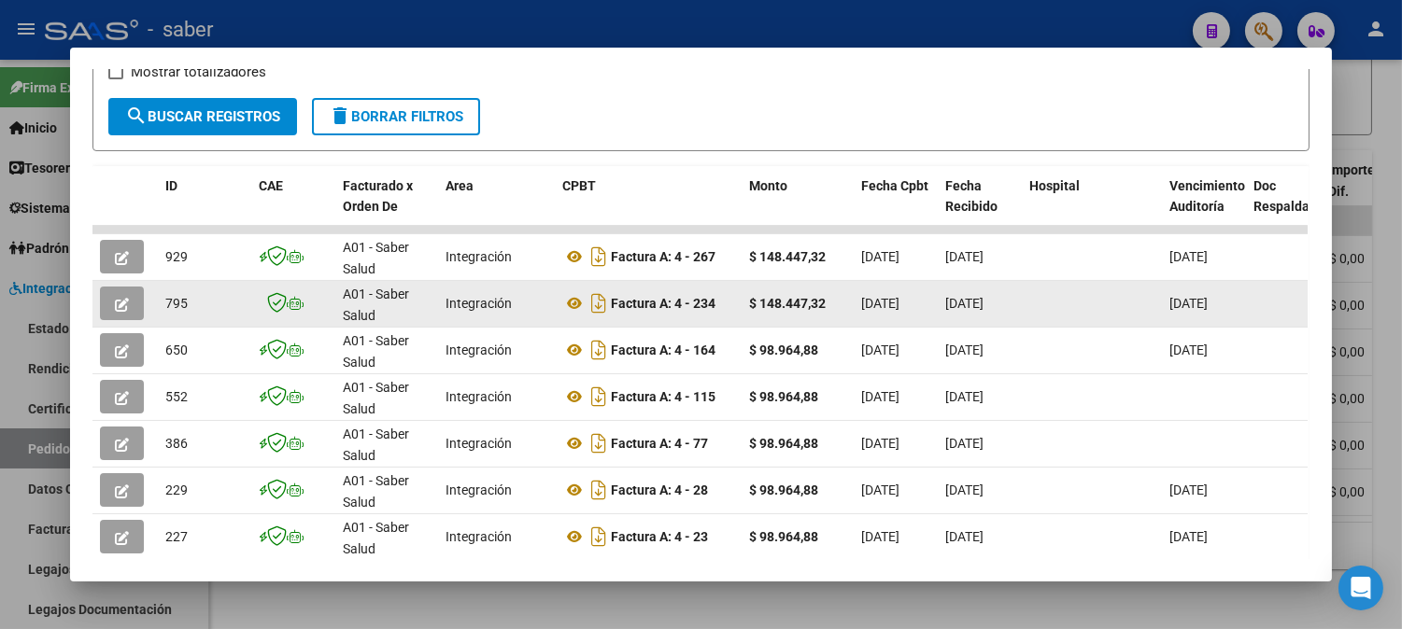
drag, startPoint x: 1342, startPoint y: 285, endPoint x: 1056, endPoint y: 285, distance: 285.8
click at [1060, 285] on div "Análisis Prestador - CUIT: 27187139525 cloud_download Exportar CSV ABM ARCA Imp…" at bounding box center [701, 314] width 1402 height 629
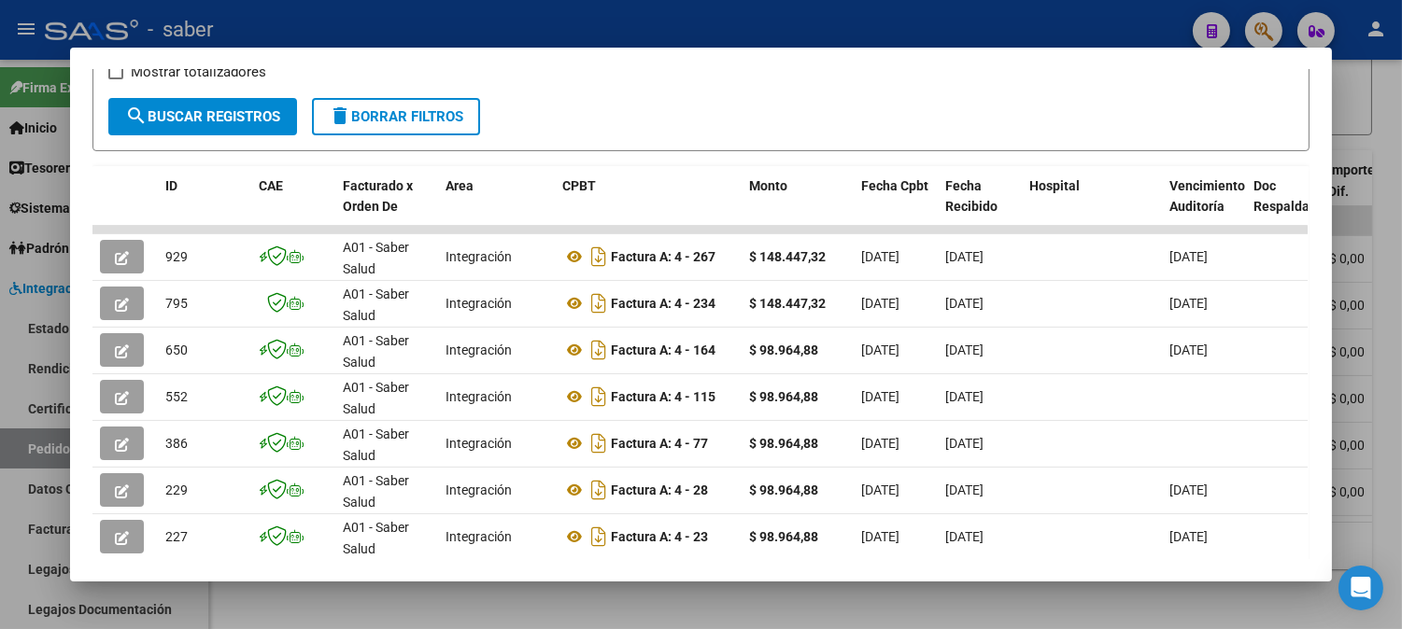
click at [1369, 329] on div at bounding box center [701, 314] width 1402 height 629
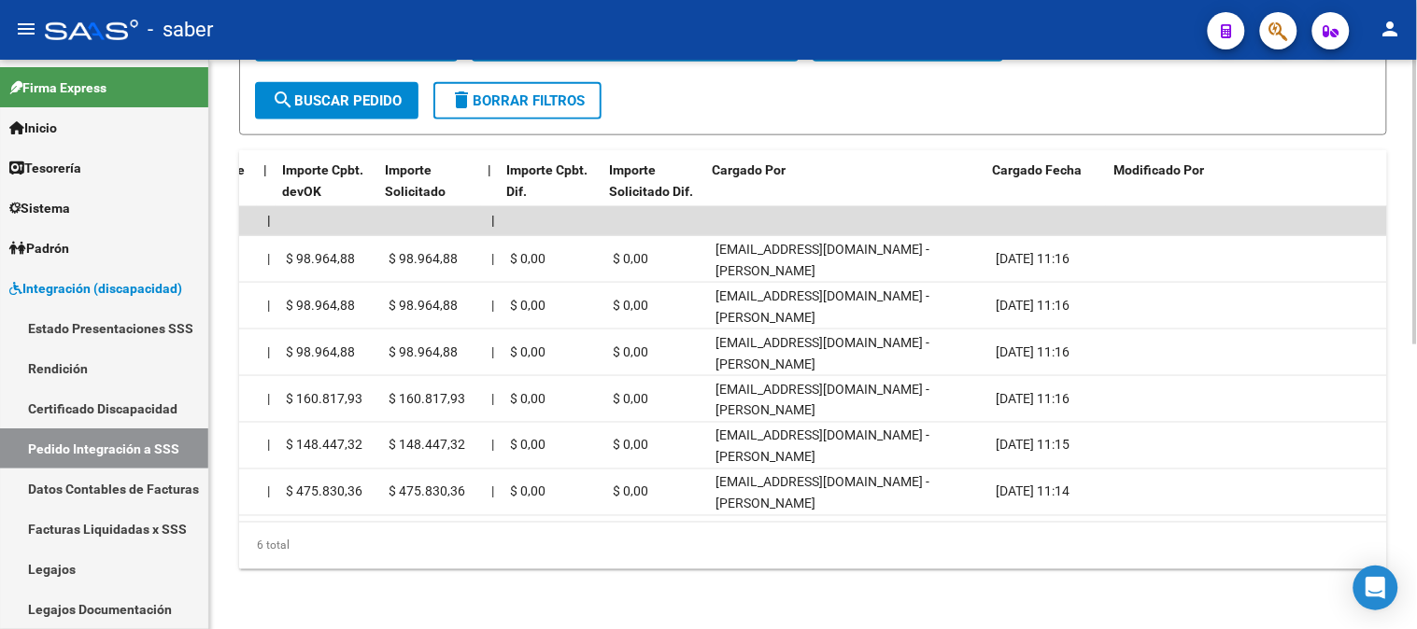
scroll to position [0, 1733]
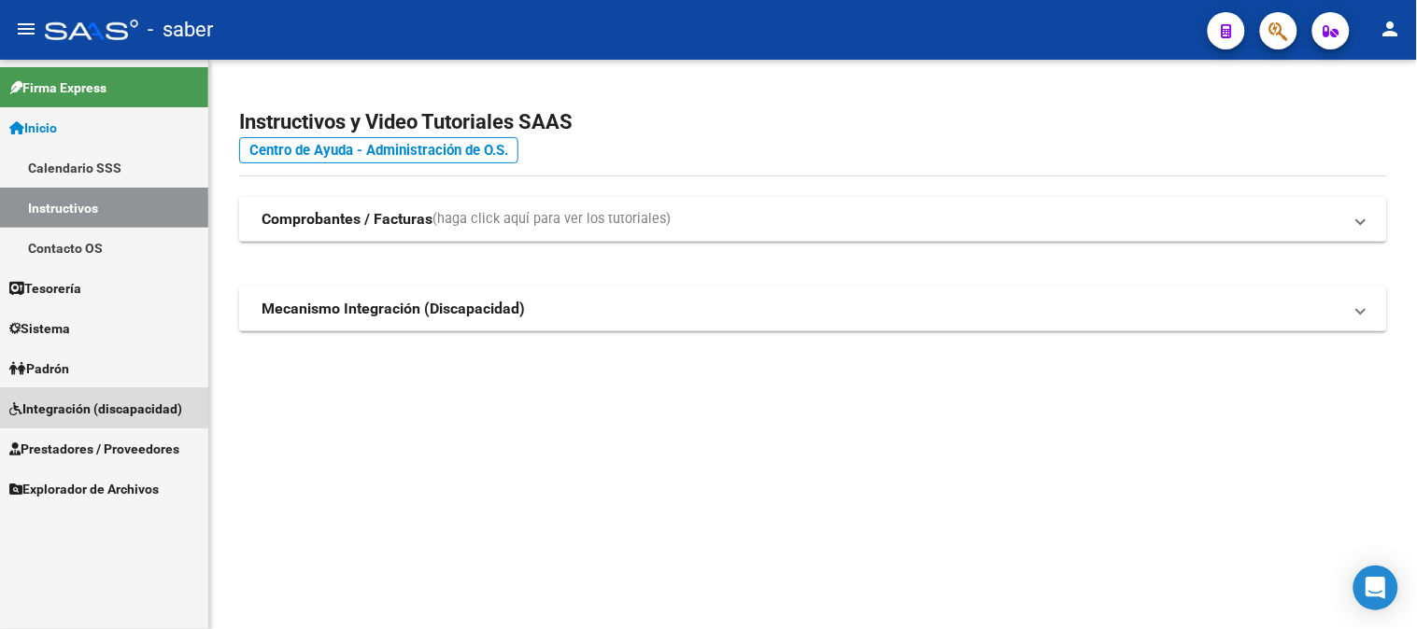
click at [67, 404] on span "Integración (discapacidad)" at bounding box center [95, 409] width 173 height 21
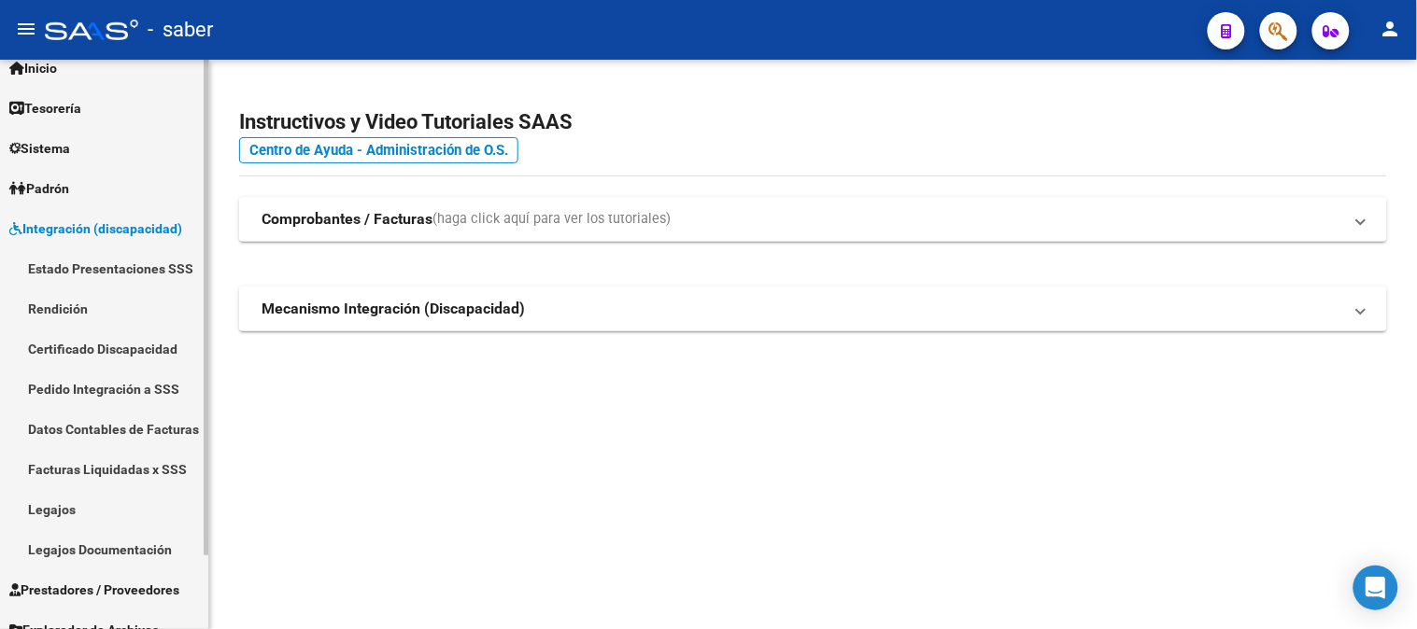
scroll to position [79, 0]
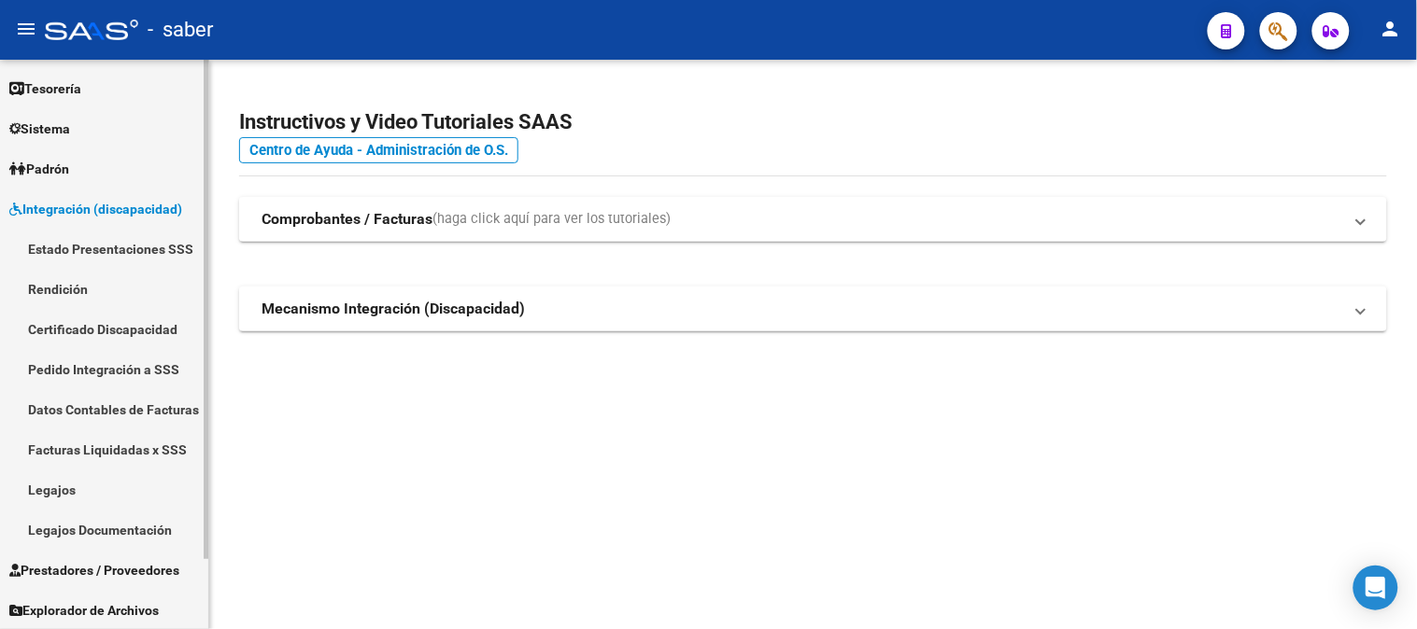
click at [65, 491] on link "Legajos" at bounding box center [104, 490] width 208 height 40
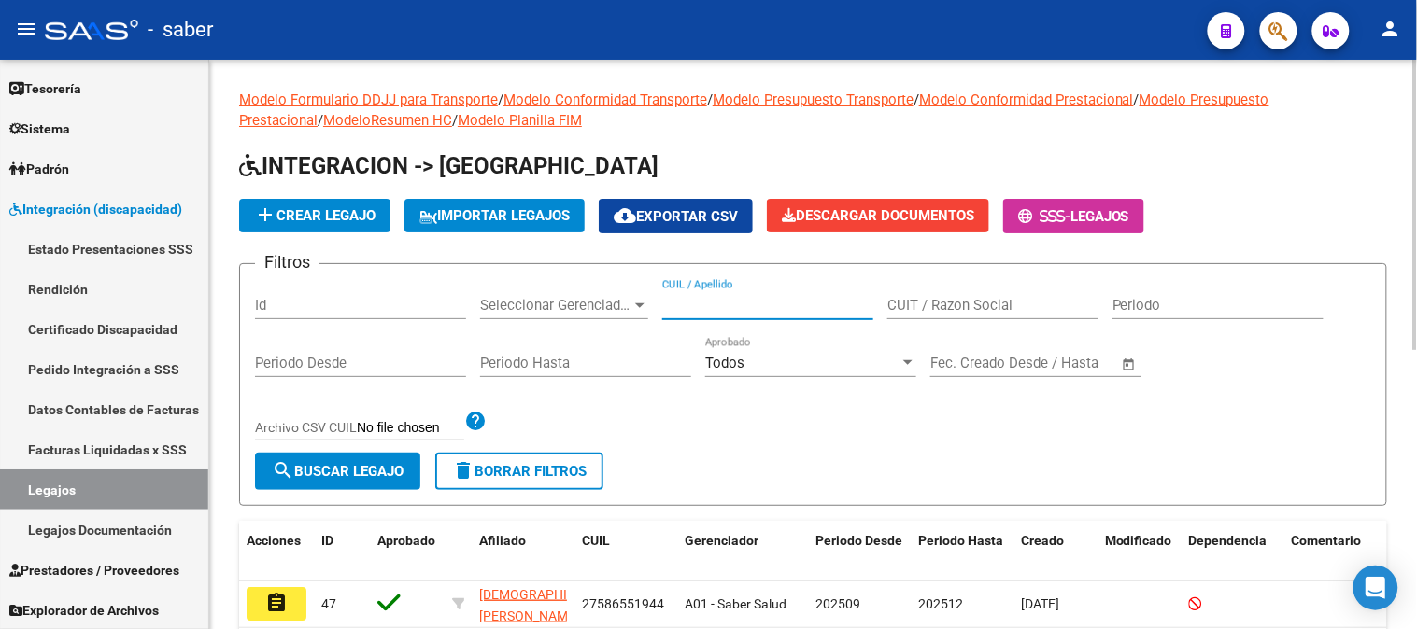
click at [731, 303] on input "CUIL / Apellido" at bounding box center [767, 305] width 211 height 17
paste input "20548828784"
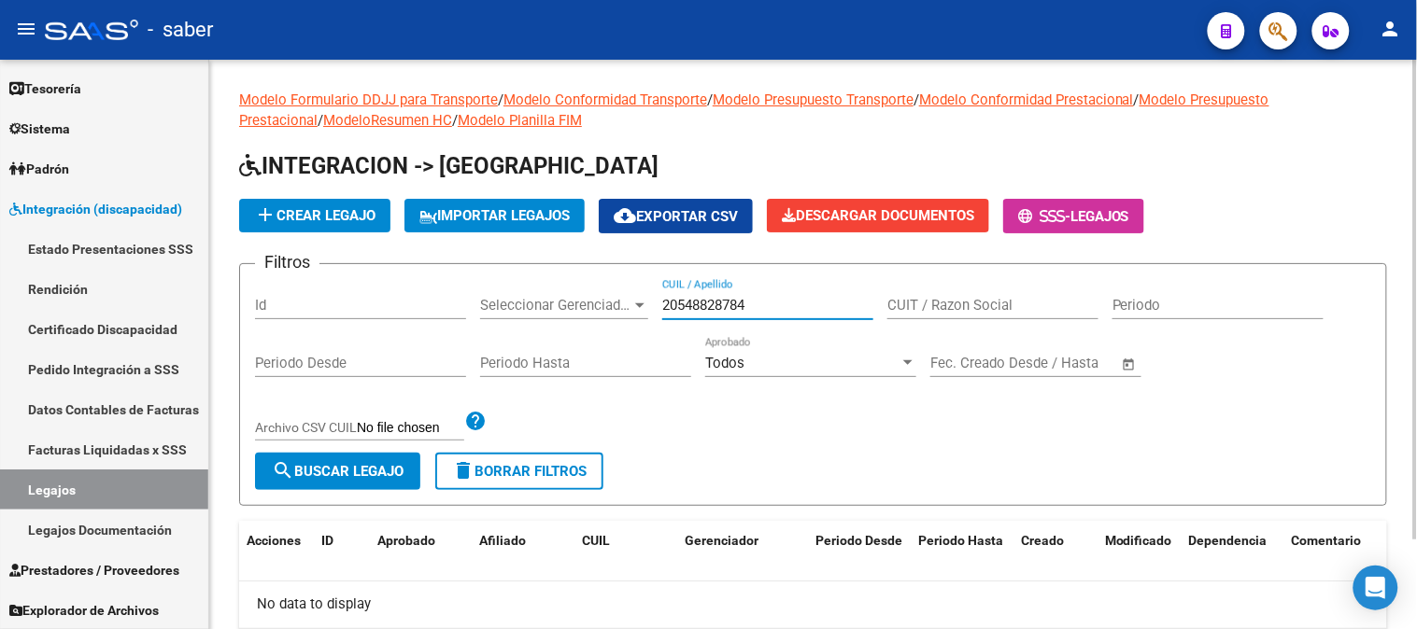
click at [762, 310] on input "20548828784" at bounding box center [767, 305] width 211 height 17
type input "2"
type input "frias"
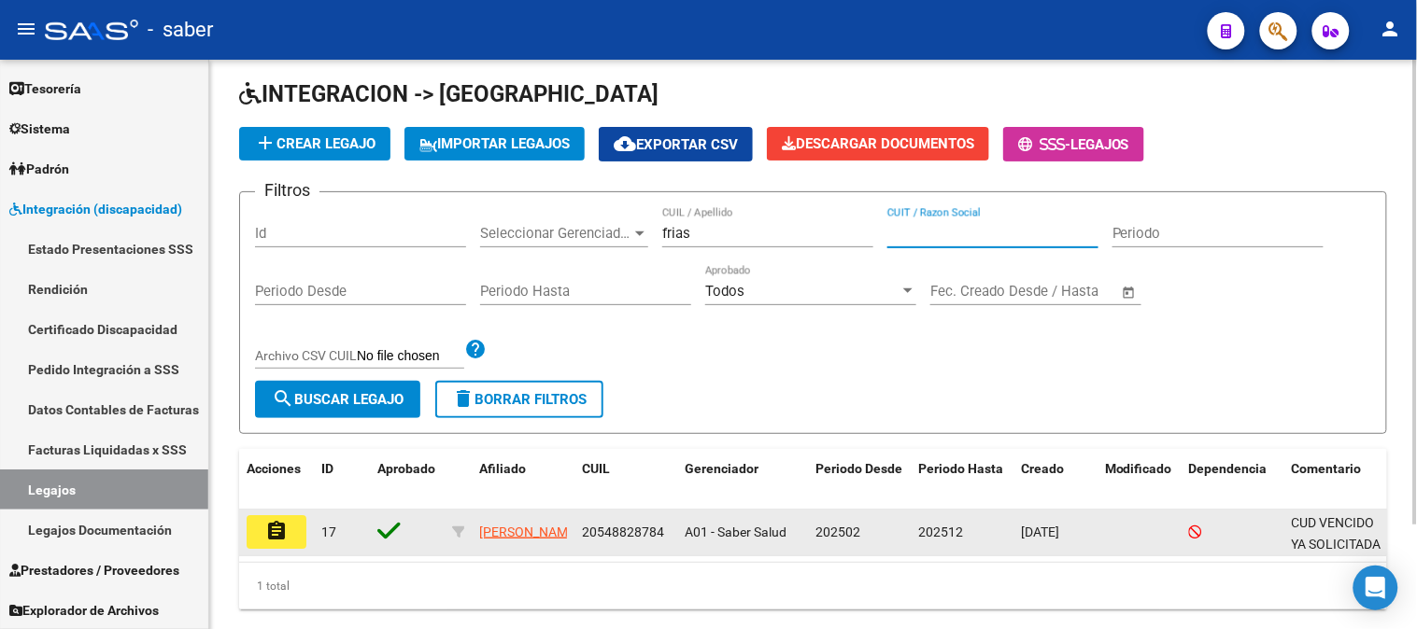
scroll to position [104, 0]
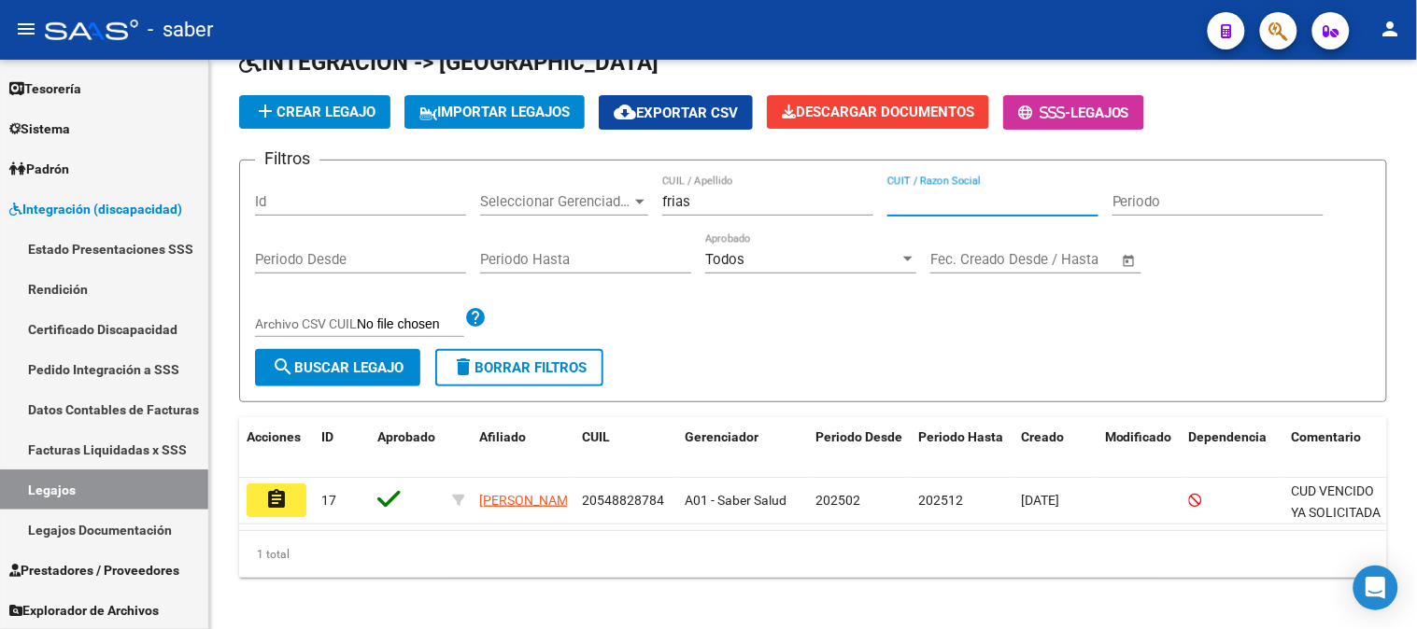
click at [271, 500] on mat-icon "assignment" at bounding box center [276, 499] width 22 height 22
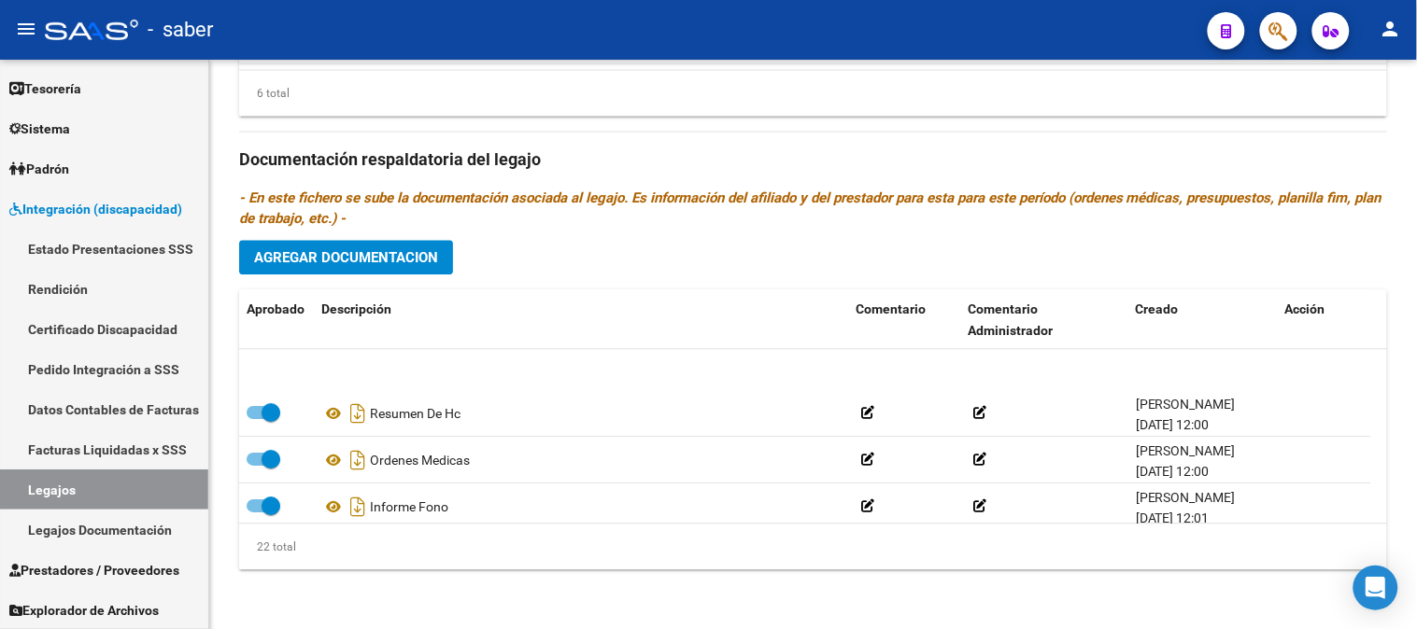
scroll to position [104, 0]
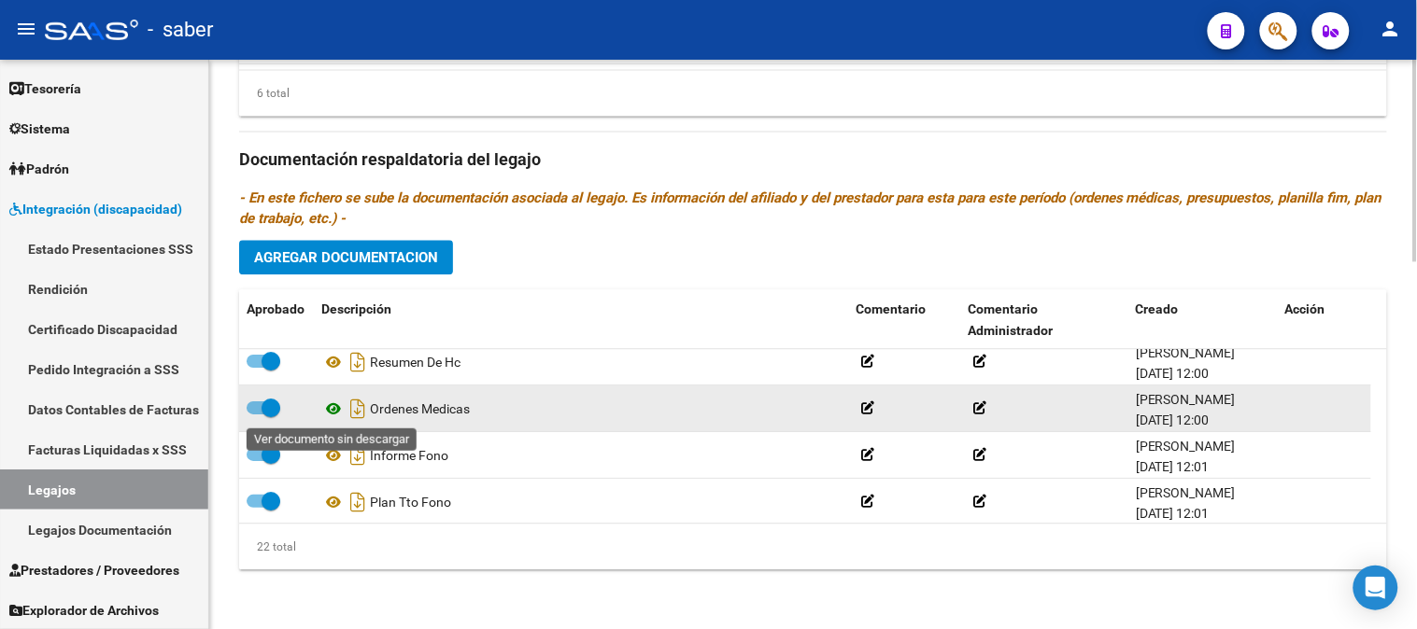
click at [336, 405] on icon at bounding box center [333, 409] width 24 height 22
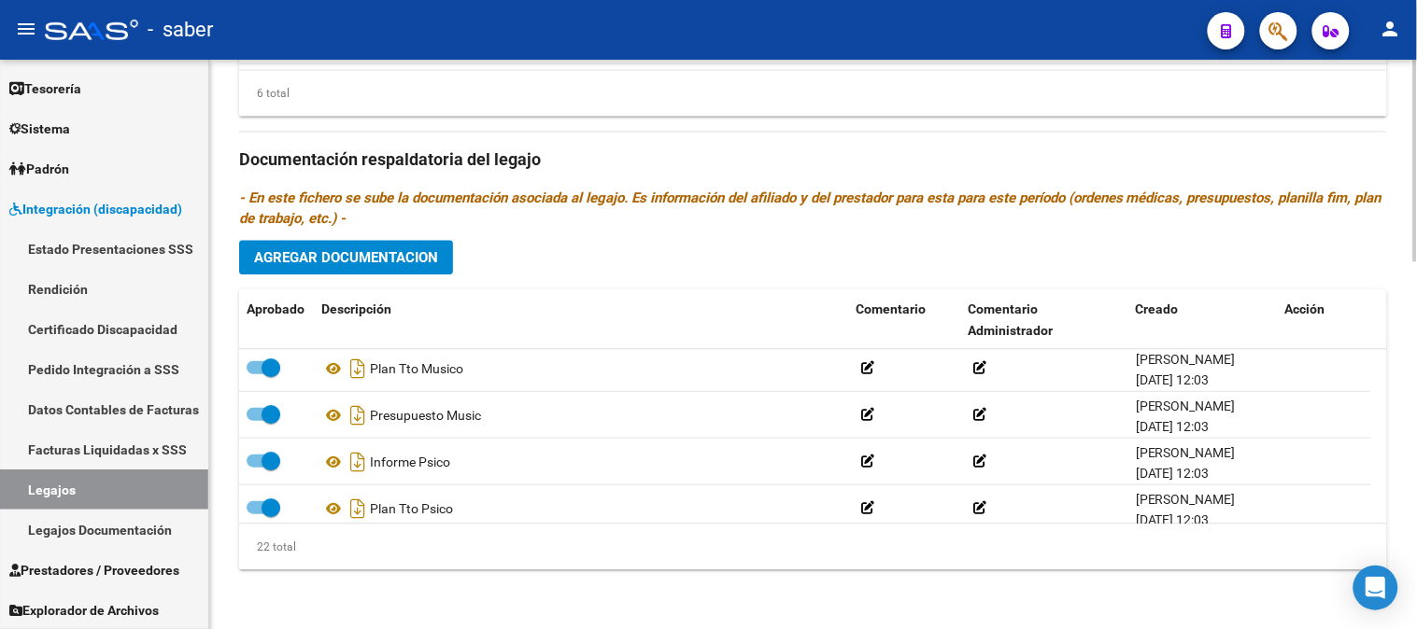
scroll to position [415, 0]
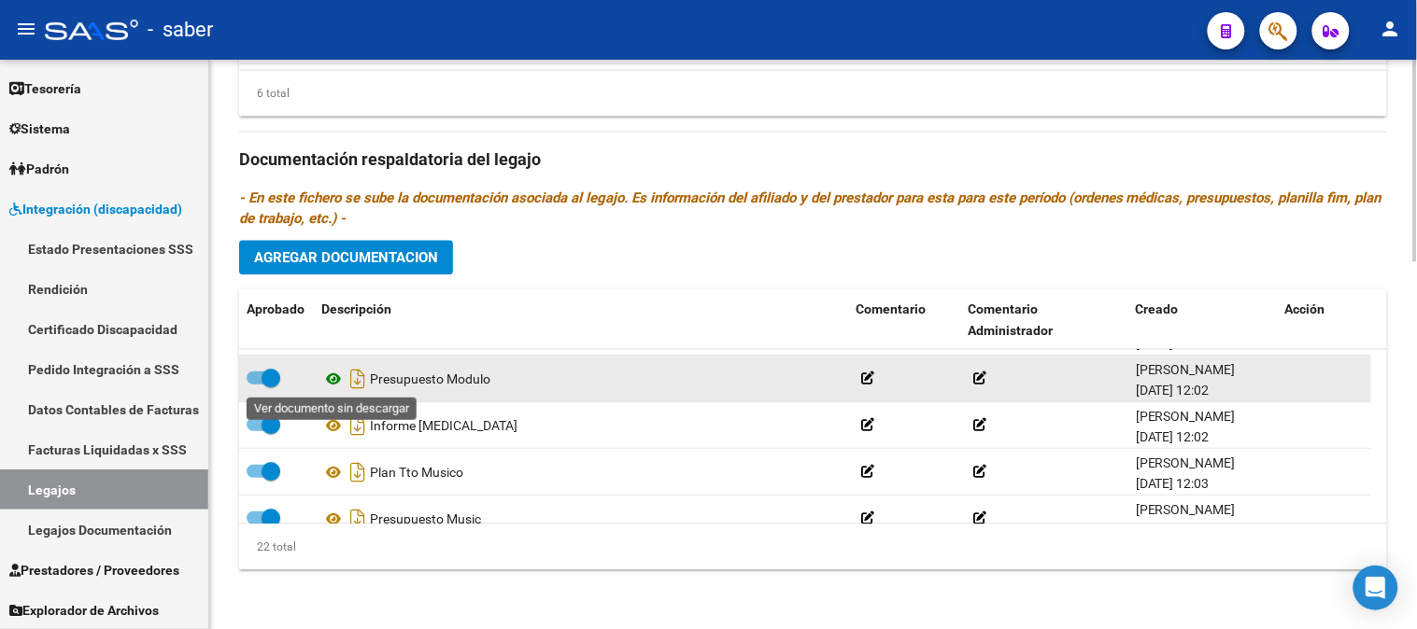
click at [332, 377] on icon at bounding box center [333, 378] width 24 height 22
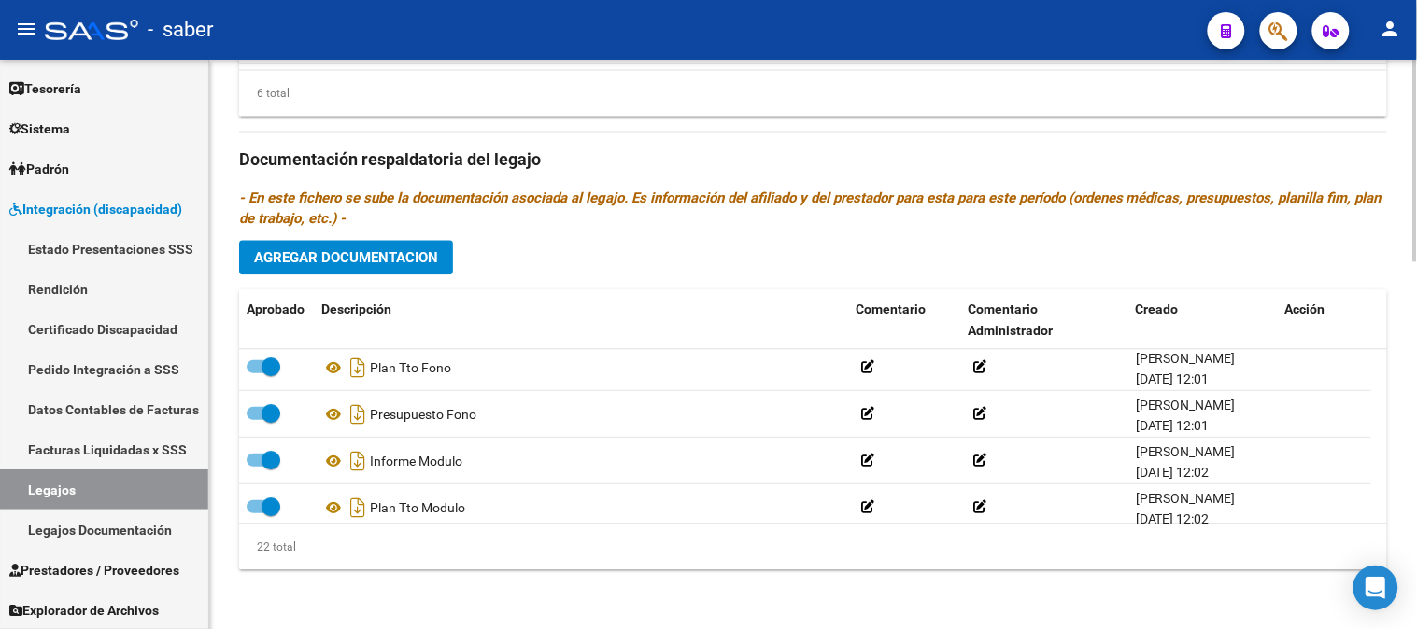
scroll to position [237, 0]
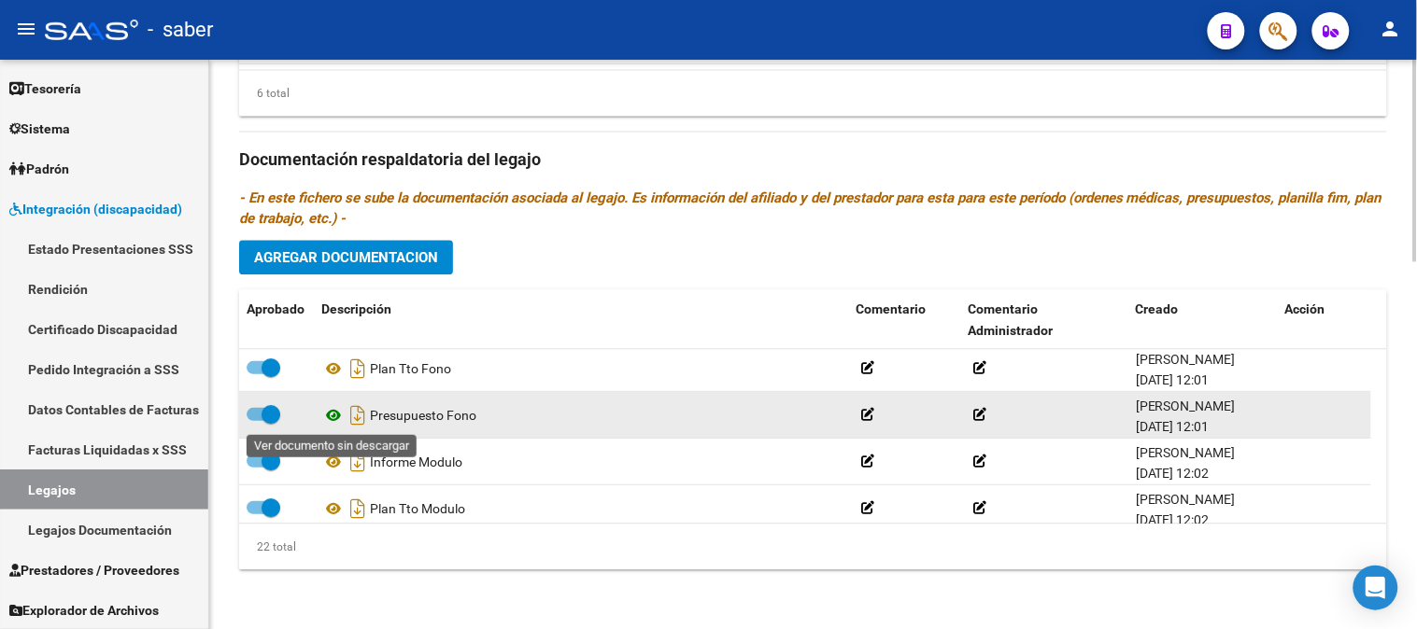
click at [336, 417] on icon at bounding box center [333, 415] width 24 height 22
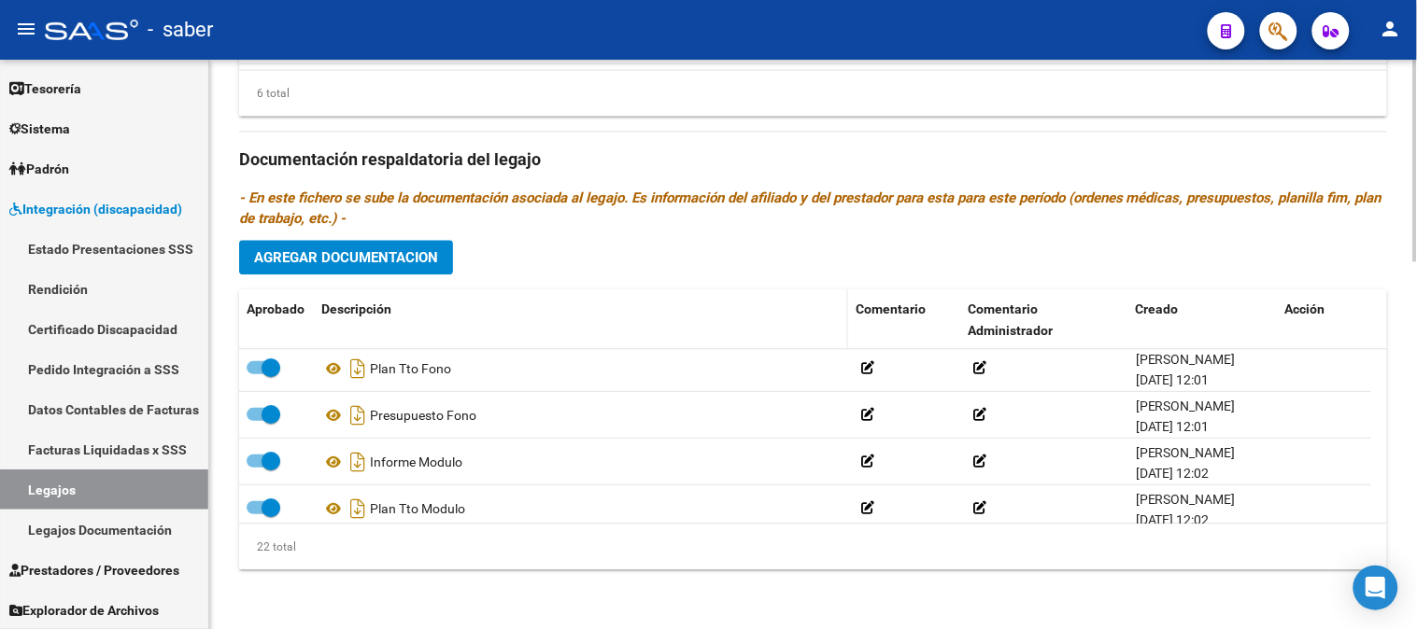
click at [750, 299] on datatable-header-cell "Descripción" at bounding box center [581, 320] width 534 height 62
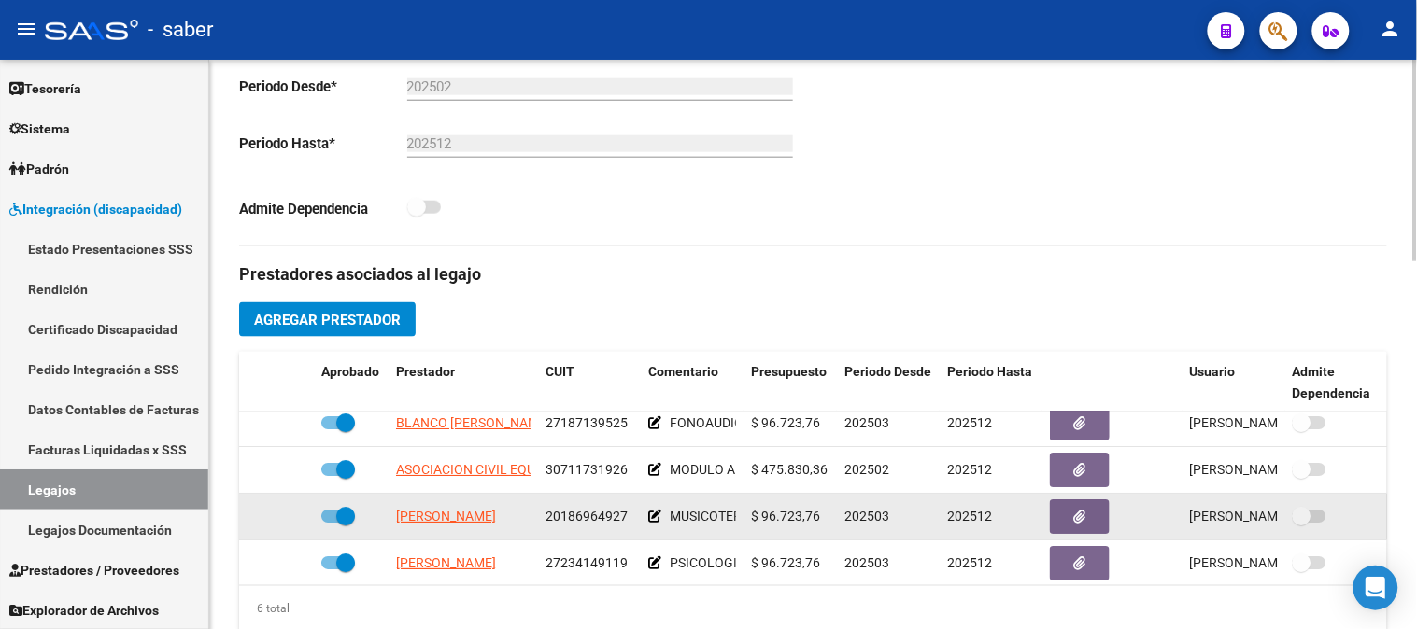
scroll to position [0, 0]
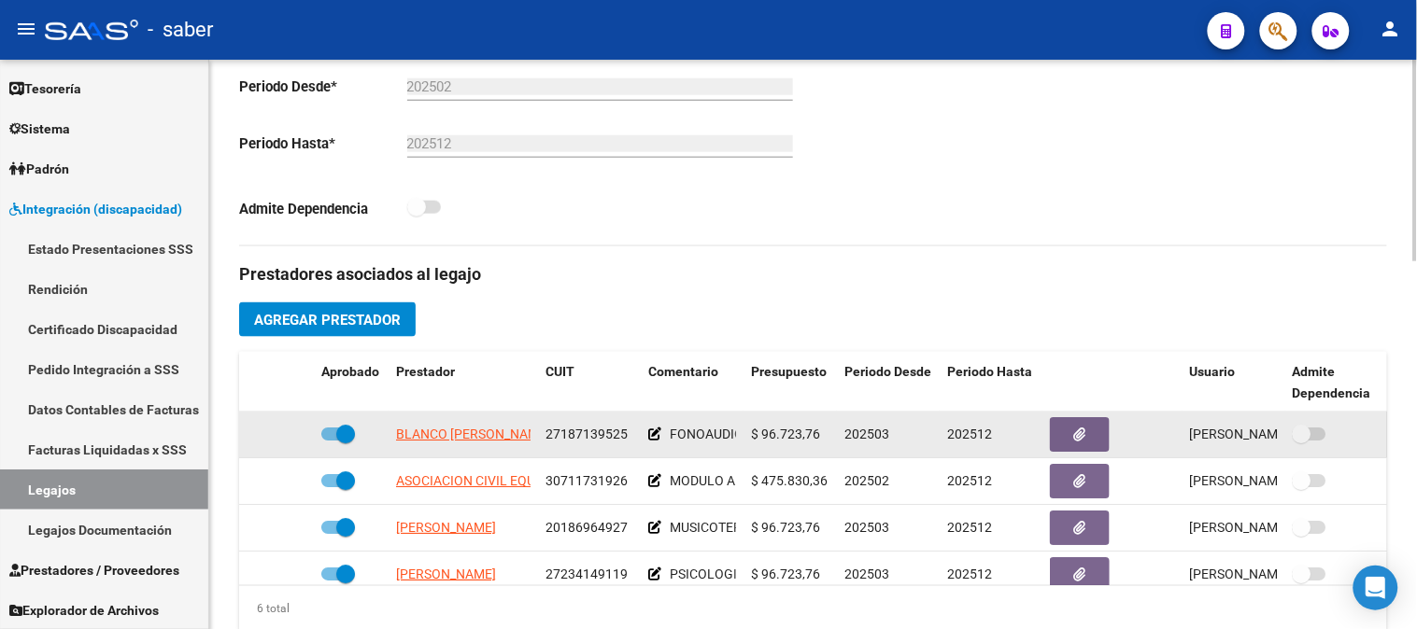
click at [580, 442] on span "27187139525" at bounding box center [586, 434] width 82 height 15
copy span "27187139525"
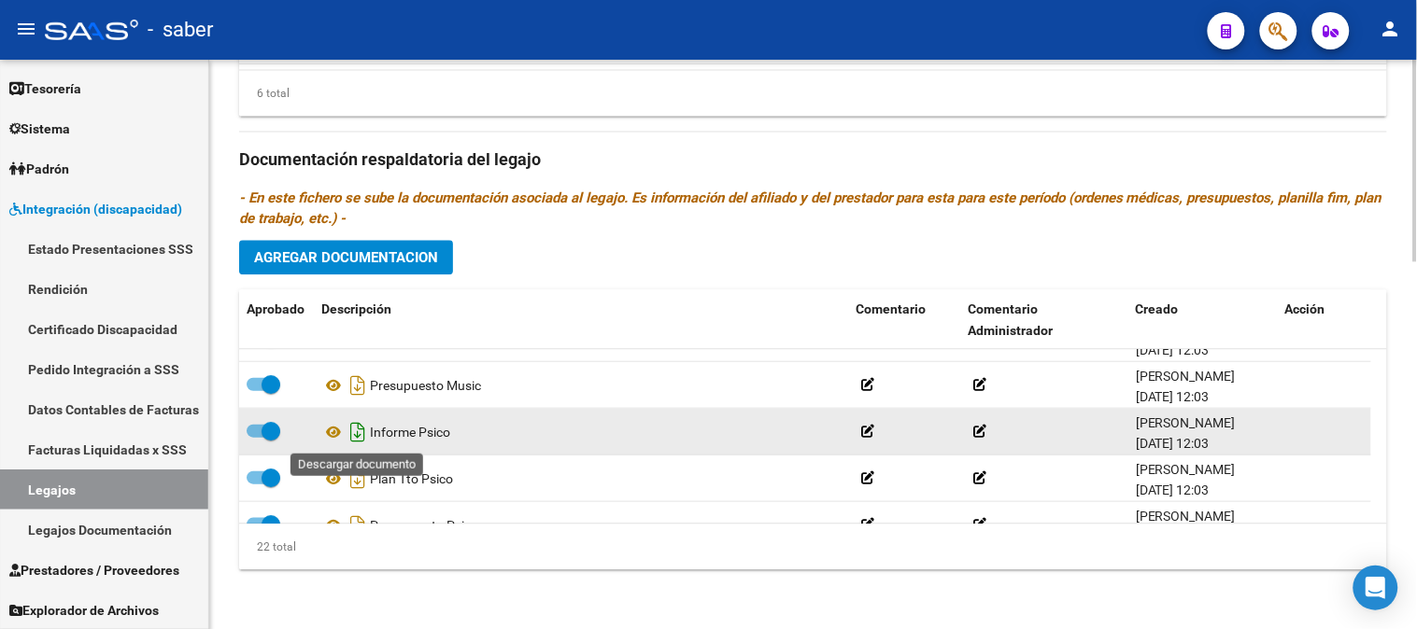
scroll to position [652, 0]
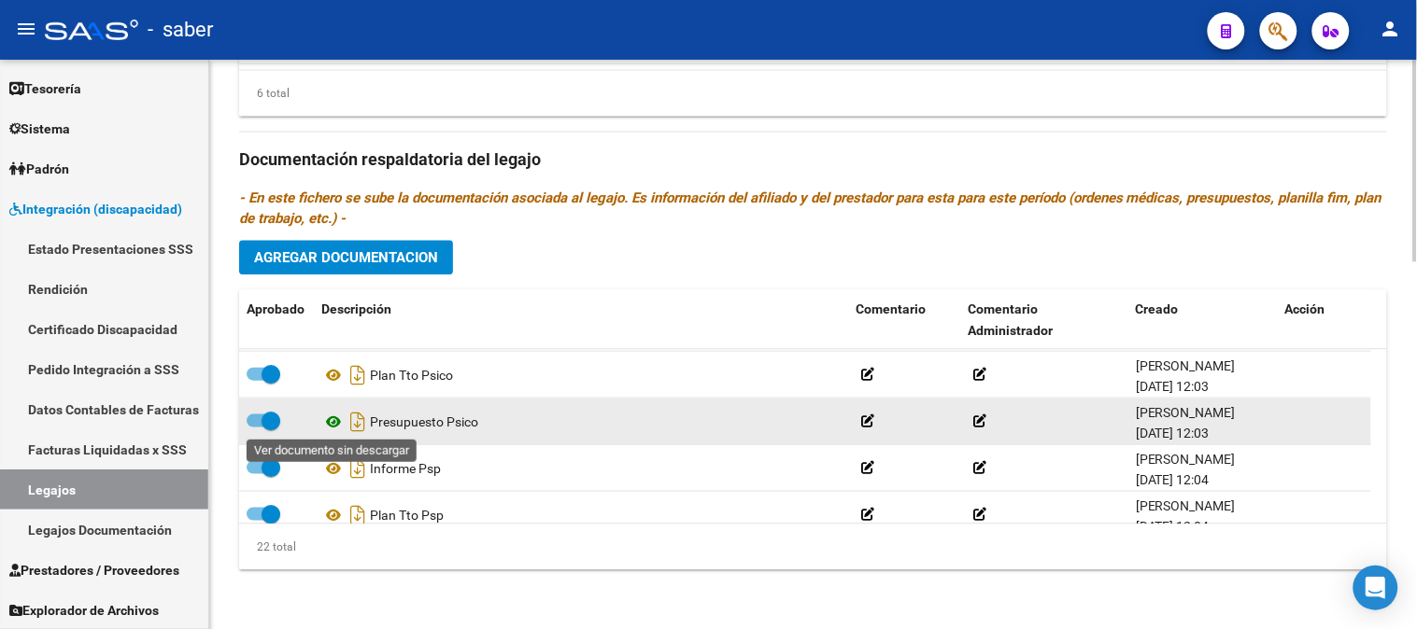
click at [331, 417] on icon at bounding box center [333, 421] width 24 height 22
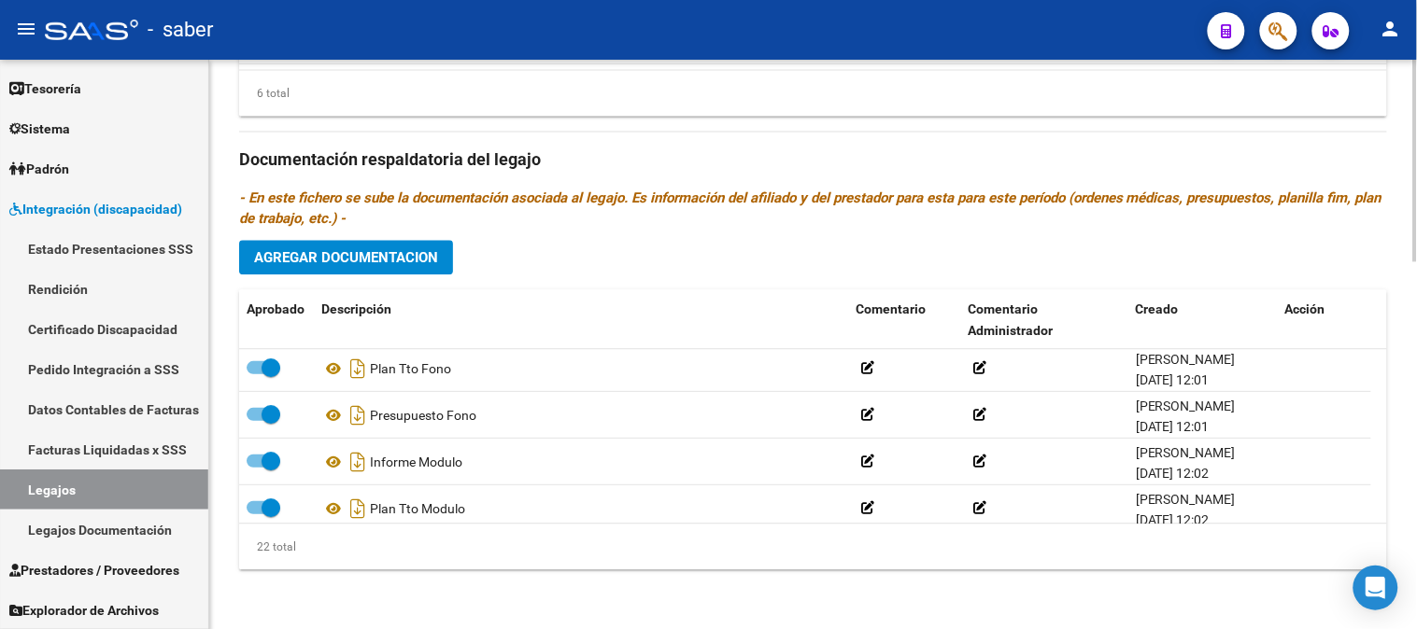
scroll to position [134, 0]
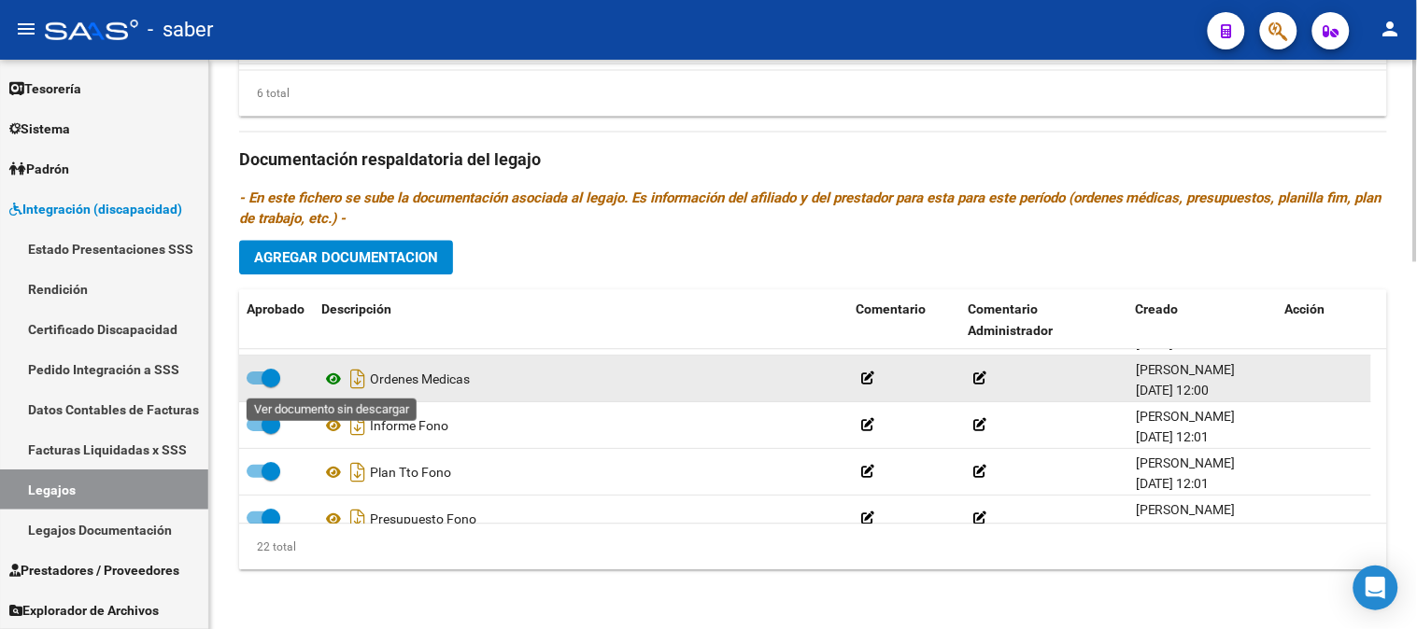
click at [332, 377] on icon at bounding box center [333, 379] width 24 height 22
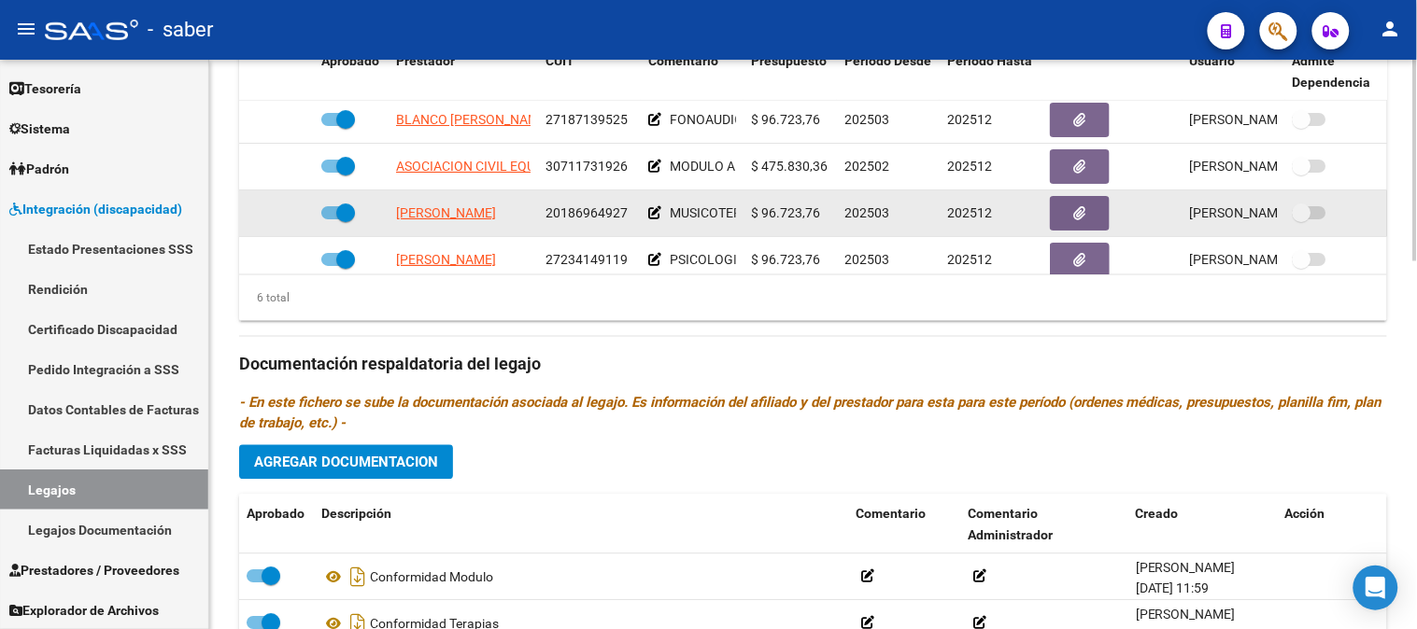
scroll to position [0, 0]
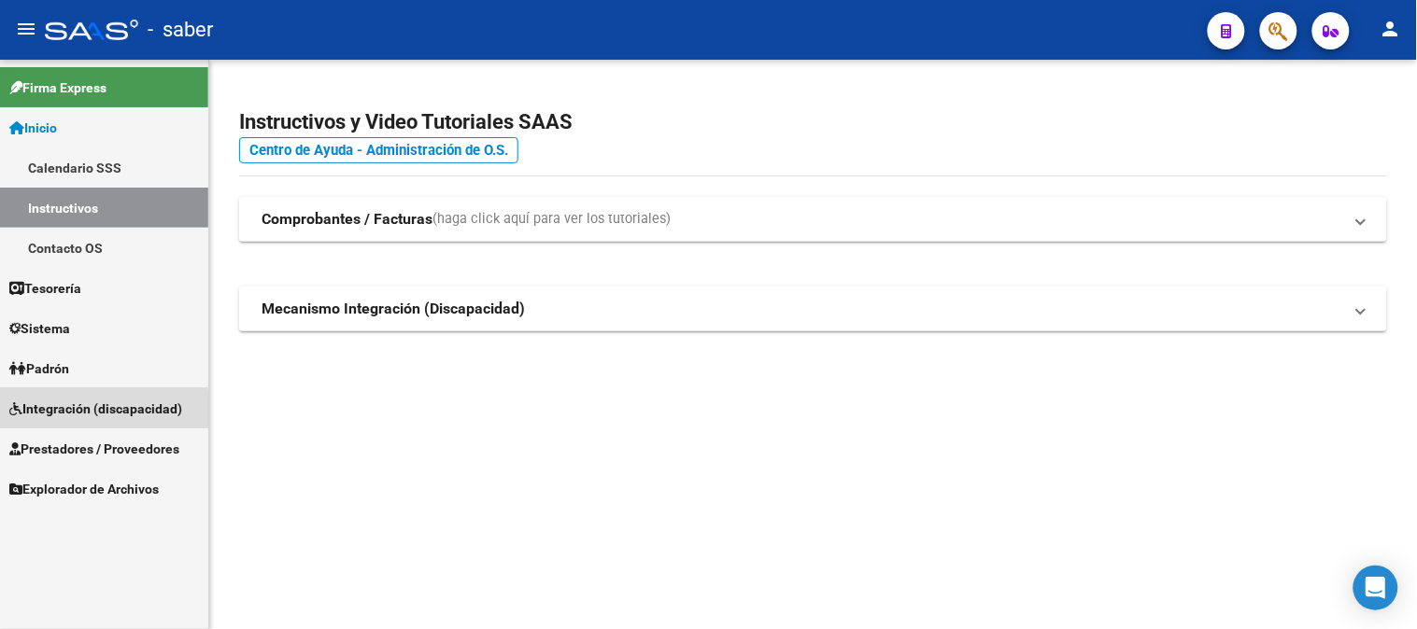
click at [81, 412] on span "Integración (discapacidad)" at bounding box center [95, 409] width 173 height 21
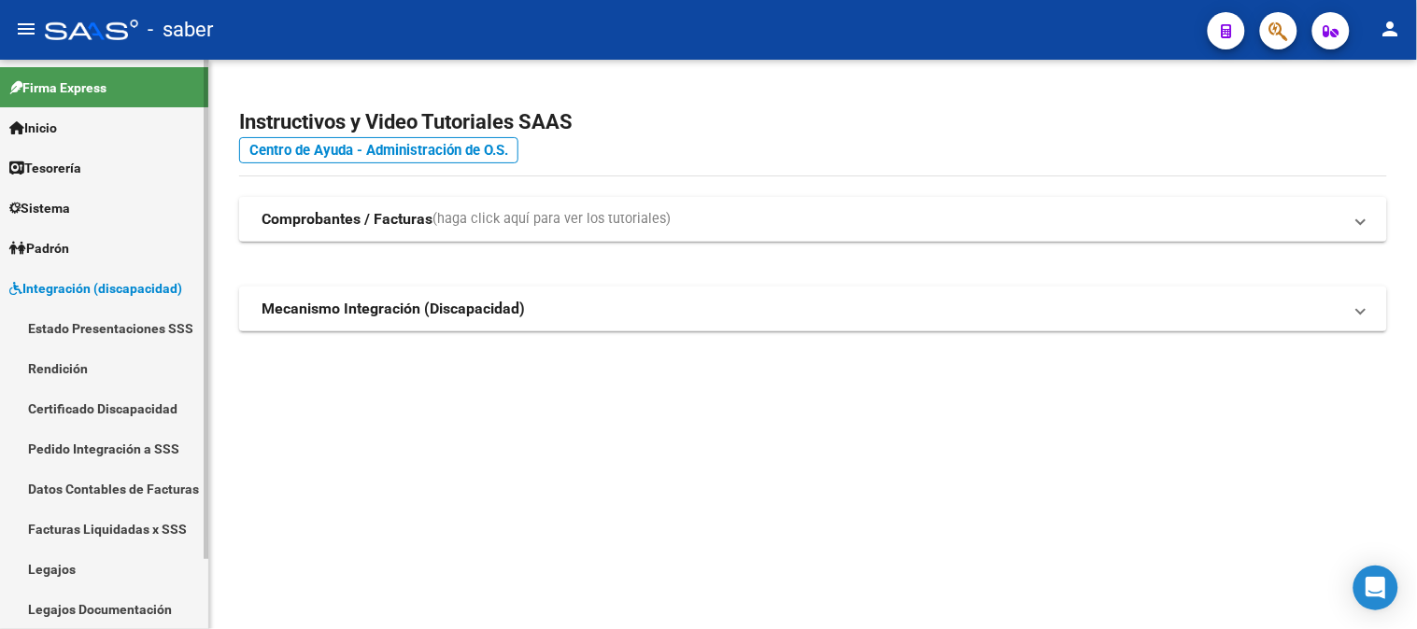
click at [91, 276] on link "Integración (discapacidad)" at bounding box center [104, 288] width 208 height 40
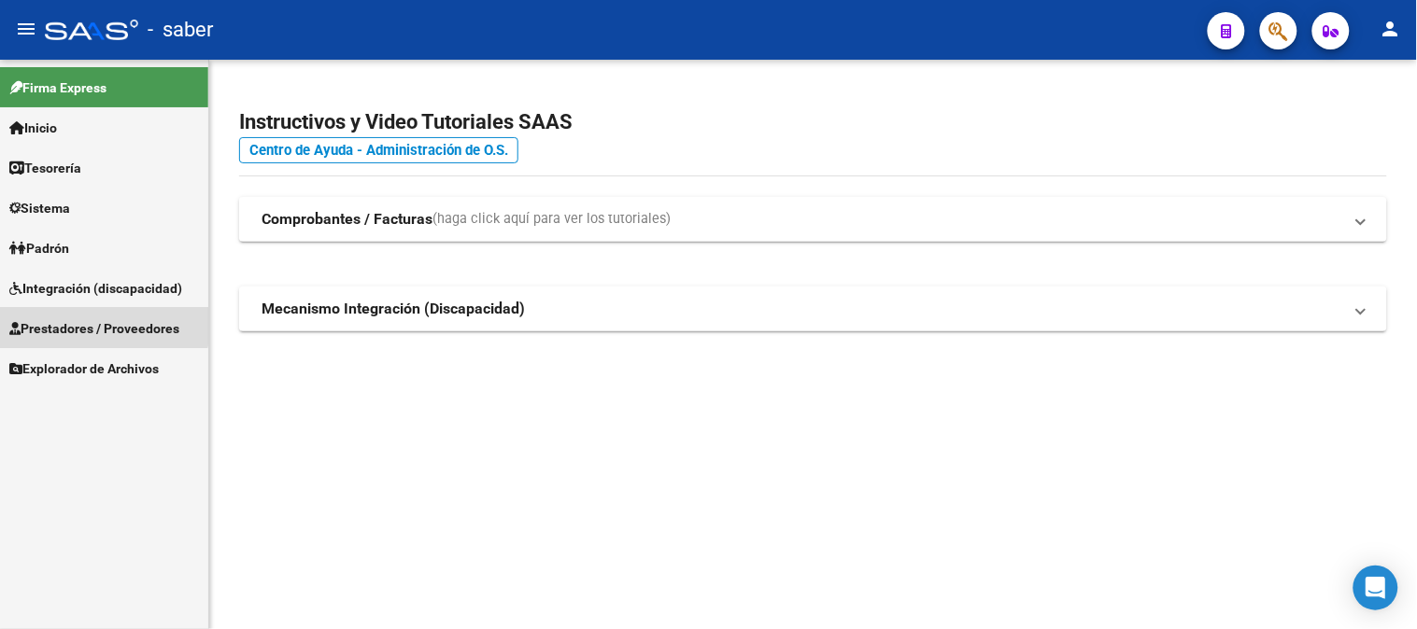
click at [93, 320] on span "Prestadores / Proveedores" at bounding box center [94, 328] width 170 height 21
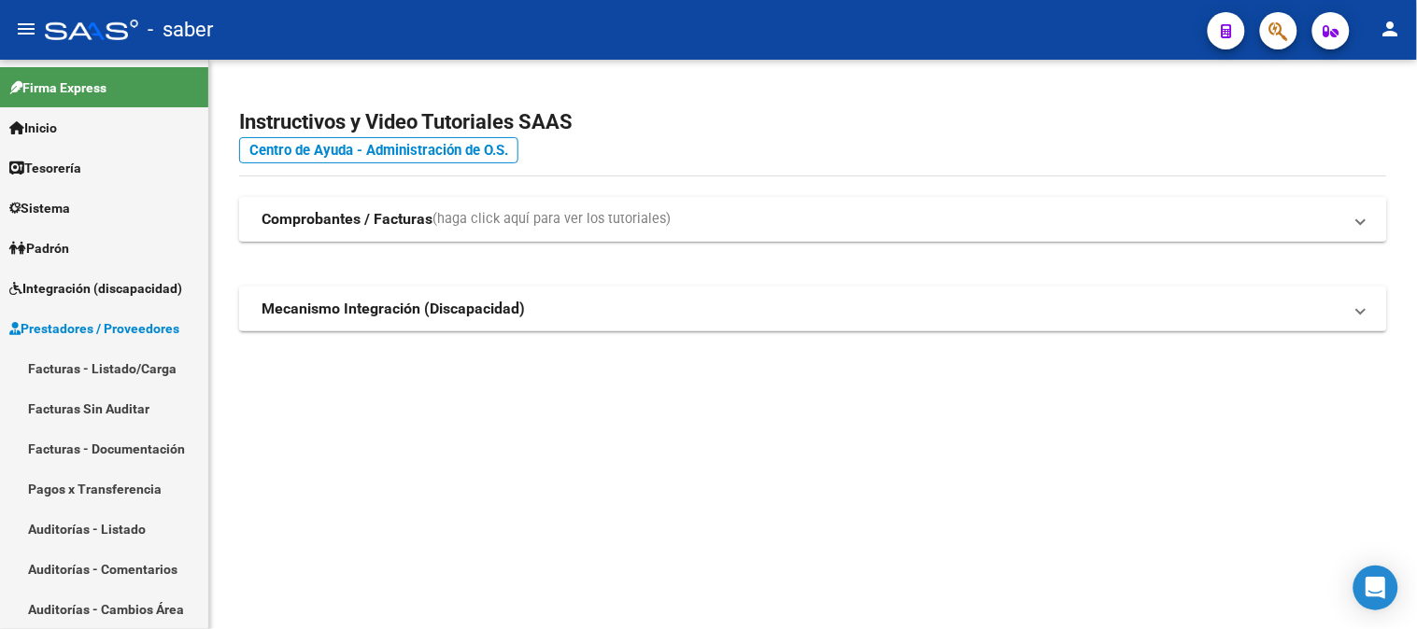
click at [557, 216] on span "(haga click aquí para ver los tutoriales)" at bounding box center [551, 219] width 238 height 21
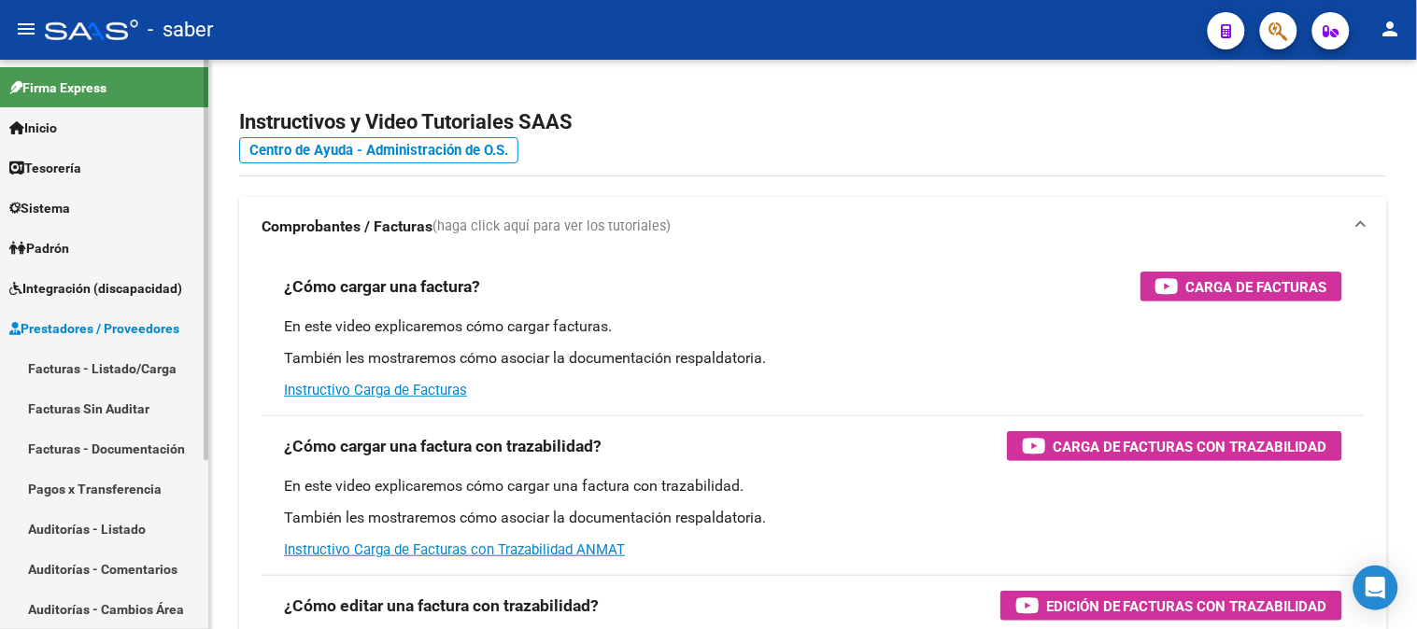
click at [103, 369] on link "Facturas - Listado/Carga" at bounding box center [104, 368] width 208 height 40
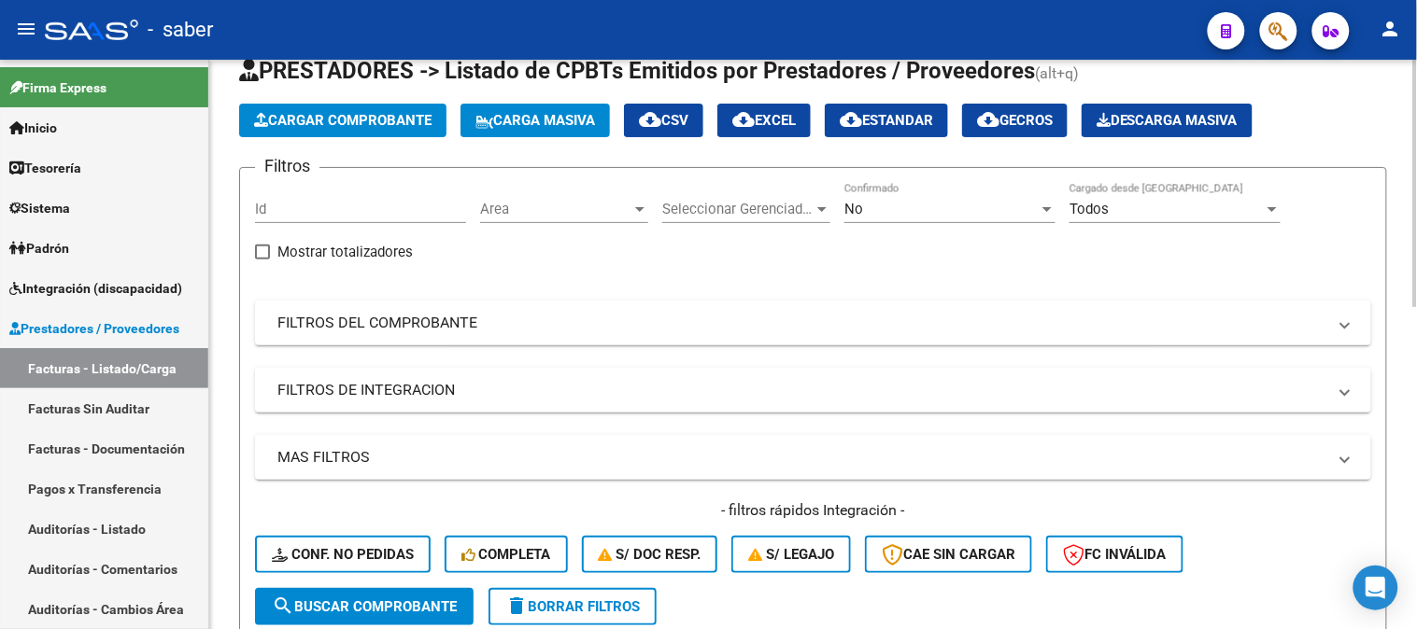
scroll to position [104, 0]
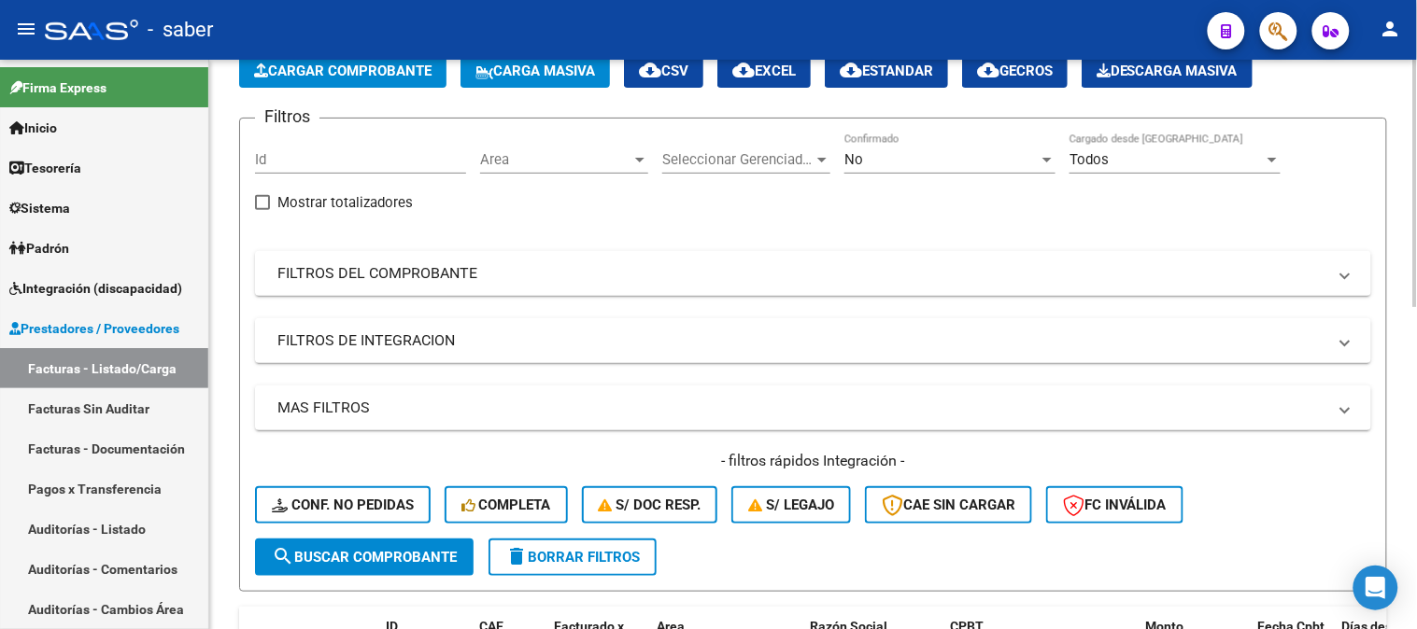
click at [892, 156] on div "No" at bounding box center [941, 159] width 194 height 17
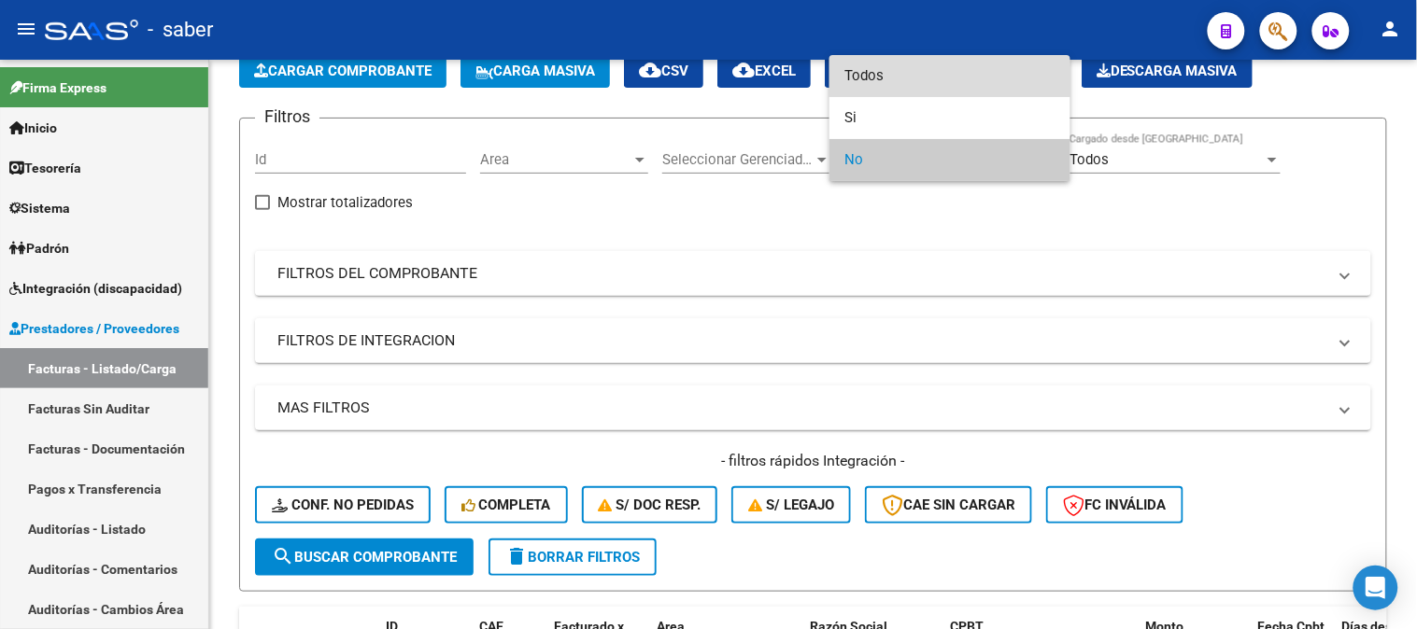
click at [885, 62] on span "Todos" at bounding box center [949, 76] width 211 height 42
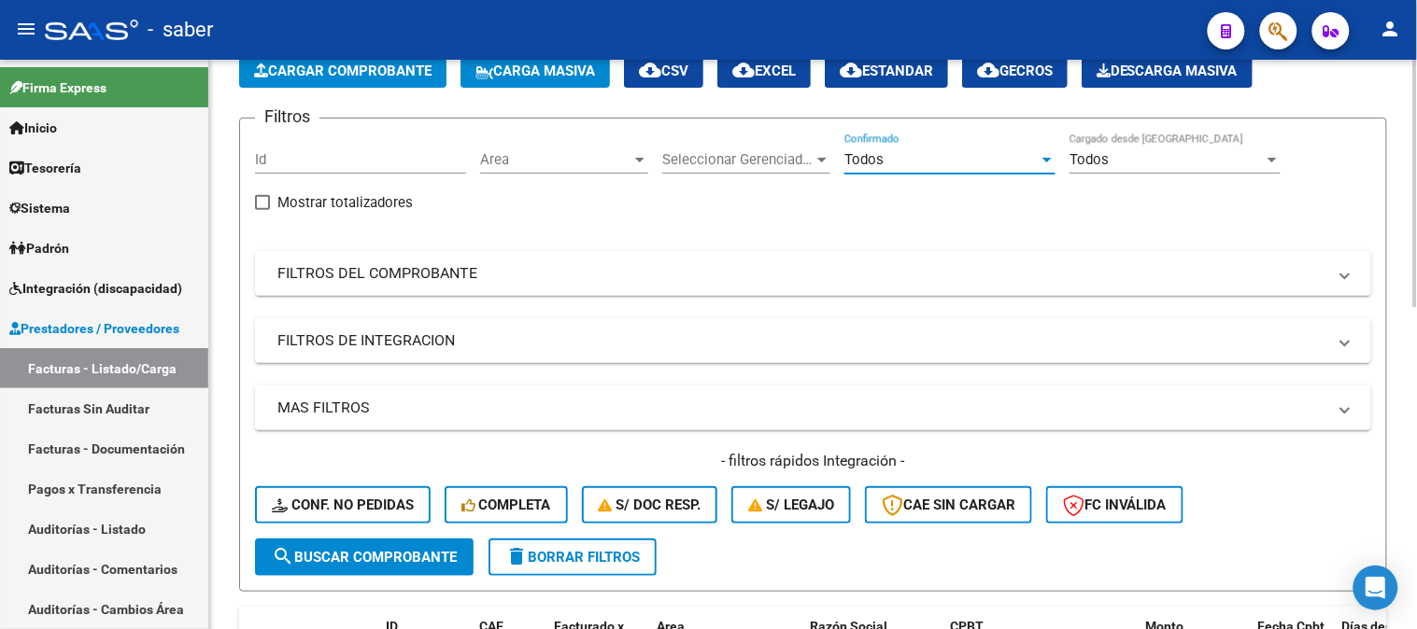
click at [1139, 157] on div "Todos" at bounding box center [1166, 159] width 194 height 17
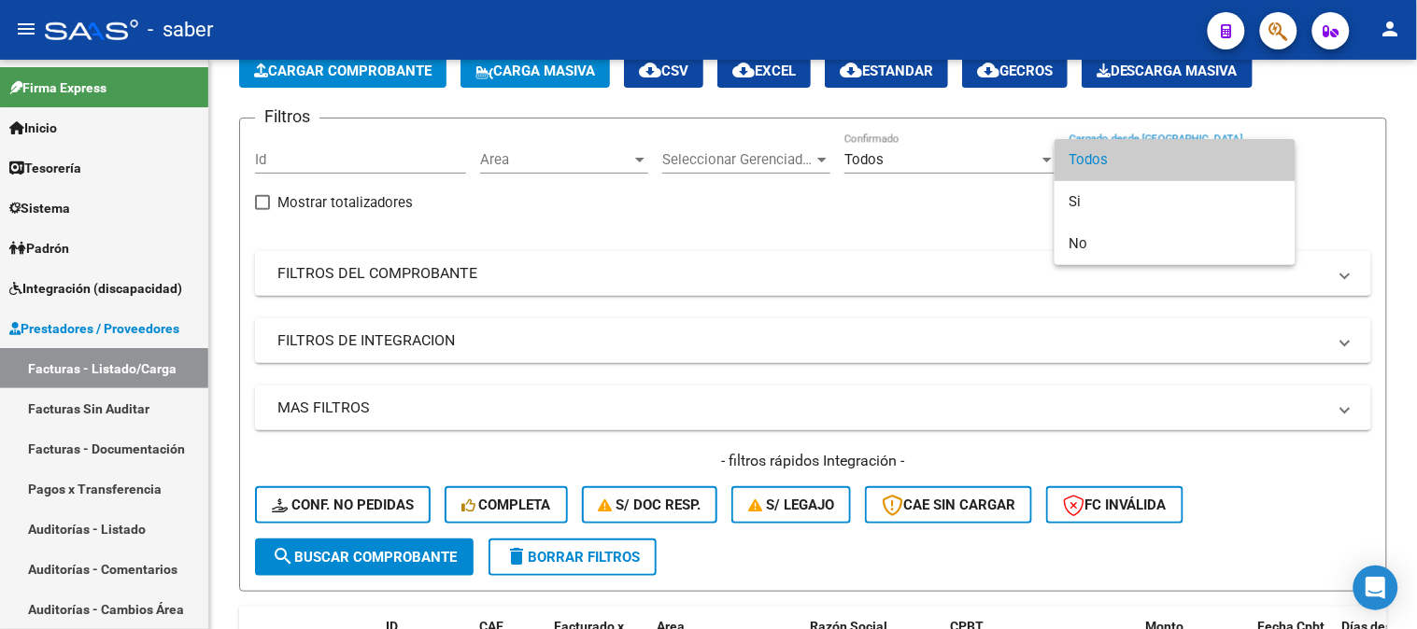
click at [1109, 162] on span "Todos" at bounding box center [1174, 160] width 211 height 42
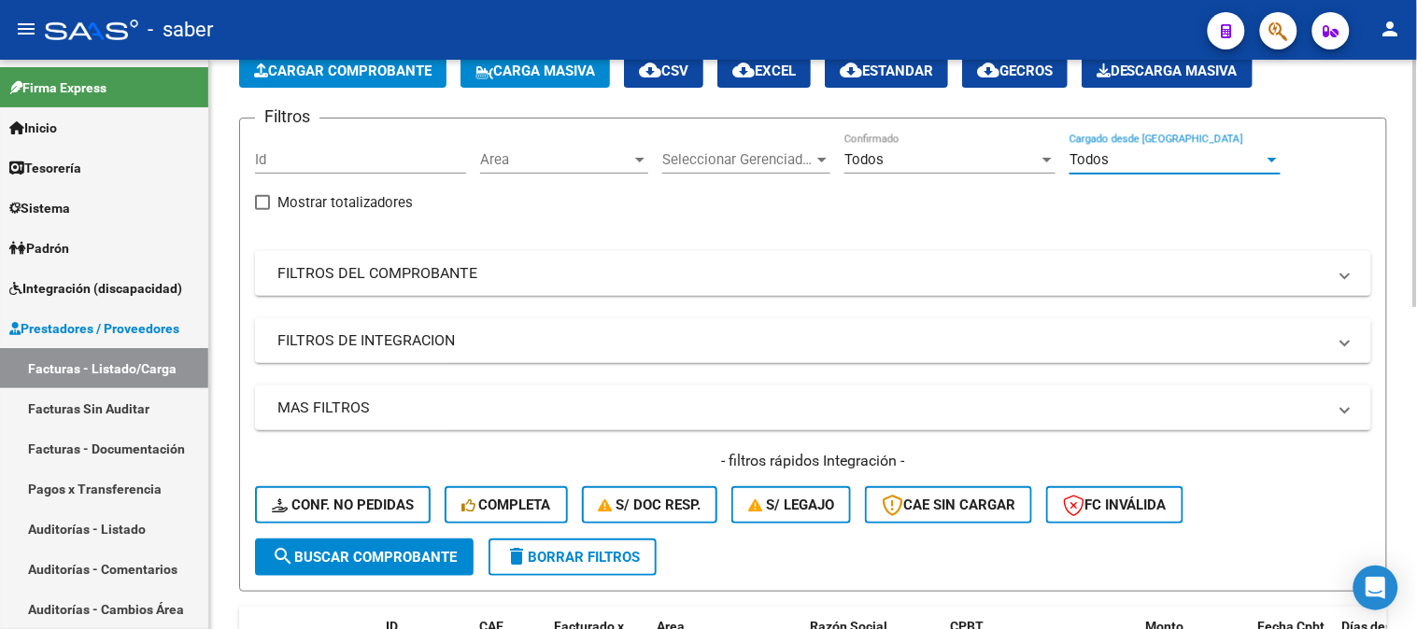
click at [738, 162] on span "Seleccionar Gerenciador" at bounding box center [737, 159] width 151 height 17
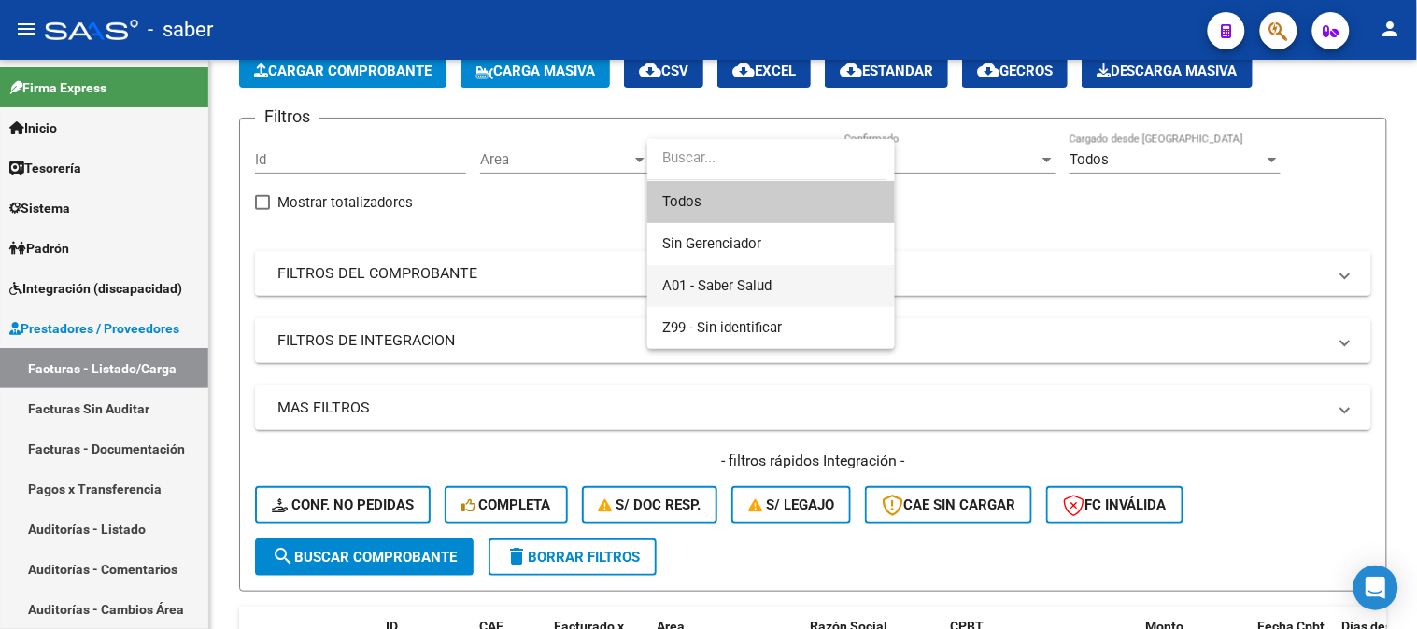
click at [713, 272] on span "A01 - Saber Salud" at bounding box center [771, 286] width 218 height 42
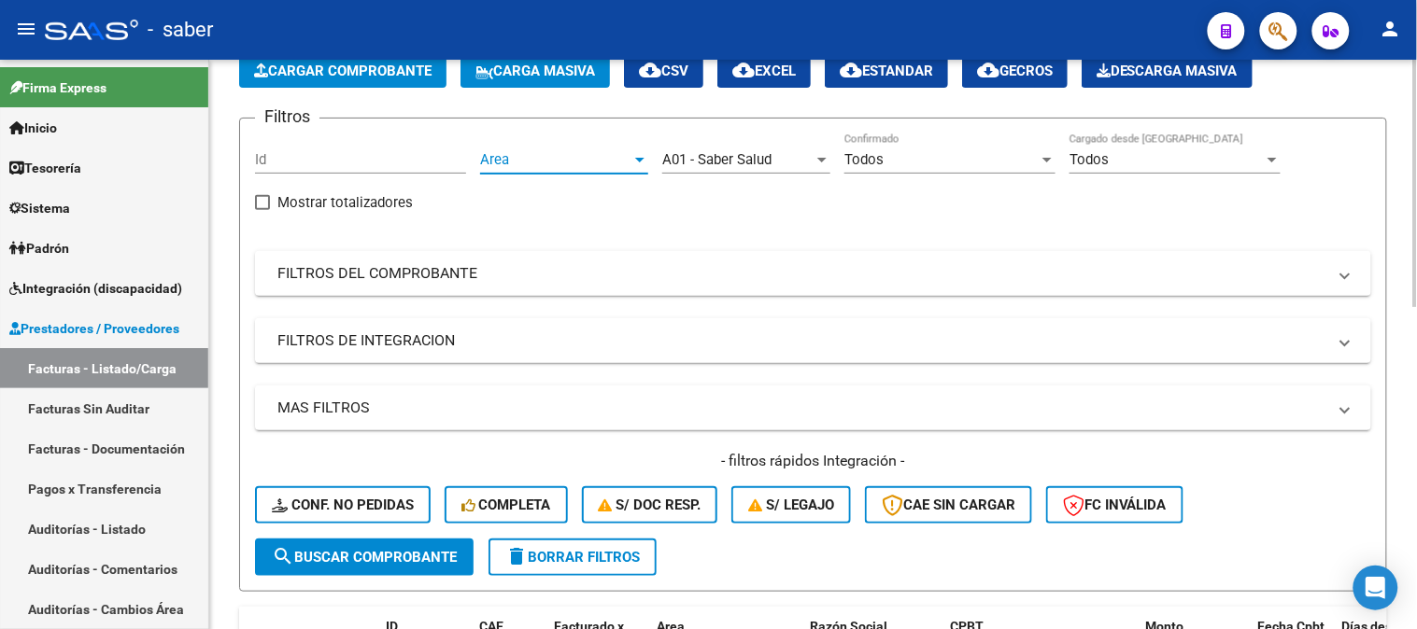
click at [546, 156] on span "Area" at bounding box center [555, 159] width 151 height 17
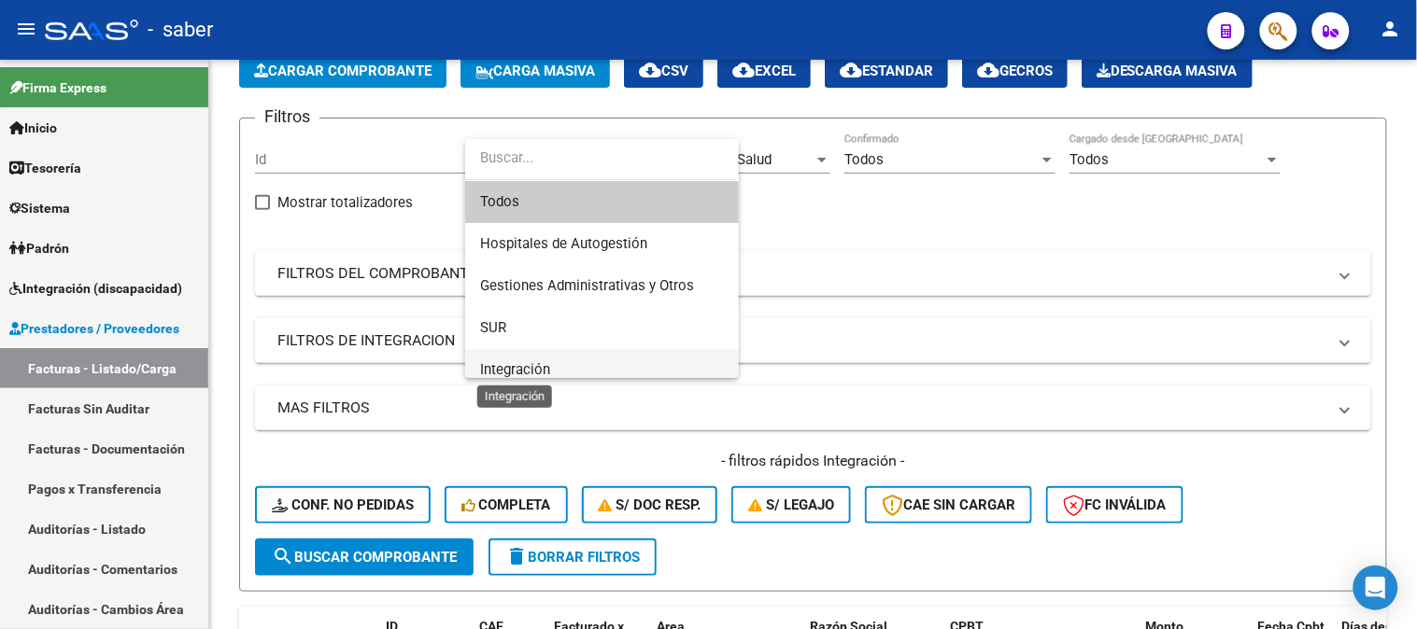
click at [537, 365] on span "Integración" at bounding box center [515, 369] width 70 height 17
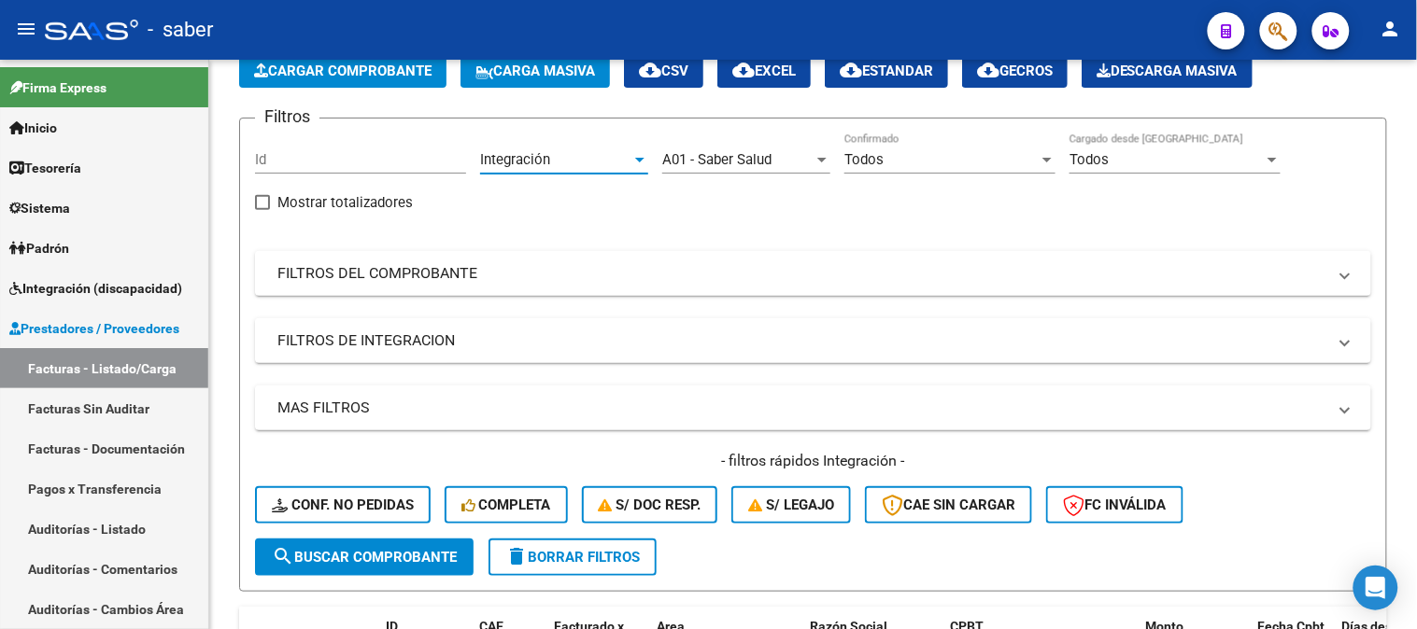
scroll to position [13, 0]
click at [483, 267] on mat-panel-title "FILTROS DEL COMPROBANTE" at bounding box center [801, 273] width 1049 height 21
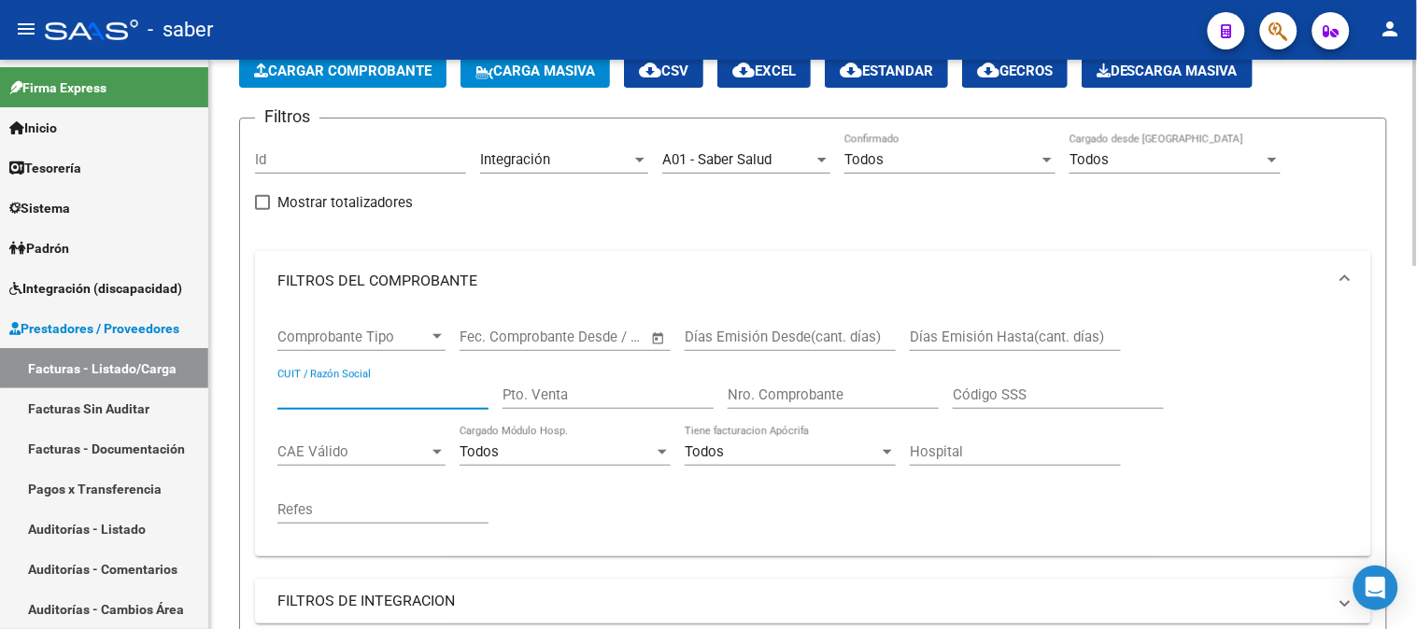
click at [347, 396] on input "CUIT / Razón Social" at bounding box center [382, 395] width 211 height 17
paste input "27187139525"
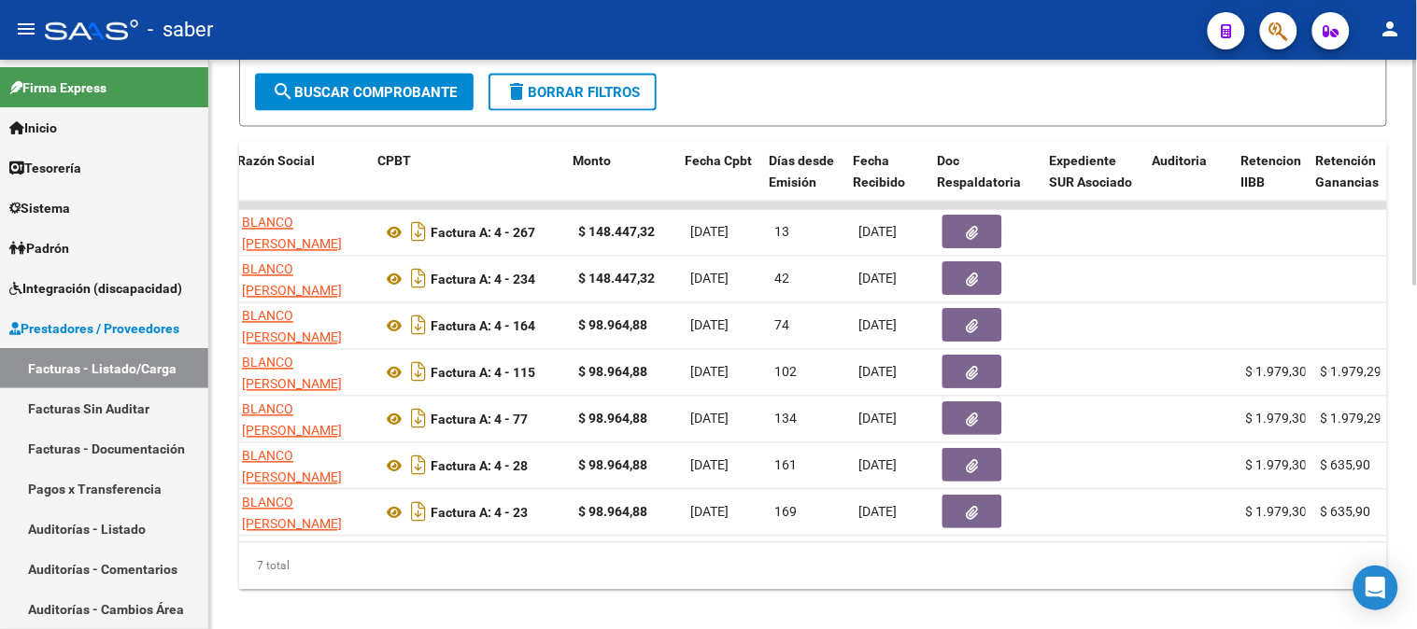
scroll to position [0, 600]
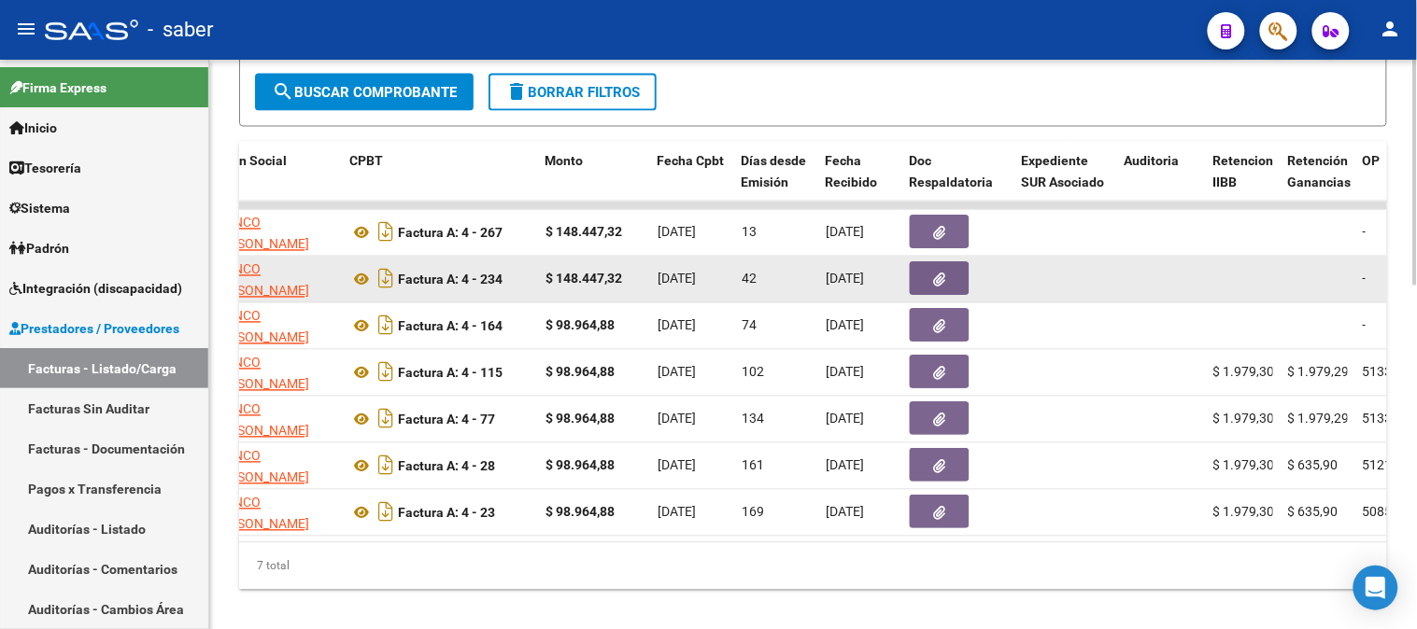
type input "27187139525"
click at [930, 285] on button "button" at bounding box center [940, 279] width 60 height 34
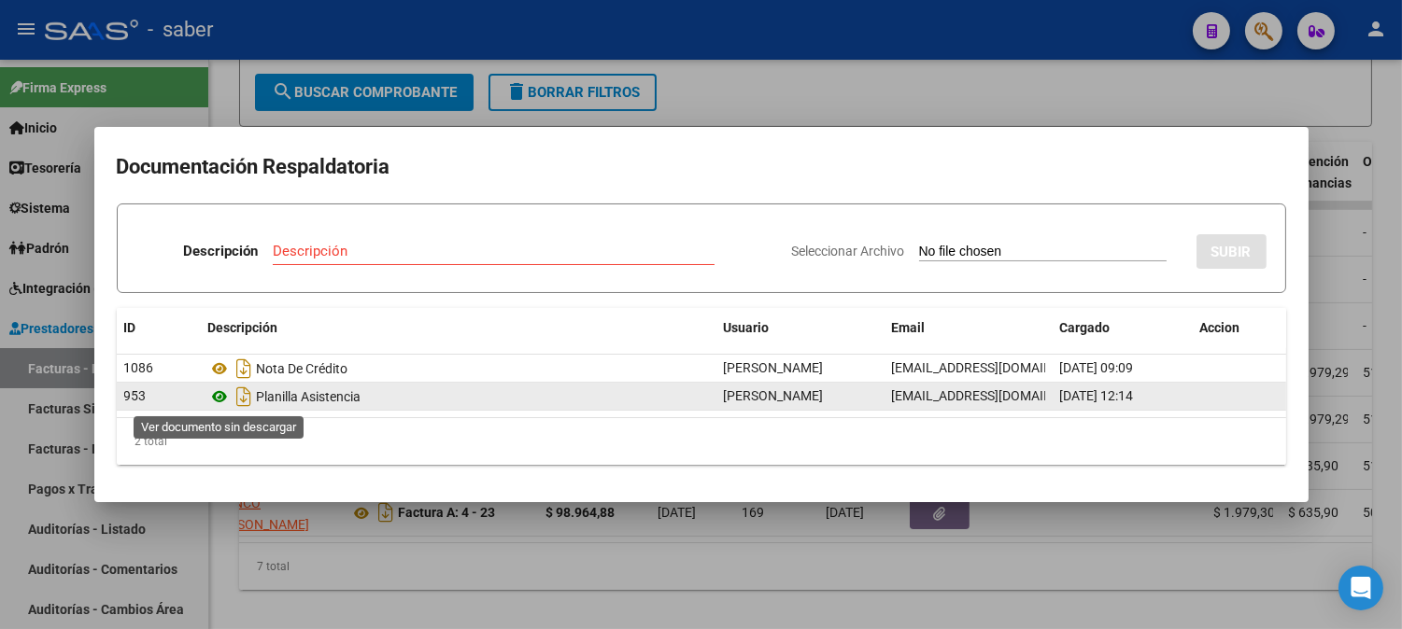
click at [224, 394] on icon at bounding box center [220, 397] width 24 height 22
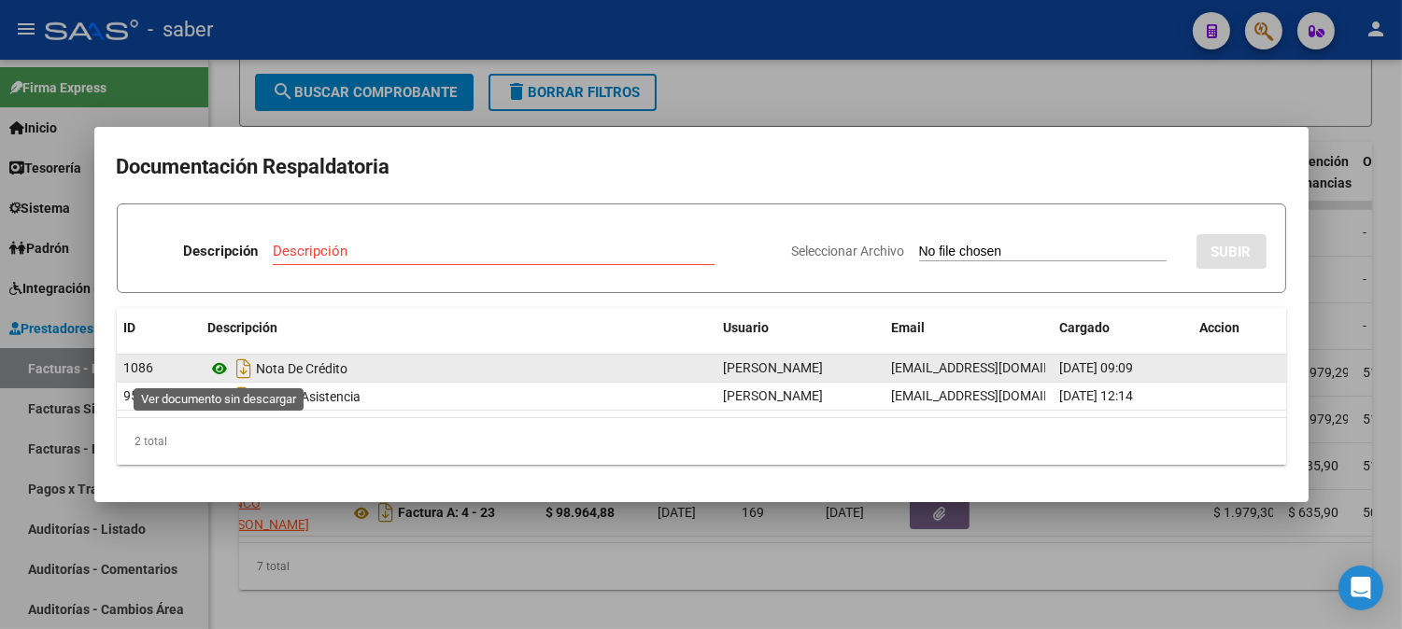
click at [224, 368] on icon at bounding box center [220, 369] width 24 height 22
click at [224, 364] on icon at bounding box center [220, 369] width 24 height 22
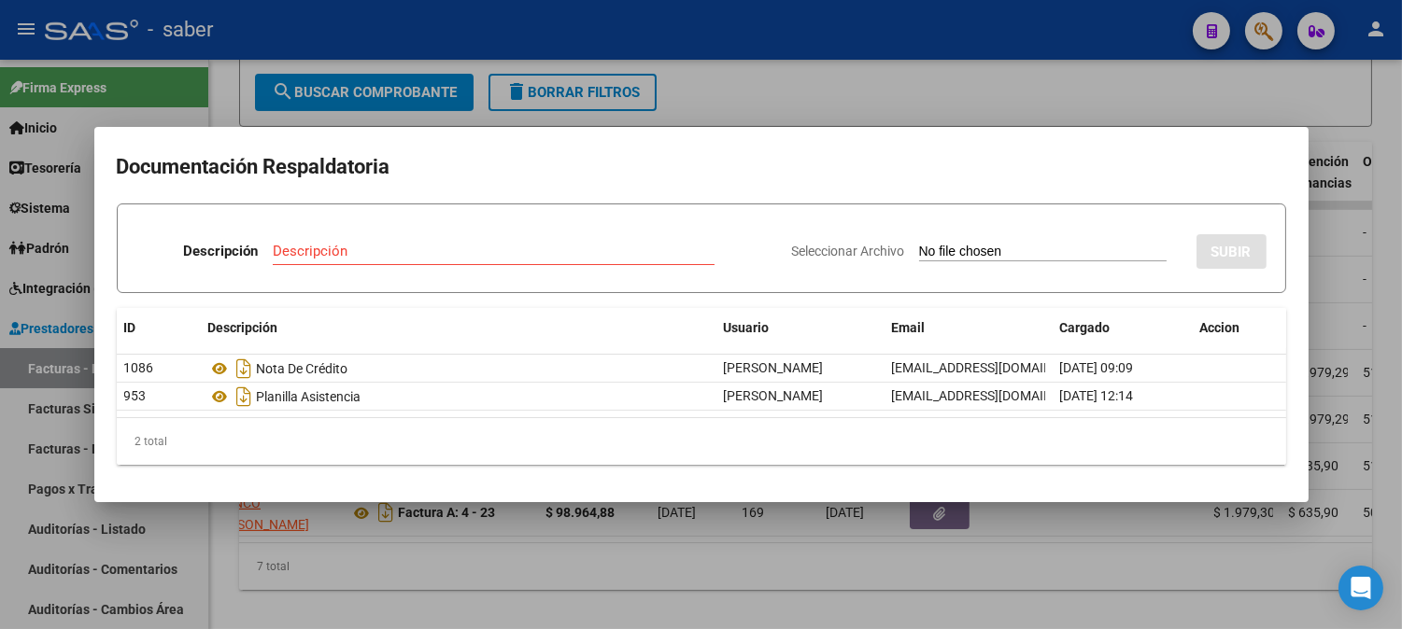
click at [1348, 315] on div at bounding box center [701, 314] width 1402 height 629
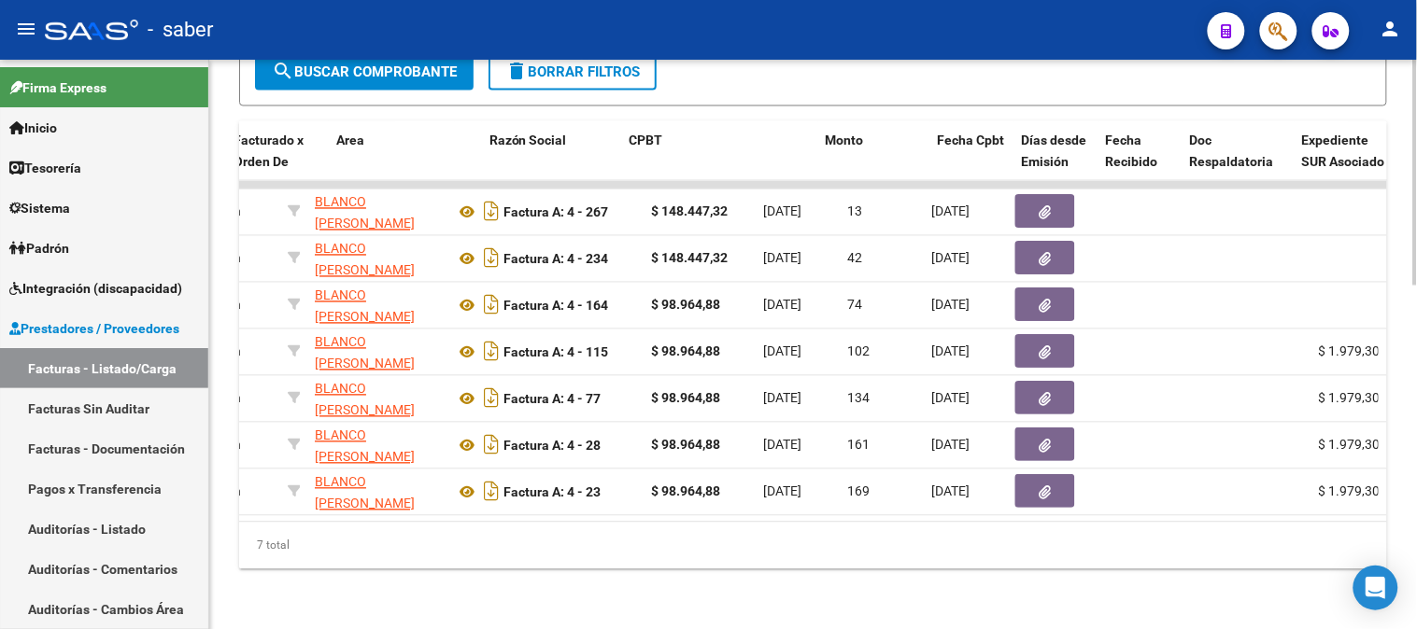
scroll to position [0, 57]
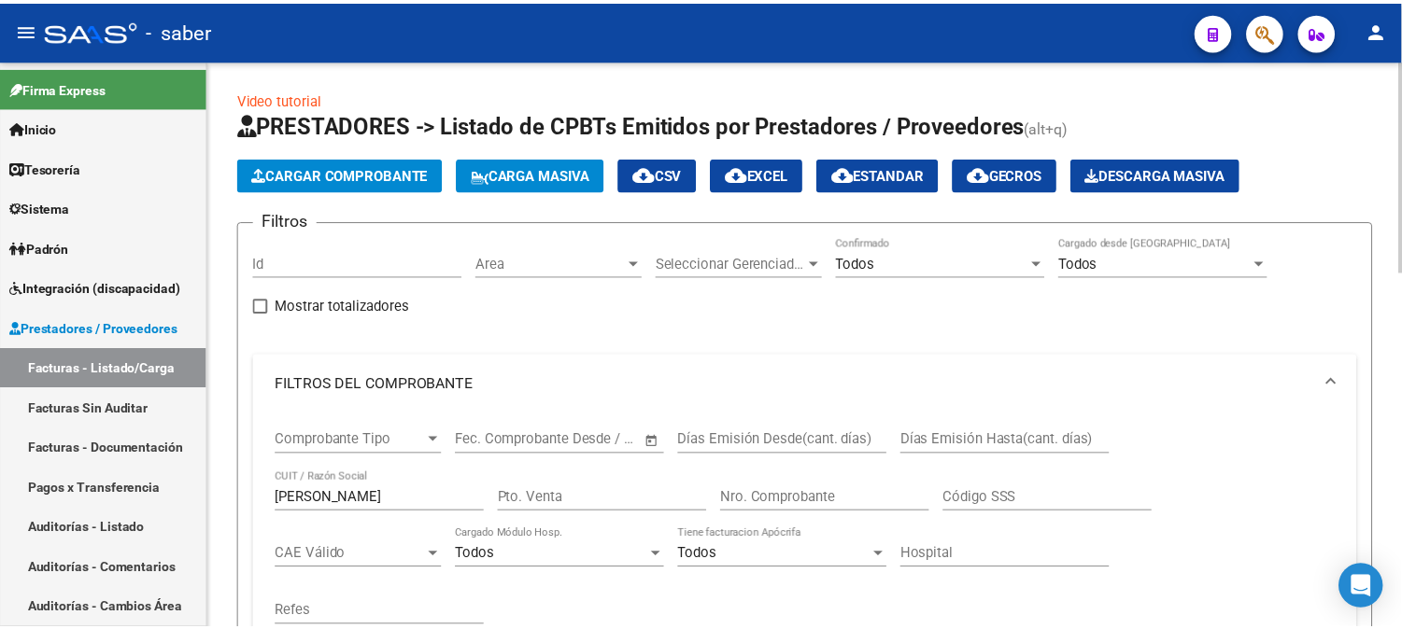
scroll to position [23, 0]
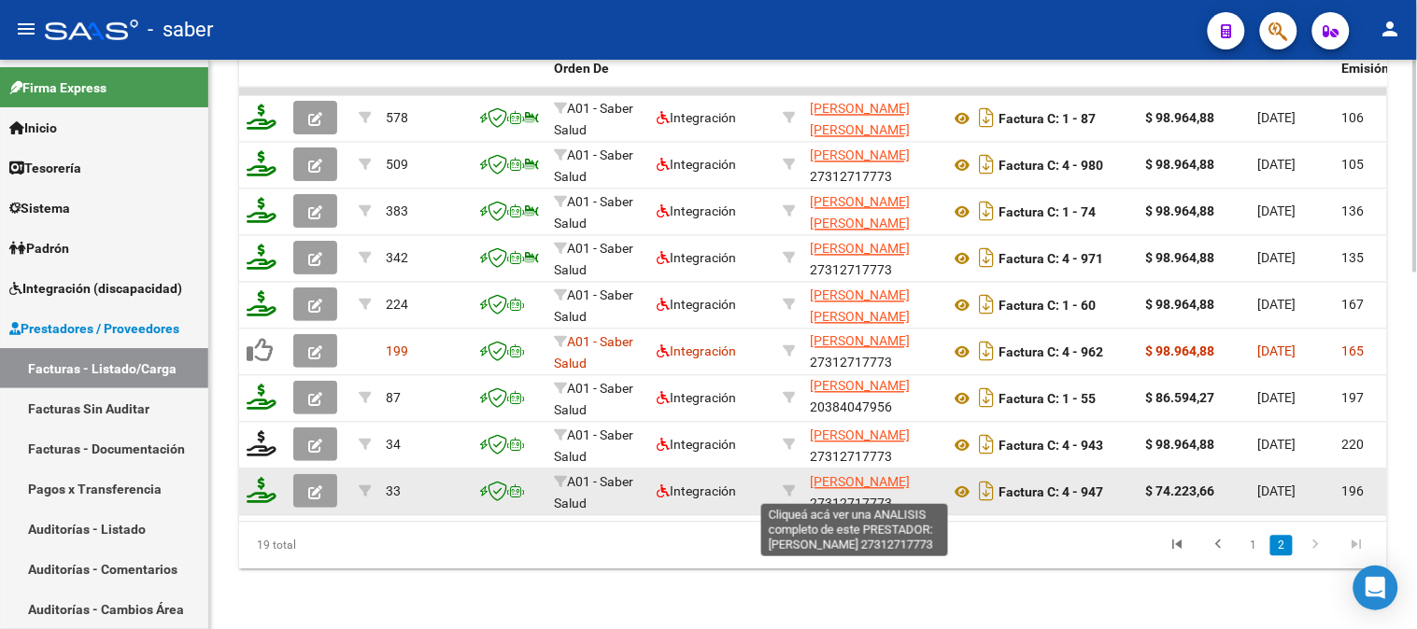
click at [847, 475] on span "[PERSON_NAME]" at bounding box center [860, 482] width 100 height 15
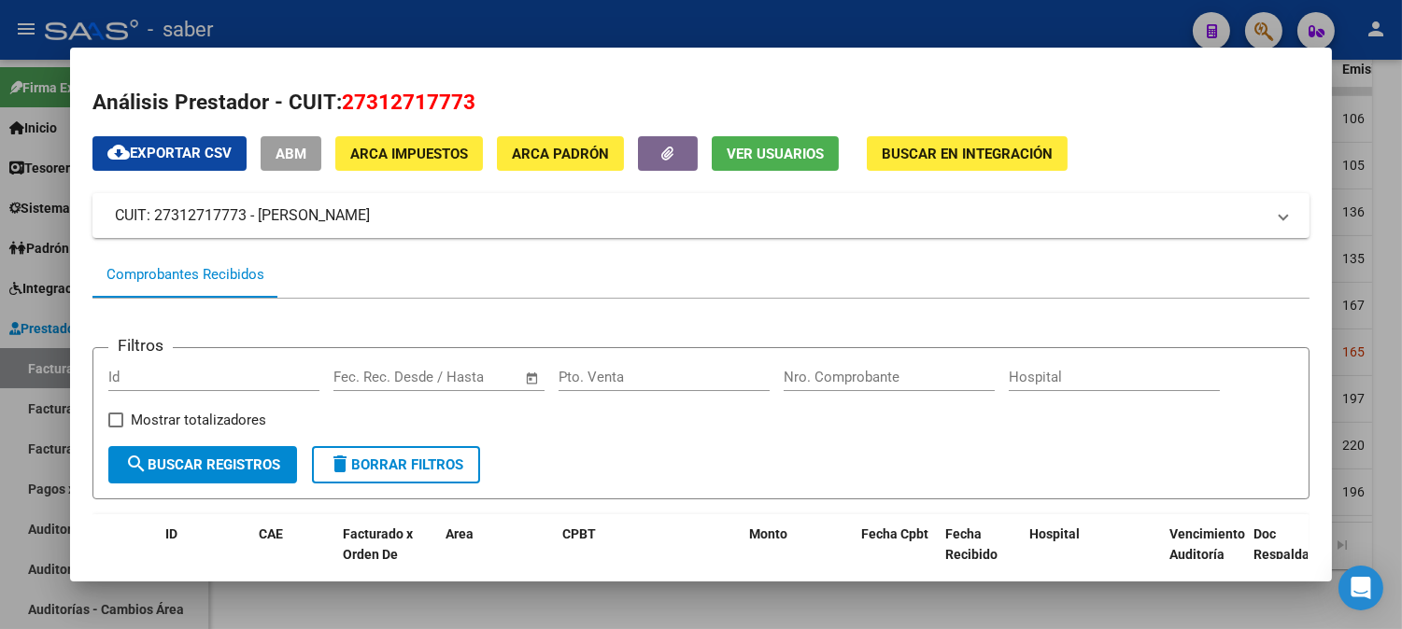
click at [1345, 343] on div at bounding box center [701, 314] width 1402 height 629
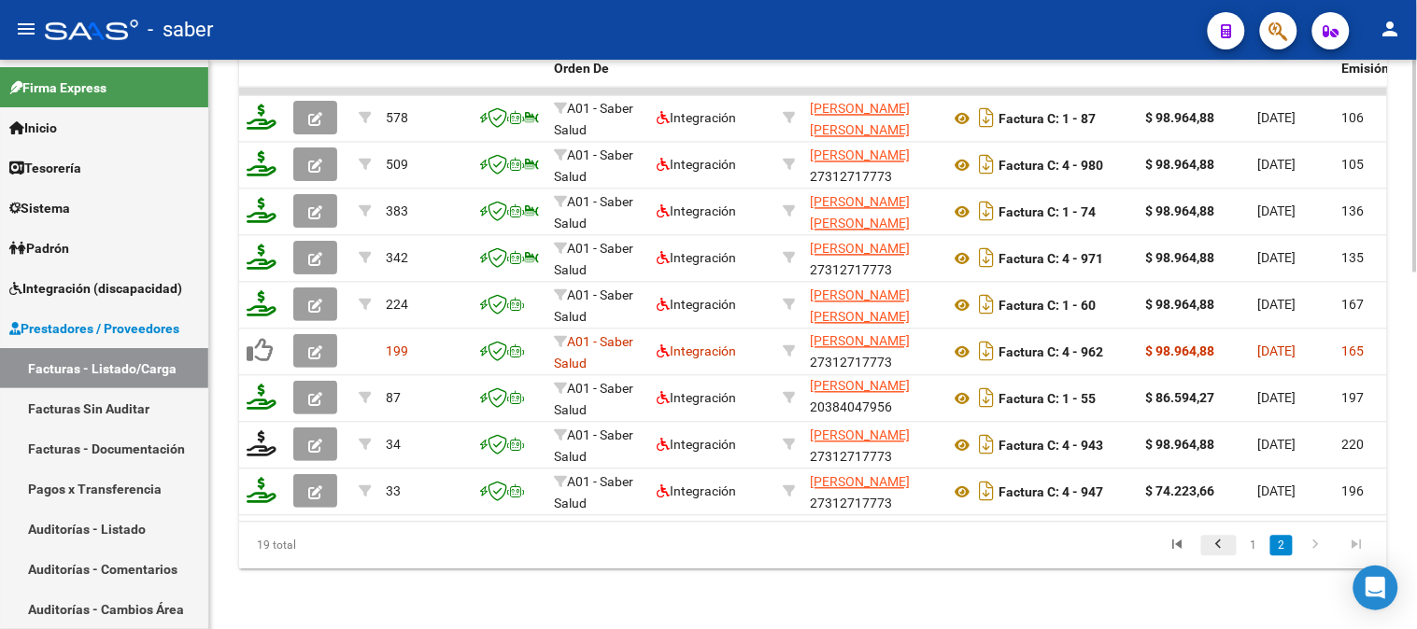
click at [1231, 544] on icon "go to previous page" at bounding box center [1219, 548] width 24 height 22
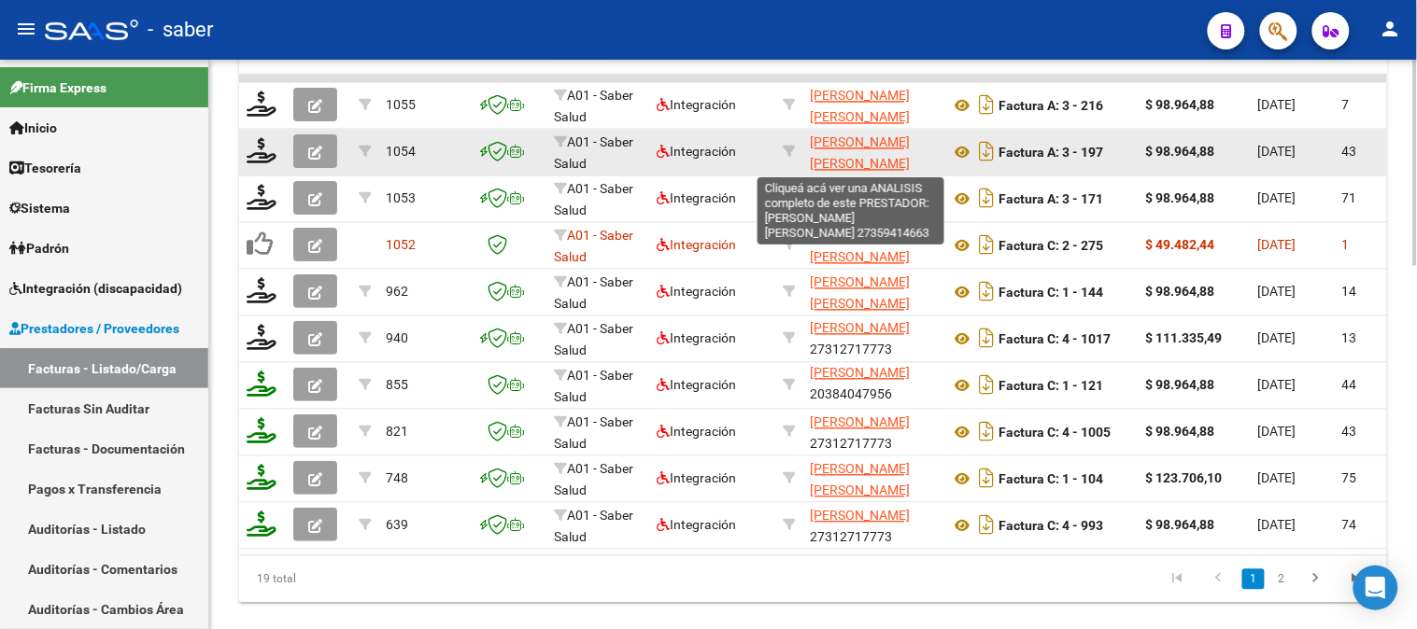
click at [826, 140] on span "[PERSON_NAME] [PERSON_NAME]" at bounding box center [860, 153] width 100 height 36
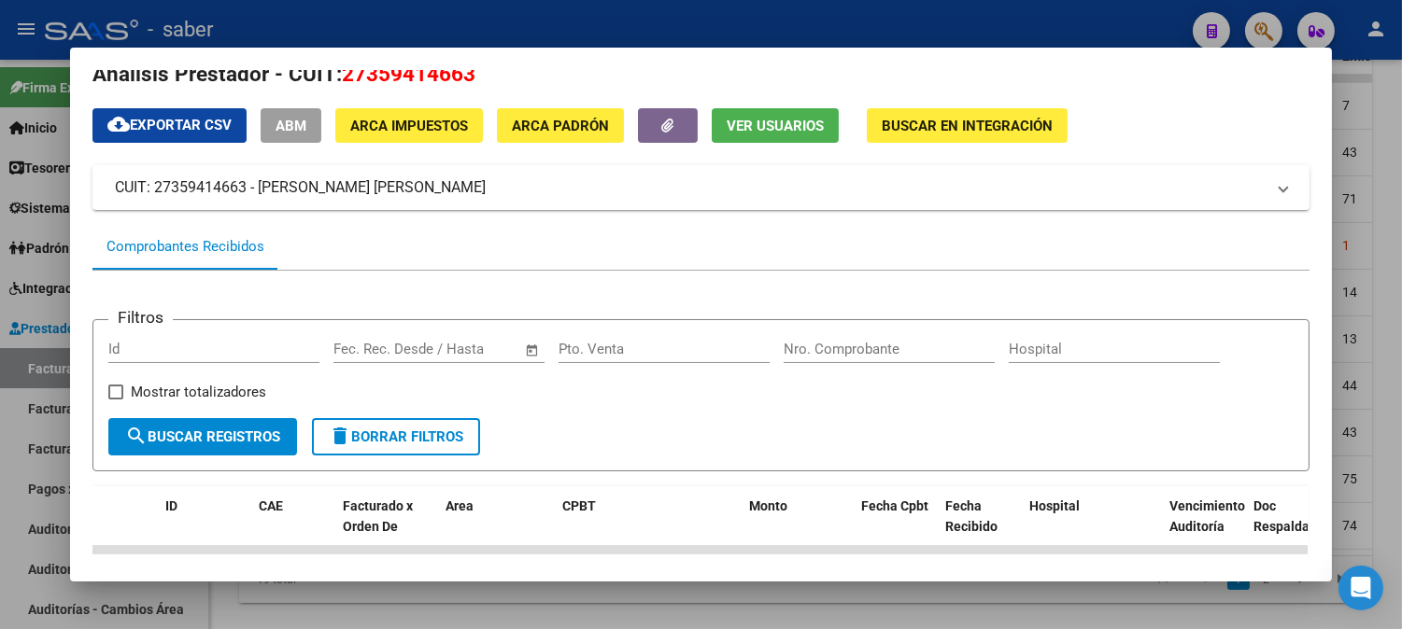
scroll to position [0, 0]
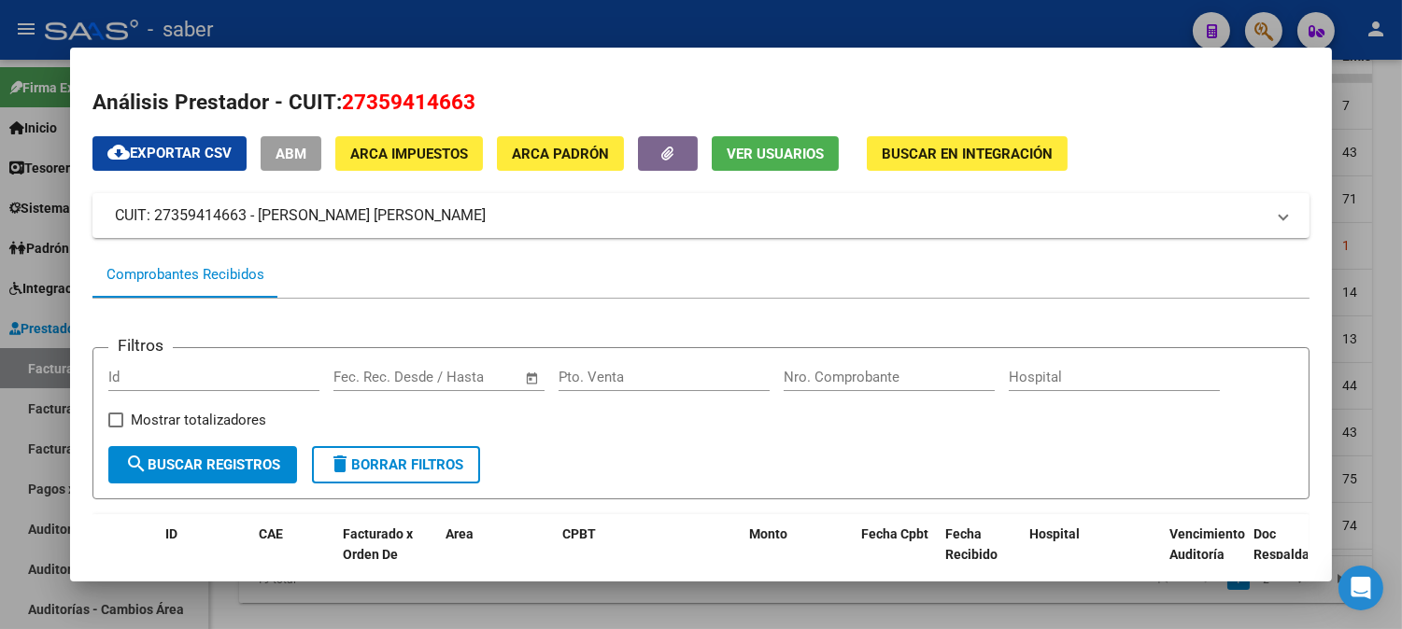
click at [761, 154] on span "Ver Usuarios" at bounding box center [775, 154] width 97 height 17
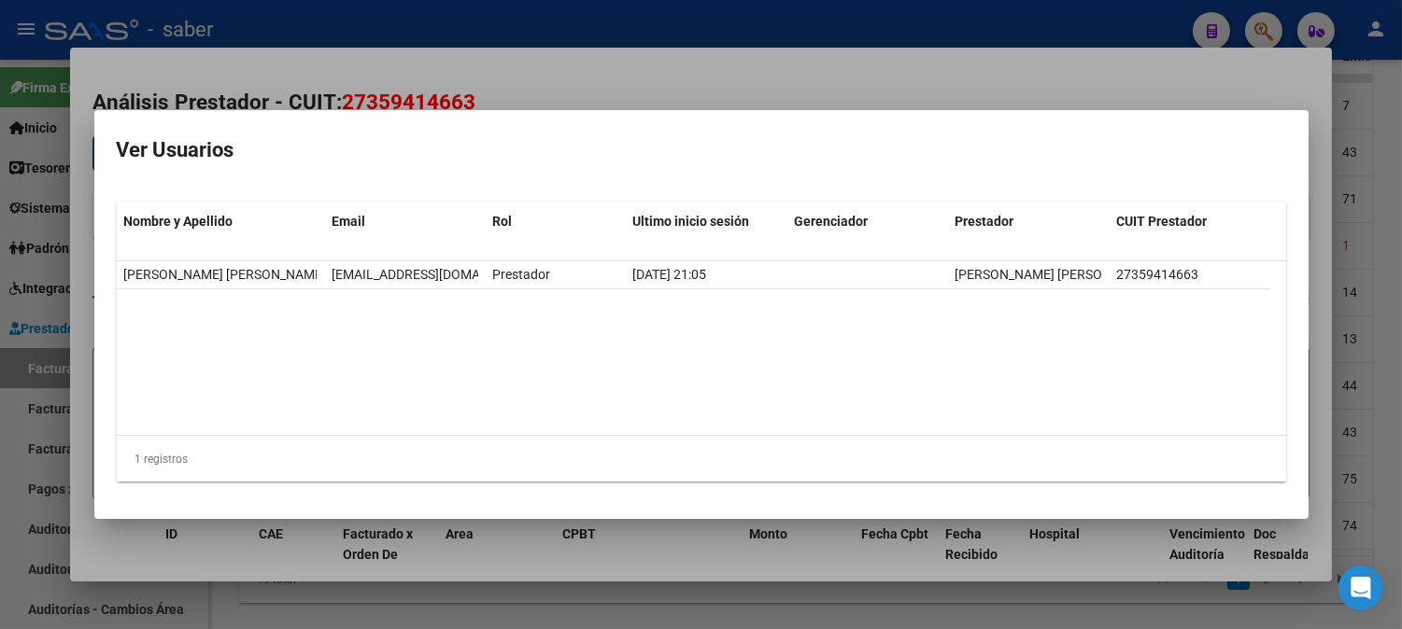
click at [1010, 108] on div at bounding box center [701, 314] width 1402 height 629
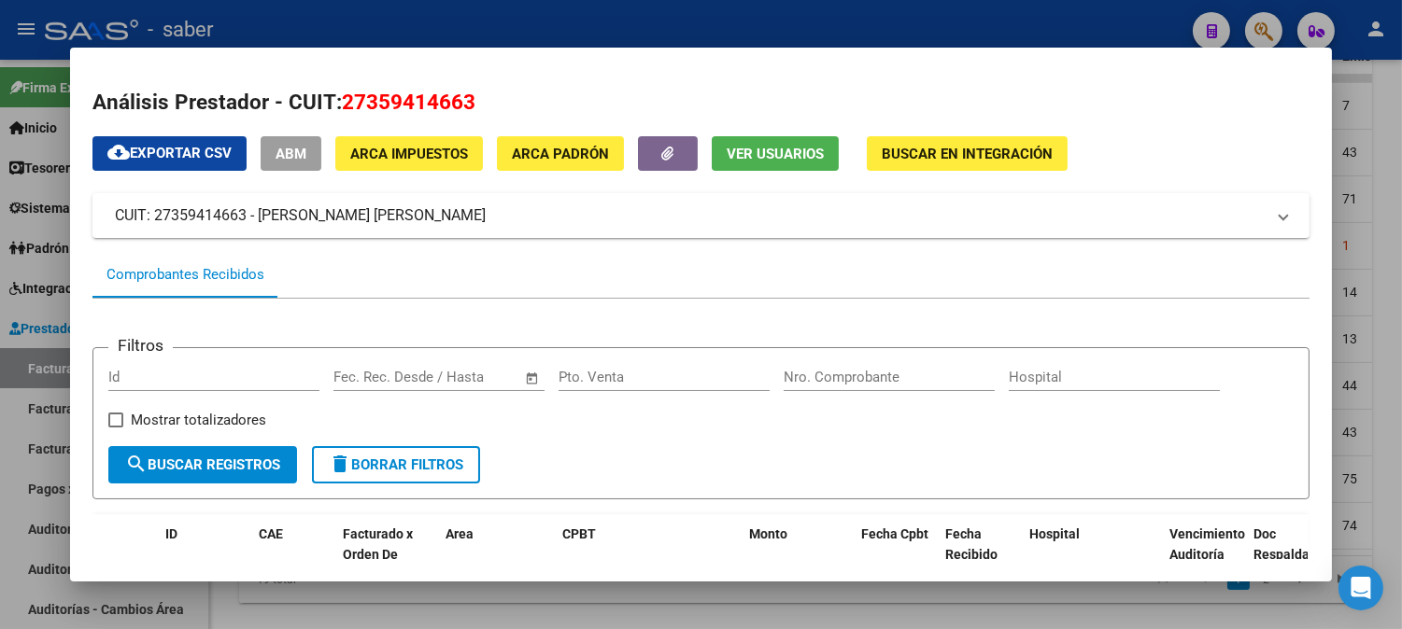
click at [1342, 187] on div at bounding box center [701, 314] width 1402 height 629
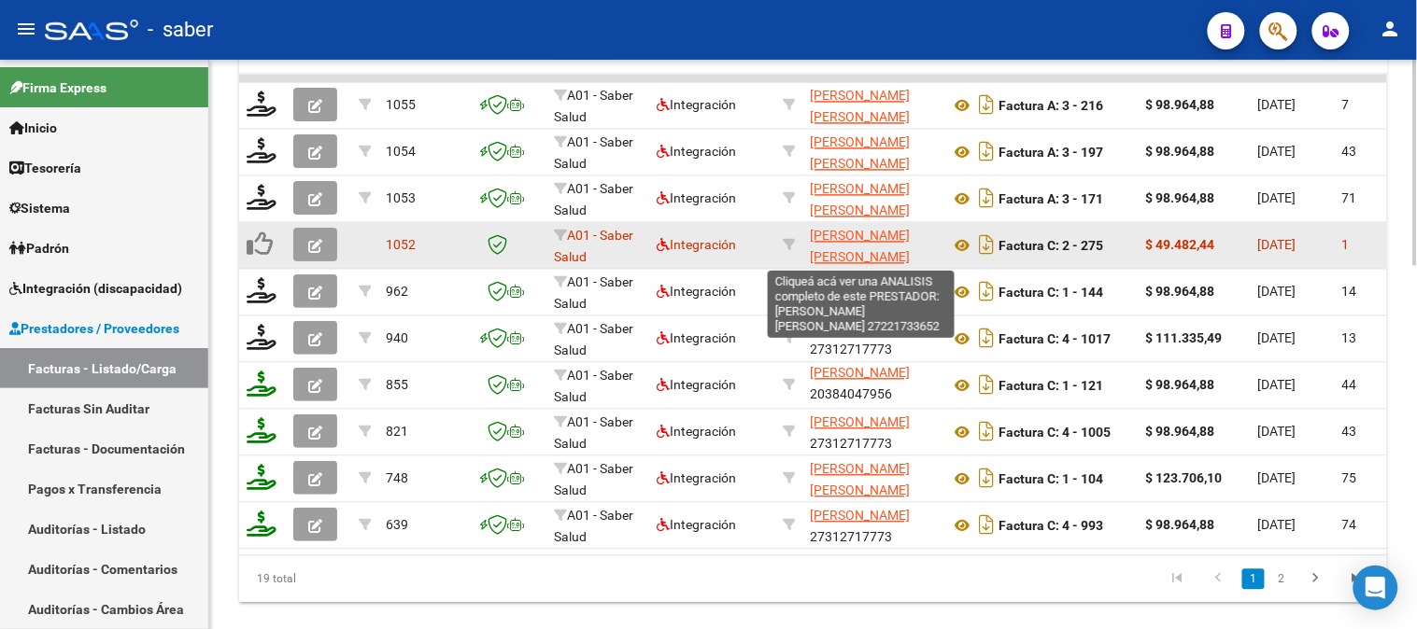
click at [853, 238] on span "[PERSON_NAME] [PERSON_NAME]" at bounding box center [860, 247] width 100 height 36
type textarea "27221733652"
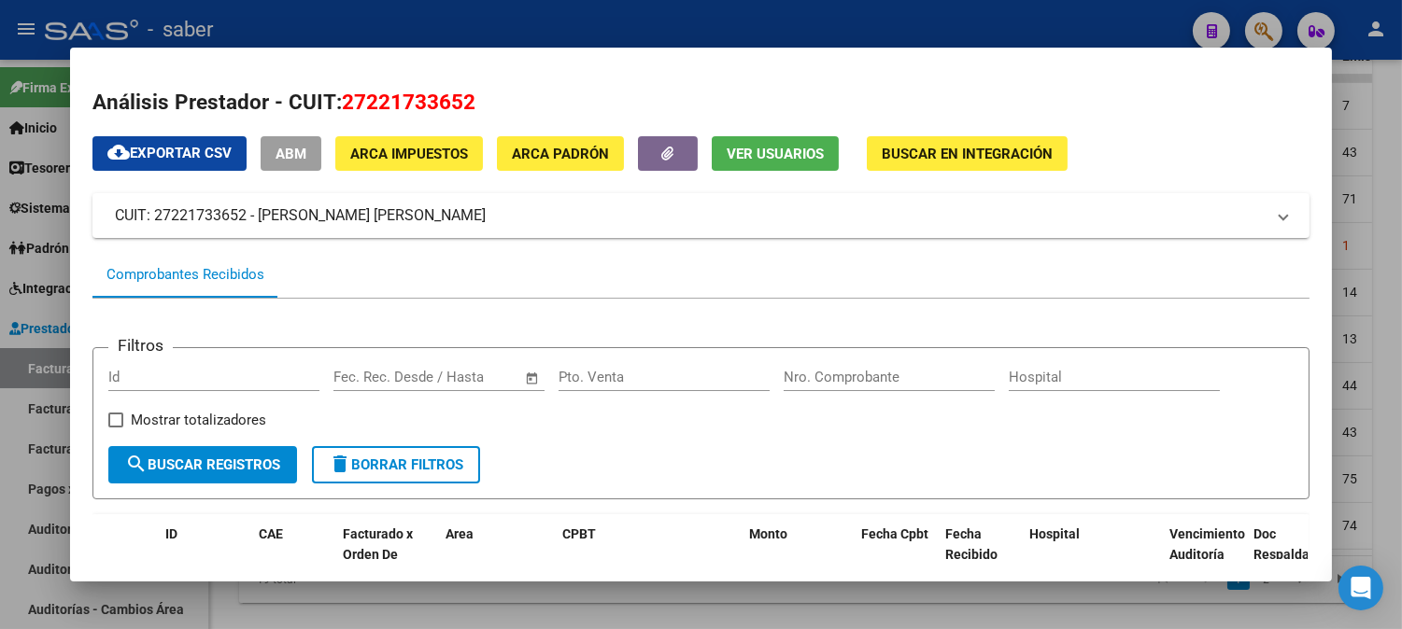
click at [727, 149] on span "Ver Usuarios" at bounding box center [775, 154] width 97 height 17
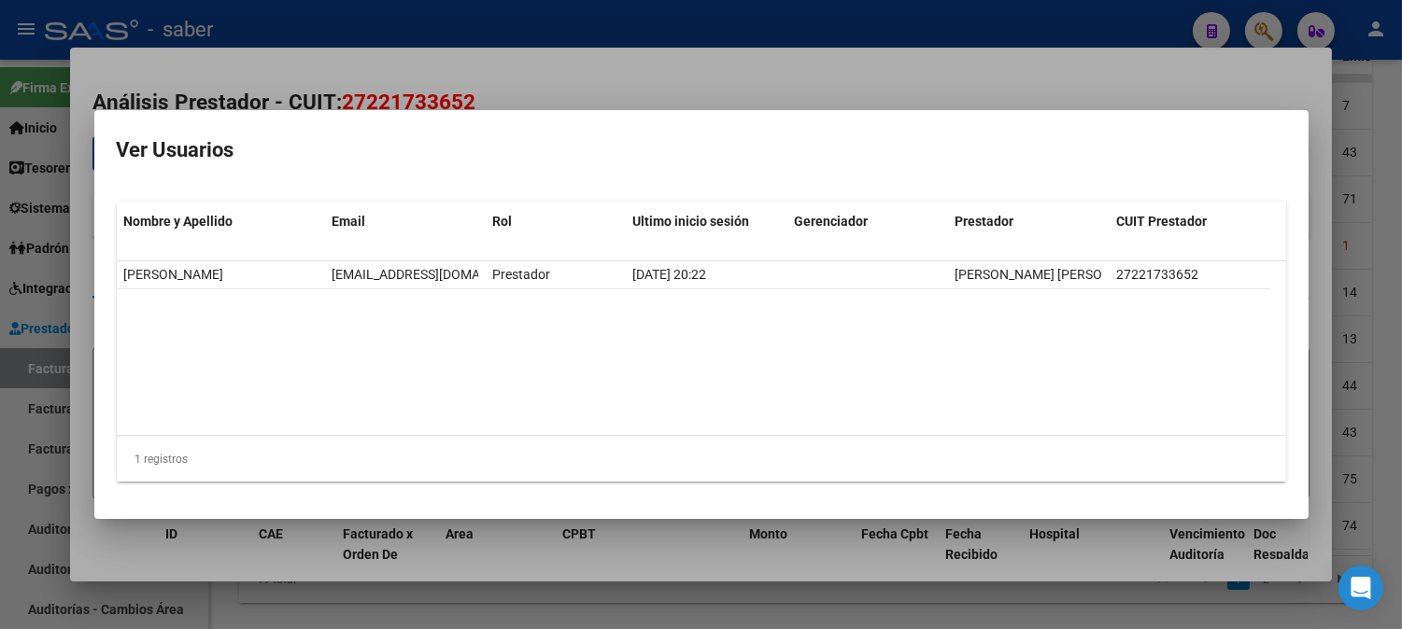
click at [1322, 202] on div at bounding box center [701, 314] width 1402 height 629
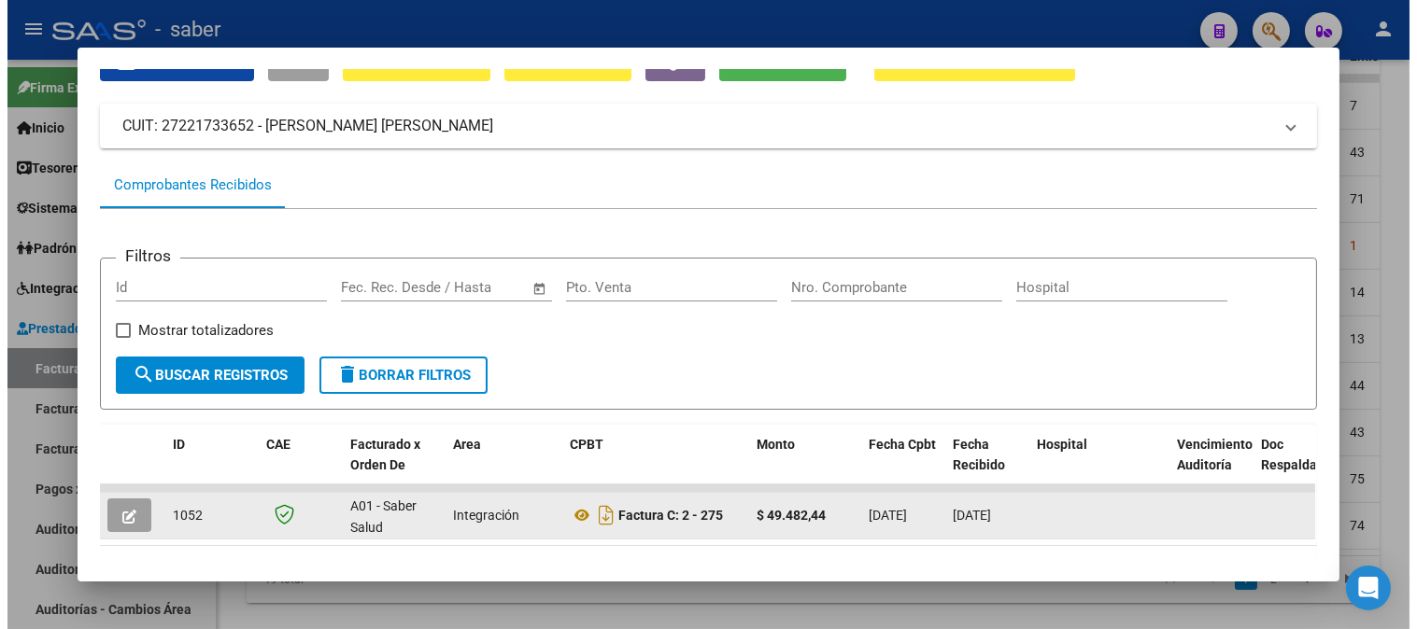
scroll to position [172, 0]
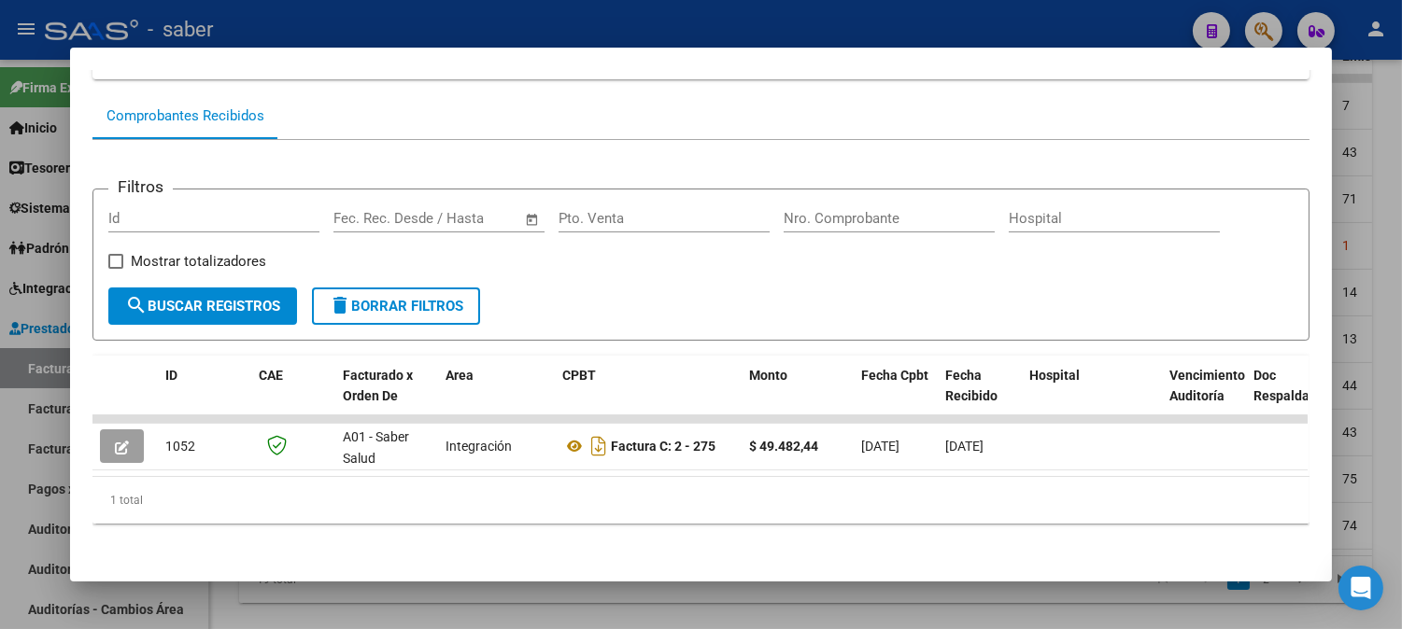
click at [1339, 286] on div at bounding box center [701, 314] width 1402 height 629
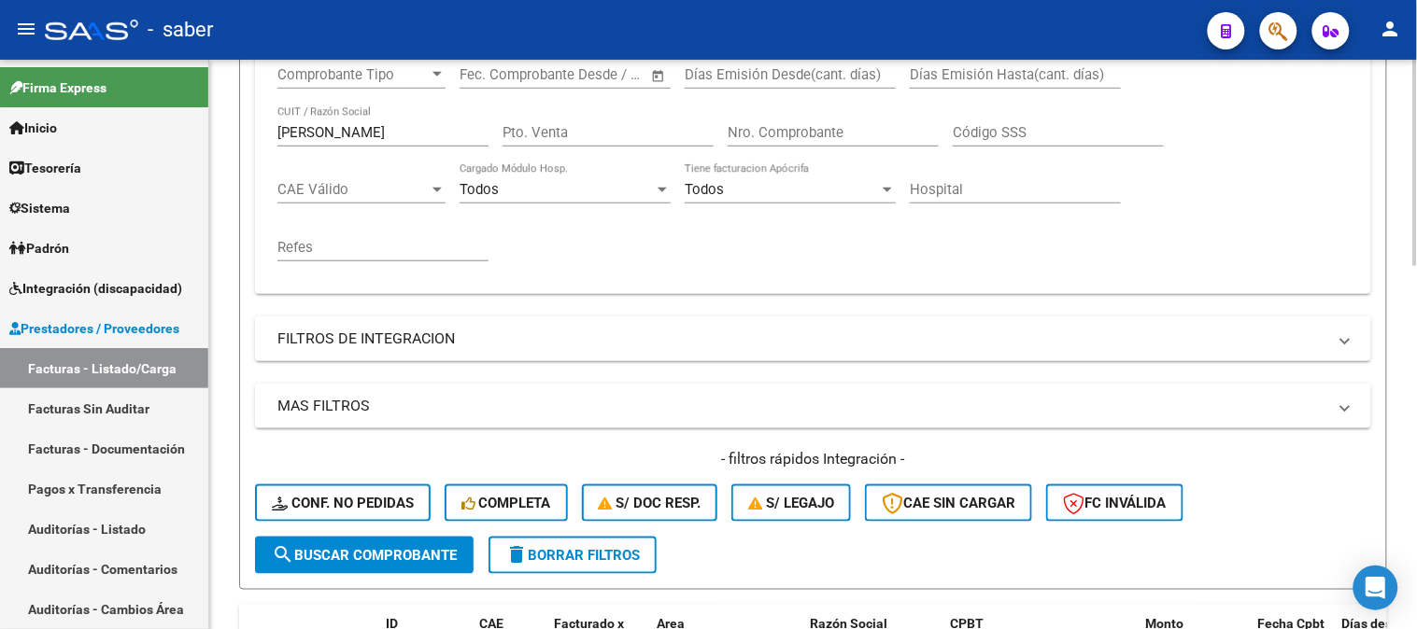
scroll to position [333, 0]
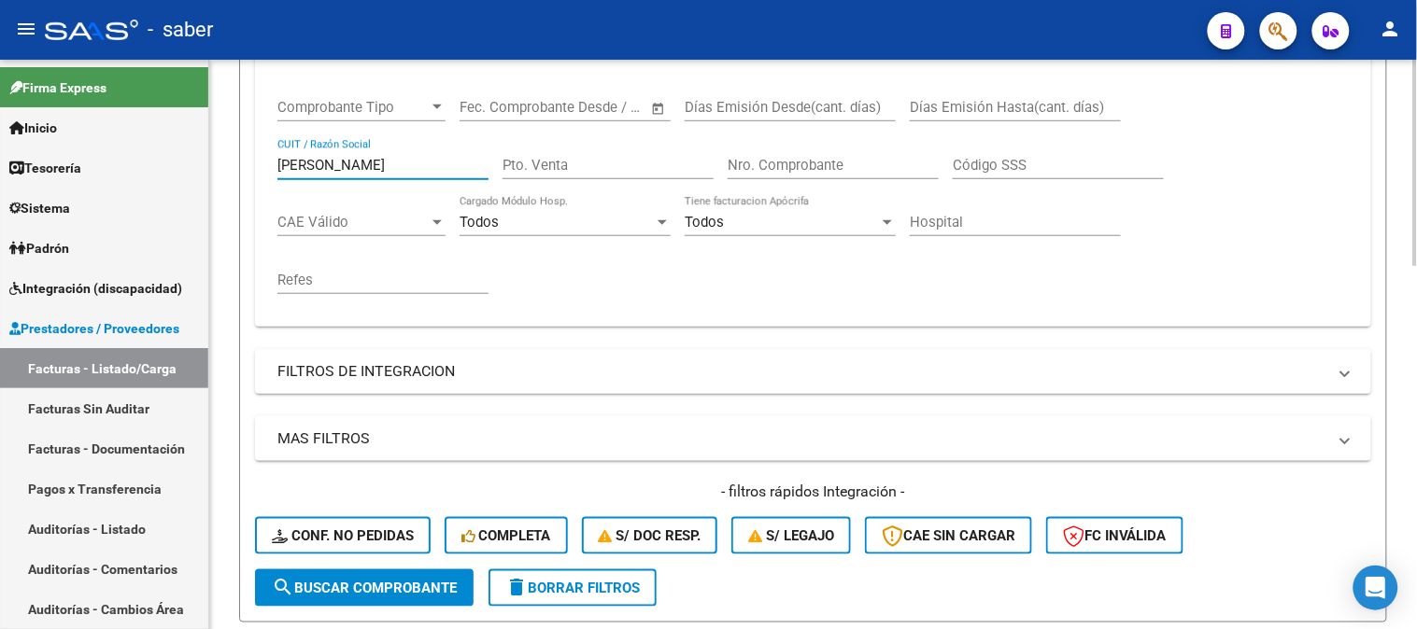
click at [381, 171] on input "[PERSON_NAME]" at bounding box center [382, 165] width 211 height 17
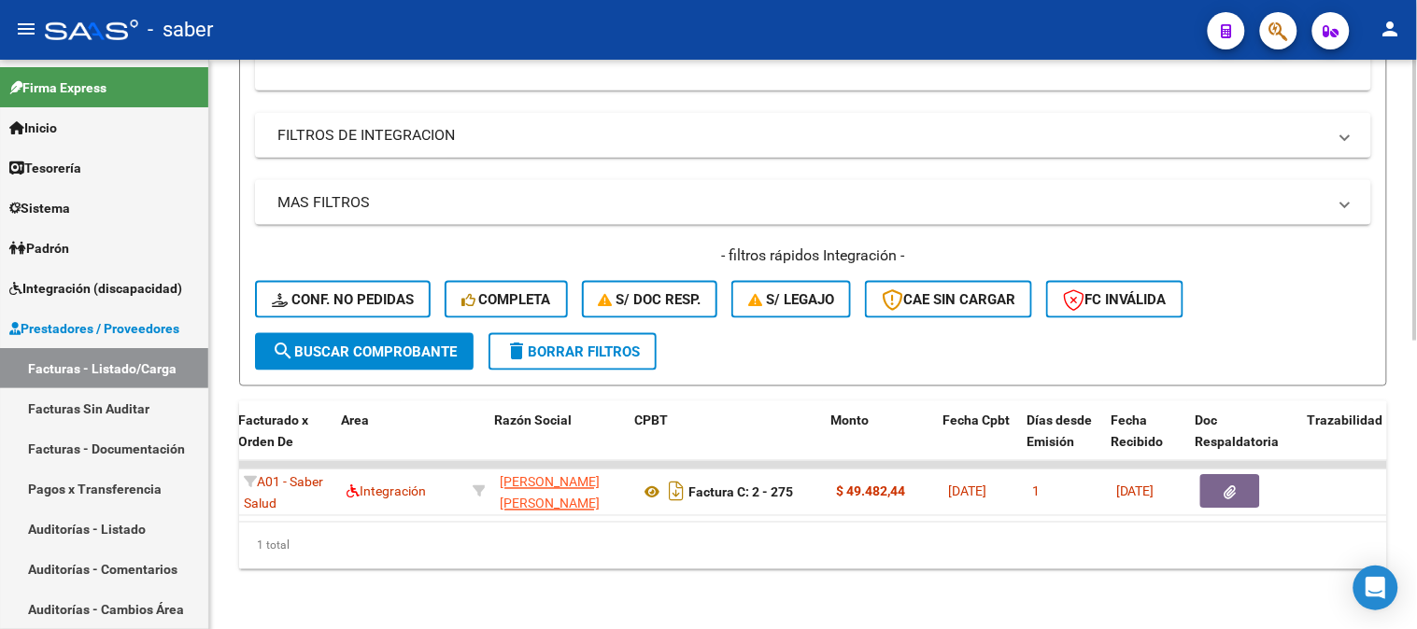
scroll to position [0, 315]
type input "[PERSON_NAME]"
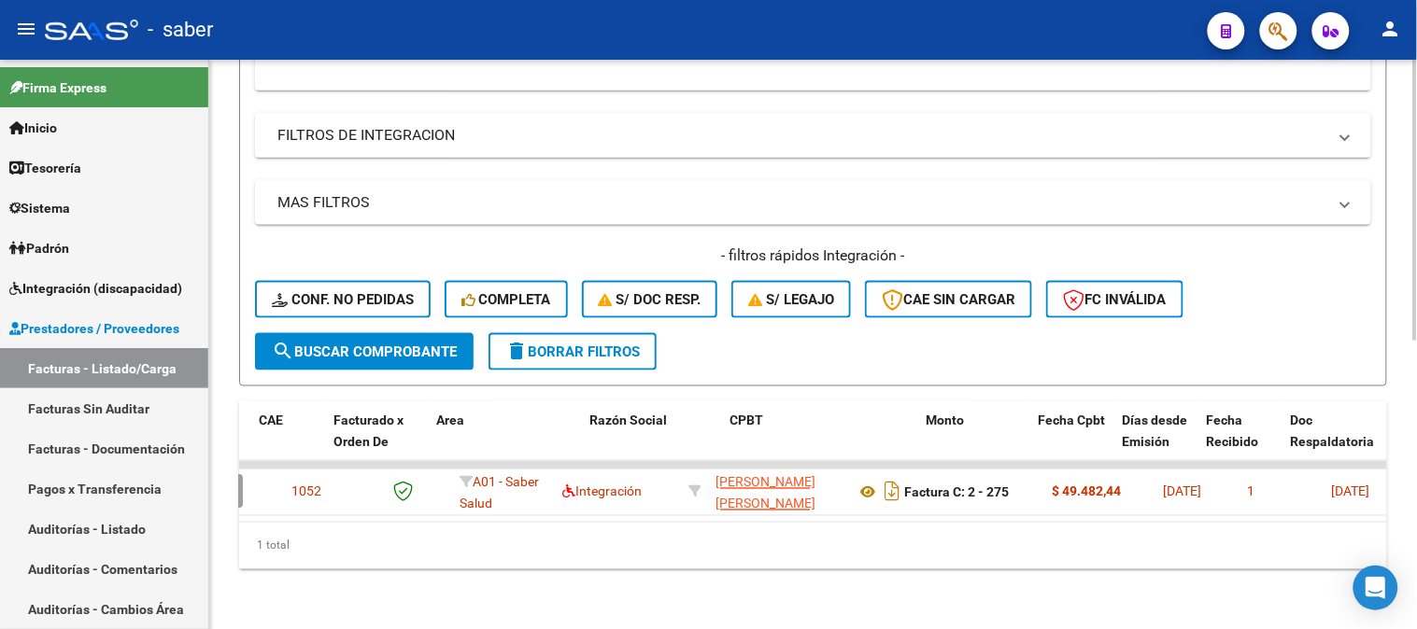
scroll to position [0, 0]
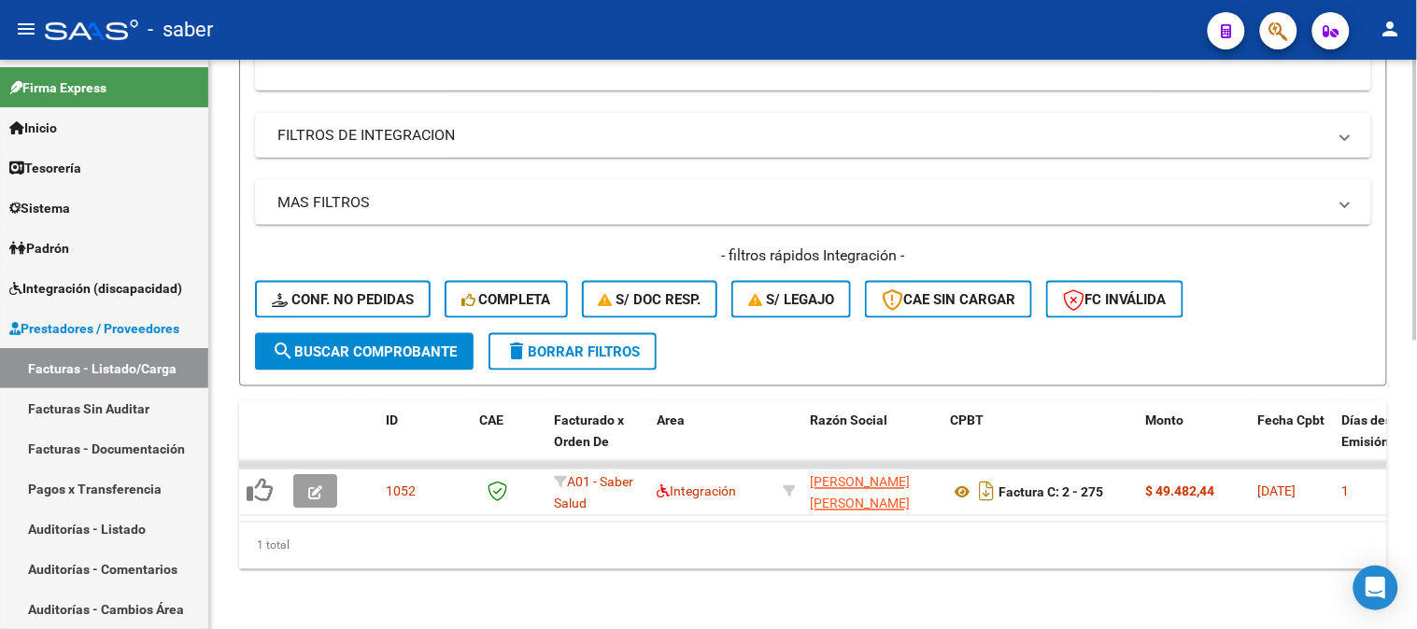
click at [579, 344] on span "delete Borrar Filtros" at bounding box center [572, 352] width 134 height 17
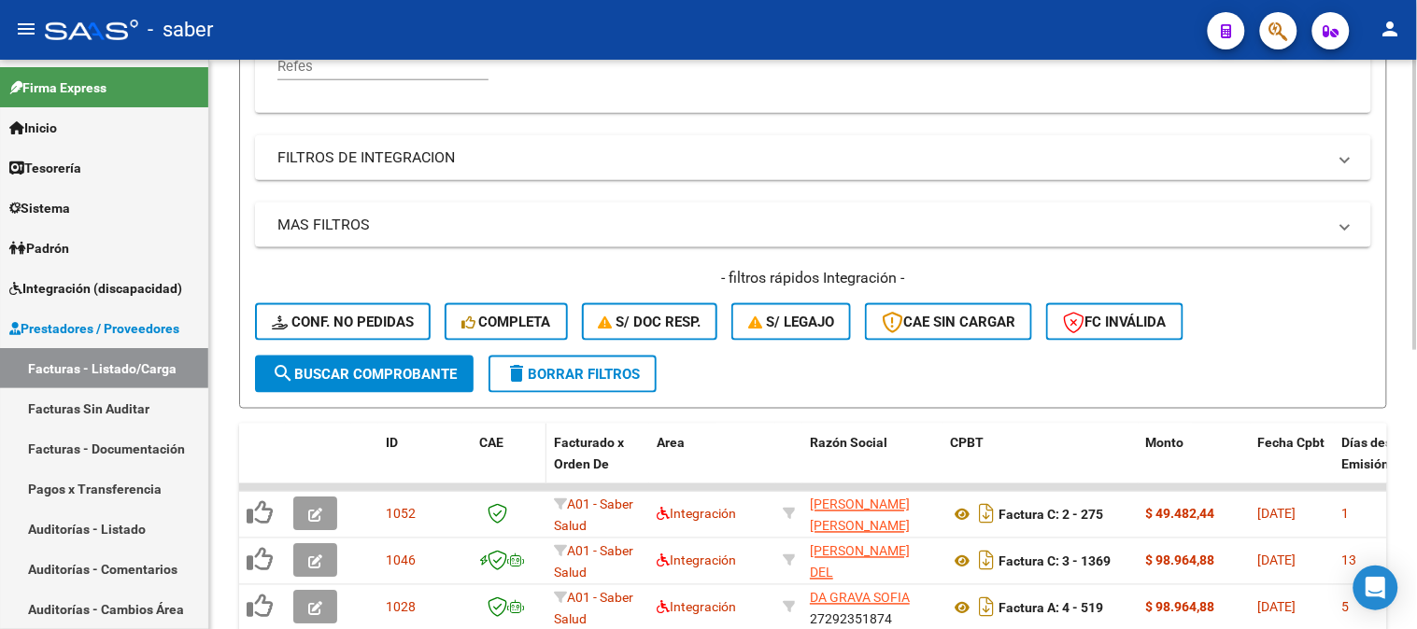
scroll to position [583, 0]
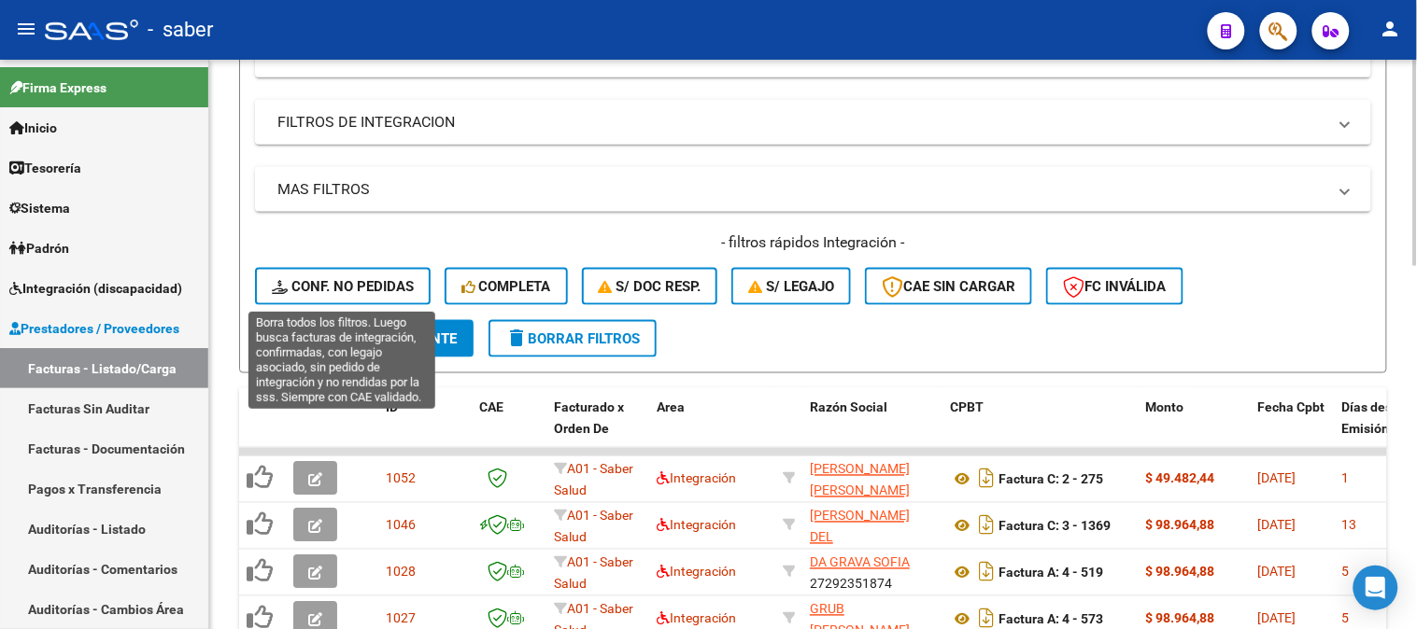
click at [368, 286] on span "Conf. no pedidas" at bounding box center [343, 286] width 142 height 17
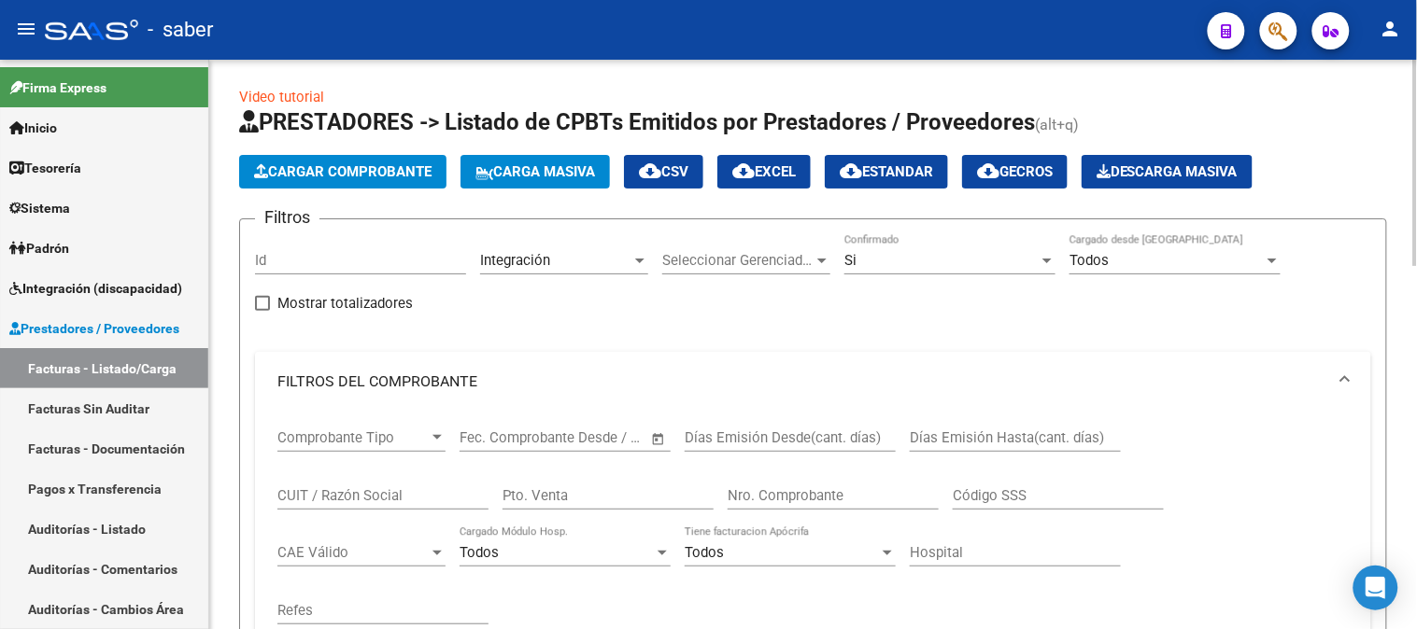
scroll to position [0, 0]
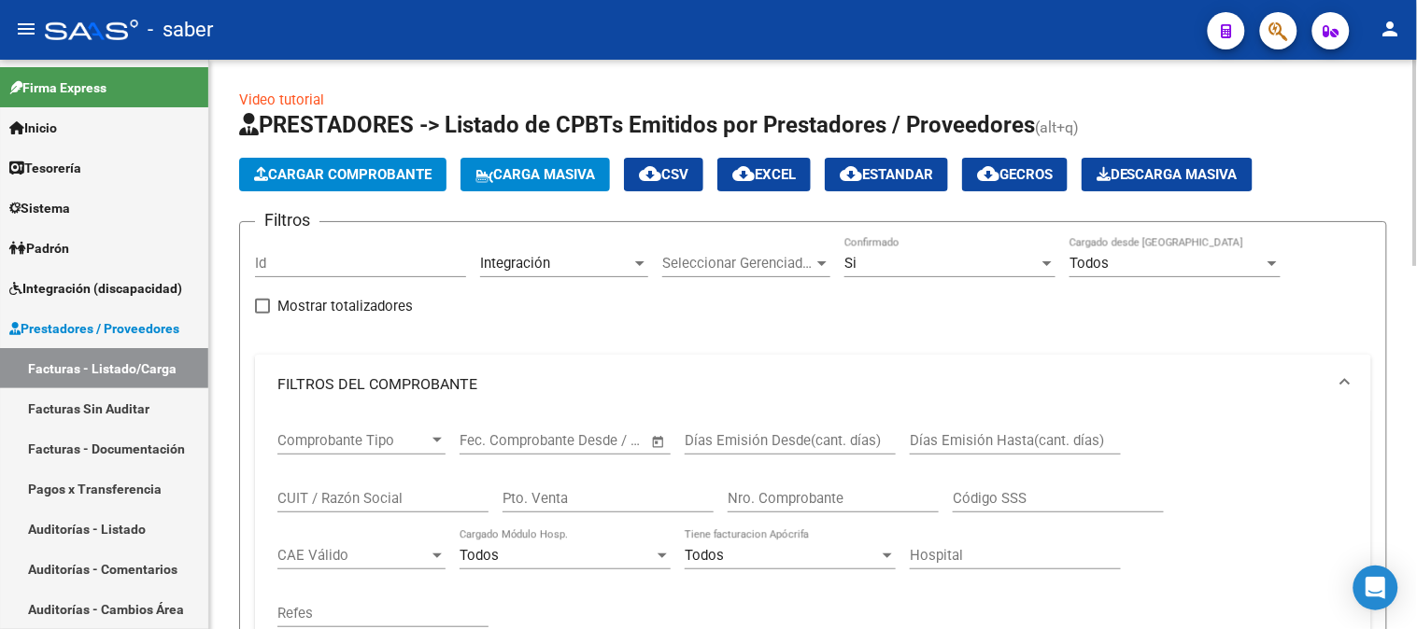
click at [530, 384] on mat-panel-title "FILTROS DEL COMPROBANTE" at bounding box center [801, 384] width 1049 height 21
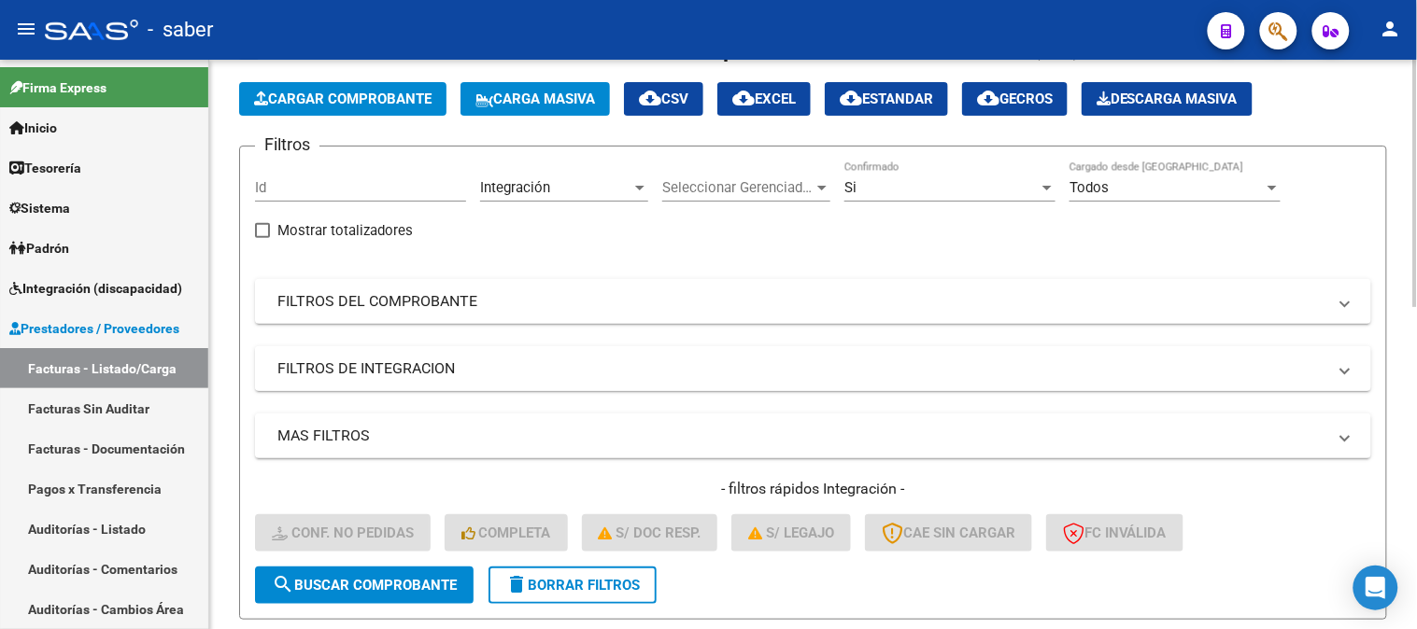
scroll to position [104, 0]
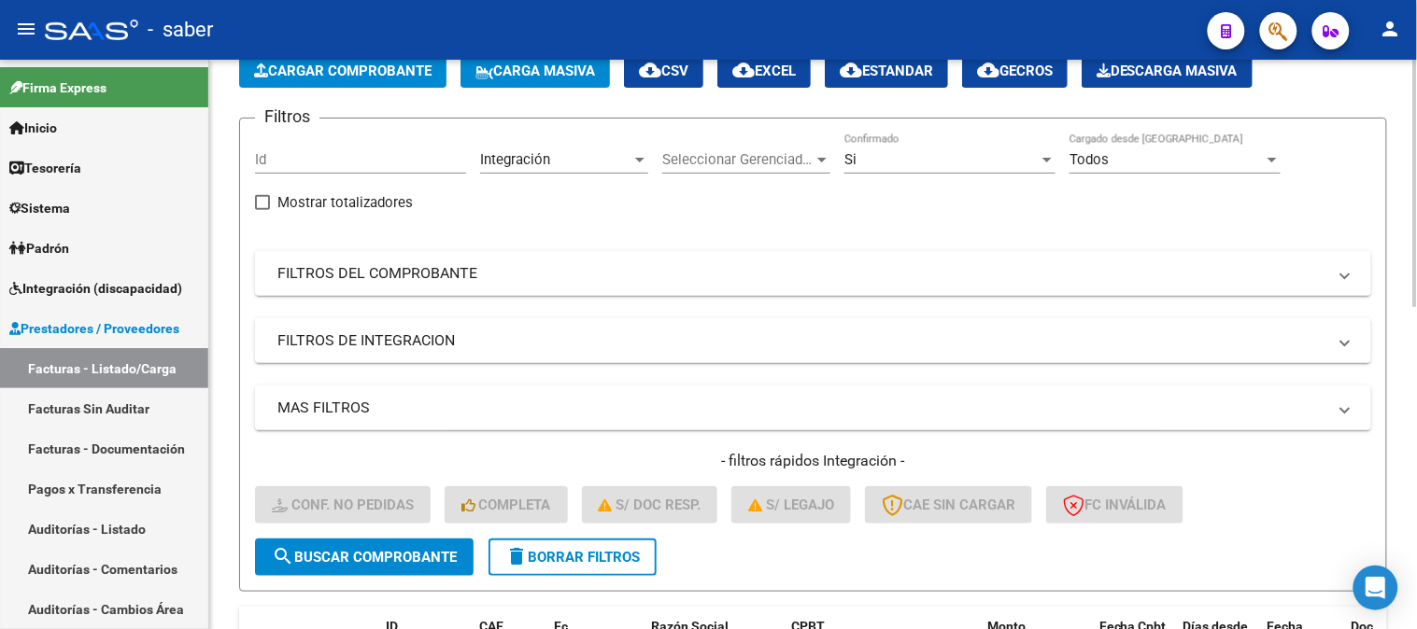
click at [1218, 161] on div "Todos" at bounding box center [1166, 159] width 194 height 17
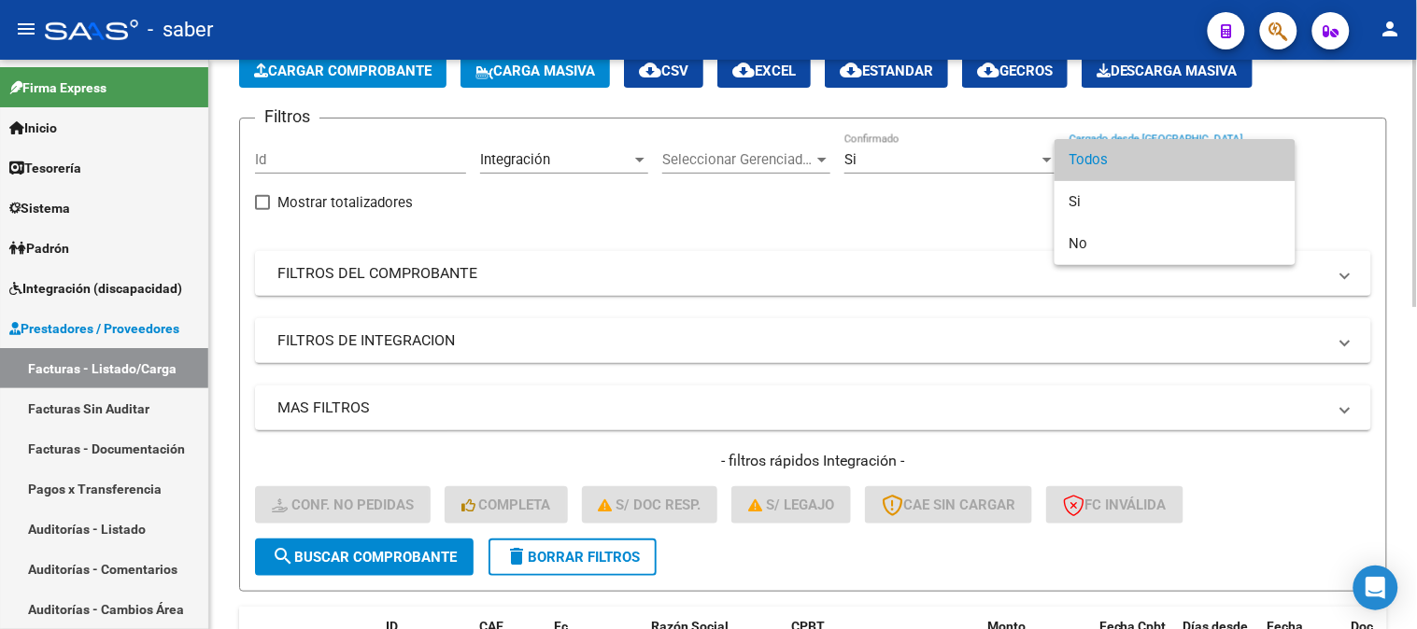
click at [1218, 161] on span "Todos" at bounding box center [1174, 160] width 211 height 42
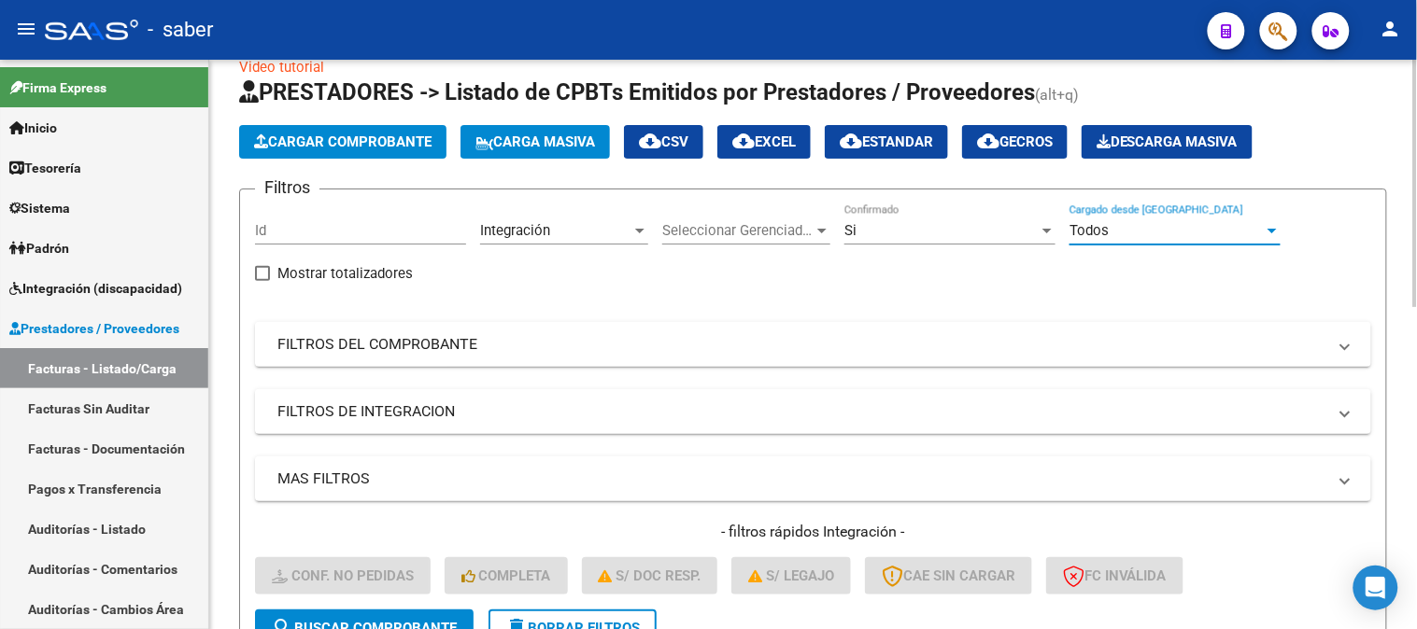
scroll to position [0, 0]
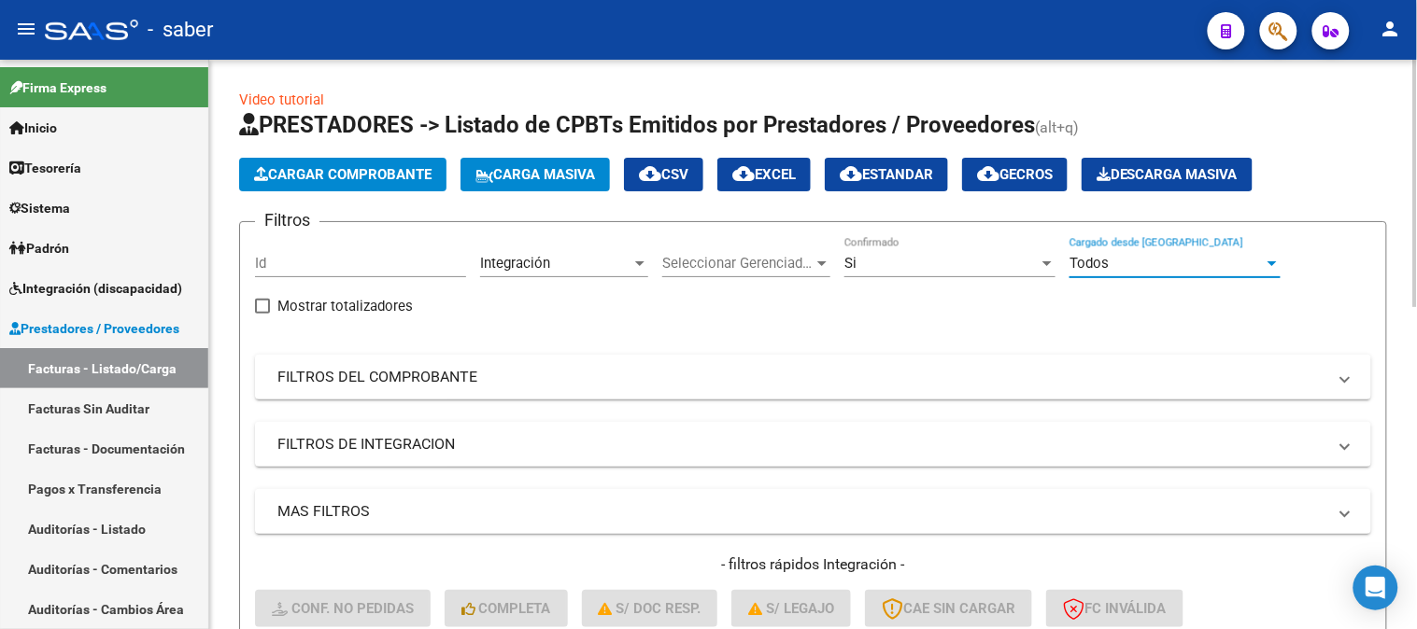
click at [1183, 179] on span "Descarga Masiva" at bounding box center [1166, 174] width 141 height 17
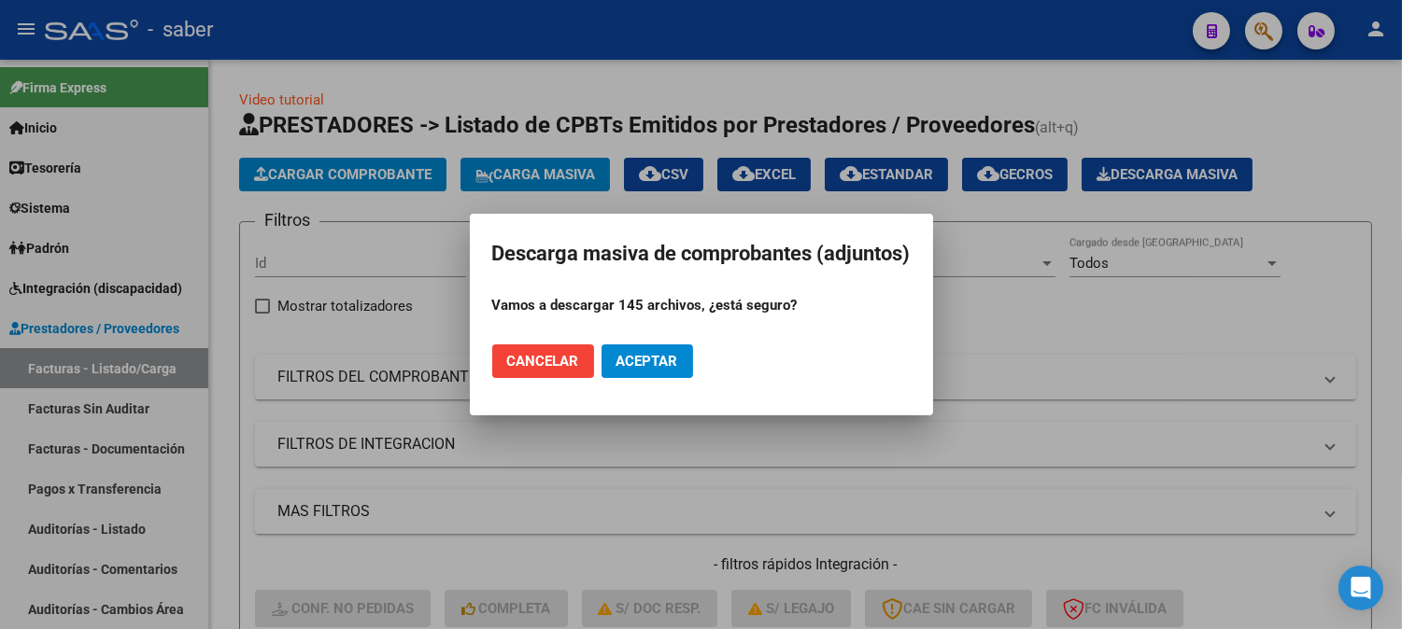
click at [655, 359] on span "Aceptar" at bounding box center [647, 361] width 62 height 17
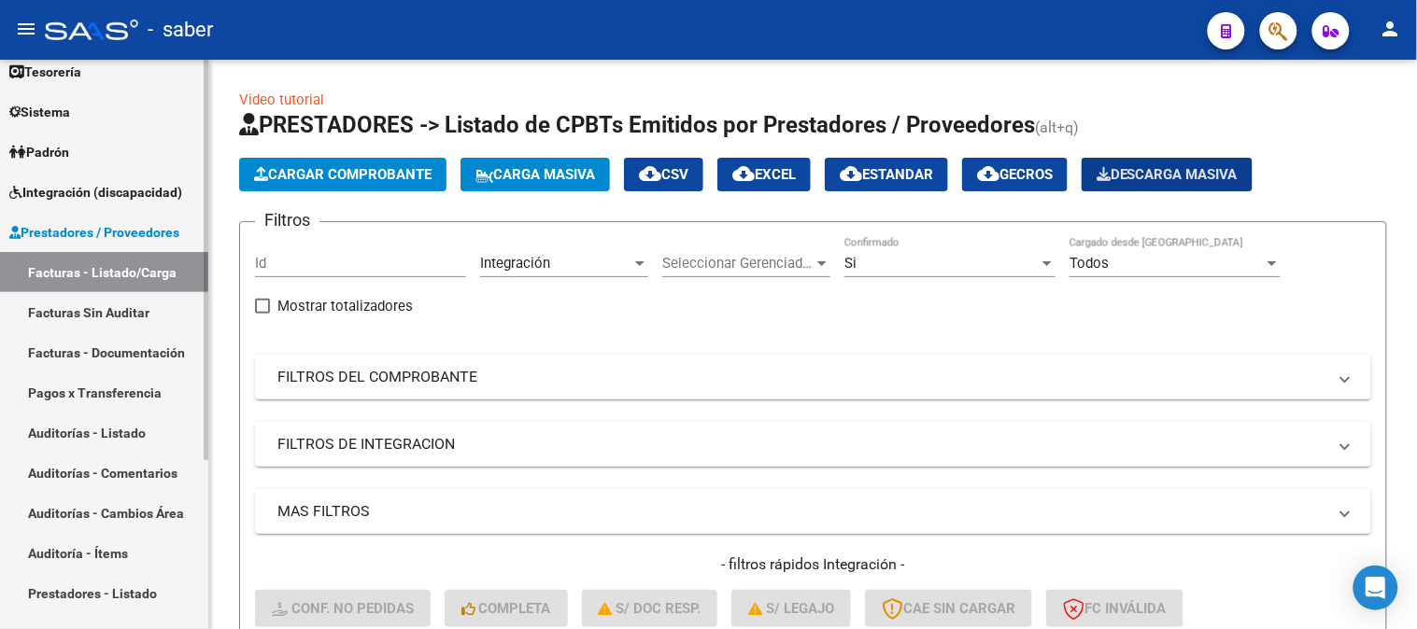
scroll to position [104, 0]
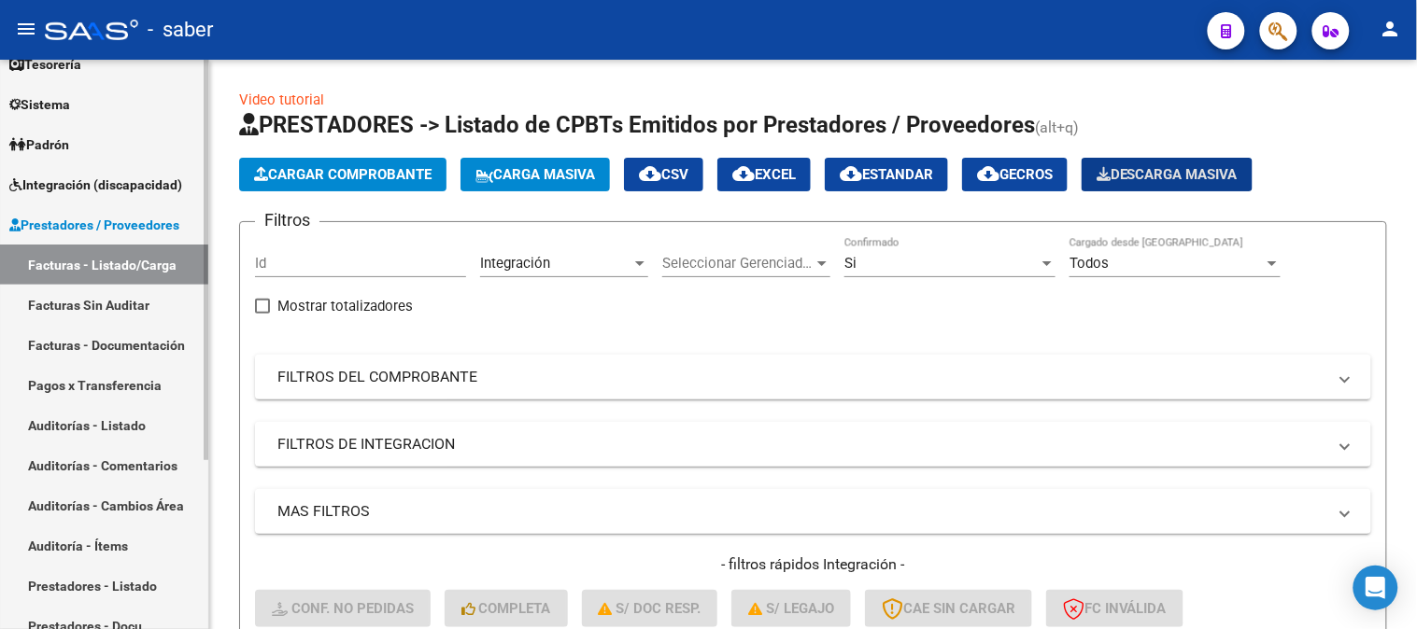
click at [77, 215] on span "Prestadores / Proveedores" at bounding box center [94, 225] width 170 height 21
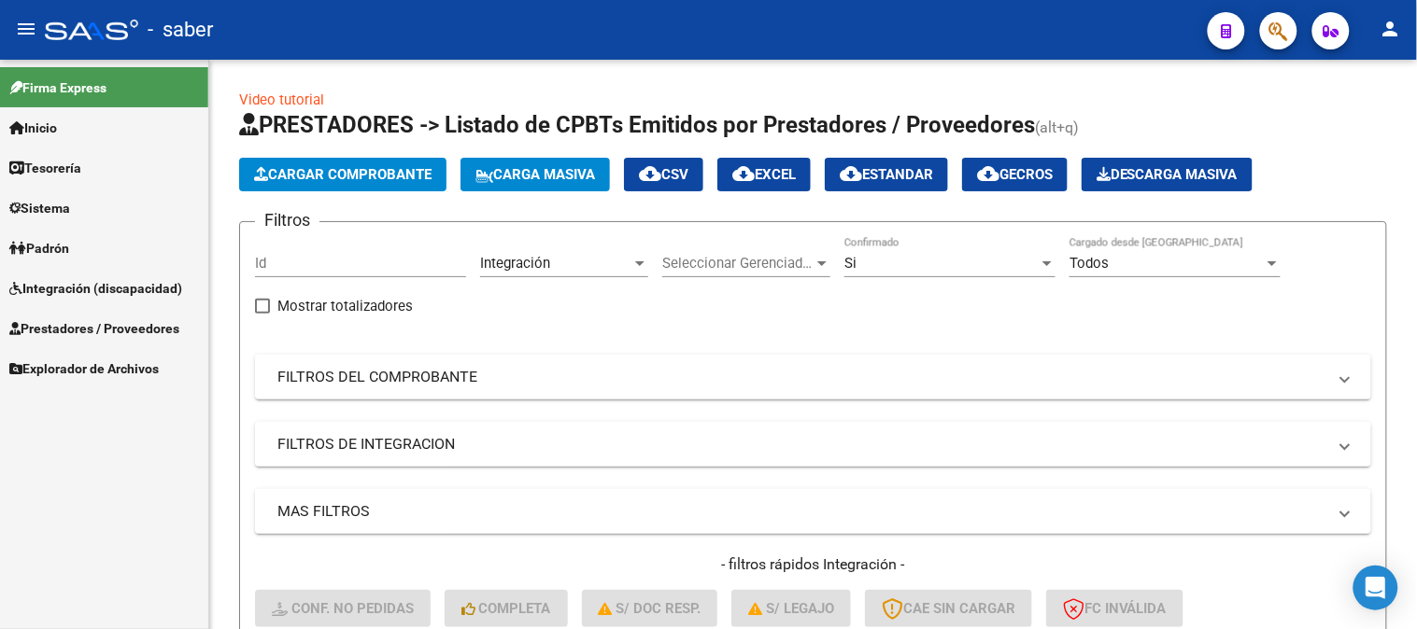
scroll to position [0, 0]
click at [78, 287] on span "Integración (discapacidad)" at bounding box center [95, 288] width 173 height 21
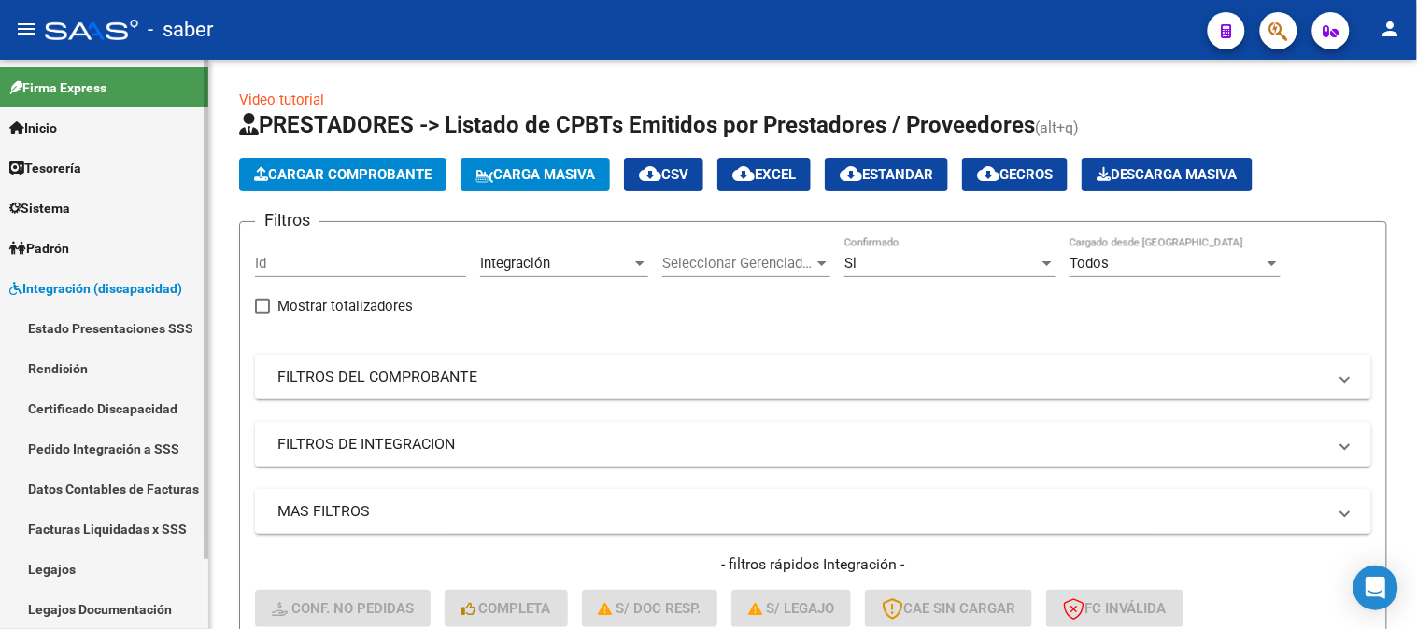
click at [78, 405] on link "Certificado Discapacidad" at bounding box center [104, 408] width 208 height 40
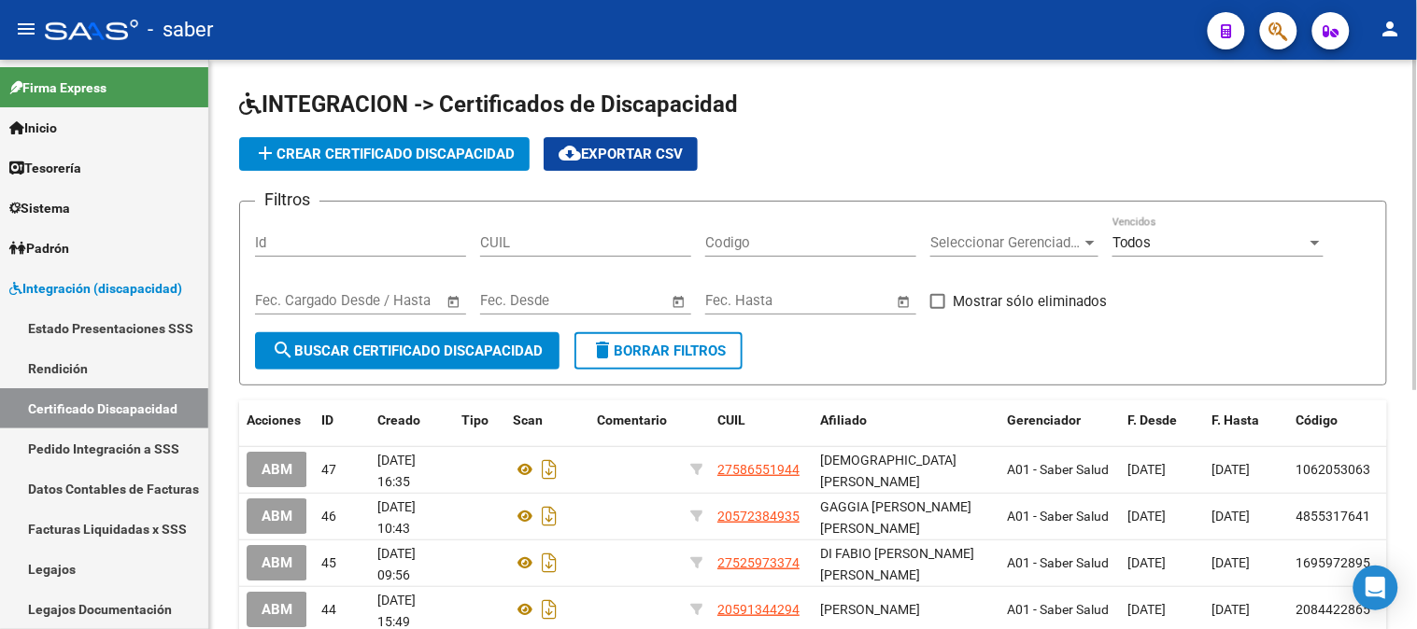
click at [368, 155] on span "add Crear Certificado Discapacidad" at bounding box center [384, 154] width 261 height 17
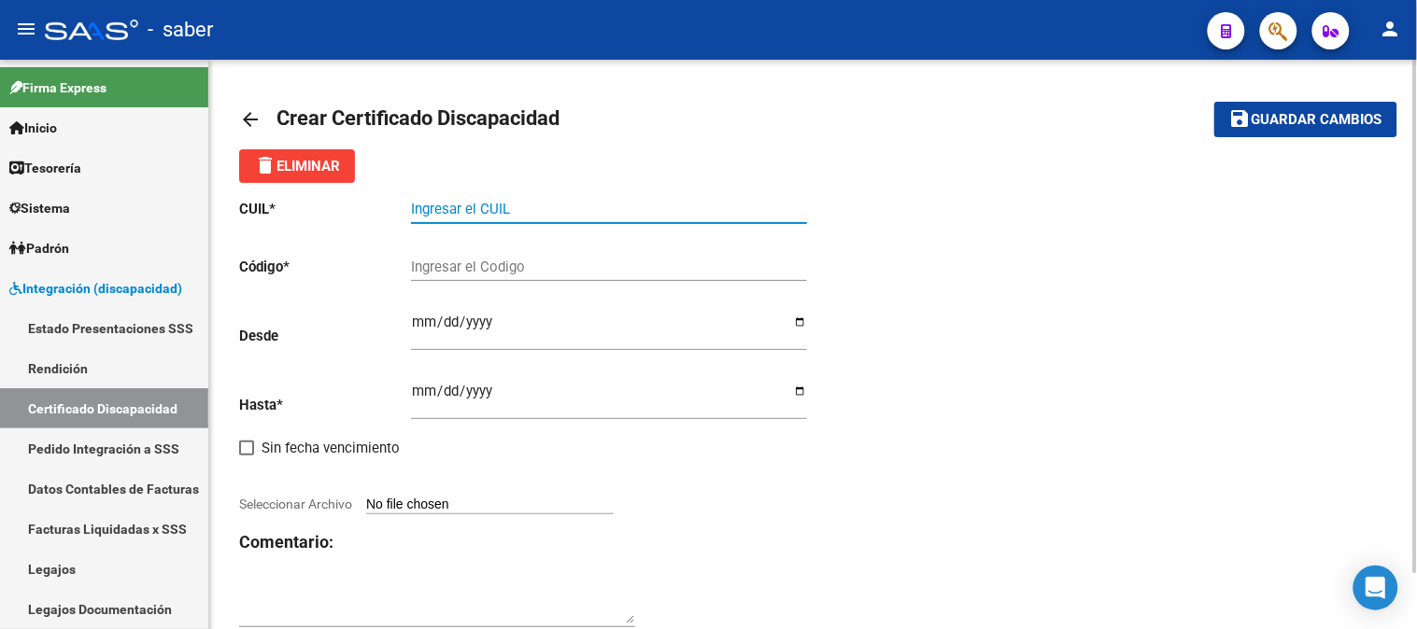
click at [500, 207] on input "Ingresar el CUIL" at bounding box center [609, 209] width 396 height 17
type input "27-57538006-4"
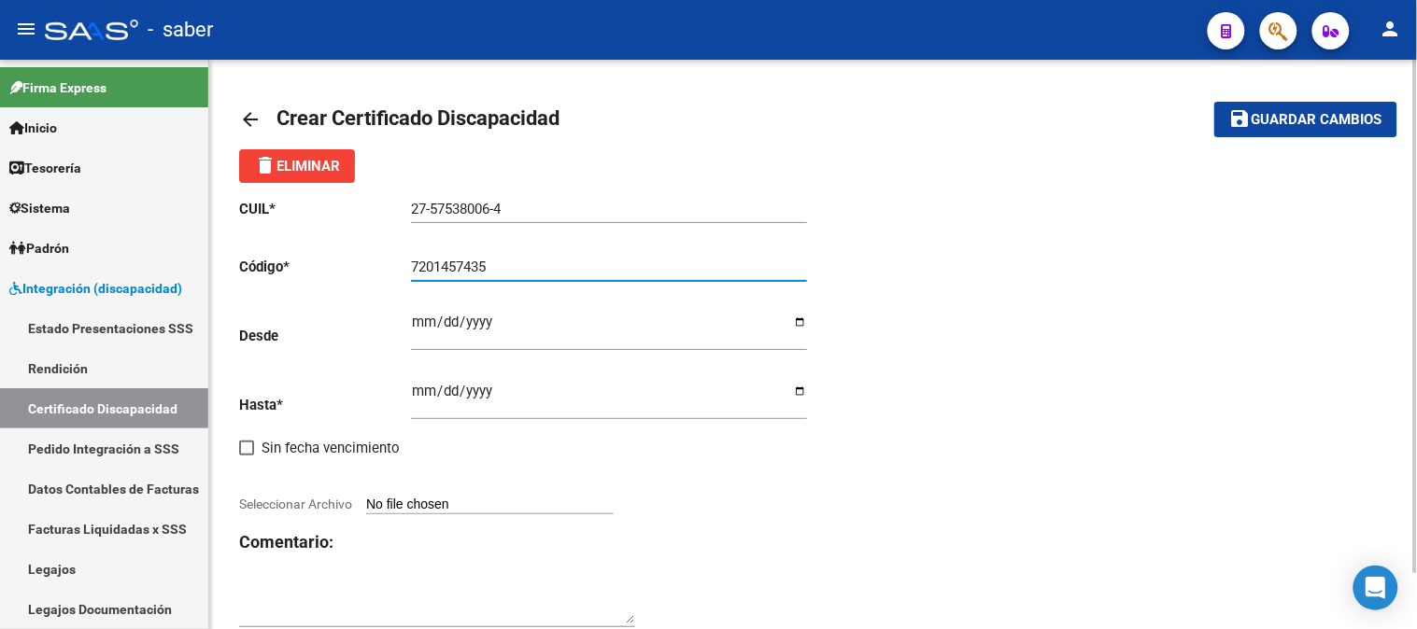
type input "7201457435"
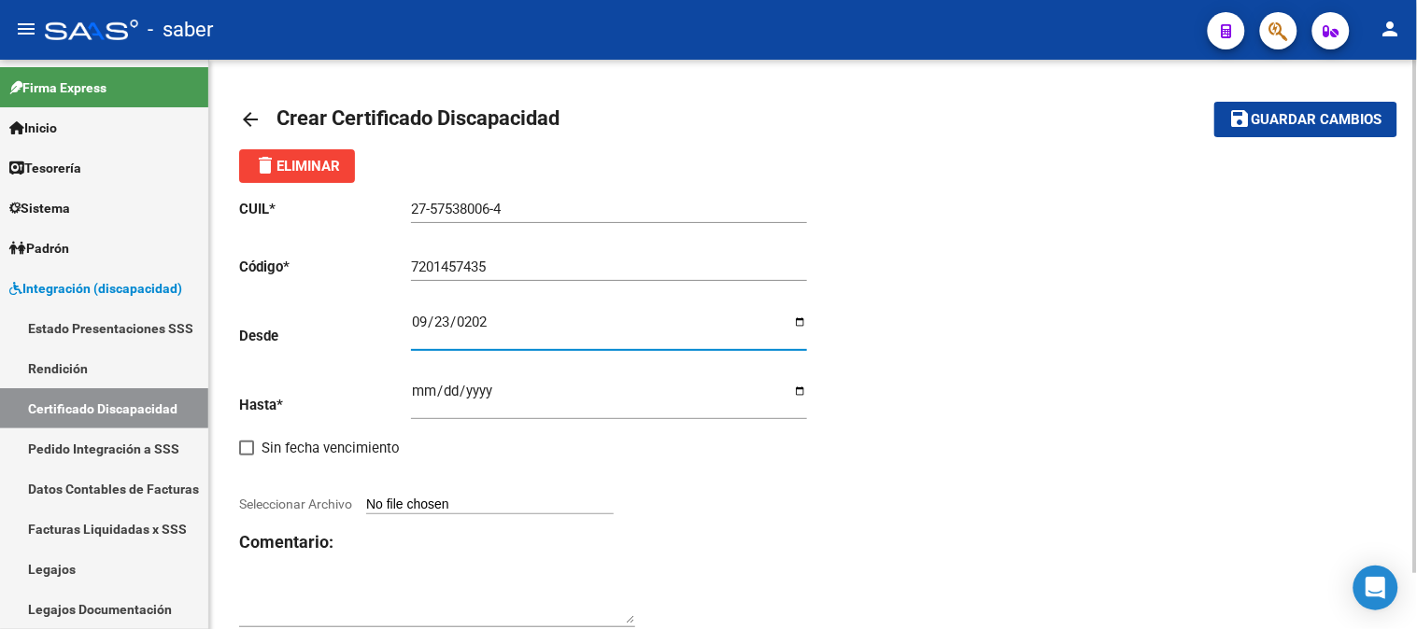
type input "[DATE]"
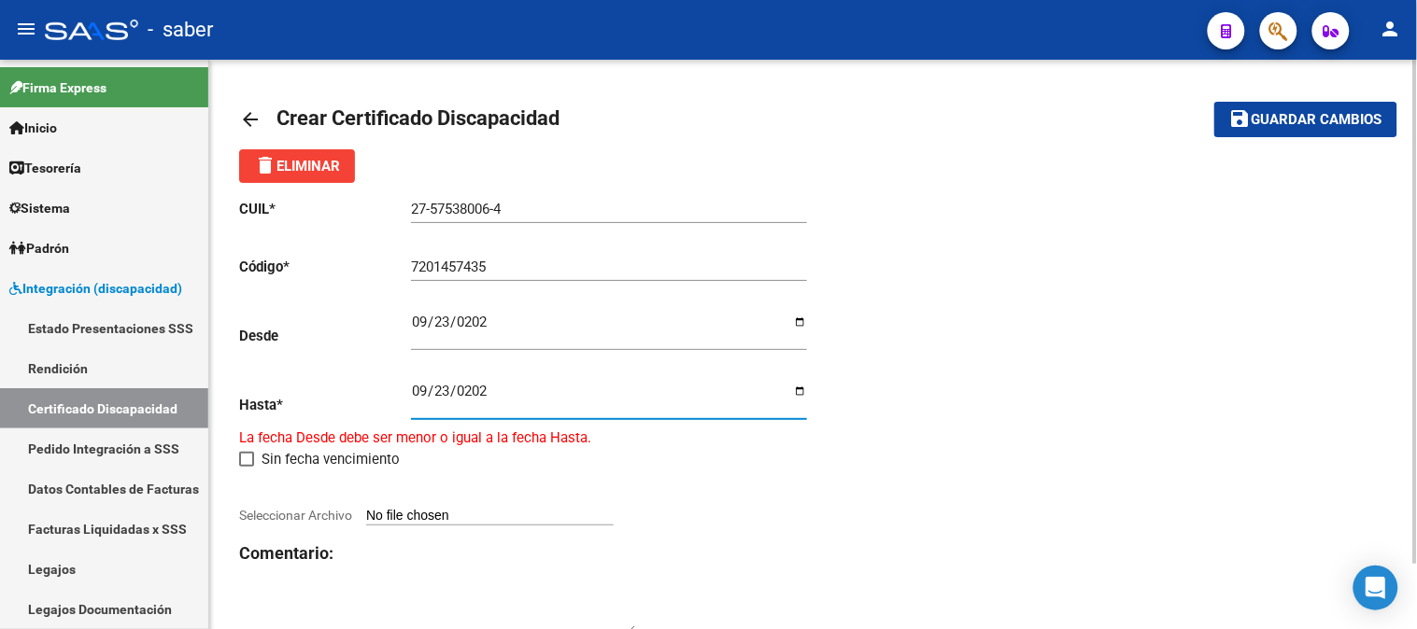
type input "[DATE]"
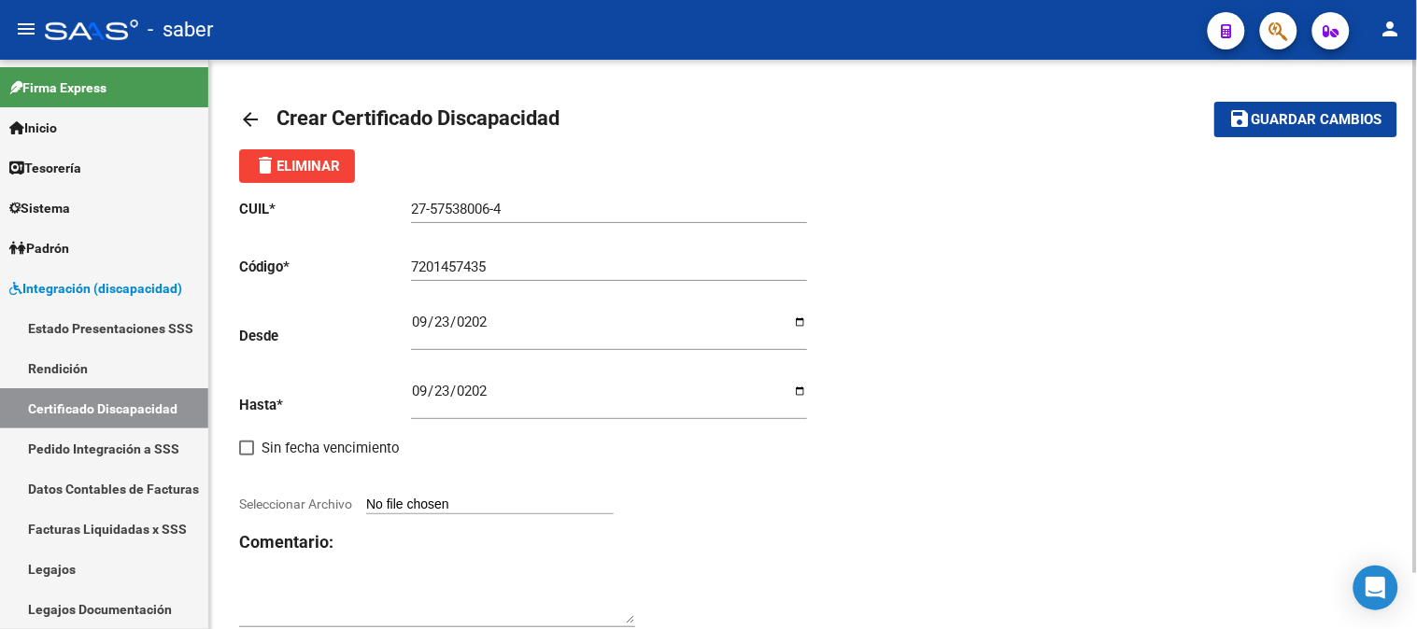
click at [519, 510] on input "Seleccionar Archivo" at bounding box center [489, 506] width 247 height 18
type input "C:\fakepath\[PERSON_NAME] [PERSON_NAME] [DATE].pdf"
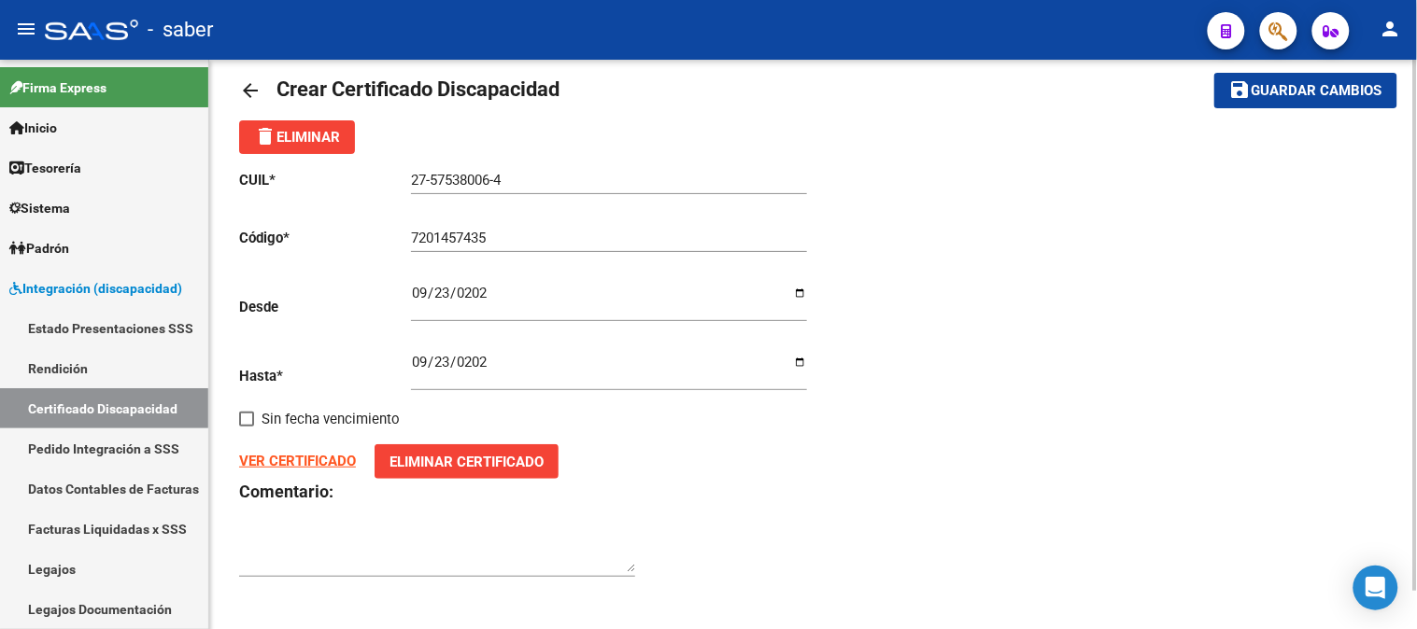
scroll to position [40, 0]
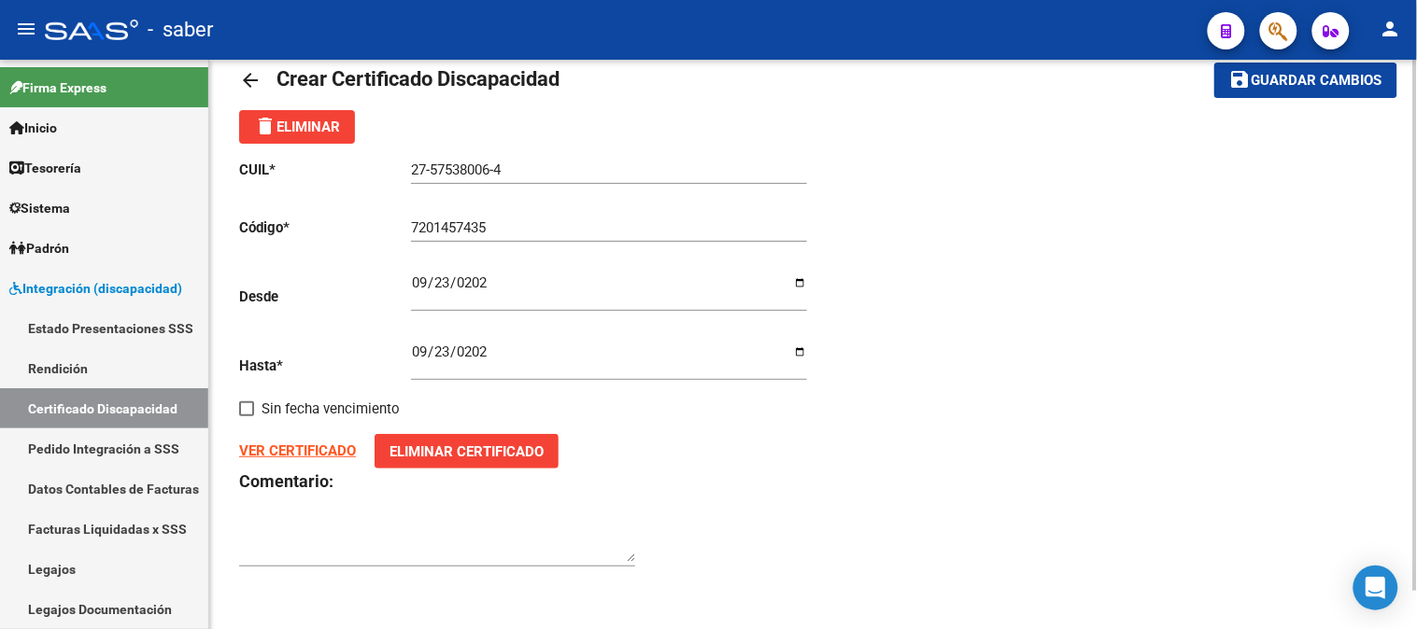
click at [1320, 80] on span "Guardar cambios" at bounding box center [1316, 81] width 131 height 17
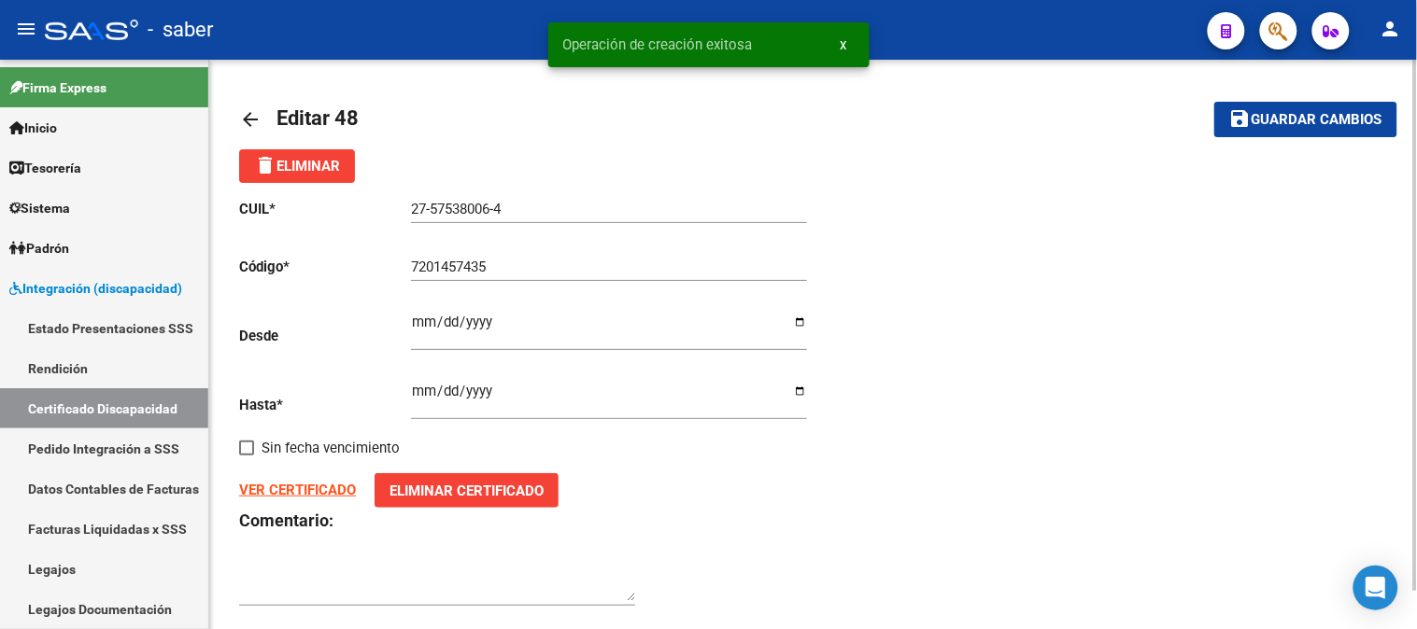
click at [254, 125] on mat-icon "arrow_back" at bounding box center [250, 119] width 22 height 22
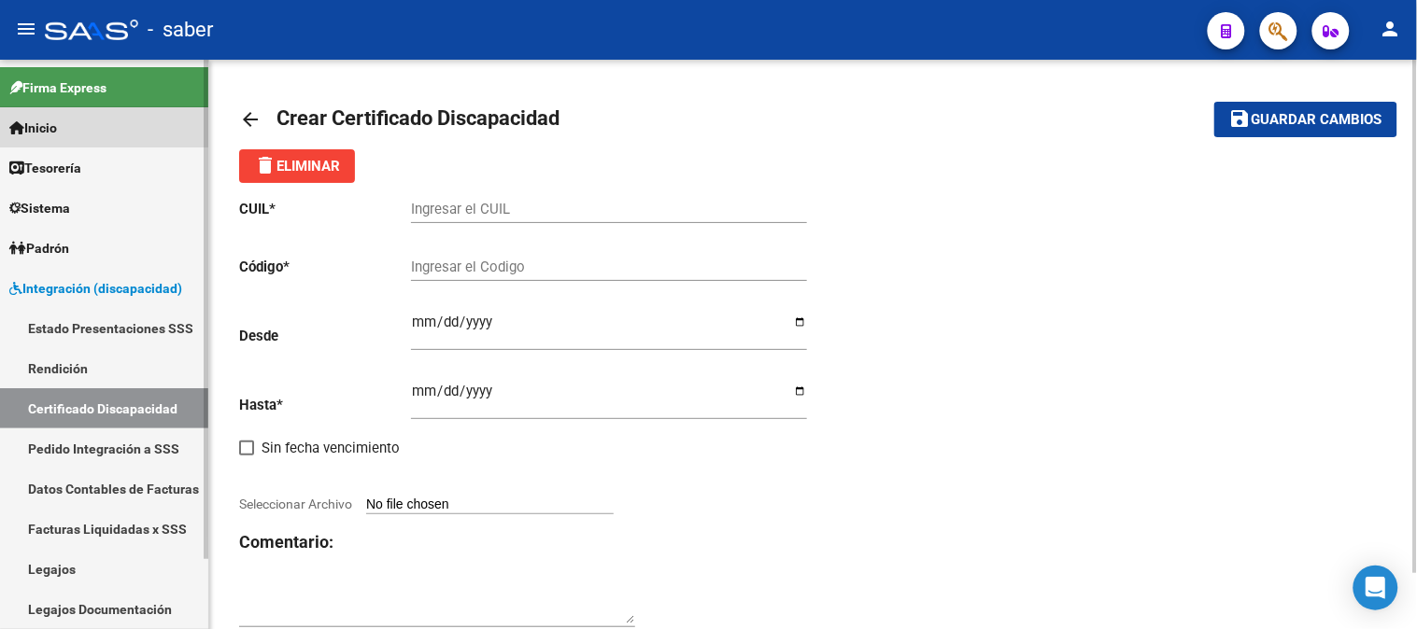
click at [57, 120] on span "Inicio" at bounding box center [33, 128] width 48 height 21
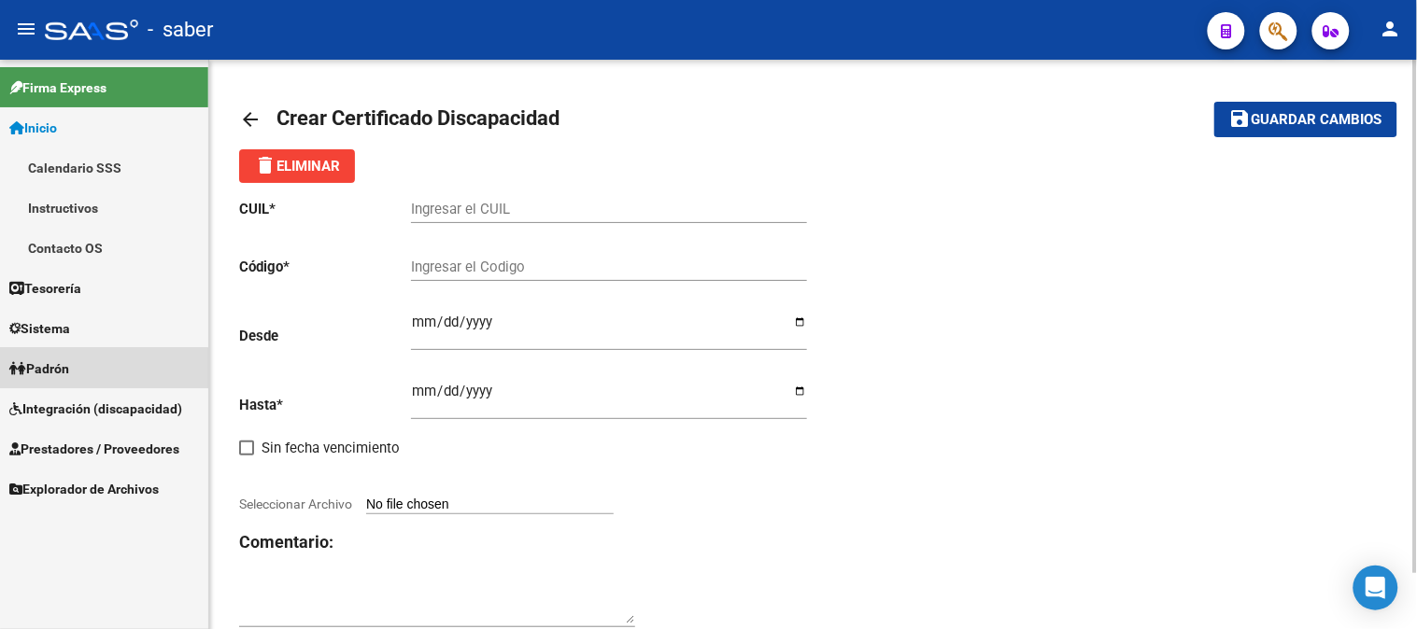
click at [82, 374] on link "Padrón" at bounding box center [104, 368] width 208 height 40
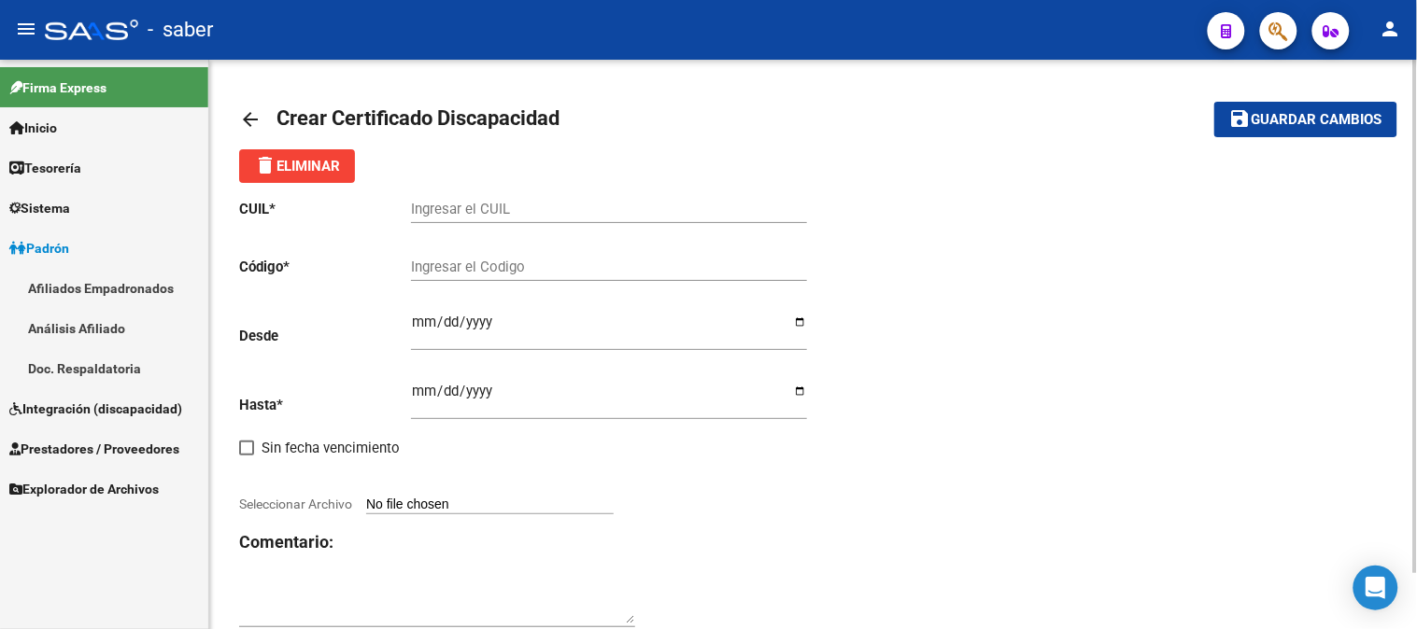
click at [80, 332] on link "Análisis Afiliado" at bounding box center [104, 328] width 208 height 40
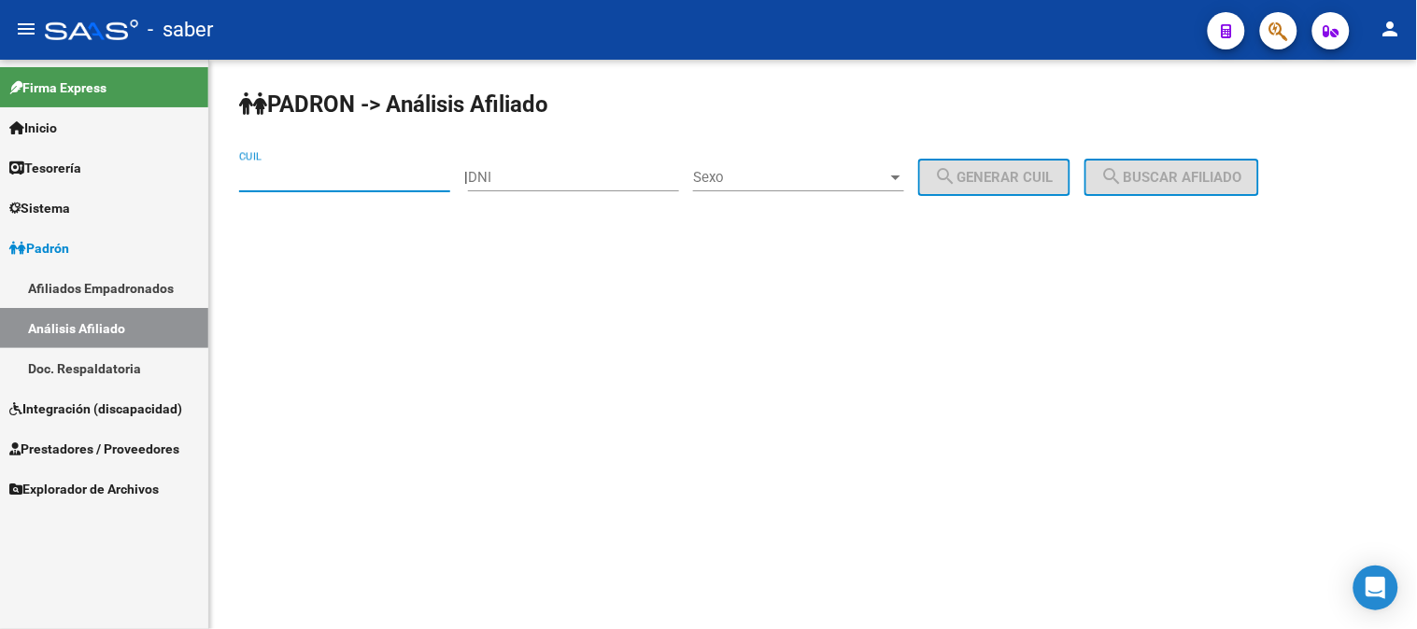
click at [333, 183] on input "CUIL" at bounding box center [344, 177] width 211 height 17
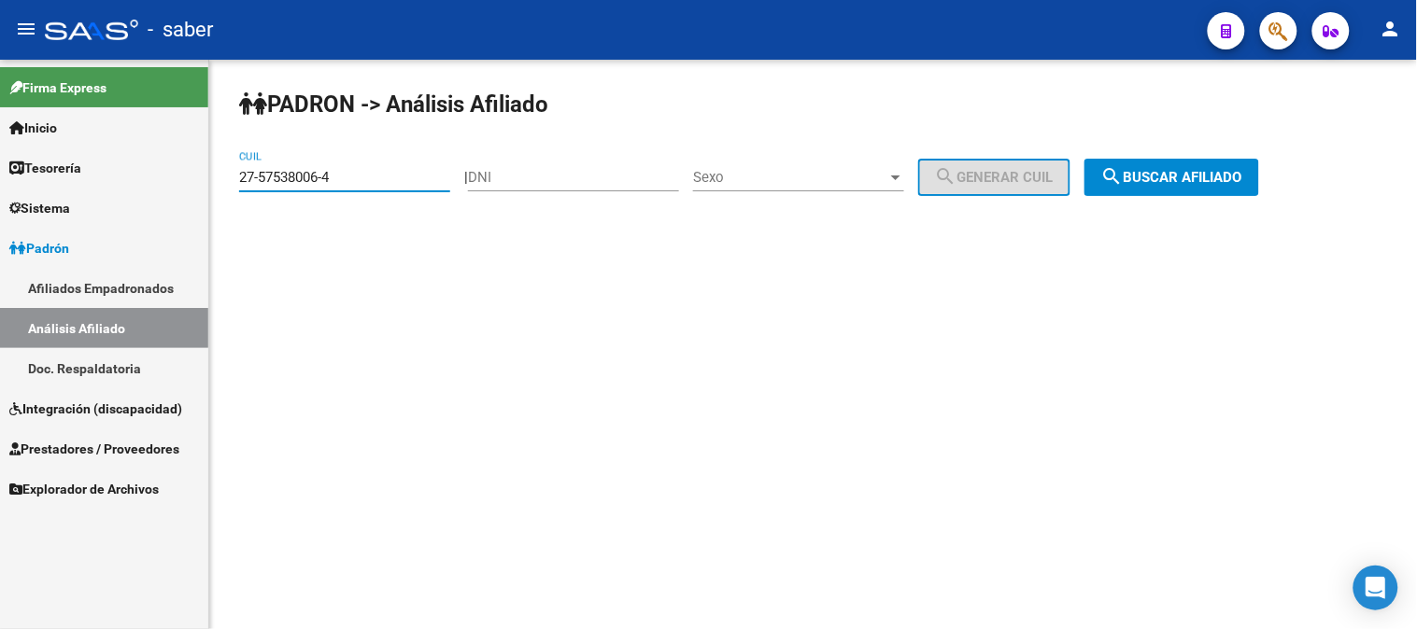
type input "27-57538006-4"
type input "57538006"
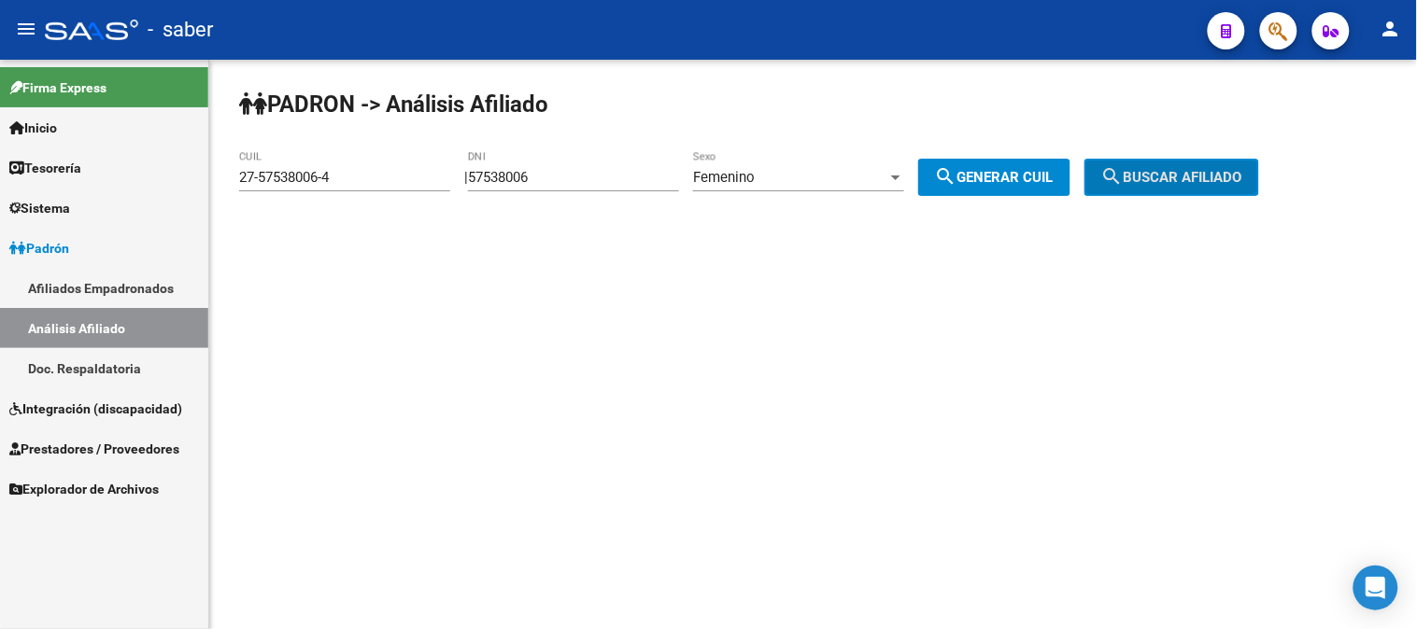
click button "search Buscar afiliado" at bounding box center [1171, 177] width 175 height 37
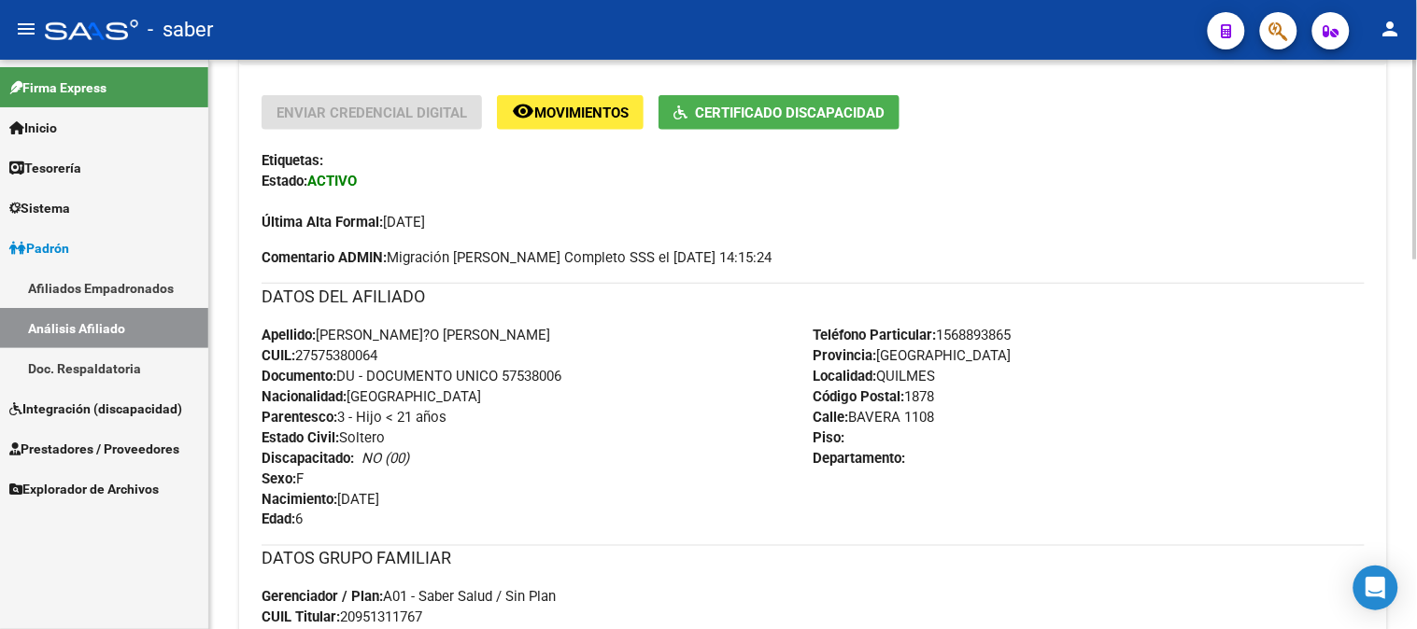
scroll to position [415, 0]
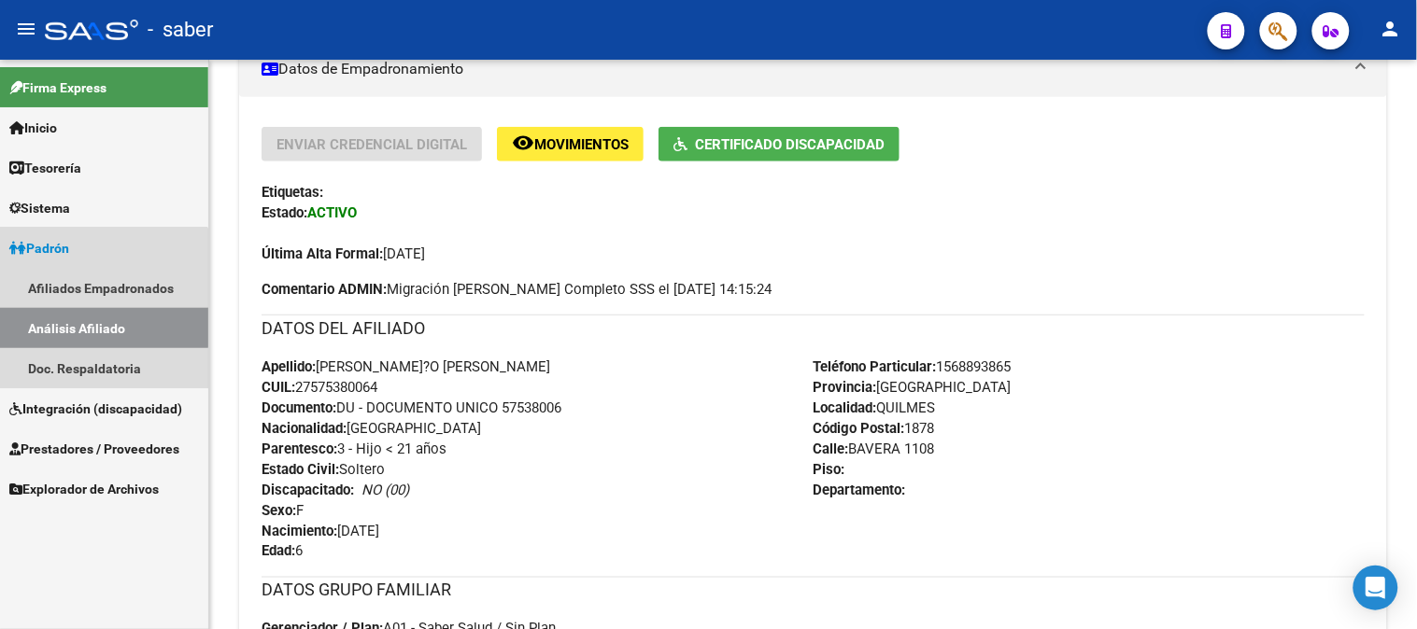
click at [79, 323] on link "Análisis Afiliado" at bounding box center [104, 328] width 208 height 40
click at [82, 245] on link "Padrón" at bounding box center [104, 248] width 208 height 40
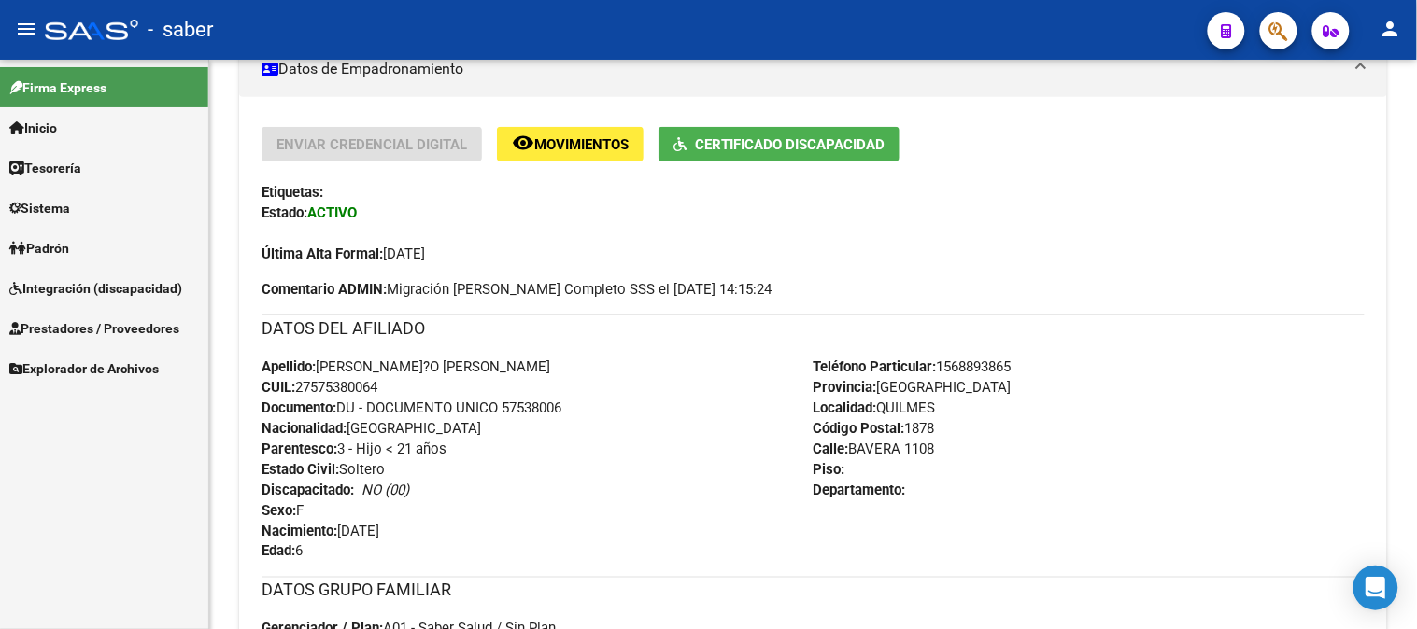
click at [87, 295] on span "Integración (discapacidad)" at bounding box center [95, 288] width 173 height 21
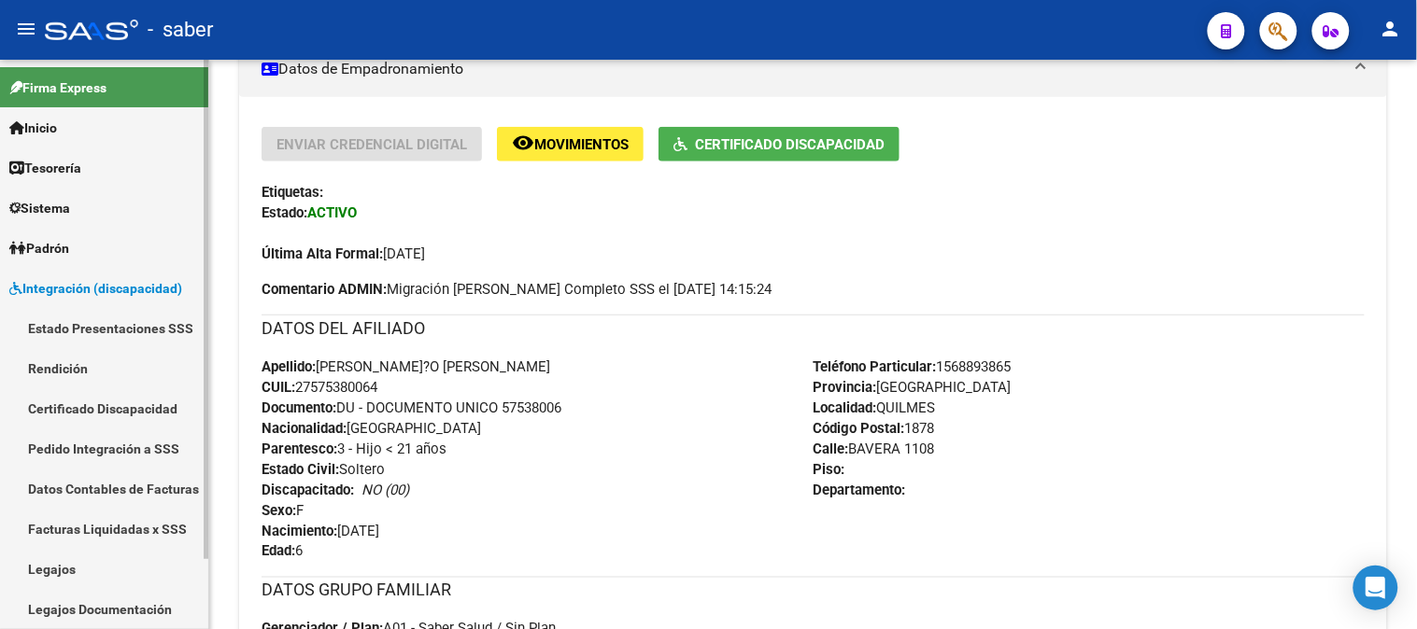
click at [106, 442] on link "Pedido Integración a SSS" at bounding box center [104, 449] width 208 height 40
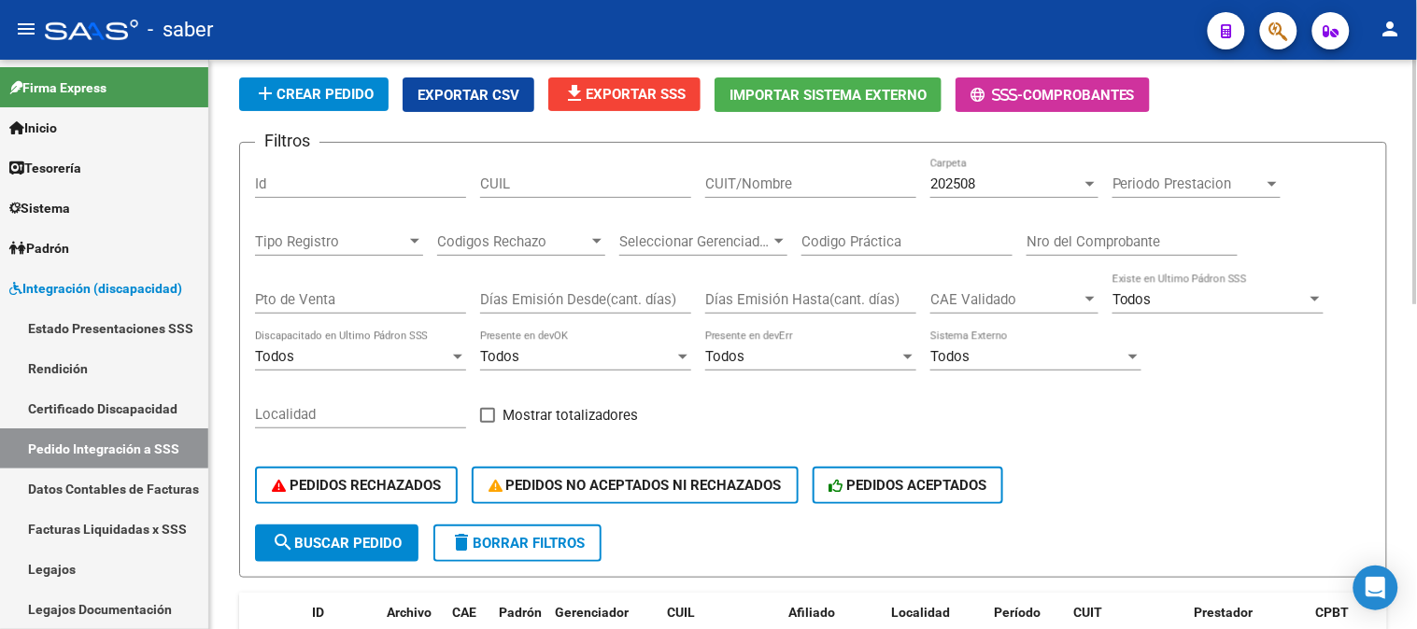
scroll to position [104, 0]
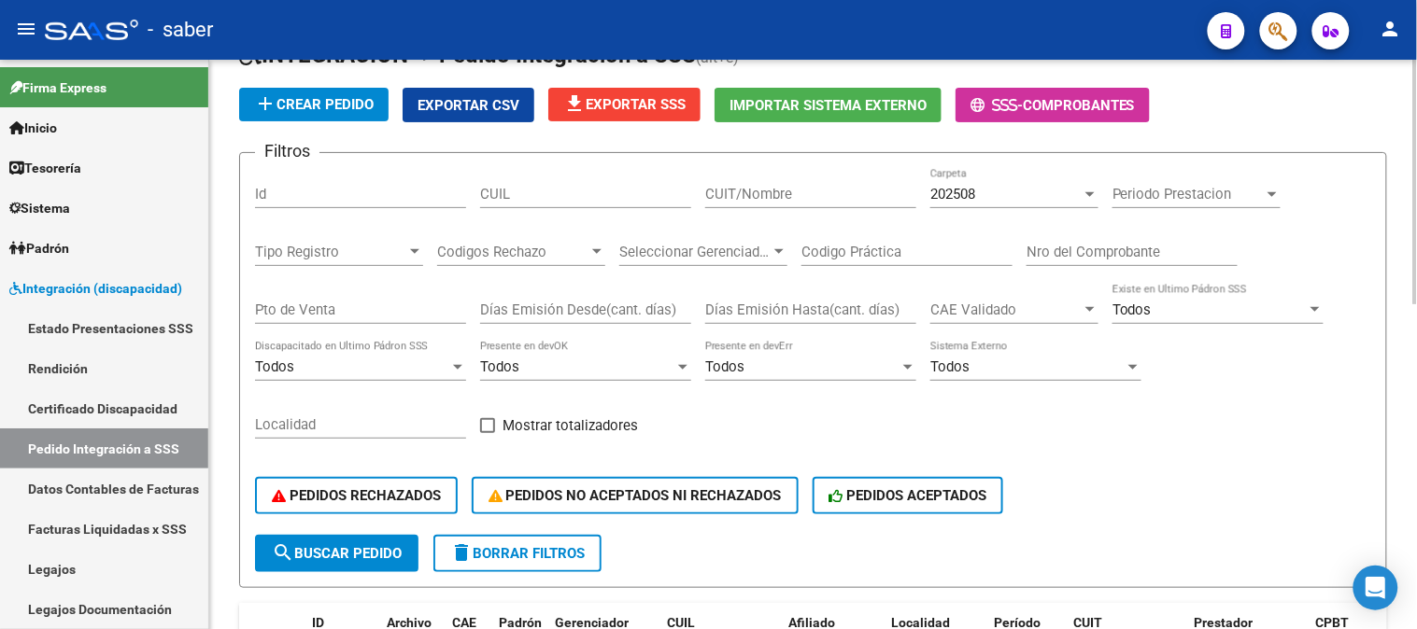
click at [964, 197] on span "202508" at bounding box center [952, 194] width 45 height 17
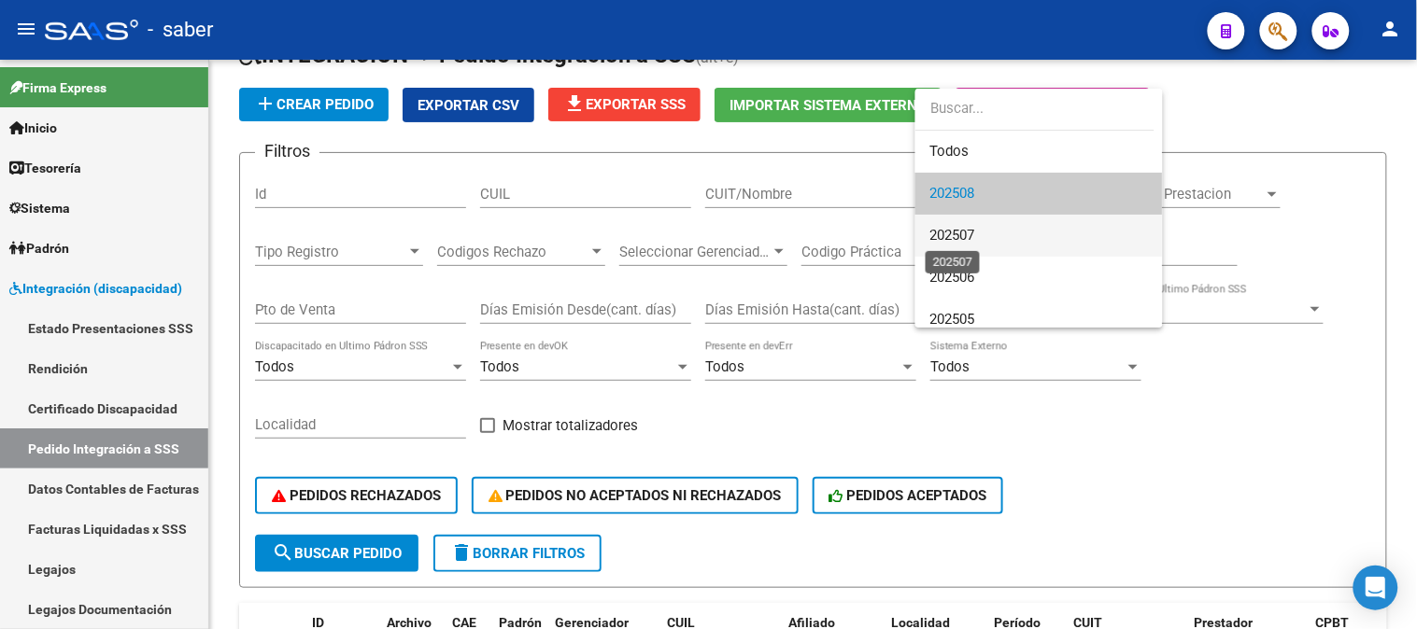
click at [978, 220] on span "202507" at bounding box center [1039, 236] width 218 height 42
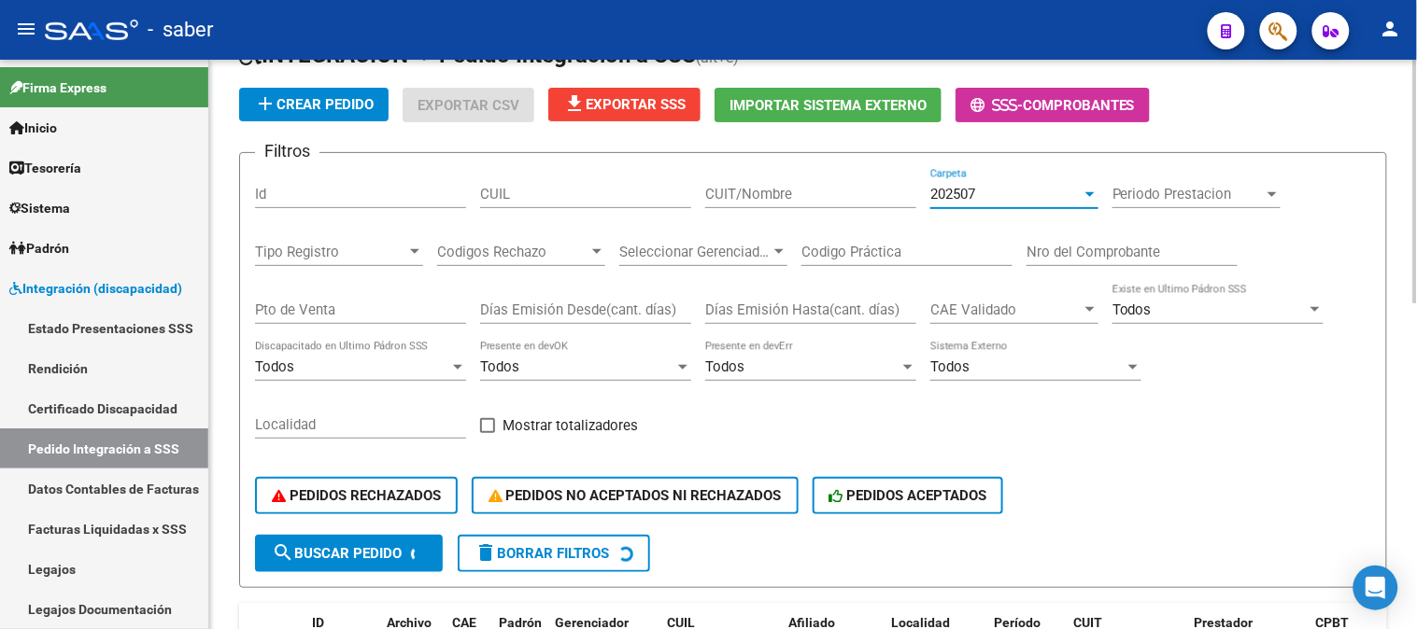
click at [353, 551] on span "search Buscar Pedido" at bounding box center [337, 553] width 130 height 17
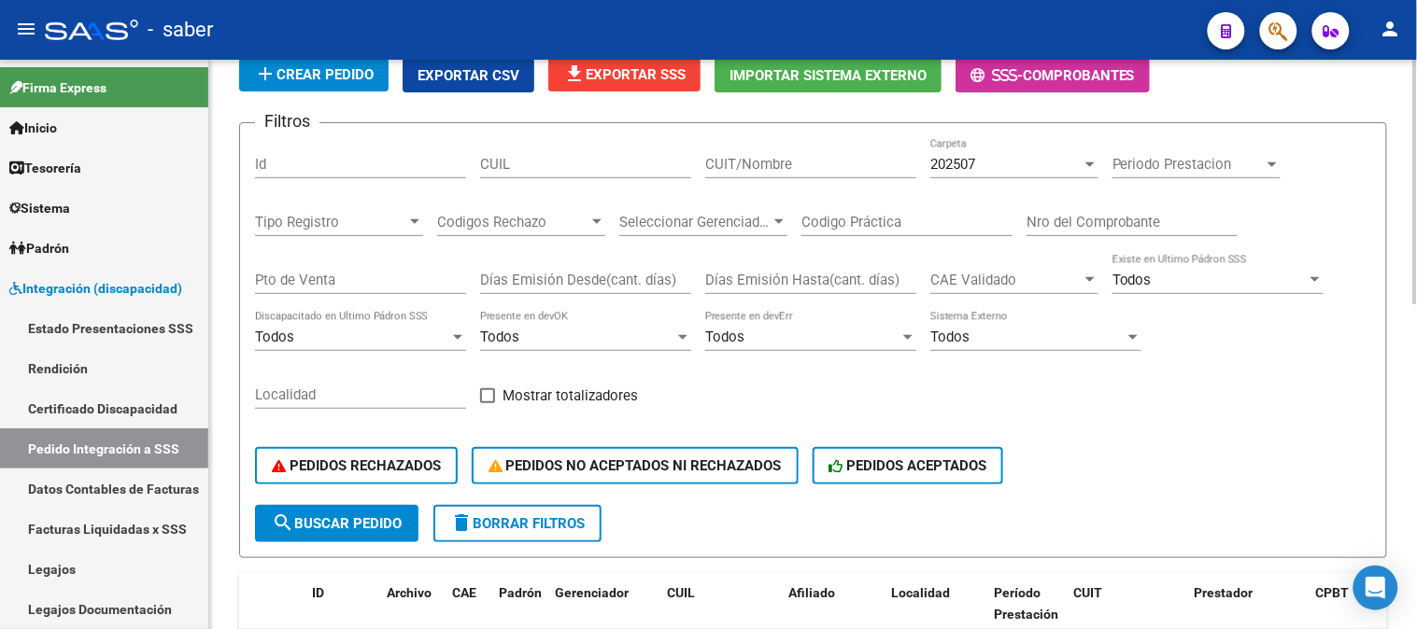
scroll to position [30, 0]
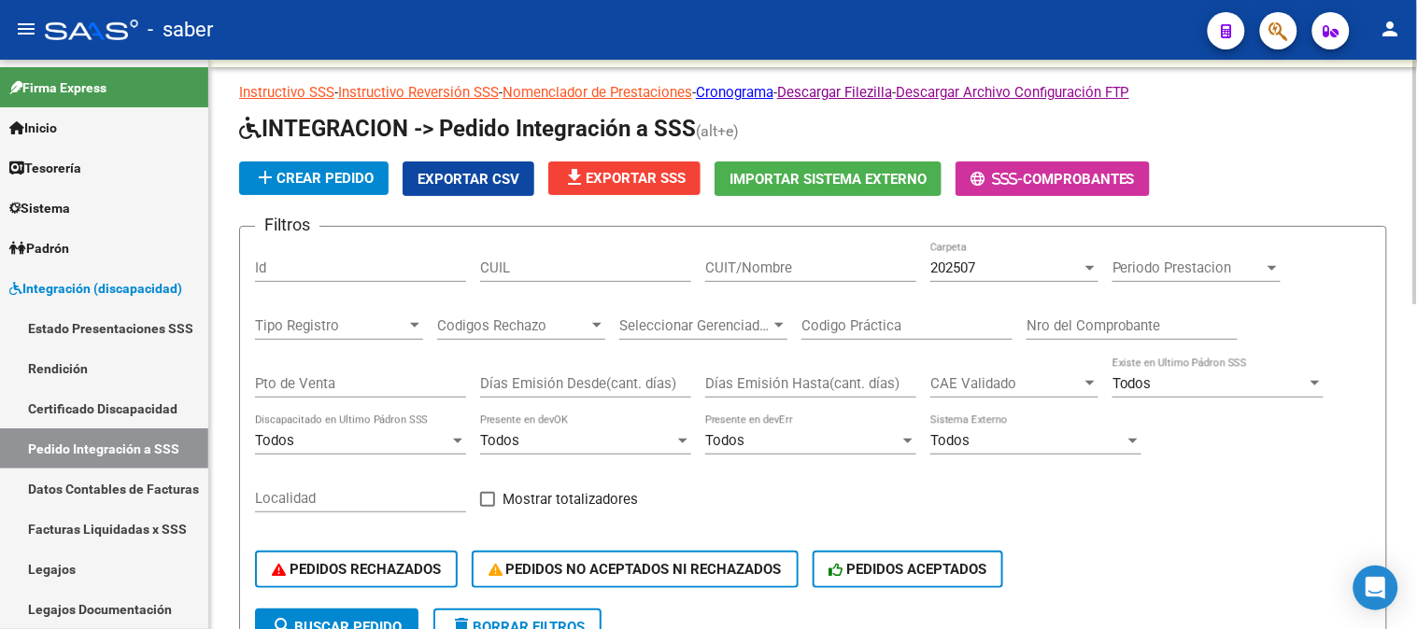
click at [471, 178] on span "Exportar CSV" at bounding box center [468, 179] width 102 height 17
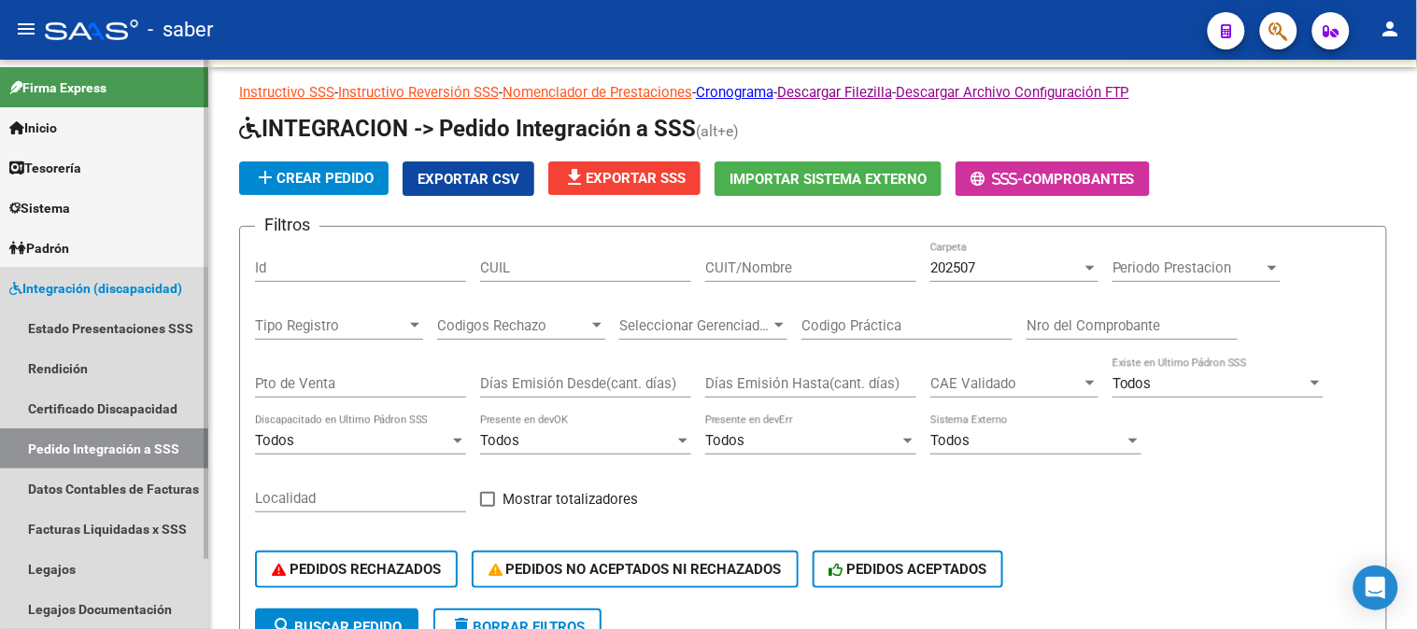
click at [58, 287] on span "Integración (discapacidad)" at bounding box center [95, 288] width 173 height 21
